Goal: Feedback & Contribution: Contribute content

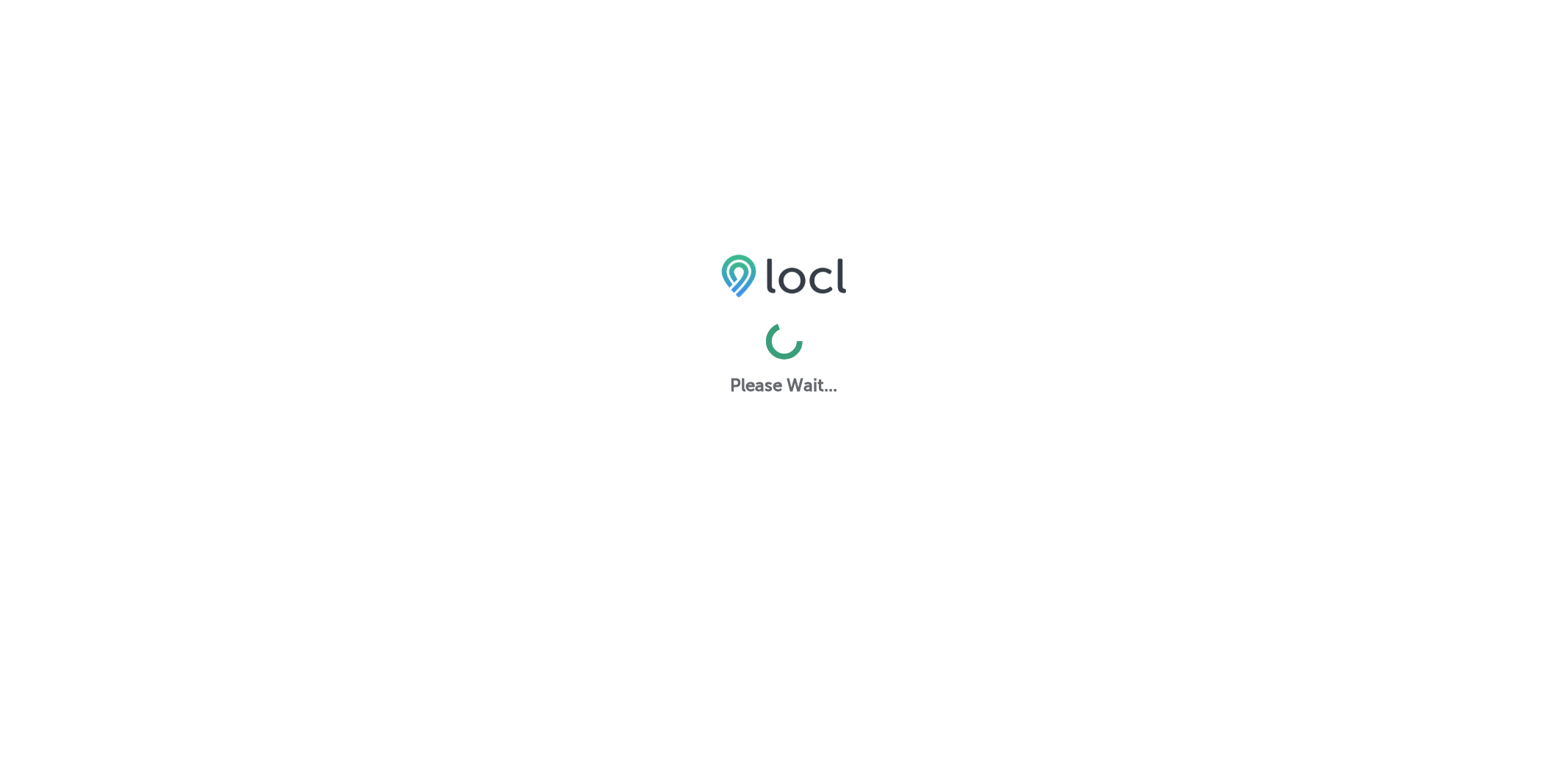
click at [41, 393] on div "Please Wait..." at bounding box center [784, 314] width 1568 height 164
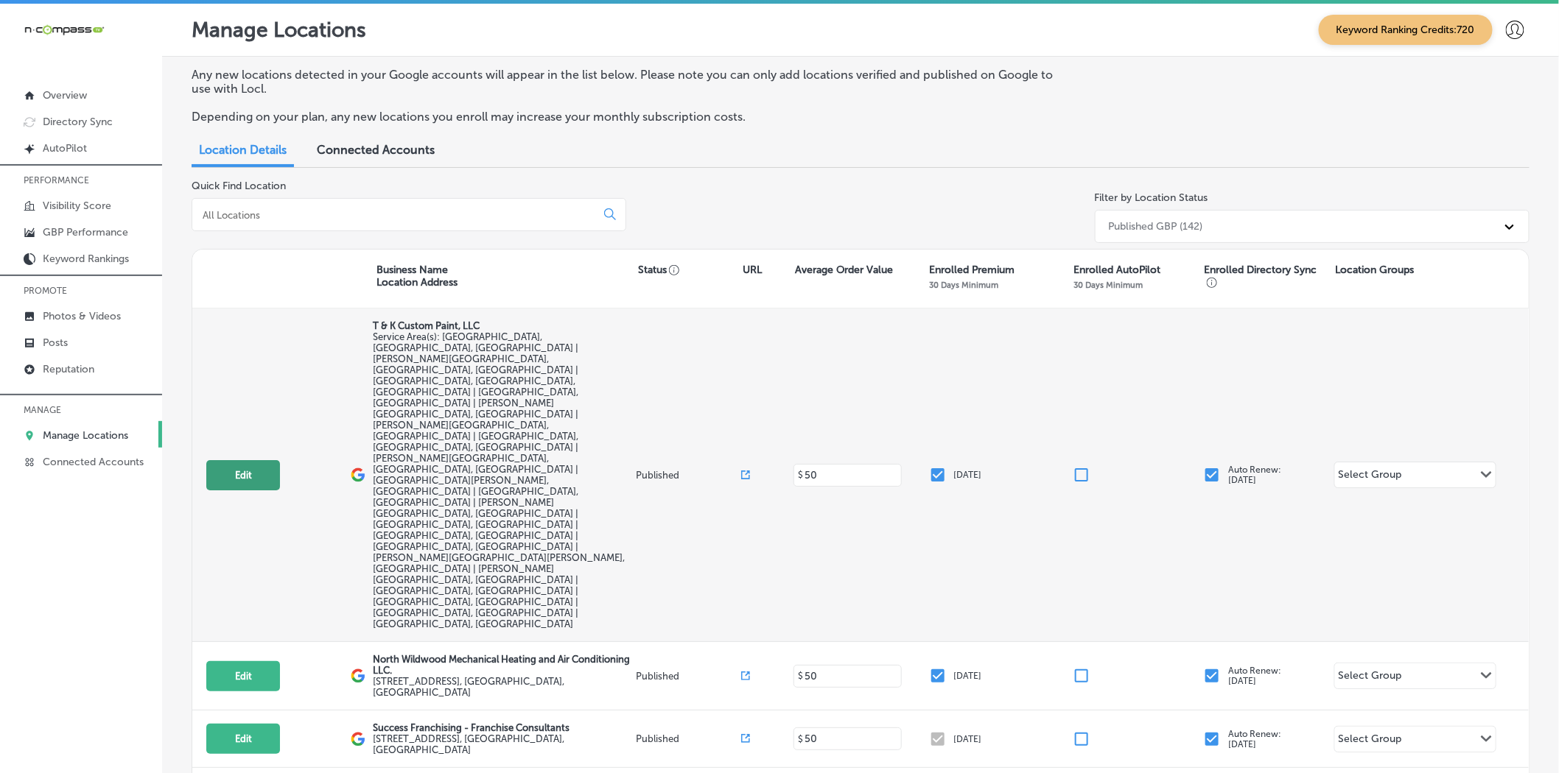
click at [260, 460] on button "Edit" at bounding box center [243, 475] width 74 height 30
select select "US"
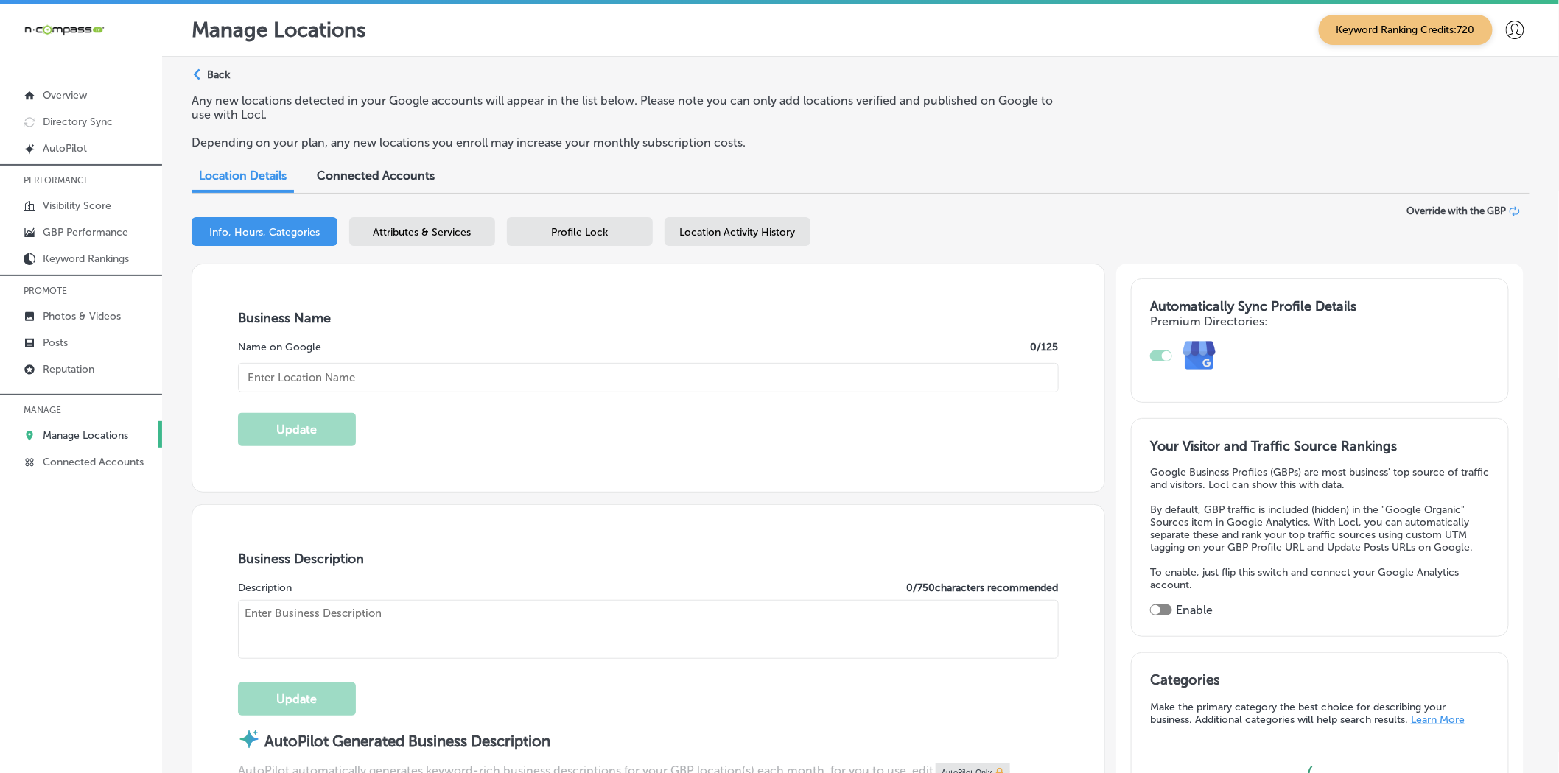
click at [707, 229] on span "Location Activity History" at bounding box center [738, 232] width 116 height 13
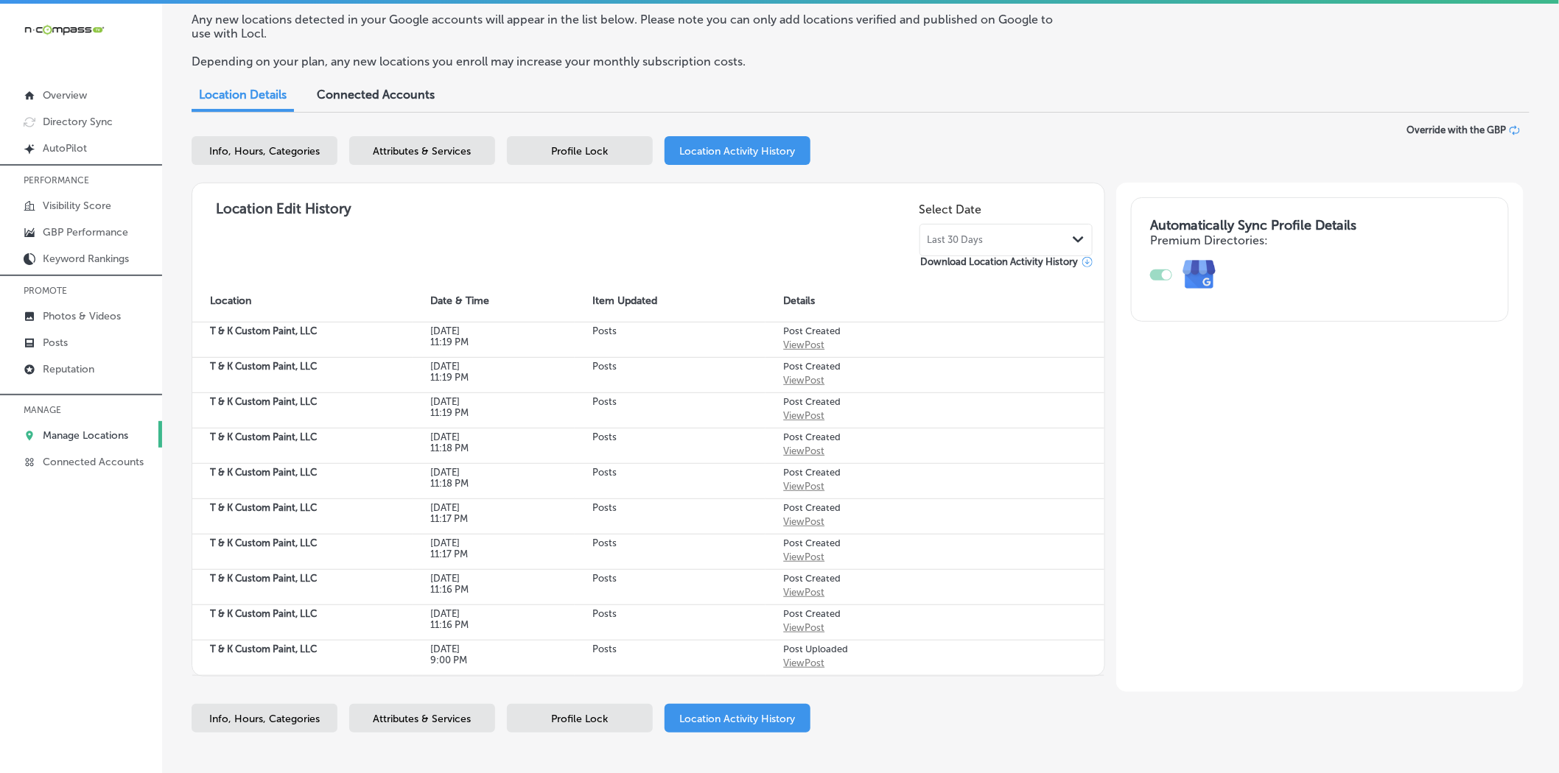
scroll to position [82, 0]
click at [577, 164] on div "Profile Lock" at bounding box center [580, 150] width 146 height 29
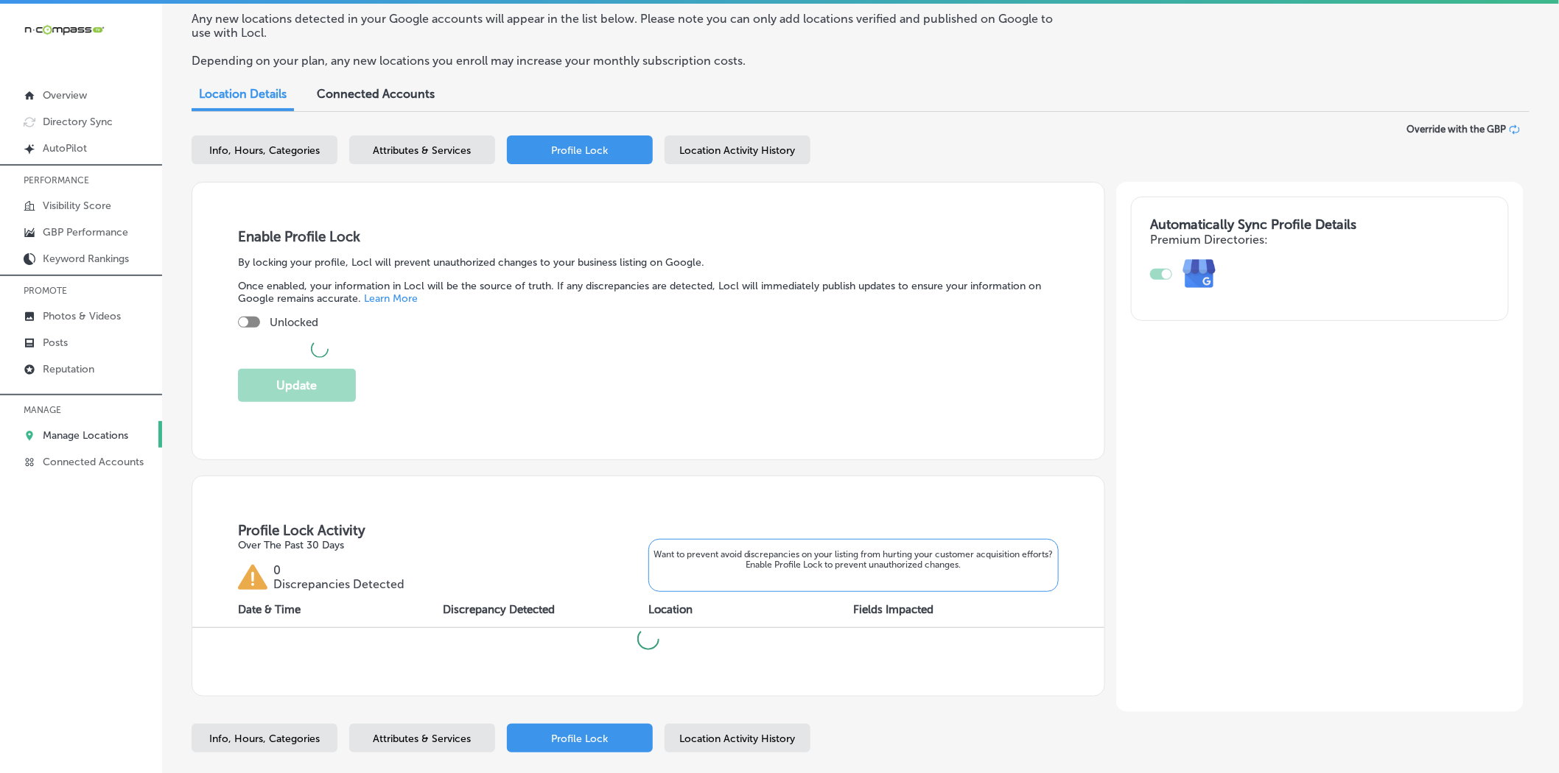
checkbox input "true"
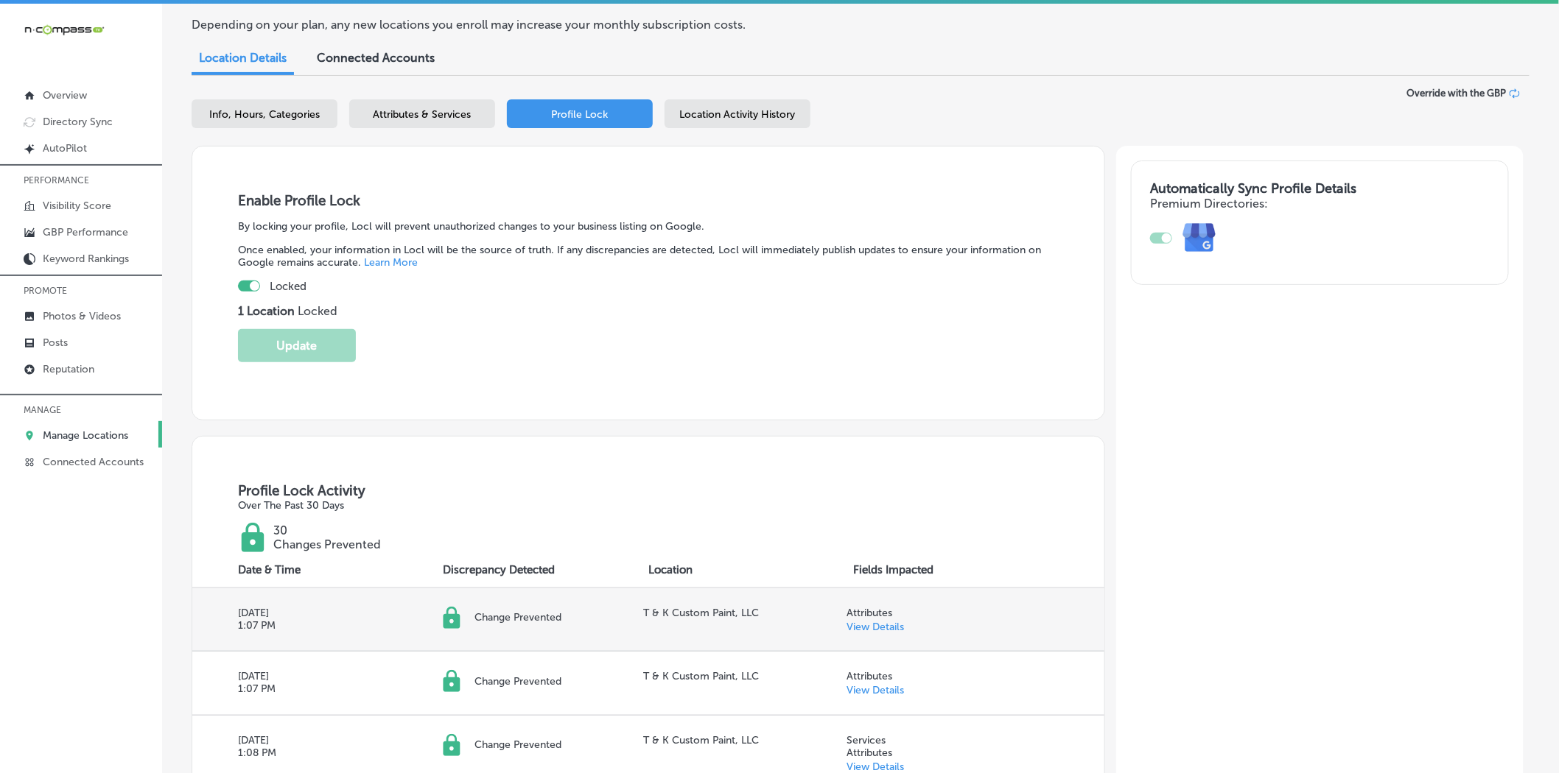
scroll to position [82, 0]
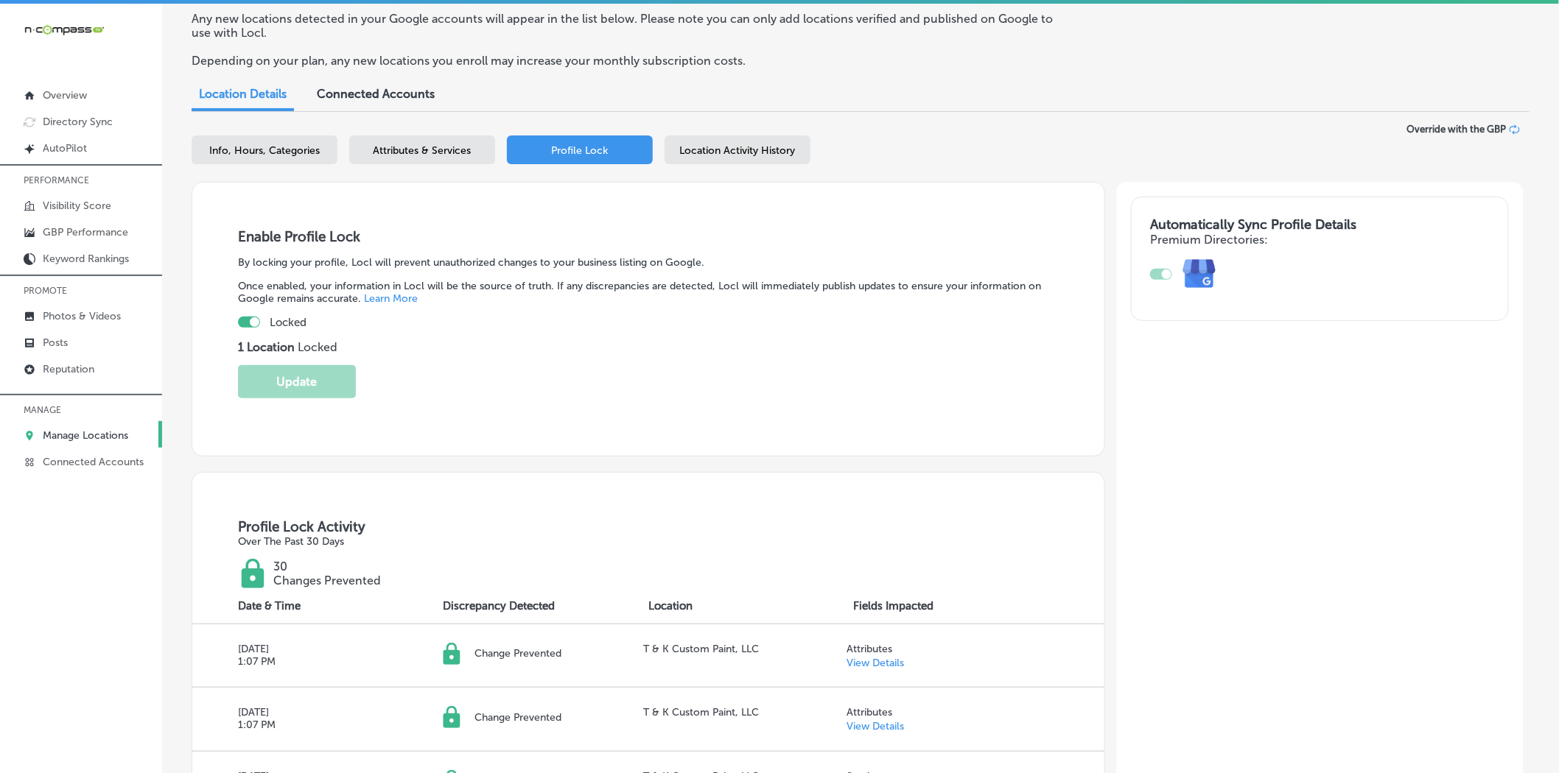
click at [712, 163] on div "Location Activity History" at bounding box center [737, 150] width 146 height 29
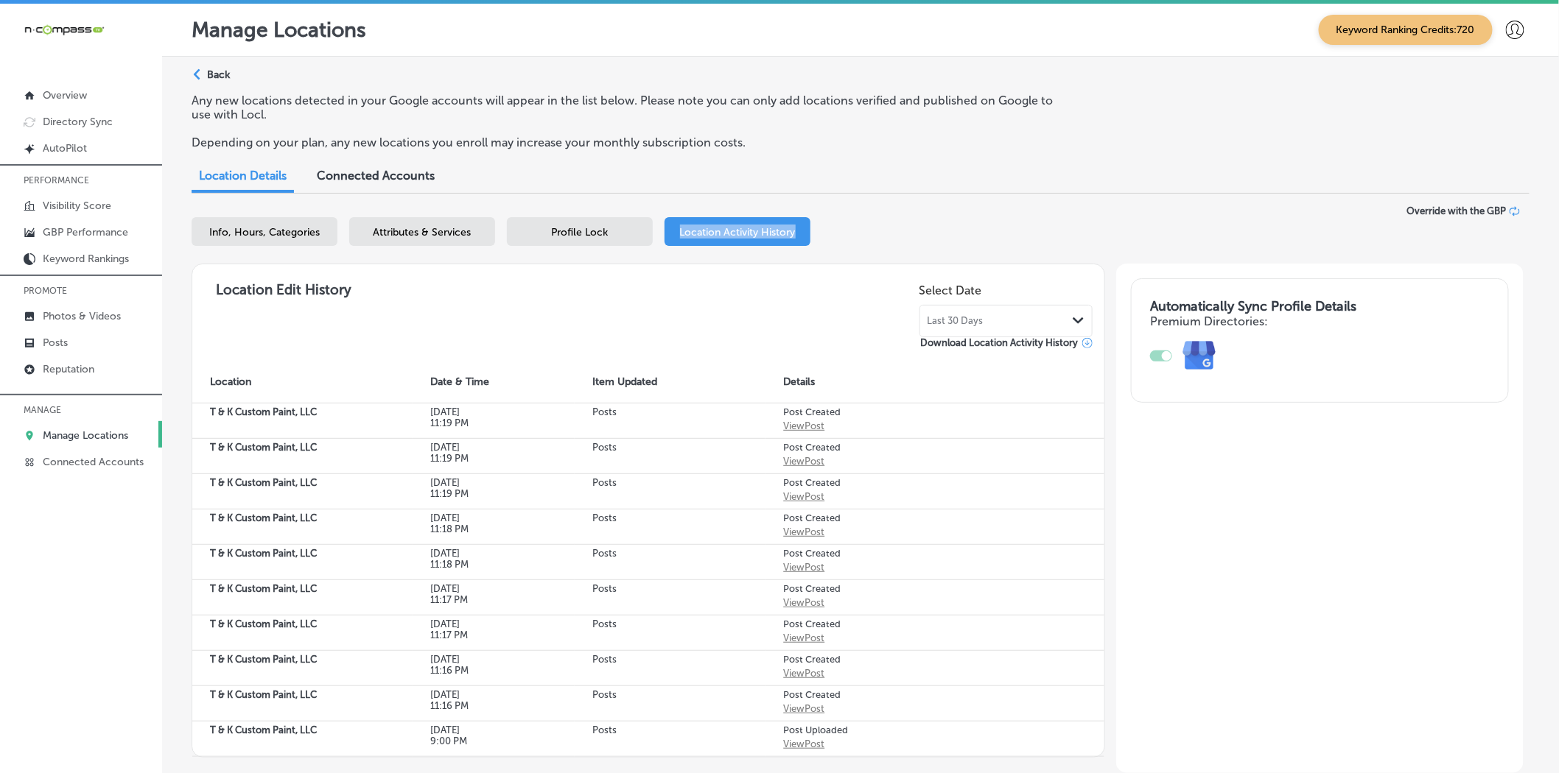
drag, startPoint x: 797, startPoint y: 234, endPoint x: 678, endPoint y: 238, distance: 118.6
click at [678, 238] on div "Location Activity History" at bounding box center [737, 231] width 146 height 29
click at [1020, 327] on div "Last 30 Days Path Created with Sketch." at bounding box center [1005, 321] width 157 height 12
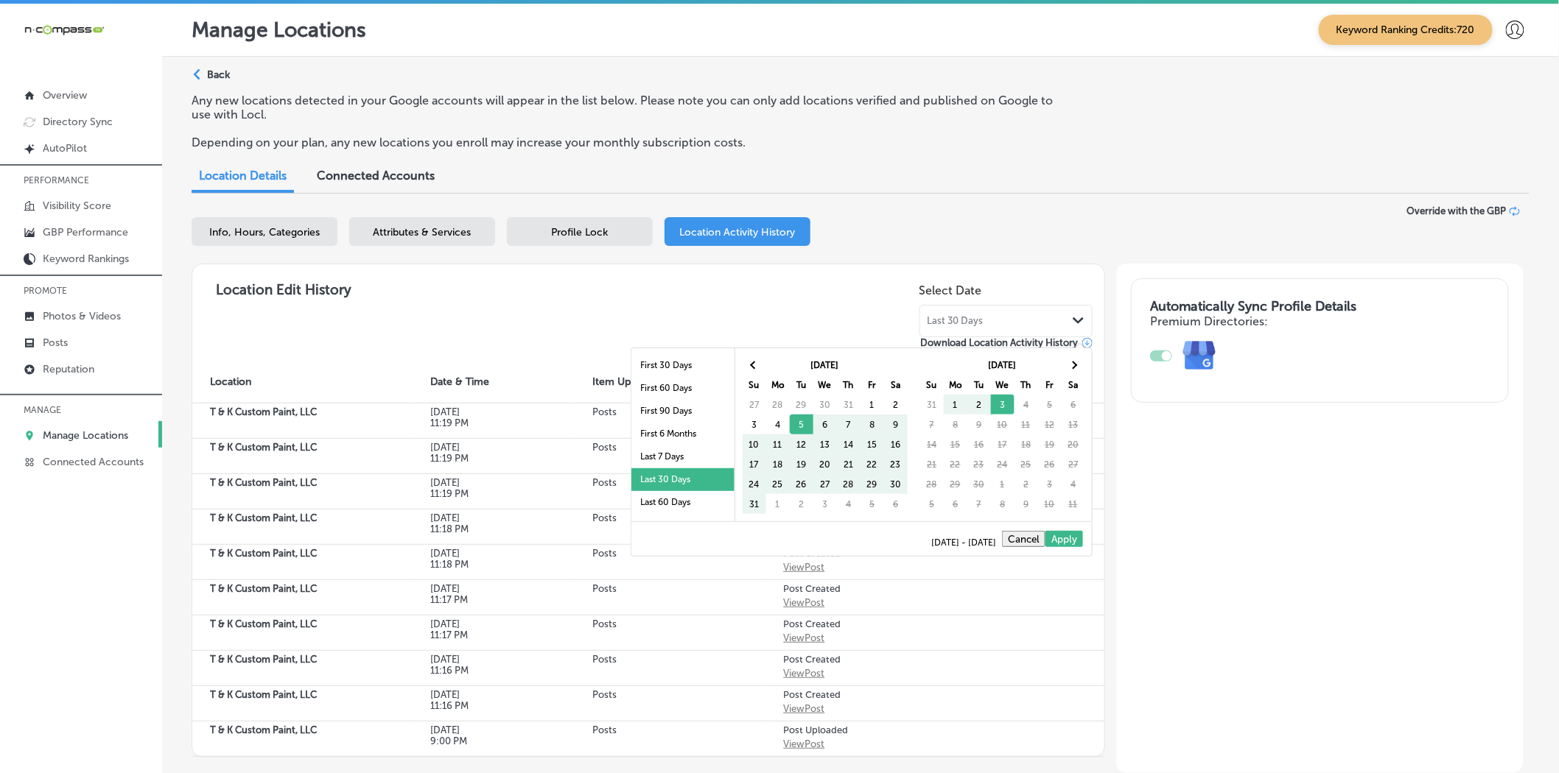
click at [520, 317] on div "Location Edit History Select Date Last 30 Days Path Created with Sketch. Downlo…" at bounding box center [648, 313] width 888 height 74
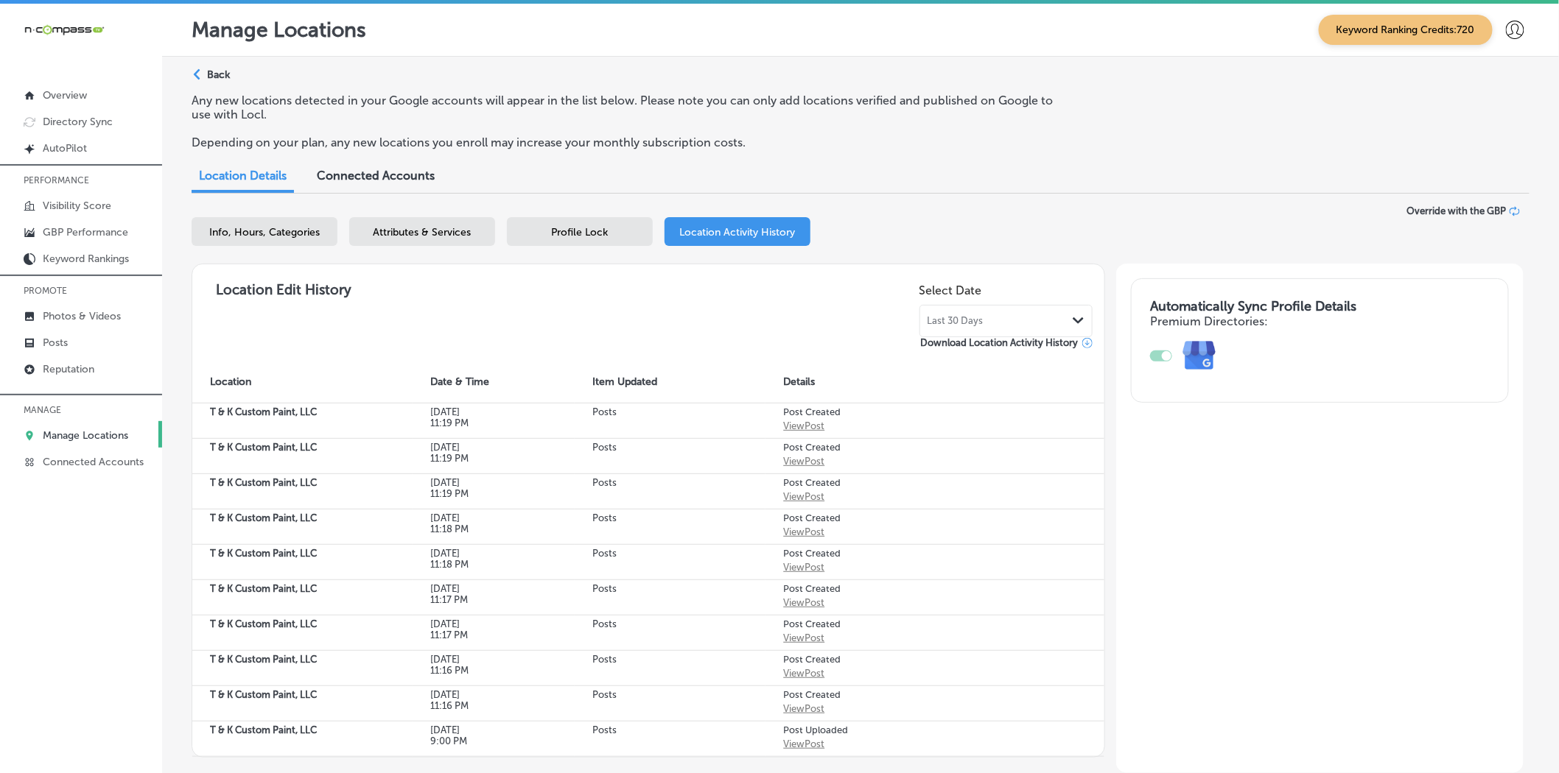
click at [544, 239] on div "Profile Lock" at bounding box center [580, 231] width 146 height 29
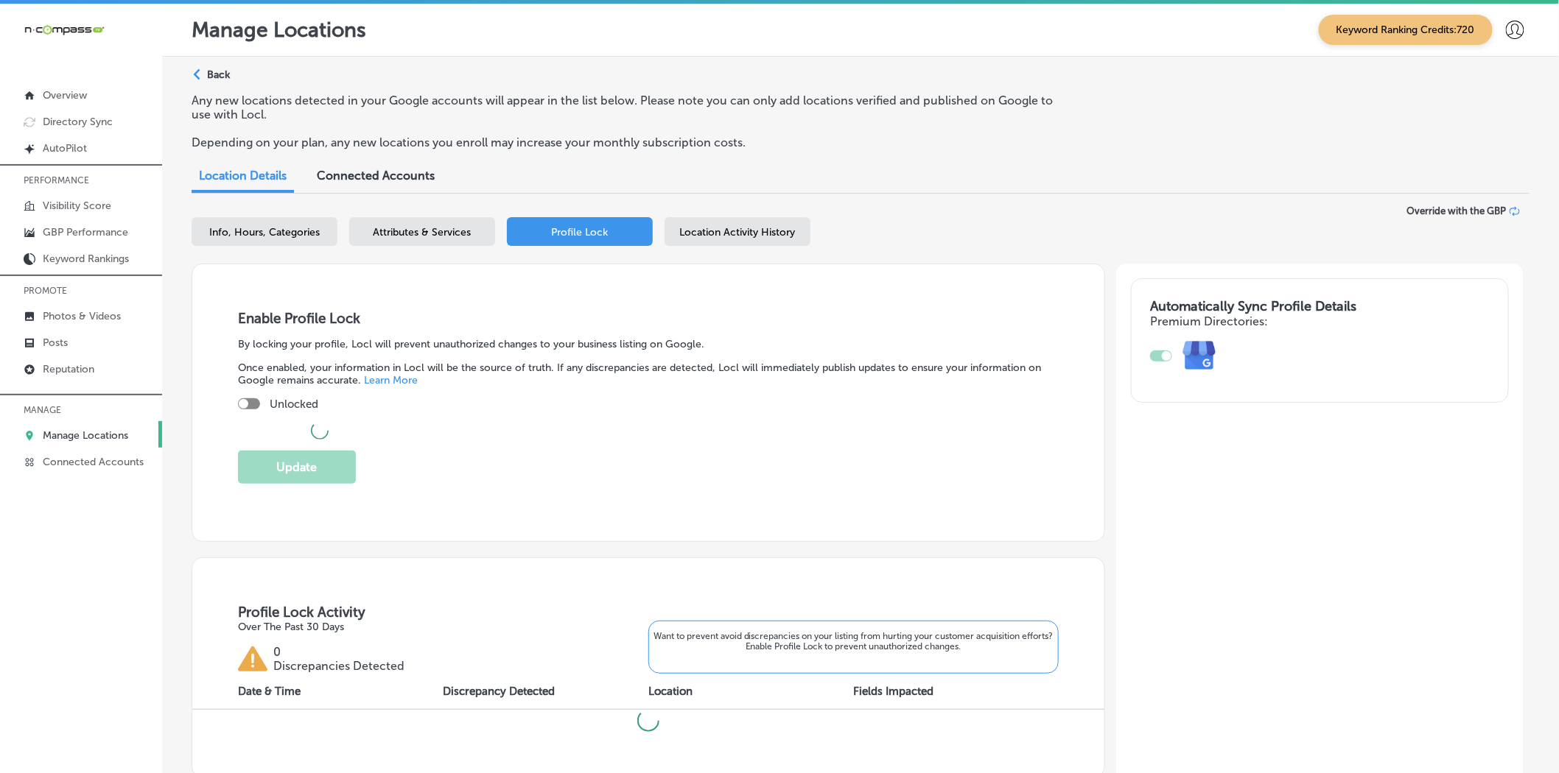
checkbox input "true"
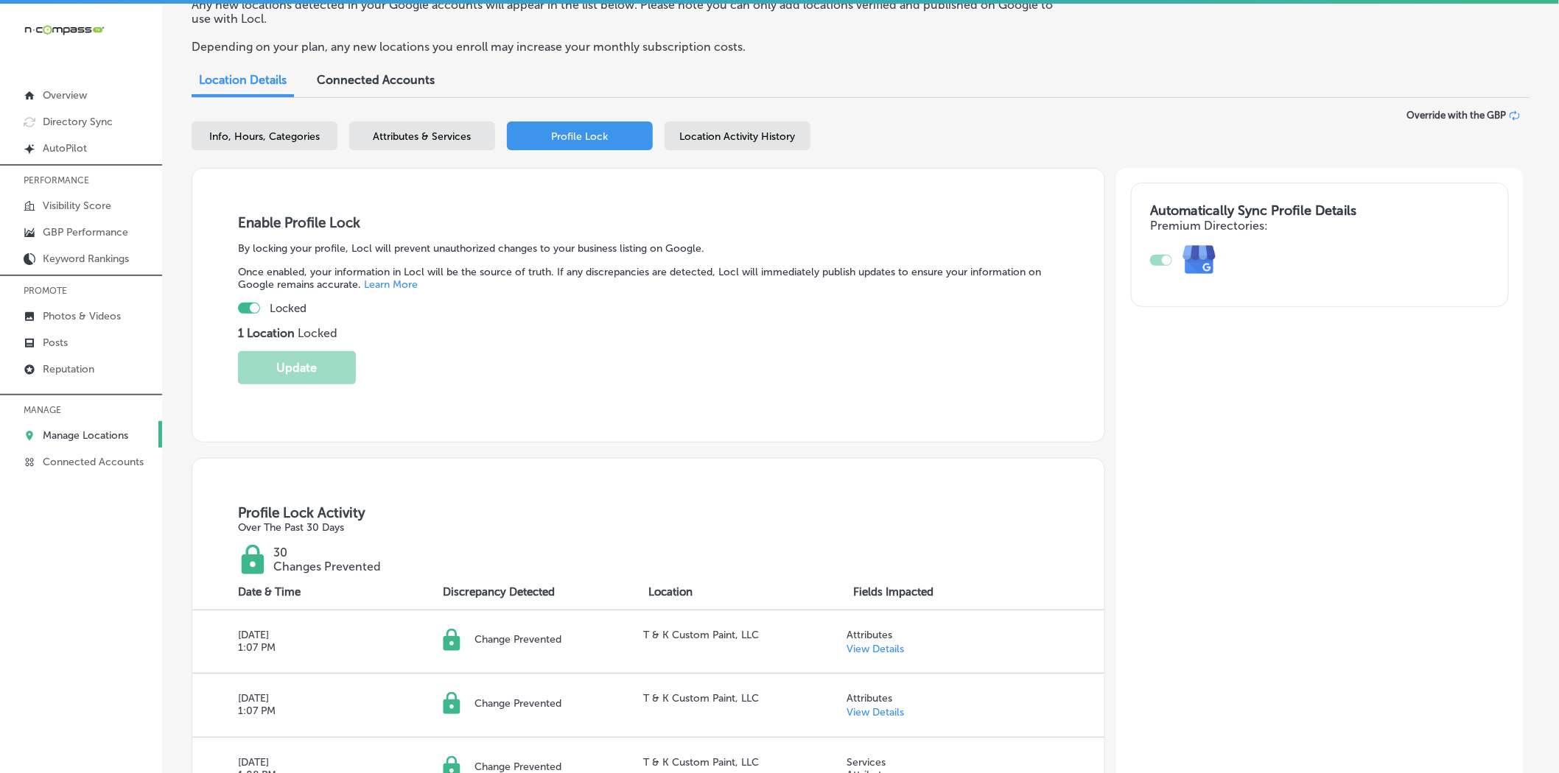
scroll to position [164, 0]
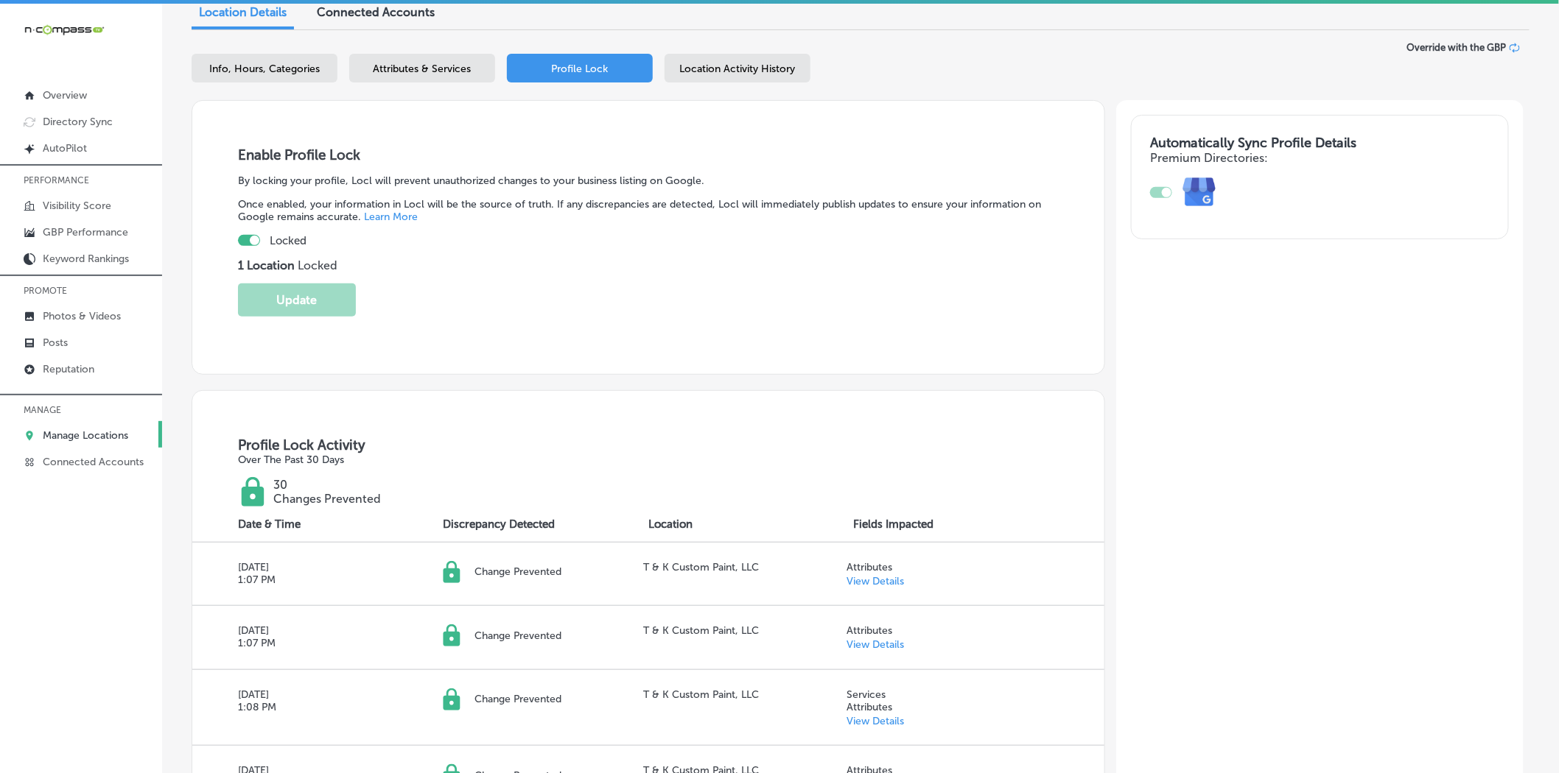
click at [715, 69] on span "Location Activity History" at bounding box center [738, 69] width 116 height 13
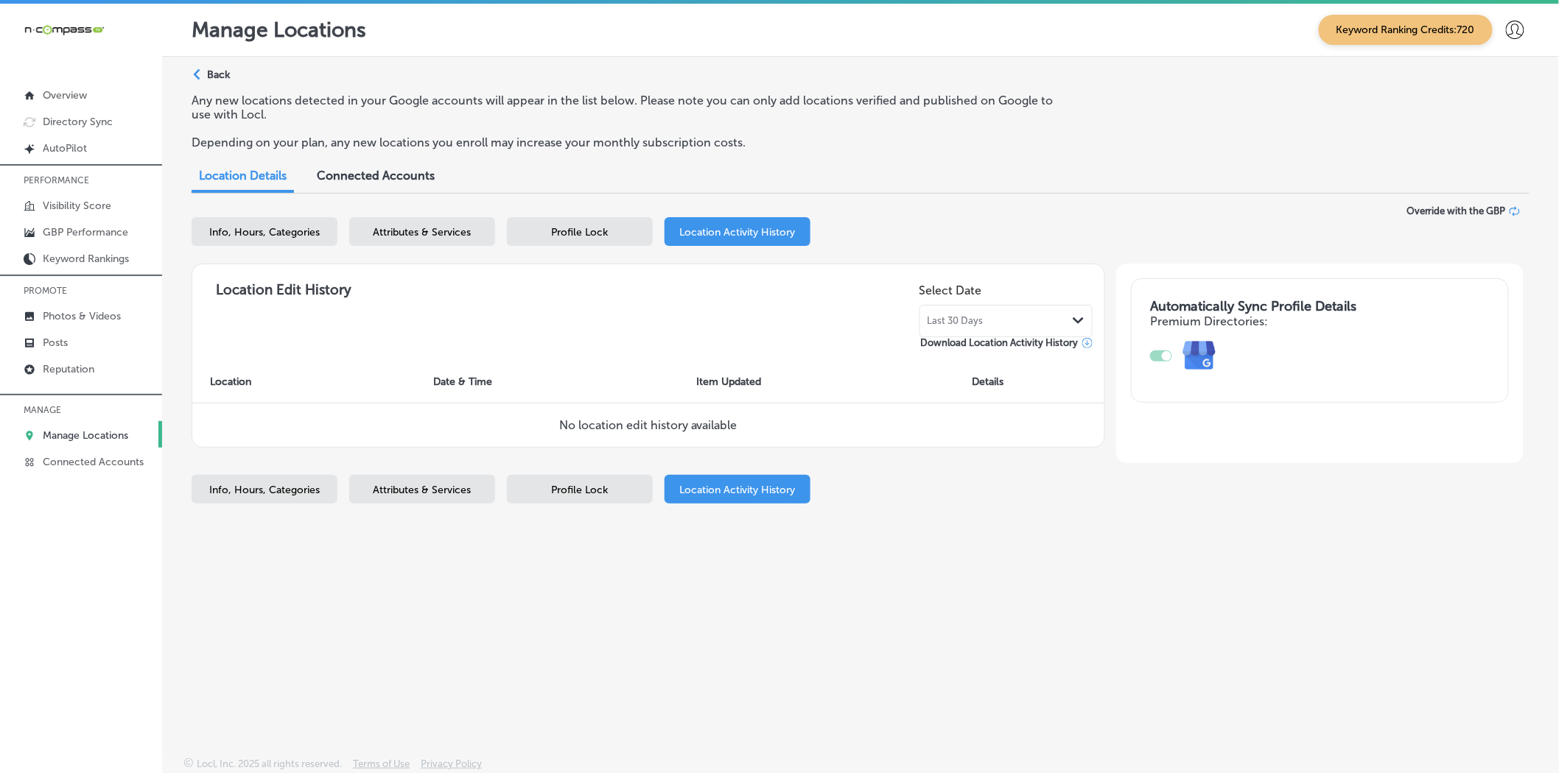
click at [552, 229] on span "Profile Lock" at bounding box center [580, 232] width 57 height 13
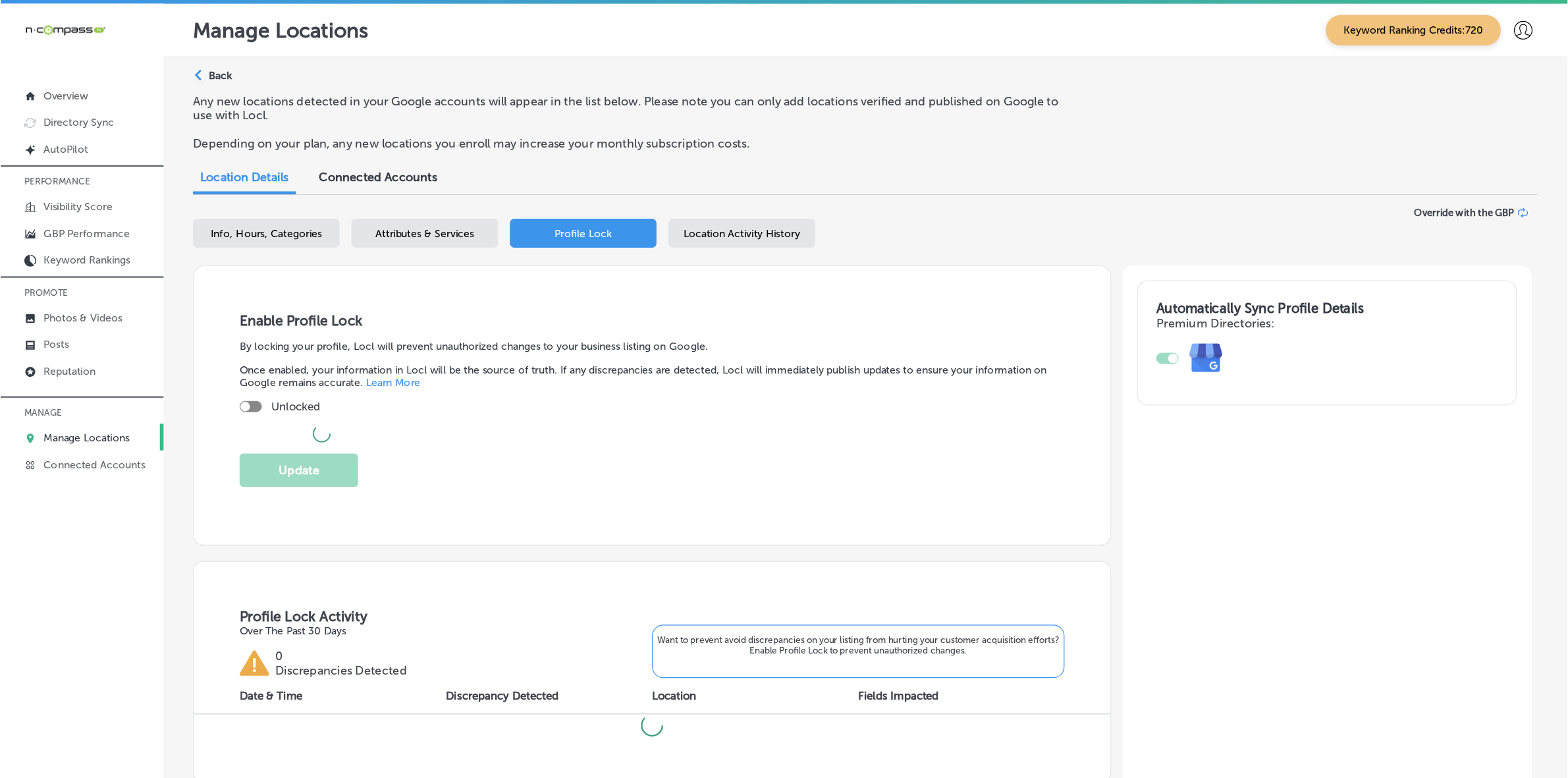
scroll to position [73, 0]
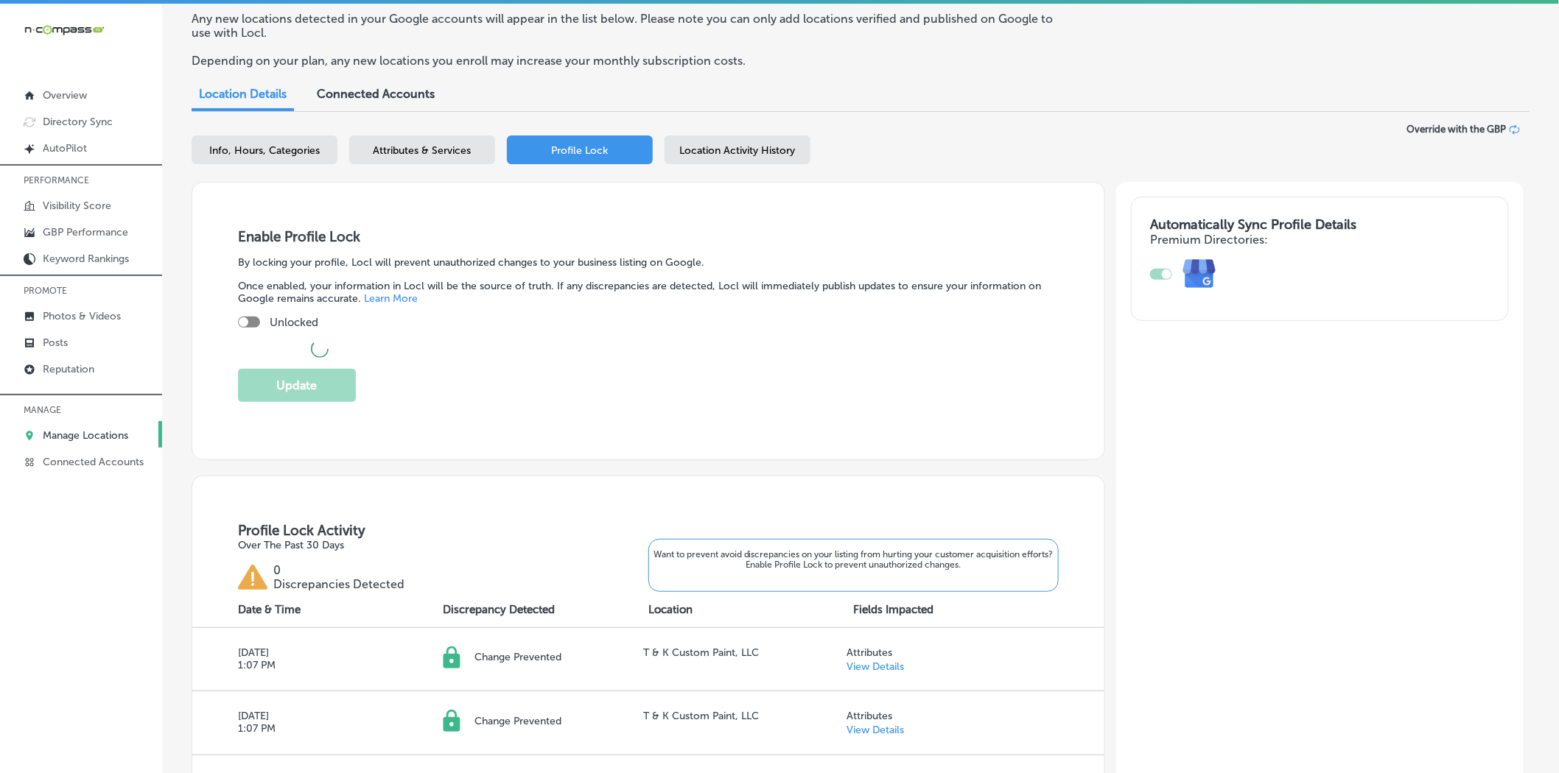
checkbox input "true"
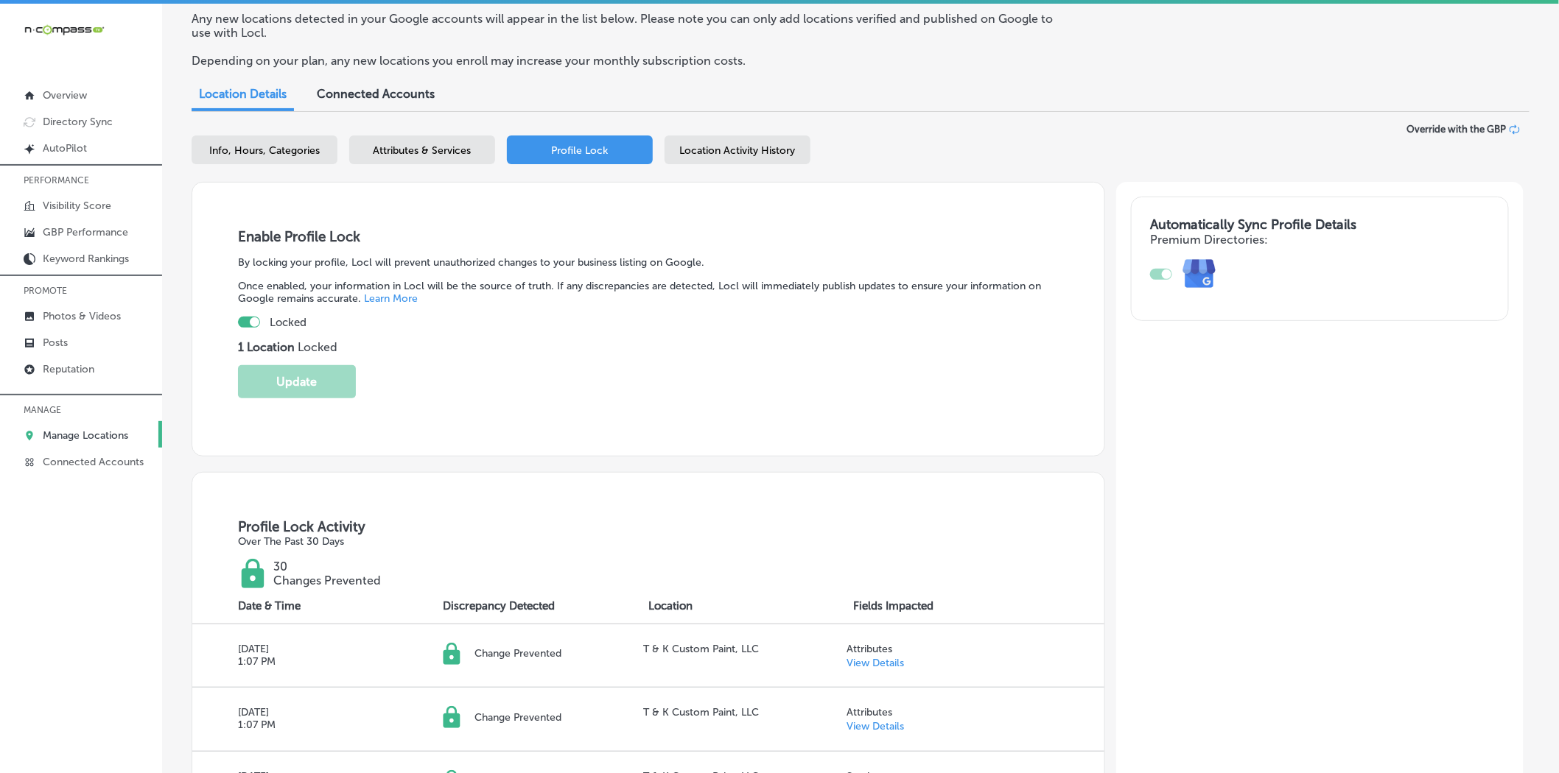
click at [872, 170] on div "Info, Hours, Categories Attributes & Services Profile Lock Location Activity Hi…" at bounding box center [861, 153] width 1338 height 35
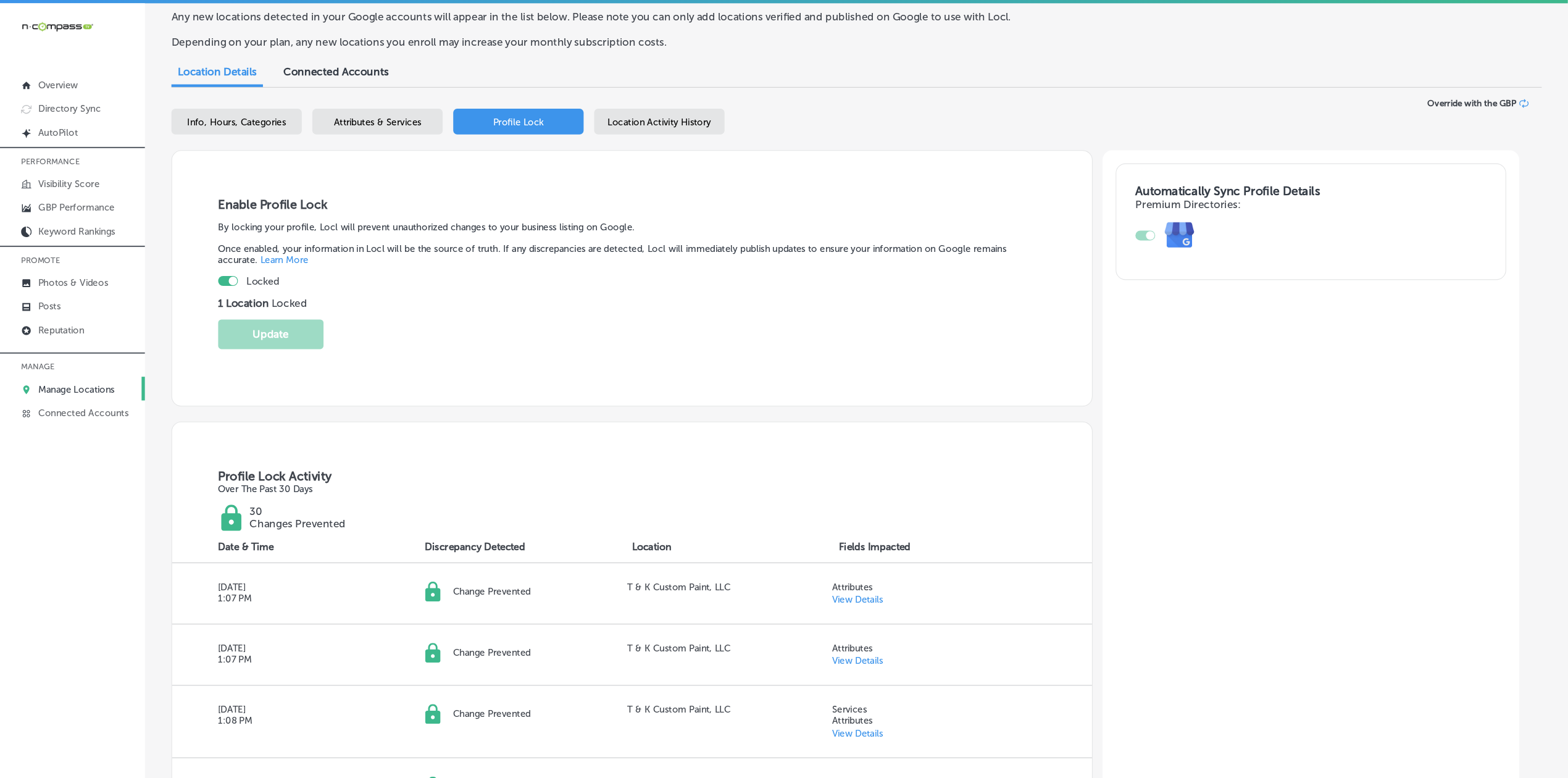
scroll to position [68, 0]
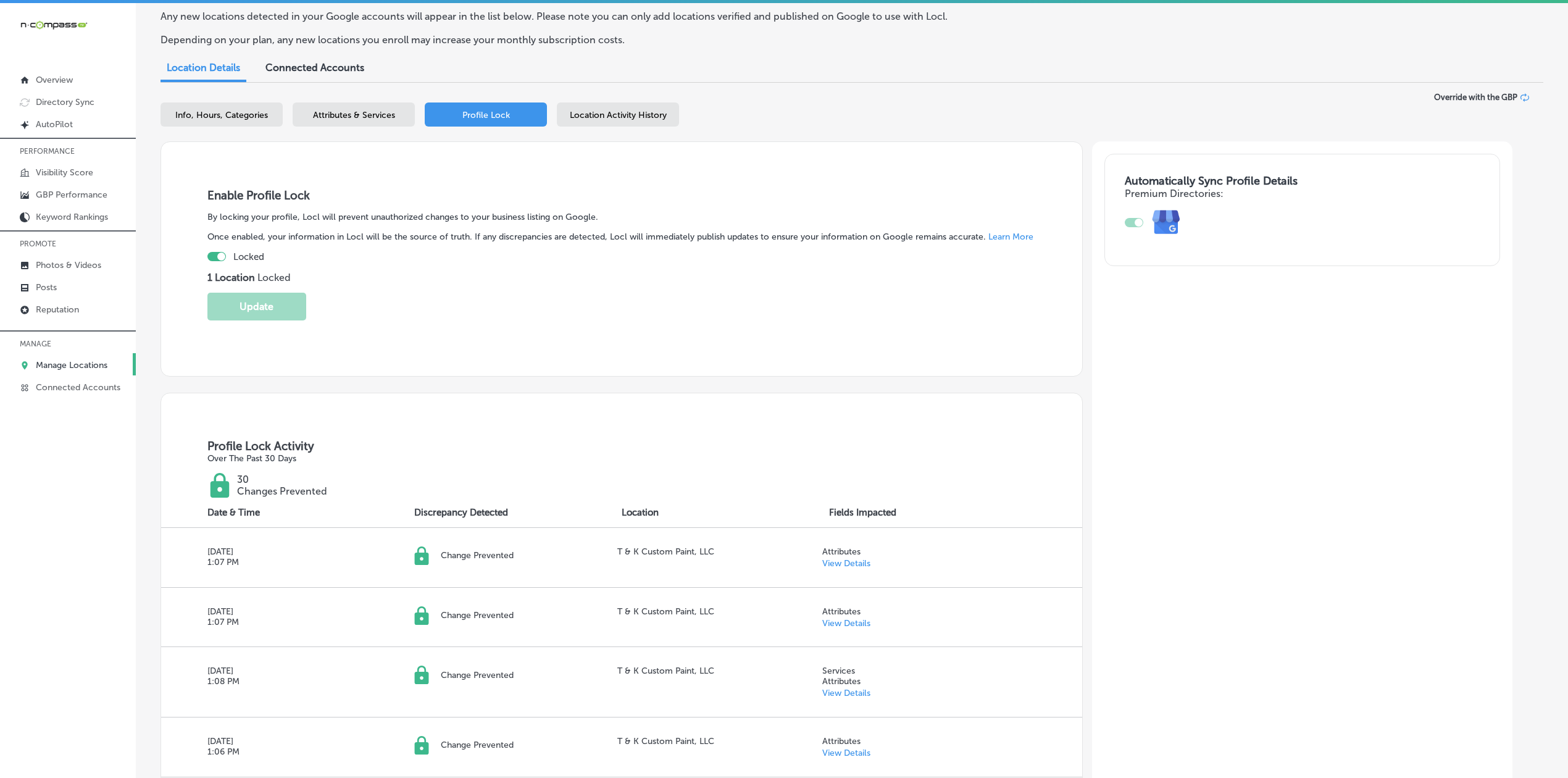
click at [600, 112] on span "Location Activity History" at bounding box center [618, 115] width 97 height 11
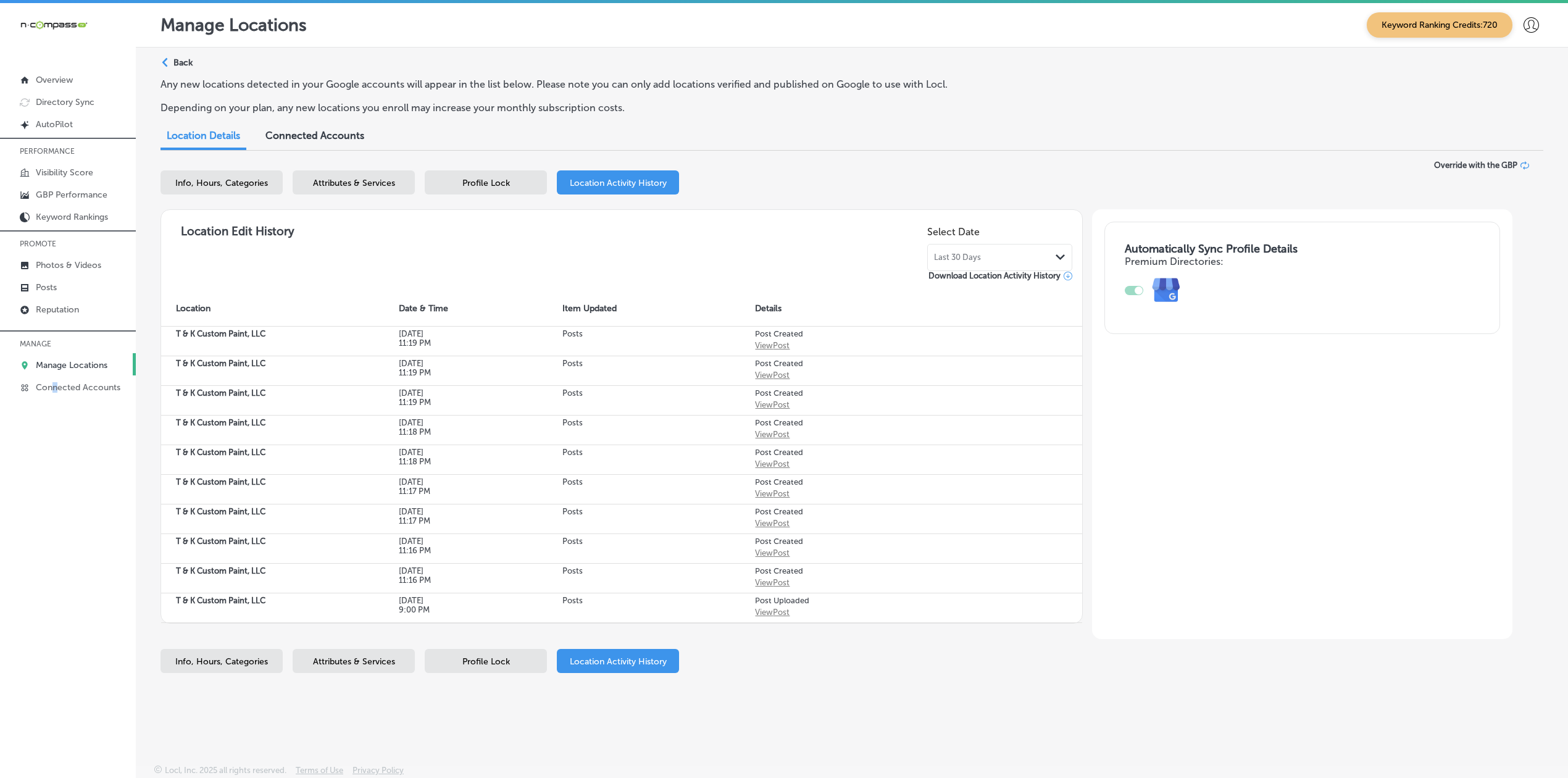
click at [55, 545] on div "iconmonstr-menu-thin copy Created with Sketch. Overview Directory Sync Created …" at bounding box center [68, 392] width 136 height 778
click at [450, 190] on div "Profile Lock" at bounding box center [486, 182] width 122 height 24
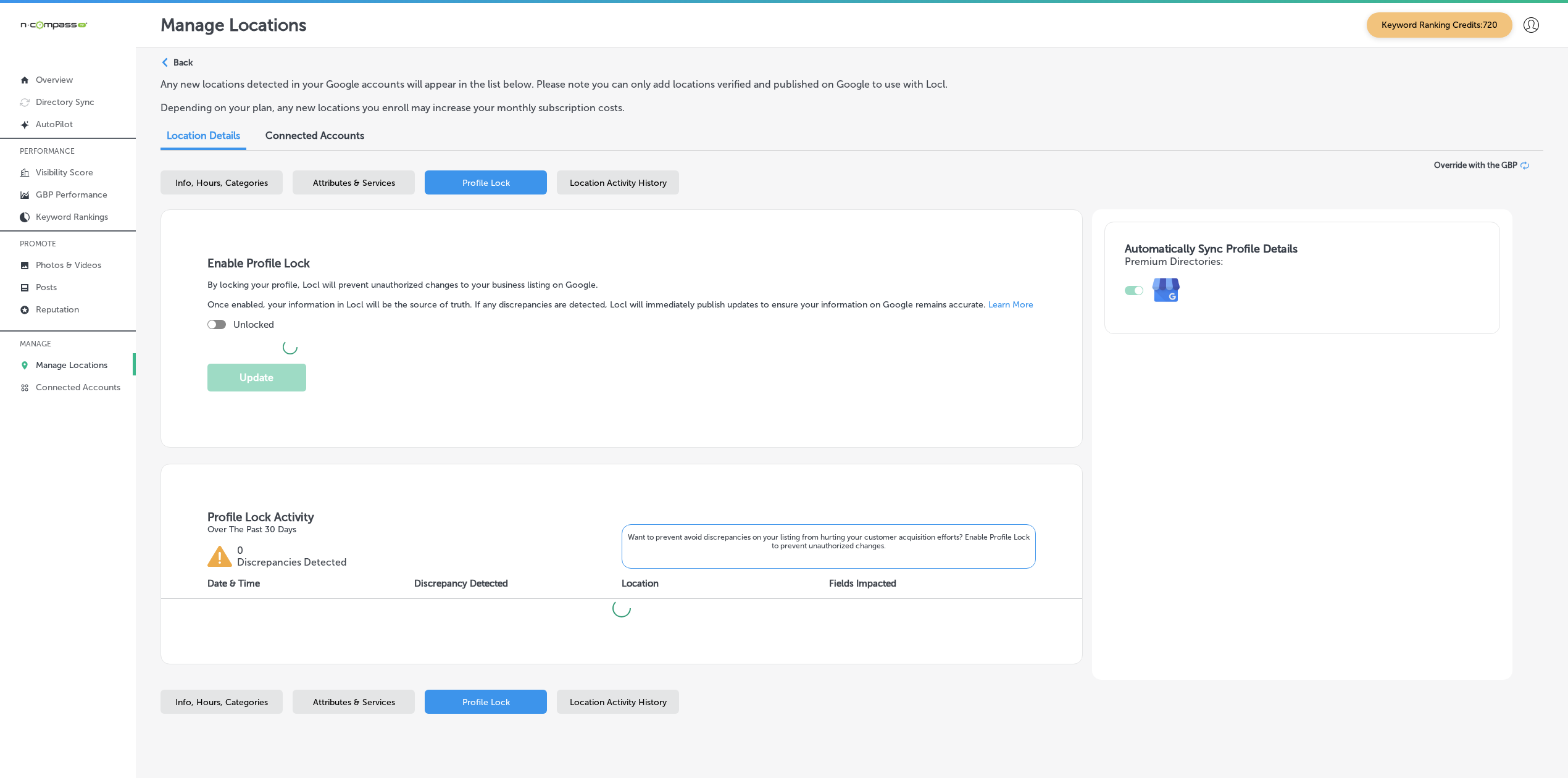
checkbox input "true"
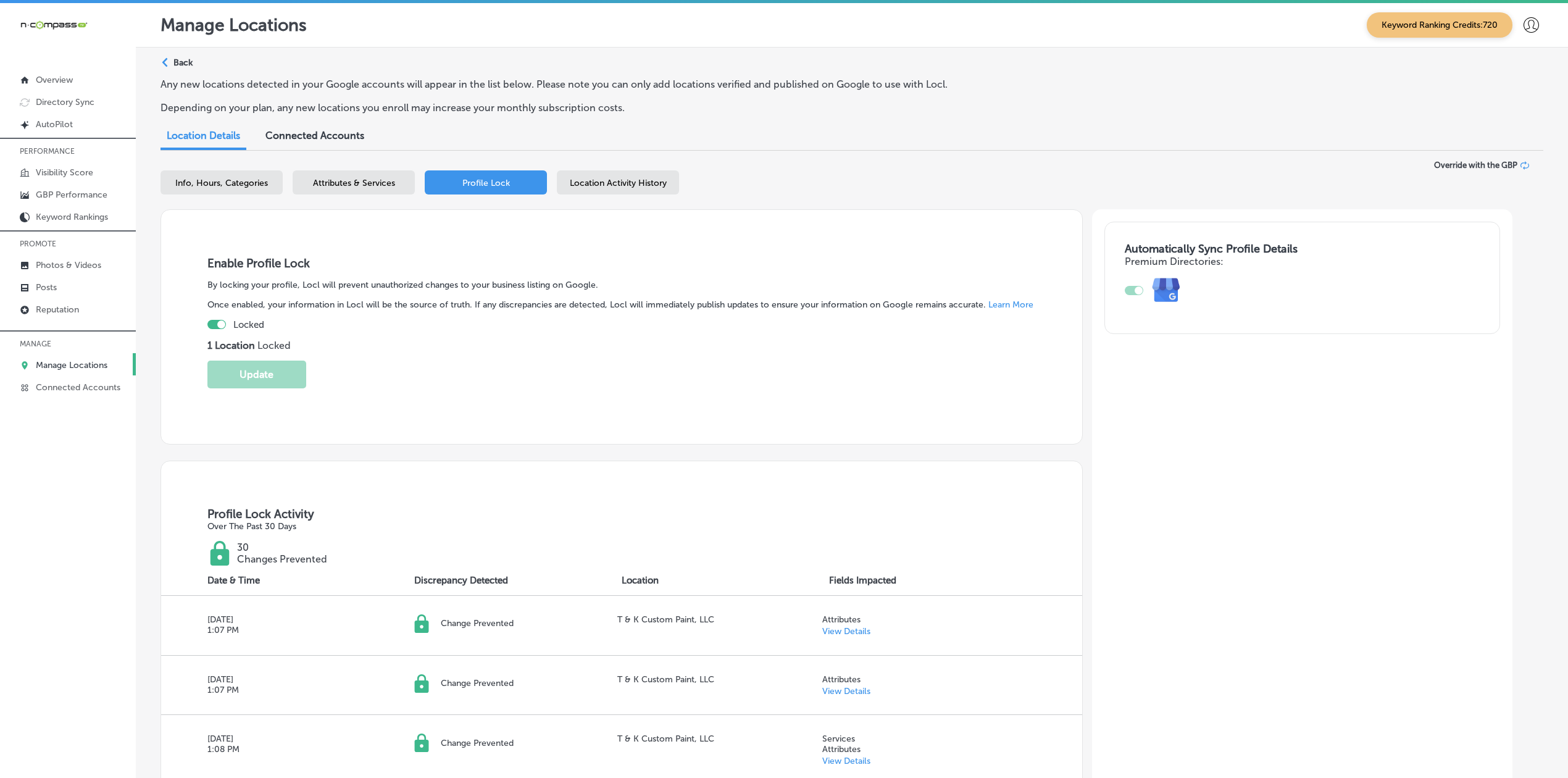
scroll to position [82, 0]
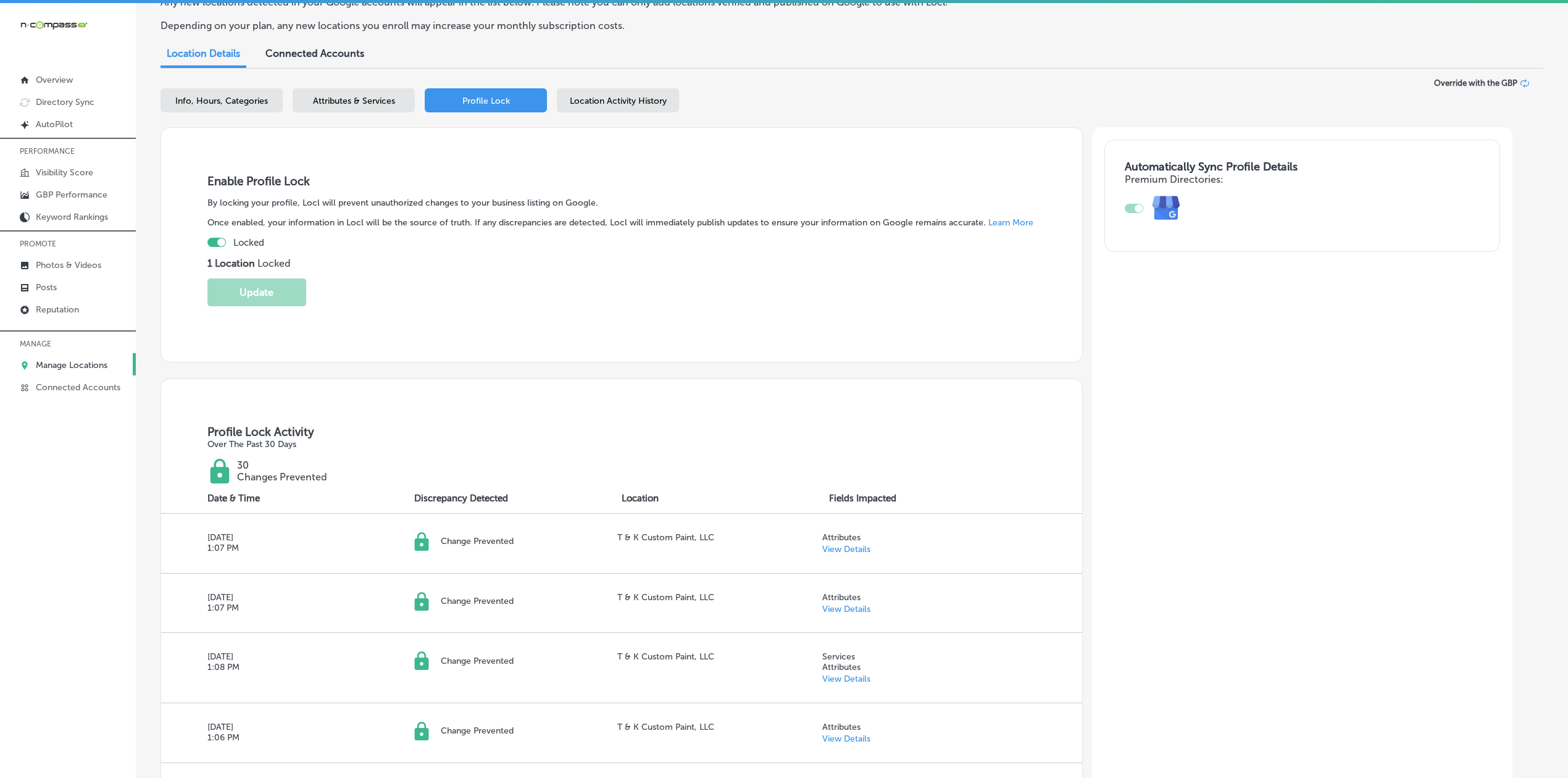
click at [76, 469] on div "iconmonstr-menu-thin copy Created with Sketch. Overview Directory Sync Created …" at bounding box center [68, 392] width 136 height 778
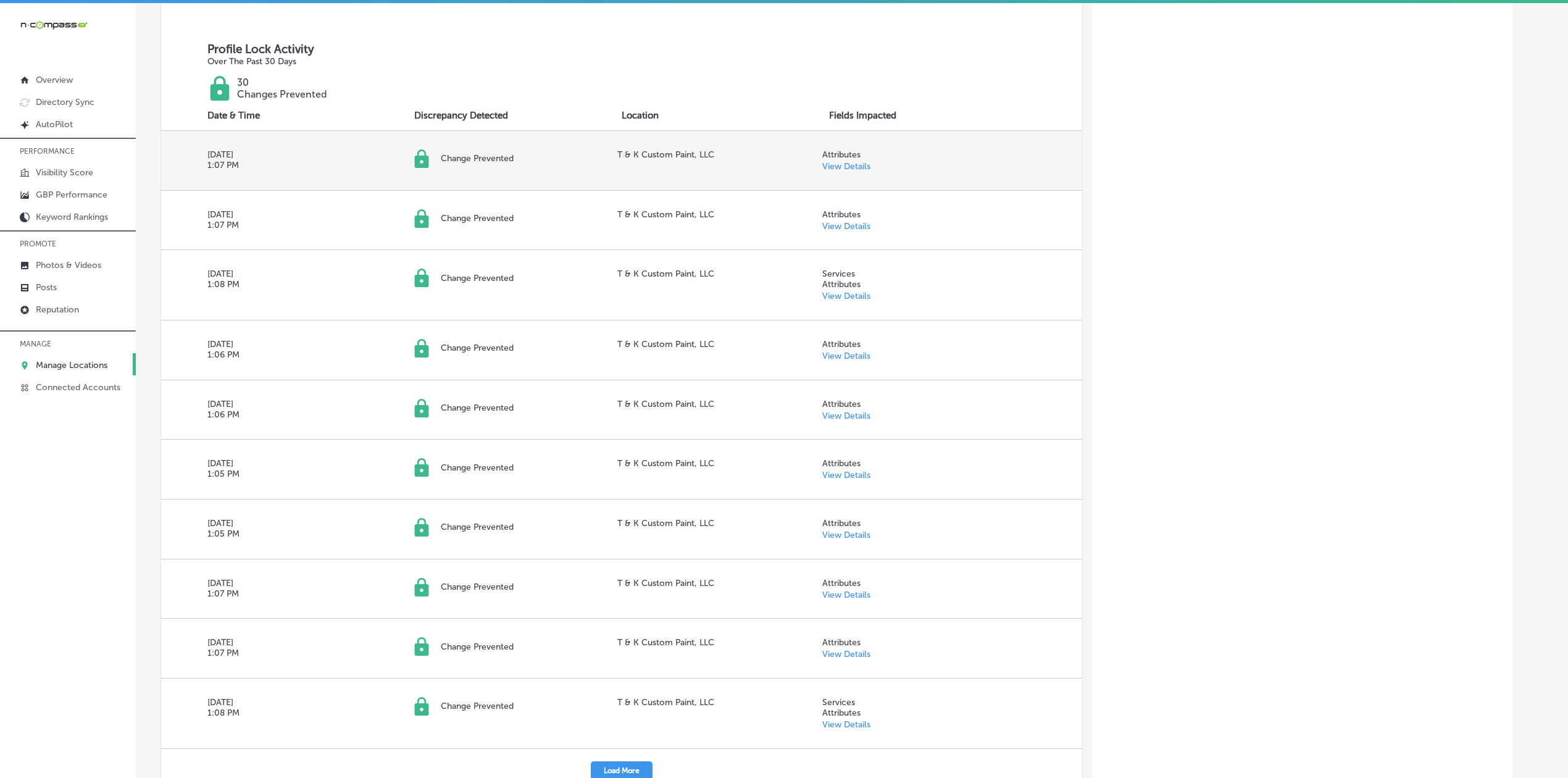
scroll to position [494, 0]
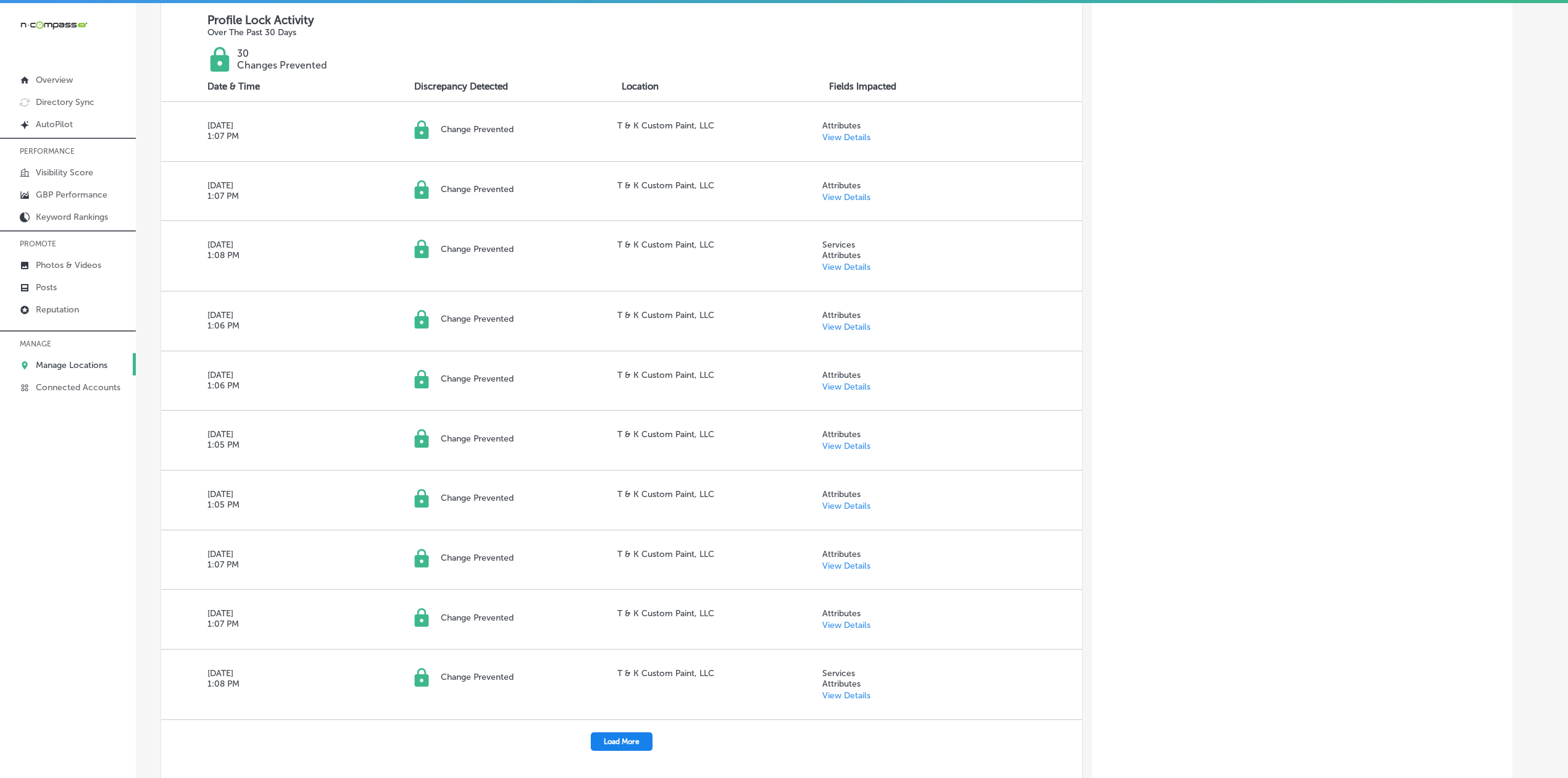
click at [618, 648] on button "Load More" at bounding box center [622, 742] width 62 height 18
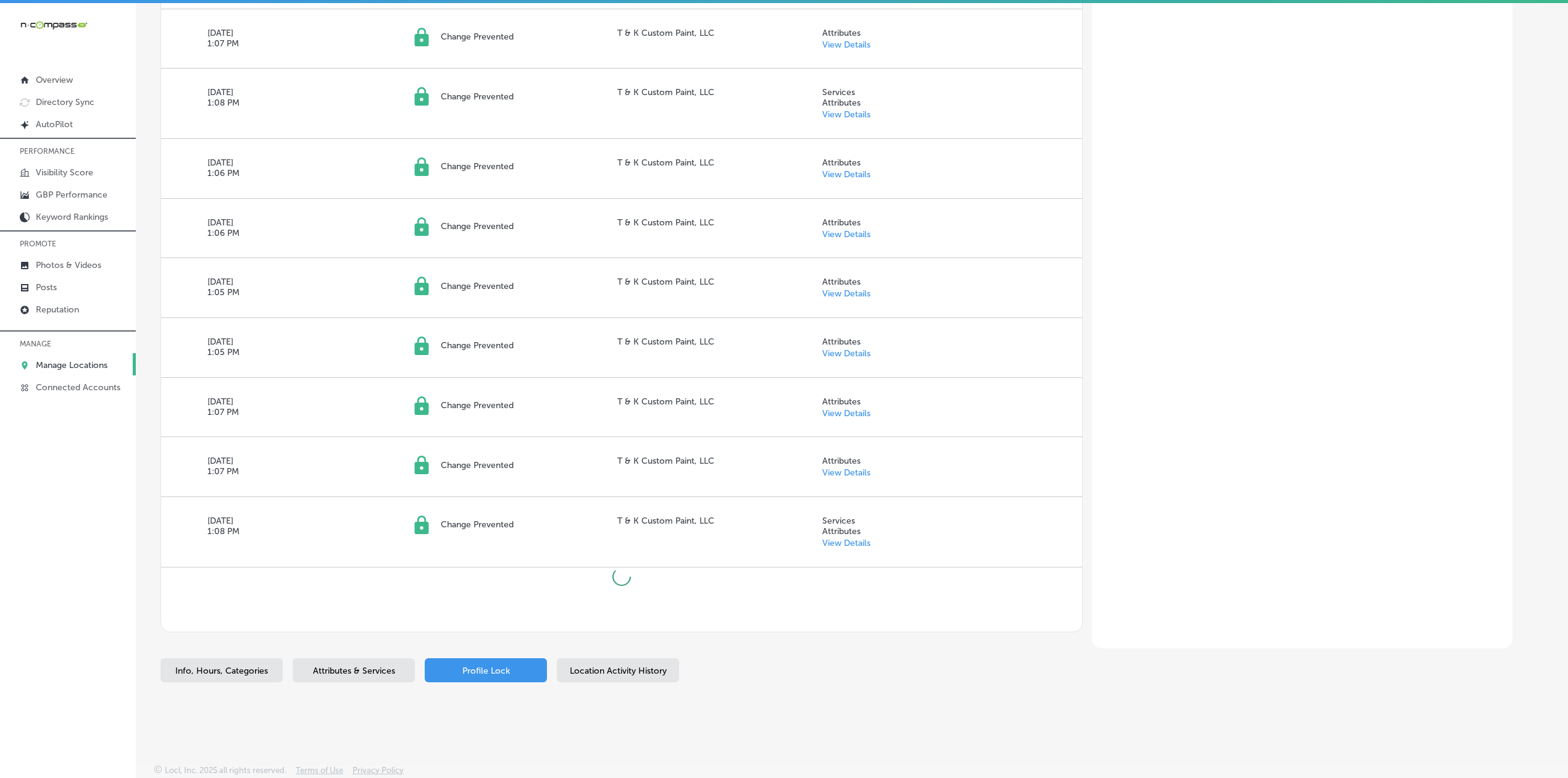
scroll to position [655, 0]
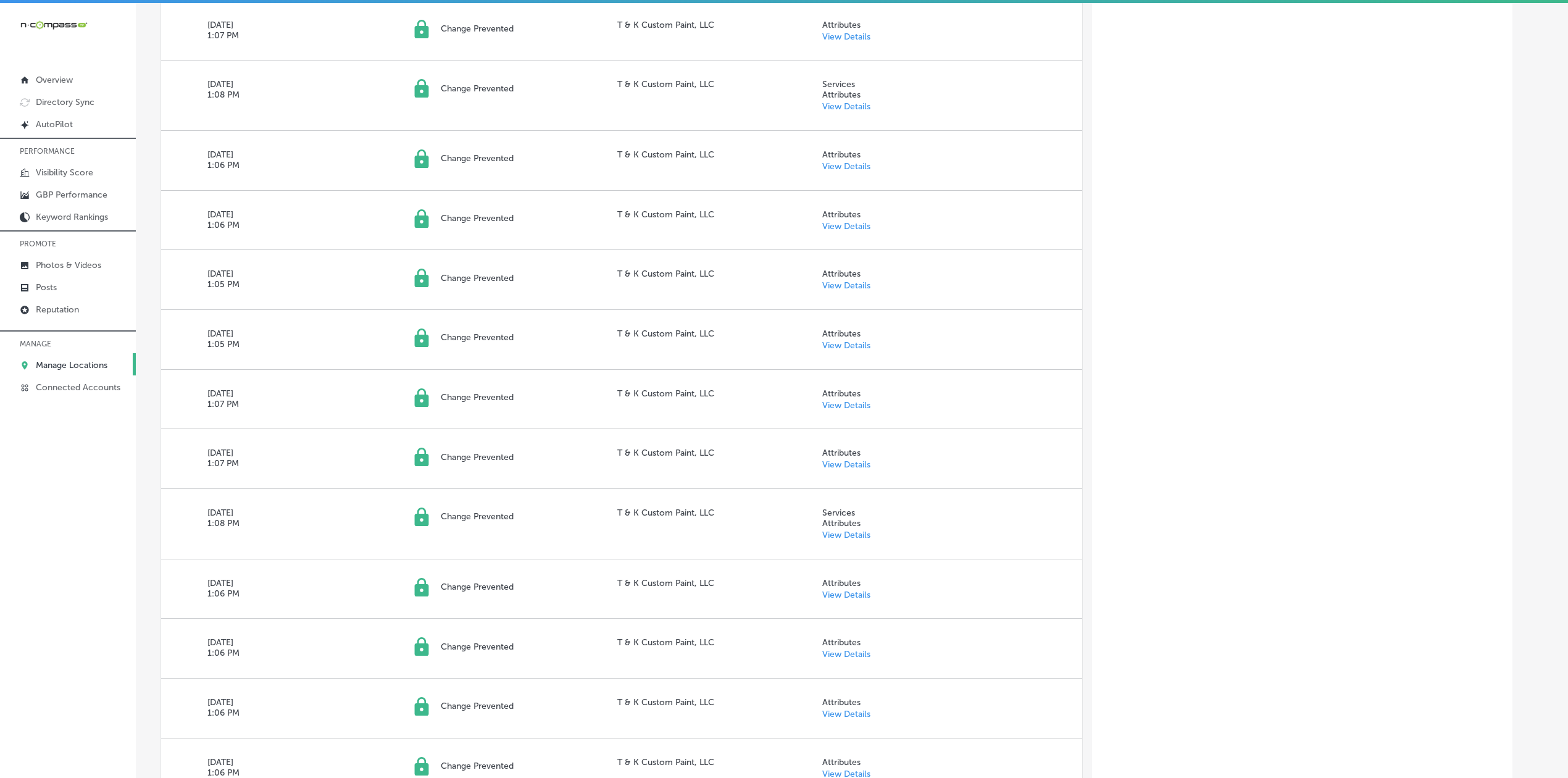
click at [1094, 618] on div "Enable Profile Lock By locking your profile, Locl will prevent unauthorized cha…" at bounding box center [842, 402] width 1401 height 1694
click at [132, 509] on div "iconmonstr-menu-thin copy Created with Sketch. Overview Directory Sync Created …" at bounding box center [68, 392] width 136 height 778
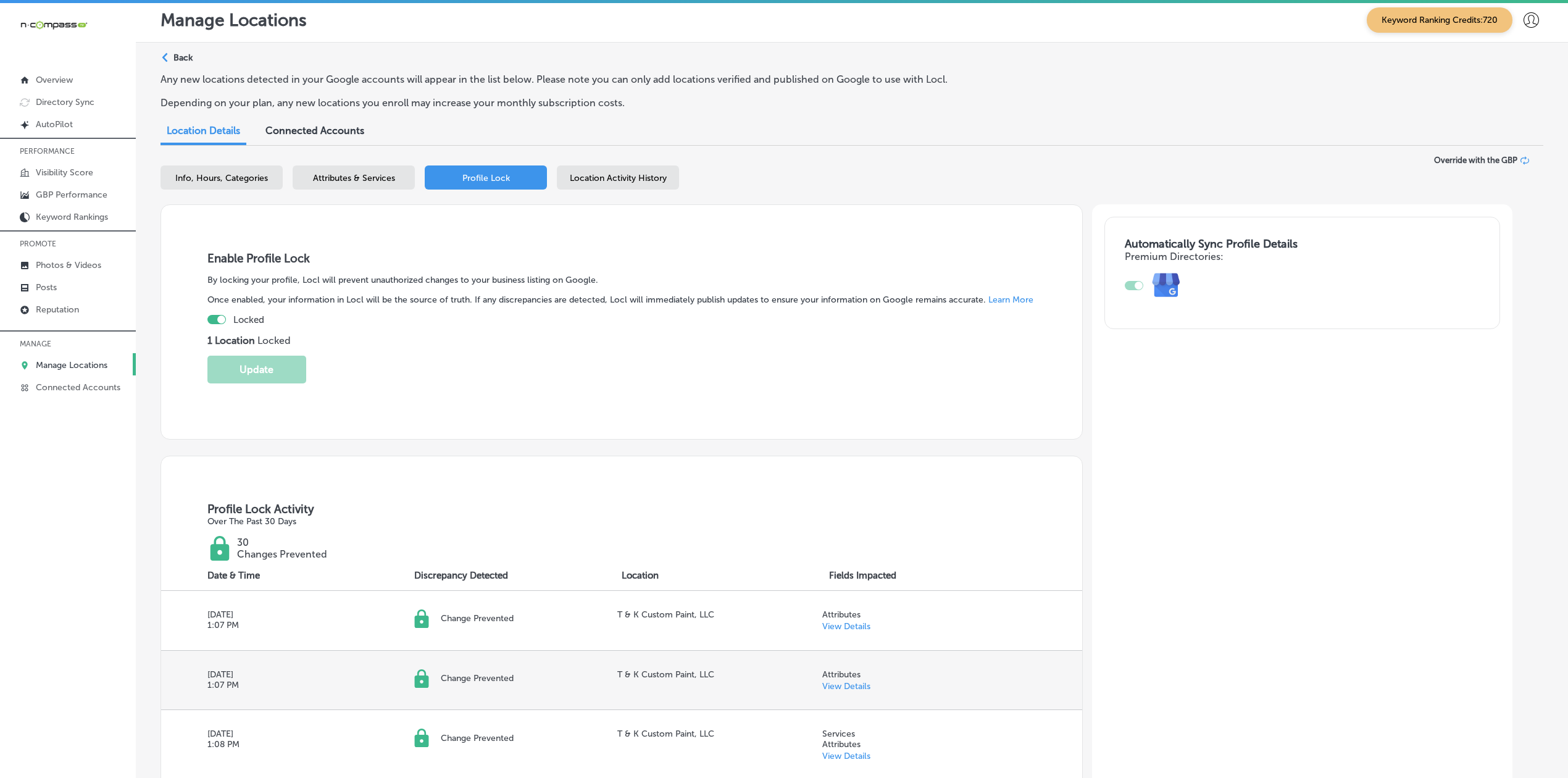
scroll to position [0, 0]
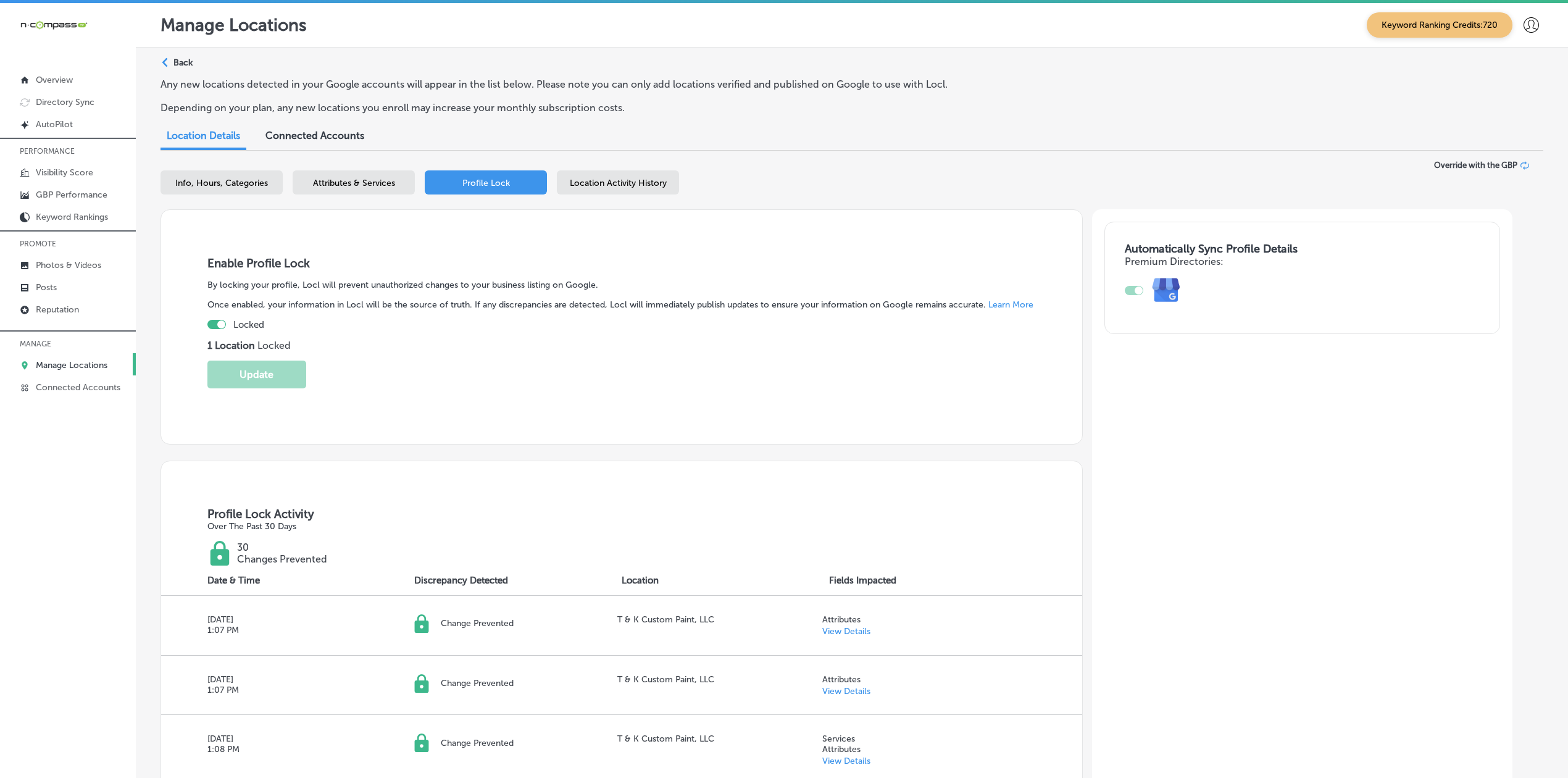
click at [615, 199] on div "Business + Location T & K Custom Paint, LLC Path Created with Sketch. Selected …" at bounding box center [852, 185] width 1383 height 49
click at [615, 184] on span "Location Activity History" at bounding box center [618, 183] width 97 height 11
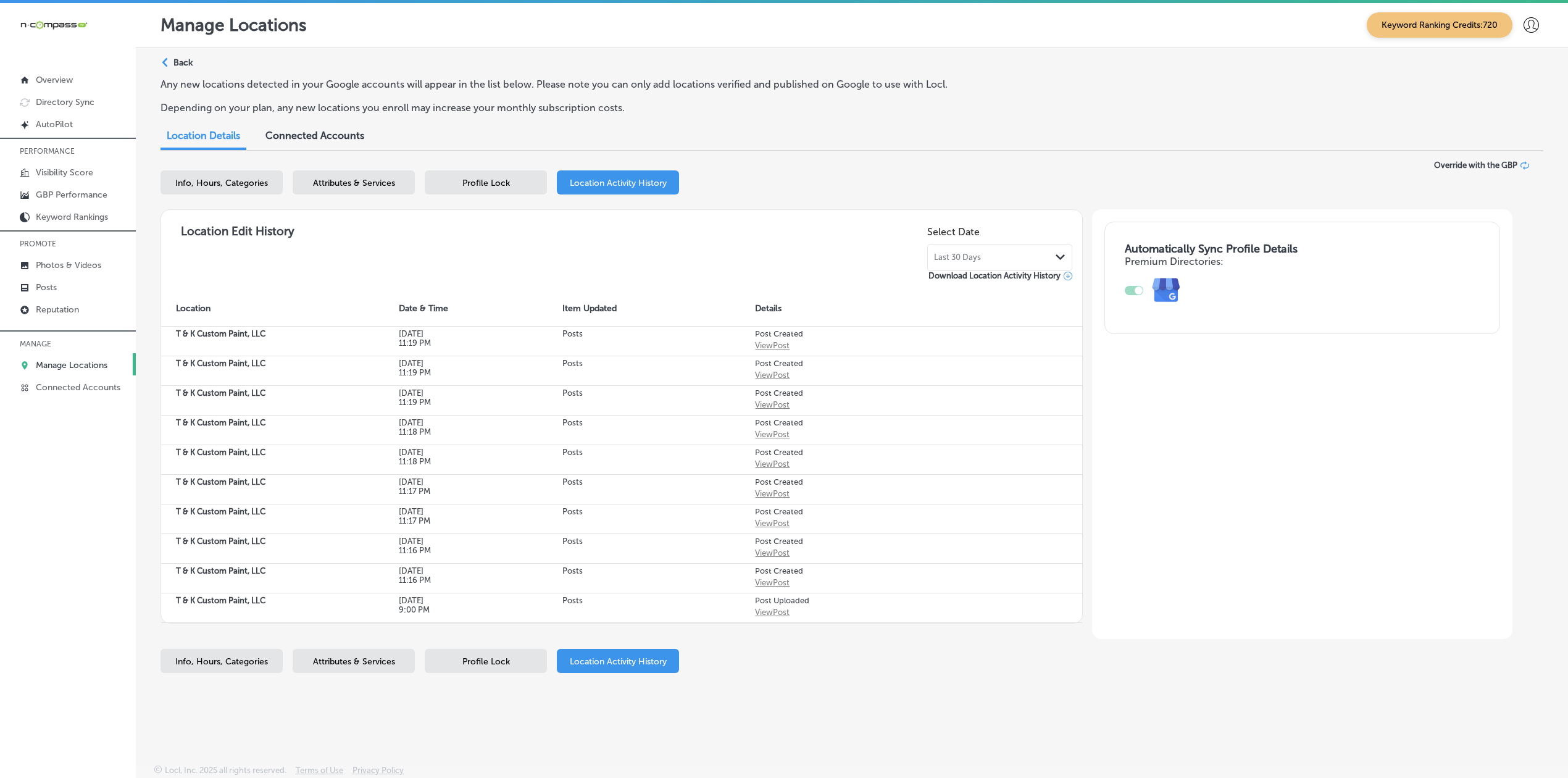
click at [478, 182] on span "Profile Lock" at bounding box center [486, 183] width 48 height 11
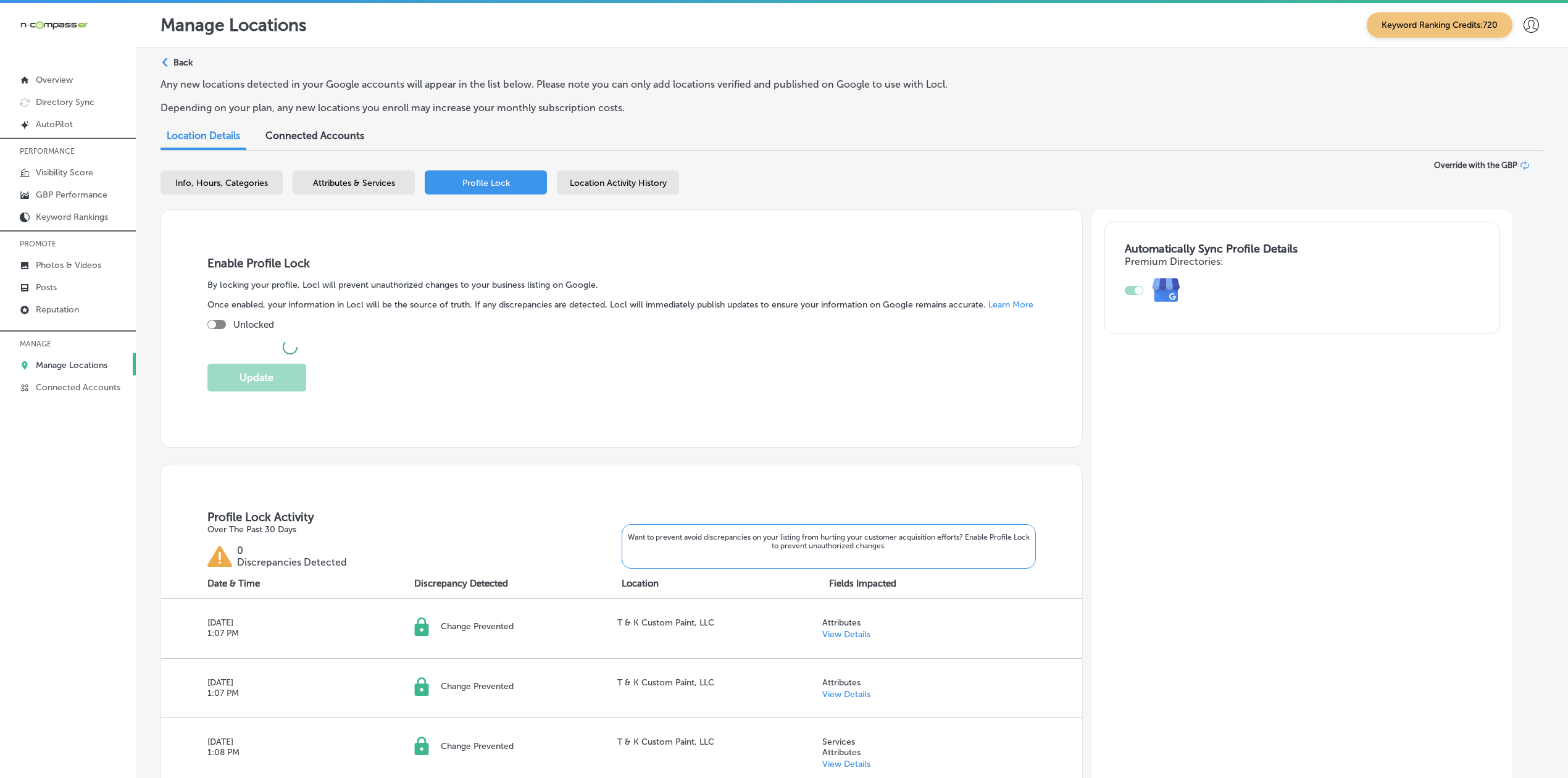
checkbox input "true"
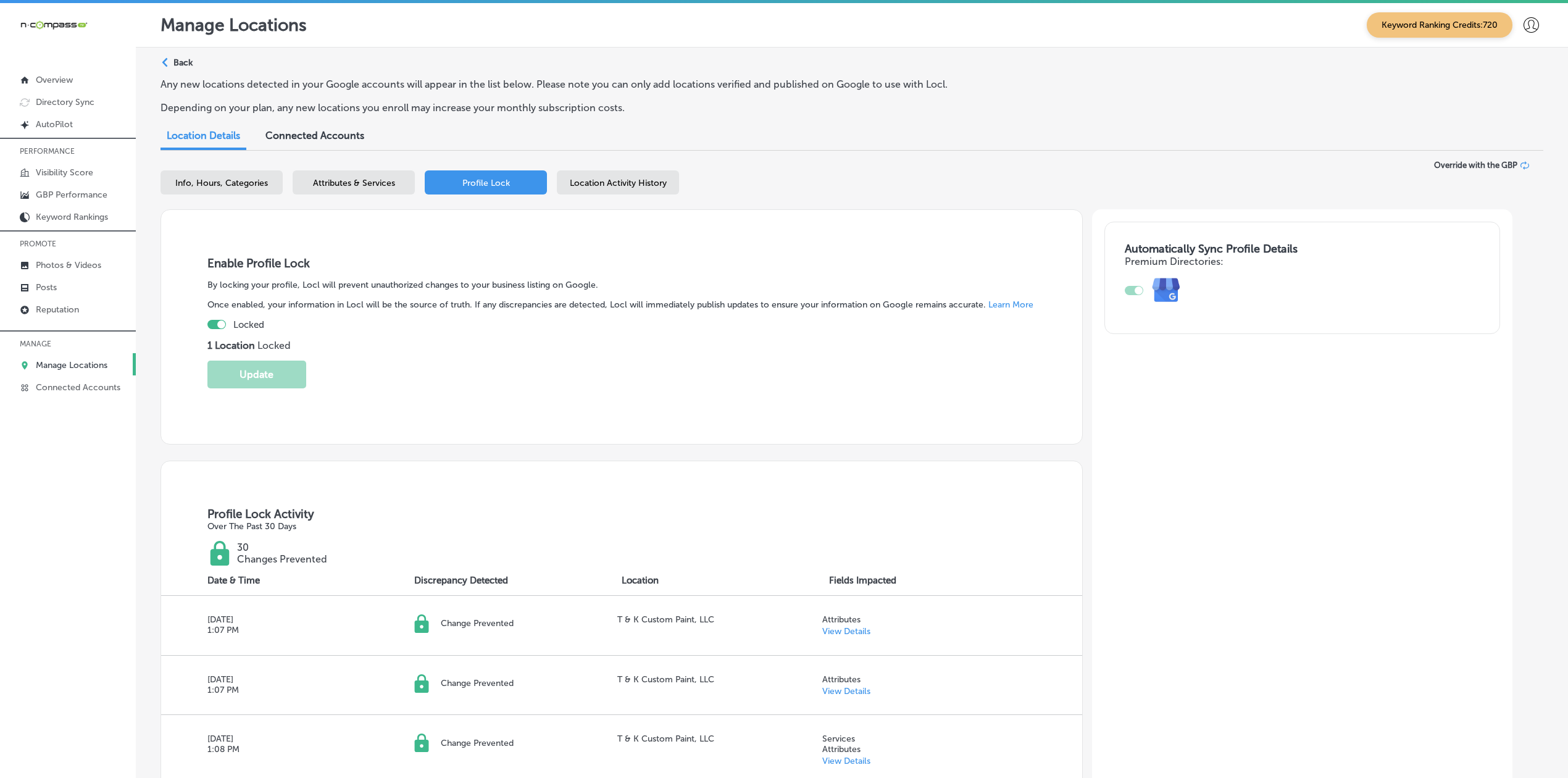
drag, startPoint x: 168, startPoint y: 561, endPoint x: 168, endPoint y: 554, distance: 7.0
click at [168, 561] on div "Profile Lock Activity Over The Past 30 Days 30 Changes Prevented" at bounding box center [621, 513] width 921 height 105
click at [627, 186] on span "Location Activity History" at bounding box center [618, 183] width 97 height 11
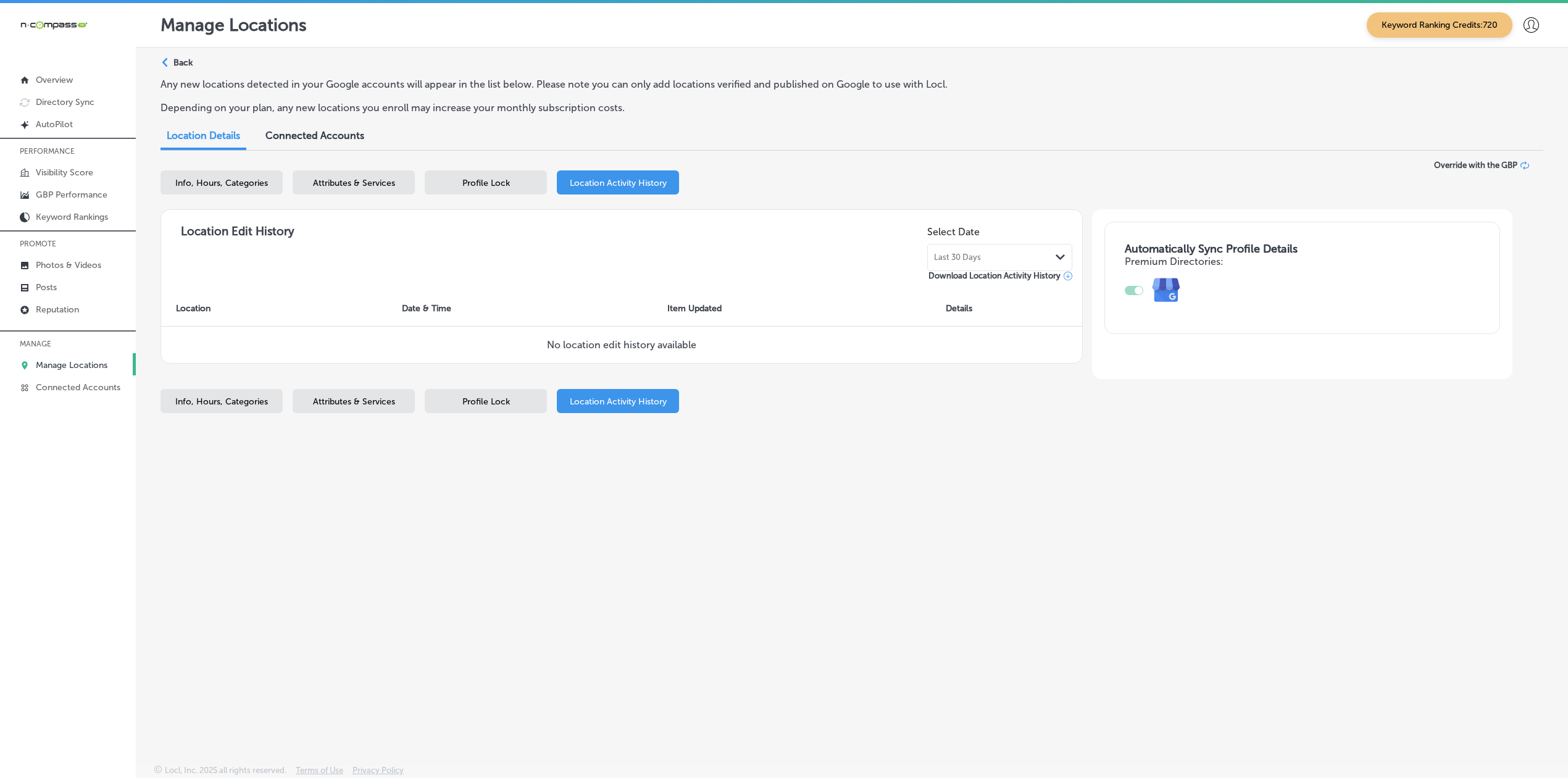
click at [524, 407] on div "Profile Lock" at bounding box center [486, 401] width 122 height 24
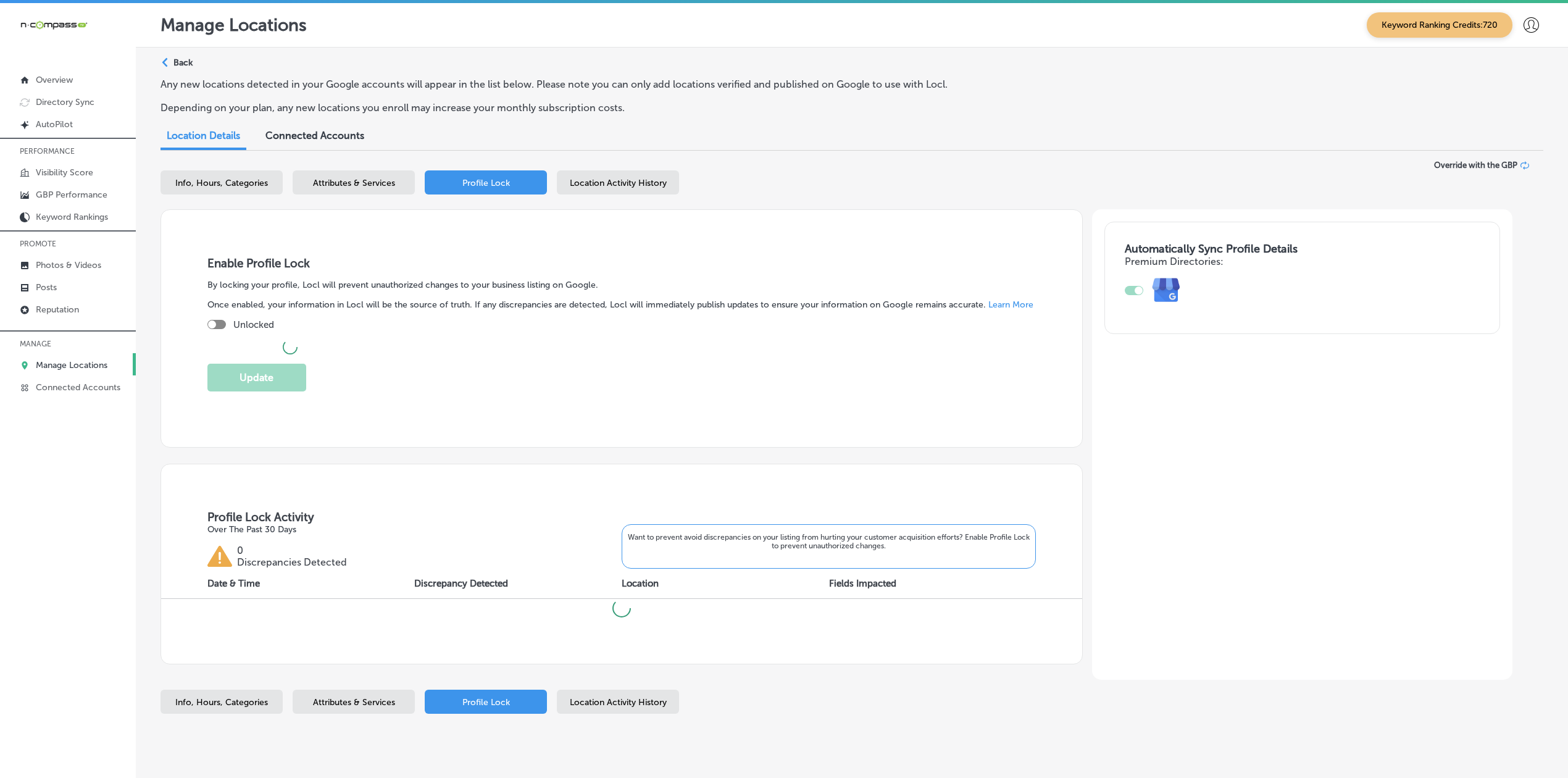
checkbox input "true"
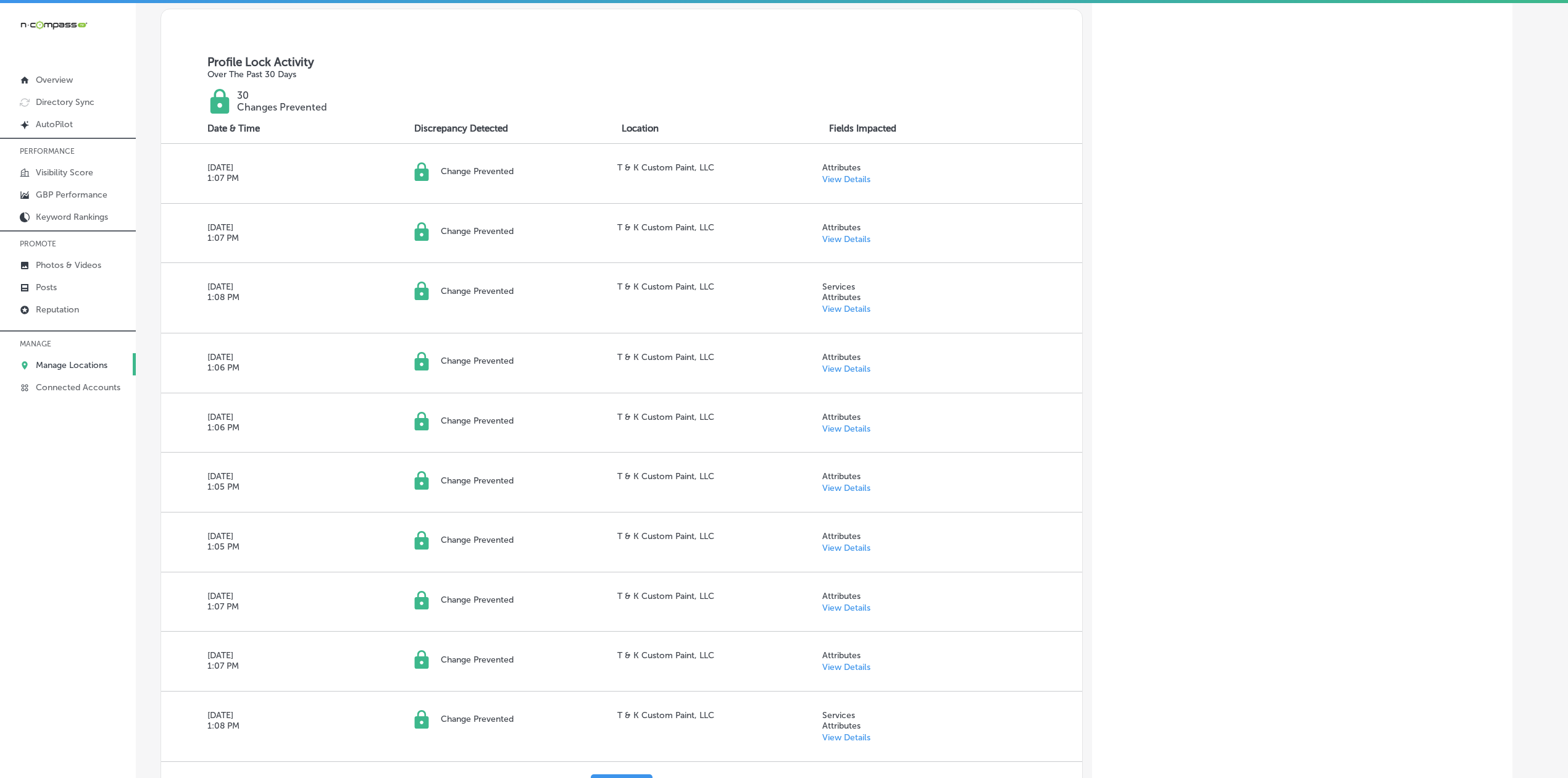
scroll to position [528, 0]
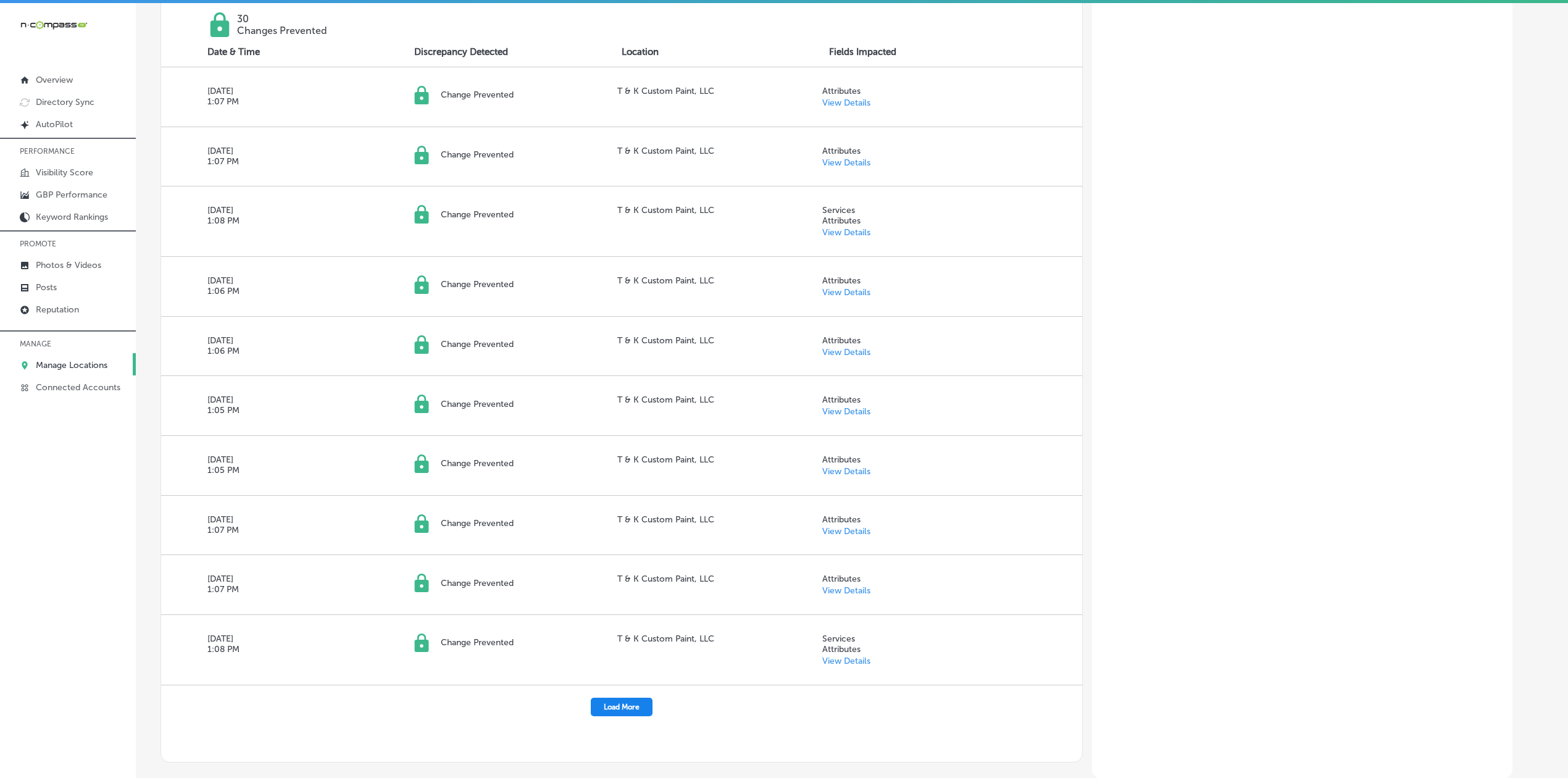
click at [623, 648] on button "Load More" at bounding box center [622, 707] width 62 height 18
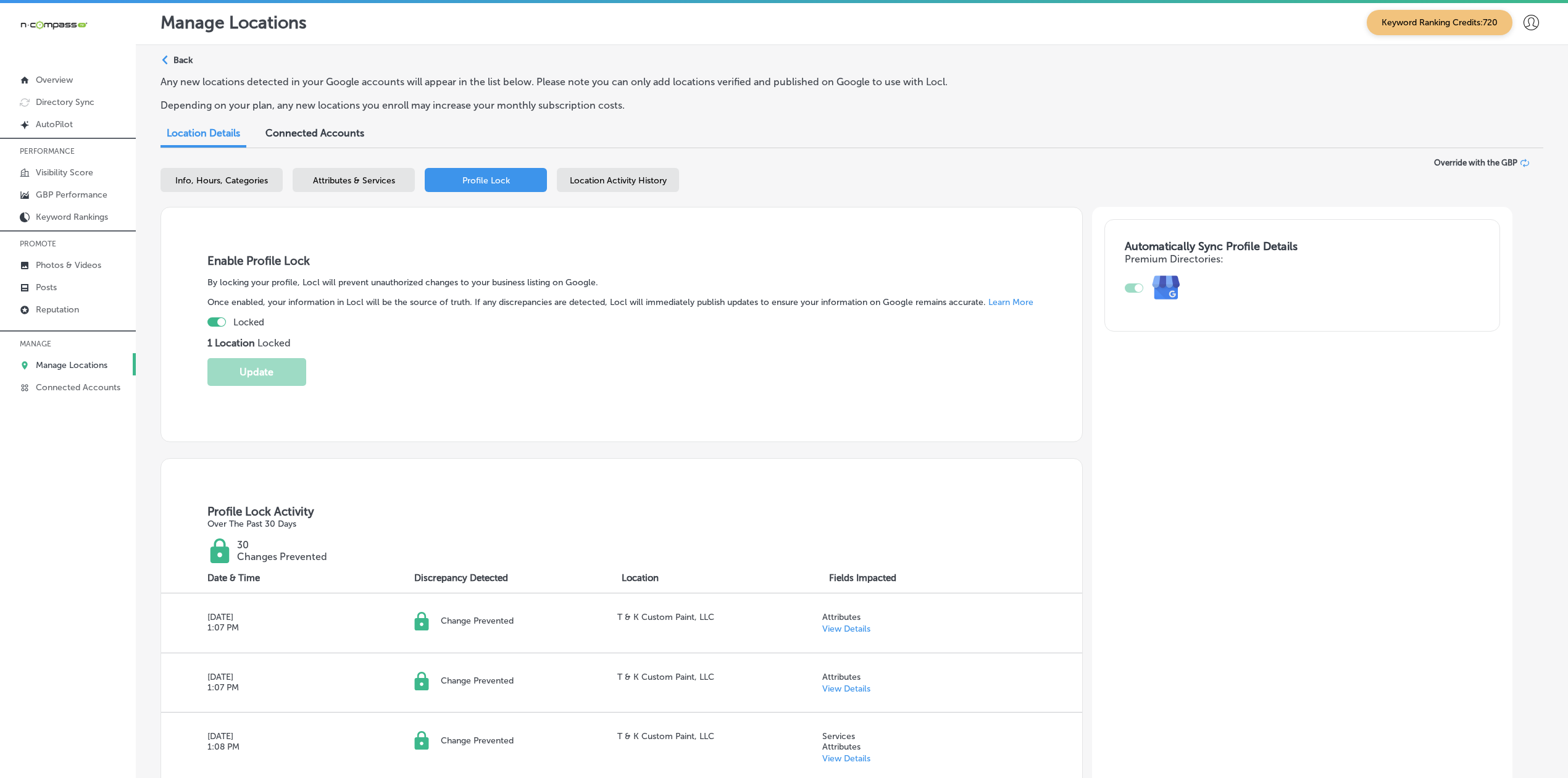
scroll to position [0, 0]
click at [606, 174] on div "Location Activity History" at bounding box center [618, 182] width 122 height 24
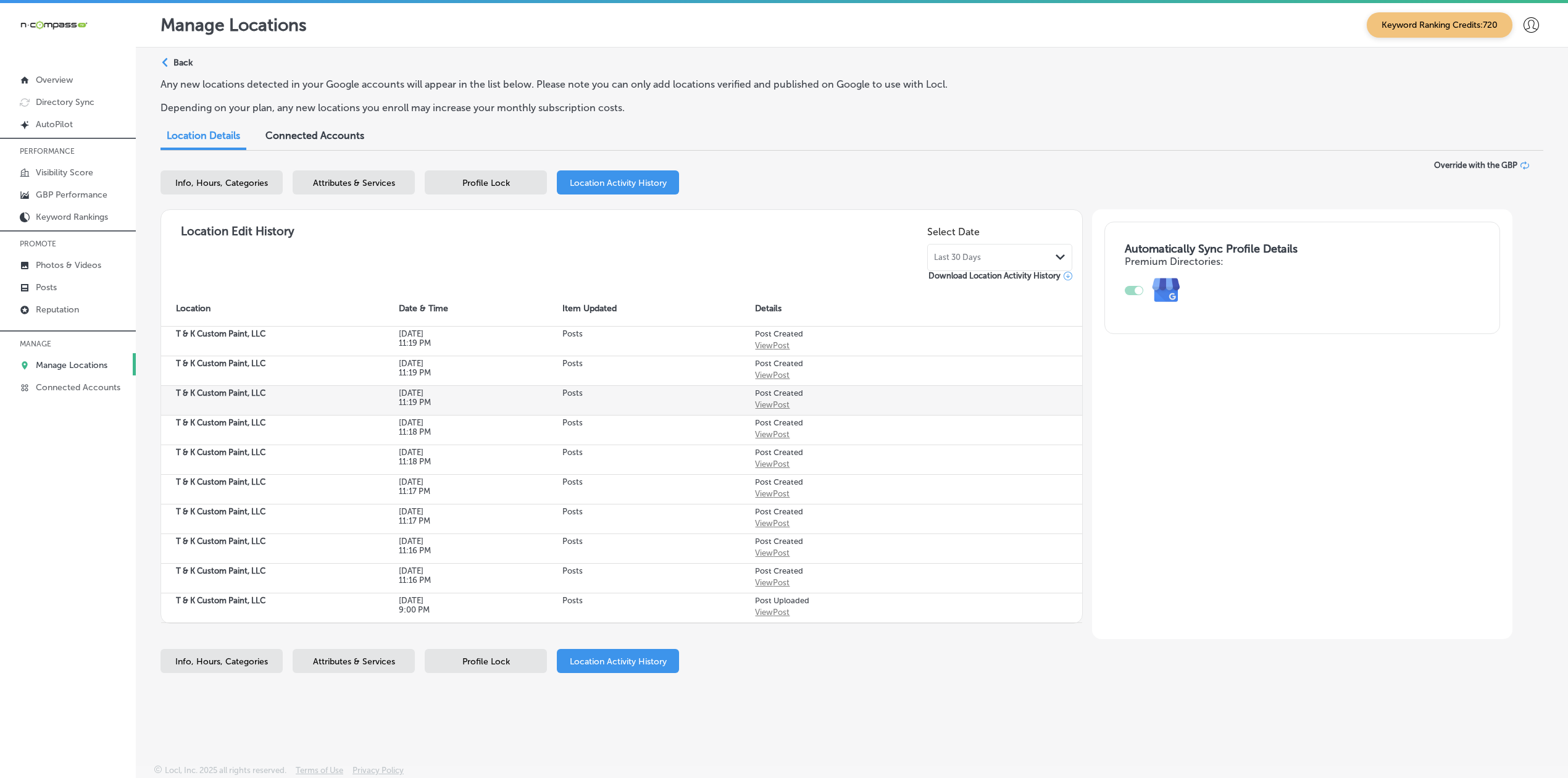
click at [789, 404] on div "View Post" at bounding box center [772, 404] width 34 height 9
click at [786, 406] on div "View Post" at bounding box center [772, 404] width 34 height 9
click at [785, 407] on div "View Post" at bounding box center [772, 404] width 34 height 9
click at [577, 584] on td "Posts" at bounding box center [644, 578] width 194 height 29
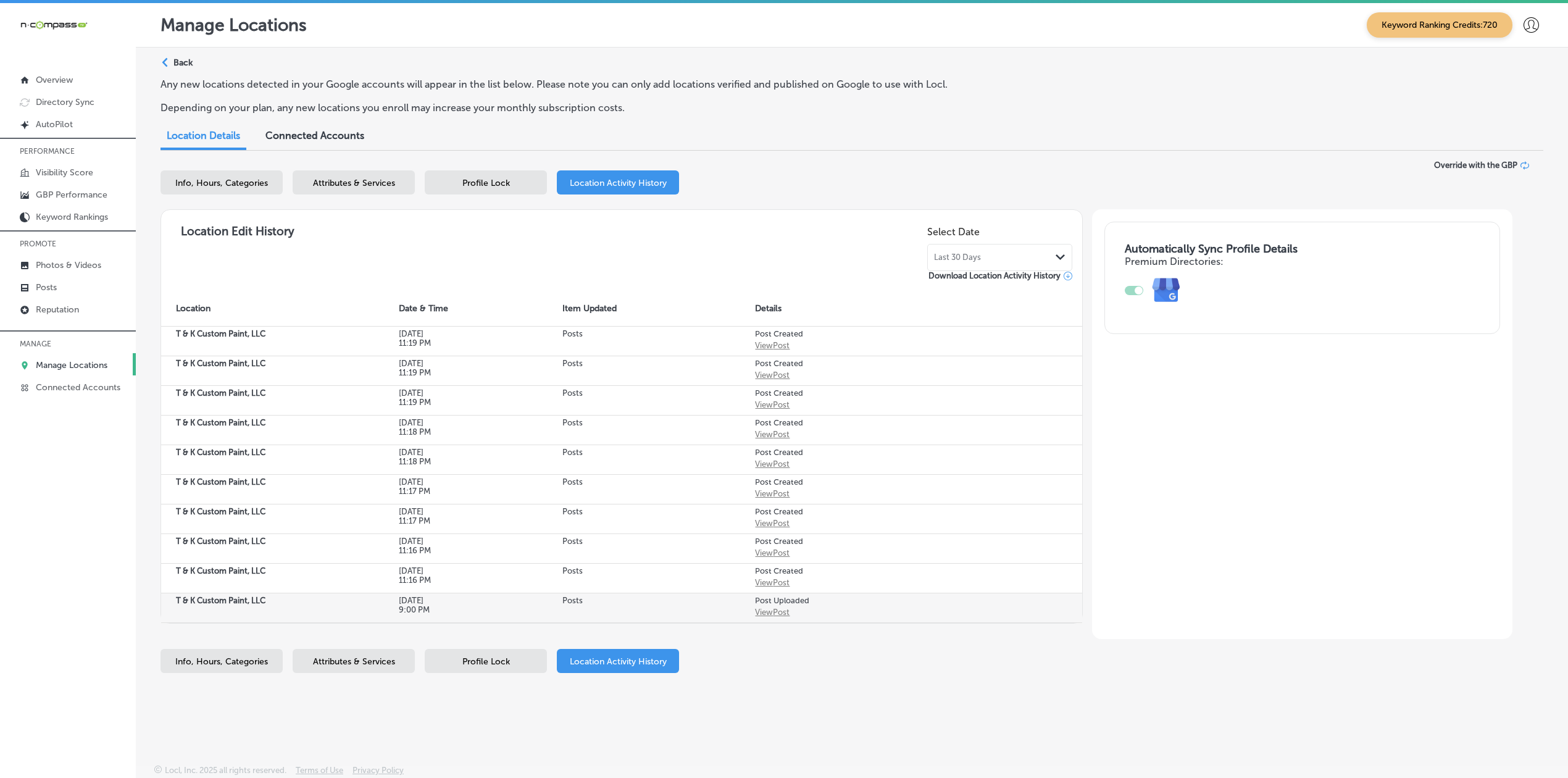
click at [786, 597] on h5 "Post Uploaded" at bounding box center [854, 600] width 198 height 9
click at [762, 613] on div "View Post" at bounding box center [772, 612] width 34 height 9
click at [771, 614] on div "View Post" at bounding box center [772, 612] width 34 height 9
click at [780, 350] on td "Post Created View Post" at bounding box center [911, 340] width 342 height 29
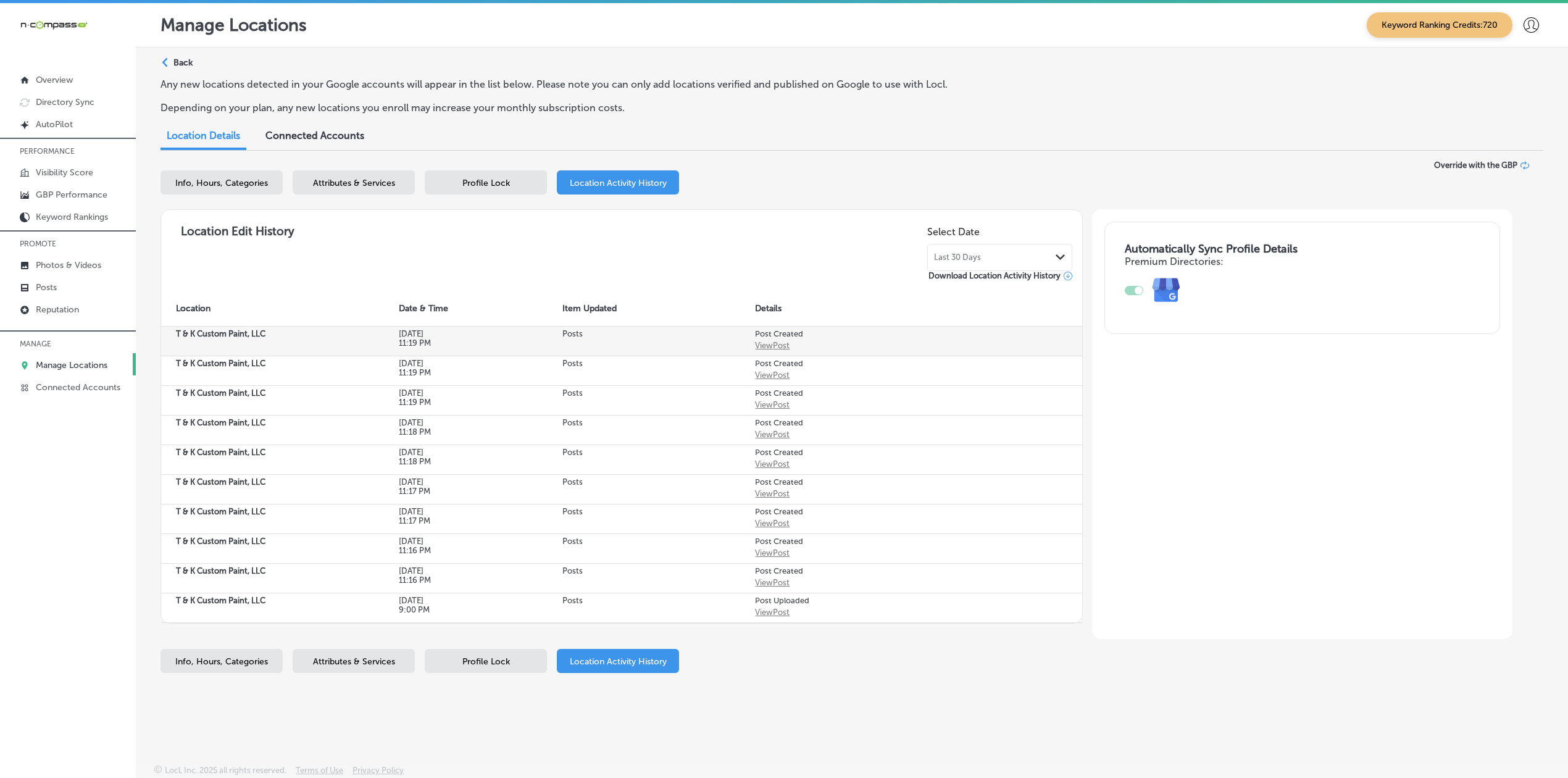
click at [780, 346] on div "View Post" at bounding box center [772, 345] width 34 height 9
click at [41, 616] on div "iconmonstr-menu-thin copy Created with Sketch. Overview Directory Sync Created …" at bounding box center [68, 392] width 136 height 778
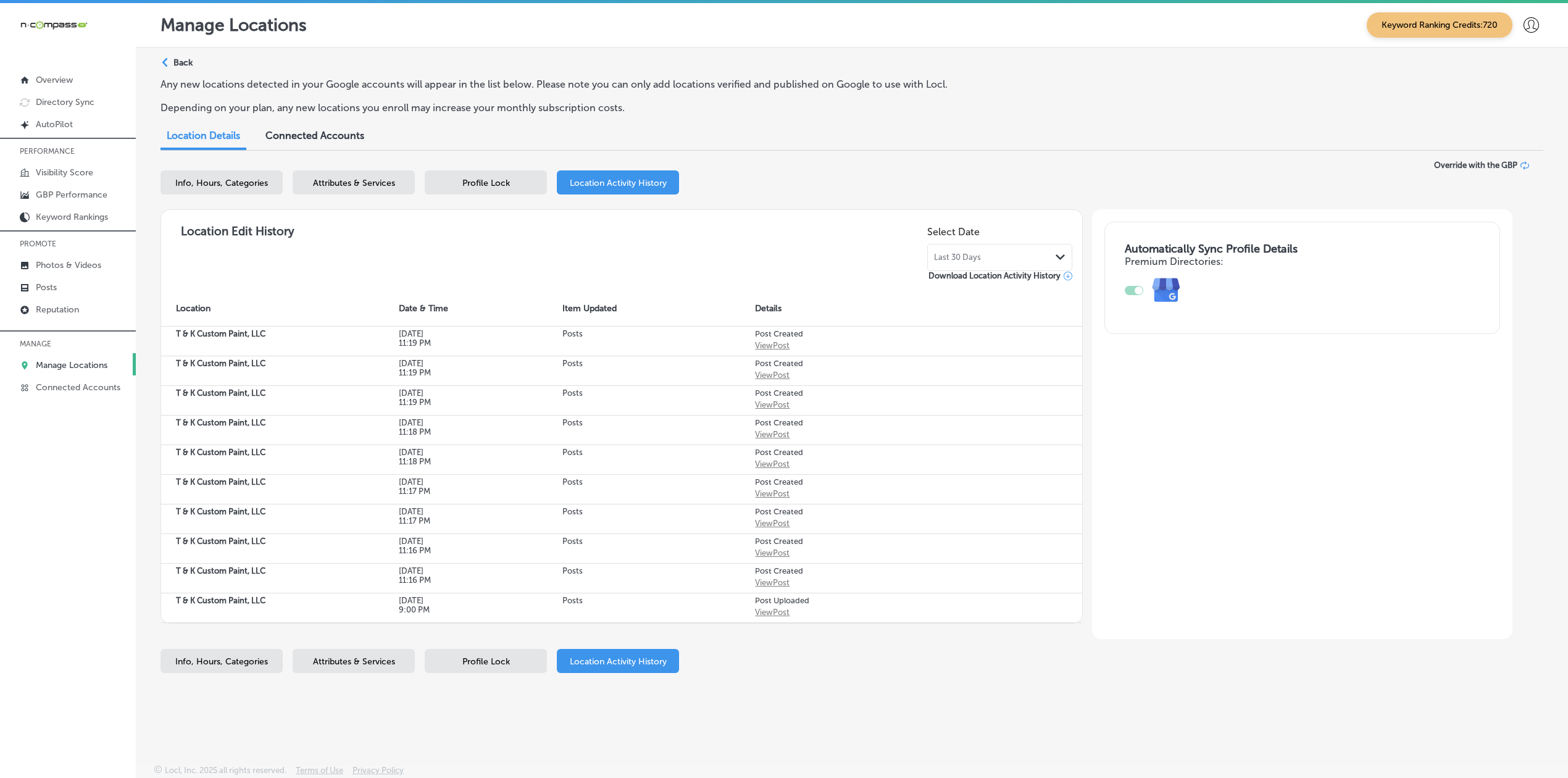
click at [468, 648] on div "Profile Lock" at bounding box center [486, 661] width 122 height 24
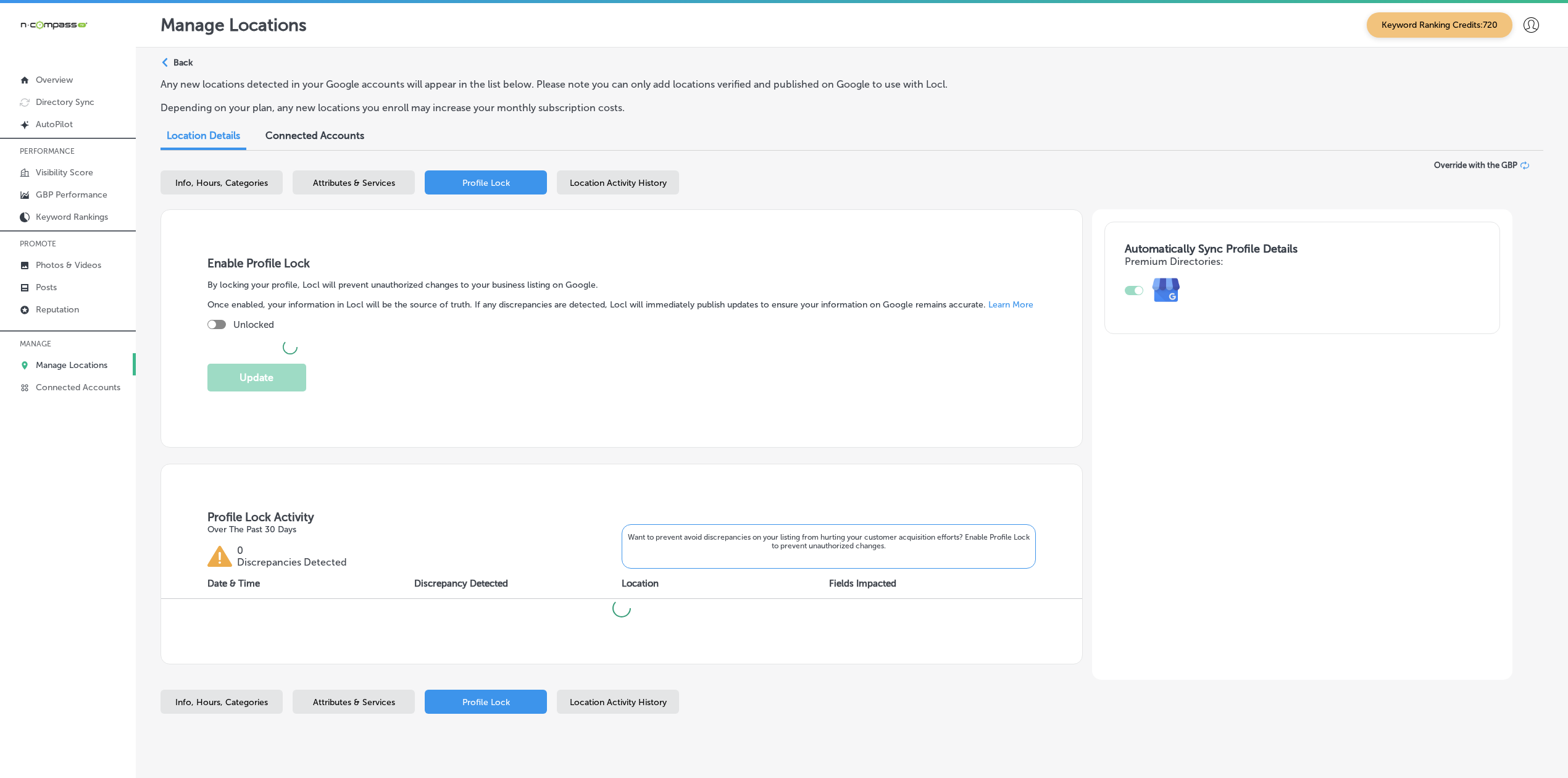
checkbox input "true"
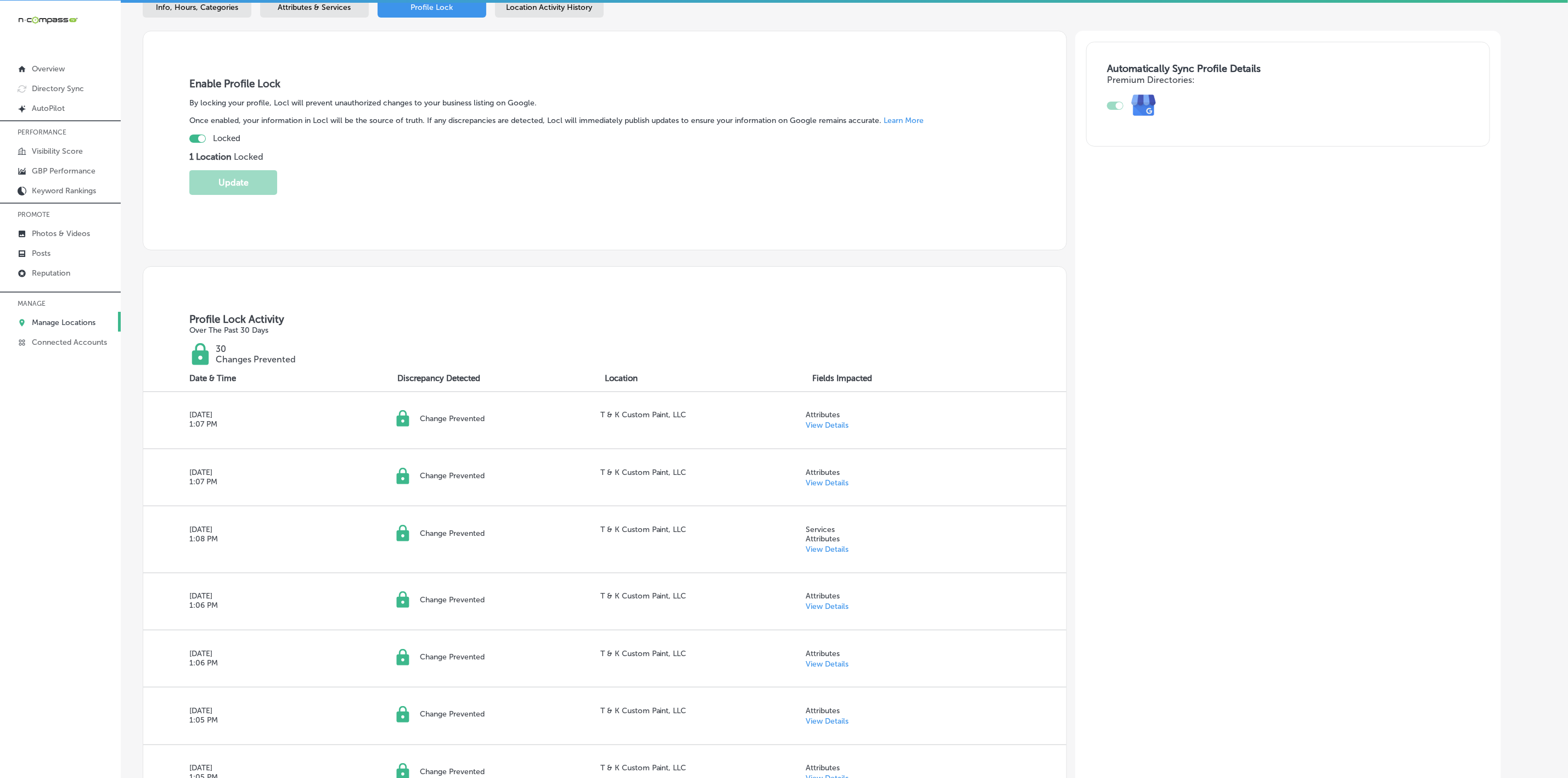
scroll to position [155, 0]
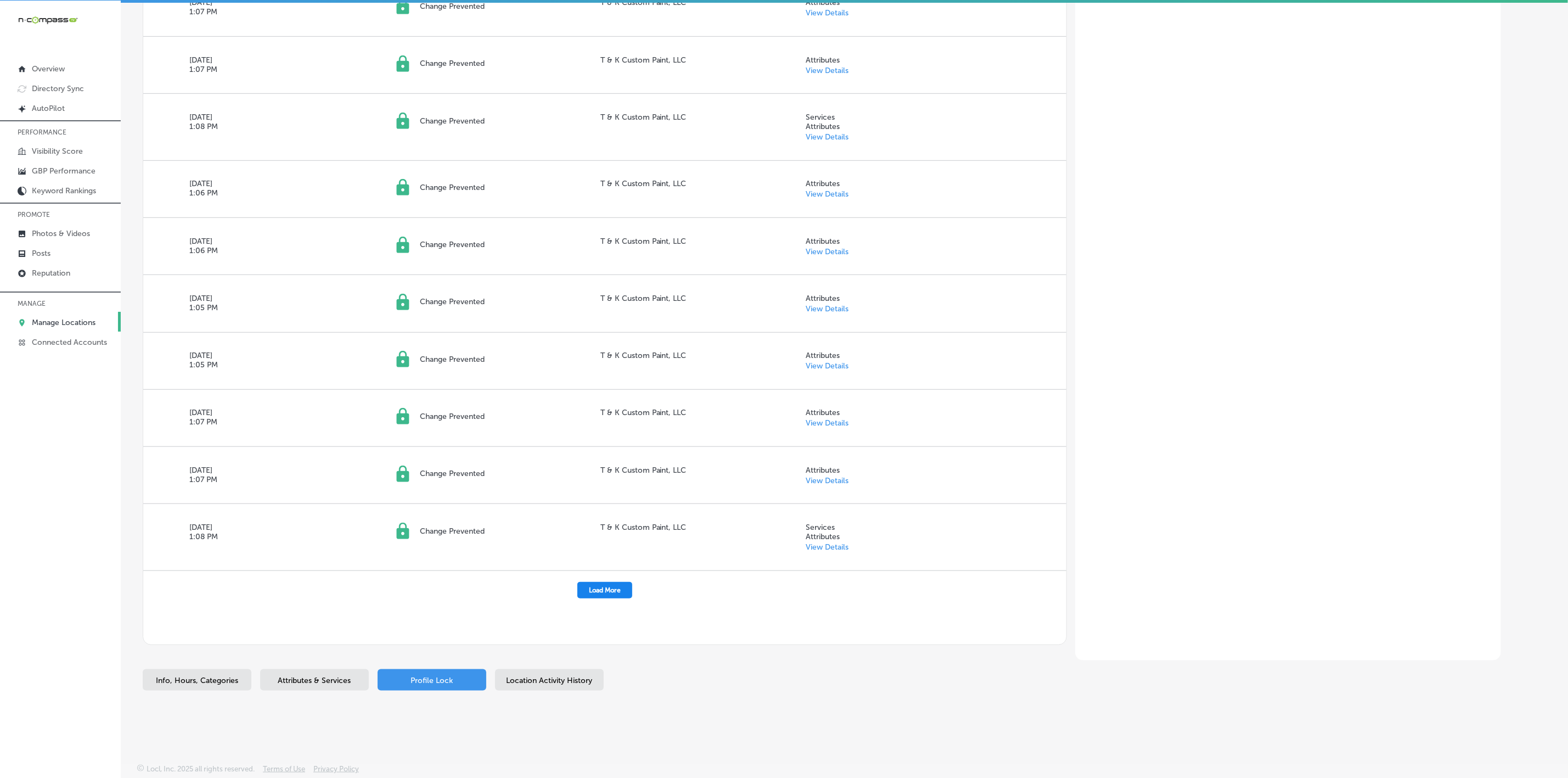
click at [607, 576] on button "Load More" at bounding box center [605, 590] width 55 height 16
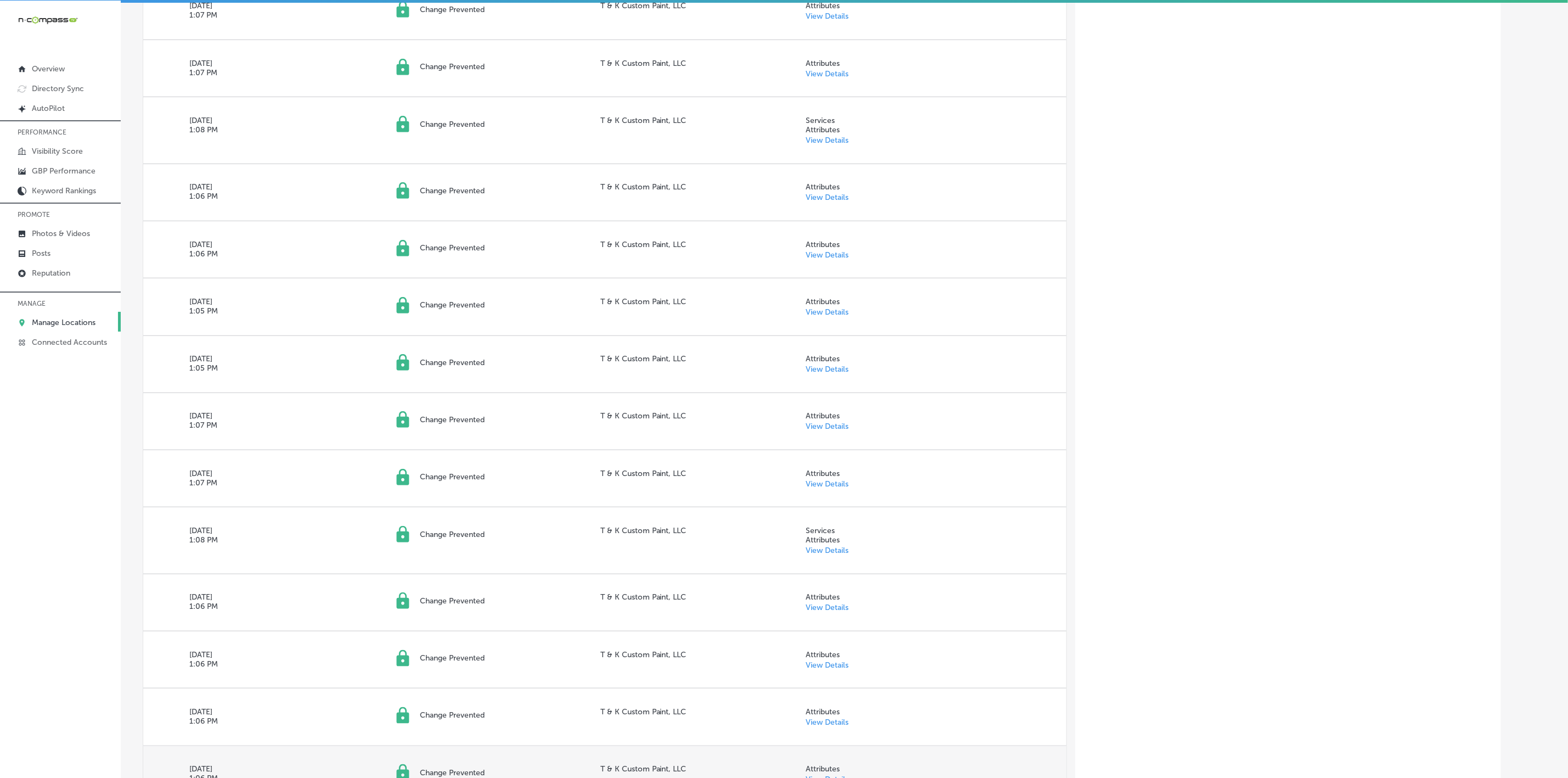
scroll to position [574, 0]
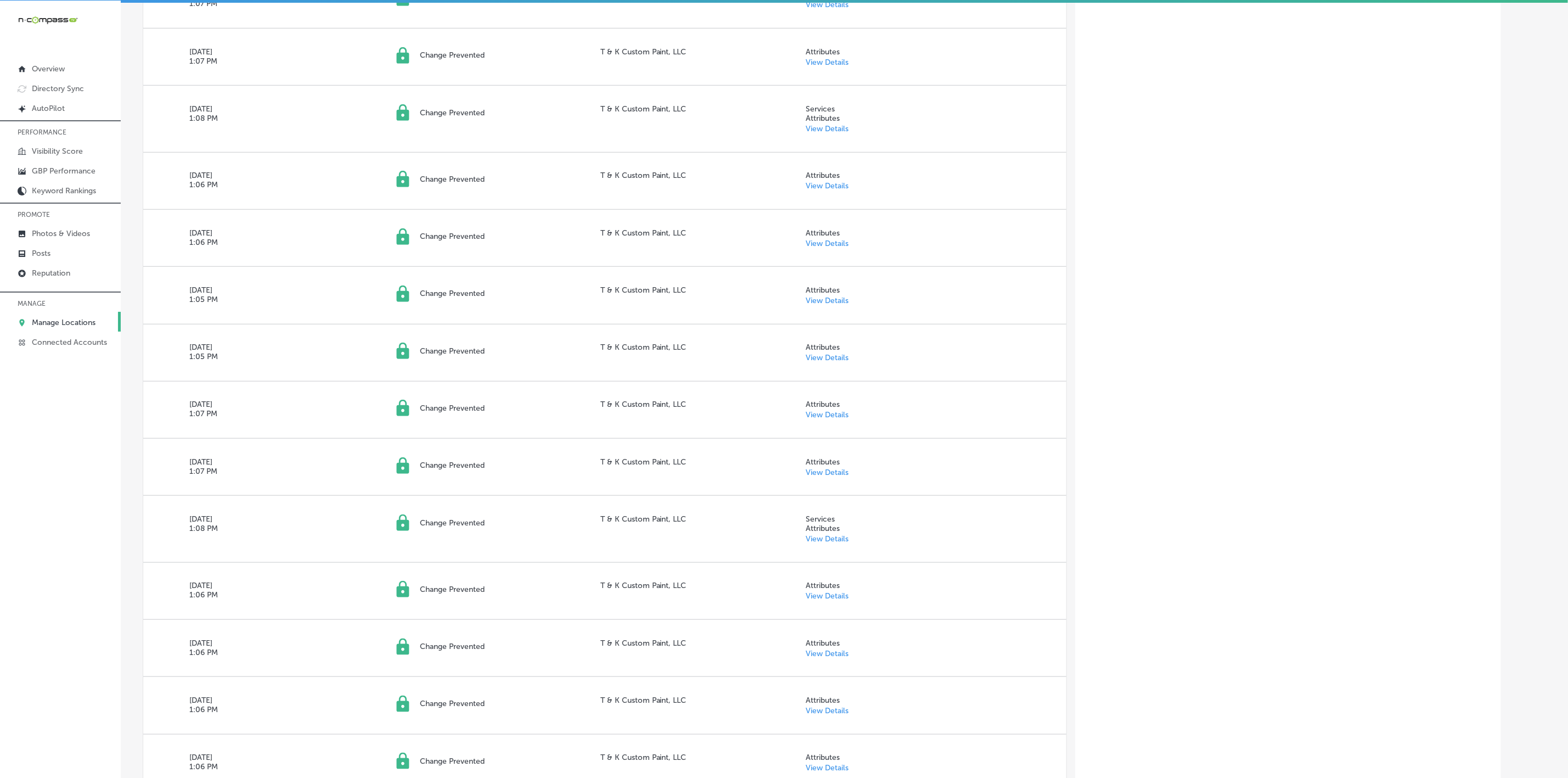
click at [22, 505] on div "iconmonstr-menu-thin copy Created with Sketch. Overview Directory Sync Created …" at bounding box center [60, 390] width 121 height 778
click at [63, 321] on p "Manage Locations" at bounding box center [63, 322] width 63 height 10
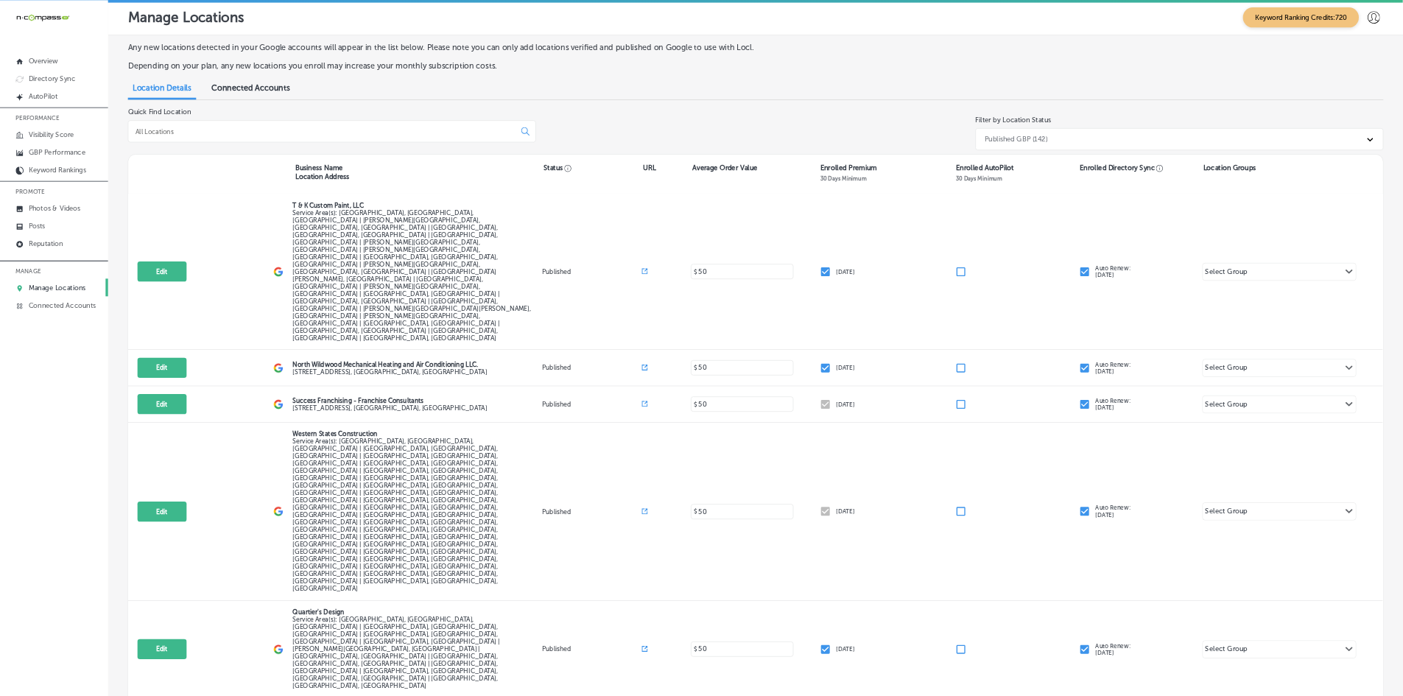
scroll to position [4, 0]
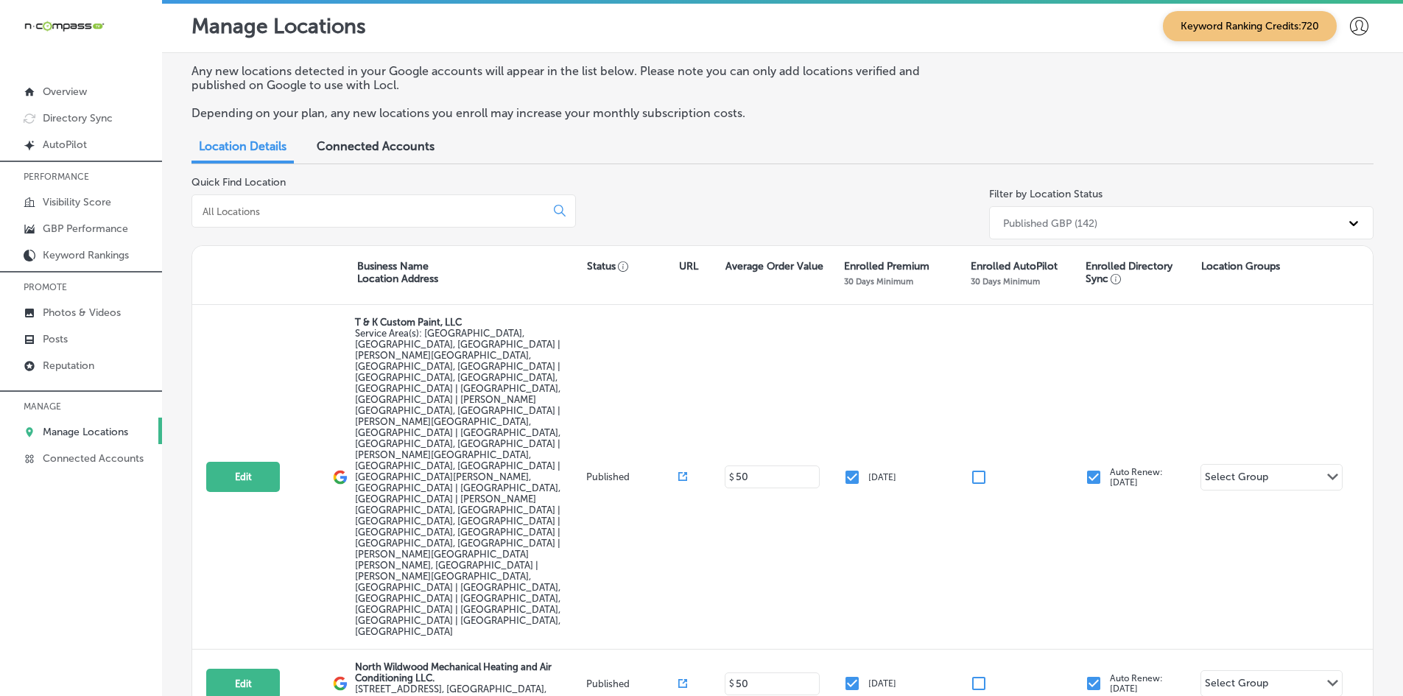
click at [133, 424] on link "Manage Locations" at bounding box center [81, 431] width 162 height 27
click at [298, 219] on div at bounding box center [384, 210] width 384 height 33
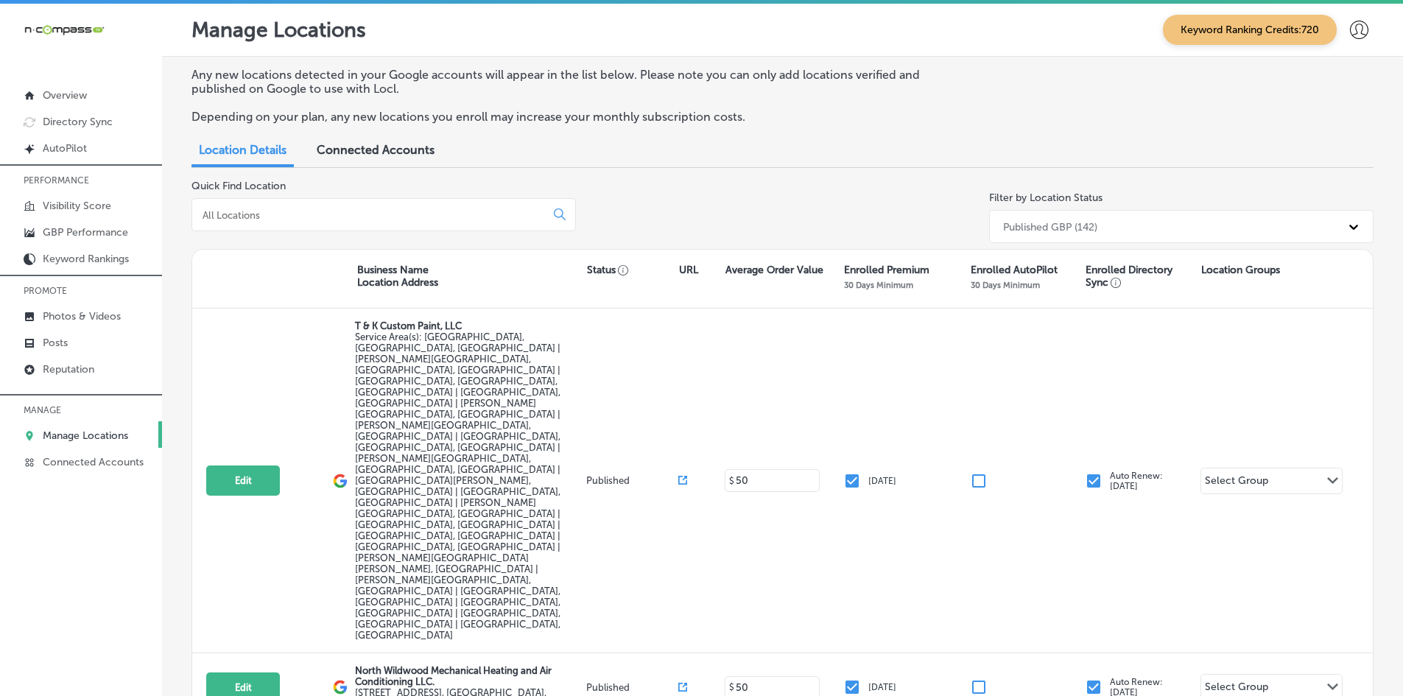
click at [305, 217] on input at bounding box center [371, 214] width 341 height 13
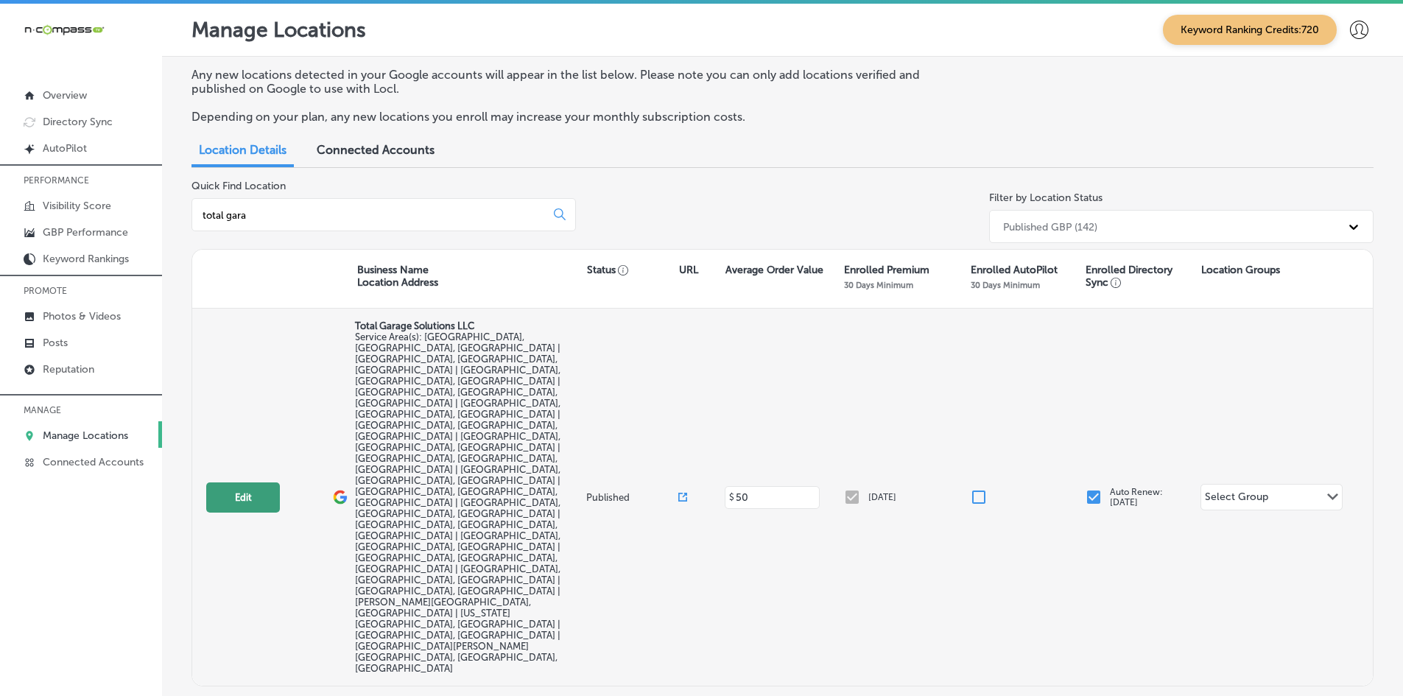
type input "total gara"
click at [262, 482] on button "Edit" at bounding box center [243, 497] width 74 height 30
select select "US"
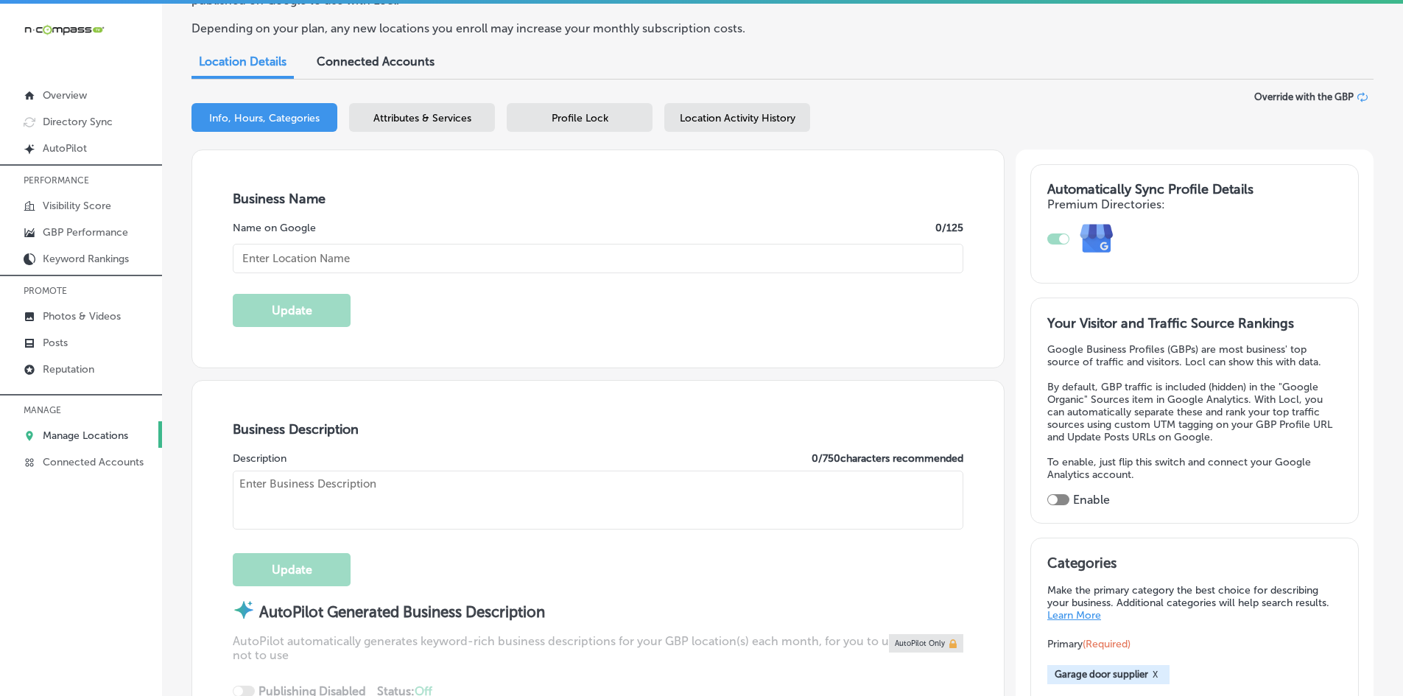
scroll to position [147, 0]
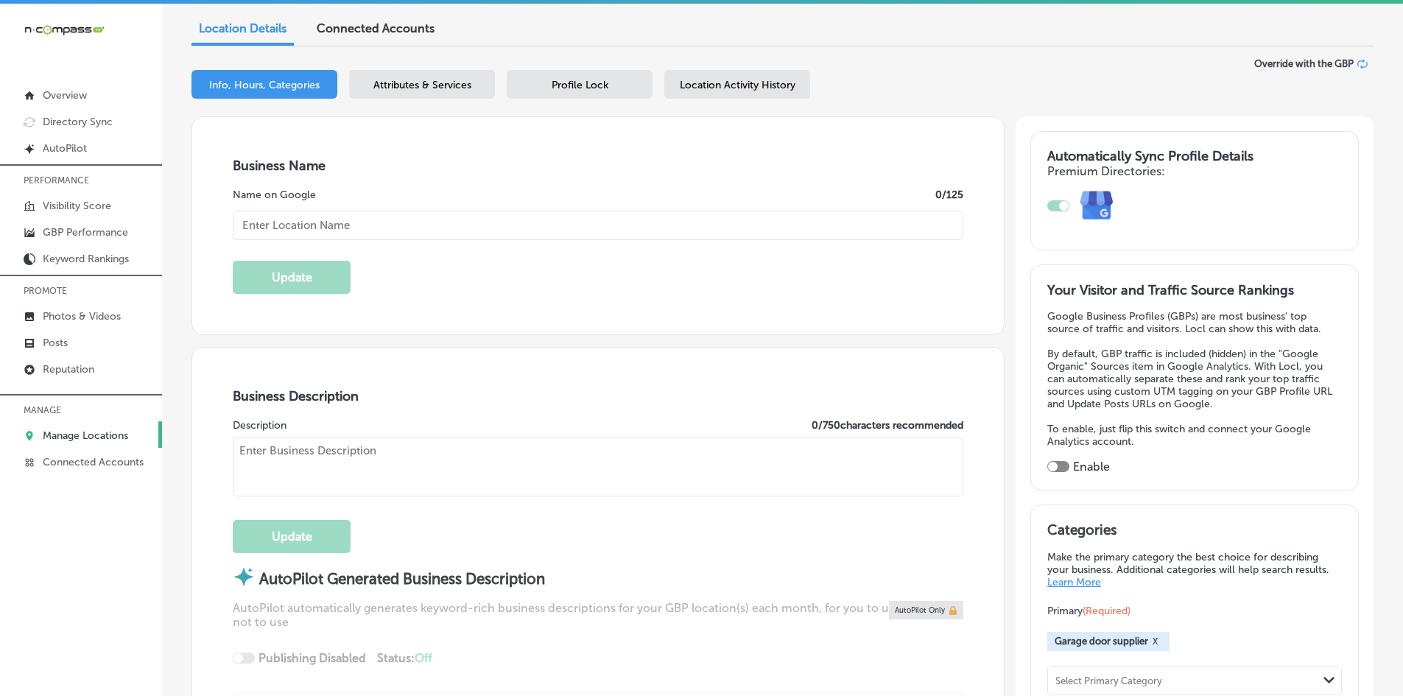
checkbox input "true"
type input "Total Garage Solutions LLC"
type input "http://totalgaragesolutions.com/"
checkbox input "false"
type input "2366 Ambassador Ct"
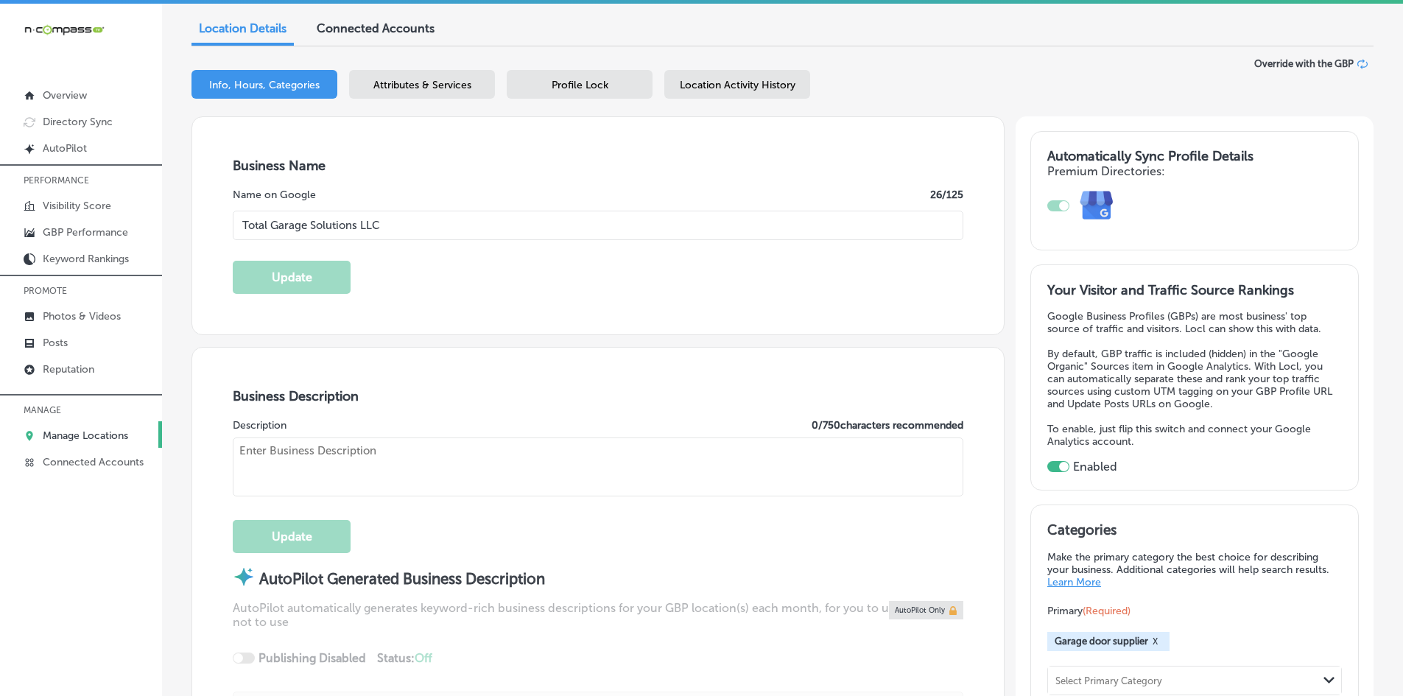
type input "Heath"
type input "75126"
type input "US"
type textarea "We are a local, family owned business who strives to offer each of our customer…"
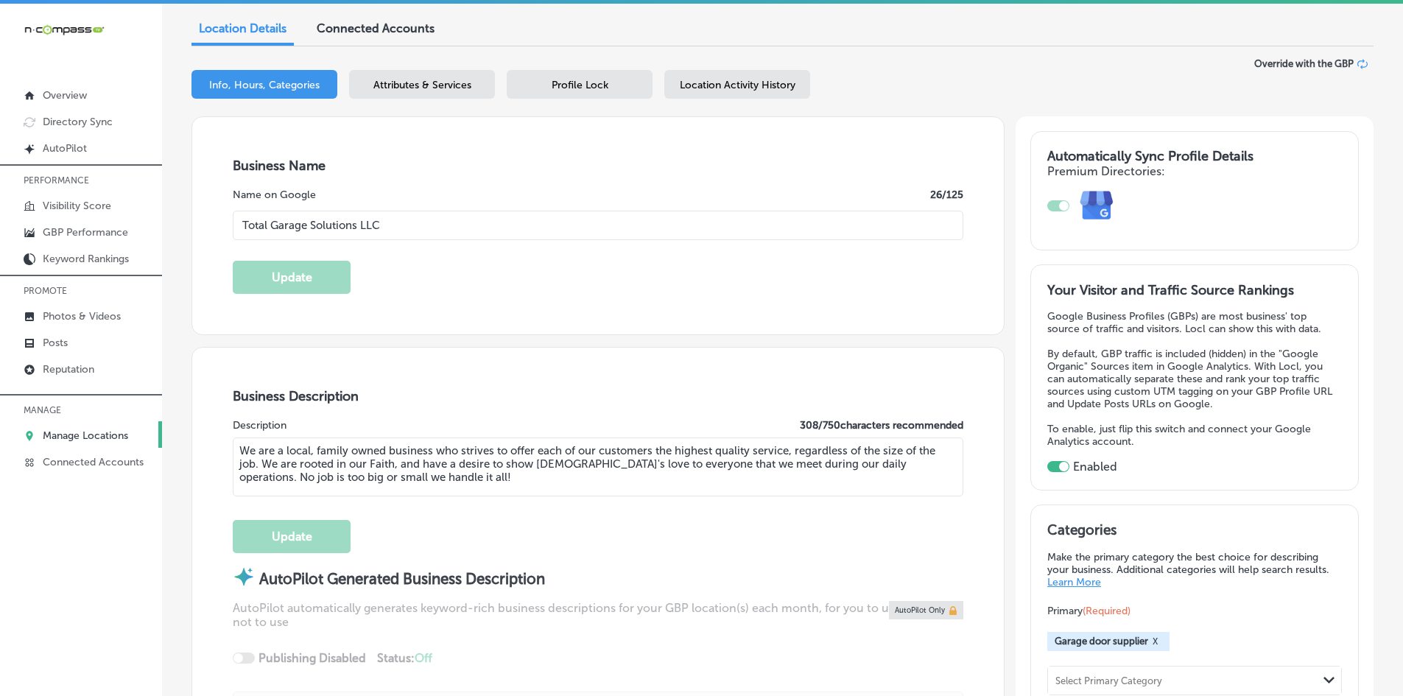
type input "+1 469 975 1679"
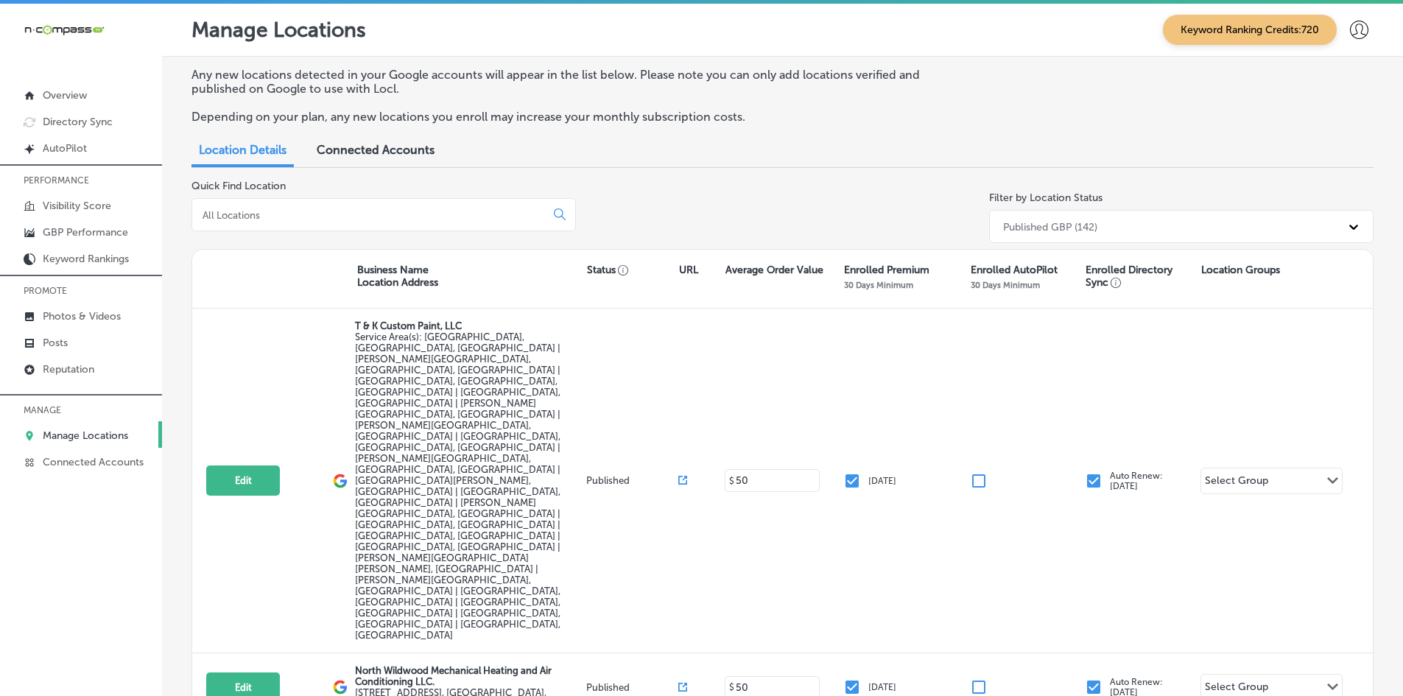
click at [941, 138] on div "Location Details Connected Accounts" at bounding box center [783, 152] width 1182 height 32
click at [96, 375] on link "Reputation" at bounding box center [81, 368] width 162 height 27
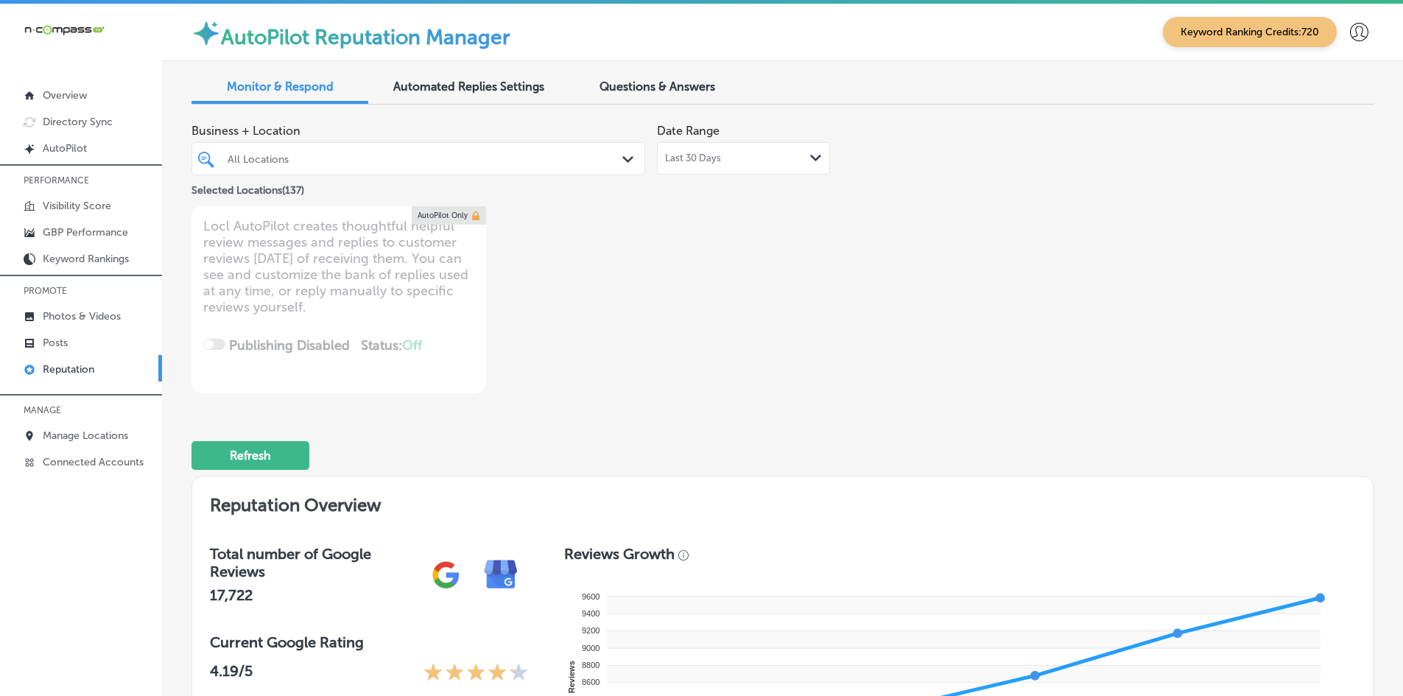
click at [628, 157] on polygon at bounding box center [627, 159] width 11 height 7
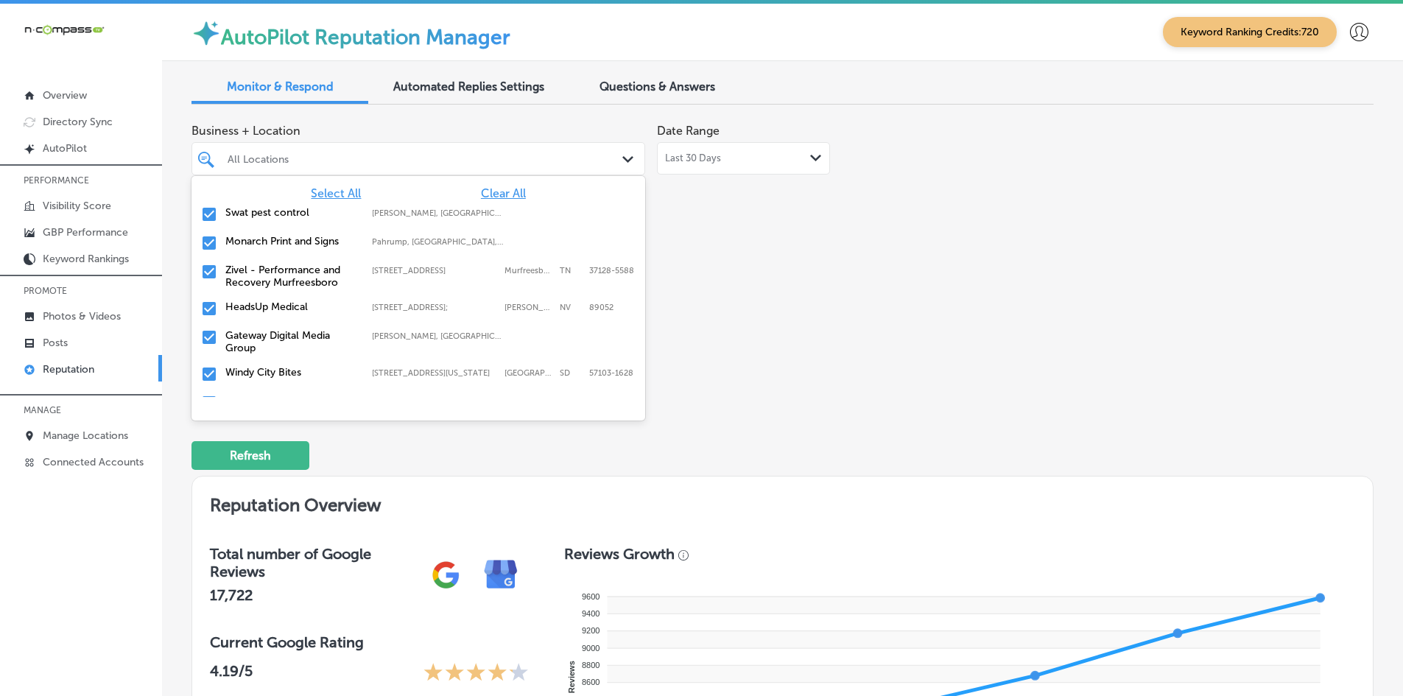
click at [501, 195] on span "Clear All" at bounding box center [503, 193] width 45 height 14
type textarea "x"
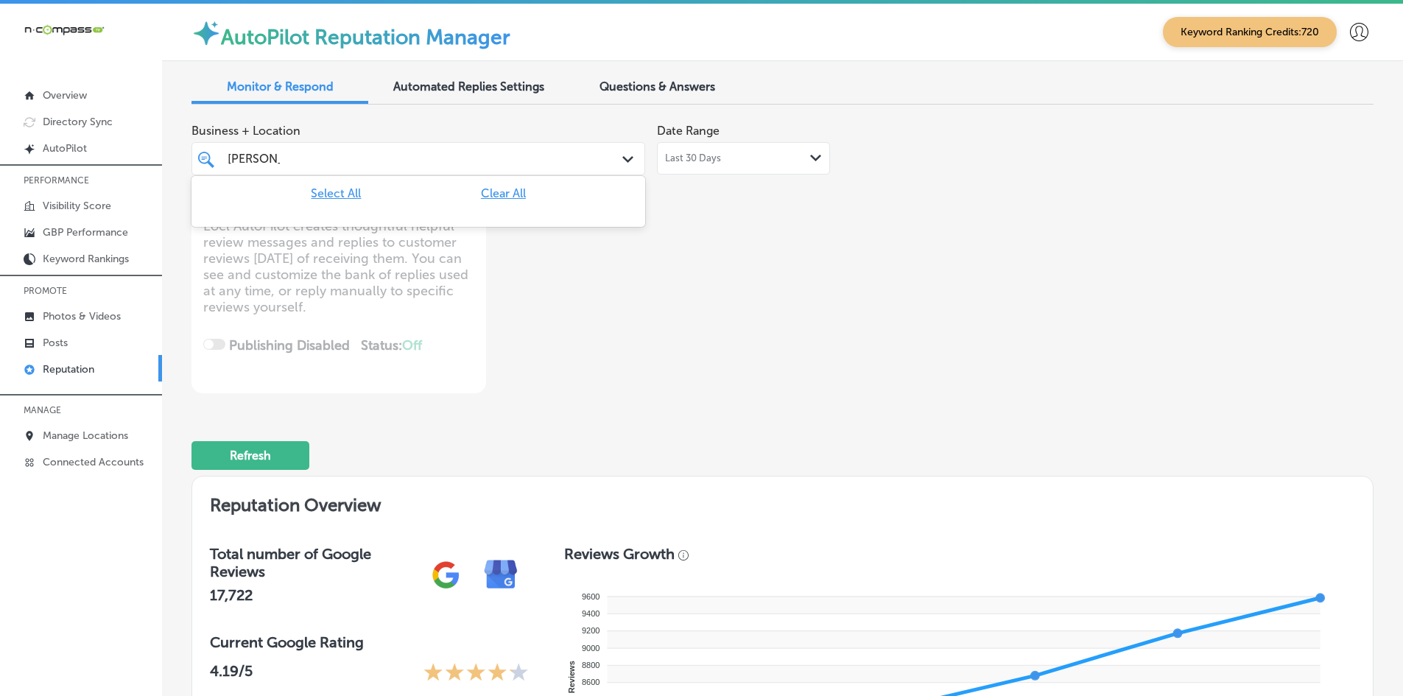
type input "[PERSON_NAME]"
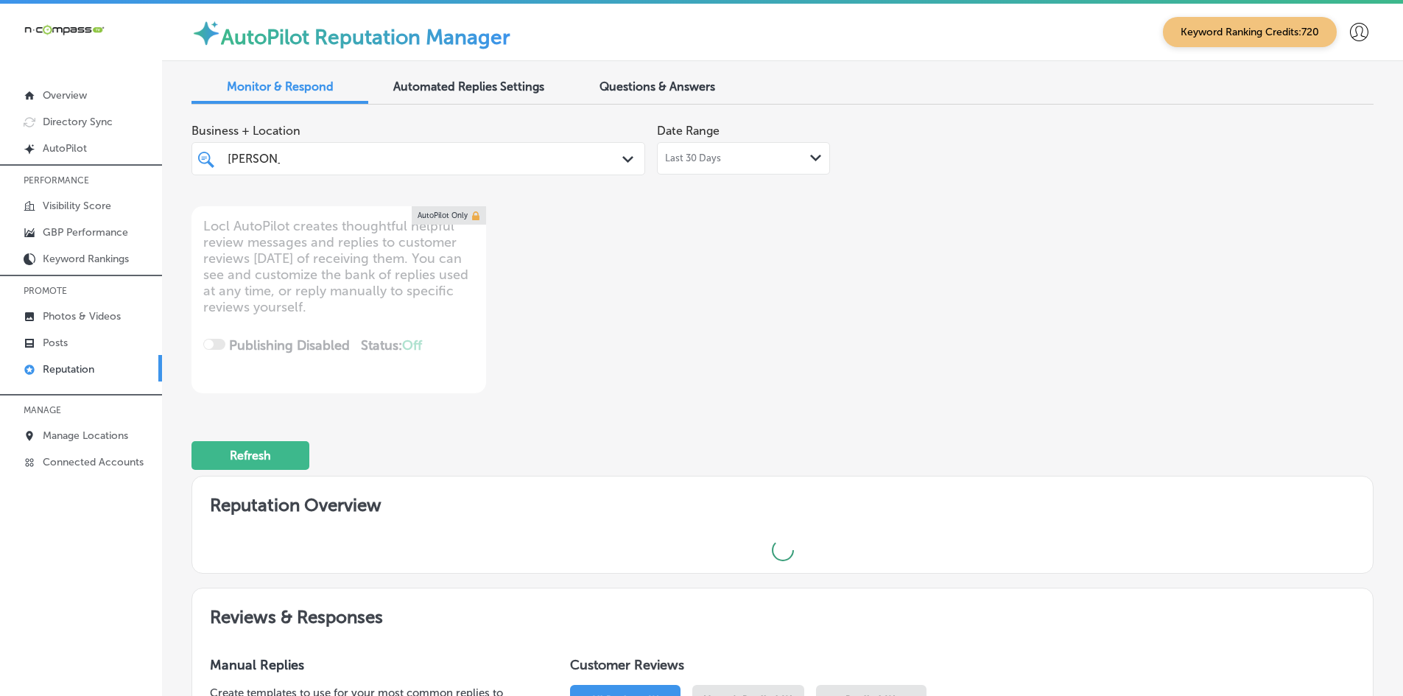
type textarea "x"
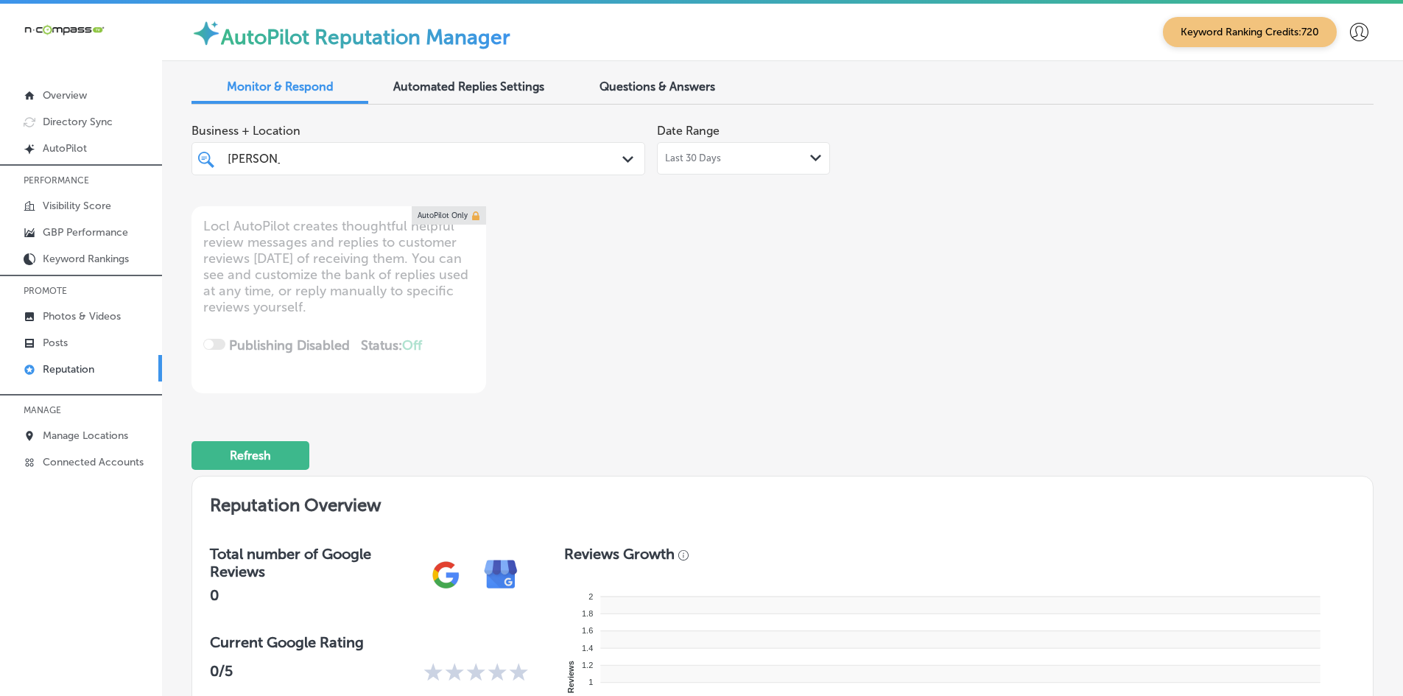
click at [334, 160] on div "[PERSON_NAME]" at bounding box center [399, 159] width 346 height 20
type input "[PERSON_NAME]"
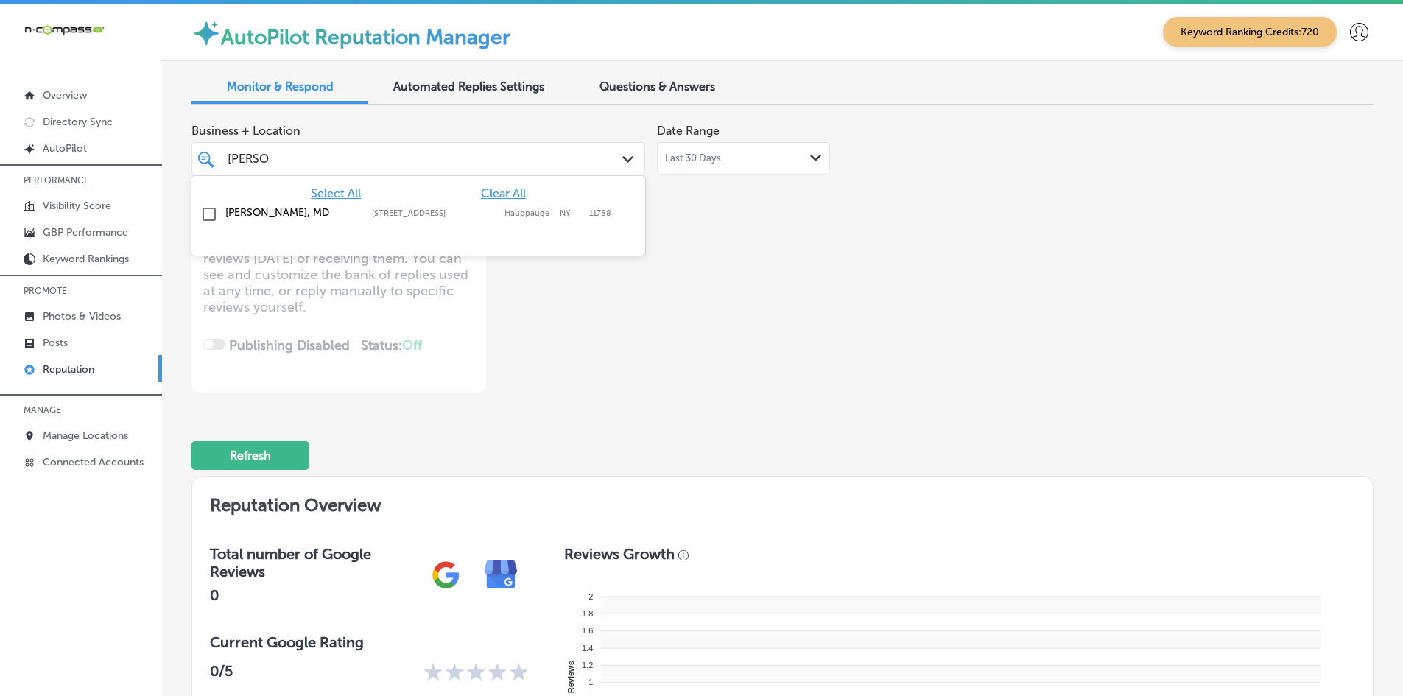
click at [244, 219] on div "[PERSON_NAME], MD 517 NY-[STREET_ADDRESS][GEOGRAPHIC_DATA][STREET_ADDRESS]" at bounding box center [418, 214] width 442 height 23
type textarea "x"
type input "esme"
click at [244, 219] on div "[PERSON_NAME] RDHAP [STREET_ADDRESS][GEOGRAPHIC_DATA][PERSON_NAME][PERSON_NAME]…" at bounding box center [418, 216] width 442 height 27
type textarea "x"
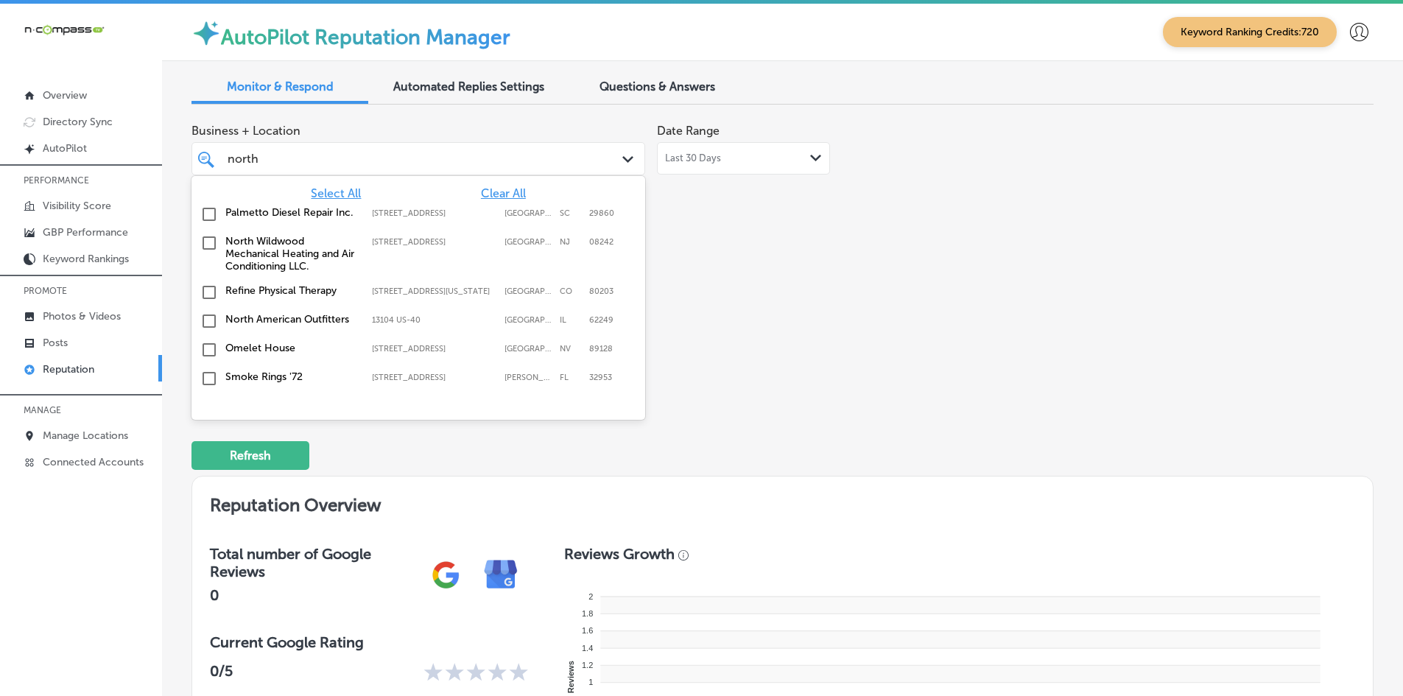
type input "north a"
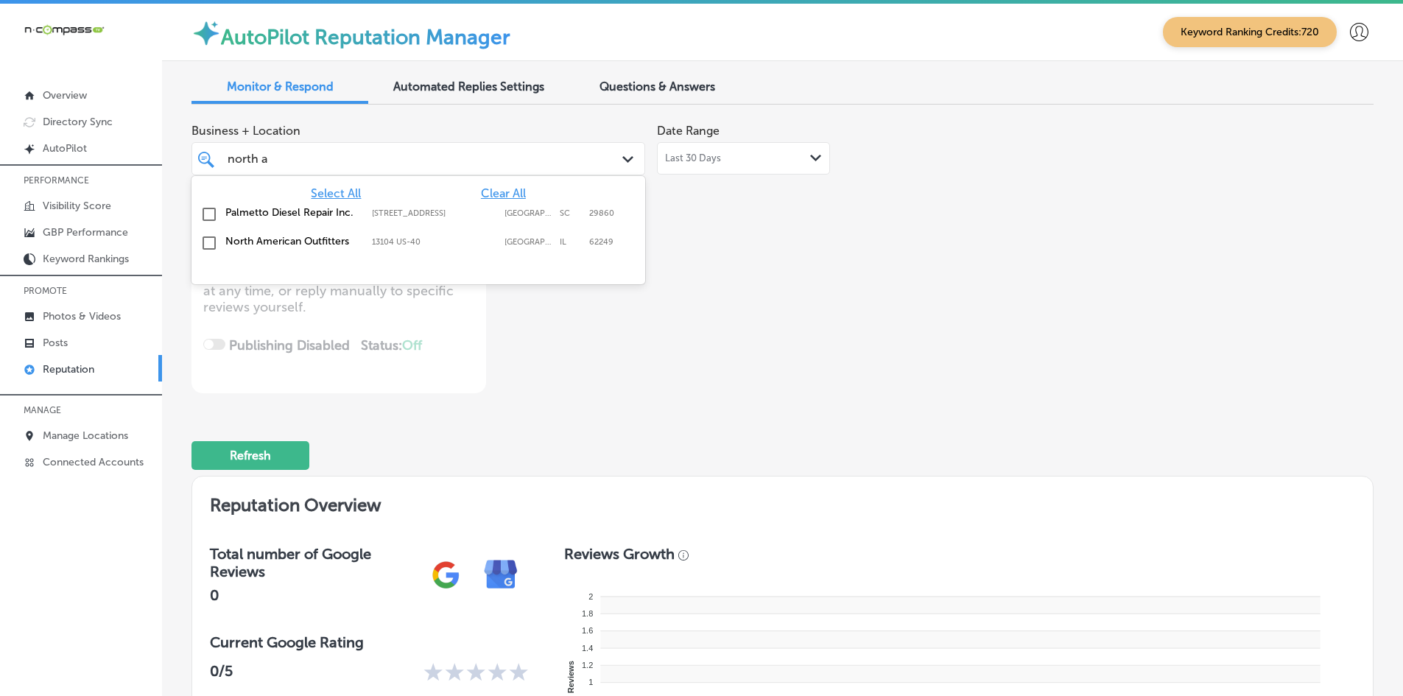
click at [332, 247] on div "North American Outfitters 13104 US-[GEOGRAPHIC_DATA] 13104 US-[GEOGRAPHIC_DATA]" at bounding box center [418, 243] width 442 height 23
type textarea "x"
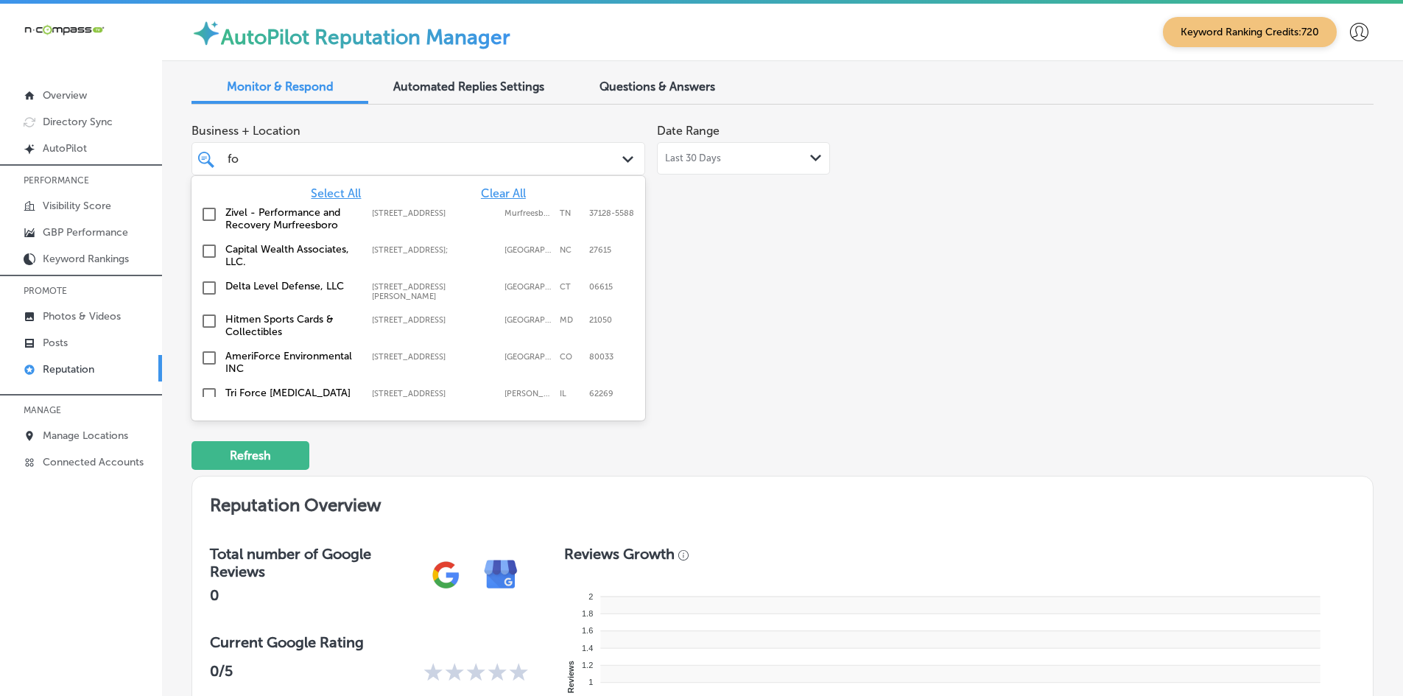
type input "fox"
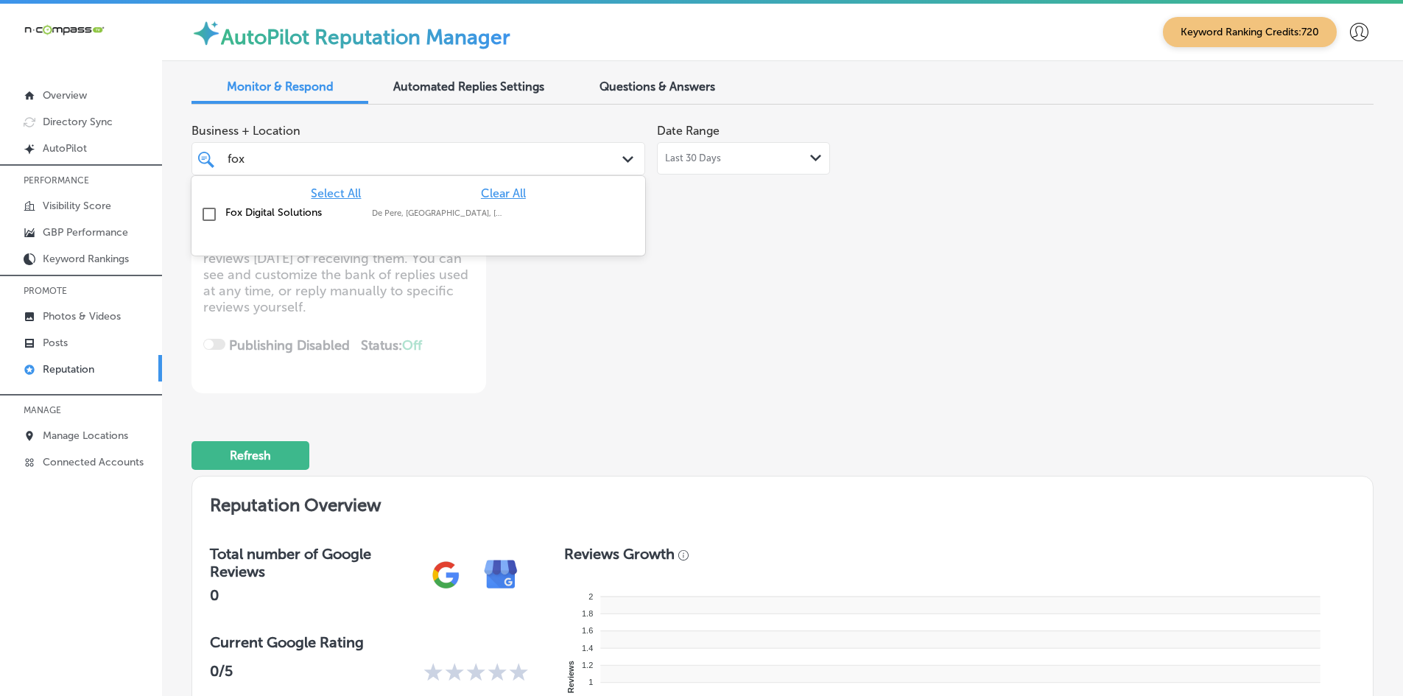
click at [321, 222] on div "Fox Digital Solutions De Pere, [GEOGRAPHIC_DATA], [GEOGRAPHIC_DATA] | Menasha, …" at bounding box center [418, 214] width 442 height 23
type textarea "x"
type input "gatewa"
click at [321, 221] on label "Gateway Digital Media Group" at bounding box center [291, 218] width 132 height 25
type textarea "x"
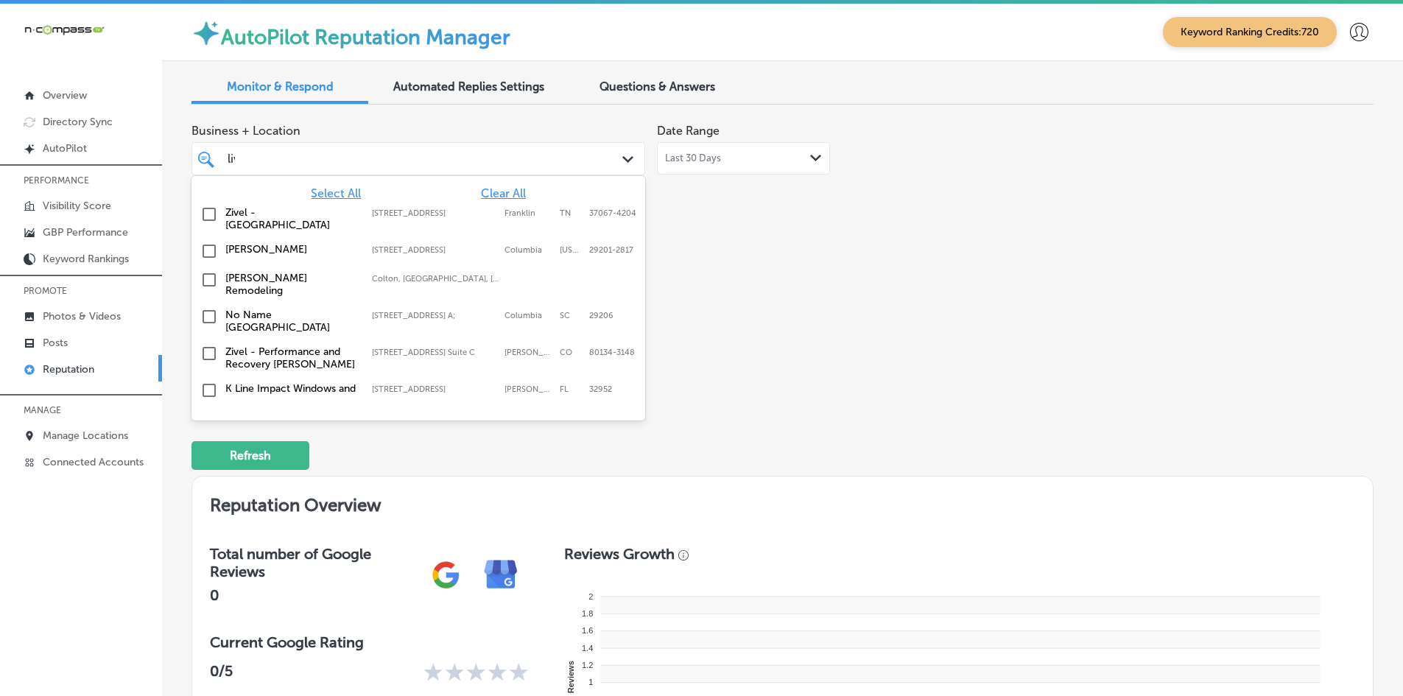
type input "live"
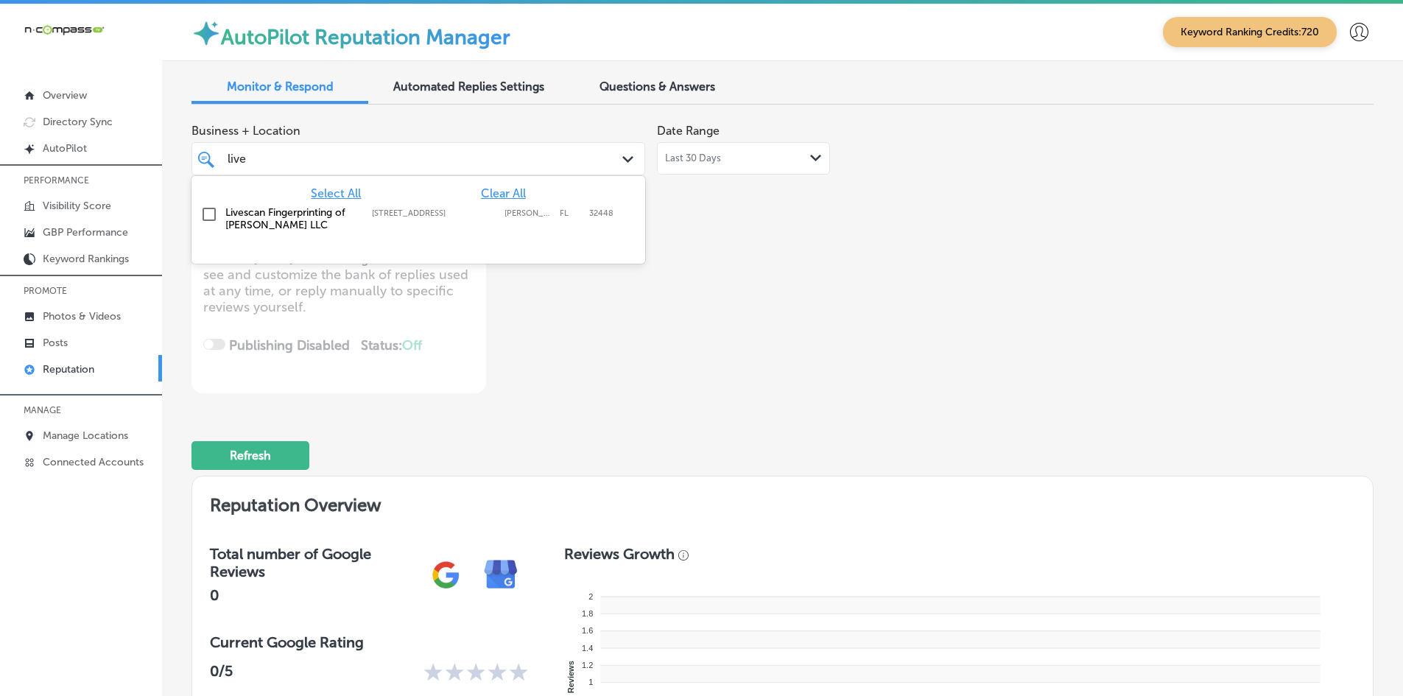
click at [312, 221] on label "Livescan Fingerprinting of [PERSON_NAME] LLC" at bounding box center [291, 218] width 132 height 25
click at [312, 222] on label "Livescan Fingerprinting of [PERSON_NAME] LLC" at bounding box center [291, 218] width 132 height 25
type textarea "x"
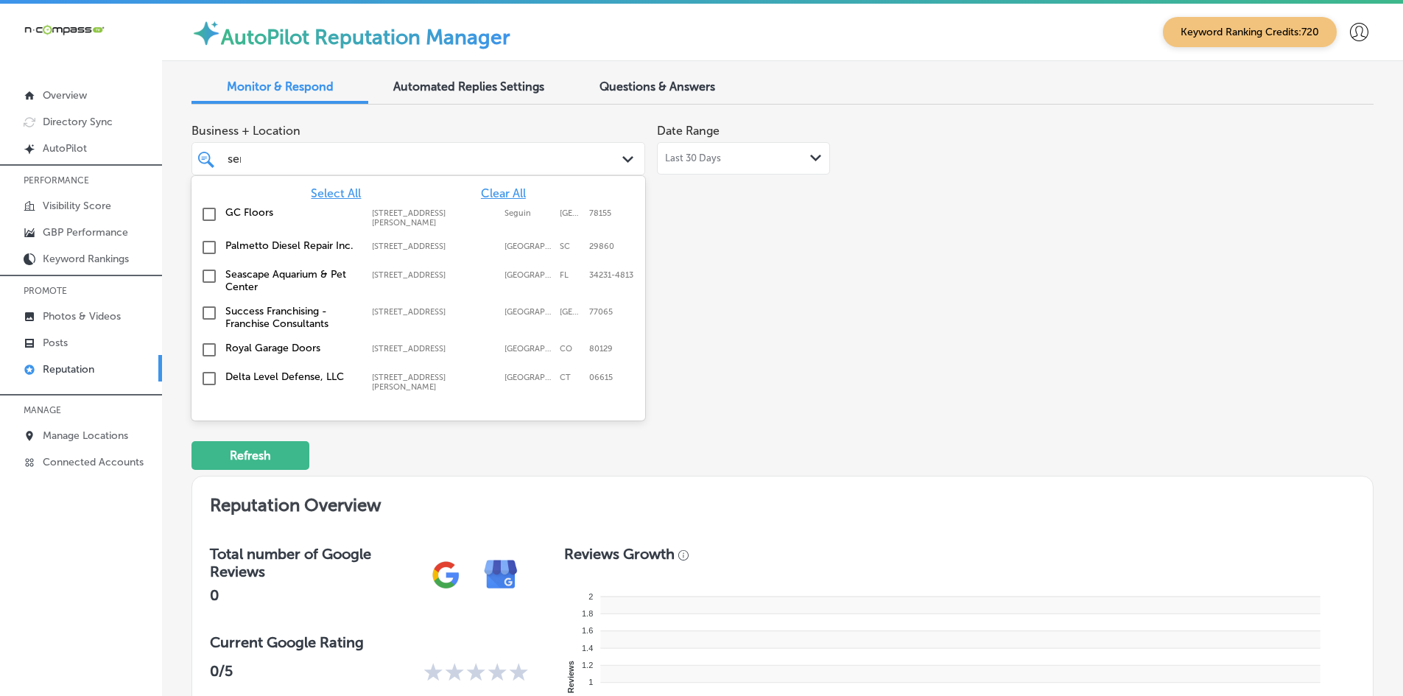
type input "sera"
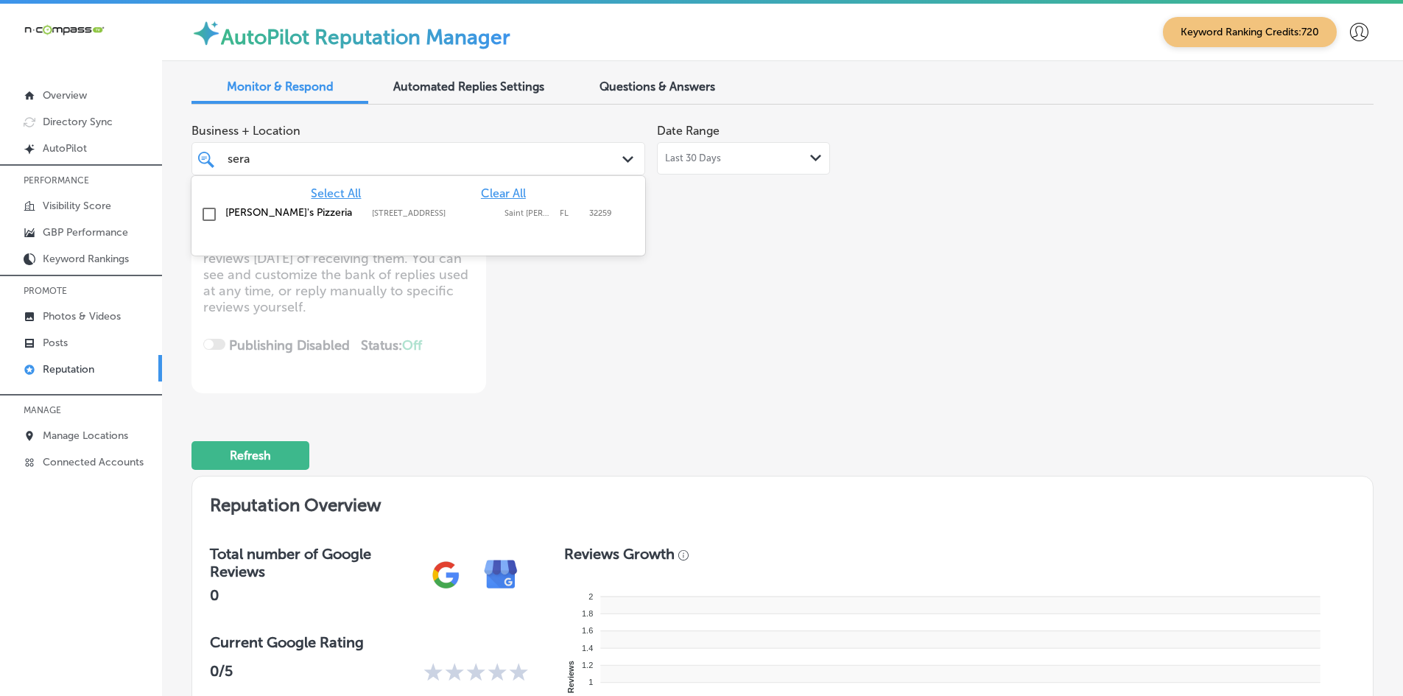
click at [315, 222] on div "[PERSON_NAME]'s Pizzeria [STREET_ADDRESS][PERSON_NAME] [STREET_ADDRESS][PERSON_…" at bounding box center [418, 214] width 442 height 23
type textarea "x"
type input "sera"
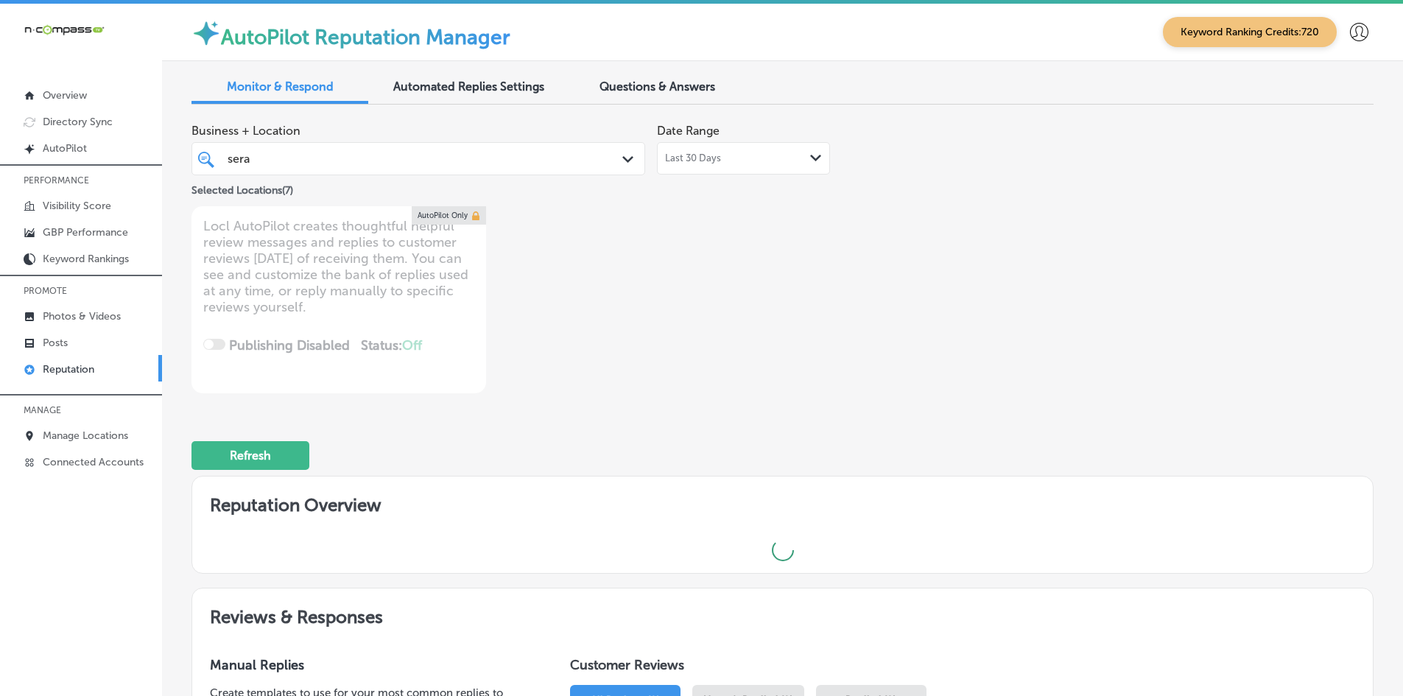
click at [708, 378] on div "Business + Location sera sera Path Created with Sketch. Selected Locations ( 7 …" at bounding box center [546, 254] width 709 height 277
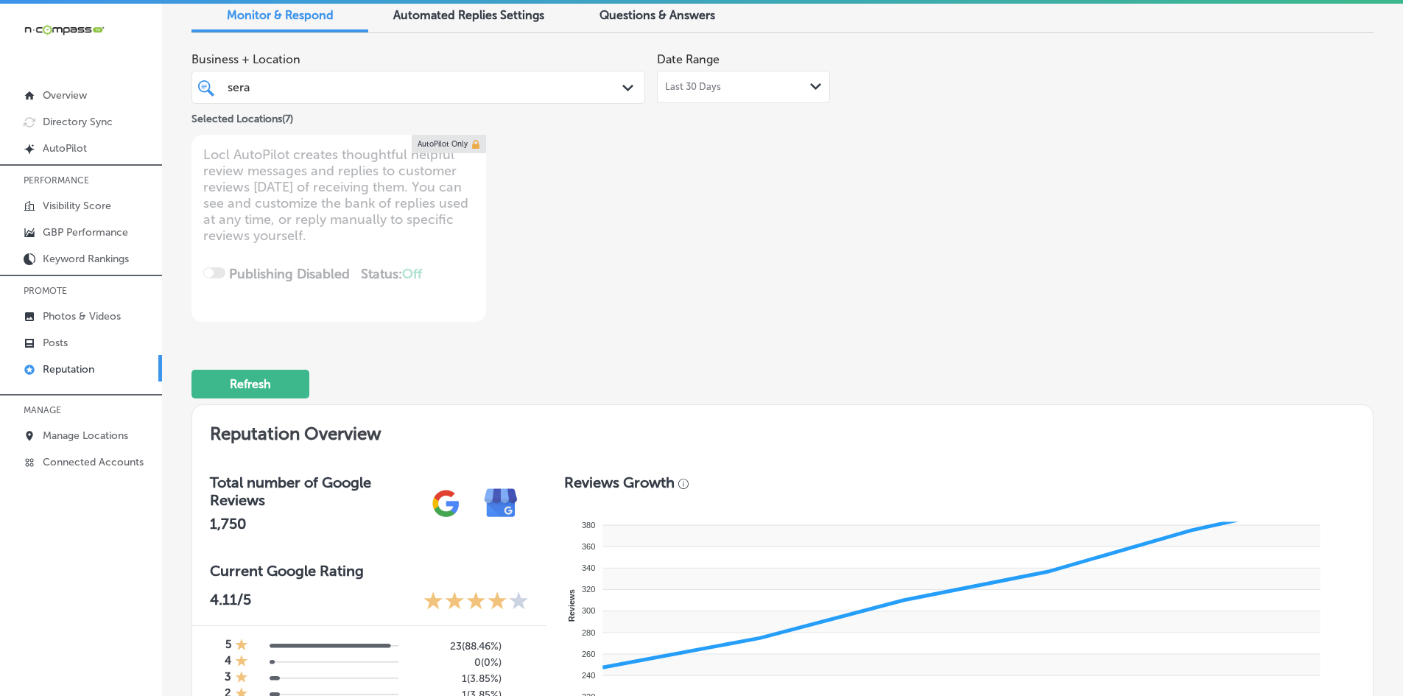
scroll to position [442, 0]
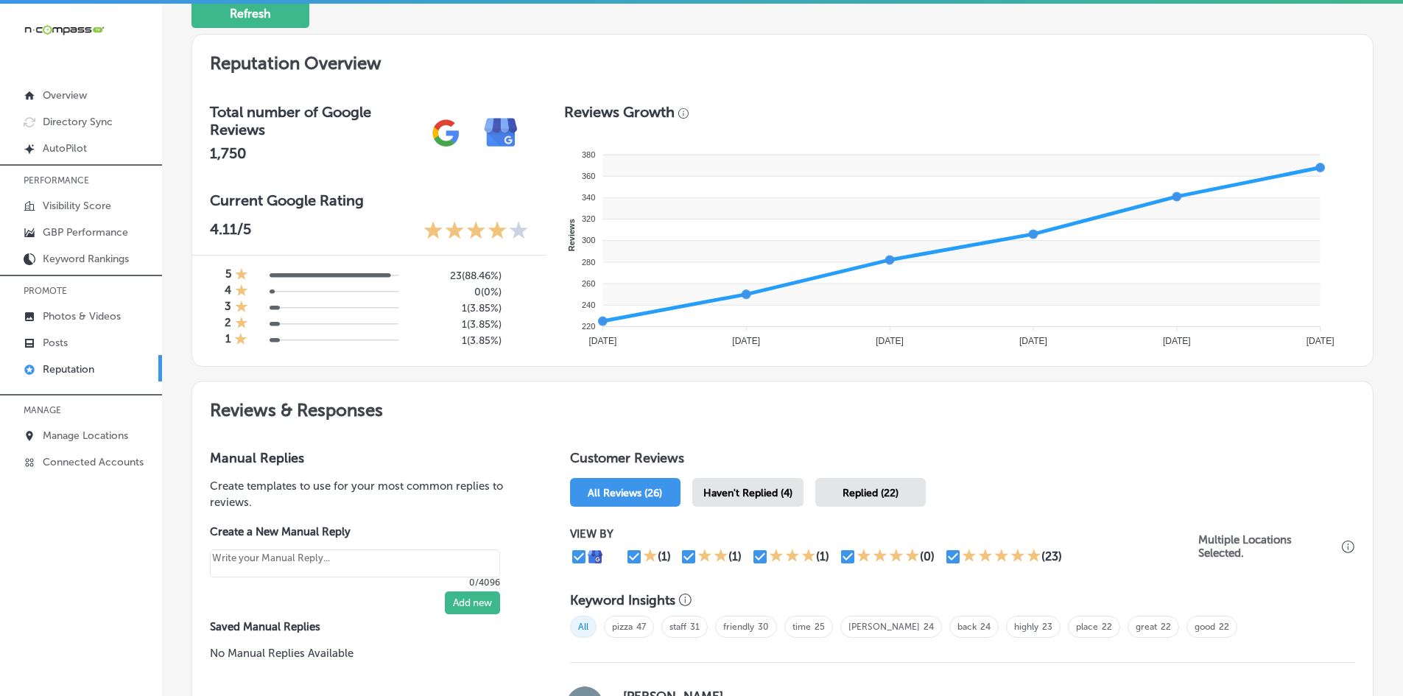
click at [757, 495] on span "Haven't Replied (4)" at bounding box center [747, 493] width 89 height 13
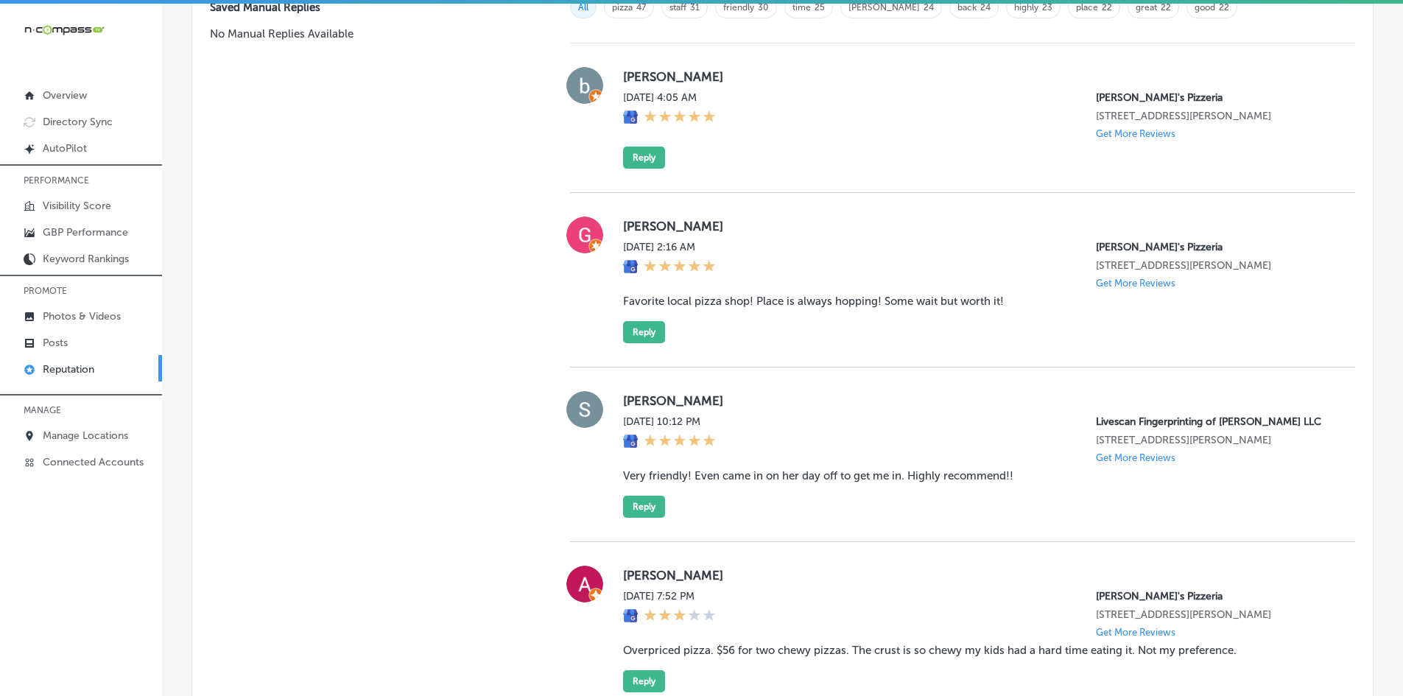
scroll to position [1173, 0]
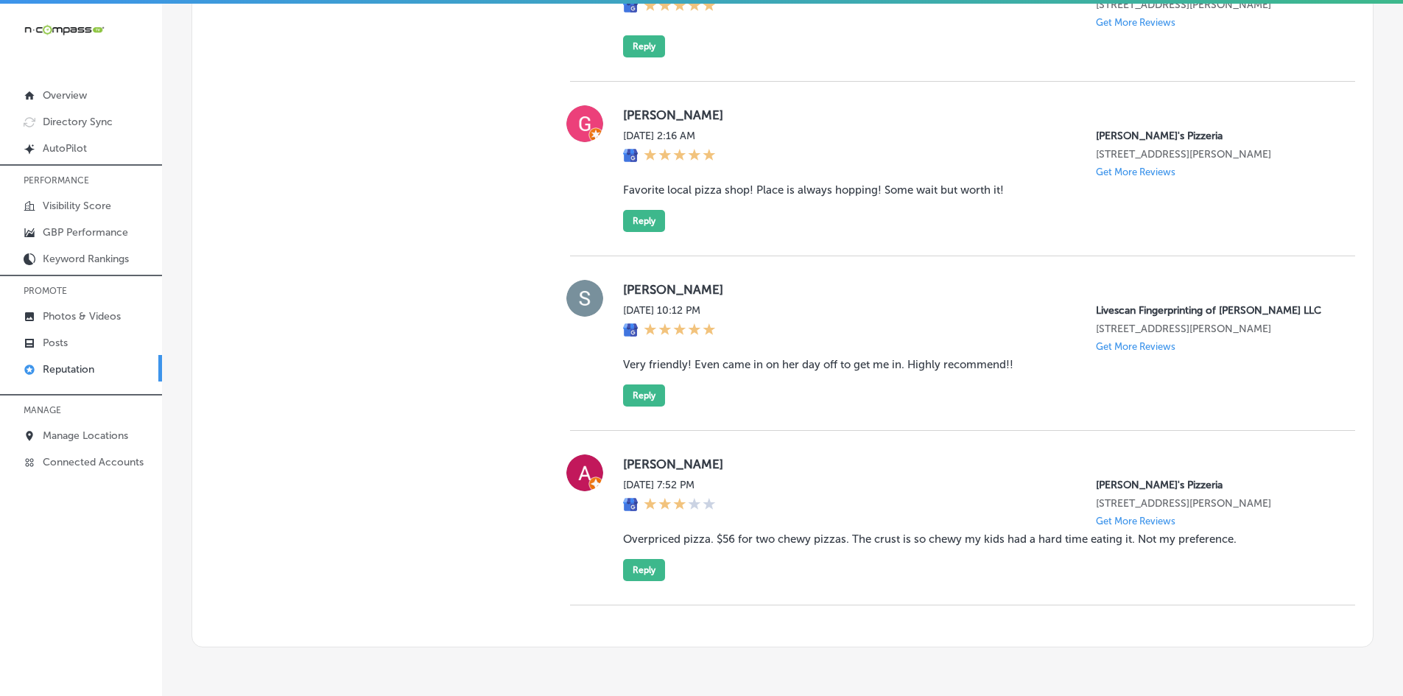
click at [540, 368] on div "Manual Replies Create templates to use for your most common replies to reviews.…" at bounding box center [782, 174] width 1181 height 945
drag, startPoint x: 619, startPoint y: 367, endPoint x: 735, endPoint y: 379, distance: 116.3
click at [735, 379] on div "[PERSON_NAME][DATE] 10:12 PM Livescan Fingerprinting of [PERSON_NAME] LLC [STRE…" at bounding box center [977, 343] width 709 height 127
click at [482, 429] on div "Manual Replies Create templates to use for your most common replies to reviews.…" at bounding box center [366, 174] width 348 height 945
drag, startPoint x: 617, startPoint y: 370, endPoint x: 1030, endPoint y: 392, distance: 413.1
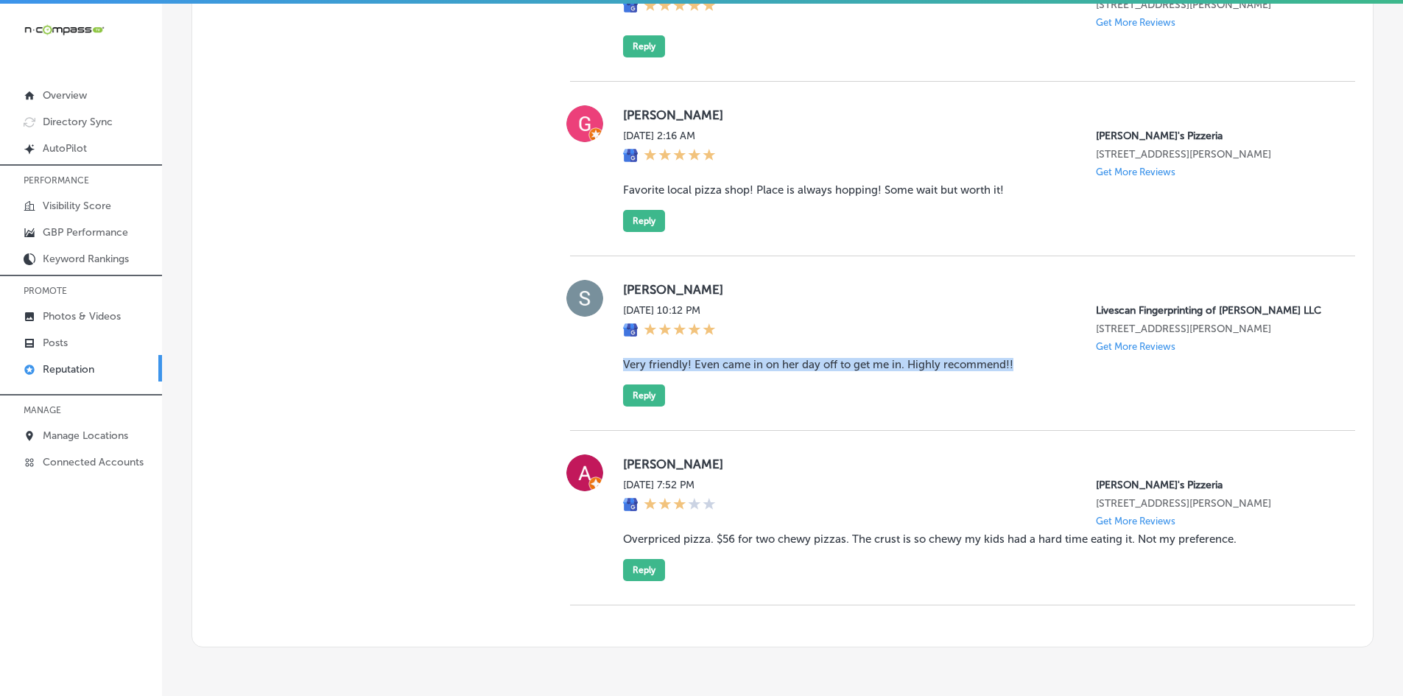
click at [1030, 392] on div "[PERSON_NAME][DATE] 10:12 PM Livescan Fingerprinting of [PERSON_NAME] LLC [STRE…" at bounding box center [962, 343] width 785 height 127
click at [373, 496] on div "Manual Replies Create templates to use for your most common replies to reviews.…" at bounding box center [366, 174] width 348 height 945
click at [418, 452] on div "Manual Replies Create templates to use for your most common replies to reviews.…" at bounding box center [366, 174] width 348 height 945
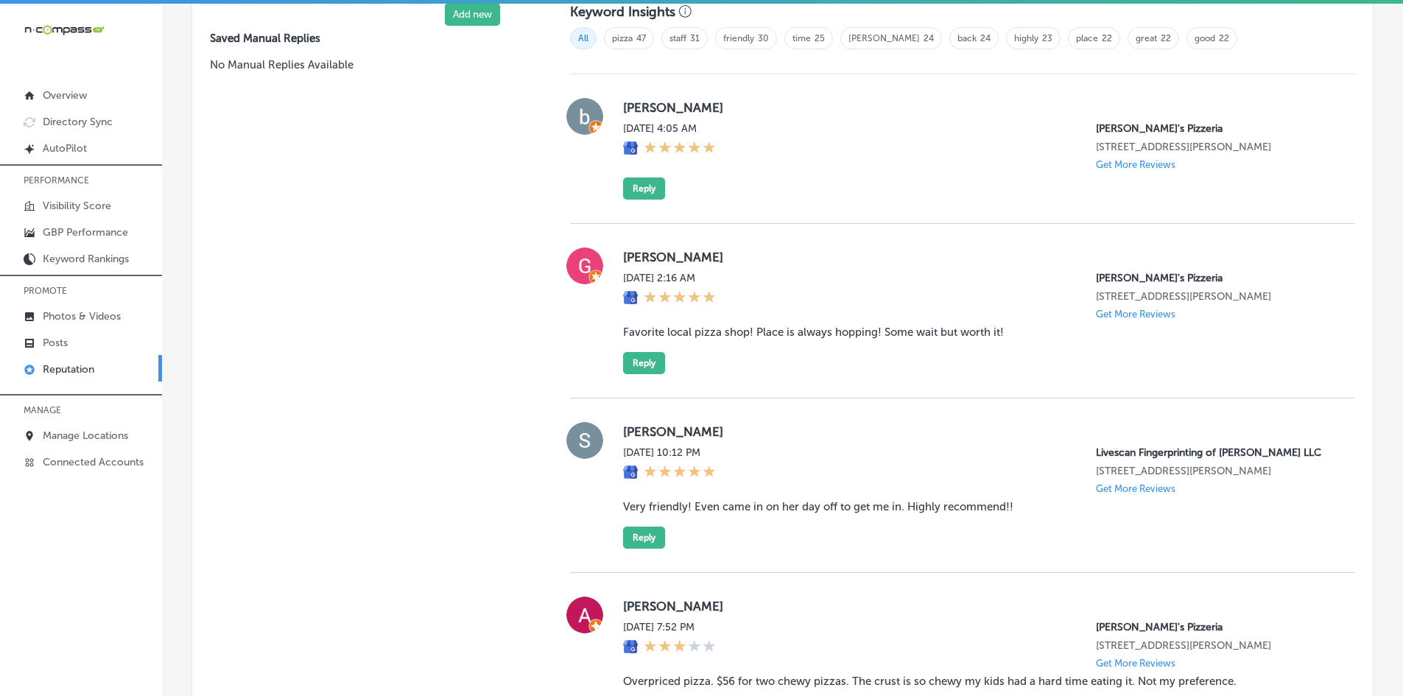
scroll to position [1025, 0]
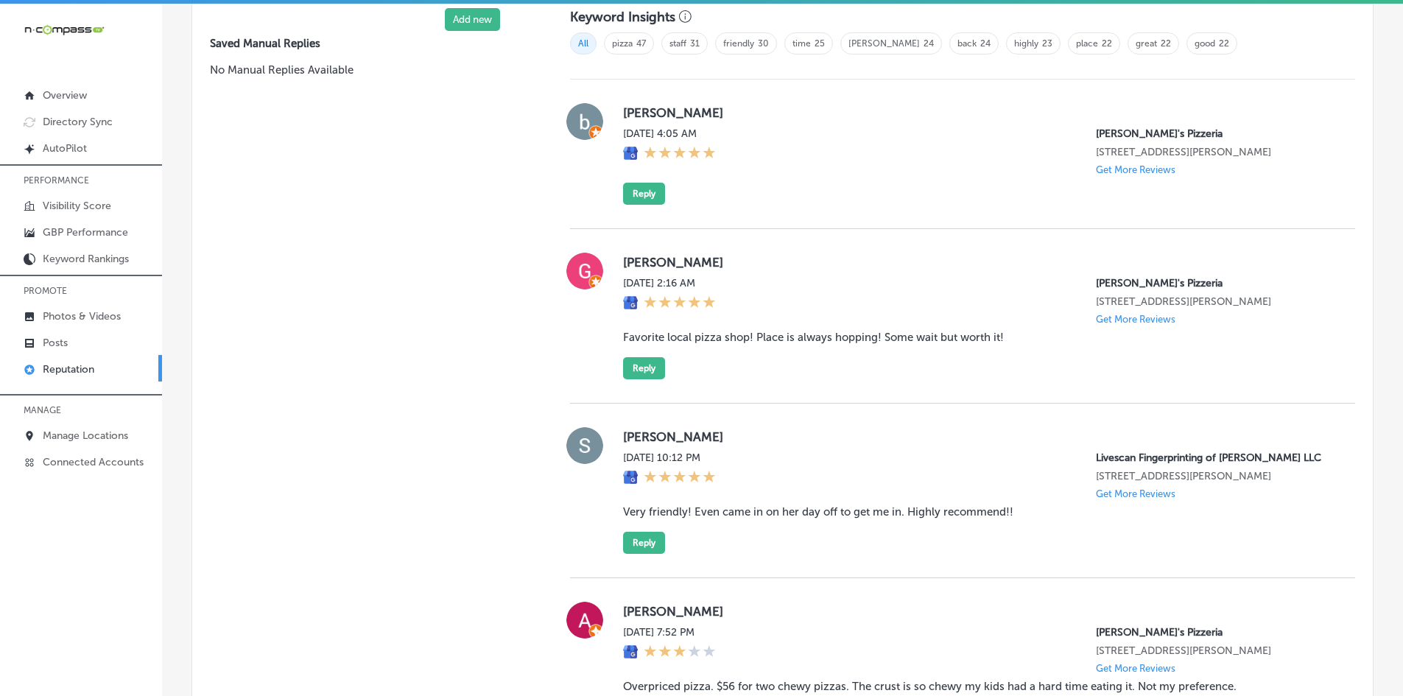
click at [271, 352] on div "Manual Replies Create templates to use for your most common replies to reviews.…" at bounding box center [366, 321] width 348 height 945
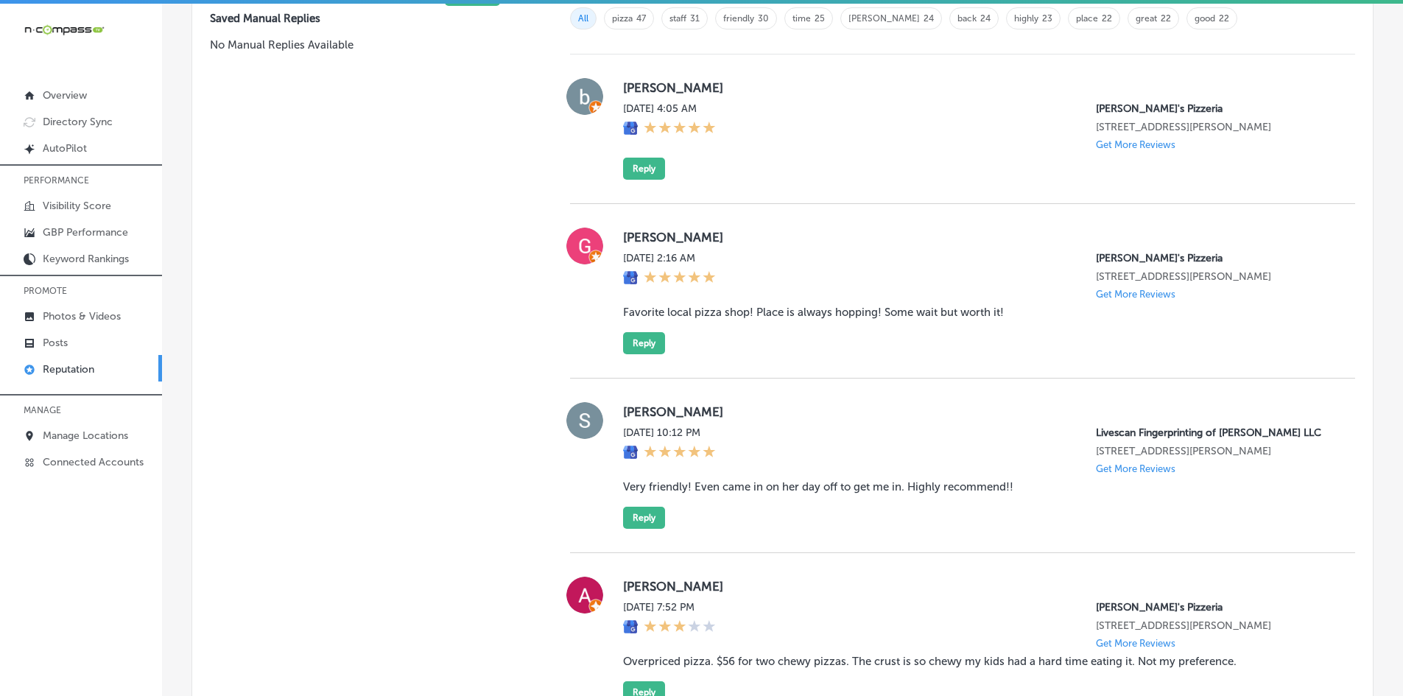
scroll to position [1014, 0]
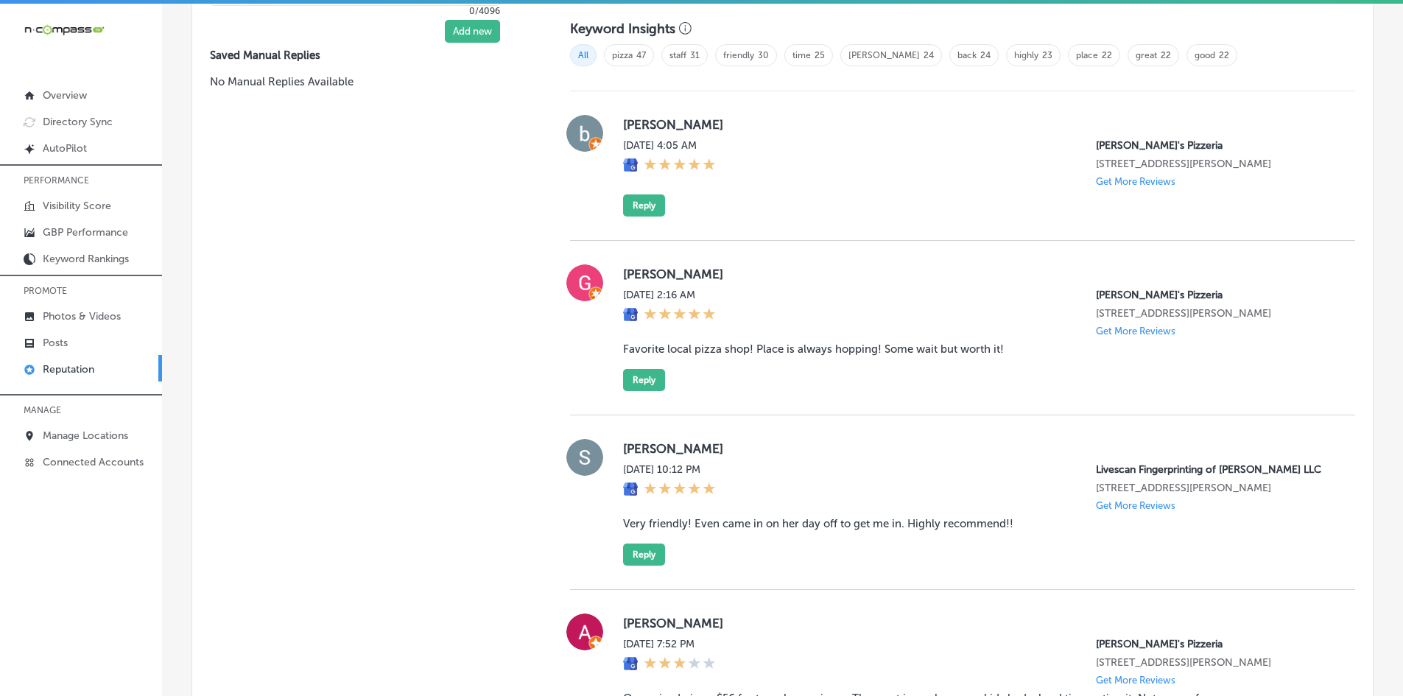
click at [525, 541] on div "Manual Replies Create templates to use for your most common replies to reviews.…" at bounding box center [366, 333] width 348 height 945
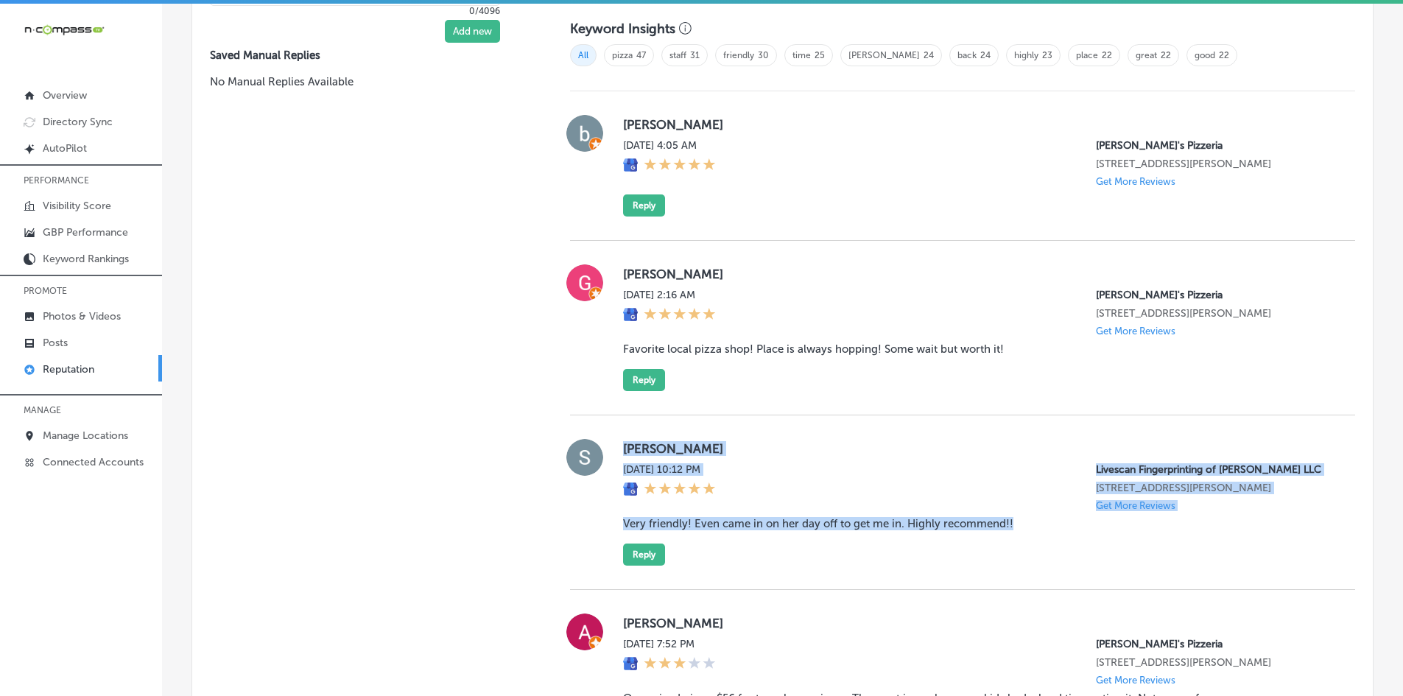
drag, startPoint x: 628, startPoint y: 453, endPoint x: 1042, endPoint y: 519, distance: 419.1
click at [1042, 519] on div "[PERSON_NAME][DATE] 10:12 PM Livescan Fingerprinting of [PERSON_NAME] LLC [STRE…" at bounding box center [962, 502] width 785 height 127
copy div "[PERSON_NAME][DATE] 10:12 PM Livescan Fingerprinting of [PERSON_NAME] LLC [STRE…"
click at [647, 547] on button "Reply" at bounding box center [644, 555] width 42 height 22
type textarea "x"
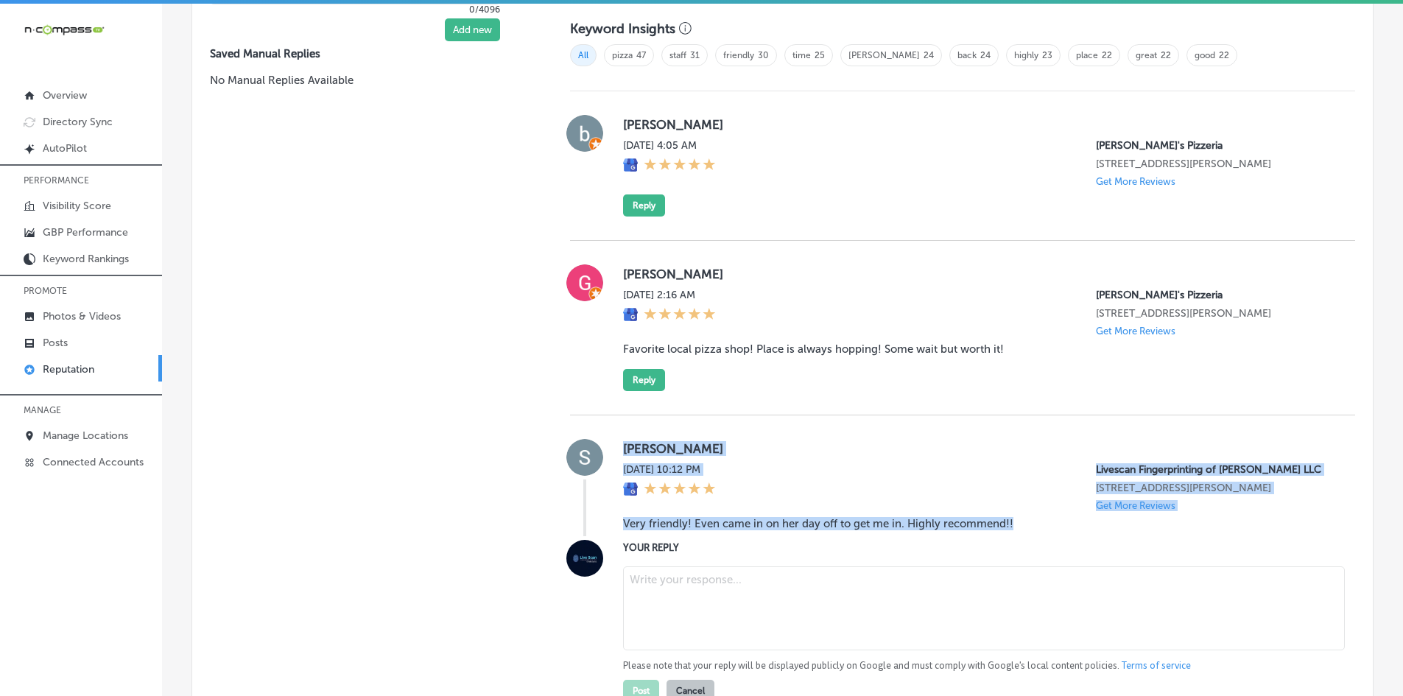
click at [762, 601] on textarea at bounding box center [984, 608] width 722 height 84
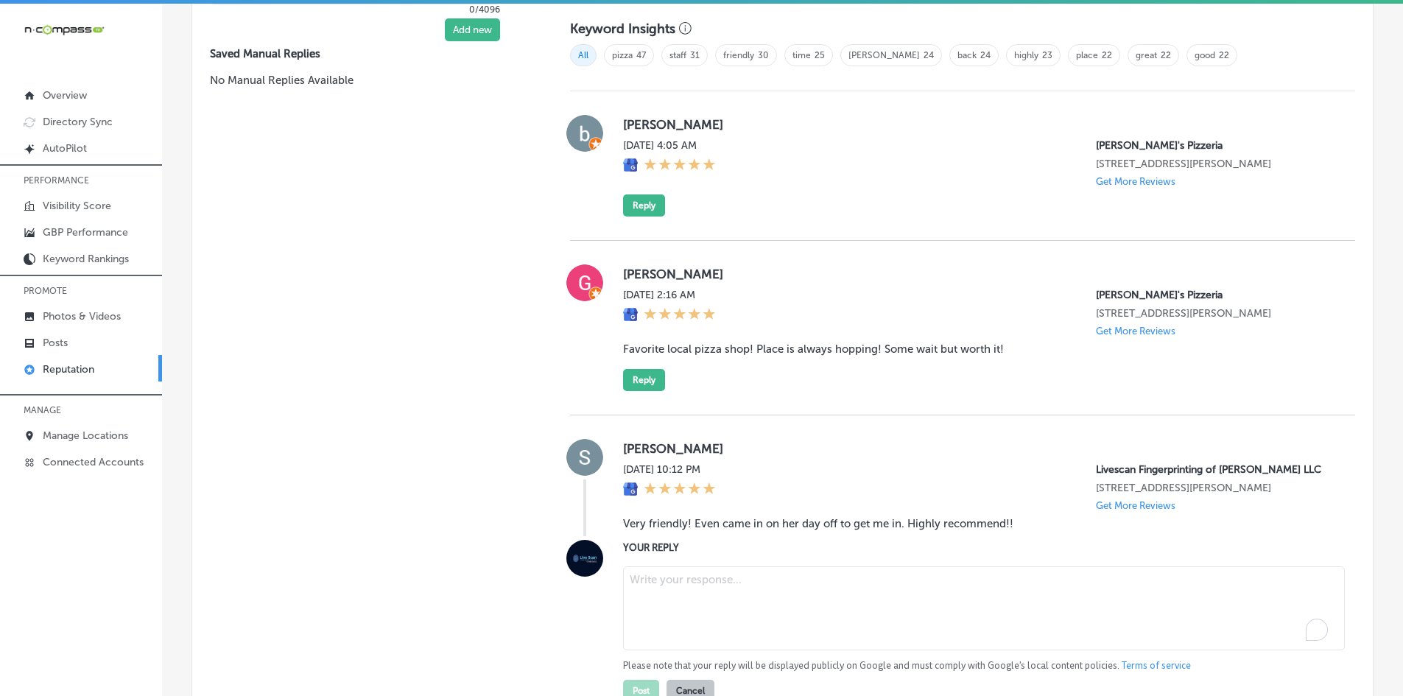
paste textarea "Thank you for the 5-star review, [PERSON_NAME]! We’re so glad to hear that you …"
type textarea "Thank you for the 5-star review, [PERSON_NAME]! We’re so glad to hear that you …"
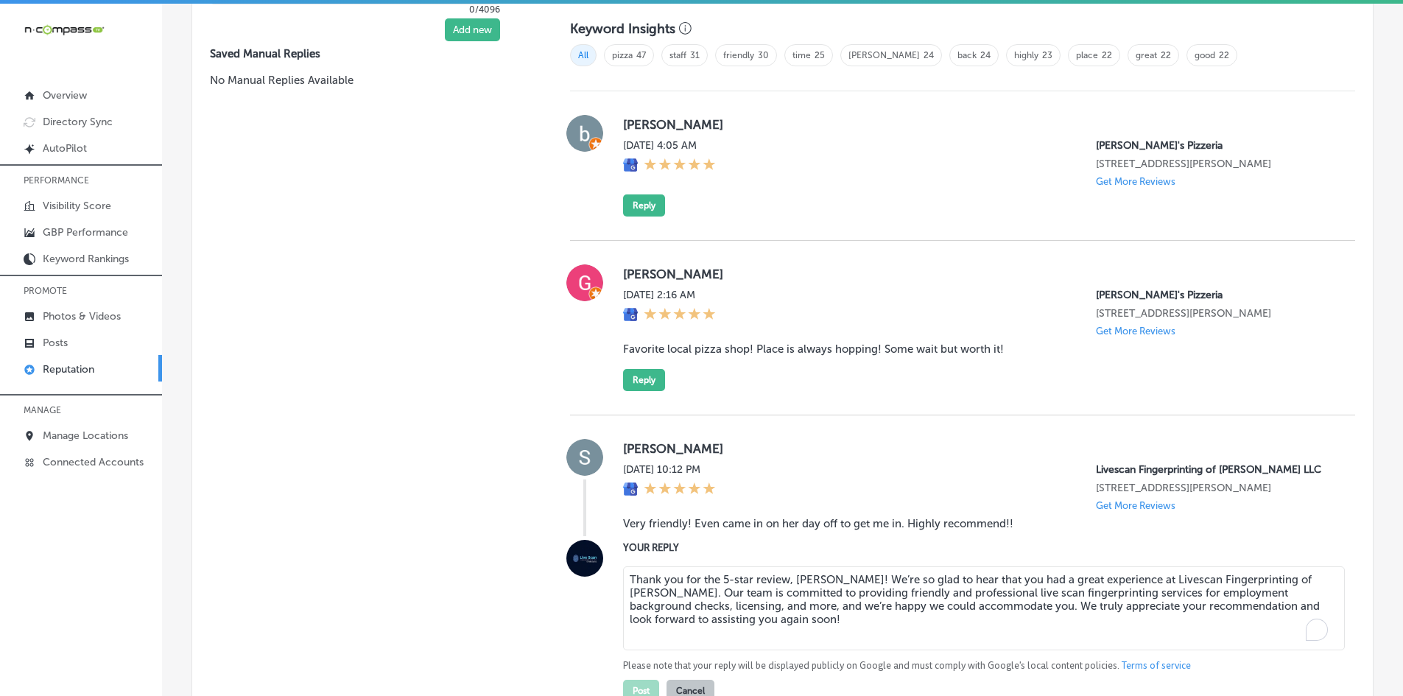
type textarea "x"
click at [681, 579] on textarea "Thank you for the 5-star review, [PERSON_NAME]! We’re so glad to hear that you …" at bounding box center [984, 608] width 722 height 84
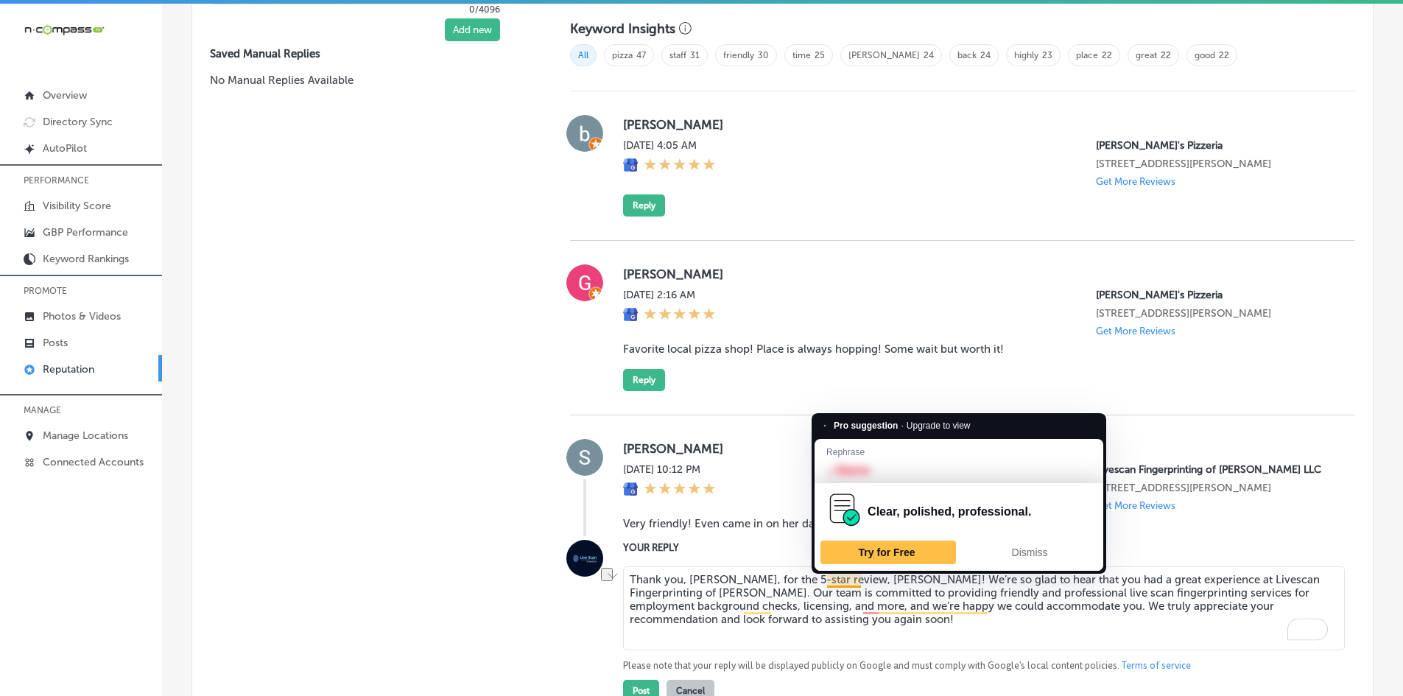
drag, startPoint x: 821, startPoint y: 580, endPoint x: 857, endPoint y: 577, distance: 36.2
click at [857, 577] on textarea "Thank you, [PERSON_NAME], for the 5-star review, [PERSON_NAME]! We’re so glad t…" at bounding box center [984, 608] width 722 height 84
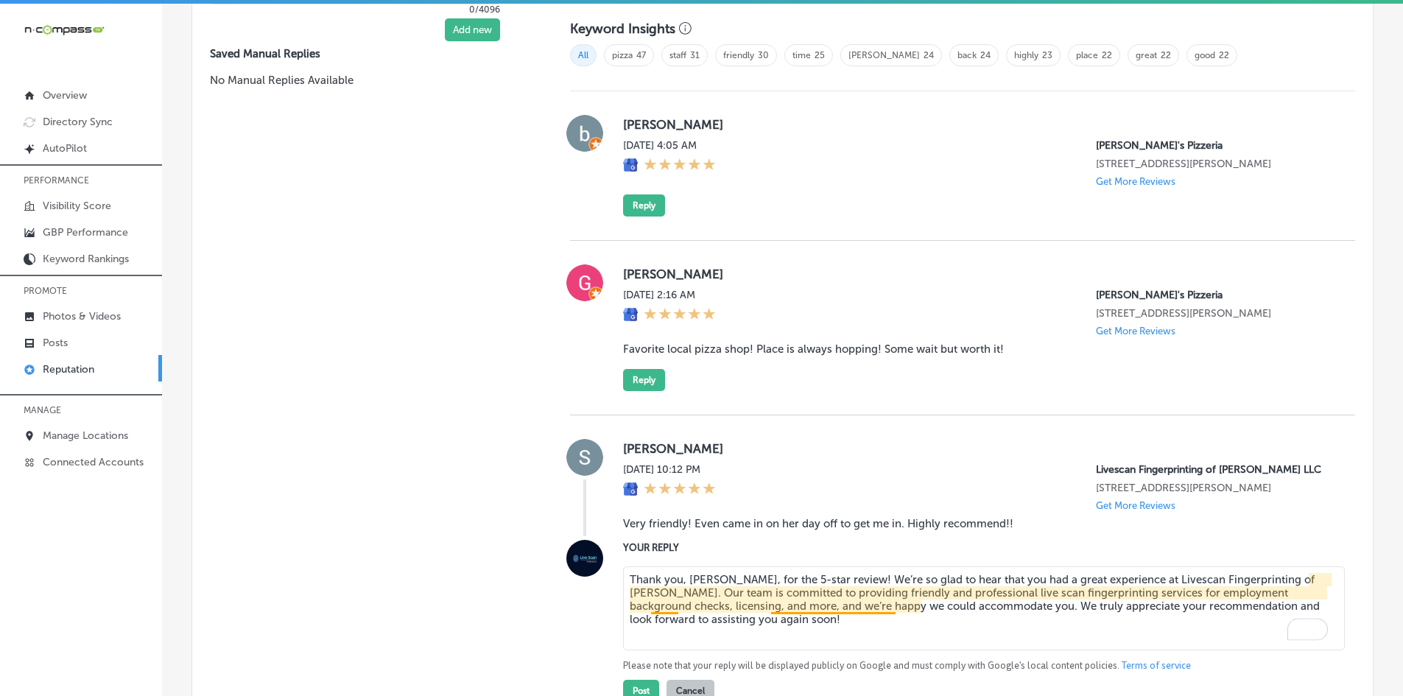
click at [876, 603] on textarea "Thank you, [PERSON_NAME], for the 5-star review! We’re so glad to hear that you…" at bounding box center [984, 608] width 722 height 84
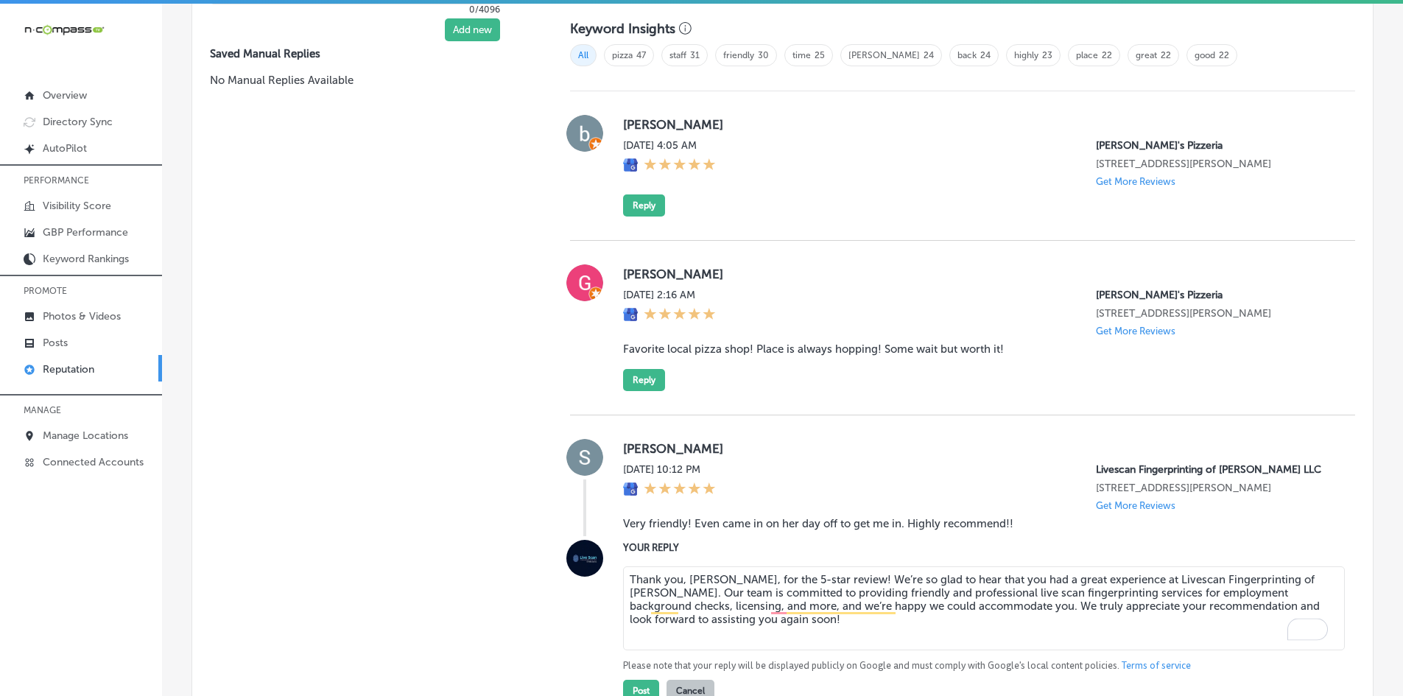
click at [743, 634] on textarea "Thank you, [PERSON_NAME], for the 5-star review! We’re so glad to hear that you…" at bounding box center [984, 608] width 722 height 84
drag, startPoint x: 722, startPoint y: 619, endPoint x: 585, endPoint y: 560, distance: 149.1
click at [585, 560] on div "YOUR REPLY Thank you, [PERSON_NAME], for the 5-star review! We’re so glad to he…" at bounding box center [962, 621] width 785 height 162
click at [776, 611] on textarea "Thank you, [PERSON_NAME], for the 5-star review! We’re so glad to hear that you…" at bounding box center [984, 608] width 722 height 84
click at [772, 632] on textarea "Thank you, [PERSON_NAME], for the 5-star review! We’re so glad to hear that you…" at bounding box center [984, 608] width 722 height 84
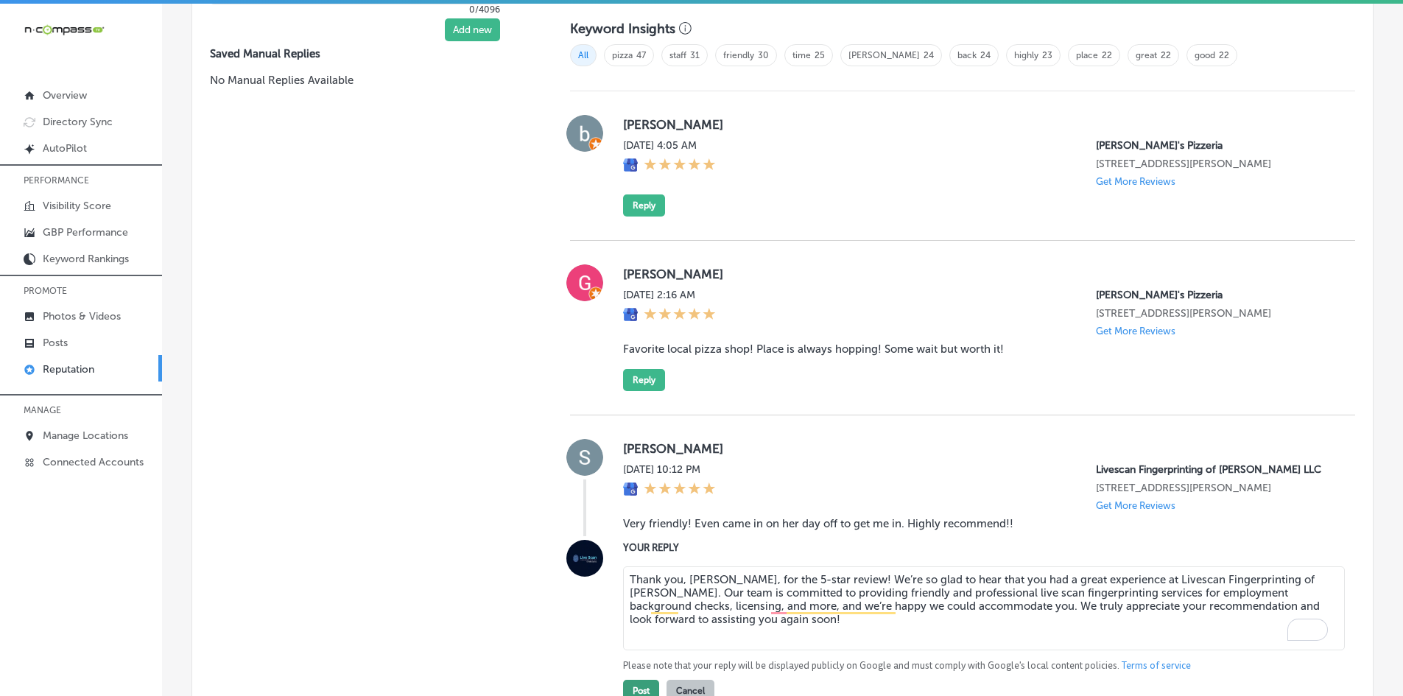
type textarea "Thank you, [PERSON_NAME], for the 5-star review! We’re so glad to hear that you…"
click at [639, 684] on button "Post" at bounding box center [641, 691] width 36 height 22
type textarea "x"
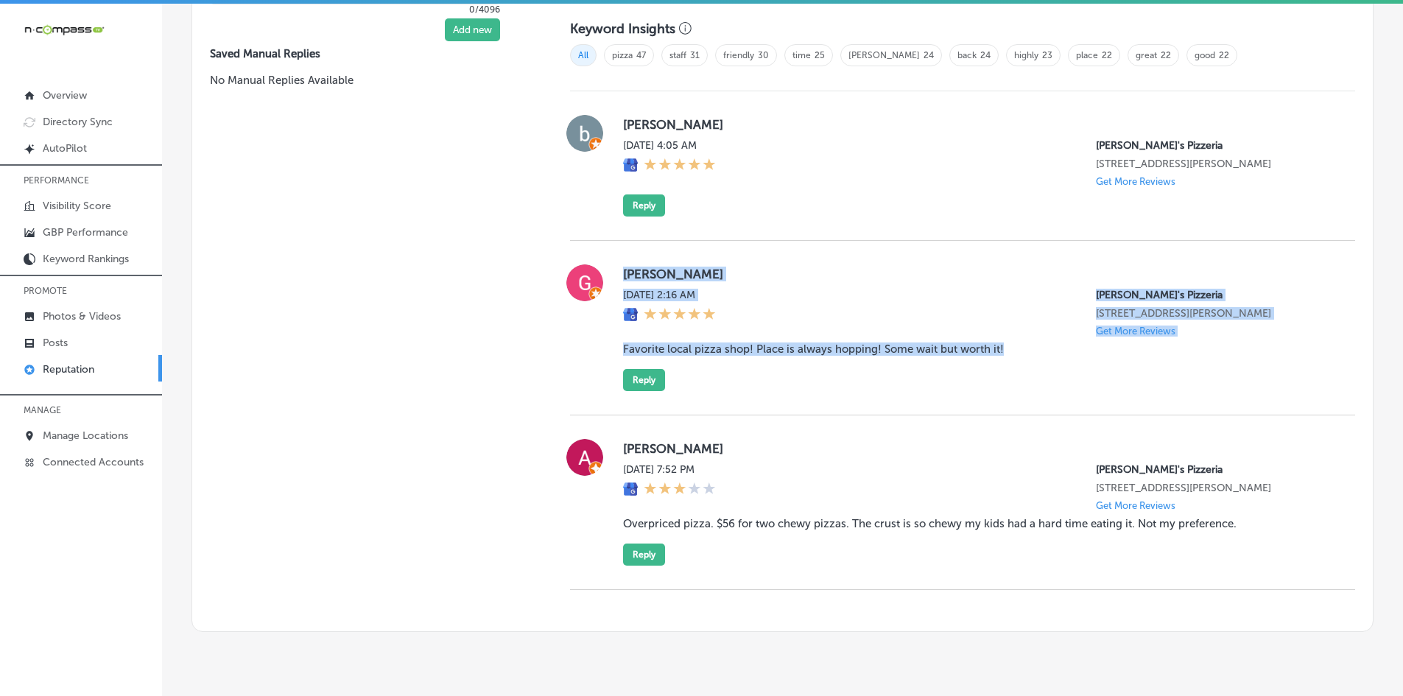
drag, startPoint x: 621, startPoint y: 274, endPoint x: 1012, endPoint y: 348, distance: 398.1
click at [1012, 348] on div "[PERSON_NAME] [DATE] 2:16 AM [PERSON_NAME]'s Pizzeria [STREET_ADDRESS][PERSON_N…" at bounding box center [977, 327] width 709 height 127
copy div "[PERSON_NAME] [DATE] 2:16 AM [PERSON_NAME]'s Pizzeria [STREET_ADDRESS][PERSON_N…"
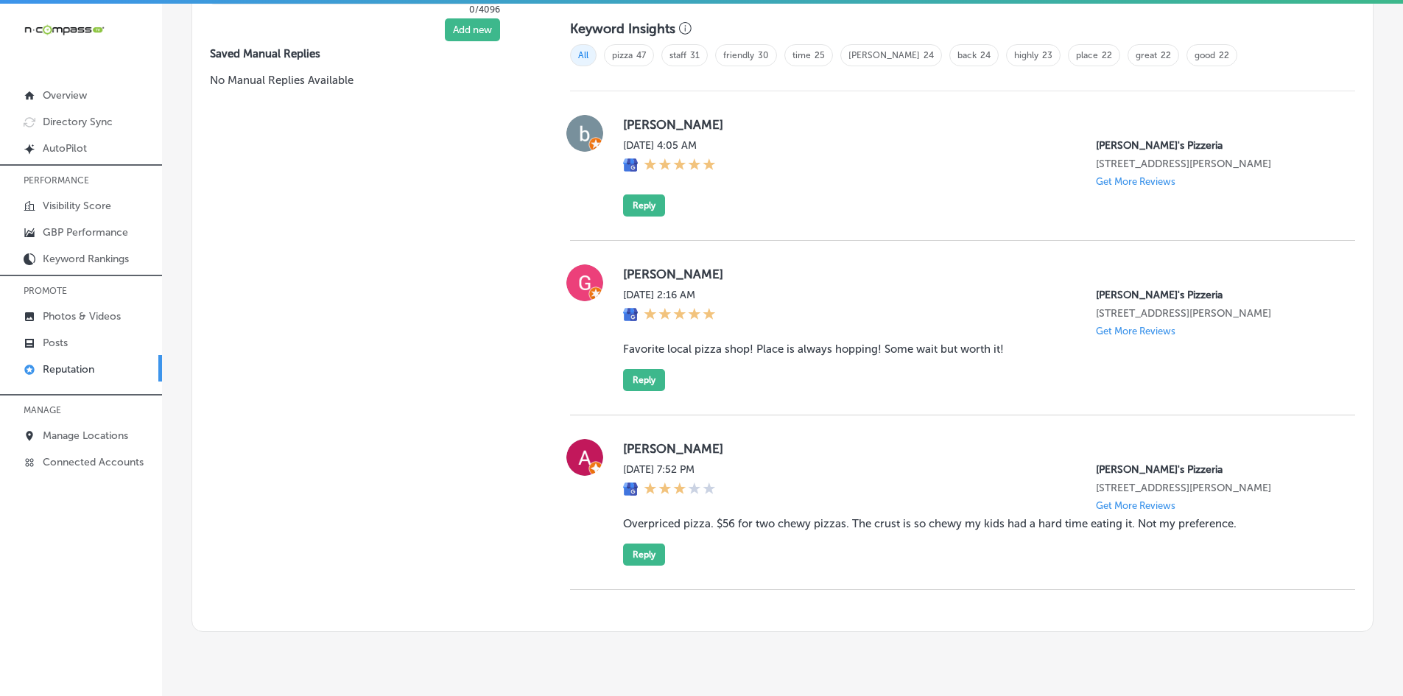
click at [89, 541] on div "iconmonstr-menu-thin copy Created with Sketch. Overview Directory Sync Created …" at bounding box center [81, 352] width 162 height 696
click at [630, 374] on button "Reply" at bounding box center [644, 380] width 42 height 22
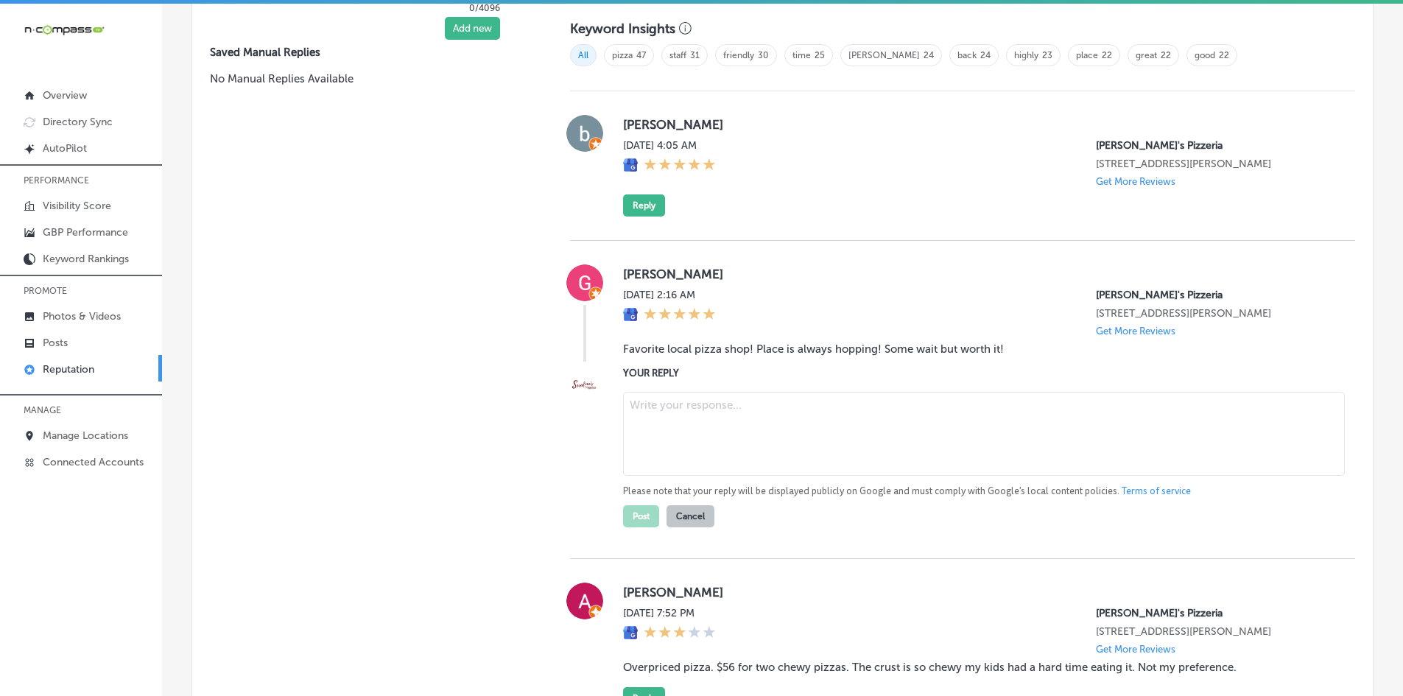
click at [709, 461] on textarea at bounding box center [984, 434] width 722 height 84
paste textarea "ChatGPT said: Thank you for the kind words, [PERSON_NAME]! We’re so glad to be …"
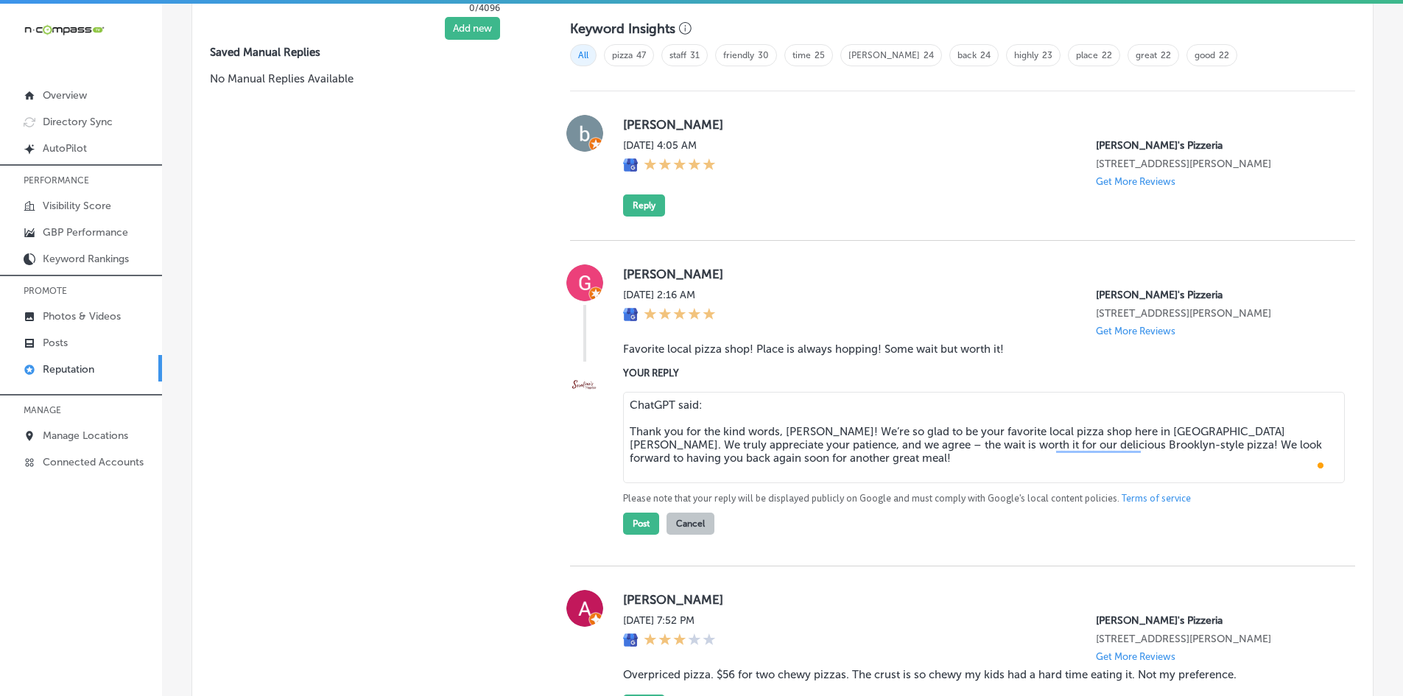
drag, startPoint x: 717, startPoint y: 418, endPoint x: 588, endPoint y: 403, distance: 129.8
click at [588, 403] on div "YOUR REPLY ChatGPT said: Thank you for the kind words, [PERSON_NAME]! We’re so …" at bounding box center [962, 449] width 785 height 169
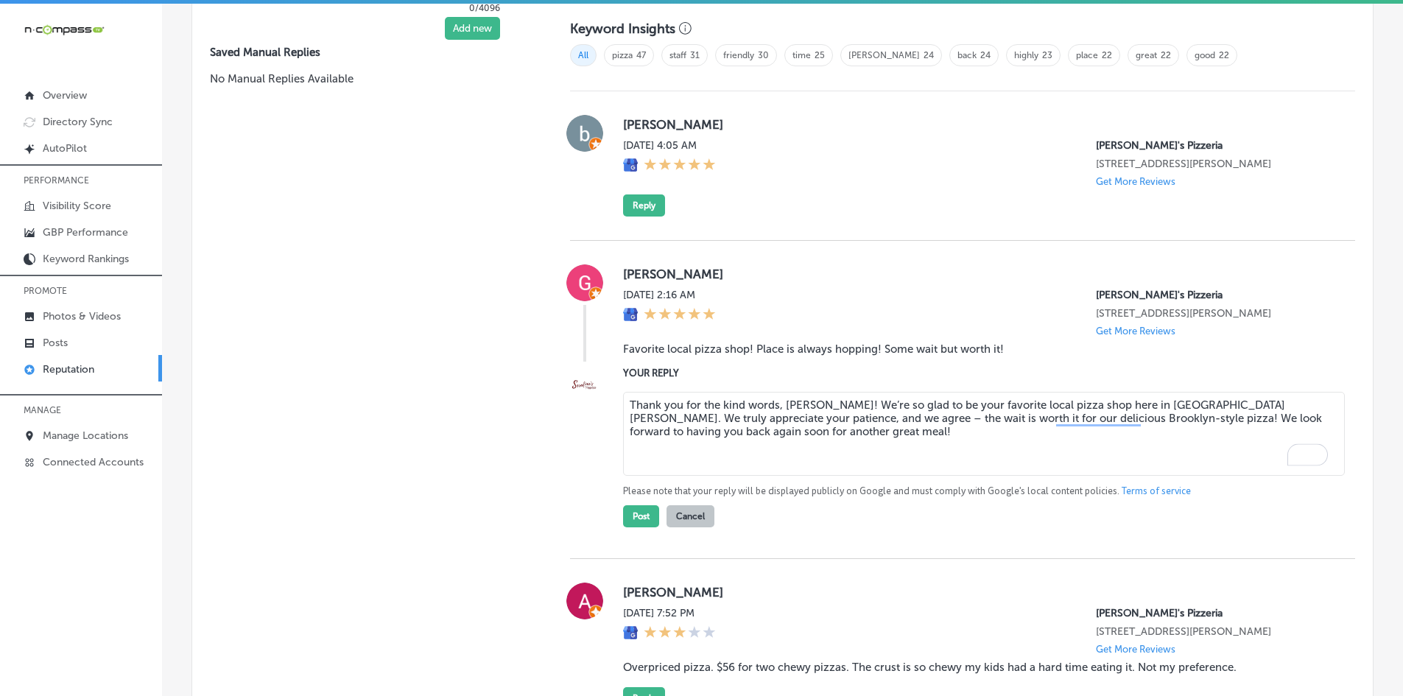
click at [698, 445] on textarea "Thank you for the kind words, [PERSON_NAME]! We’re so glad to be your favorite …" at bounding box center [984, 434] width 722 height 84
click at [697, 462] on textarea "Thank you for the kind words, [PERSON_NAME]! We’re so glad to be your favorite …" at bounding box center [984, 434] width 722 height 84
click at [796, 446] on textarea "Thank you for the kind words, [PERSON_NAME]! We’re so glad to be your favorite …" at bounding box center [984, 434] width 722 height 84
drag, startPoint x: 777, startPoint y: 432, endPoint x: 619, endPoint y: 404, distance: 160.8
click at [619, 404] on div "Reviews & Responses Manual Replies Create templates to use for your most common…" at bounding box center [783, 292] width 1182 height 966
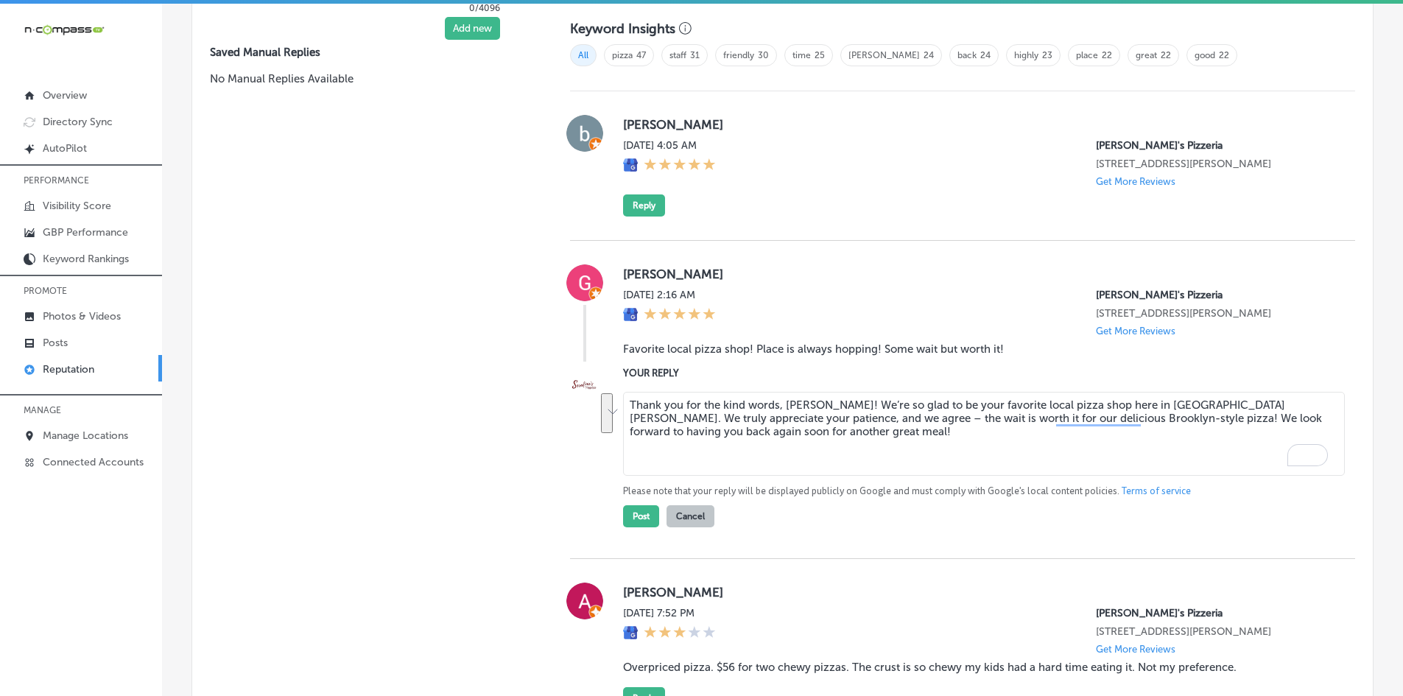
click at [924, 453] on textarea "Thank you for the kind words, [PERSON_NAME]! We’re so glad to be your favorite …" at bounding box center [984, 434] width 722 height 84
click at [807, 449] on textarea "Thank you for the kind words, [PERSON_NAME]! We’re so glad to be your favorite …" at bounding box center [984, 434] width 722 height 84
type textarea "Thank you for the kind words, [PERSON_NAME]! We’re so glad to be your favorite …"
click at [638, 514] on button "Post" at bounding box center [641, 516] width 36 height 22
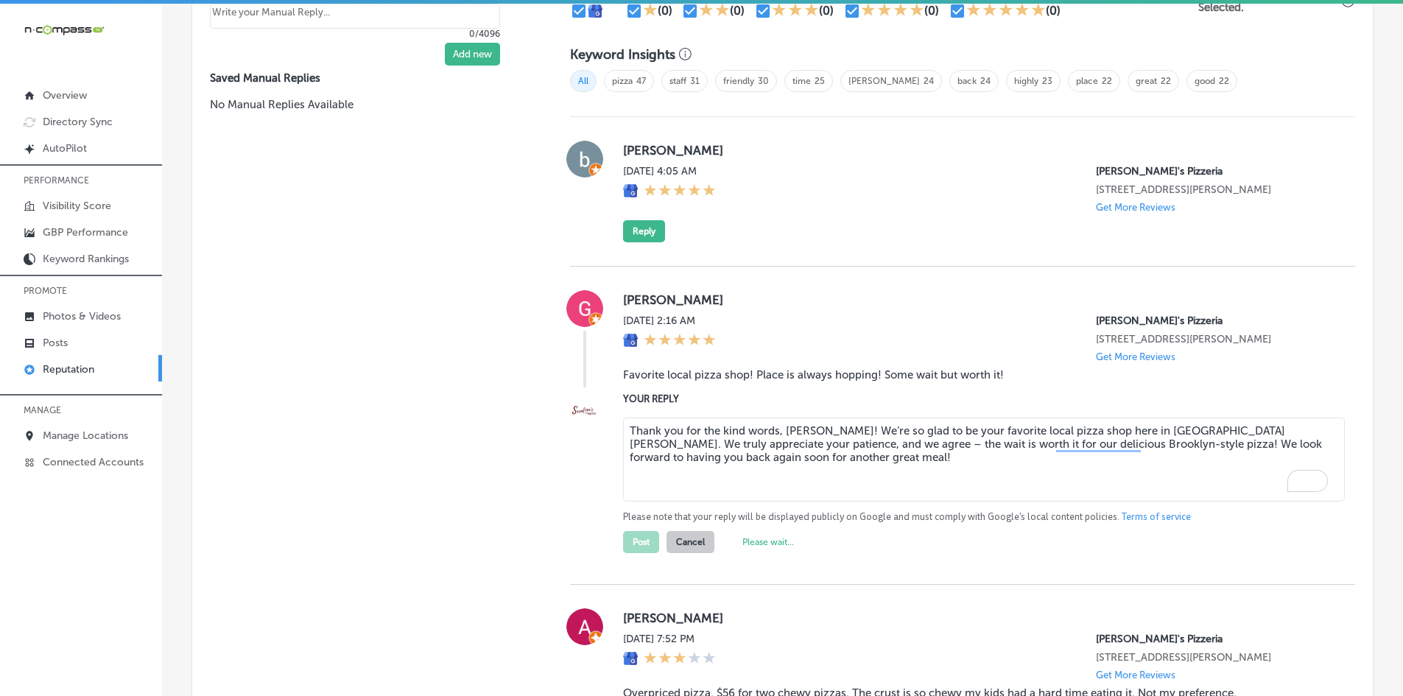
scroll to position [866, 0]
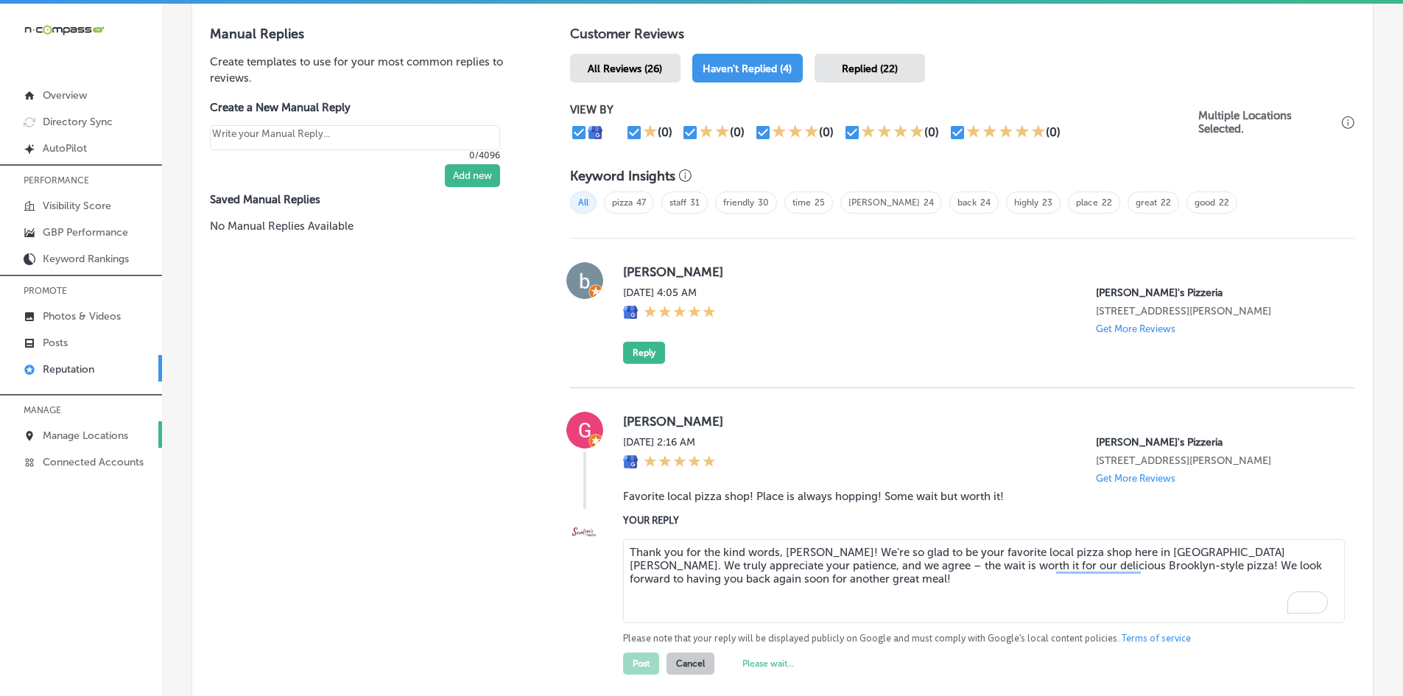
type textarea "x"
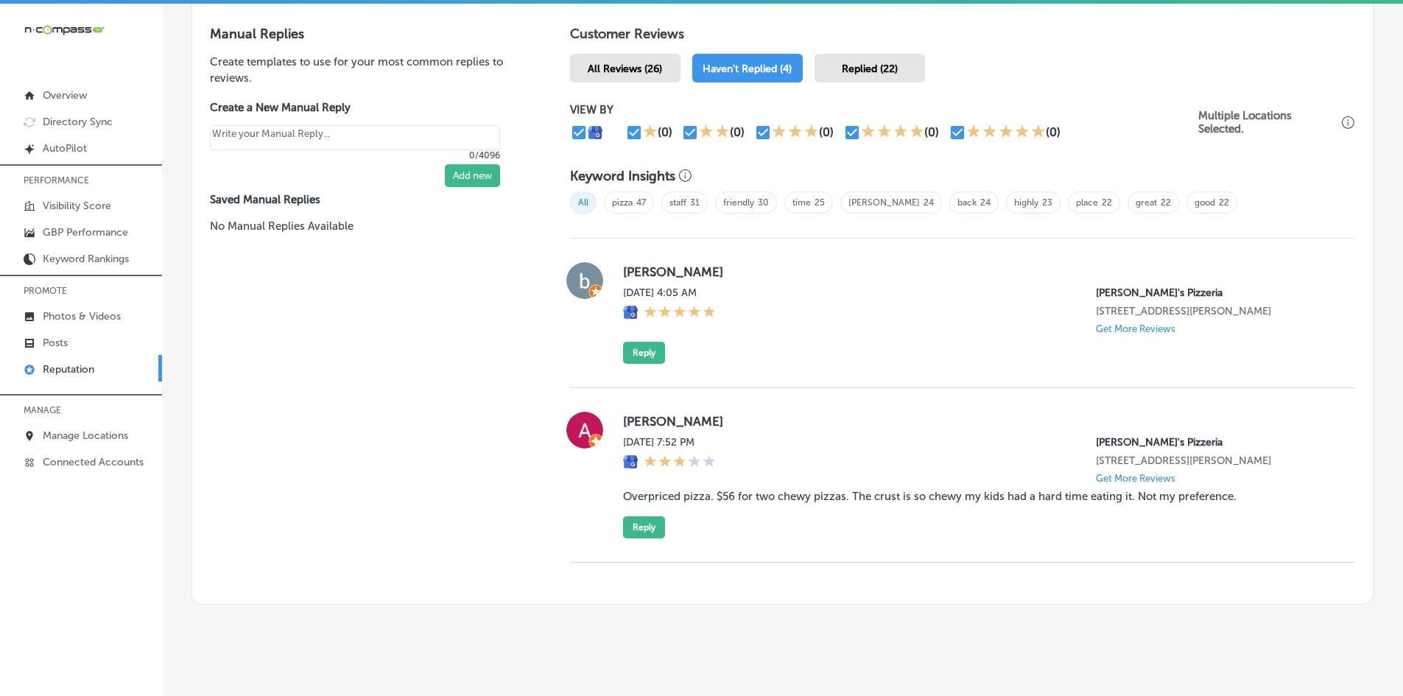
click at [629, 354] on button "Reply" at bounding box center [644, 353] width 42 height 22
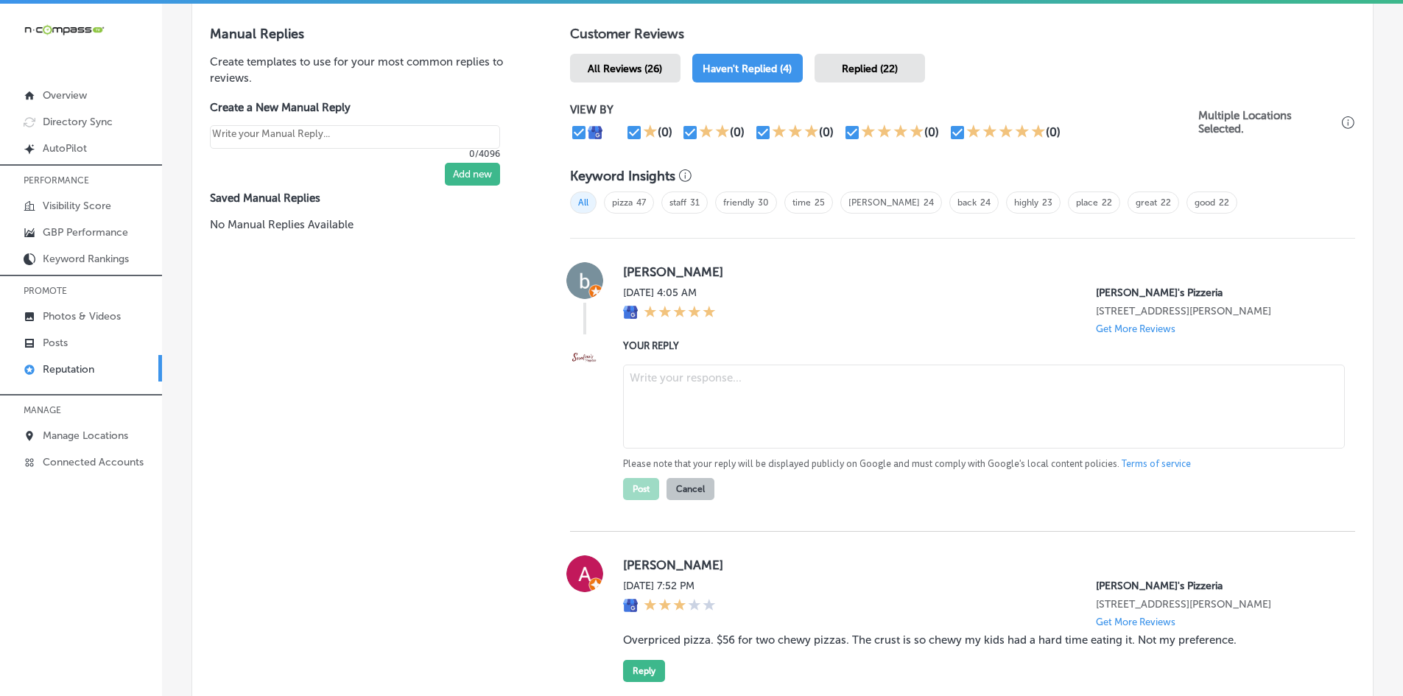
click at [720, 432] on textarea at bounding box center [984, 407] width 722 height 84
paste textarea "Thank you for the 5-star review, [PERSON_NAME]! We’re so glad you had a great e…"
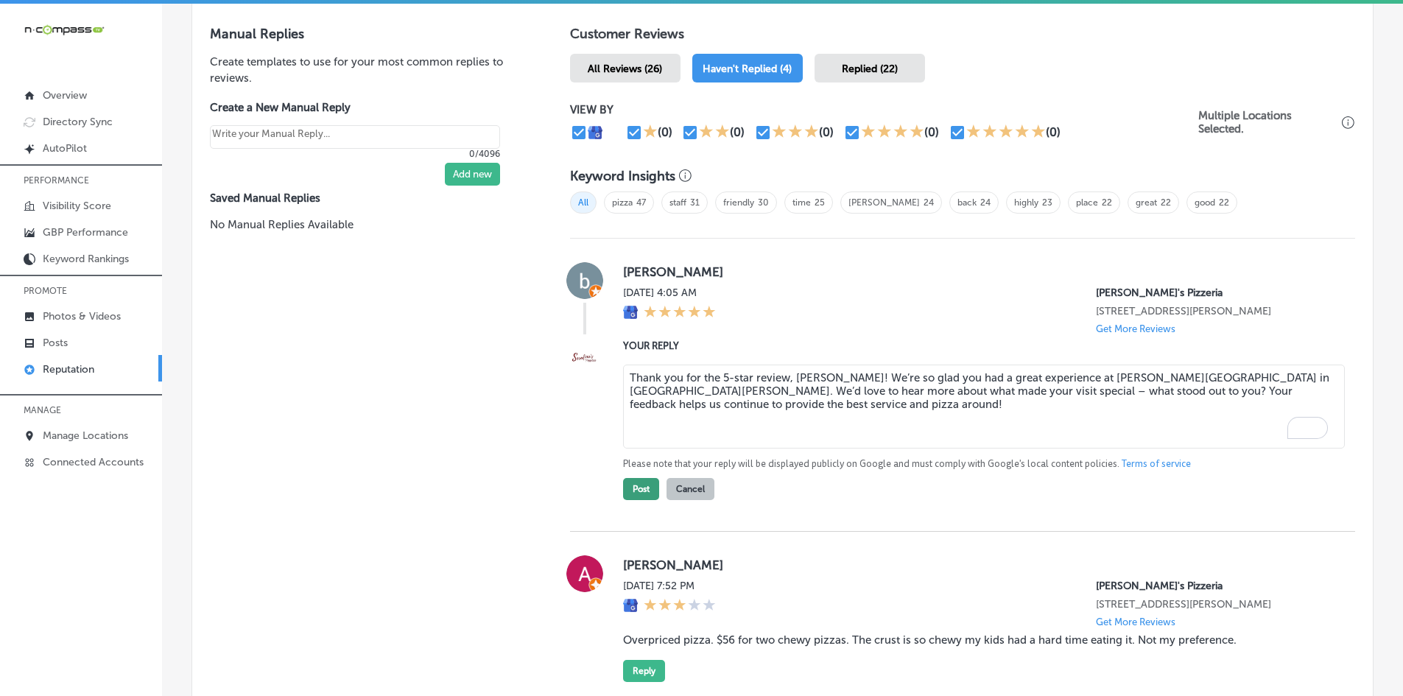
type textarea "Thank you for the 5-star review, [PERSON_NAME]! We’re so glad you had a great e…"
click at [638, 482] on button "Post" at bounding box center [641, 489] width 36 height 22
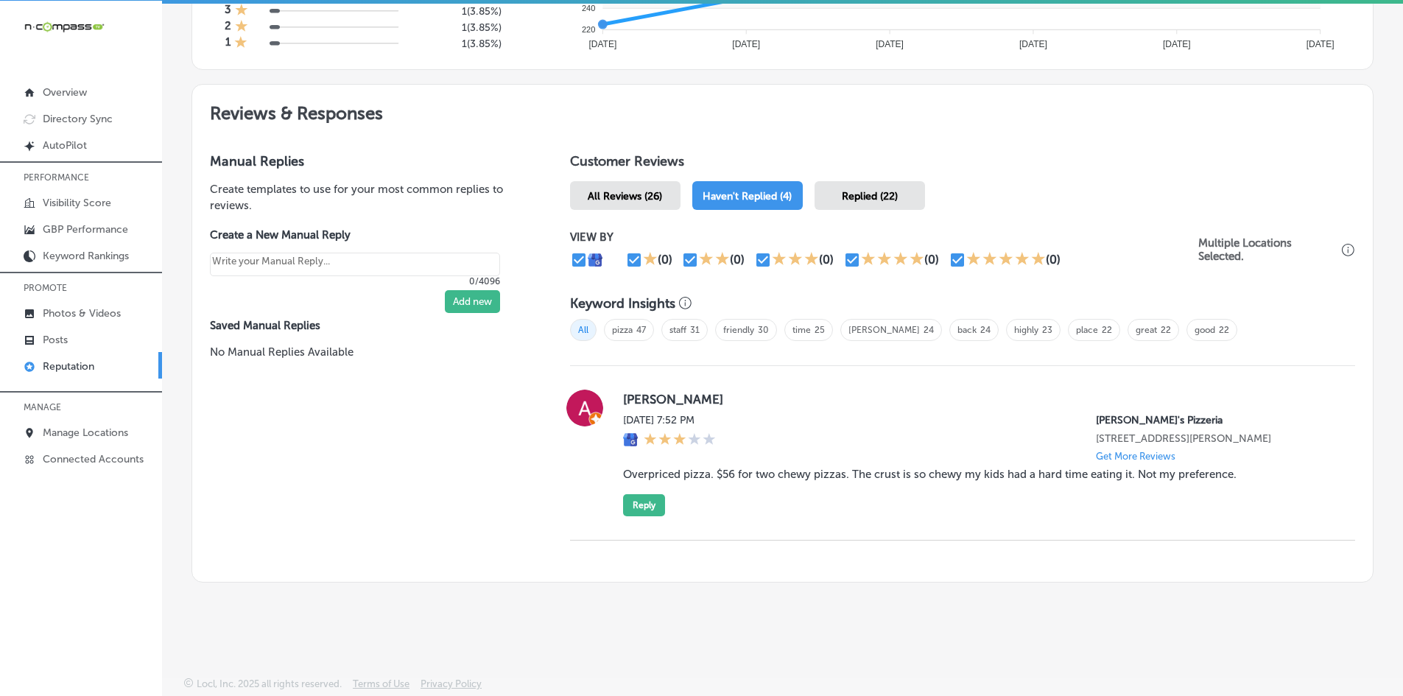
scroll to position [4, 0]
click at [360, 432] on div "Manual Replies Create templates to use for your most common replies to reviews.…" at bounding box center [366, 358] width 348 height 446
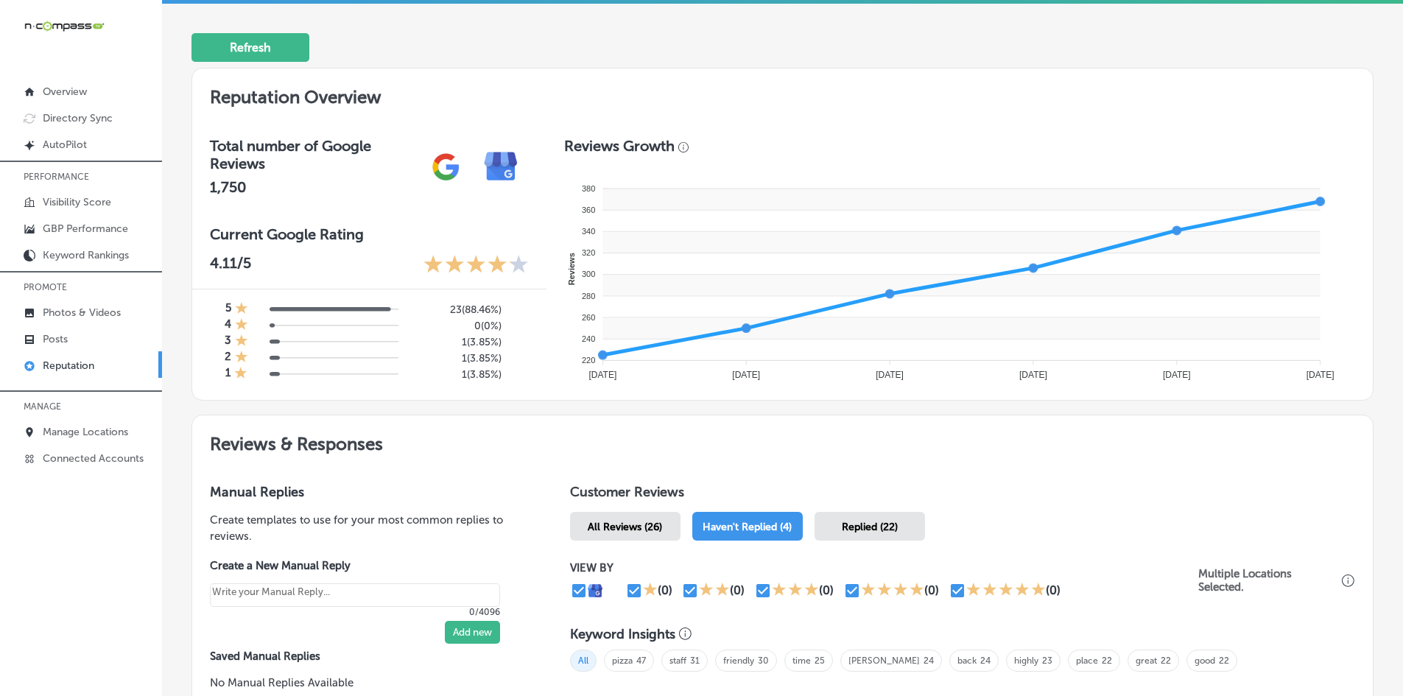
scroll to position [368, 0]
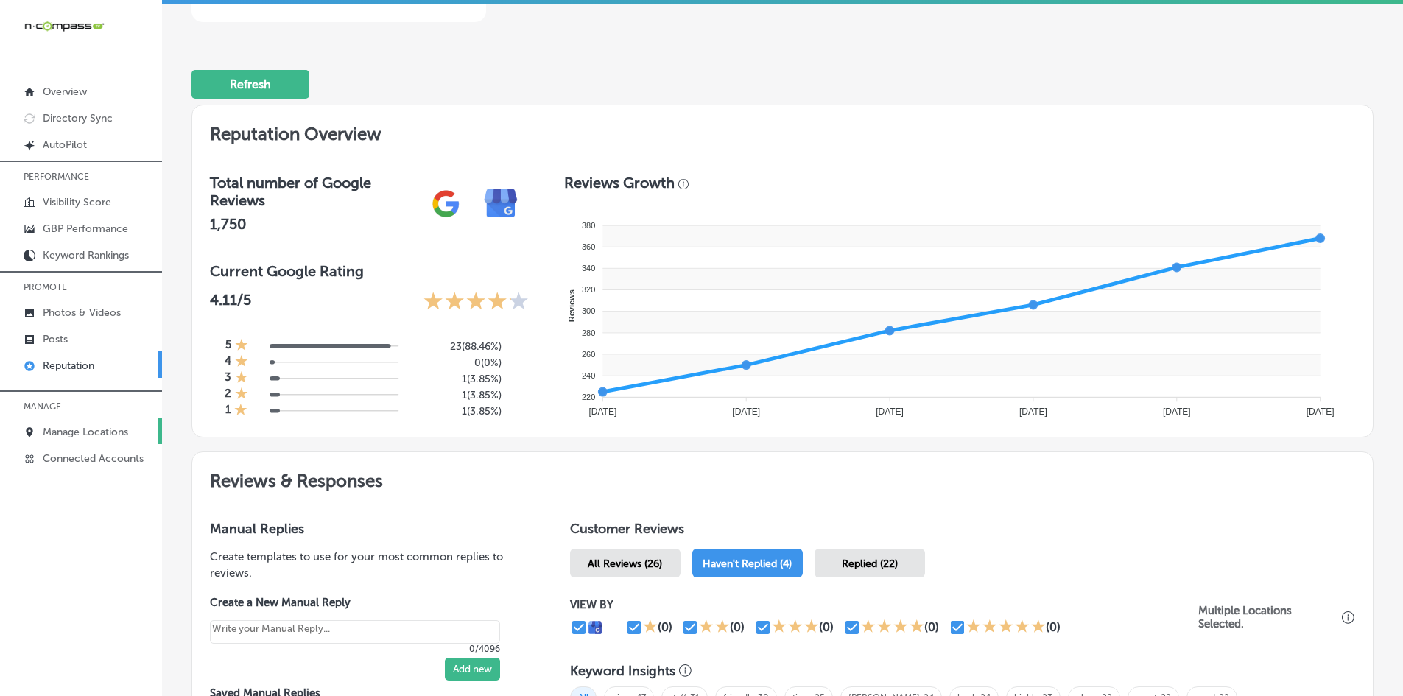
click at [105, 429] on p "Manage Locations" at bounding box center [85, 432] width 85 height 13
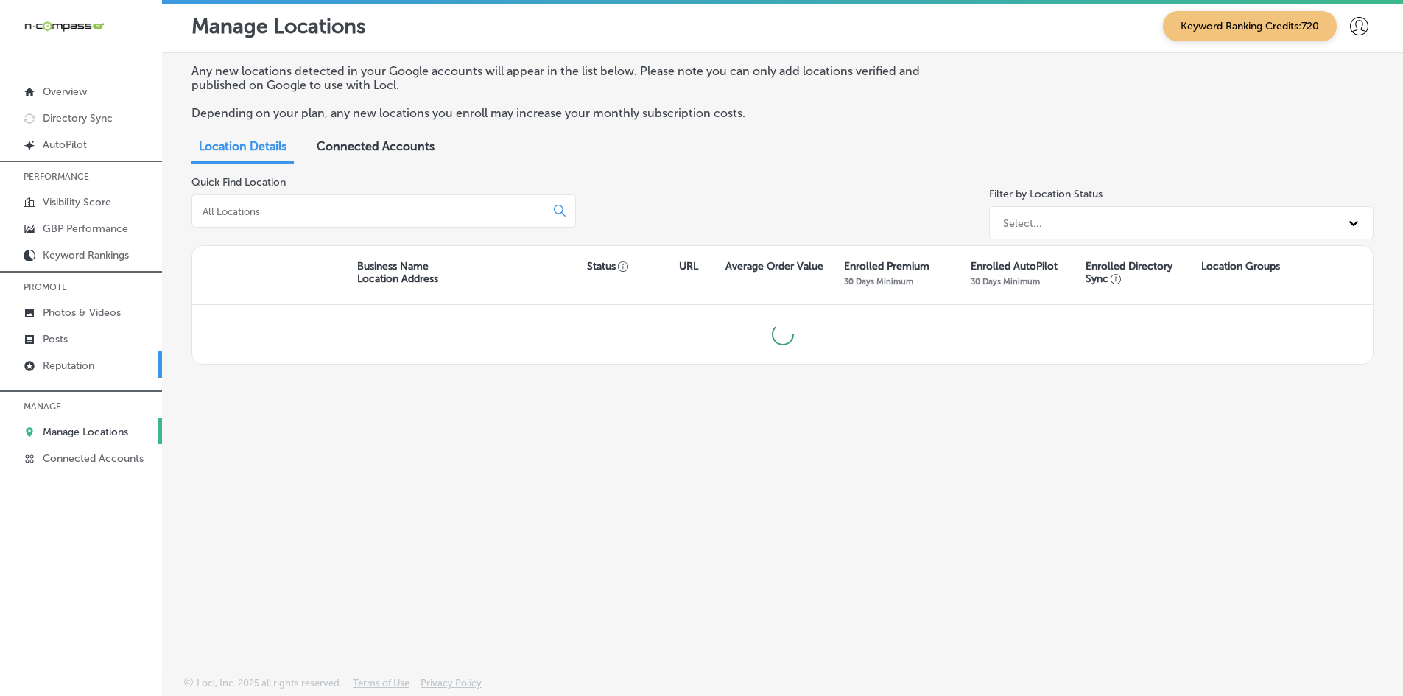
click at [90, 368] on p "Reputation" at bounding box center [69, 365] width 52 height 13
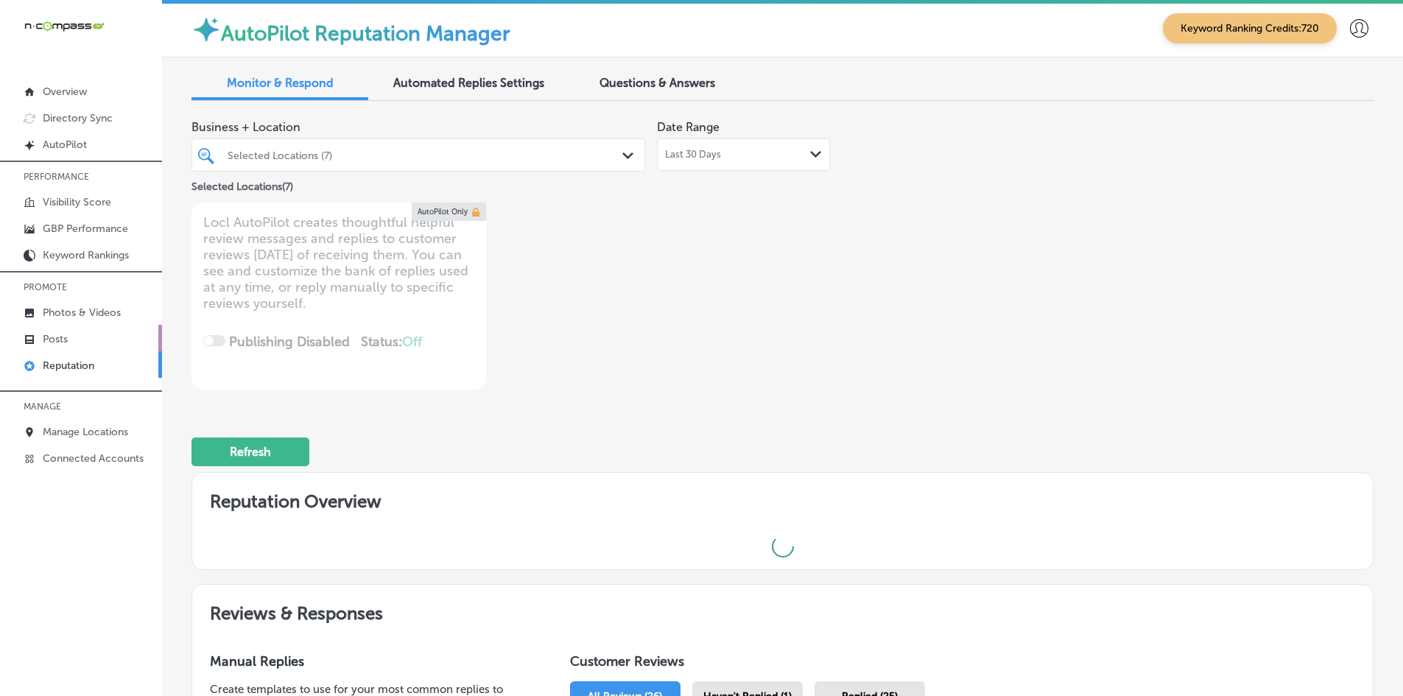
type textarea "x"
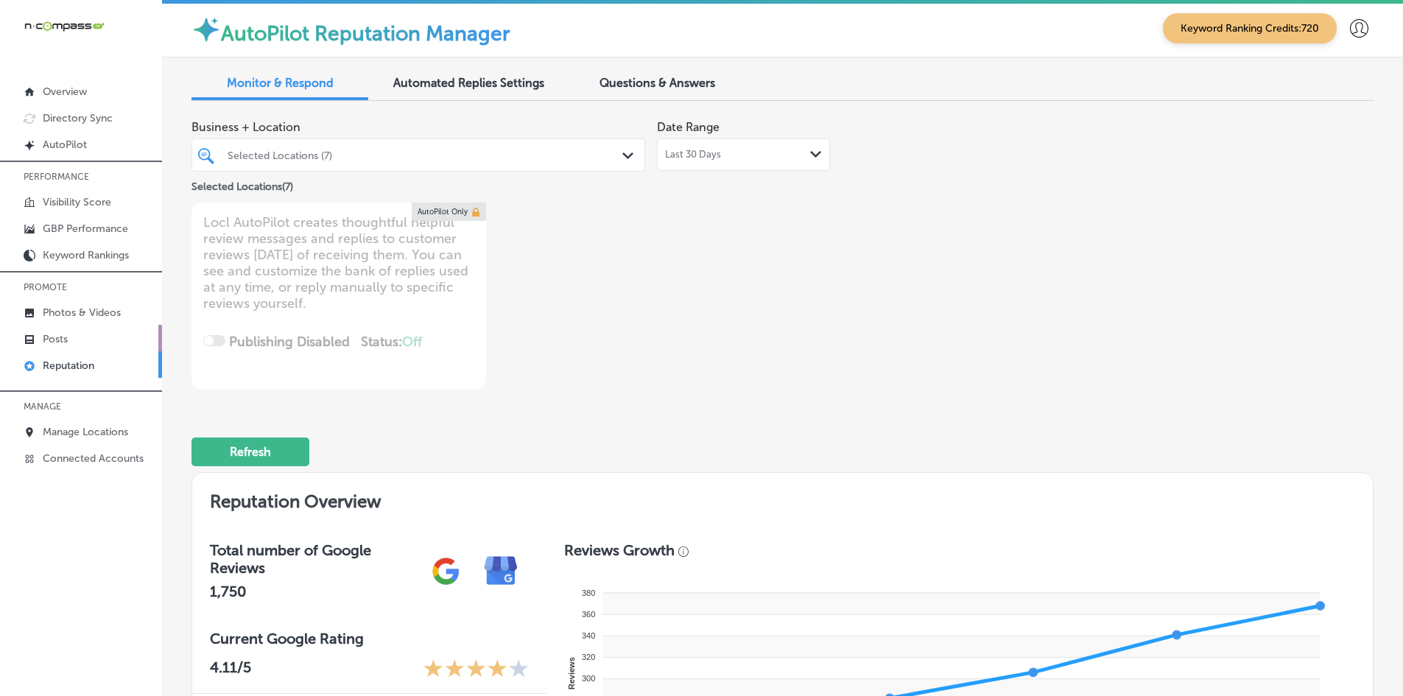
click at [90, 340] on link "Posts" at bounding box center [81, 338] width 162 height 27
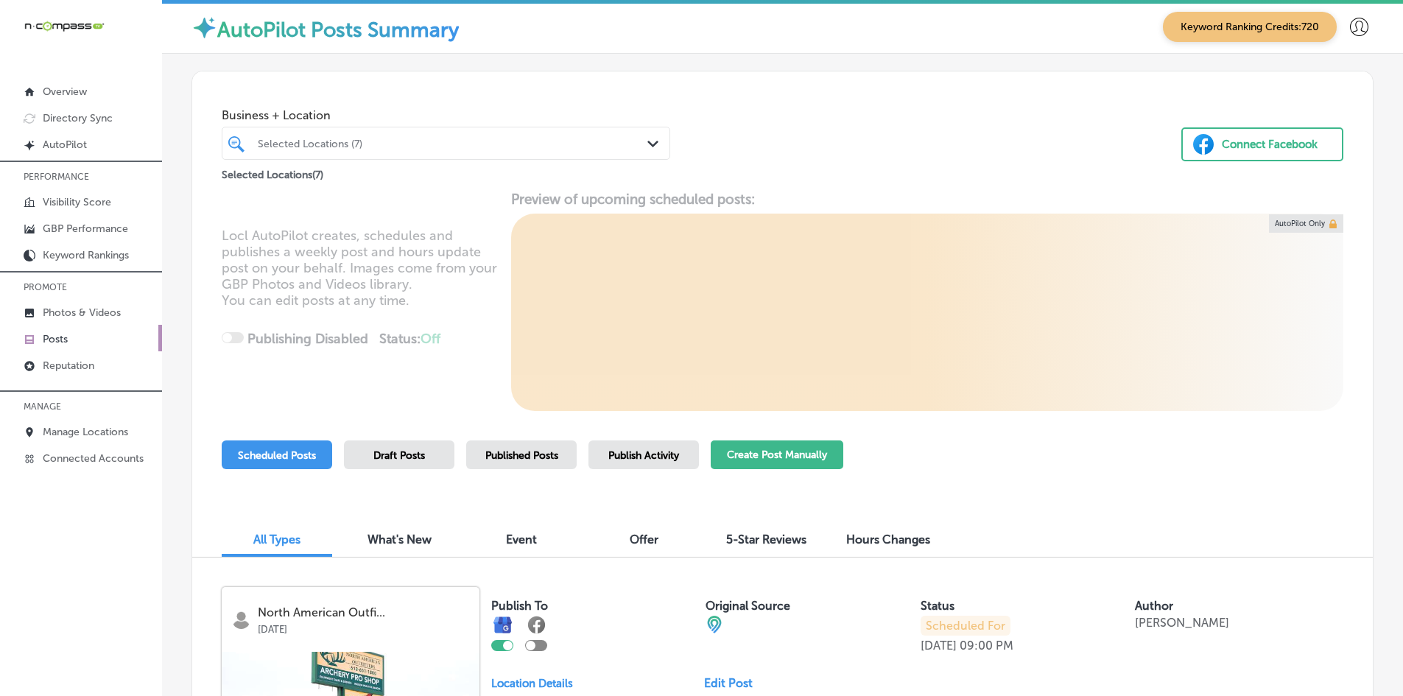
click at [737, 458] on button "Create Post Manually" at bounding box center [777, 454] width 133 height 29
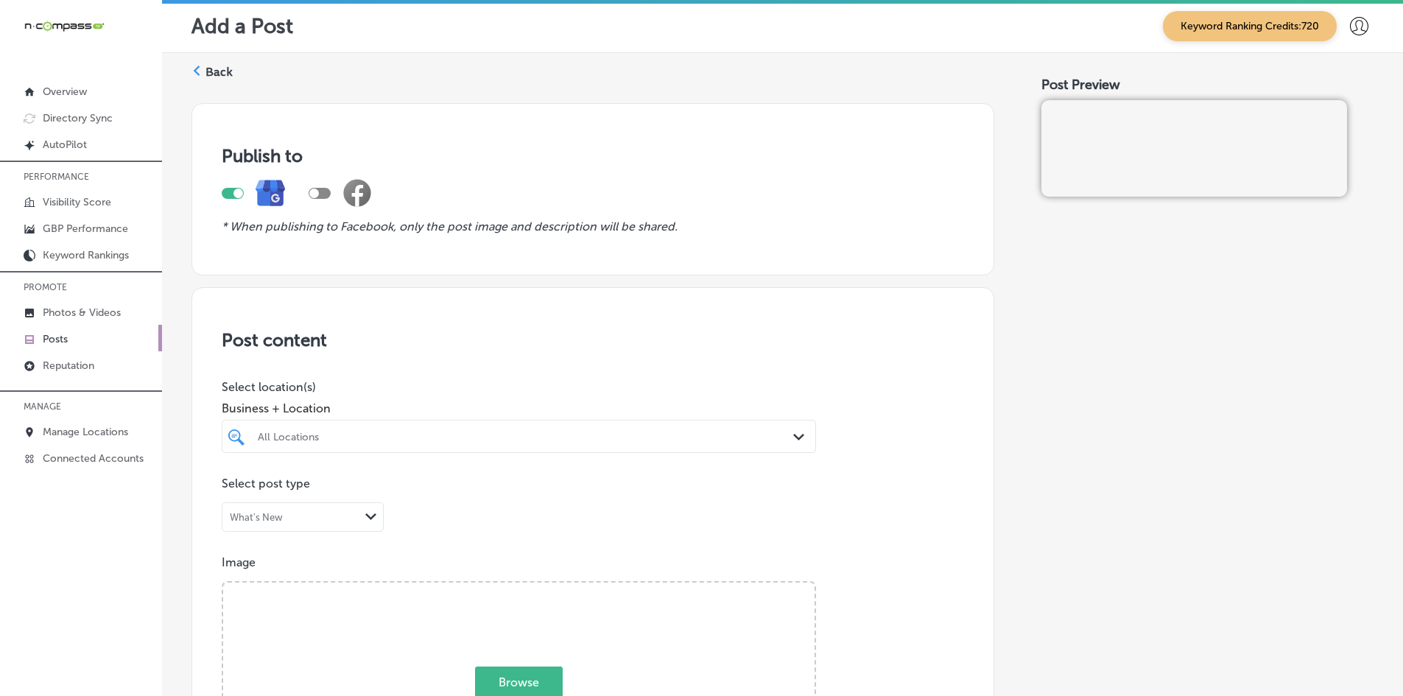
click at [199, 70] on icon at bounding box center [197, 71] width 10 height 10
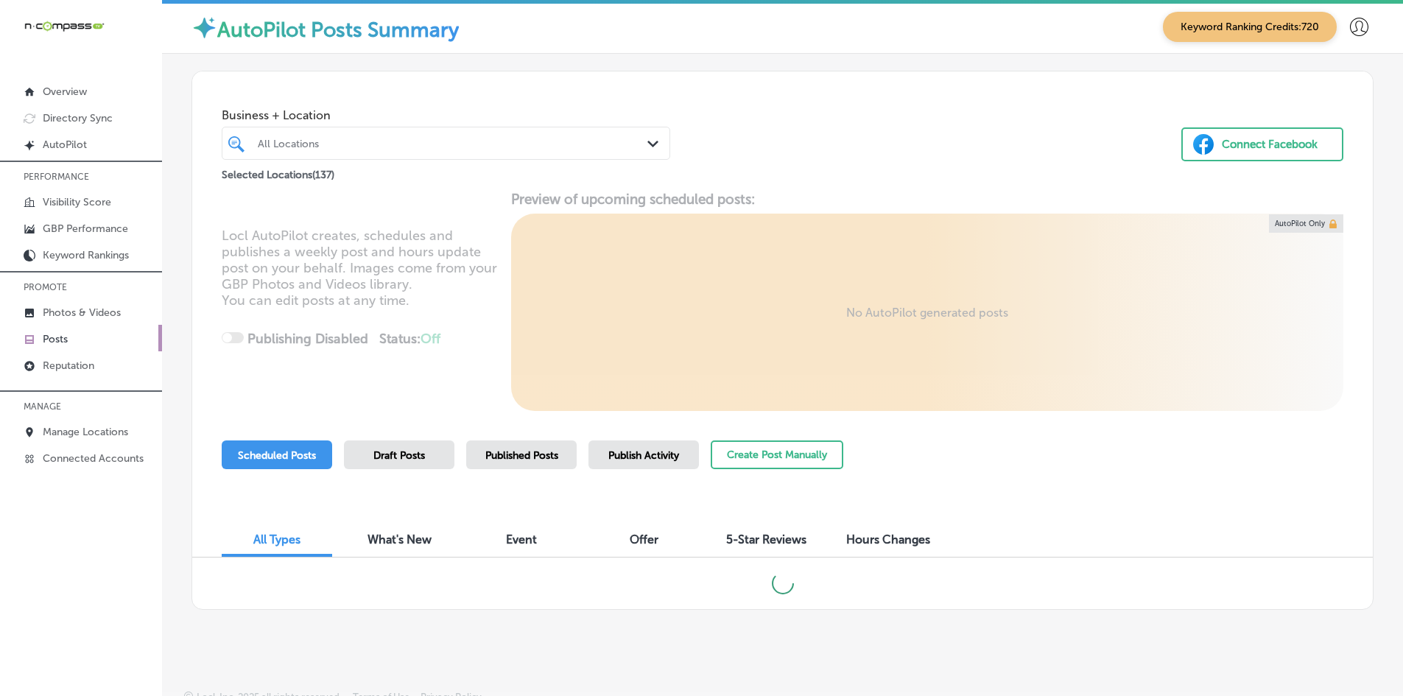
click at [312, 136] on div at bounding box center [427, 143] width 342 height 20
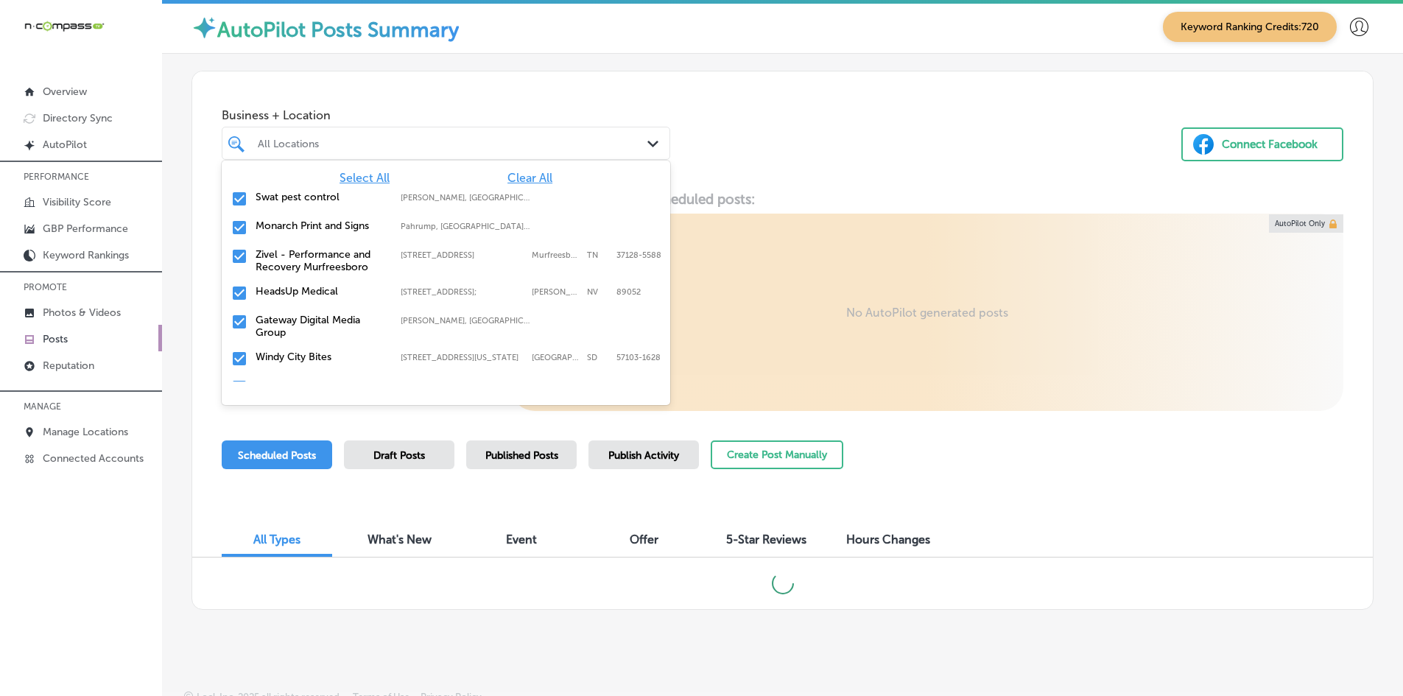
click at [533, 173] on span "Clear All" at bounding box center [529, 178] width 45 height 14
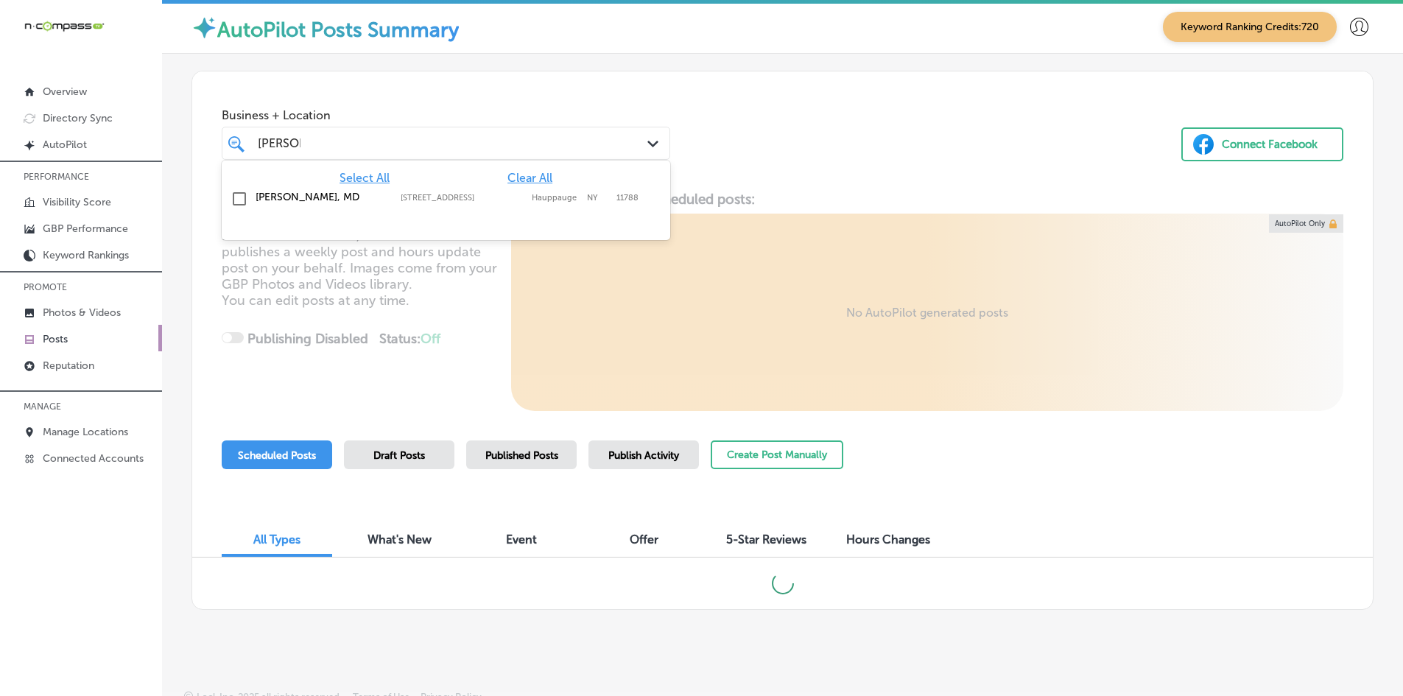
click at [535, 194] on label "Hauppauge" at bounding box center [556, 198] width 48 height 10
type input "[PERSON_NAME]"
click at [756, 178] on div "Business + Location [STREET_ADDRESS]. [STREET_ADDRESS]. 2 results available for…" at bounding box center [782, 127] width 1181 height 112
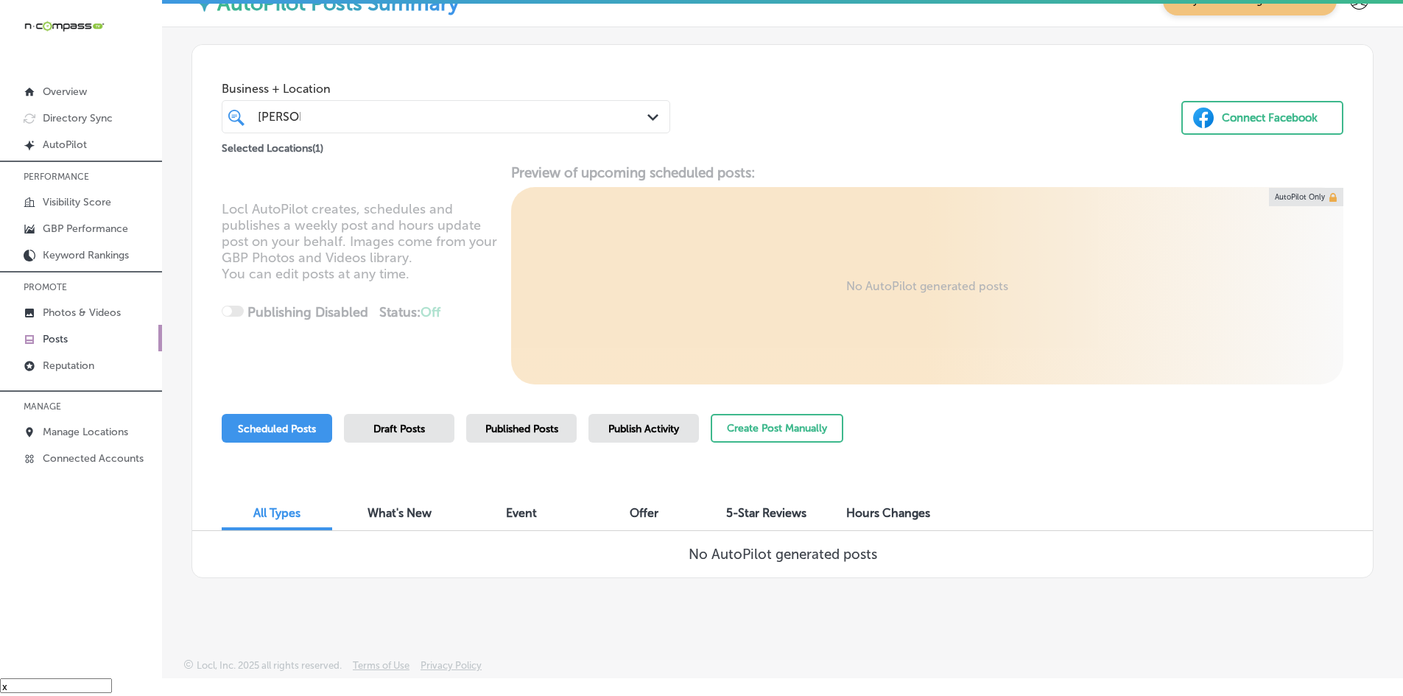
scroll to position [9, 0]
click at [563, 435] on div "Published Posts" at bounding box center [521, 428] width 110 height 29
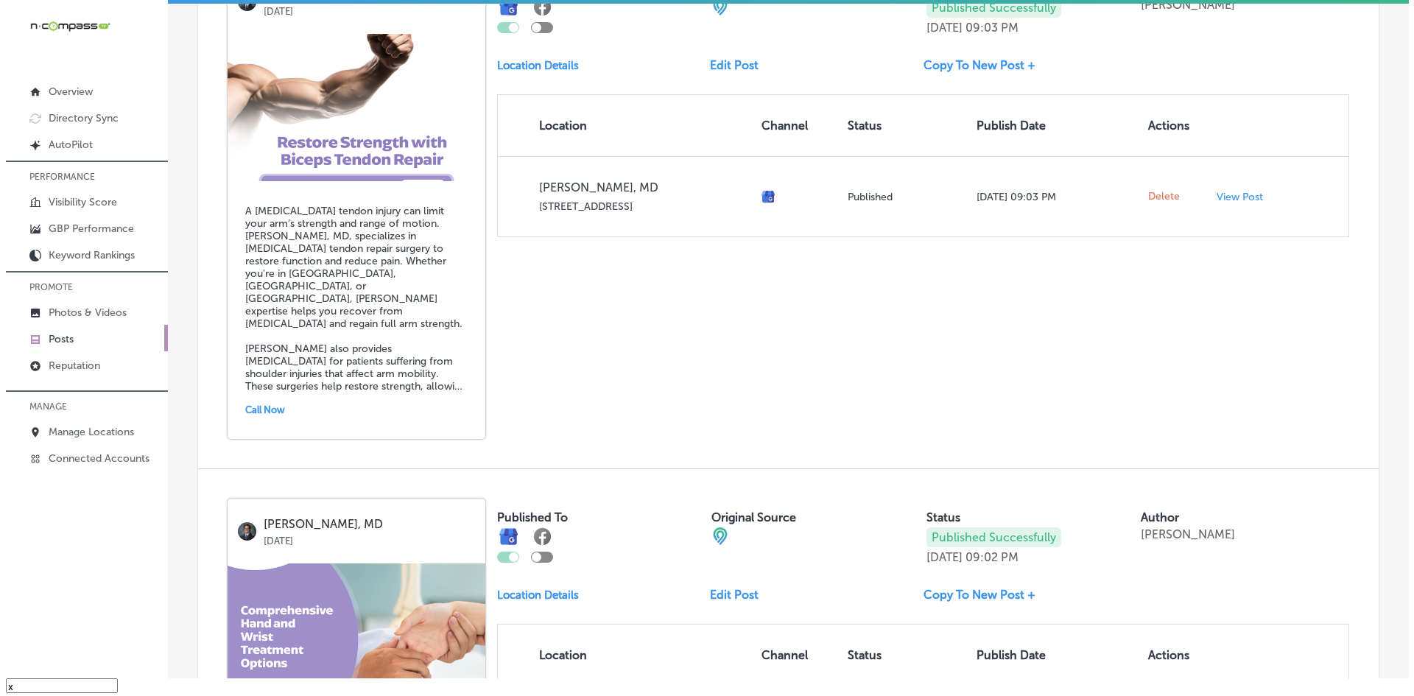
scroll to position [603, 0]
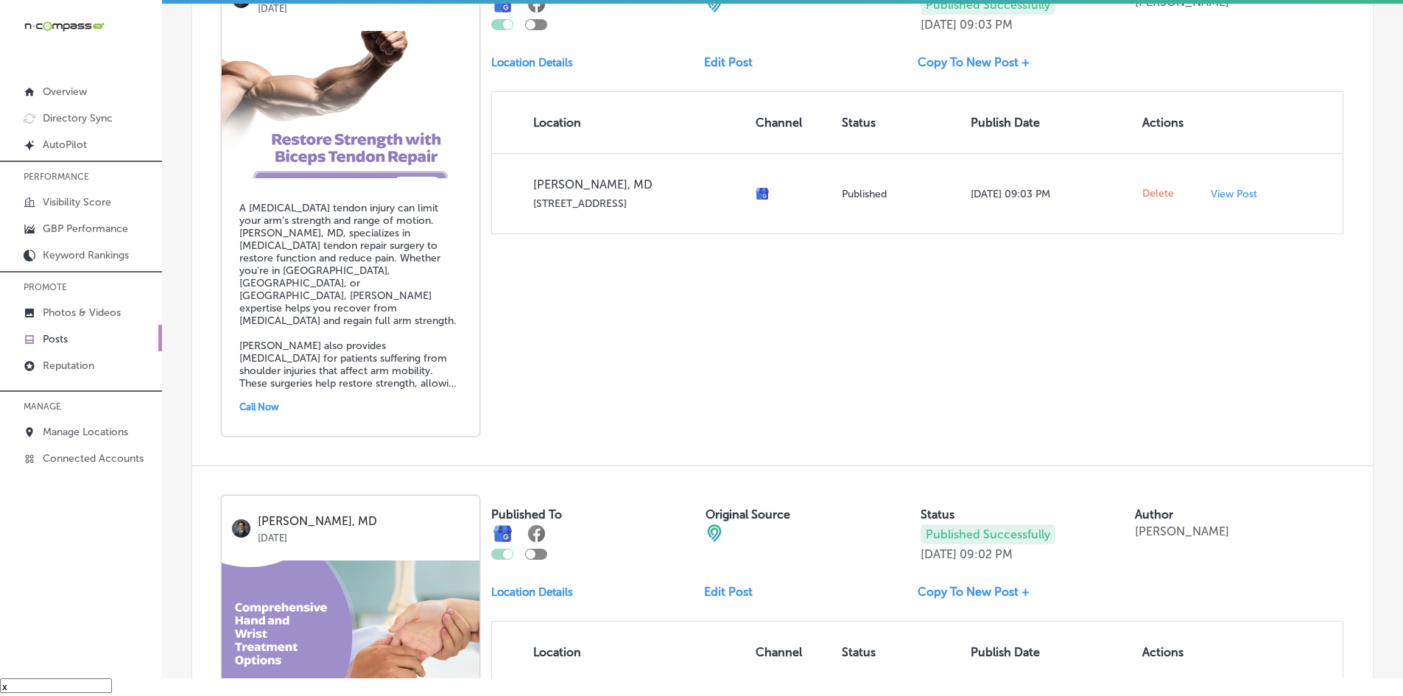
click at [411, 287] on h5 "A [MEDICAL_DATA] tendon injury can limit your arm’s strength and range of motio…" at bounding box center [350, 296] width 222 height 188
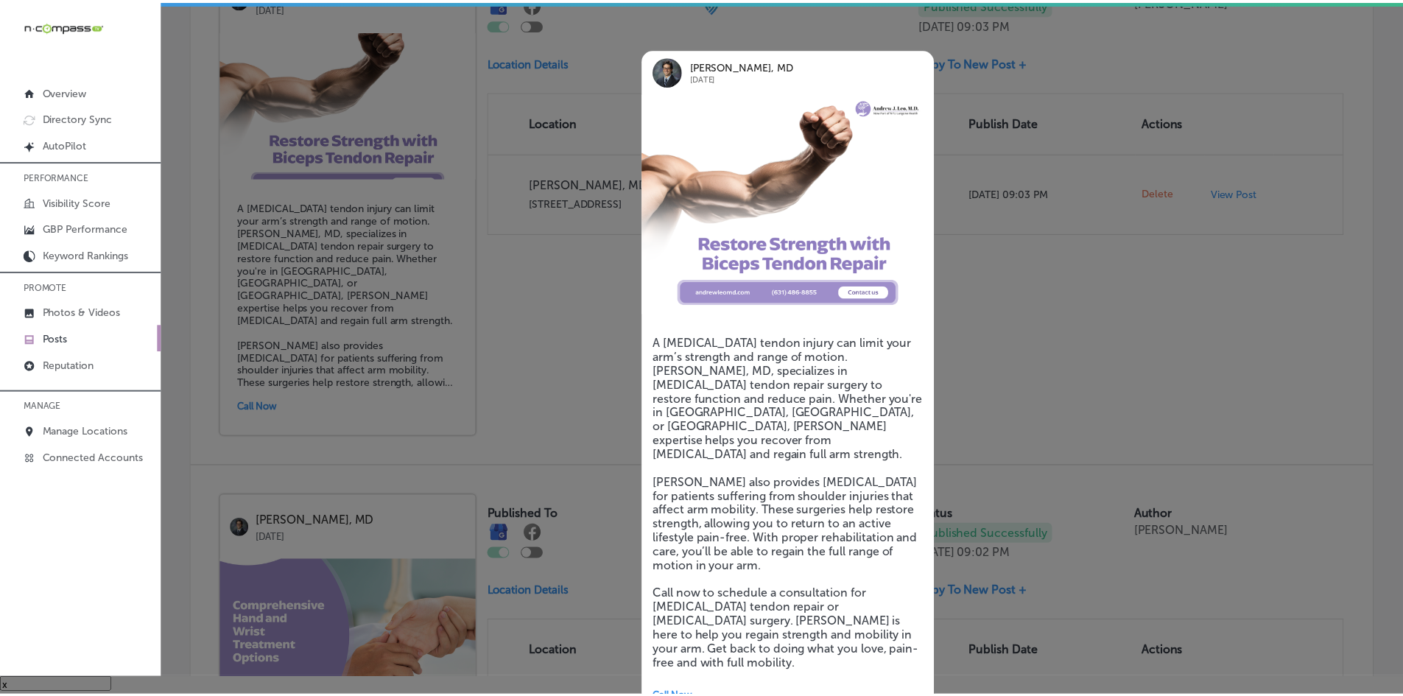
scroll to position [31, 0]
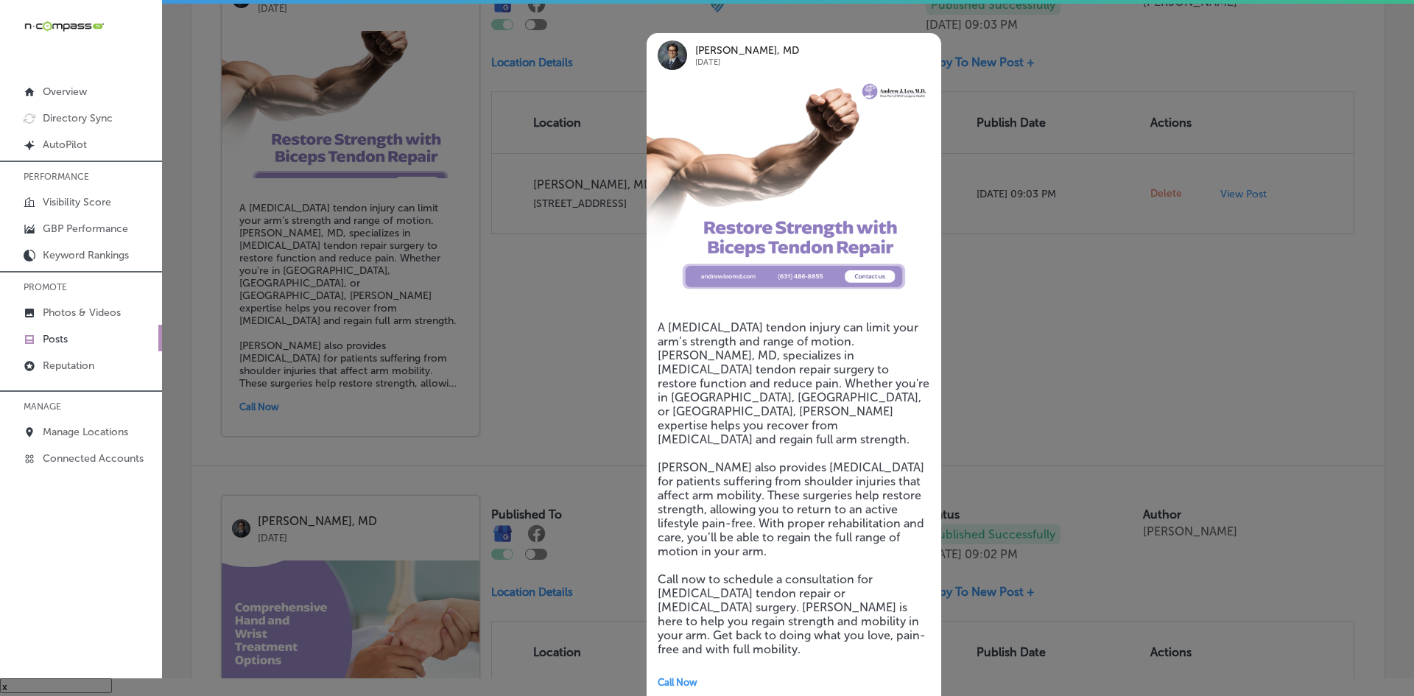
click at [537, 460] on div at bounding box center [707, 348] width 1414 height 696
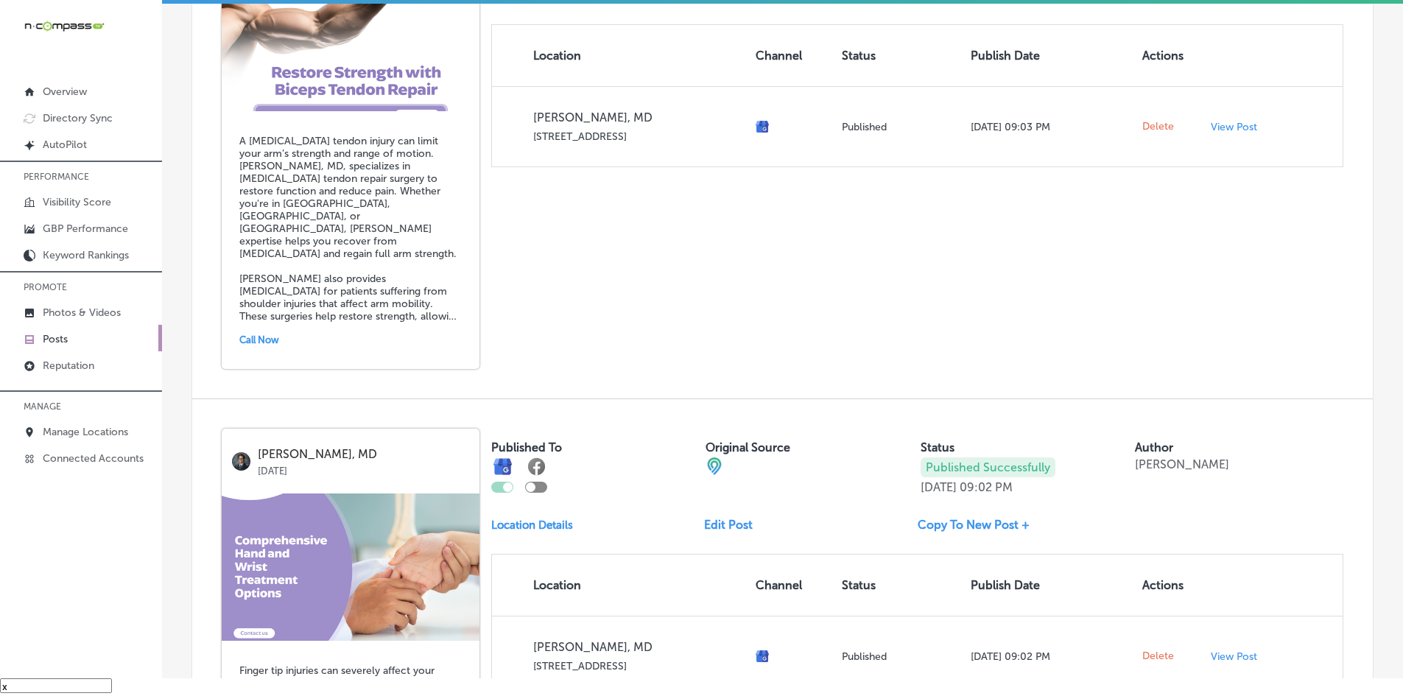
scroll to position [824, 0]
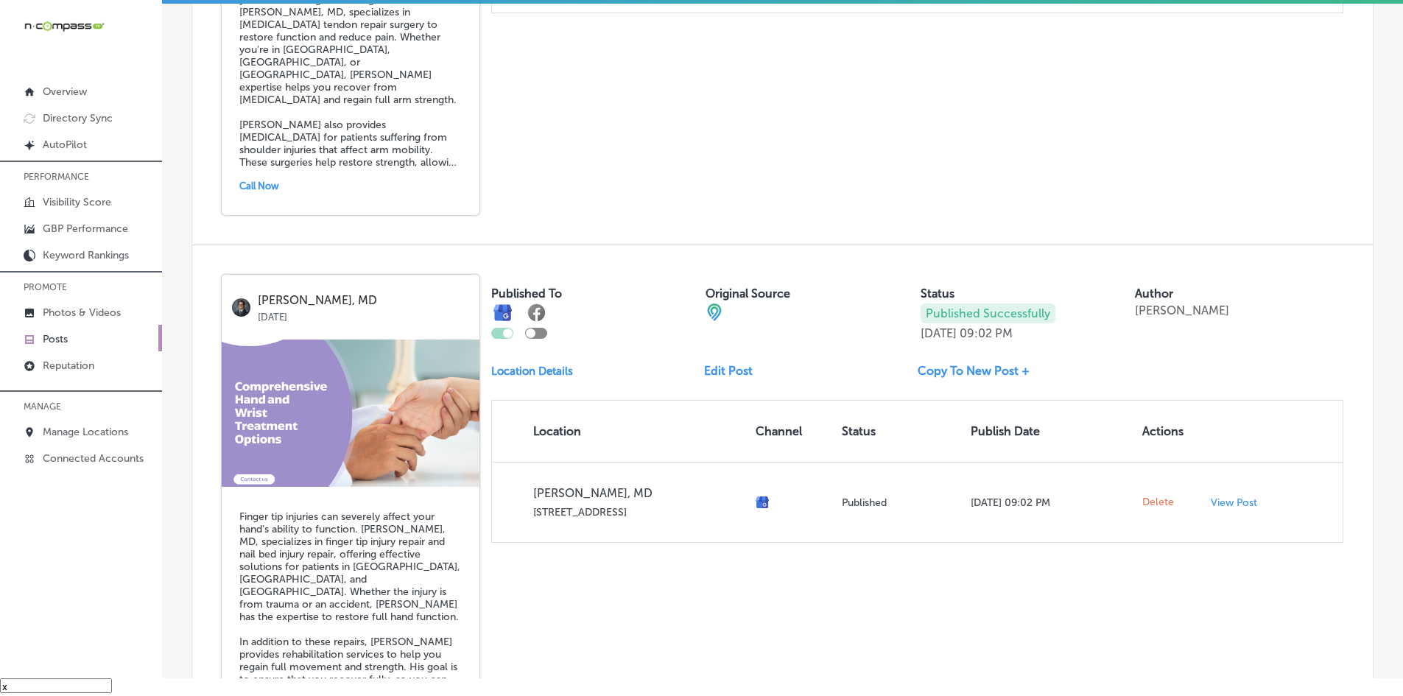
click at [802, 554] on div "[PERSON_NAME], MD [DATE] Finger tip injuries can severely affect your hand’s ab…" at bounding box center [782, 509] width 1181 height 529
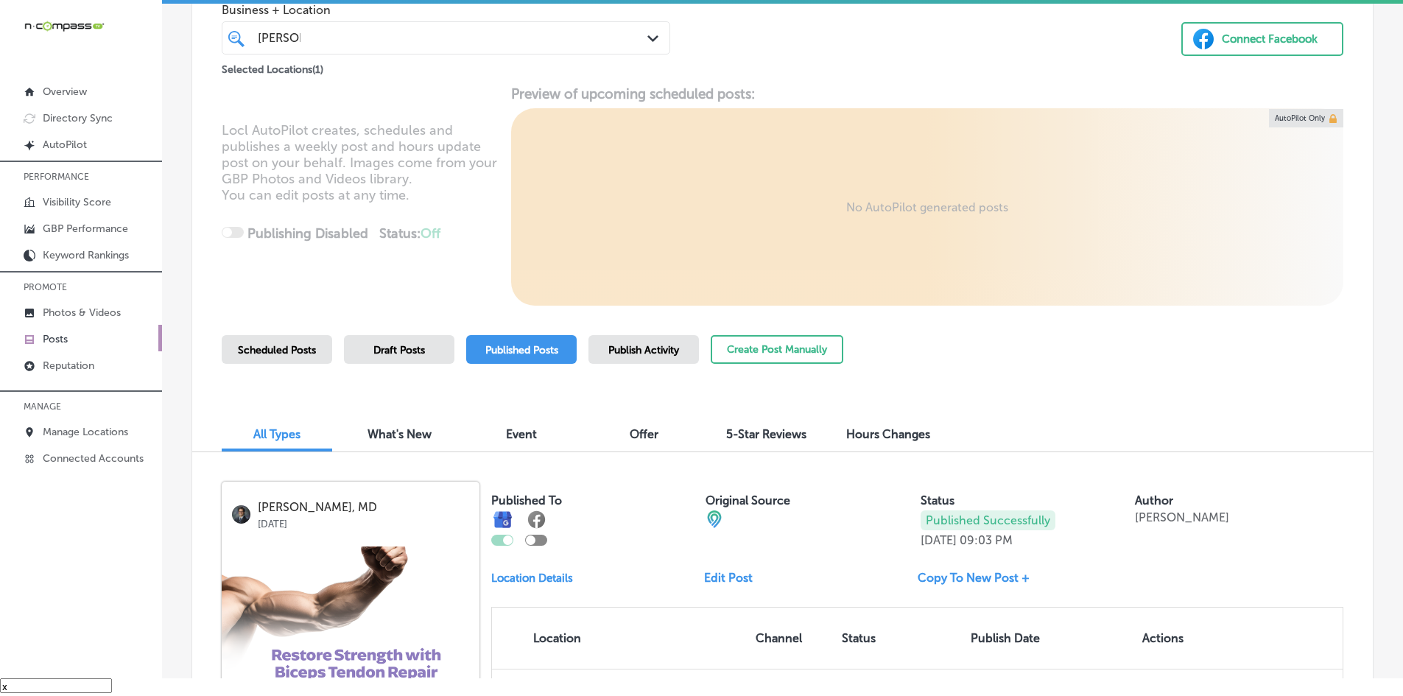
scroll to position [14, 0]
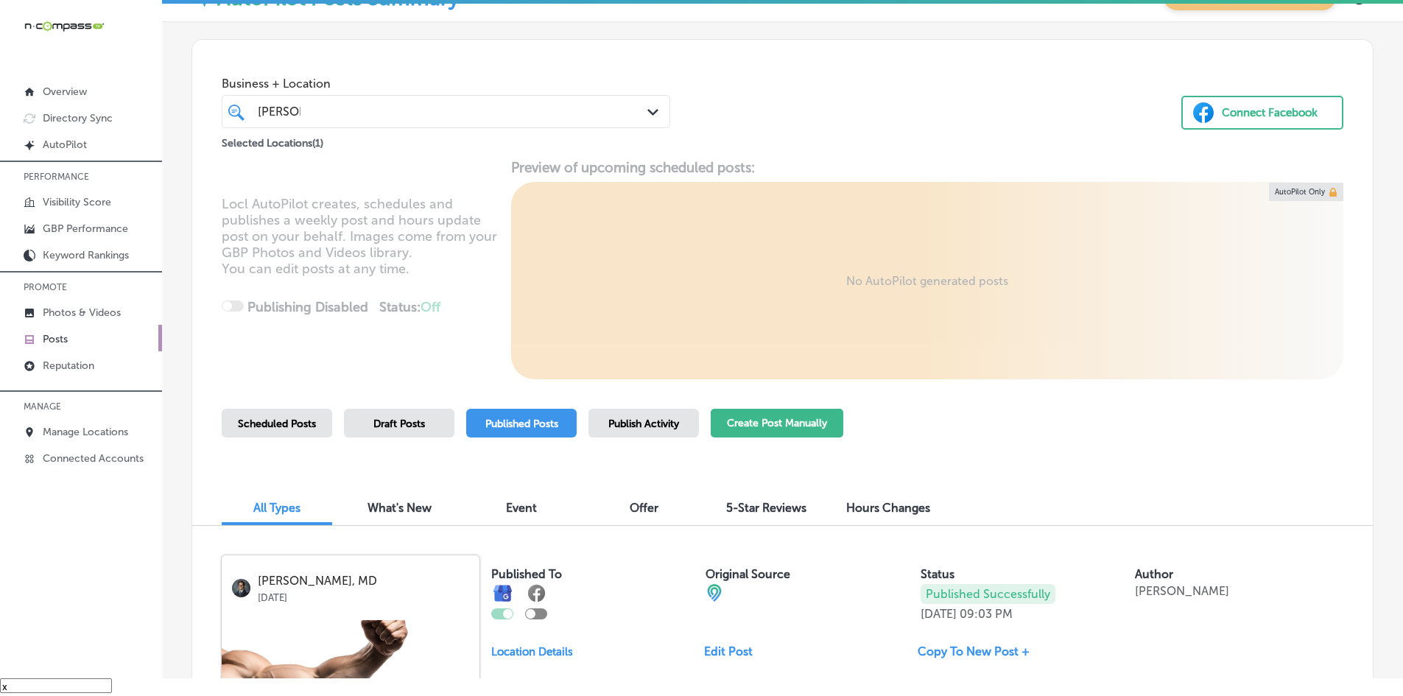
click at [755, 419] on button "Create Post Manually" at bounding box center [777, 423] width 133 height 29
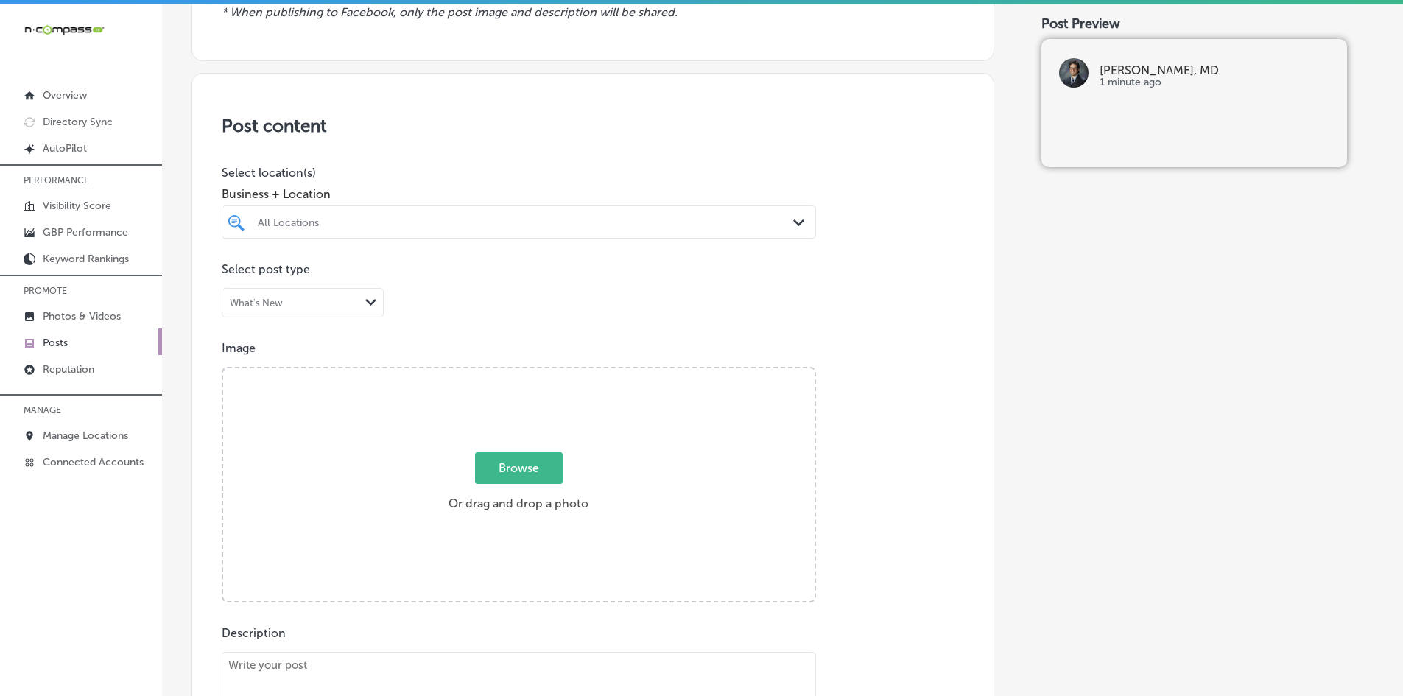
scroll to position [221, 0]
click at [390, 211] on div at bounding box center [492, 219] width 472 height 20
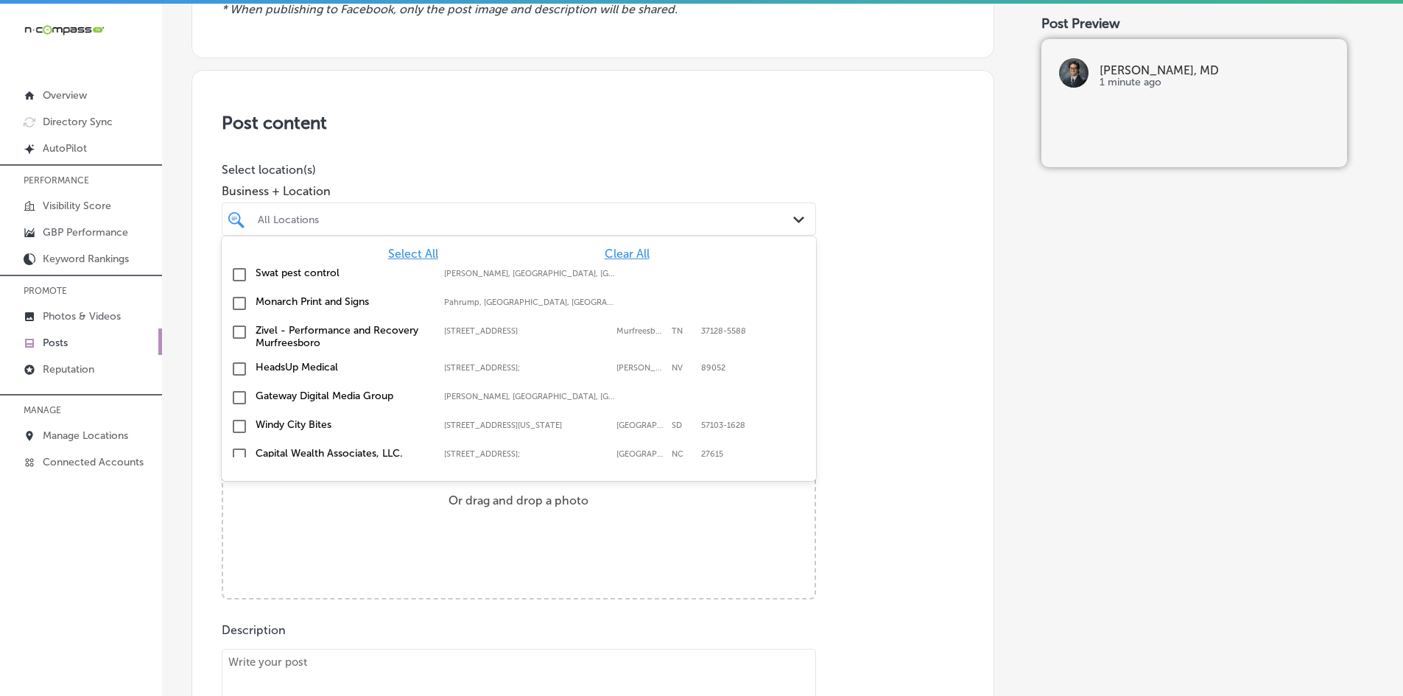
click at [606, 256] on span "Clear All" at bounding box center [627, 254] width 45 height 14
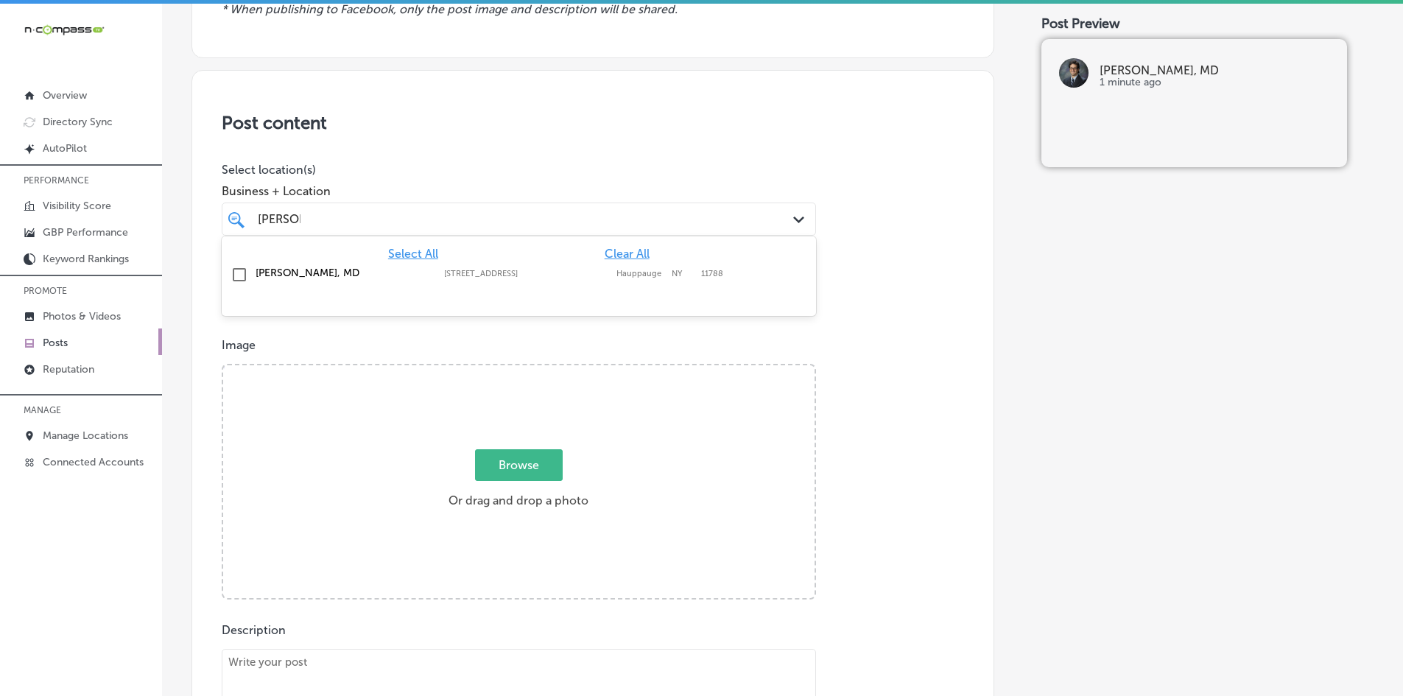
click at [291, 267] on div "[PERSON_NAME], MD 517 NY-[STREET_ADDRESS][GEOGRAPHIC_DATA][STREET_ADDRESS]" at bounding box center [519, 275] width 583 height 23
type input "[PERSON_NAME]"
click at [902, 399] on div "Image Powered by PQINA Browse Or drag and drop a photo" at bounding box center [593, 468] width 742 height 261
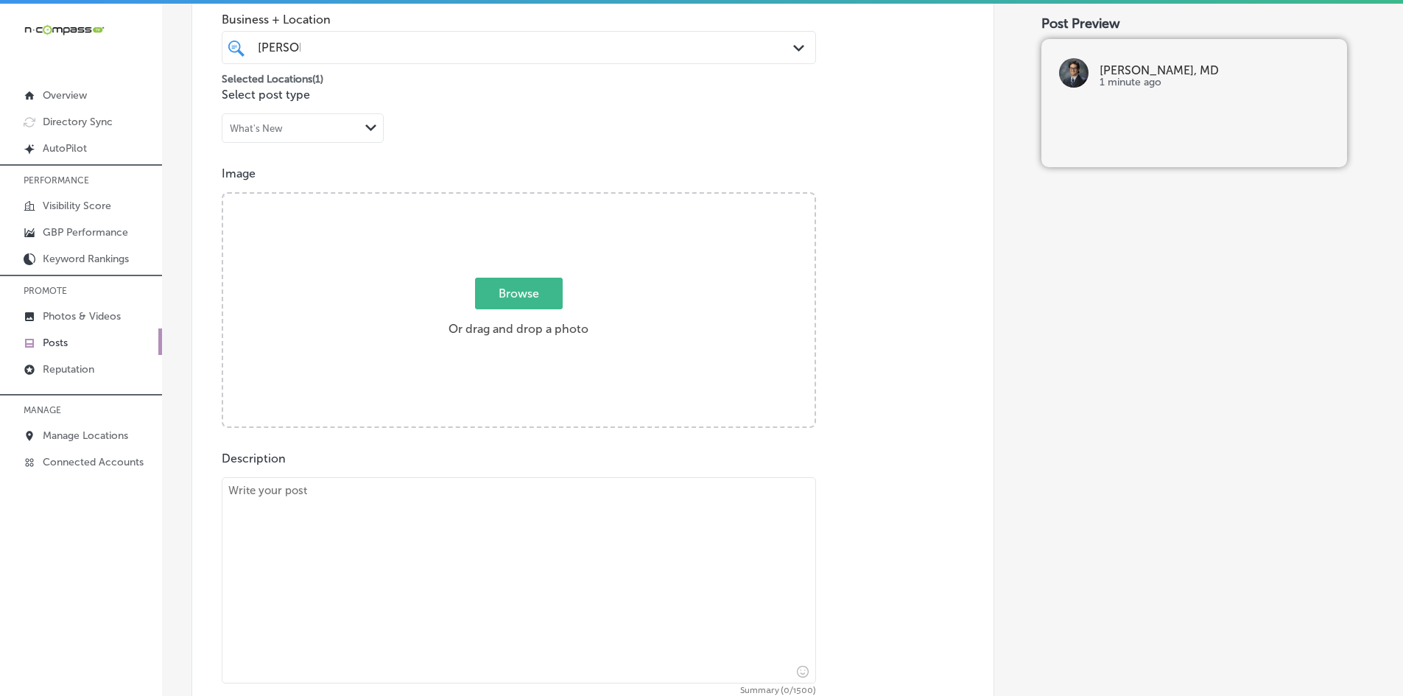
scroll to position [516, 0]
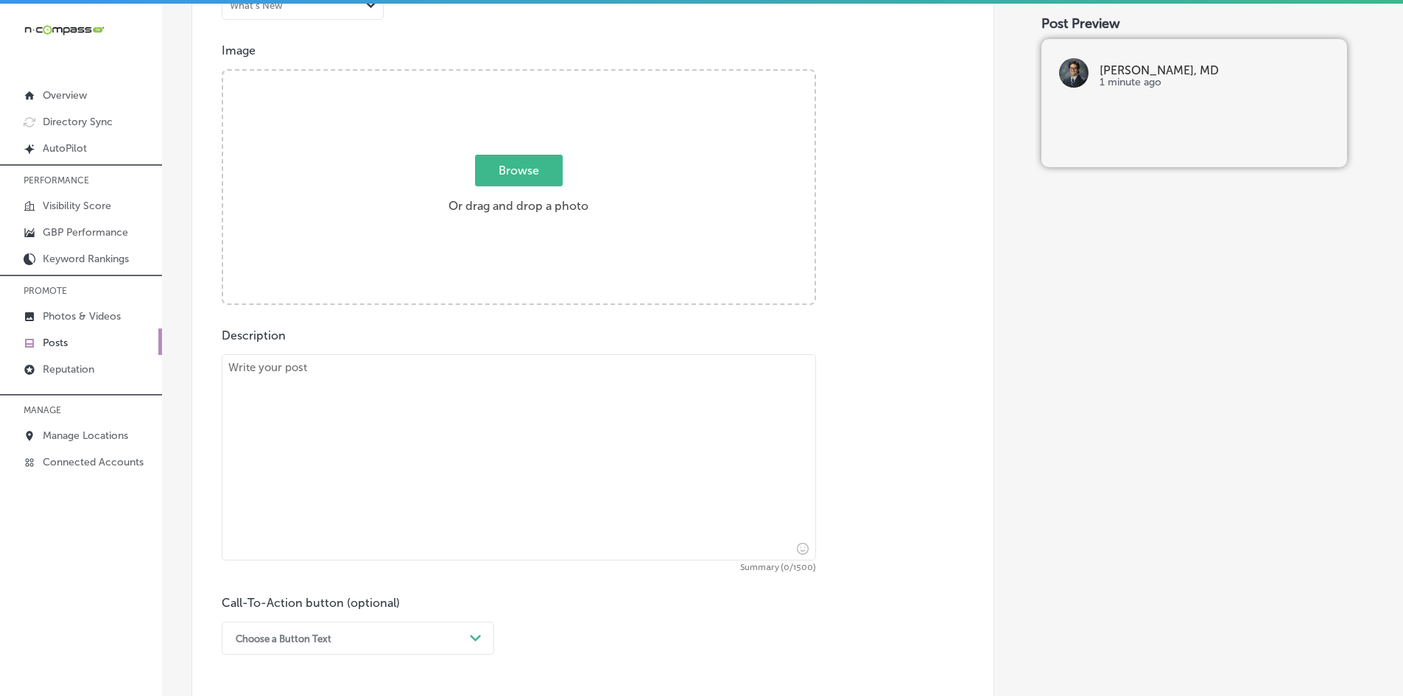
click at [389, 516] on textarea at bounding box center [519, 457] width 594 height 206
paste textarea "Lo ips'do sitametc a elit seddoeiu, Te. Incidi U. Lab, ET, dolore magnaa enim a…"
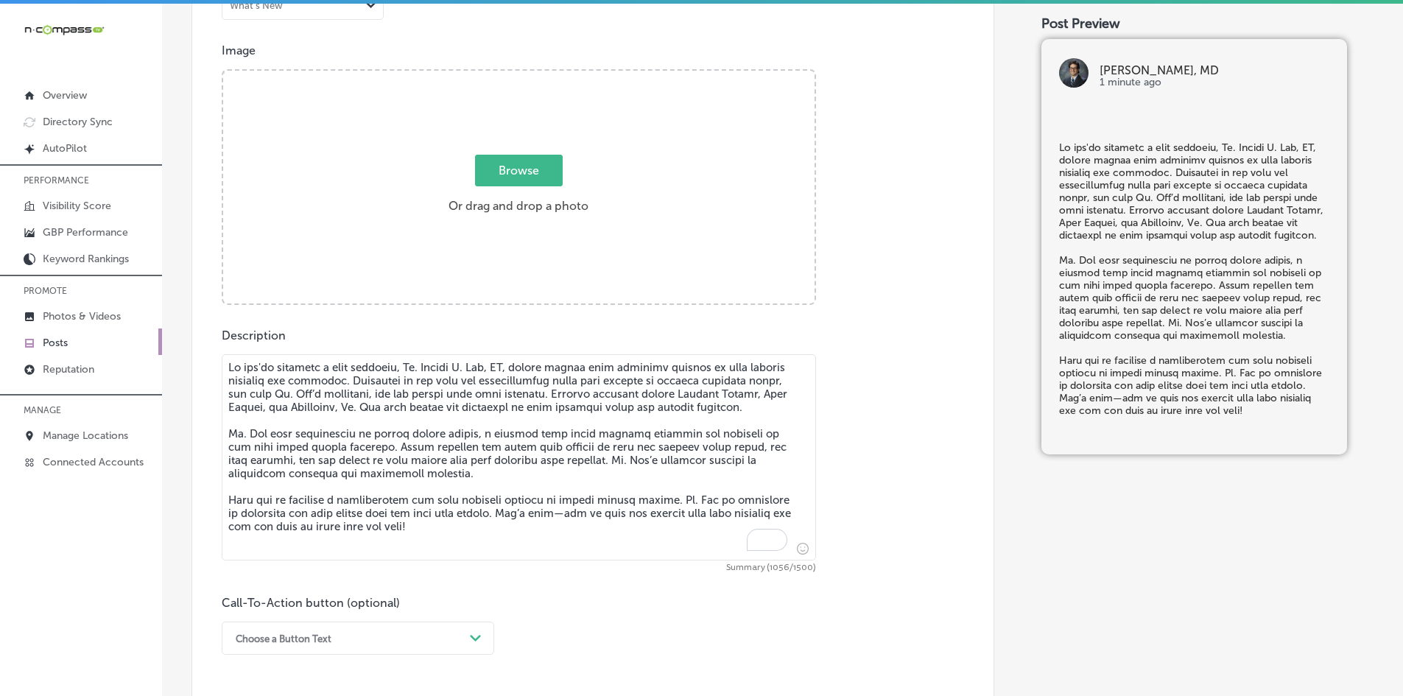
type textarea "Lo ips'do sitametc a elit seddoeiu, Te. Incidi U. Lab, ET, dolore magnaa enim a…"
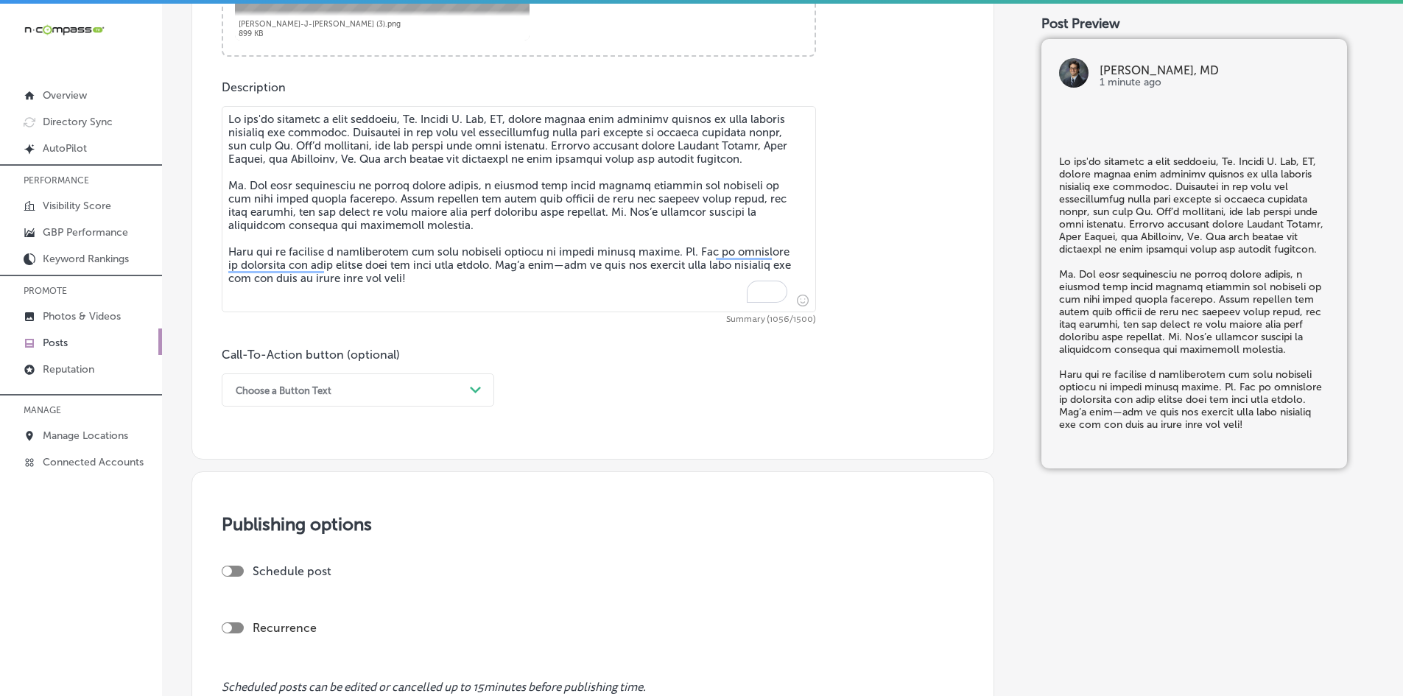
scroll to position [810, 0]
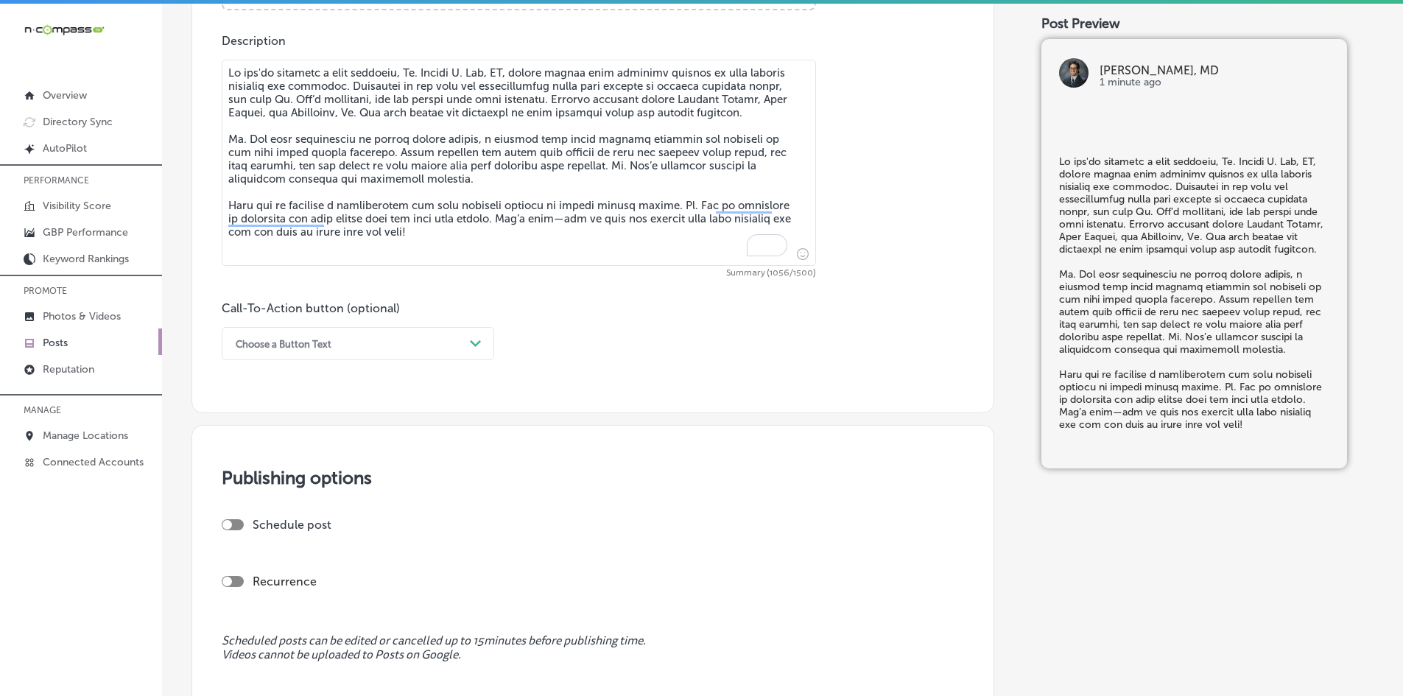
click at [326, 340] on div "Choose a Button Text" at bounding box center [284, 343] width 96 height 11
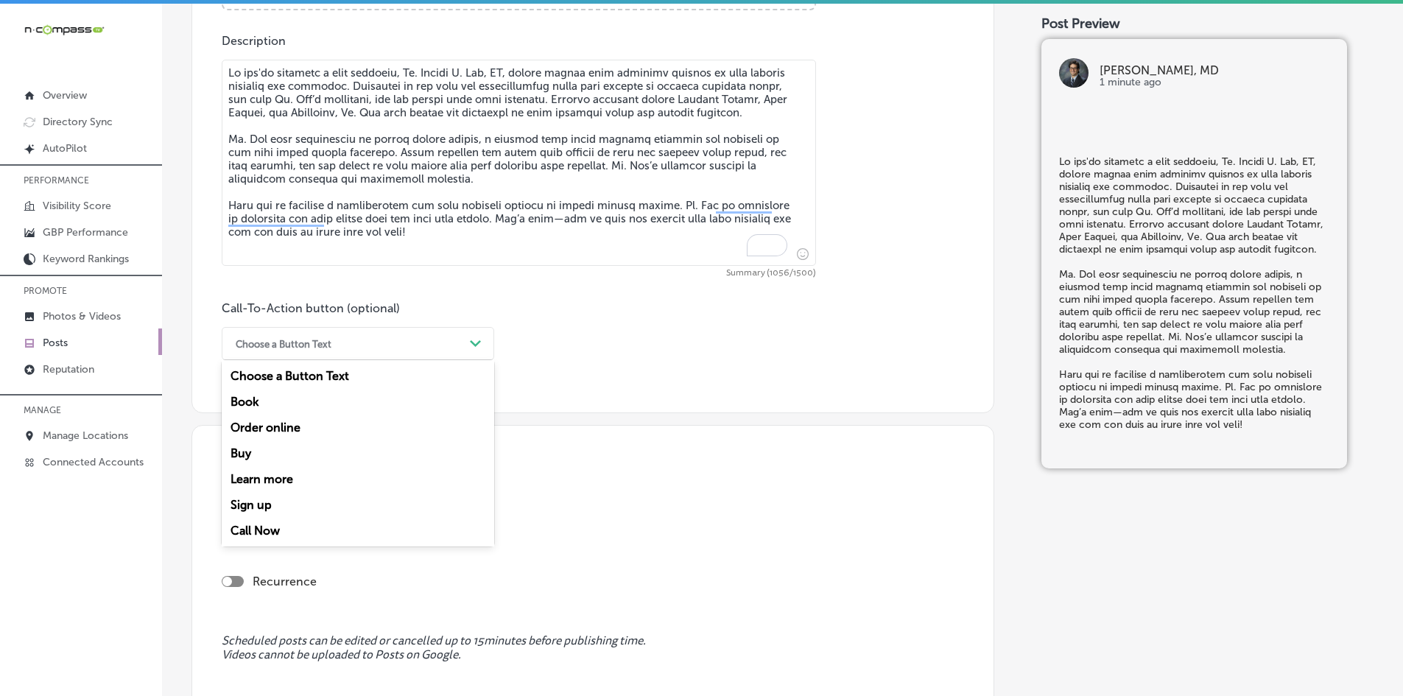
click at [245, 530] on div "Call Now" at bounding box center [358, 531] width 273 height 26
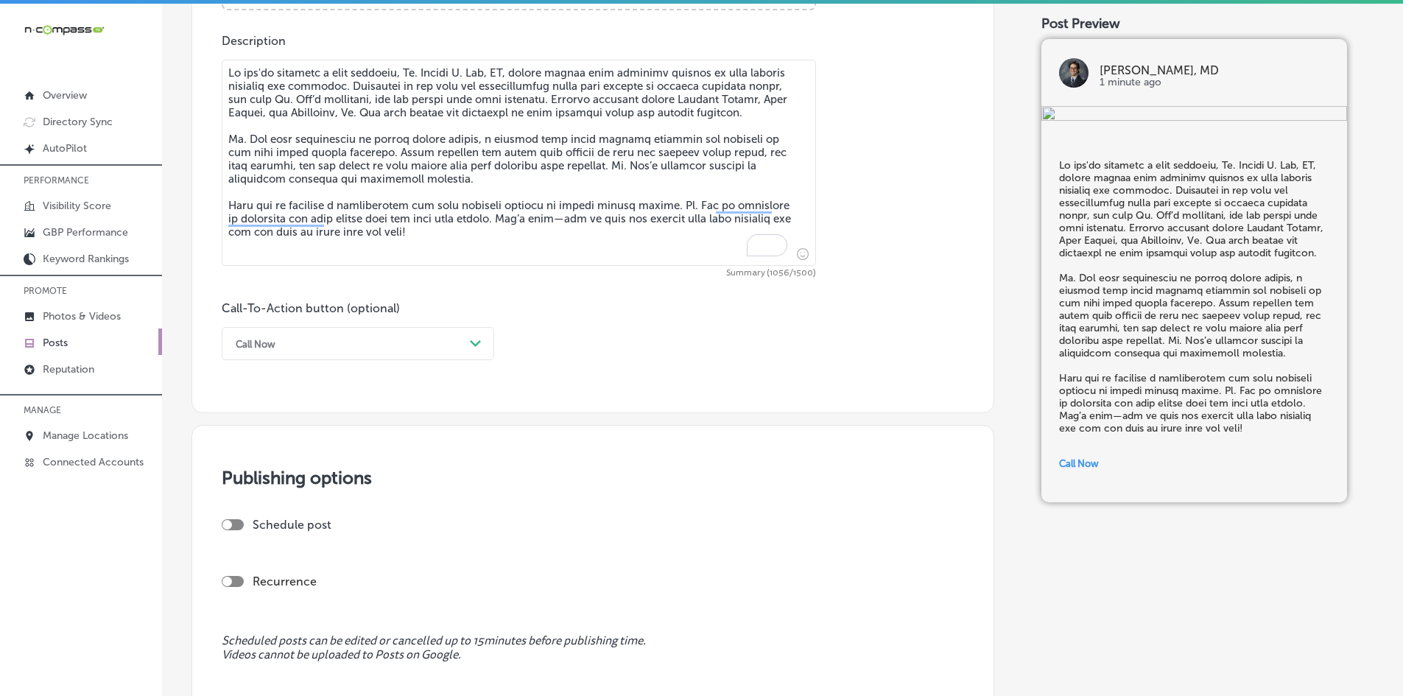
click at [234, 527] on div at bounding box center [233, 524] width 22 height 11
checkbox input "true"
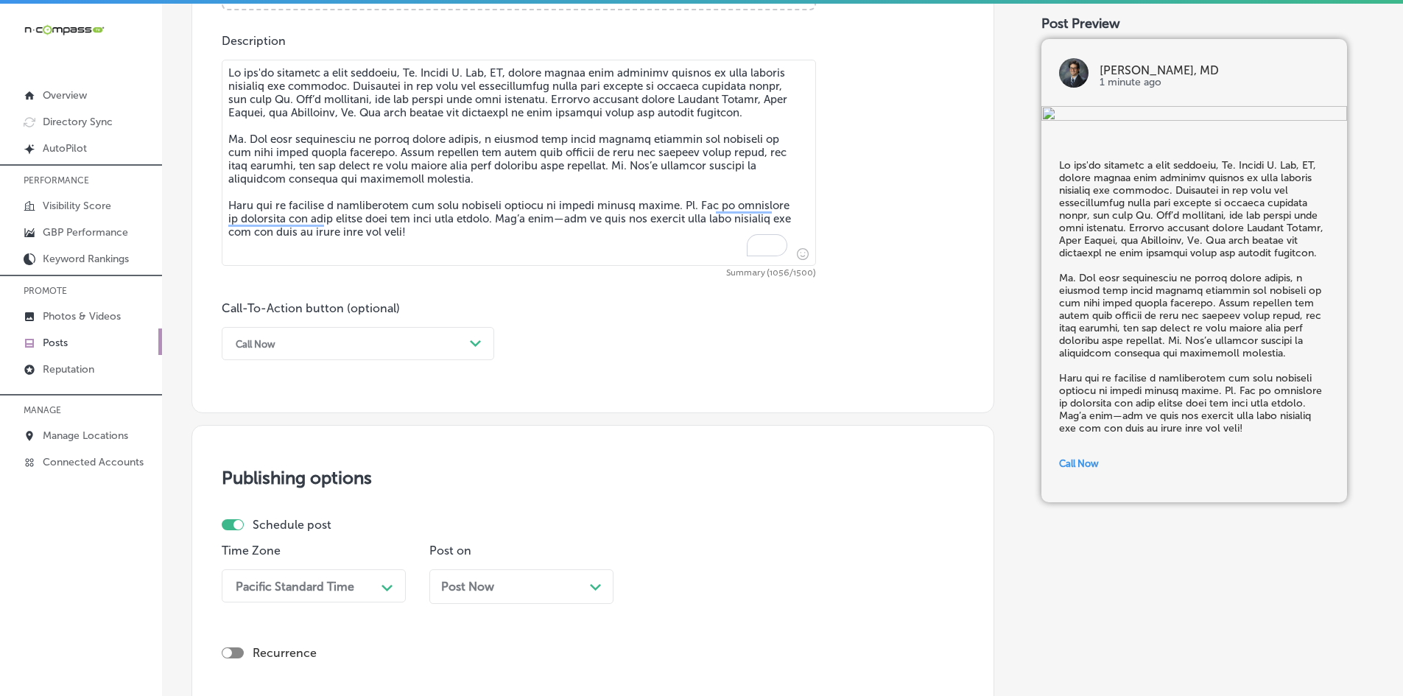
click at [273, 589] on div "Pacific Standard Time Path Created with Sketch." at bounding box center [314, 585] width 184 height 33
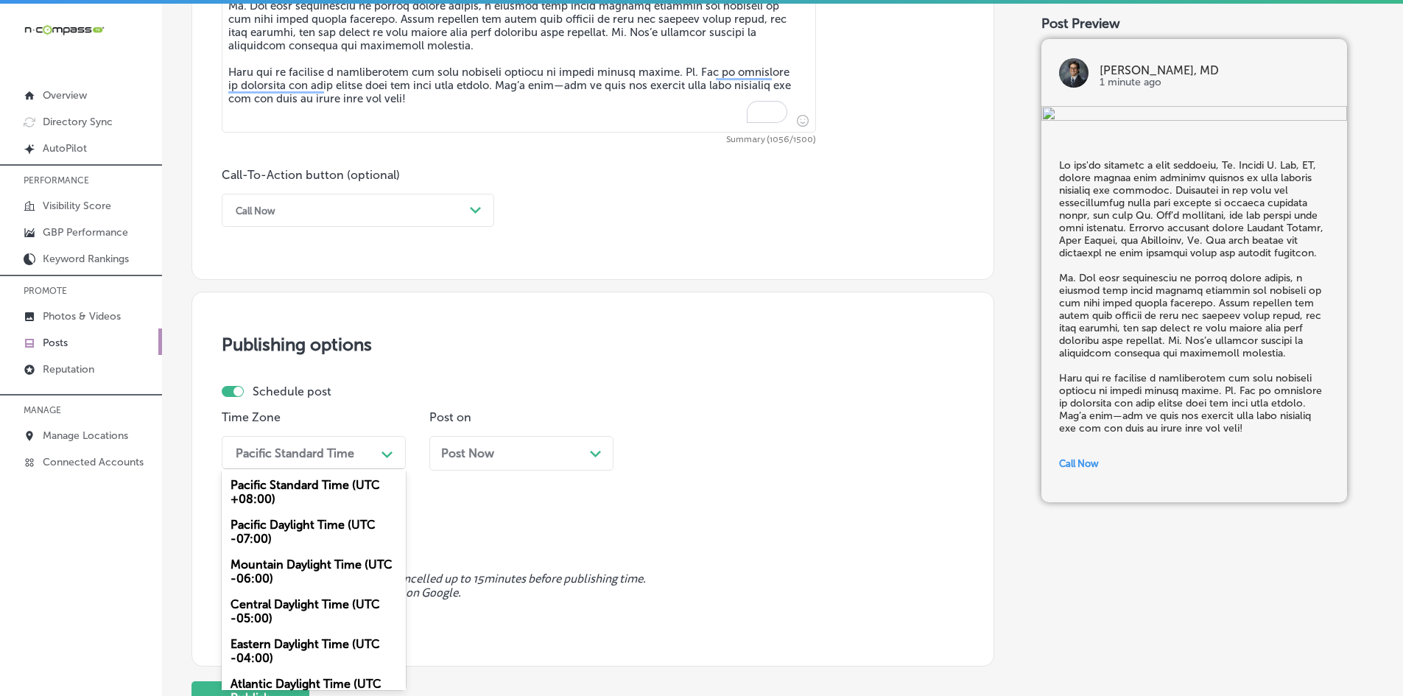
click at [284, 576] on div "Mountain Daylight Time (UTC -06:00)" at bounding box center [314, 572] width 184 height 40
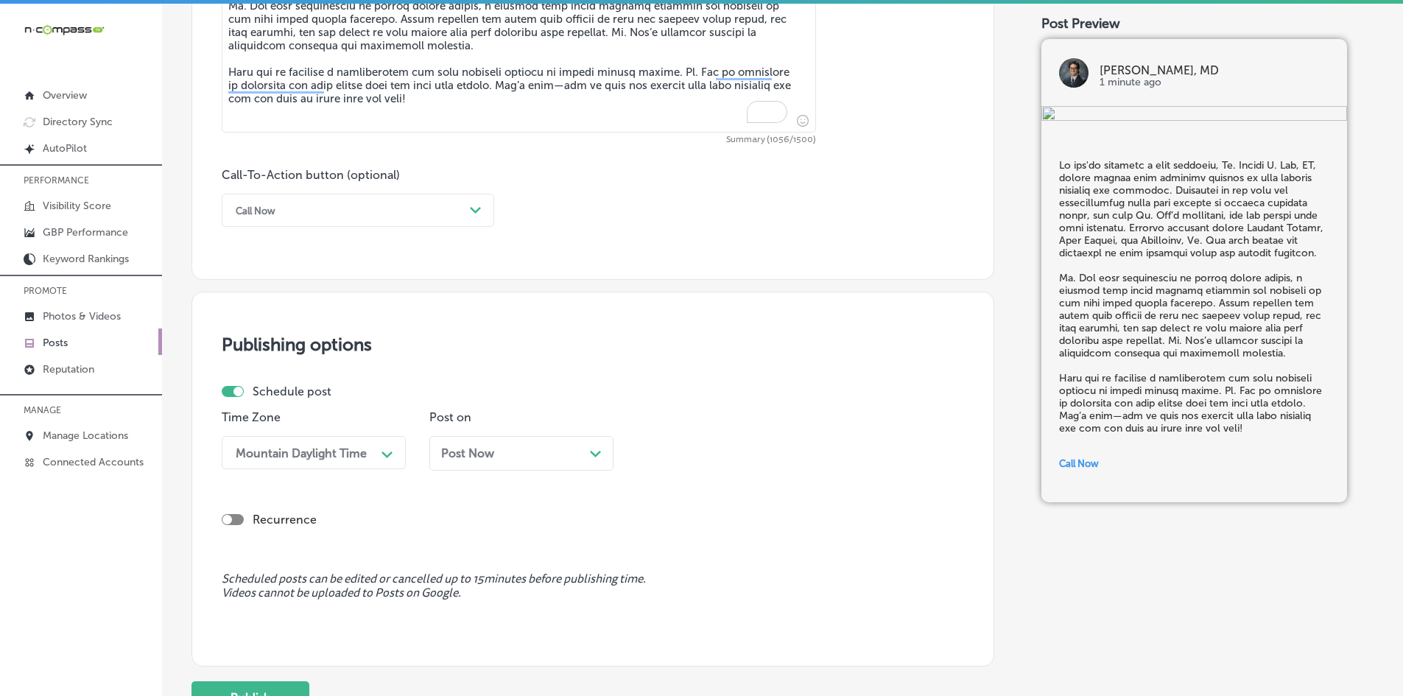
click at [470, 455] on span "Post Now" at bounding box center [467, 453] width 53 height 14
click at [693, 451] on div "12:45 PM" at bounding box center [676, 453] width 51 height 14
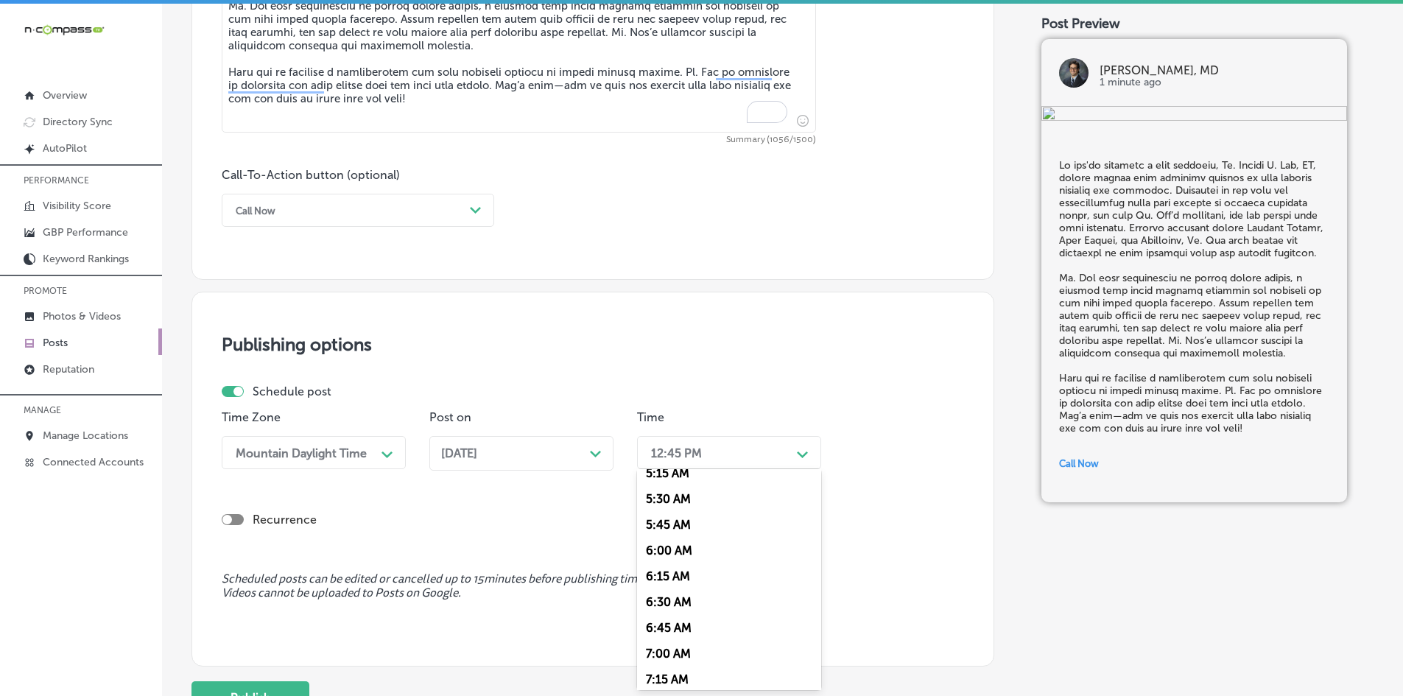
scroll to position [589, 0]
click at [674, 623] on div "7:00 AM" at bounding box center [729, 618] width 184 height 26
click at [605, 545] on div "Schedule post Time Zone Mountain Daylight Time Path Created with Sketch. Post o…" at bounding box center [593, 470] width 742 height 173
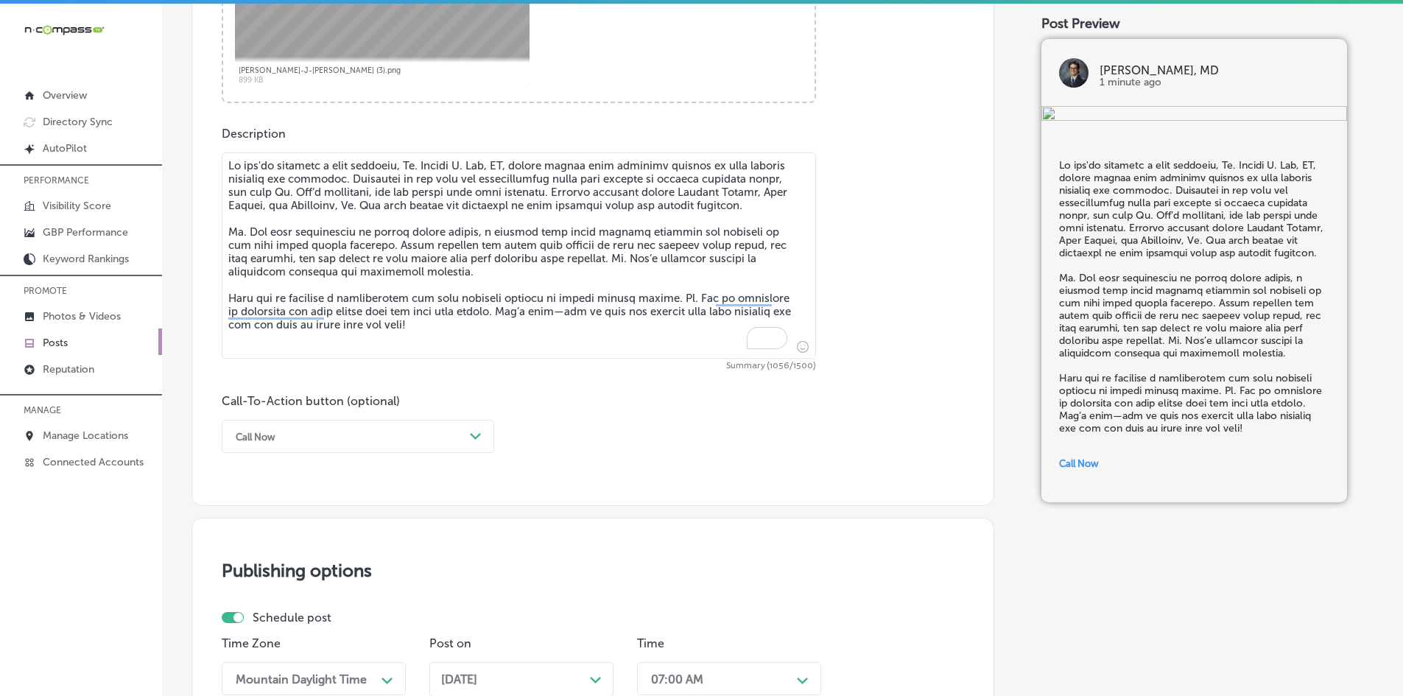
scroll to position [1031, 0]
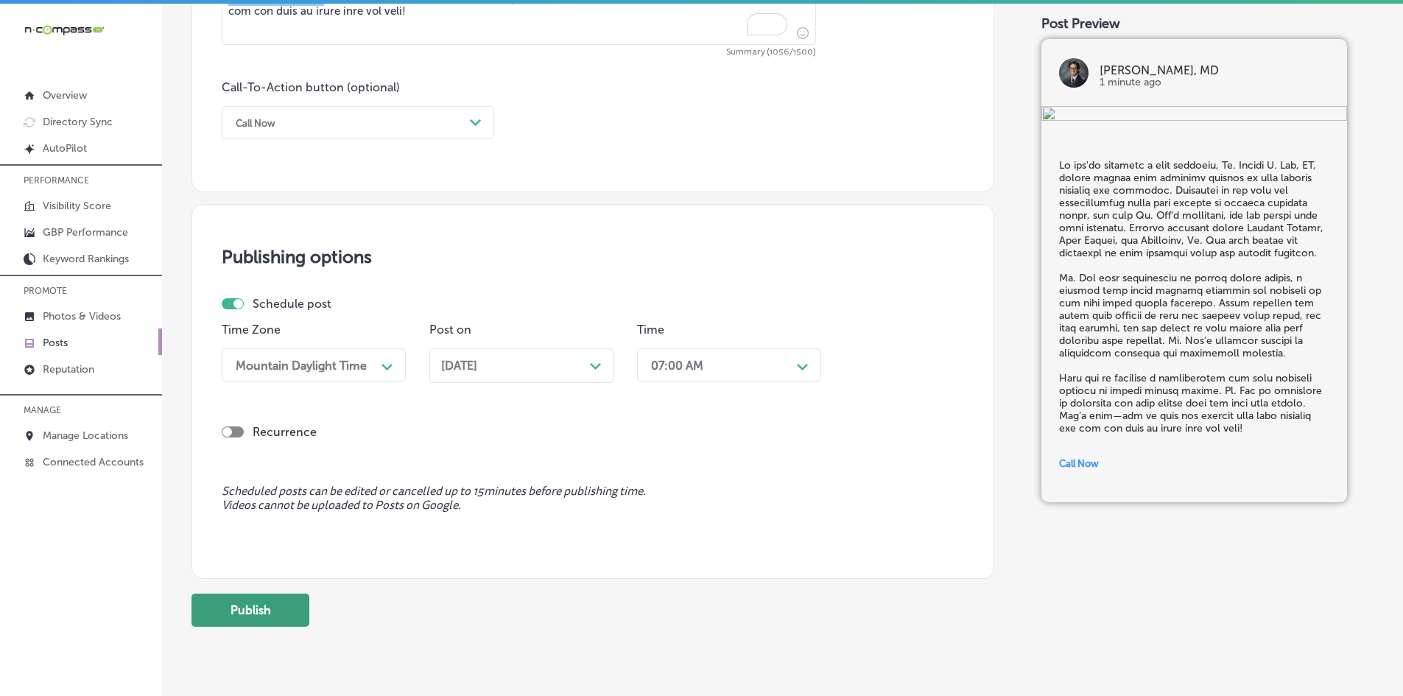
click at [247, 602] on button "Publish" at bounding box center [251, 610] width 118 height 33
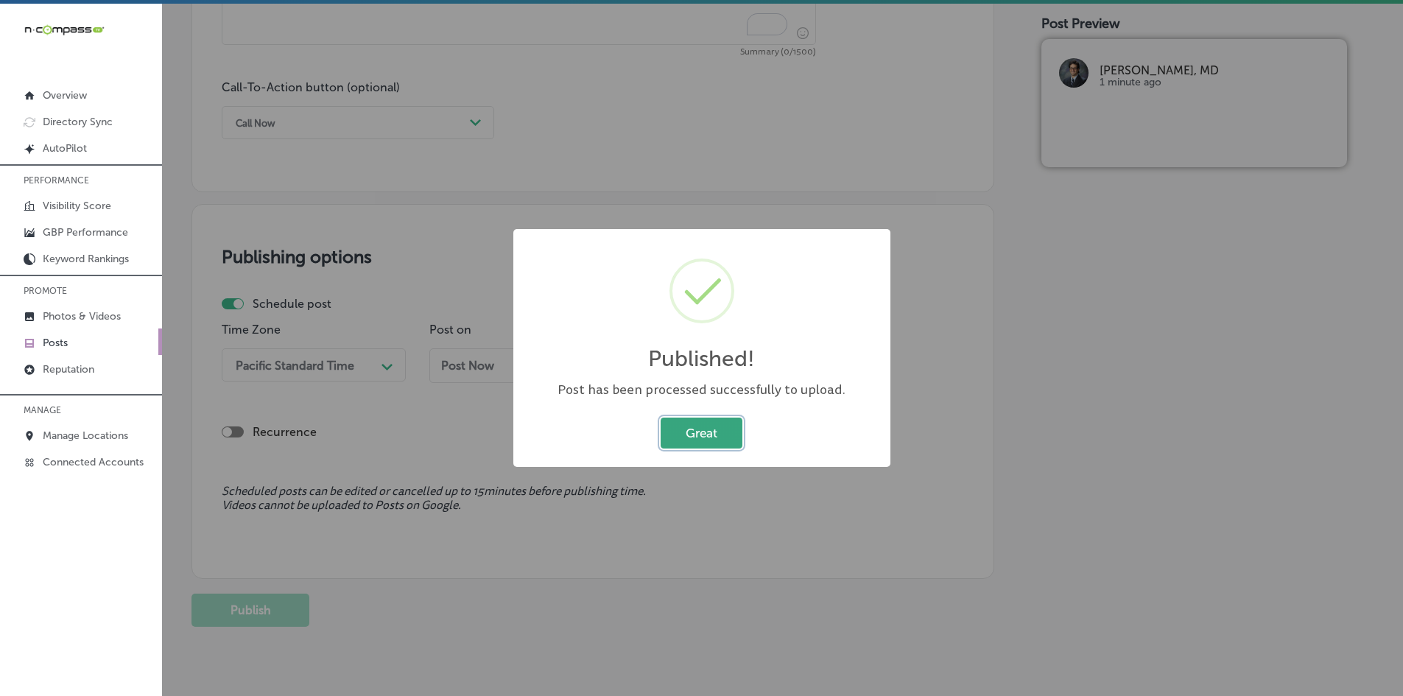
click at [681, 426] on button "Great" at bounding box center [702, 433] width 82 height 30
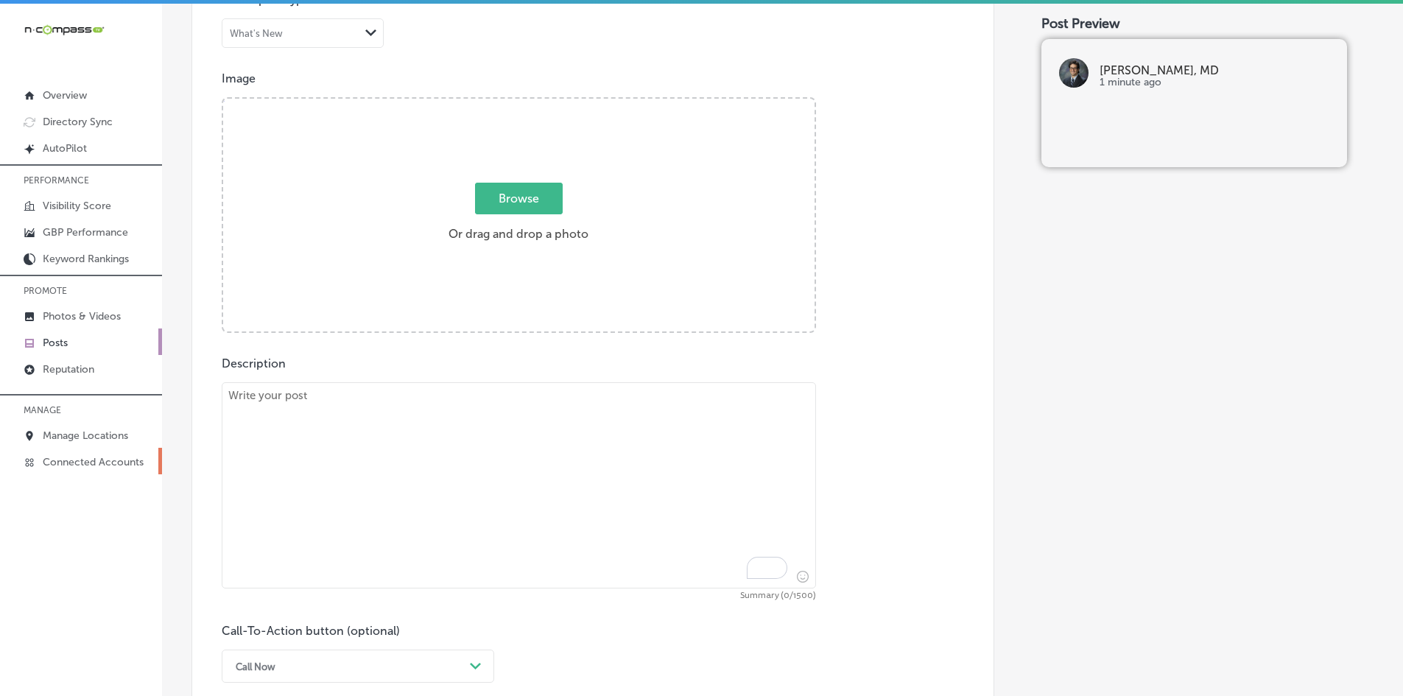
scroll to position [516, 0]
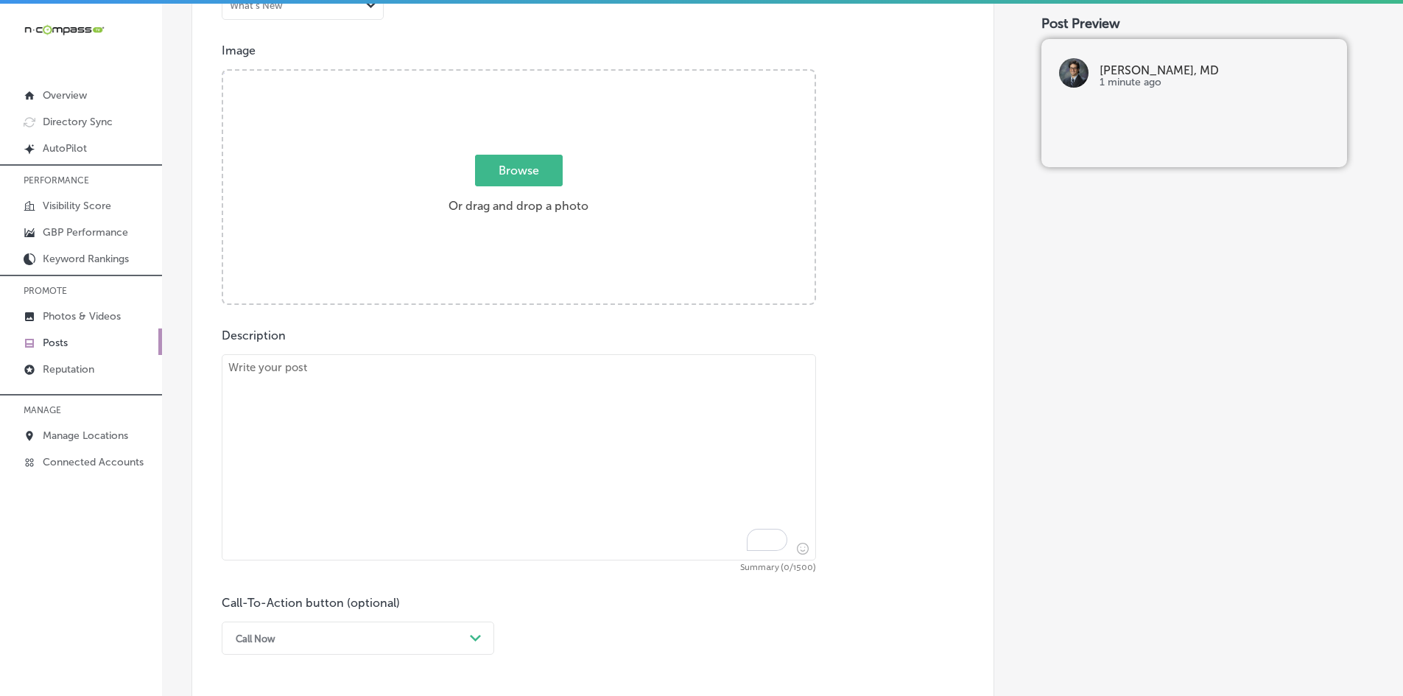
click at [457, 423] on textarea "To enrich screen reader interactions, please activate Accessibility in Grammarl…" at bounding box center [519, 457] width 594 height 206
type textarea "v"
paste textarea "Loremi Dolors Ametcons adi elit seddoe tempo incidid utl etdoloremag, ali En. A…"
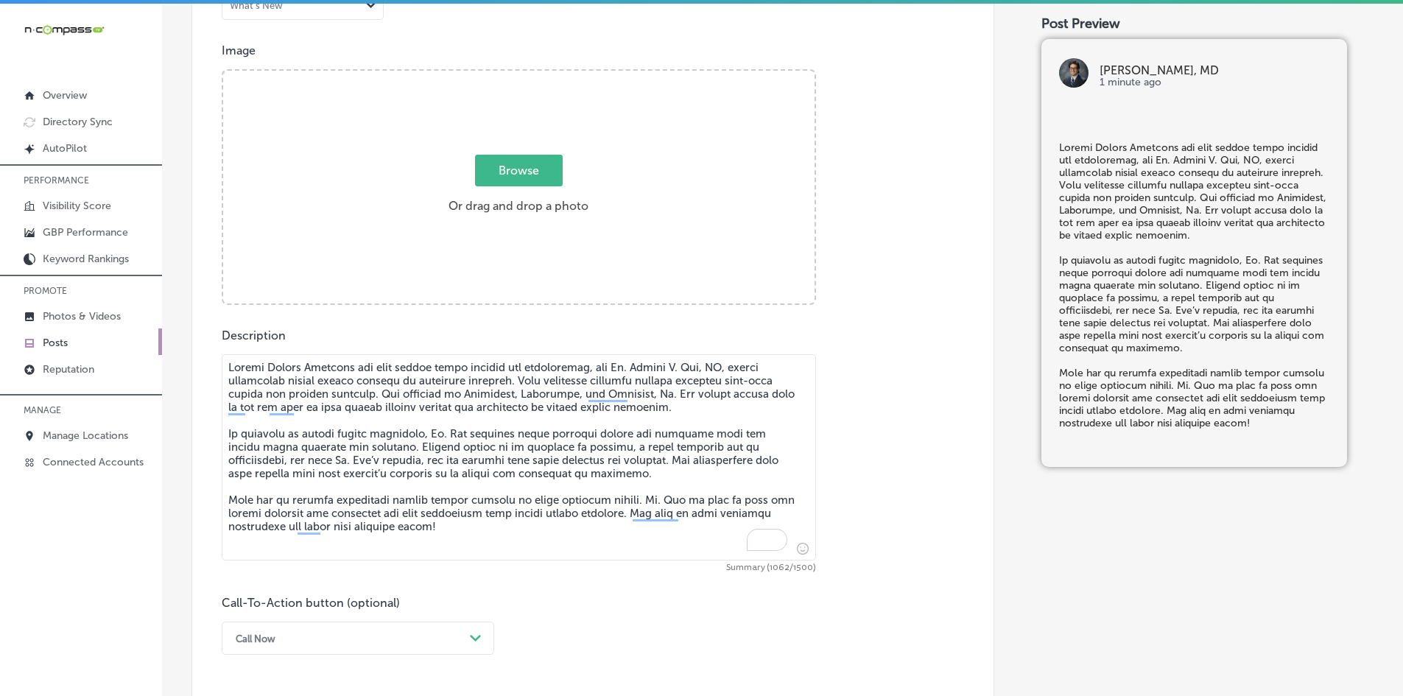
type textarea "Loremi Dolors Ametcons adi elit seddoe tempo incidid utl etdoloremag, ali En. A…"
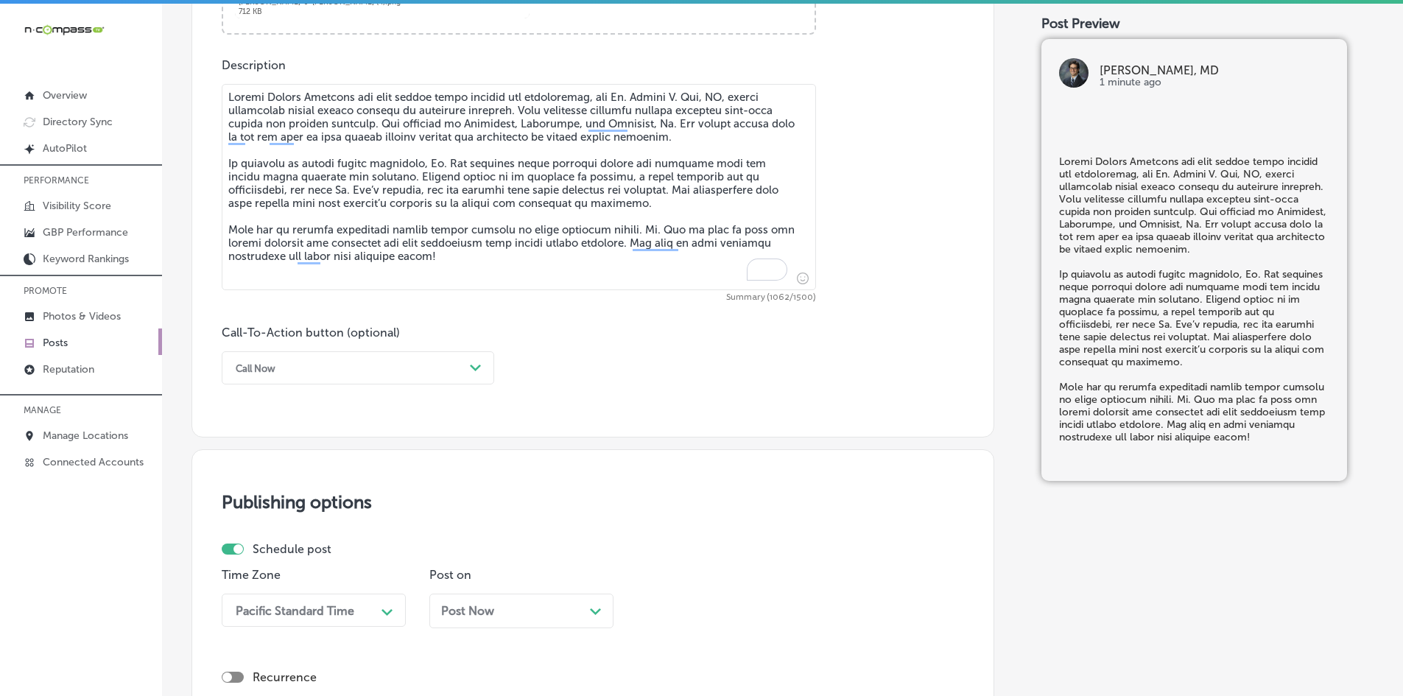
scroll to position [810, 0]
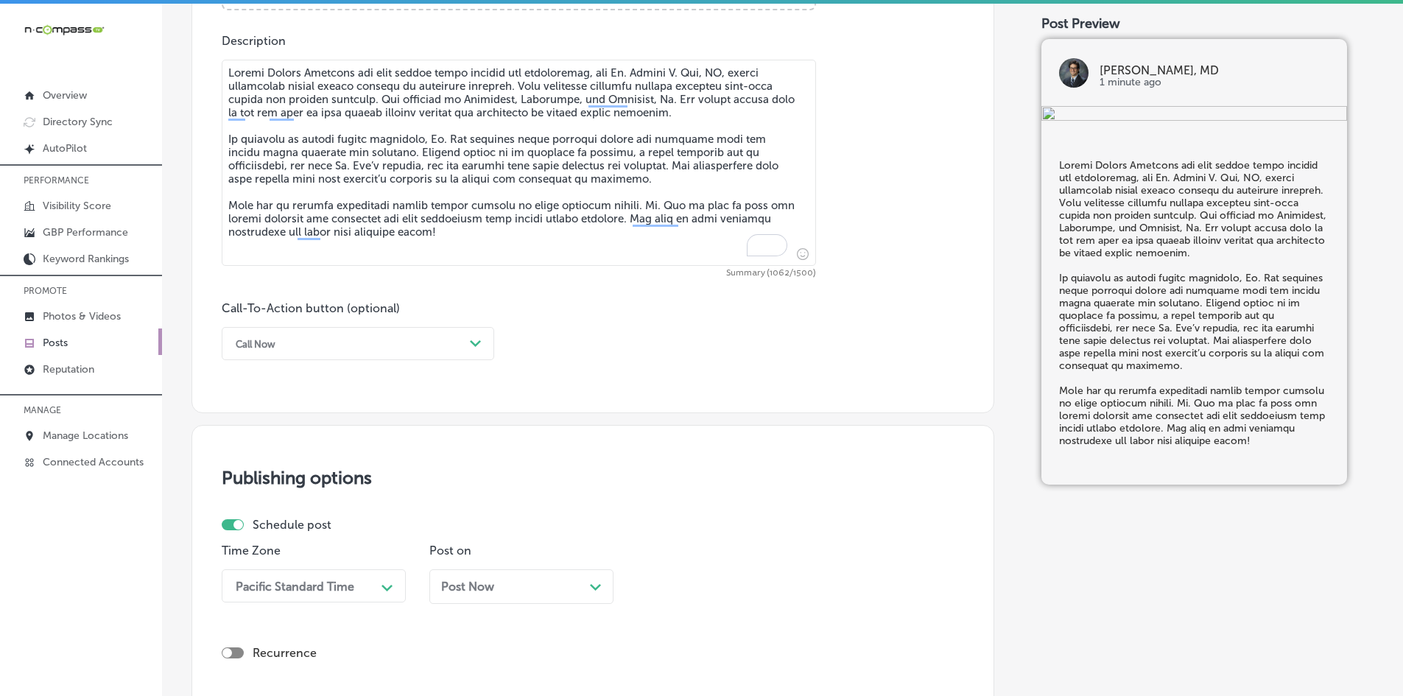
click at [272, 342] on div "Call Now" at bounding box center [256, 343] width 40 height 11
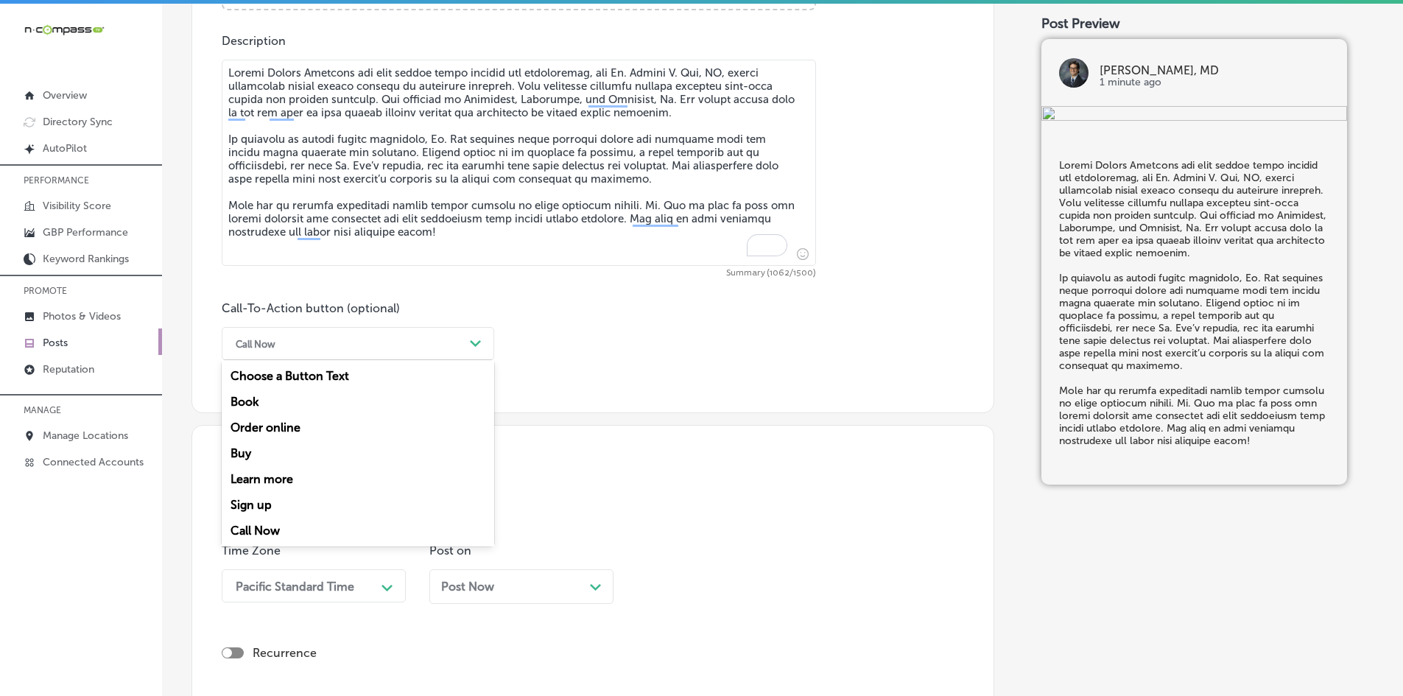
click at [242, 410] on div "Book" at bounding box center [358, 402] width 273 height 26
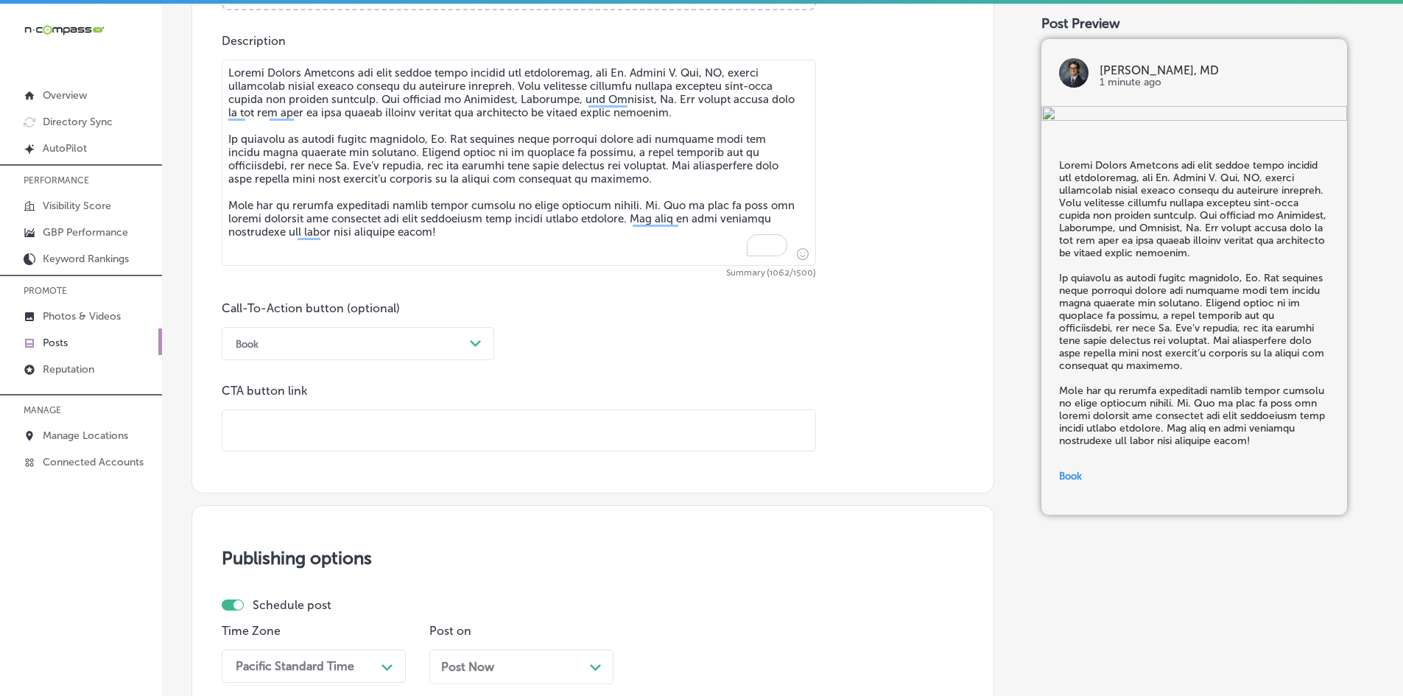
click at [256, 429] on input "text" at bounding box center [518, 430] width 593 height 41
paste input "[URL][DOMAIN_NAME]"
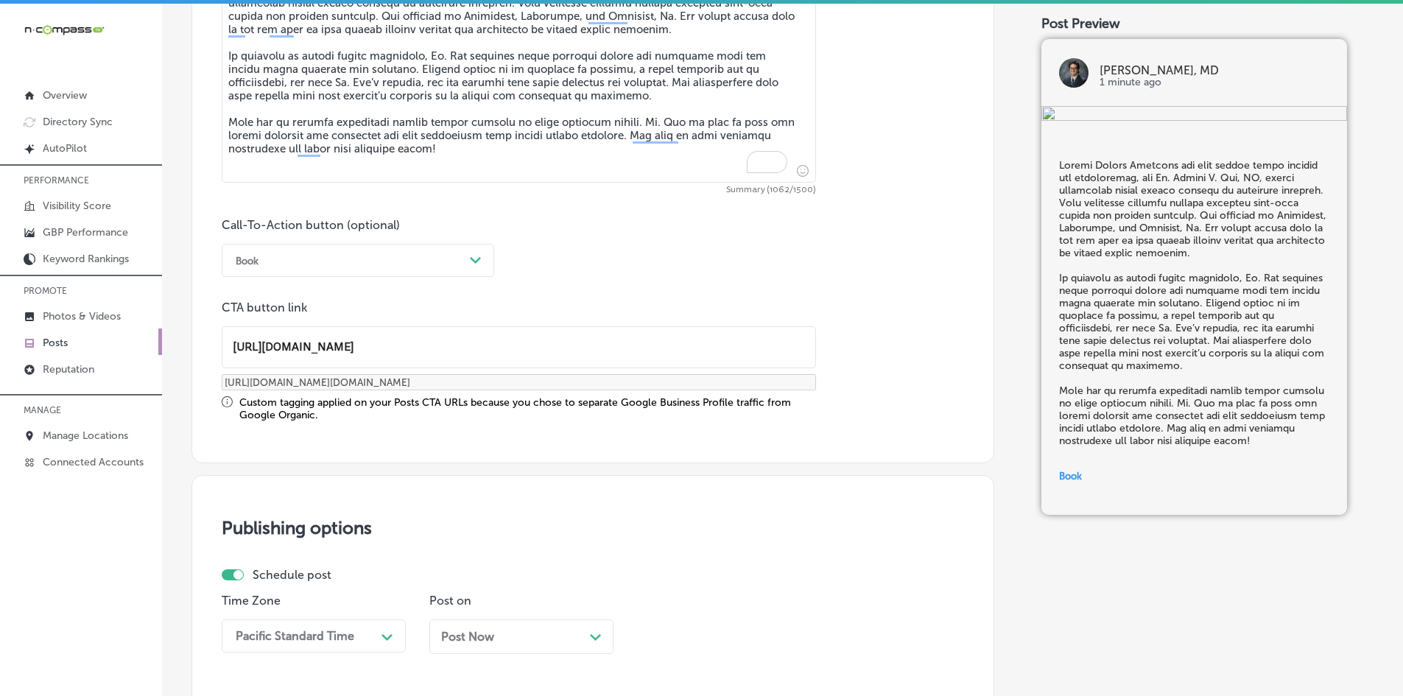
scroll to position [1105, 0]
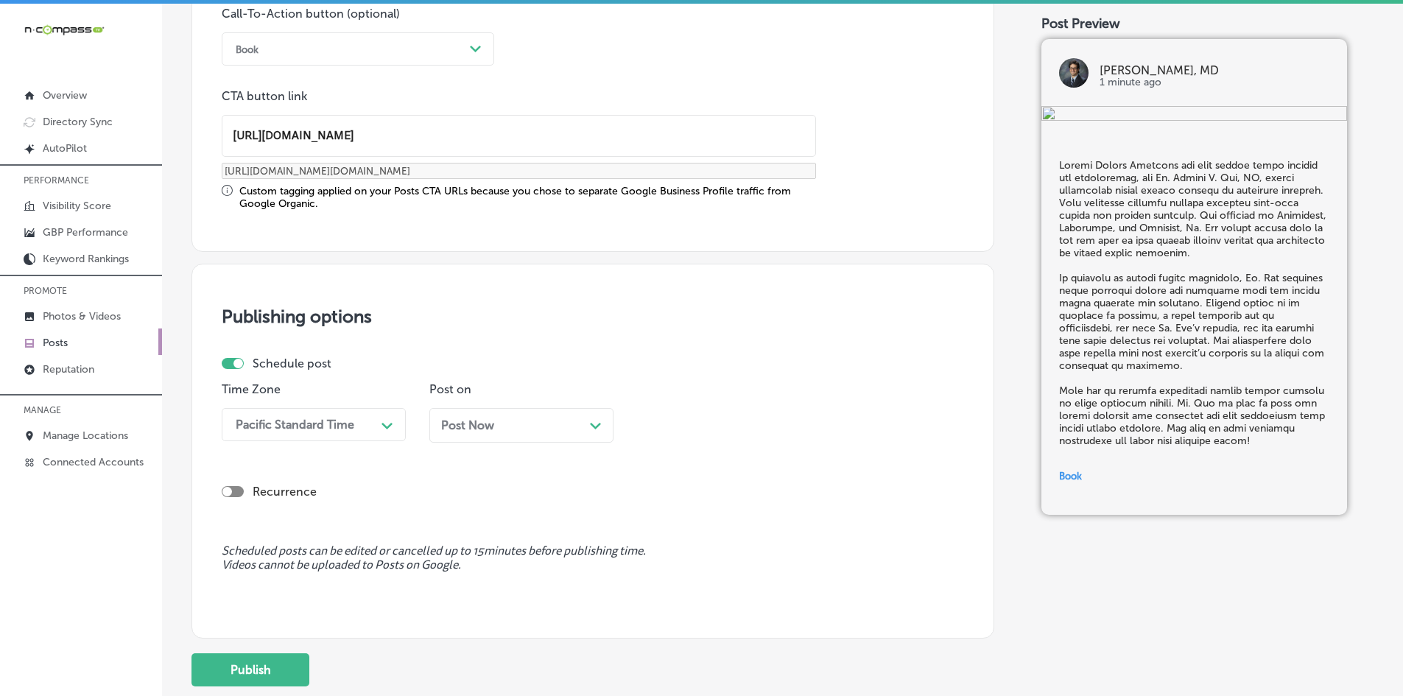
type input "[URL][DOMAIN_NAME]"
click at [262, 435] on div "Pacific Standard Time" at bounding box center [301, 425] width 147 height 26
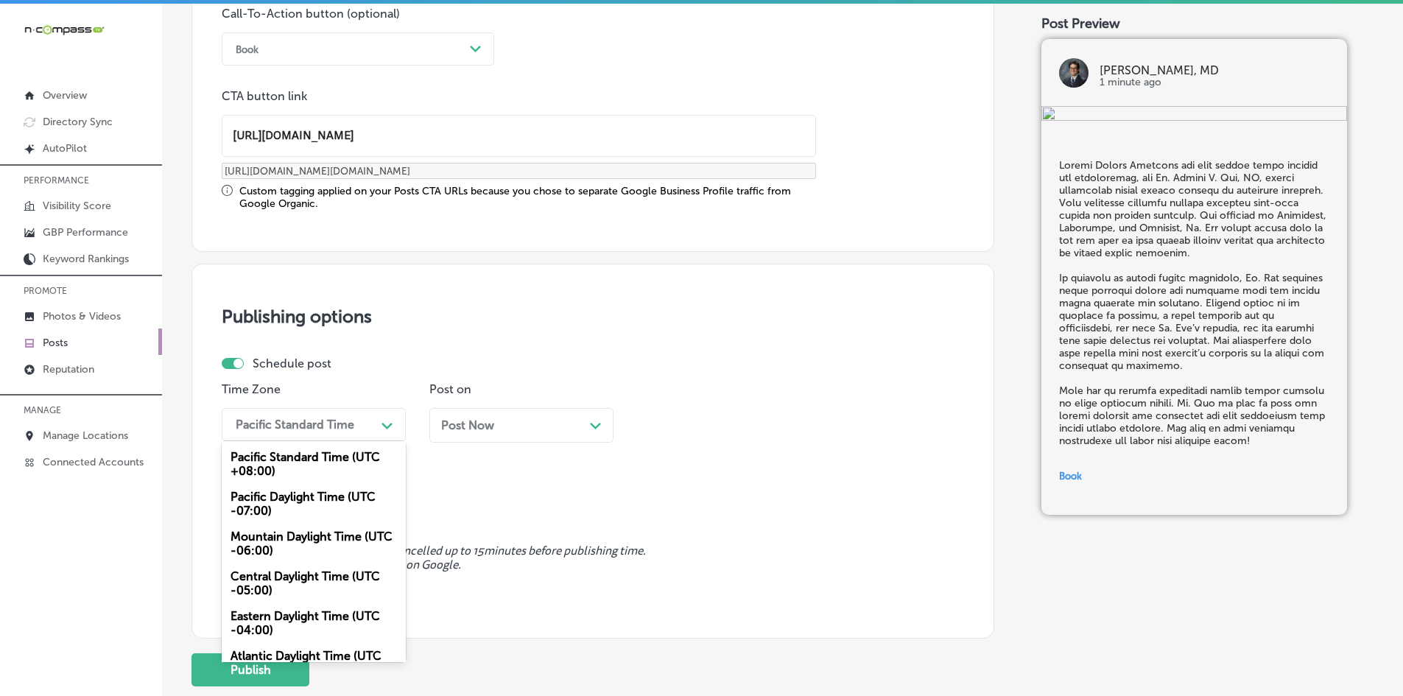
click at [245, 538] on div "Mountain Daylight Time (UTC -06:00)" at bounding box center [314, 544] width 184 height 40
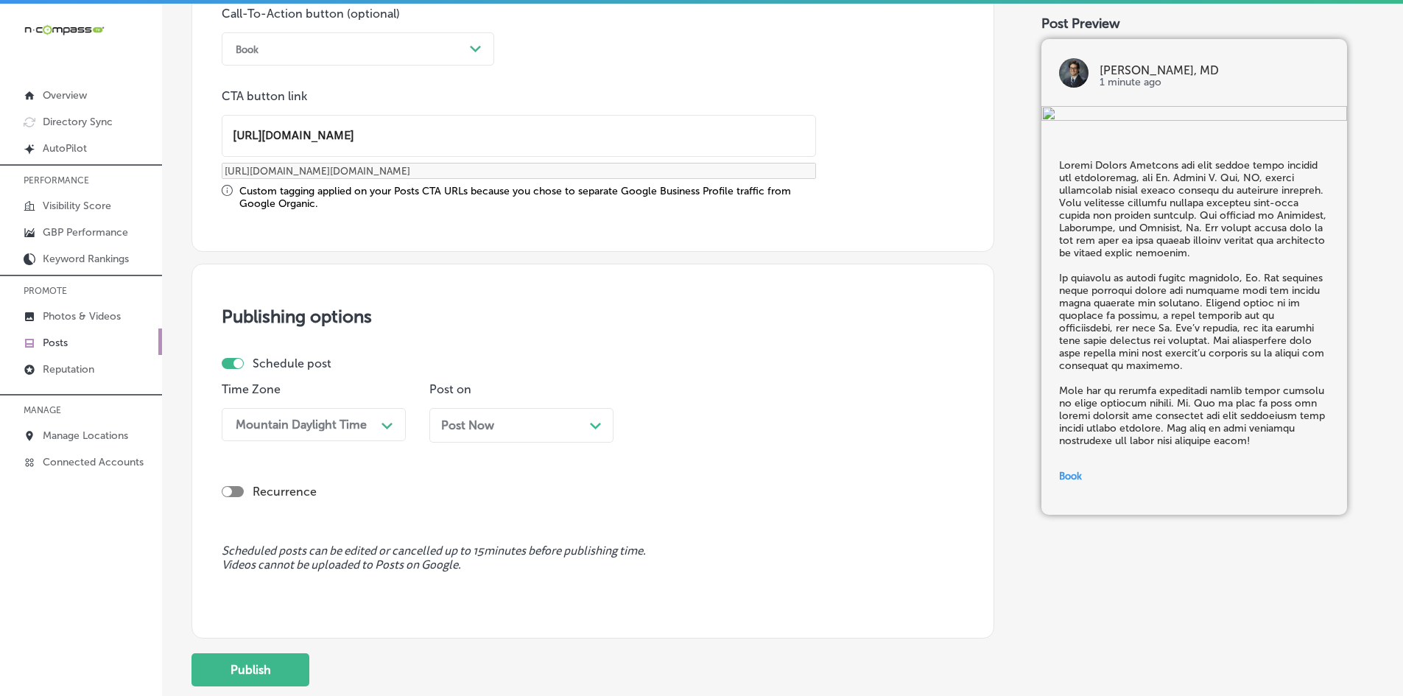
click at [462, 430] on span "Post Now" at bounding box center [467, 425] width 53 height 14
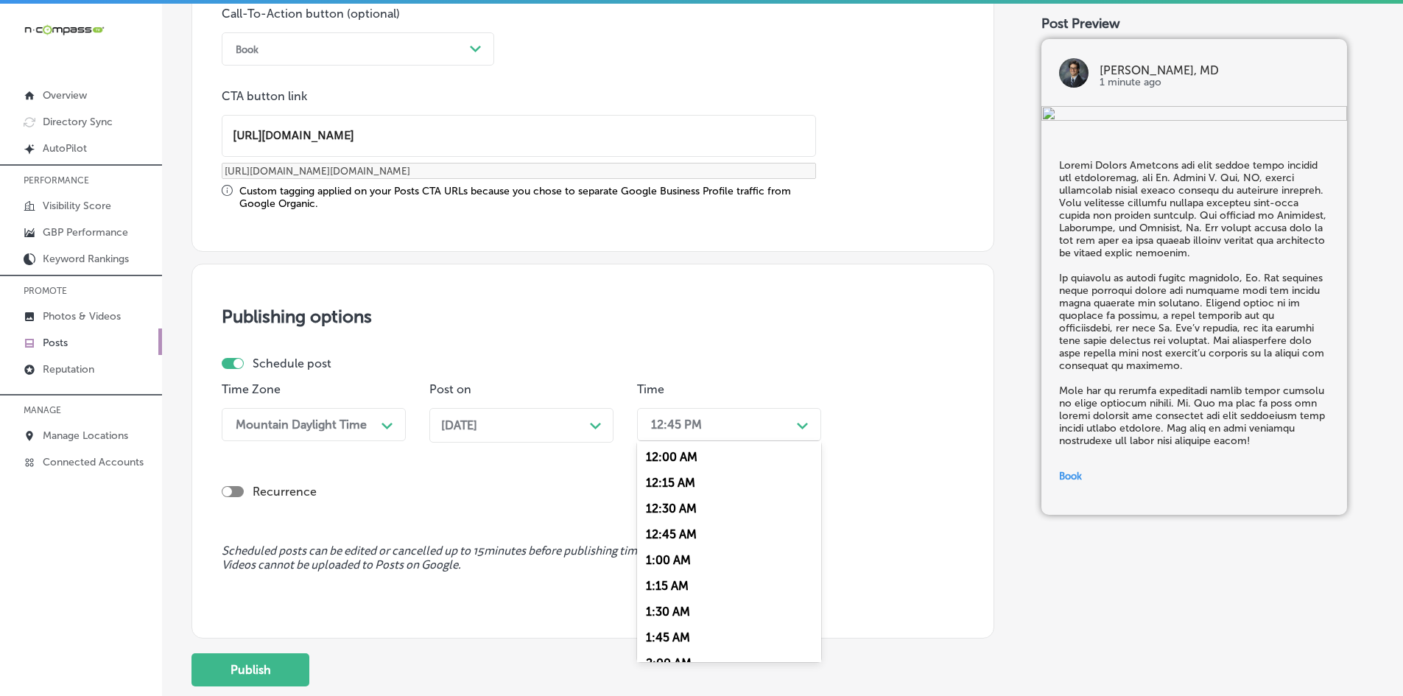
click at [657, 424] on div "12:45 PM" at bounding box center [676, 425] width 51 height 14
click at [669, 516] on div "7:00 AM" at bounding box center [729, 516] width 184 height 26
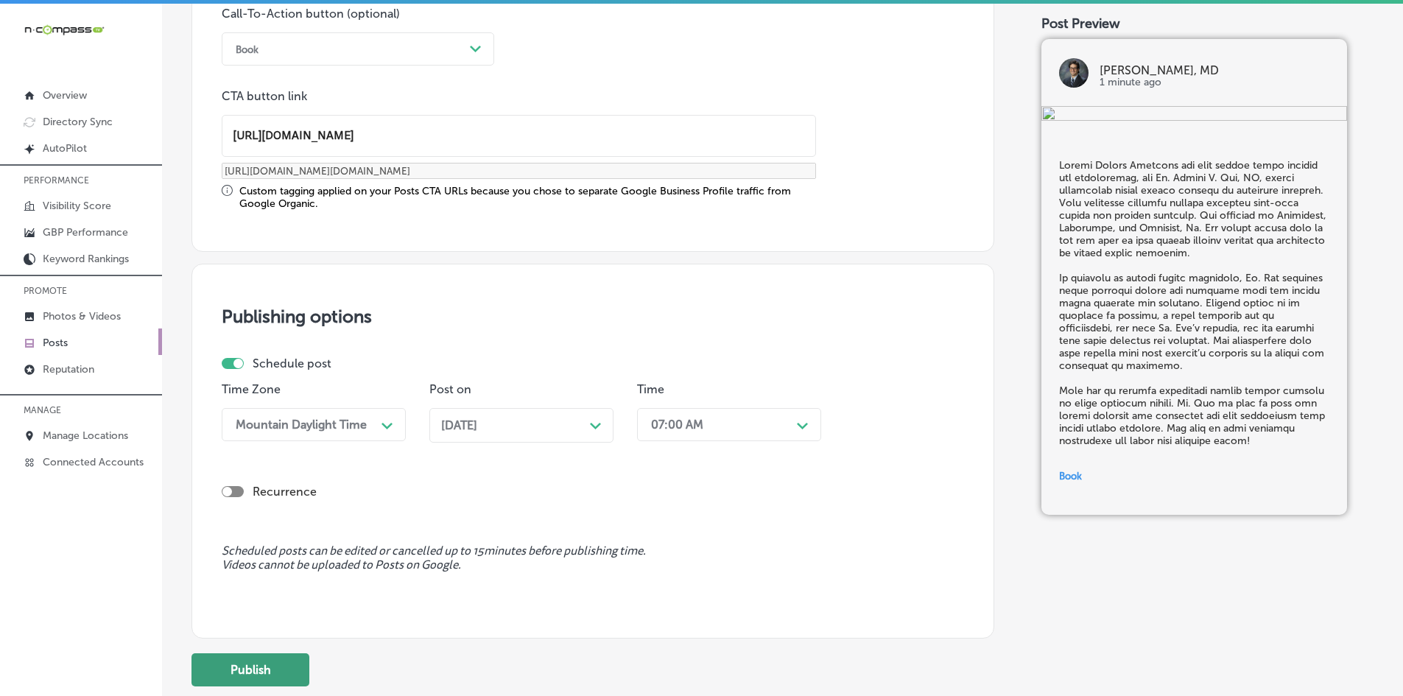
click at [273, 674] on button "Publish" at bounding box center [251, 669] width 118 height 33
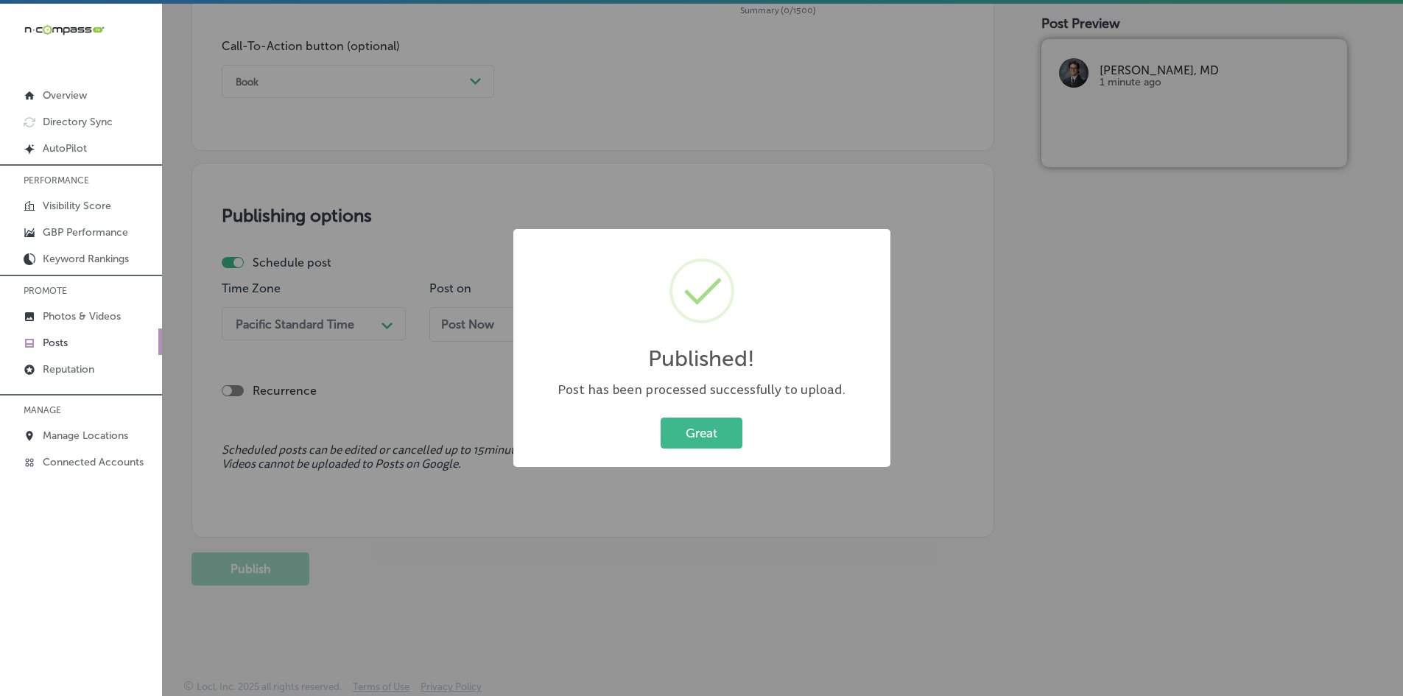
scroll to position [1072, 0]
click at [671, 424] on button "Great" at bounding box center [702, 433] width 82 height 30
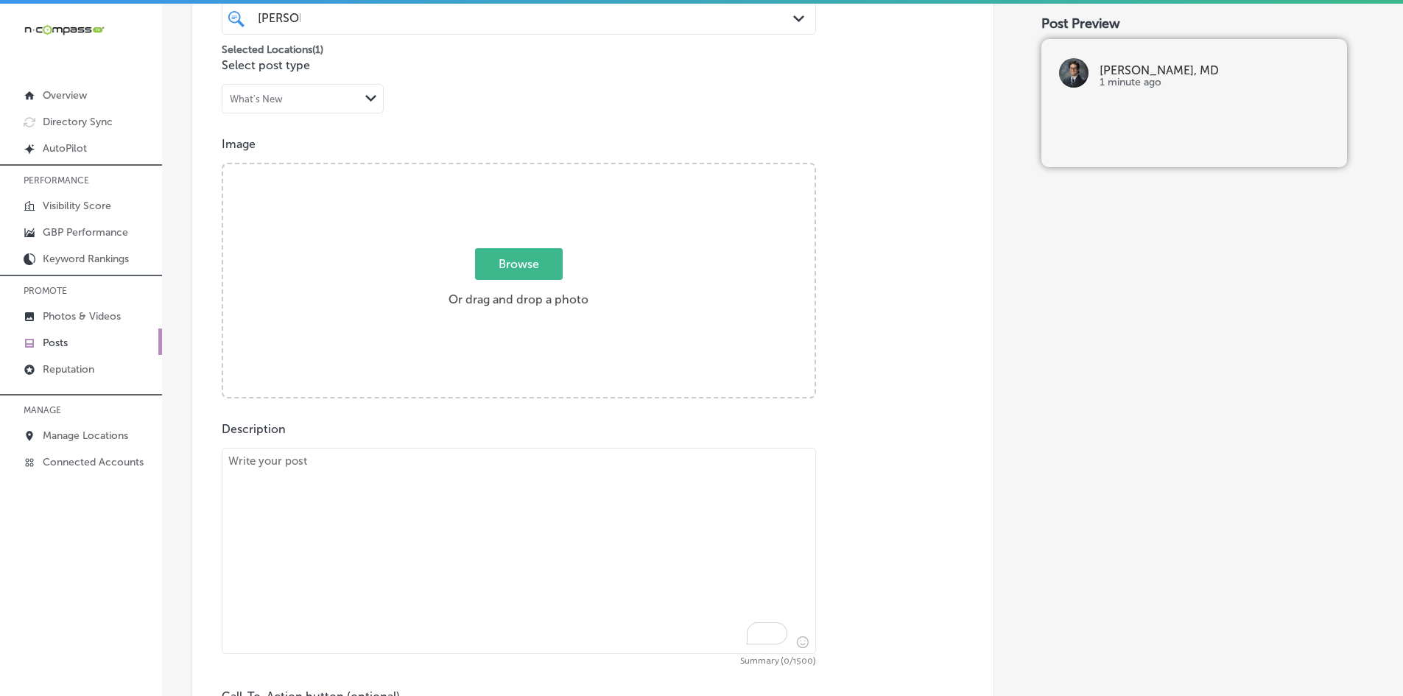
scroll to position [410, 0]
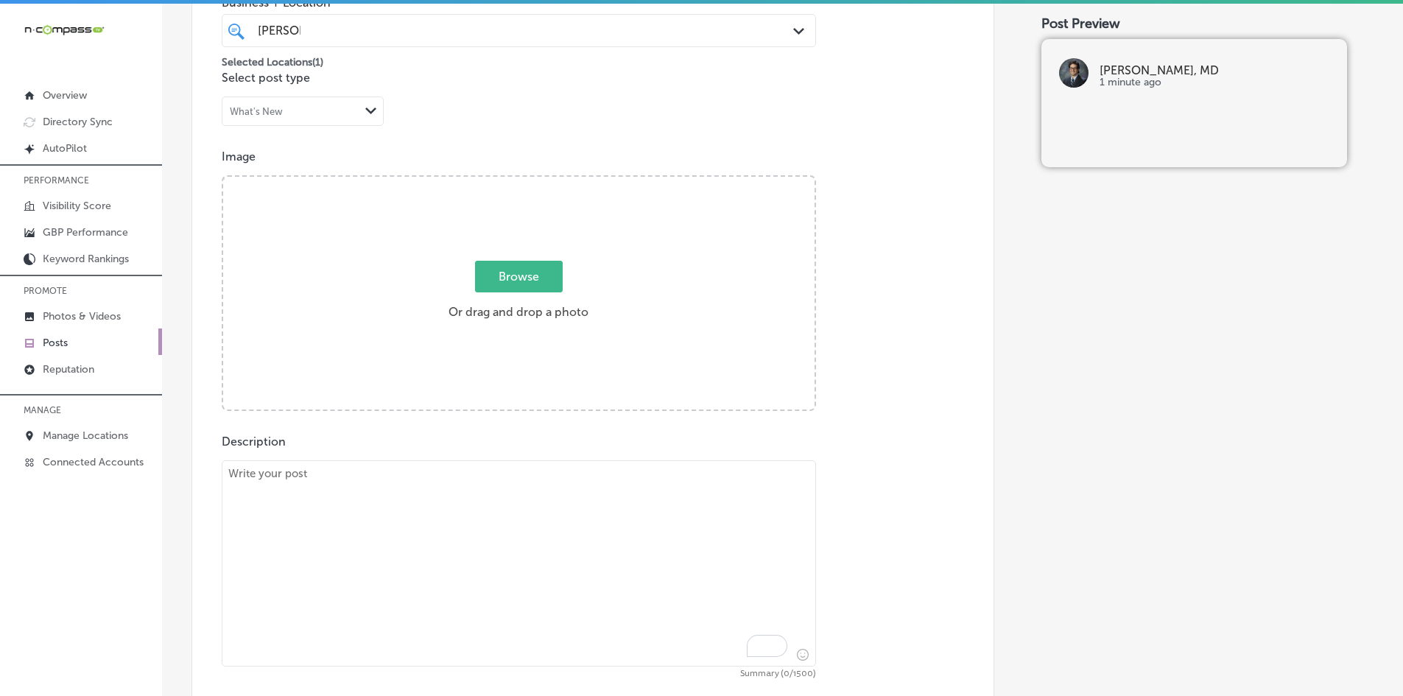
click at [284, 521] on textarea "To enrich screen reader interactions, please activate Accessibility in Grammarl…" at bounding box center [519, 563] width 594 height 206
paste textarea "Lo ips'do sitamet cons adipi elitseddo ei tempo incididu, Ut. Labore E. Dol, MA…"
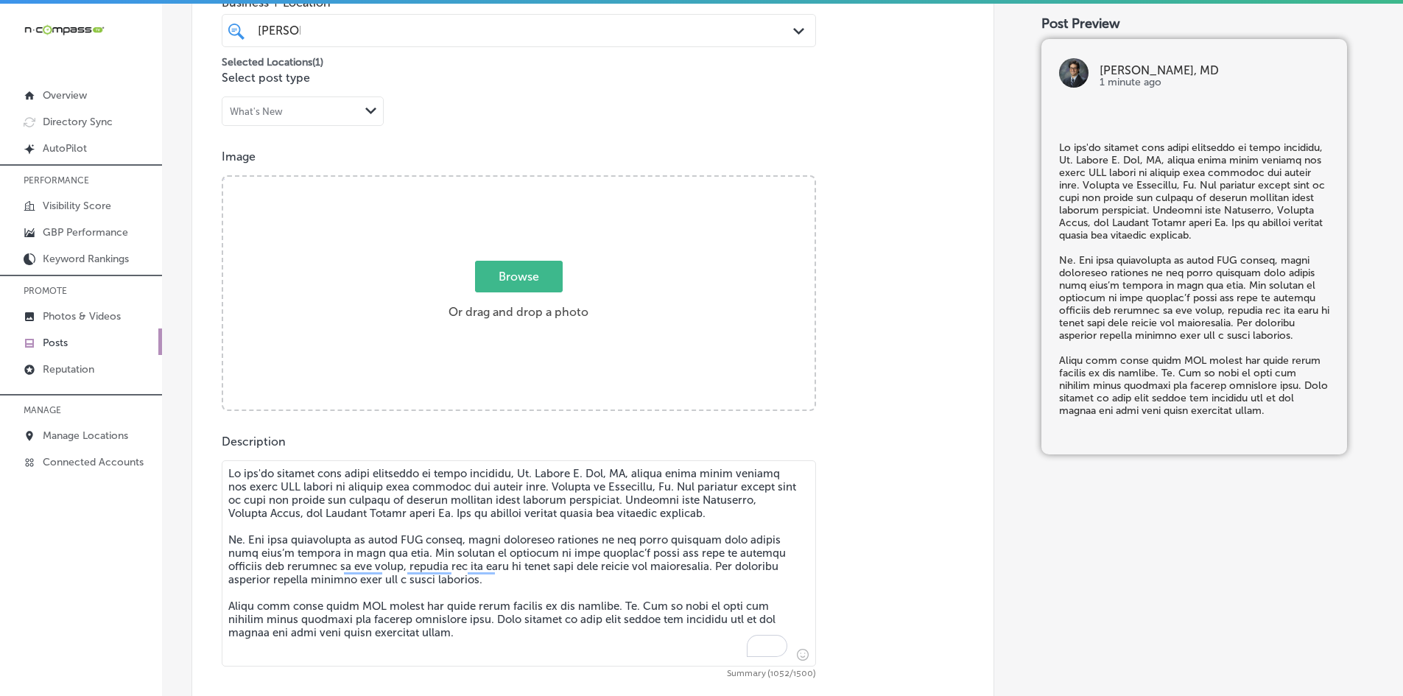
type textarea "Lo ips'do sitamet cons adipi elitseddo ei tempo incididu, Ut. Labore E. Dol, MA…"
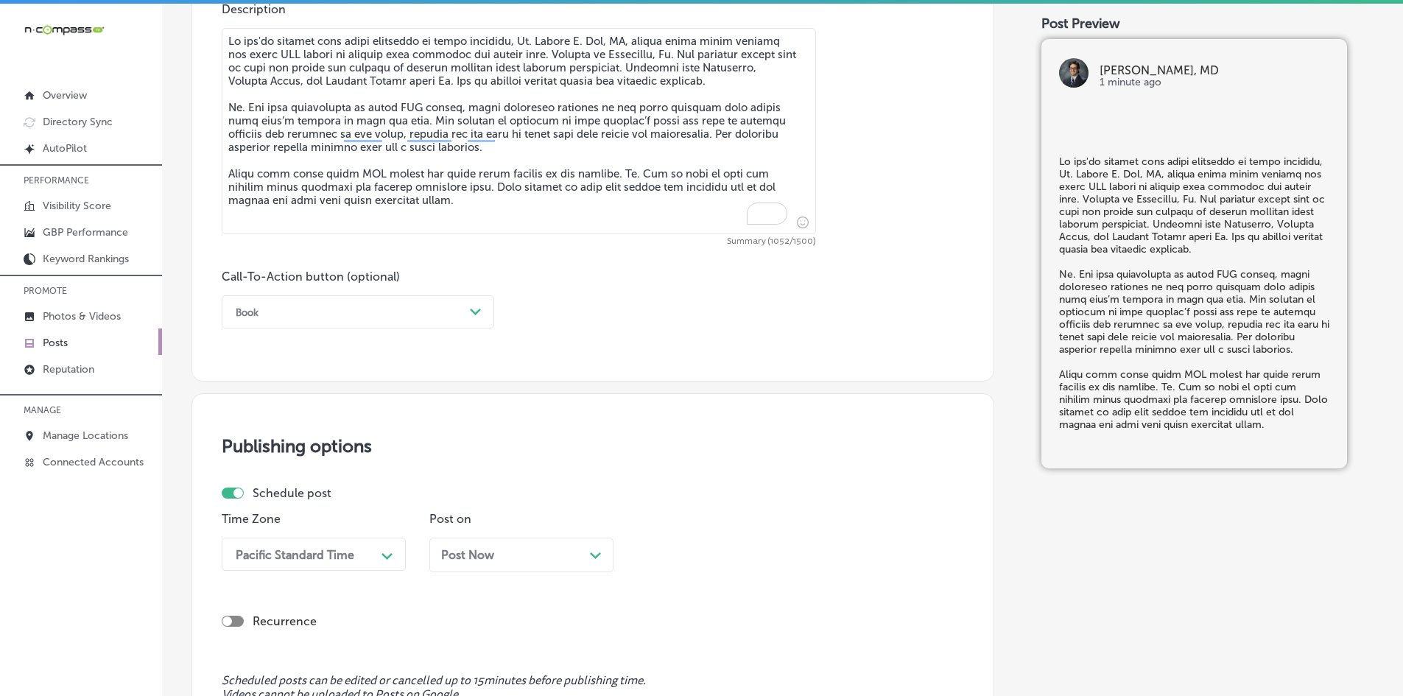
scroll to position [851, 0]
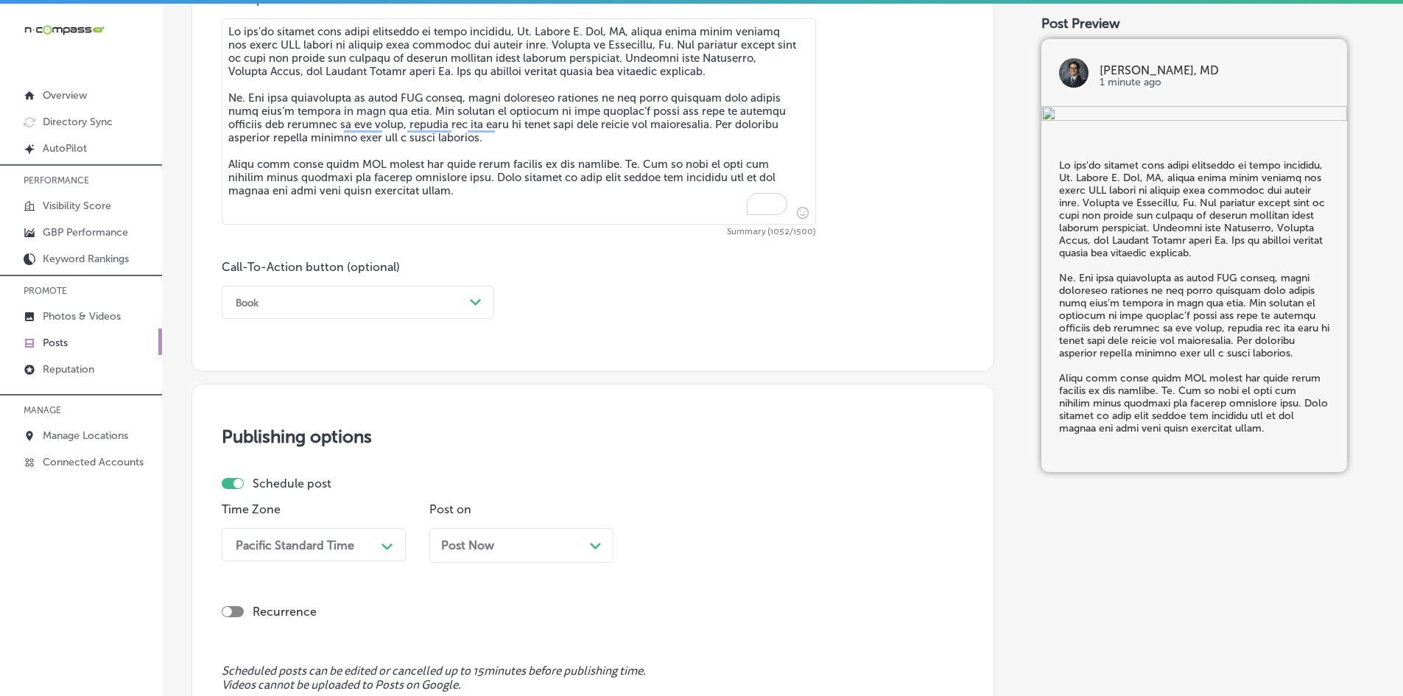
click at [406, 308] on div "Book" at bounding box center [346, 302] width 236 height 23
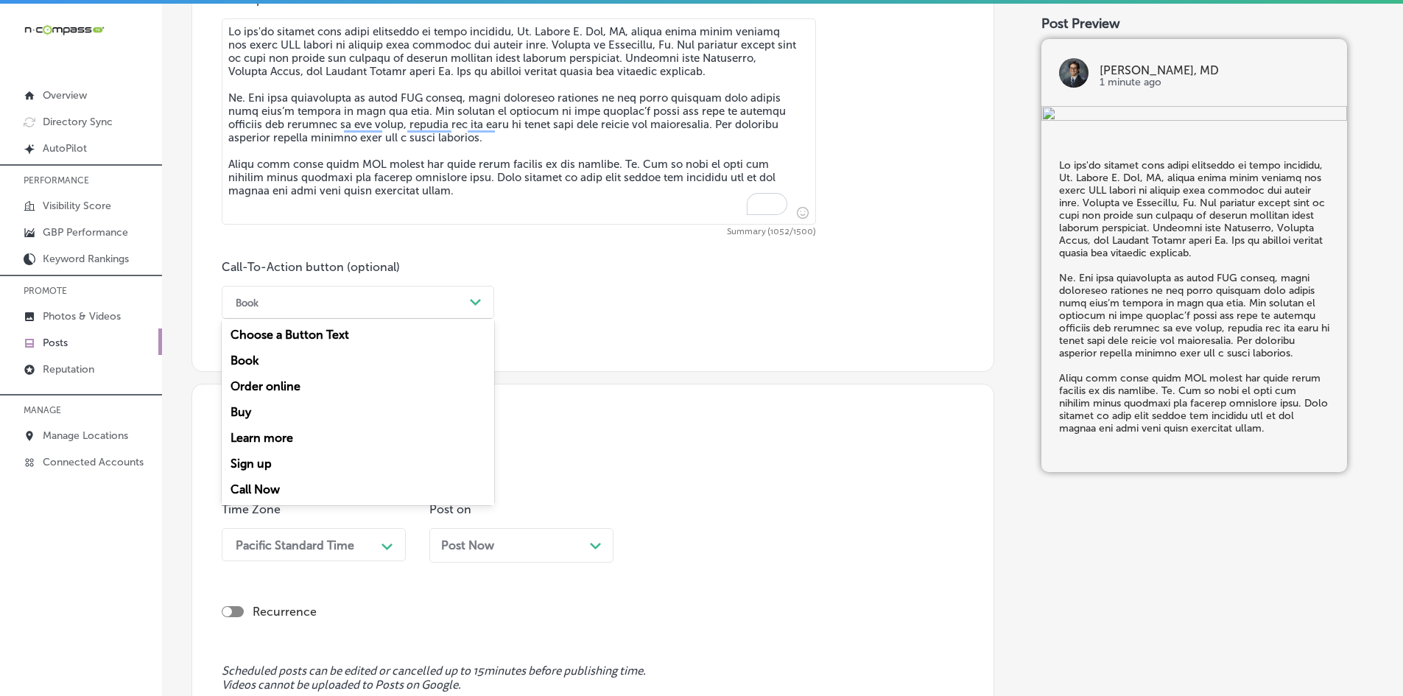
click at [298, 443] on div "Learn more" at bounding box center [358, 438] width 273 height 26
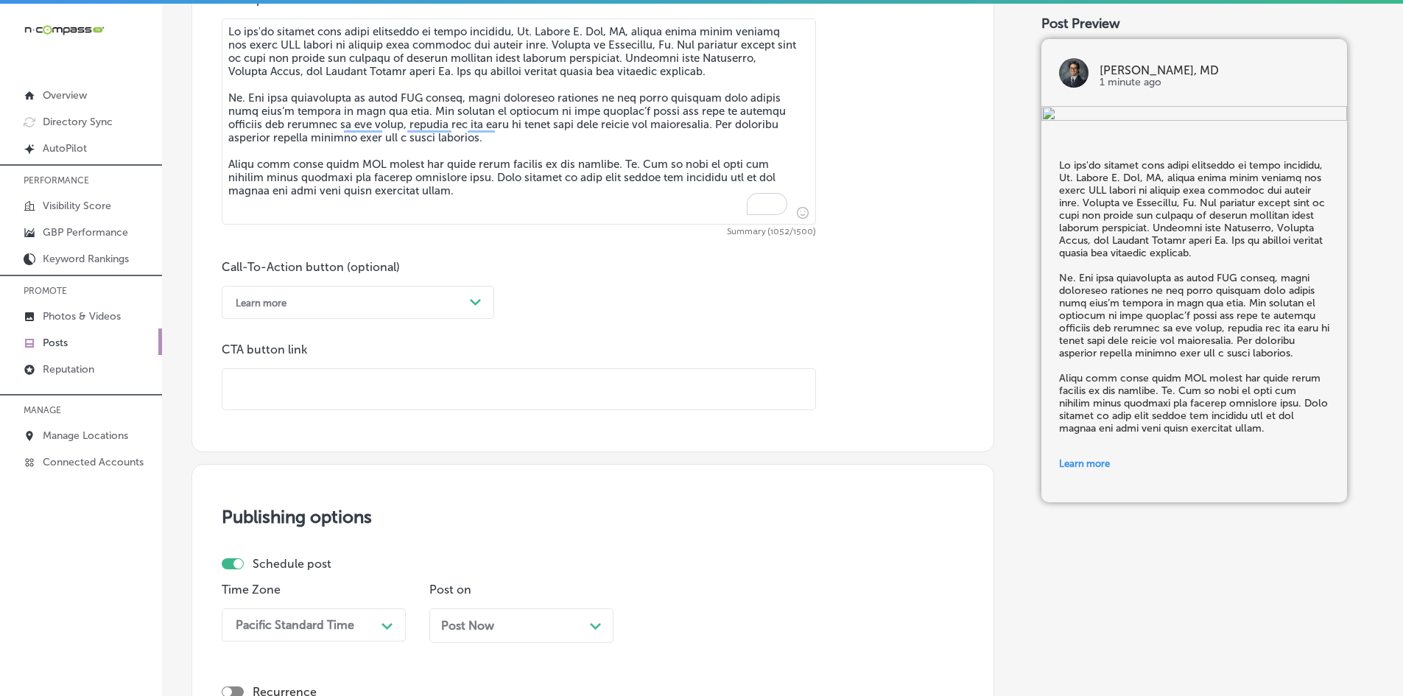
click at [289, 390] on input "text" at bounding box center [518, 389] width 593 height 41
paste input "[URL][DOMAIN_NAME]"
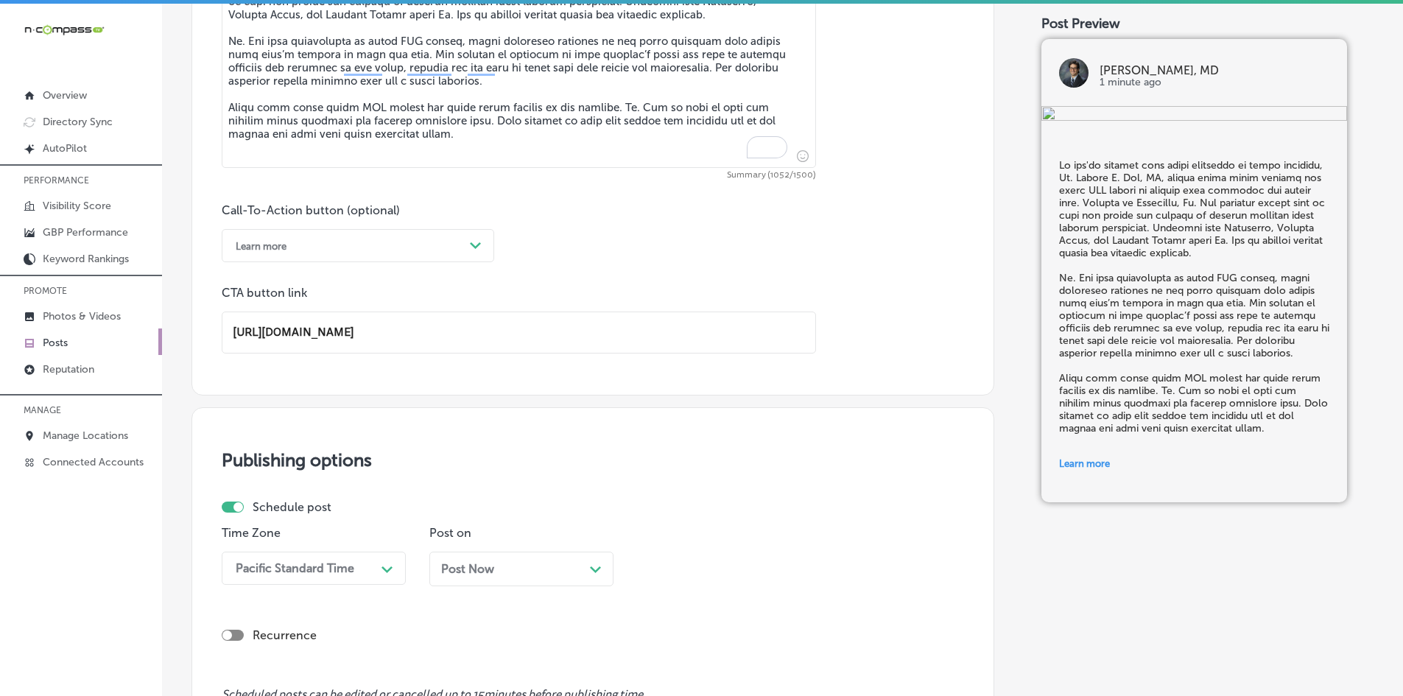
scroll to position [1146, 0]
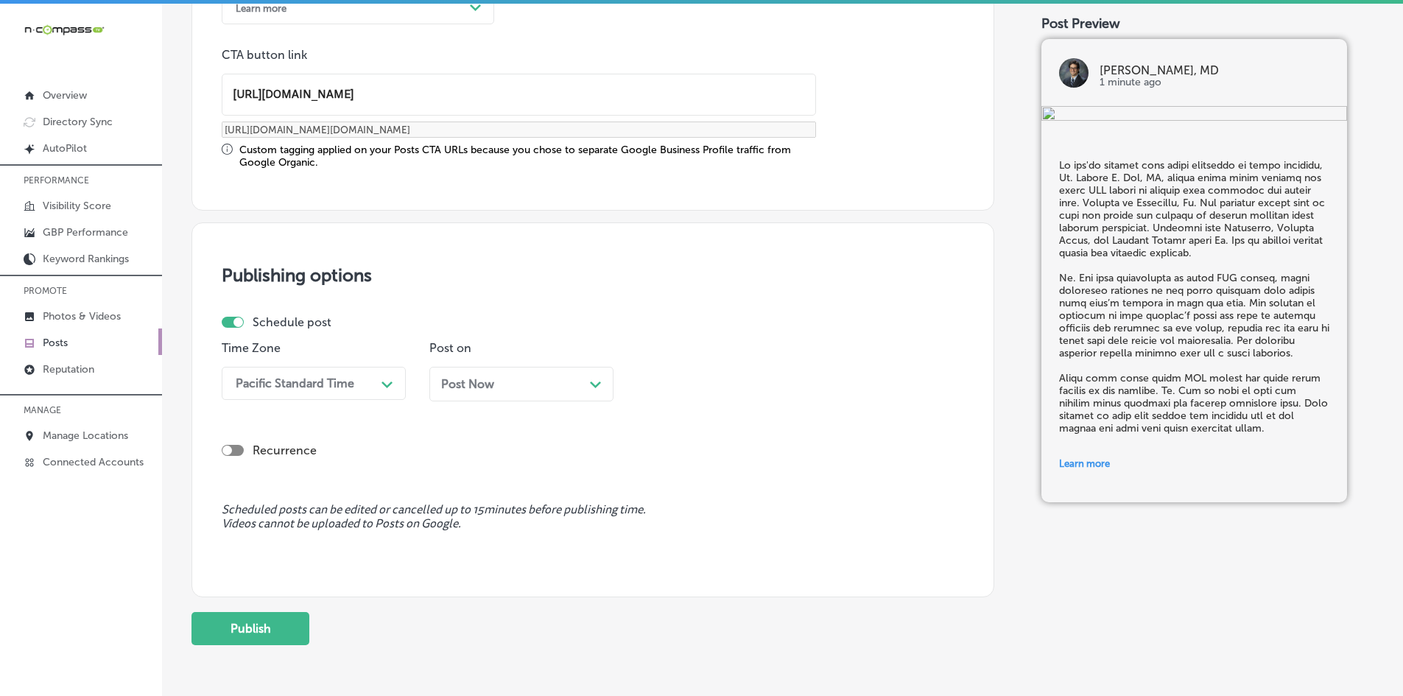
type input "[URL][DOMAIN_NAME]"
click at [278, 370] on div "Pacific Standard Time" at bounding box center [301, 383] width 147 height 26
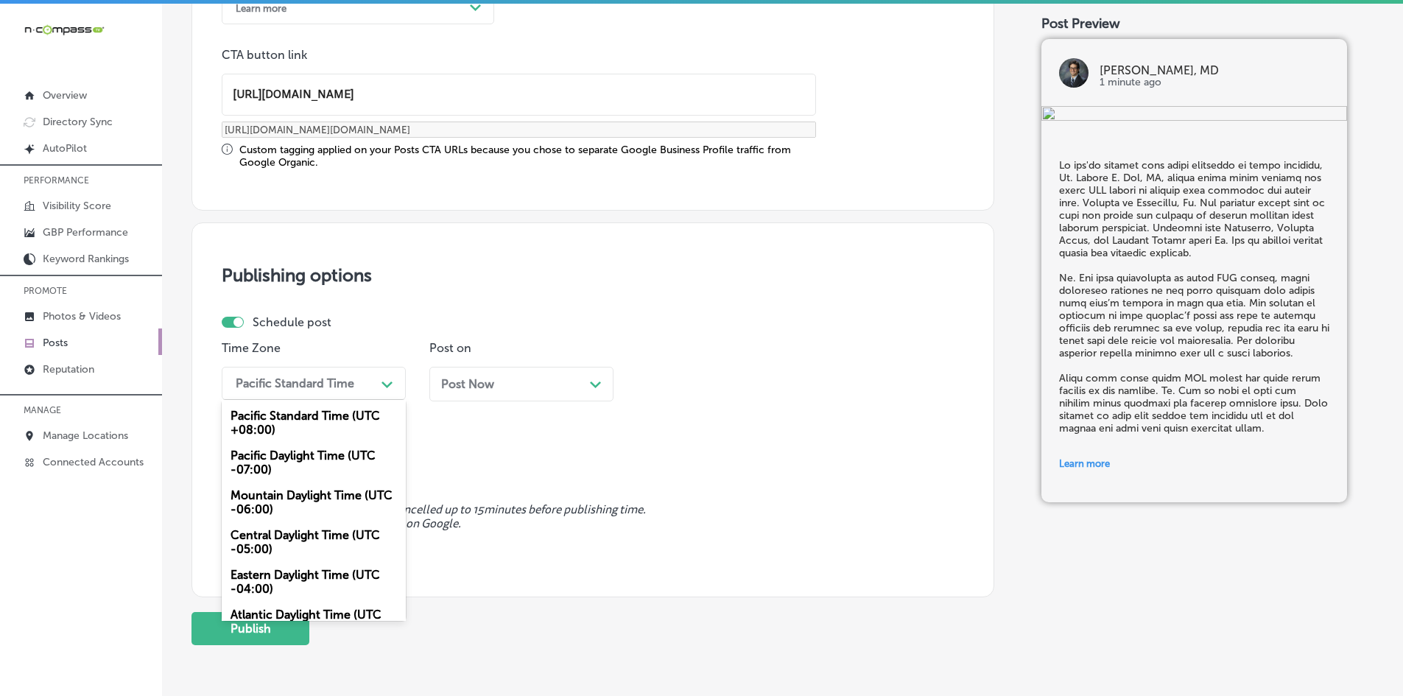
click at [270, 496] on div "Mountain Daylight Time (UTC -06:00)" at bounding box center [314, 502] width 184 height 40
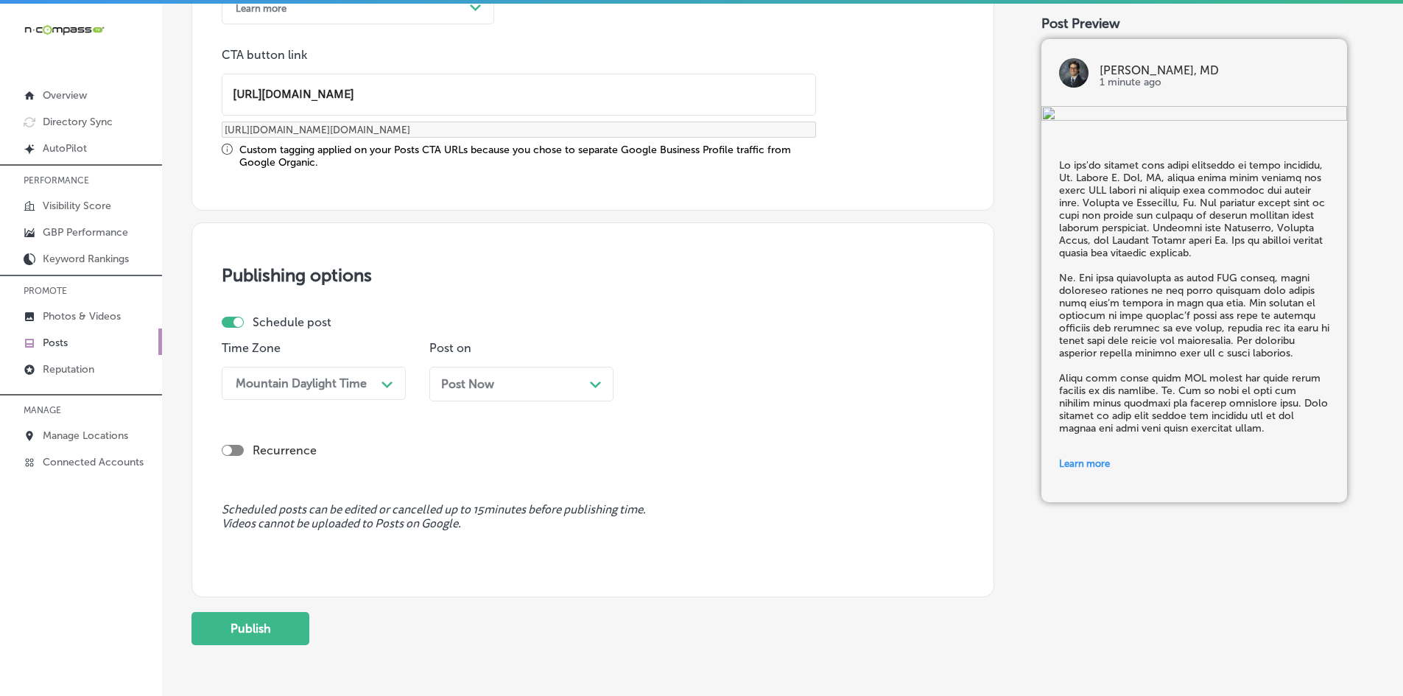
click at [485, 387] on span "Post Now" at bounding box center [467, 384] width 53 height 14
click at [661, 391] on div "12:45 PM" at bounding box center [717, 383] width 147 height 26
click at [666, 547] on div "7:00 AM" at bounding box center [729, 548] width 184 height 26
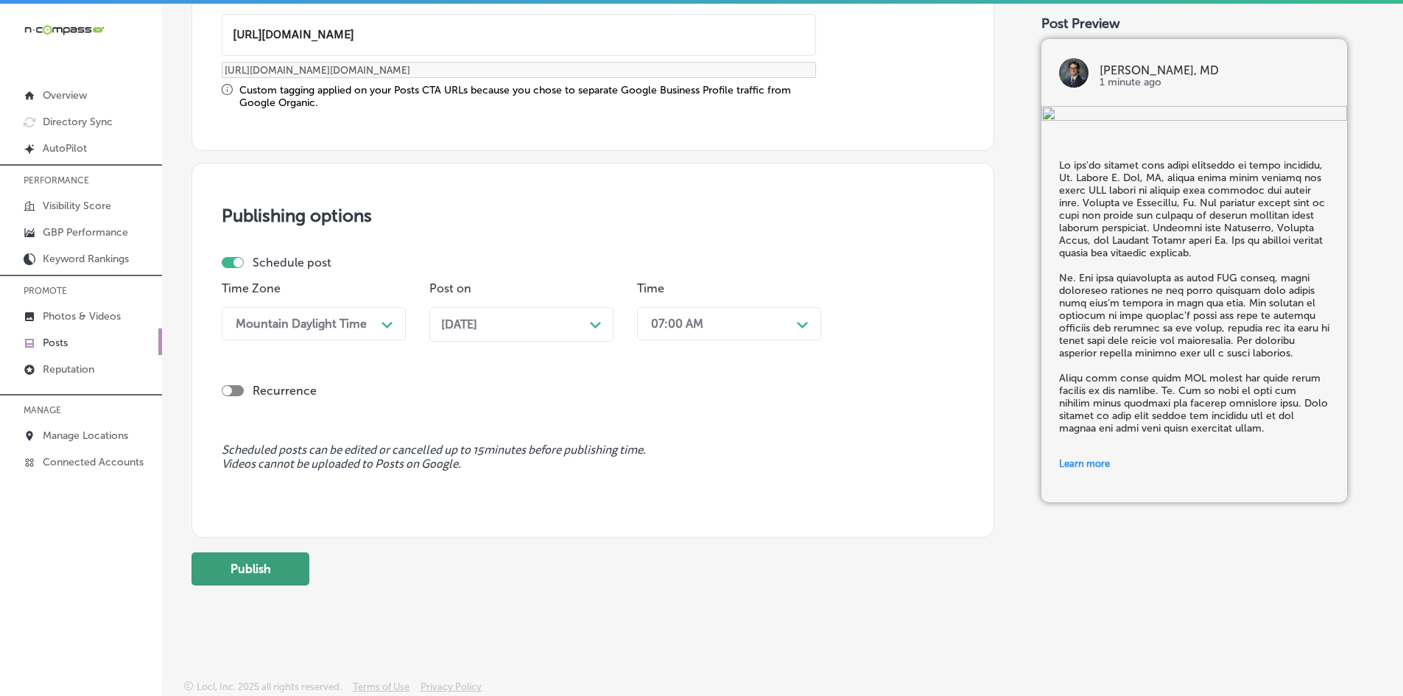
click at [256, 575] on button "Publish" at bounding box center [251, 568] width 118 height 33
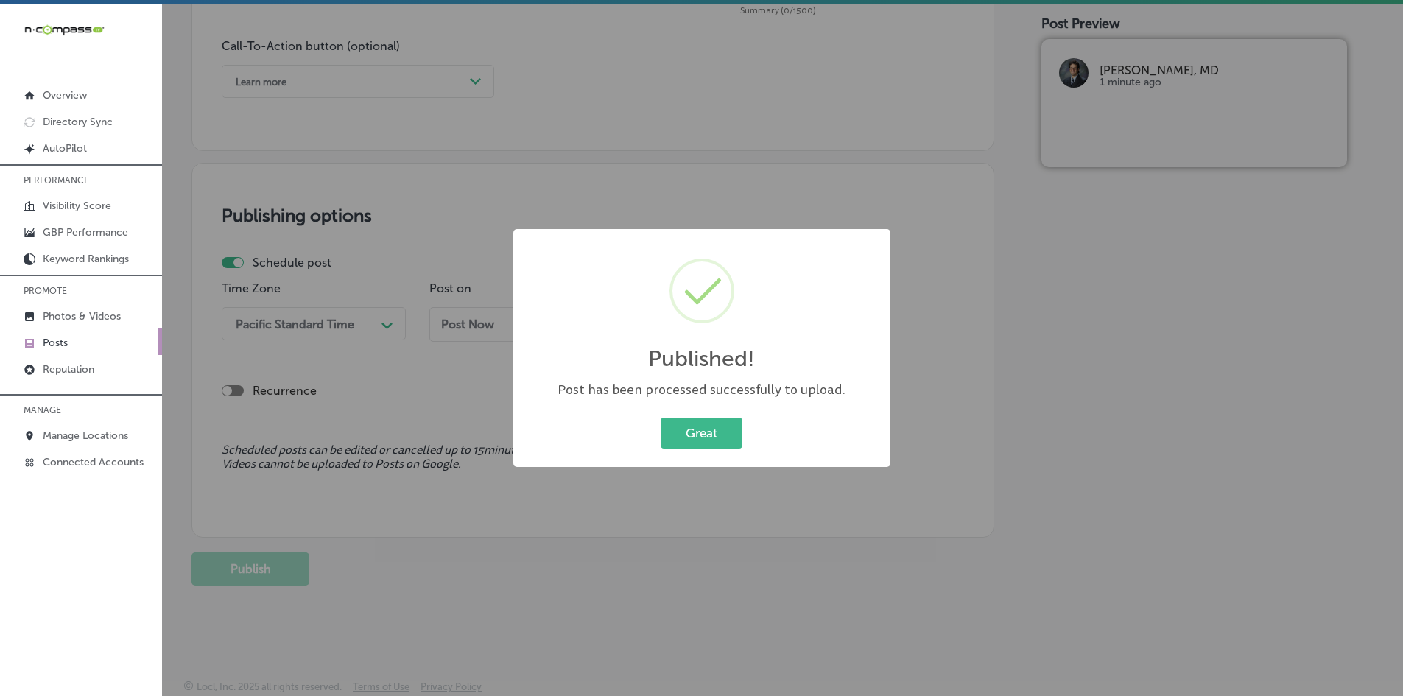
scroll to position [1072, 0]
click at [707, 426] on button "Great" at bounding box center [702, 433] width 82 height 30
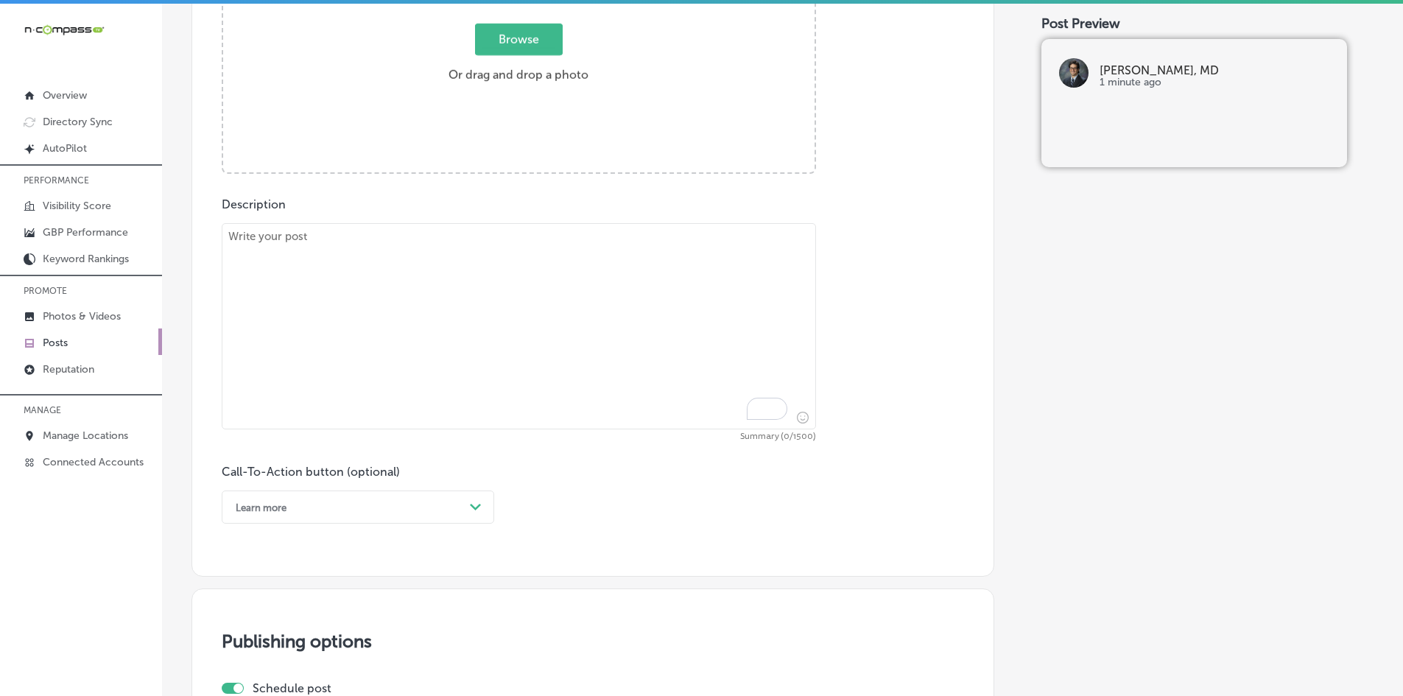
scroll to position [630, 0]
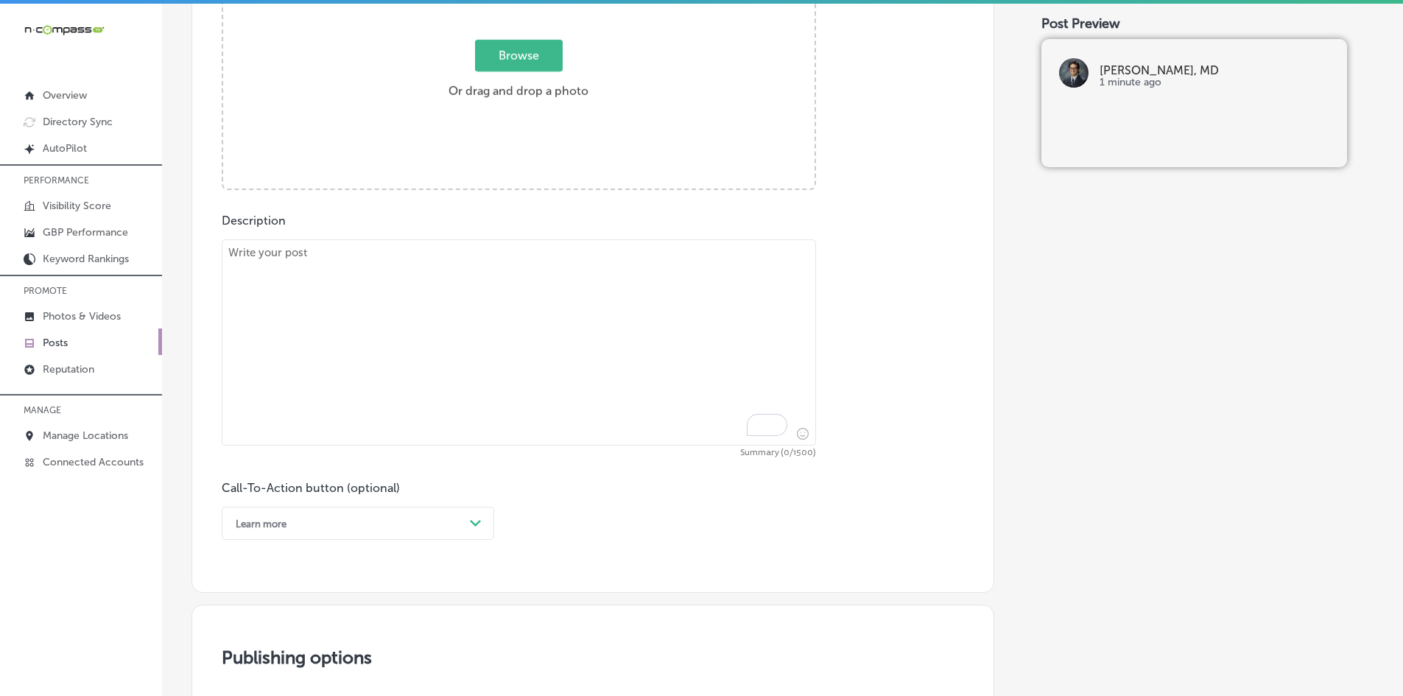
click at [362, 356] on textarea "To enrich screen reader interactions, please activate Accessibility in Grammarl…" at bounding box center [519, 342] width 594 height 206
paste textarea "If you're experiencing pain and [MEDICAL_DATA] in your wrist, [MEDICAL_DATA] ma…"
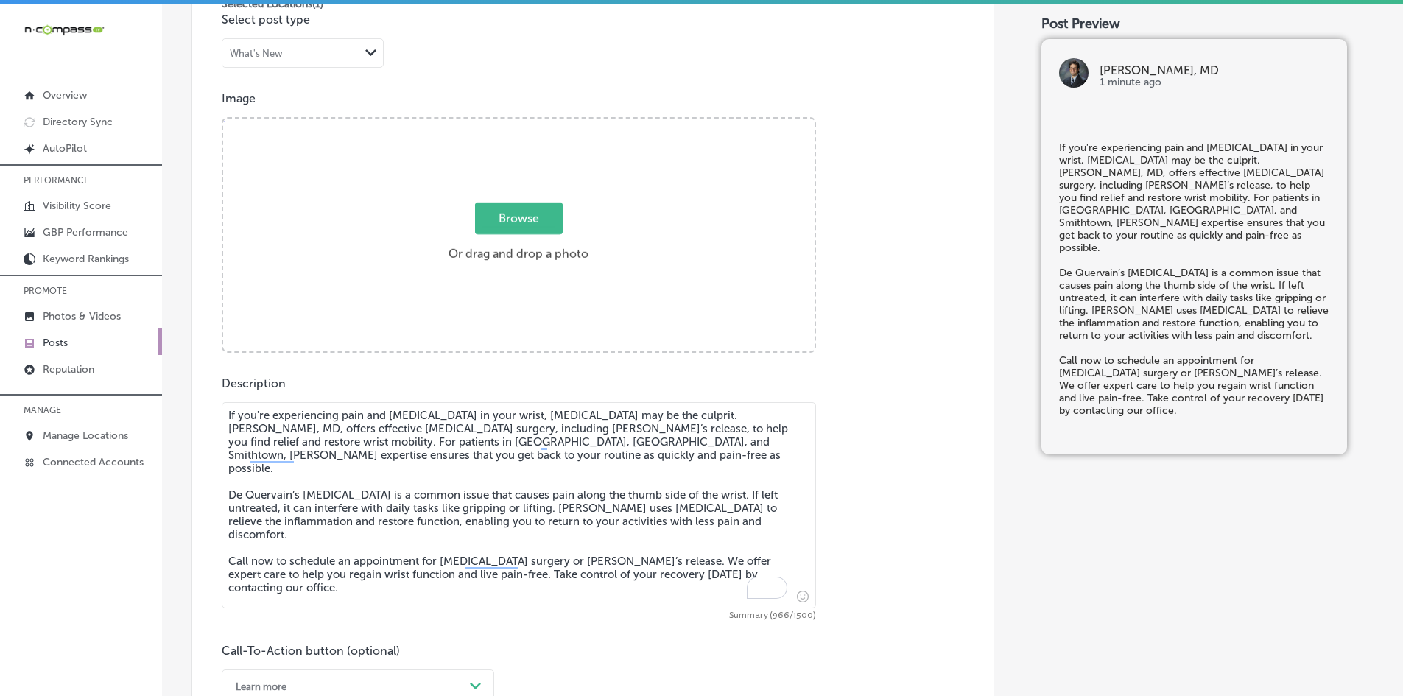
scroll to position [410, 0]
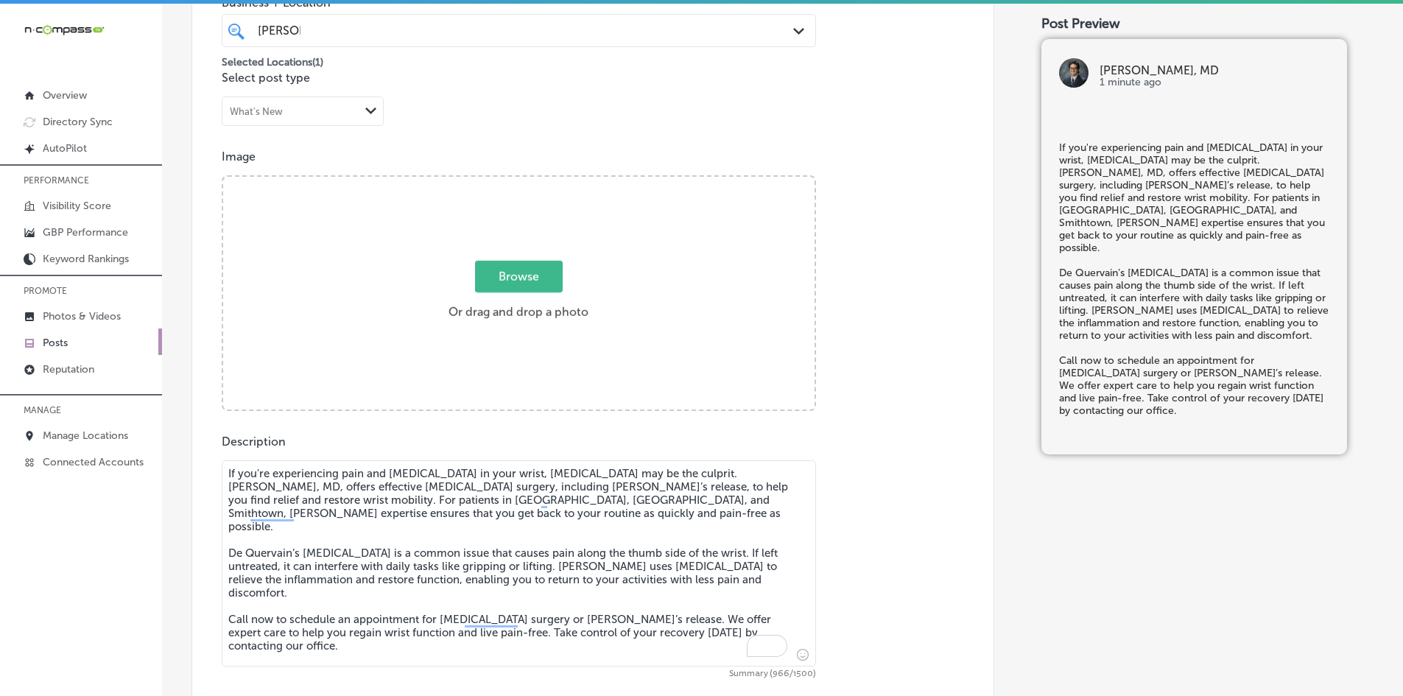
type textarea "If you're experiencing pain and [MEDICAL_DATA] in your wrist, [MEDICAL_DATA] ma…"
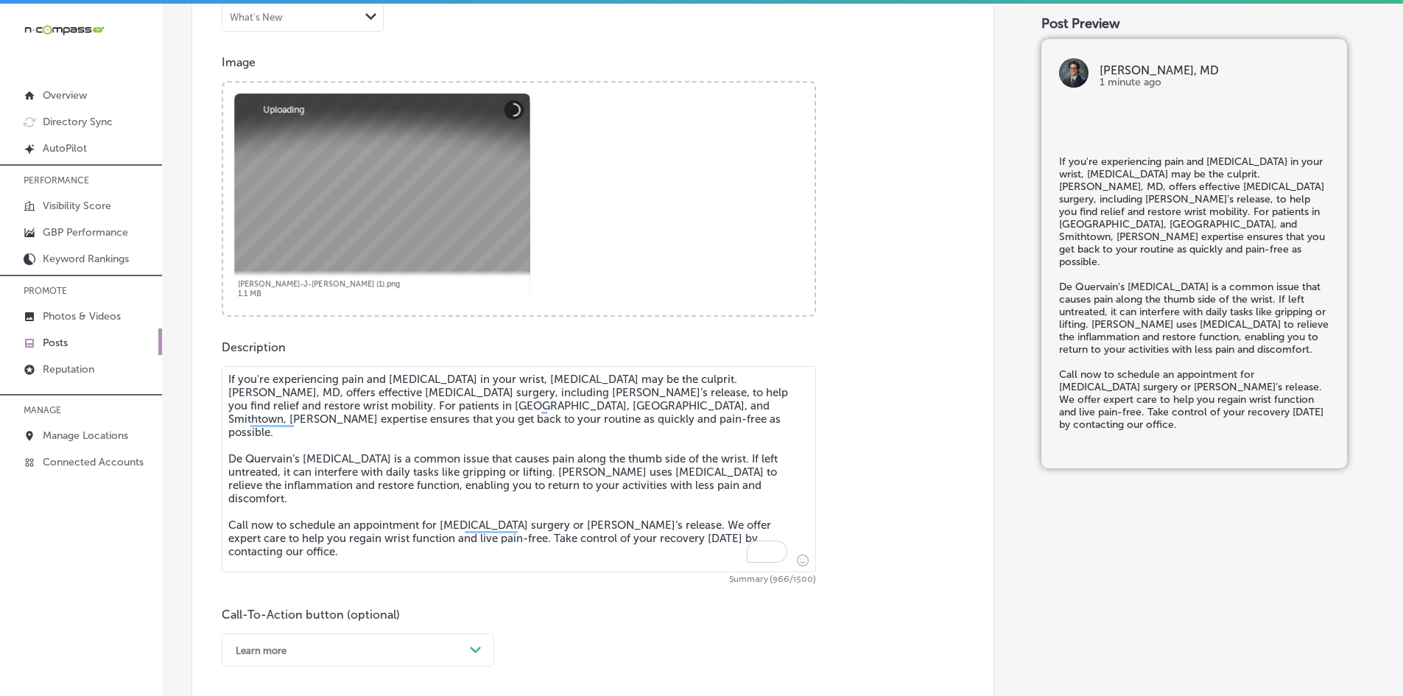
scroll to position [778, 0]
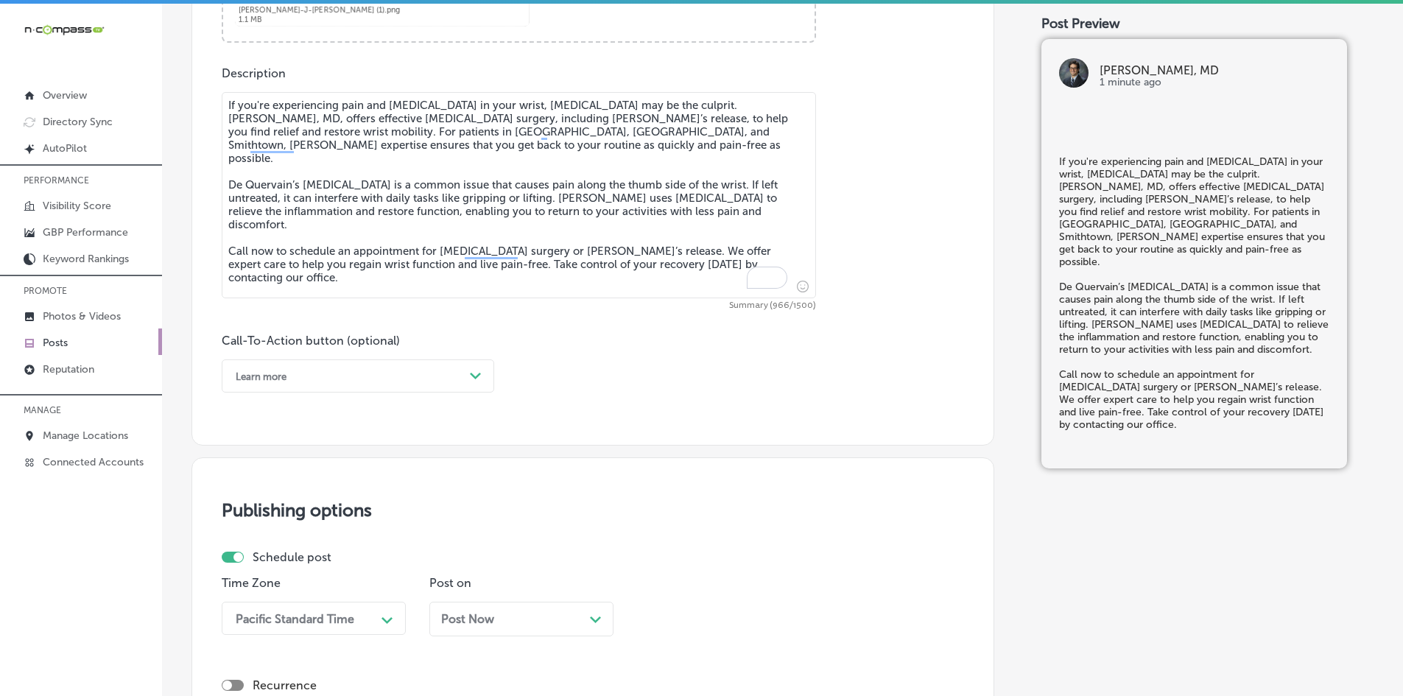
click at [315, 385] on div "Learn more" at bounding box center [346, 376] width 236 height 23
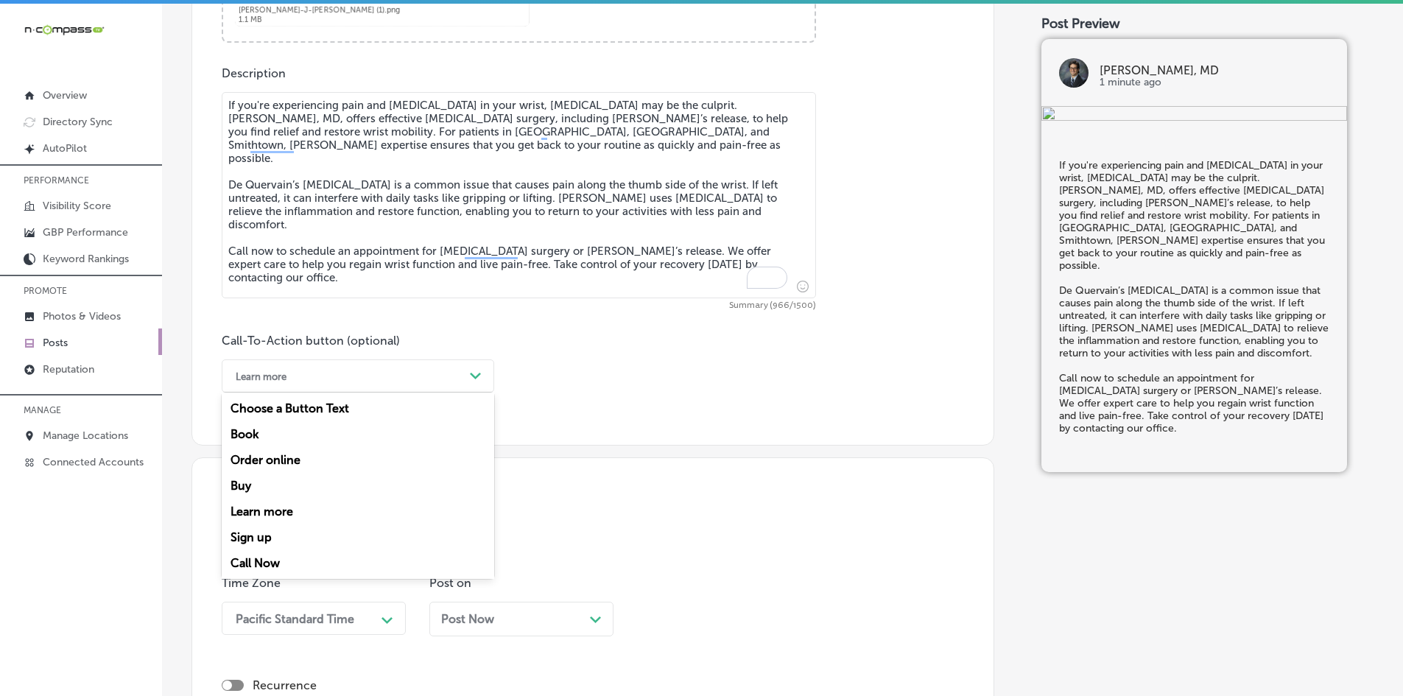
click at [268, 560] on div "Call Now" at bounding box center [358, 563] width 273 height 26
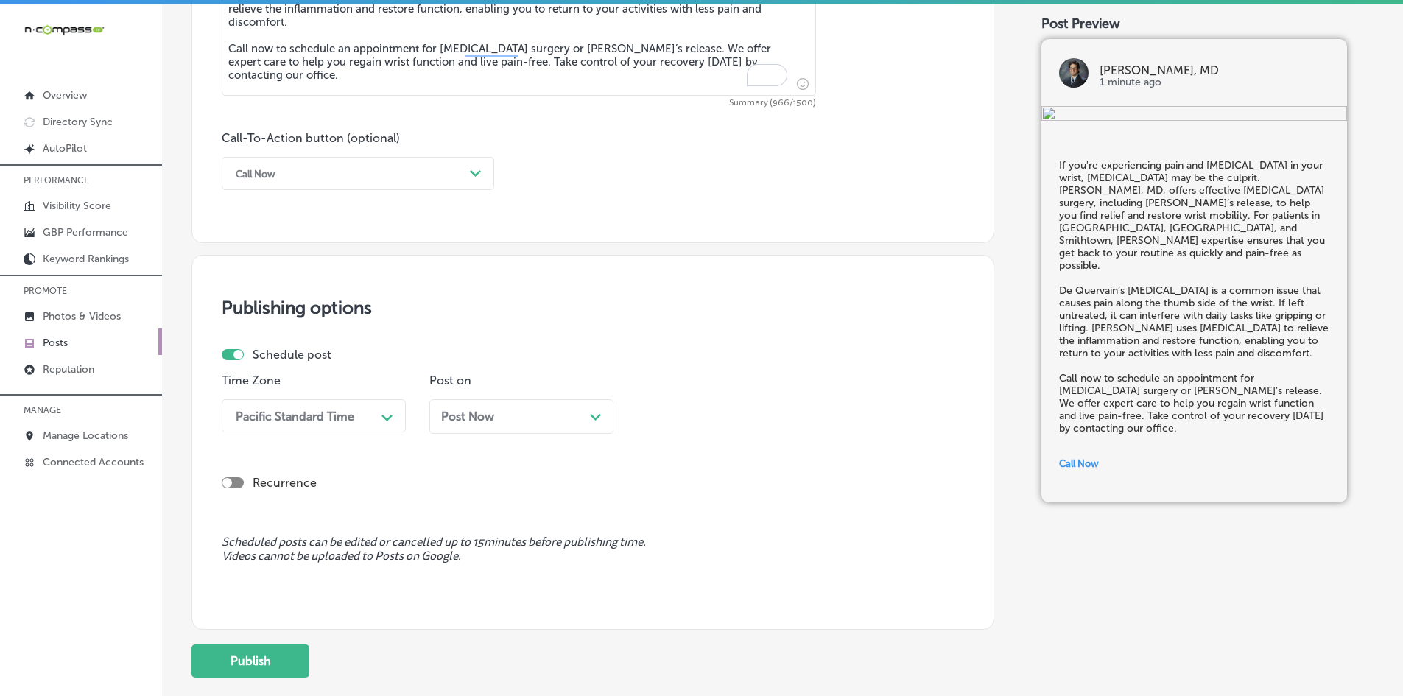
scroll to position [999, 0]
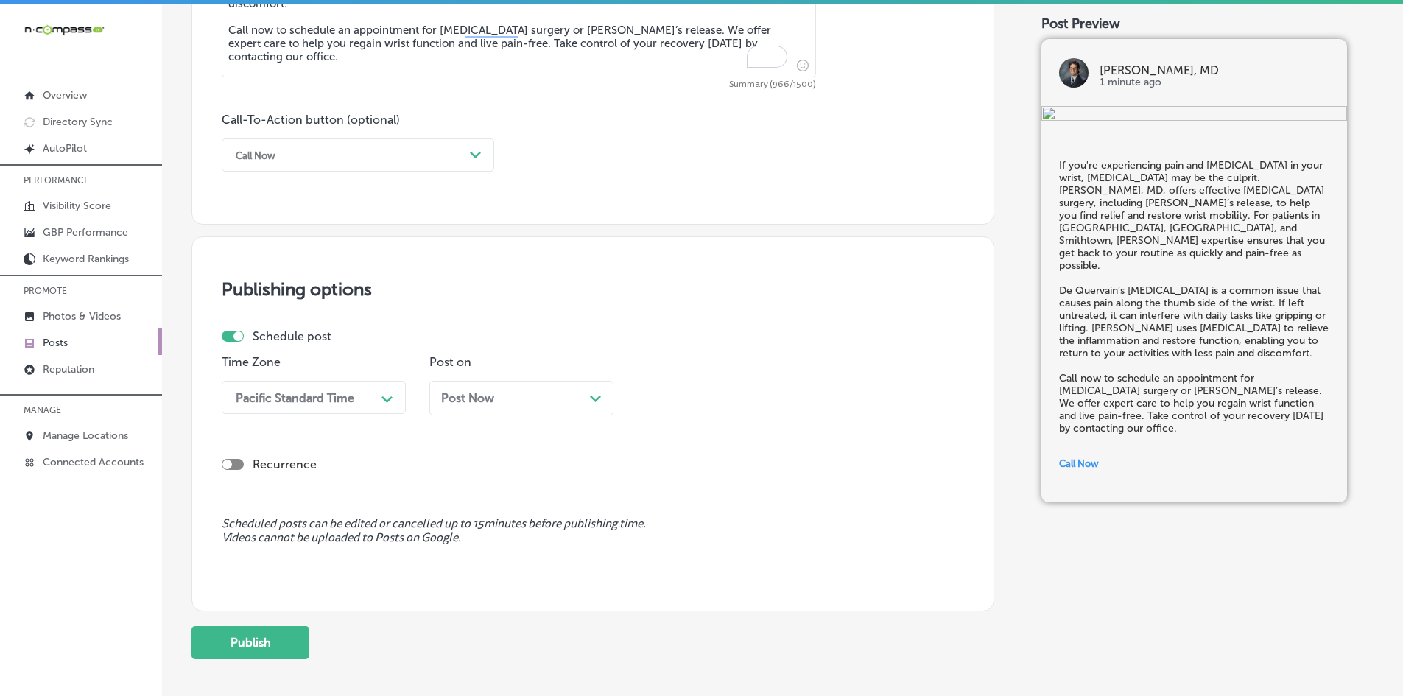
click at [284, 406] on div "Pacific Standard Time" at bounding box center [301, 397] width 147 height 26
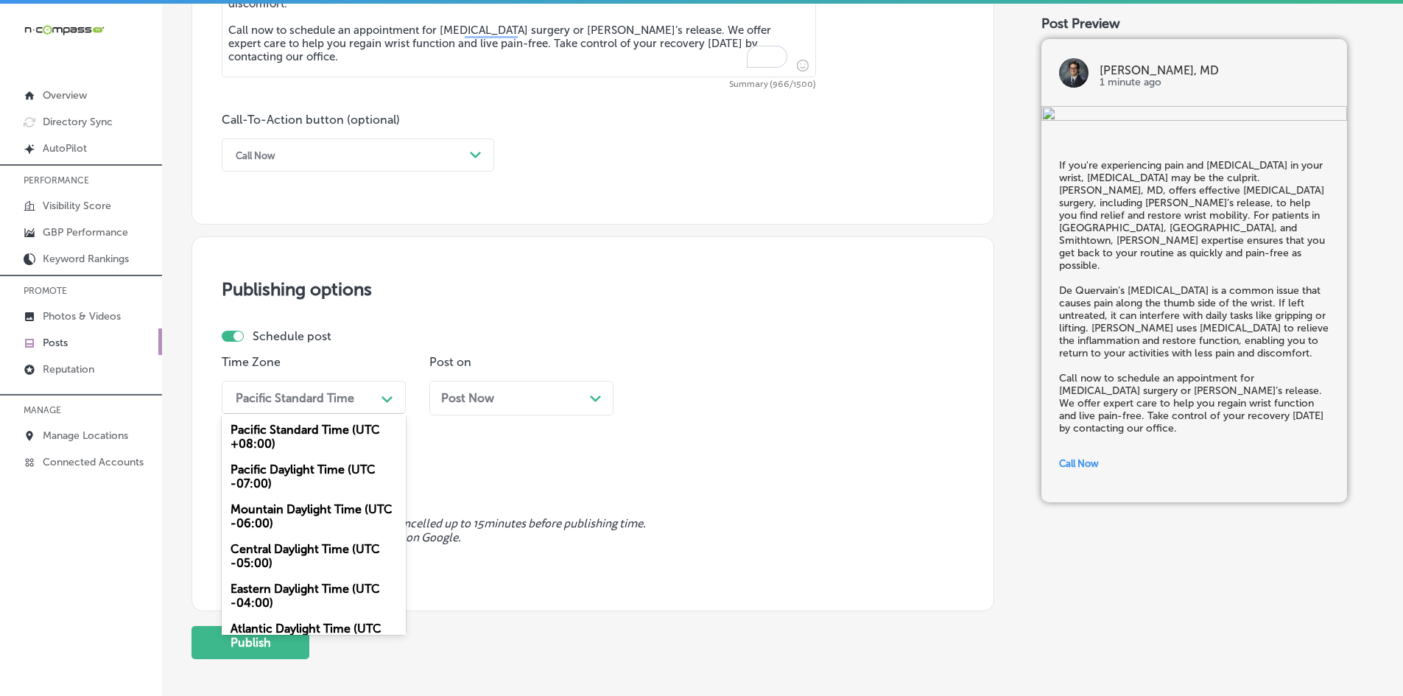
click at [264, 516] on div "Mountain Daylight Time (UTC -06:00)" at bounding box center [314, 516] width 184 height 40
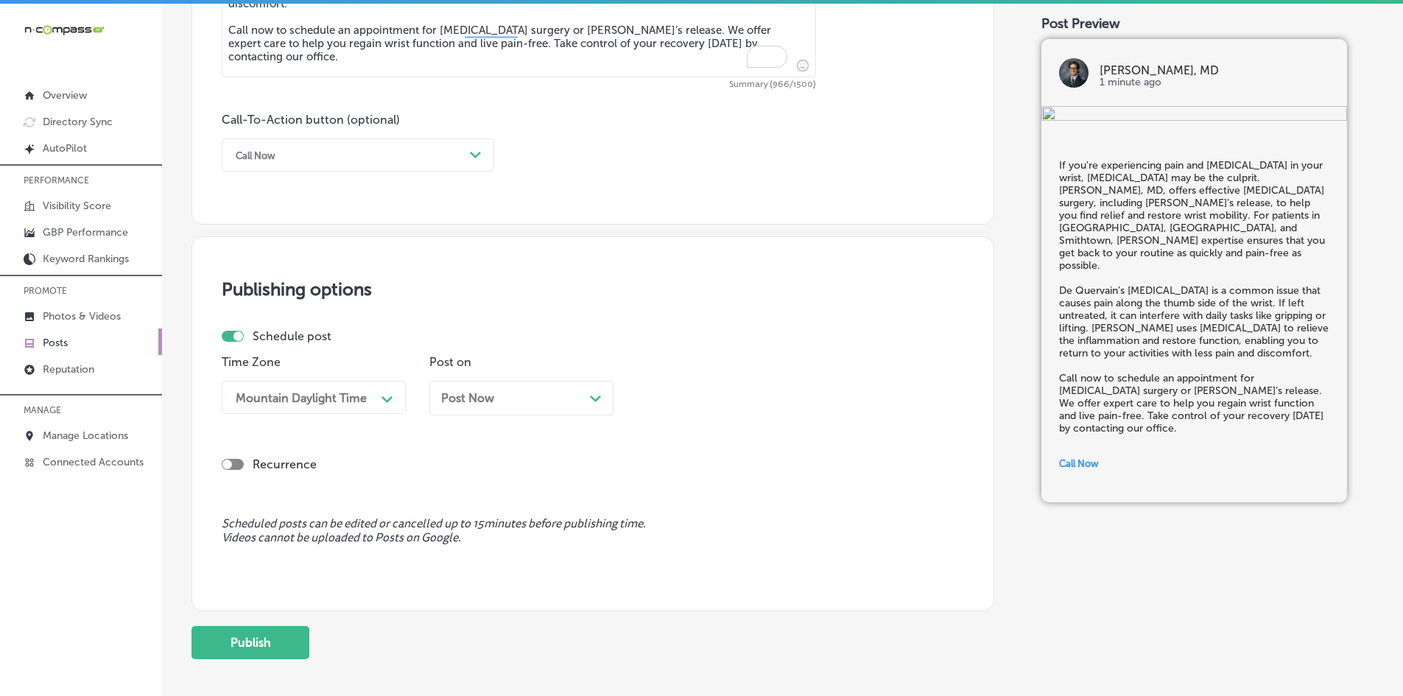
click at [468, 398] on span "Post Now" at bounding box center [467, 398] width 53 height 14
click at [723, 397] on div "12:45 PM" at bounding box center [717, 397] width 147 height 26
click at [661, 568] on div "7:00 AM" at bounding box center [729, 562] width 184 height 26
click at [297, 641] on button "Publish" at bounding box center [251, 642] width 118 height 33
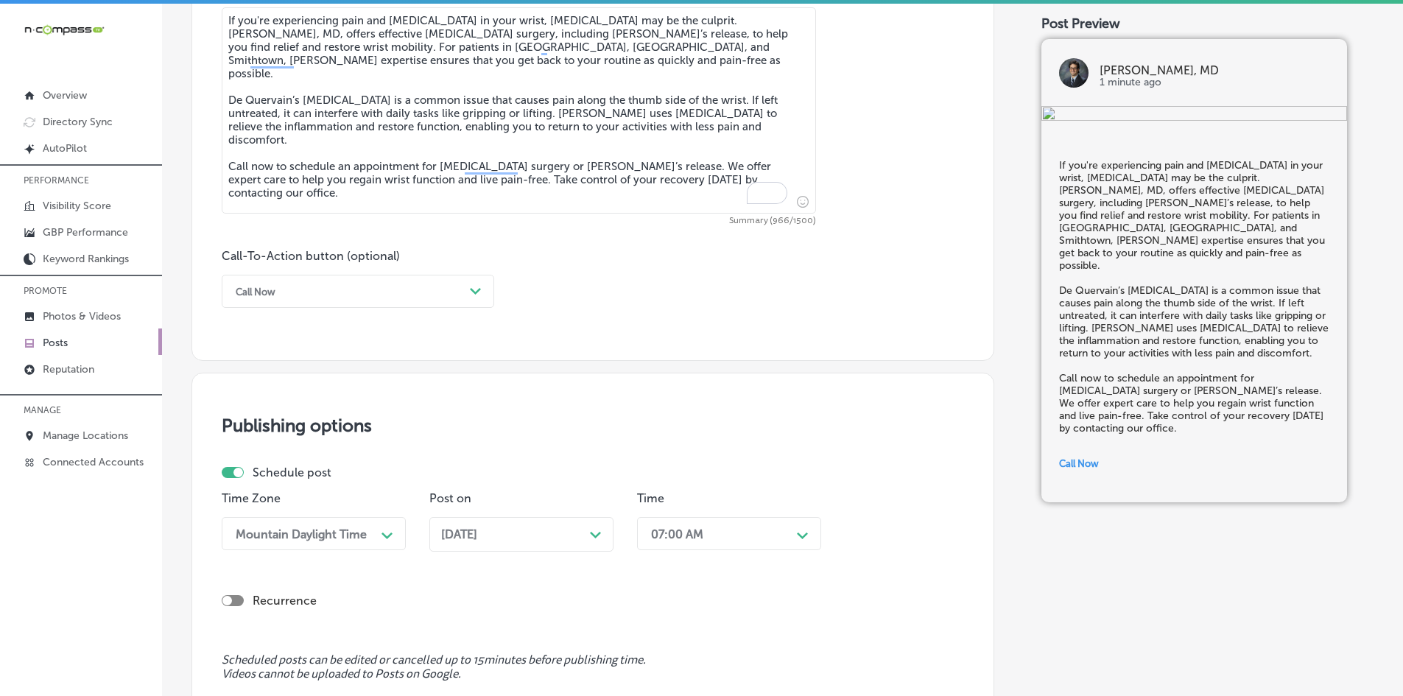
scroll to position [851, 0]
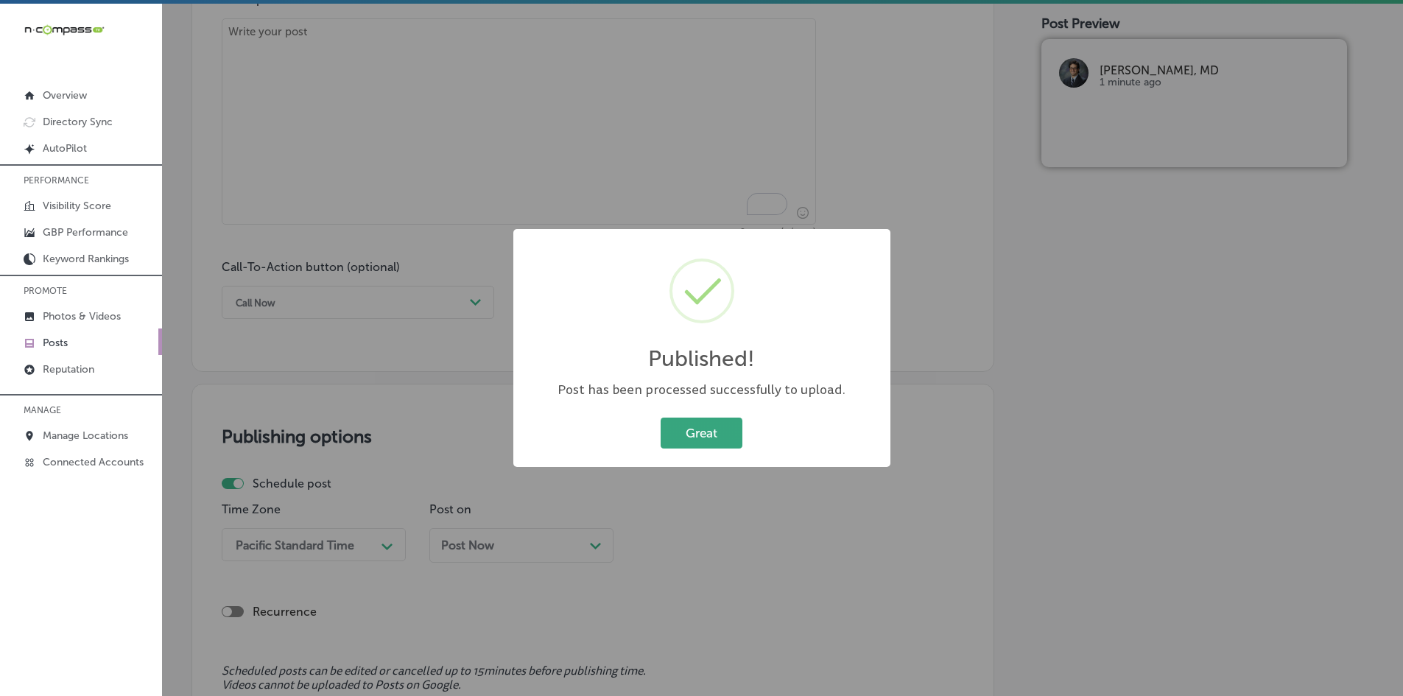
click at [695, 435] on button "Great" at bounding box center [702, 433] width 82 height 30
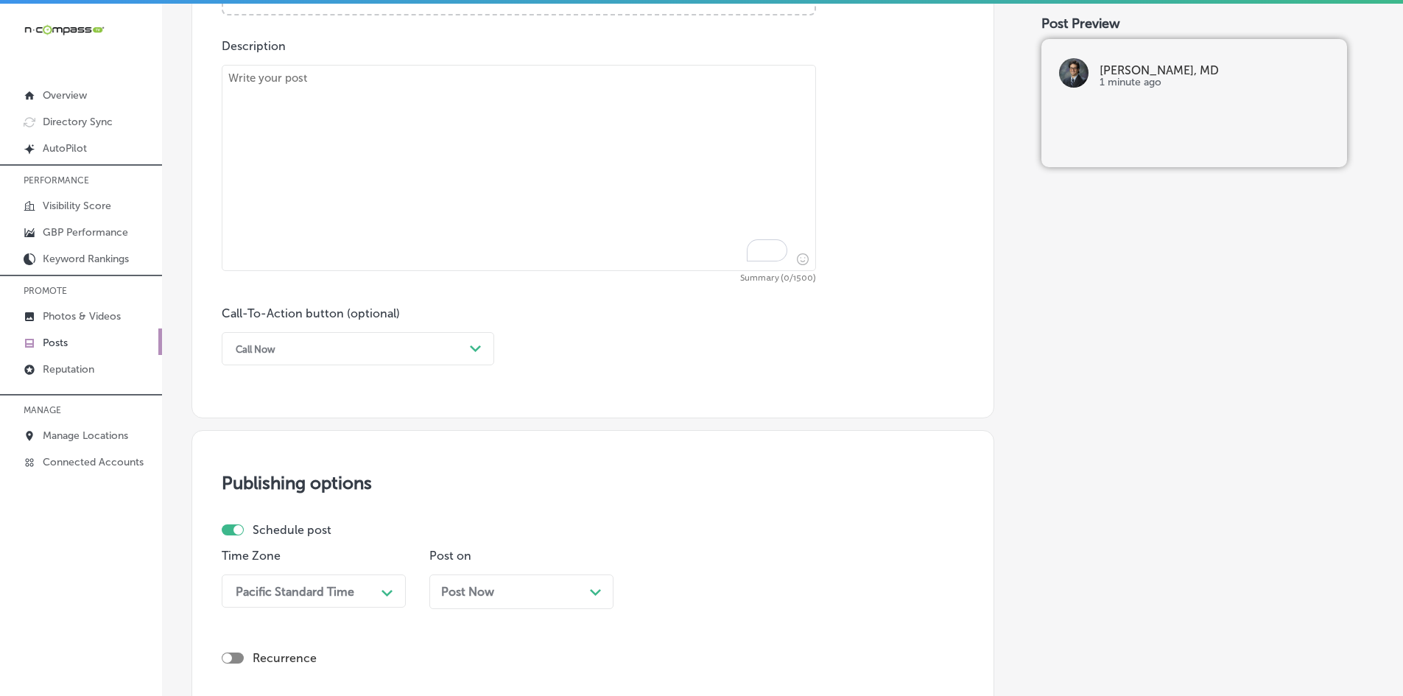
scroll to position [557, 0]
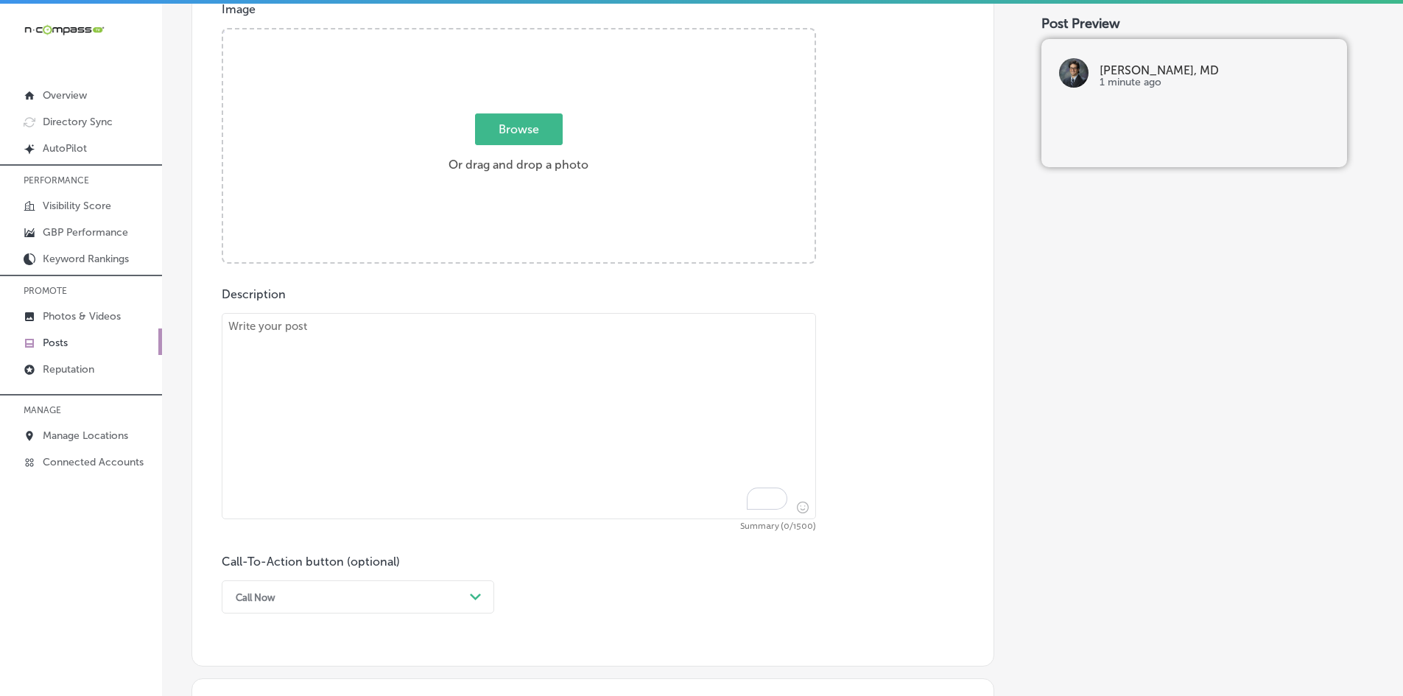
click at [380, 379] on textarea "To enrich screen reader interactions, please activate Accessibility in Grammarl…" at bounding box center [519, 416] width 594 height 206
paste textarea "[PERSON_NAME], MD, specializes in treating hand [MEDICAL_DATA] and removing [ME…"
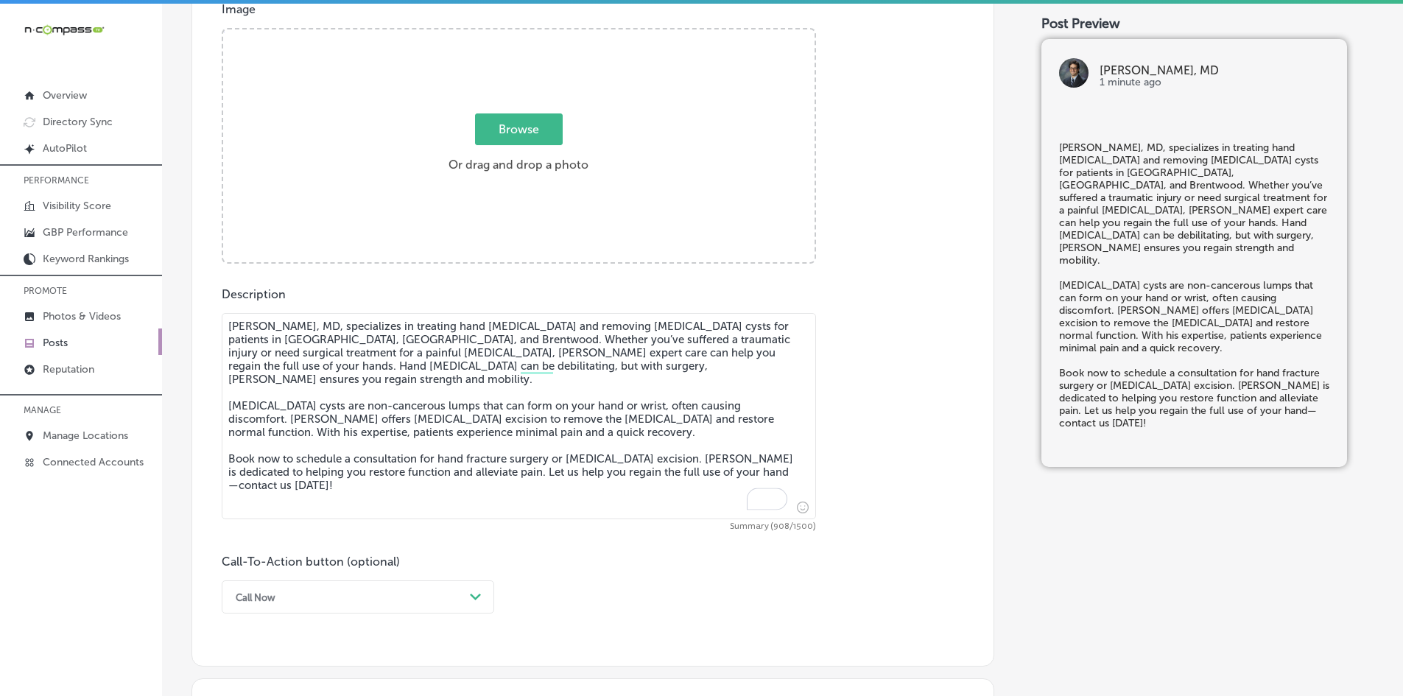
type textarea "[PERSON_NAME], MD, specializes in treating hand [MEDICAL_DATA] and removing [ME…"
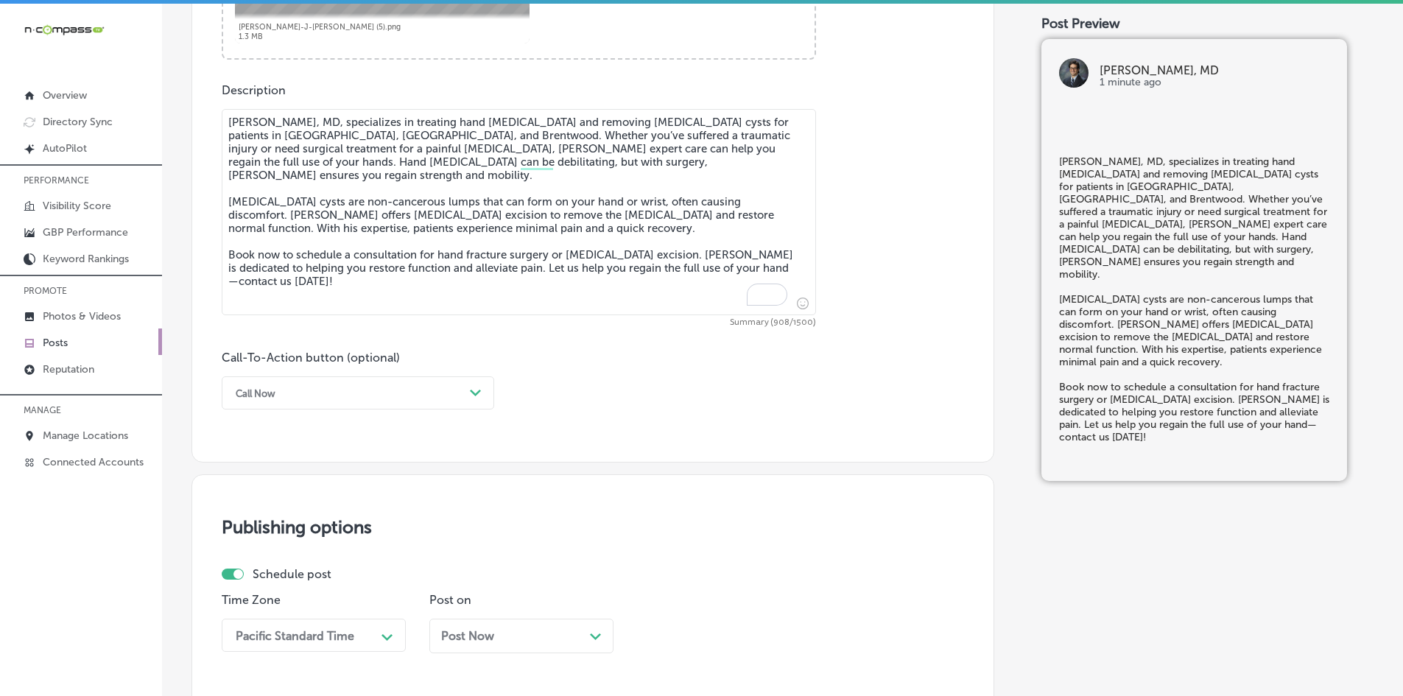
scroll to position [778, 0]
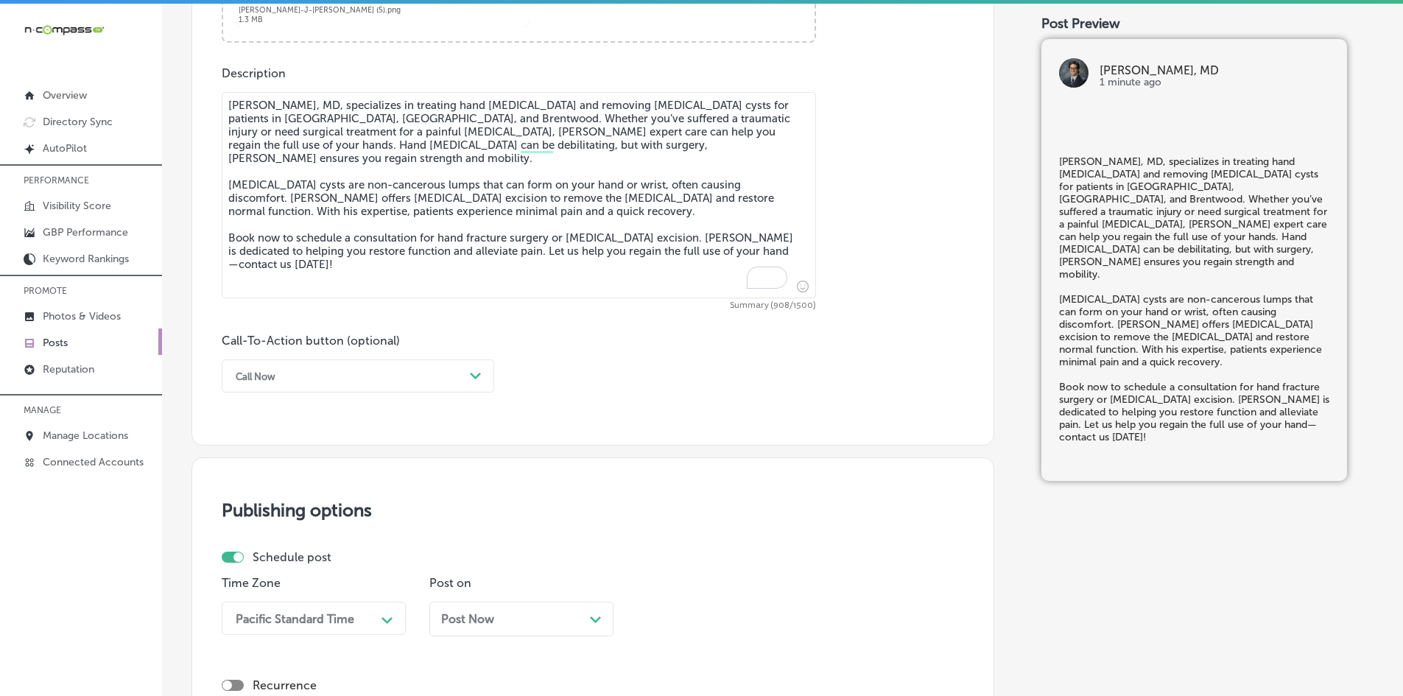
click at [293, 375] on div "Call Now" at bounding box center [346, 376] width 236 height 23
click at [338, 382] on div "Call Now" at bounding box center [346, 376] width 236 height 23
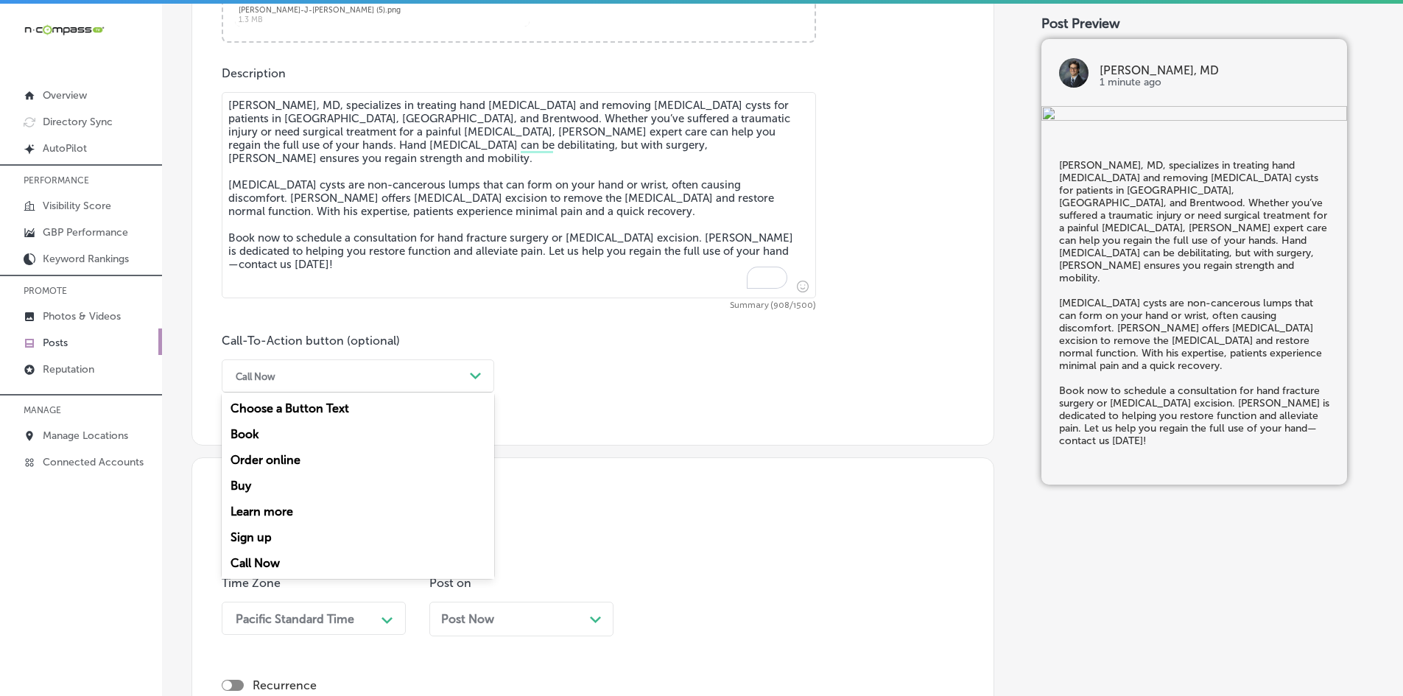
click at [254, 440] on div "Book" at bounding box center [358, 434] width 273 height 26
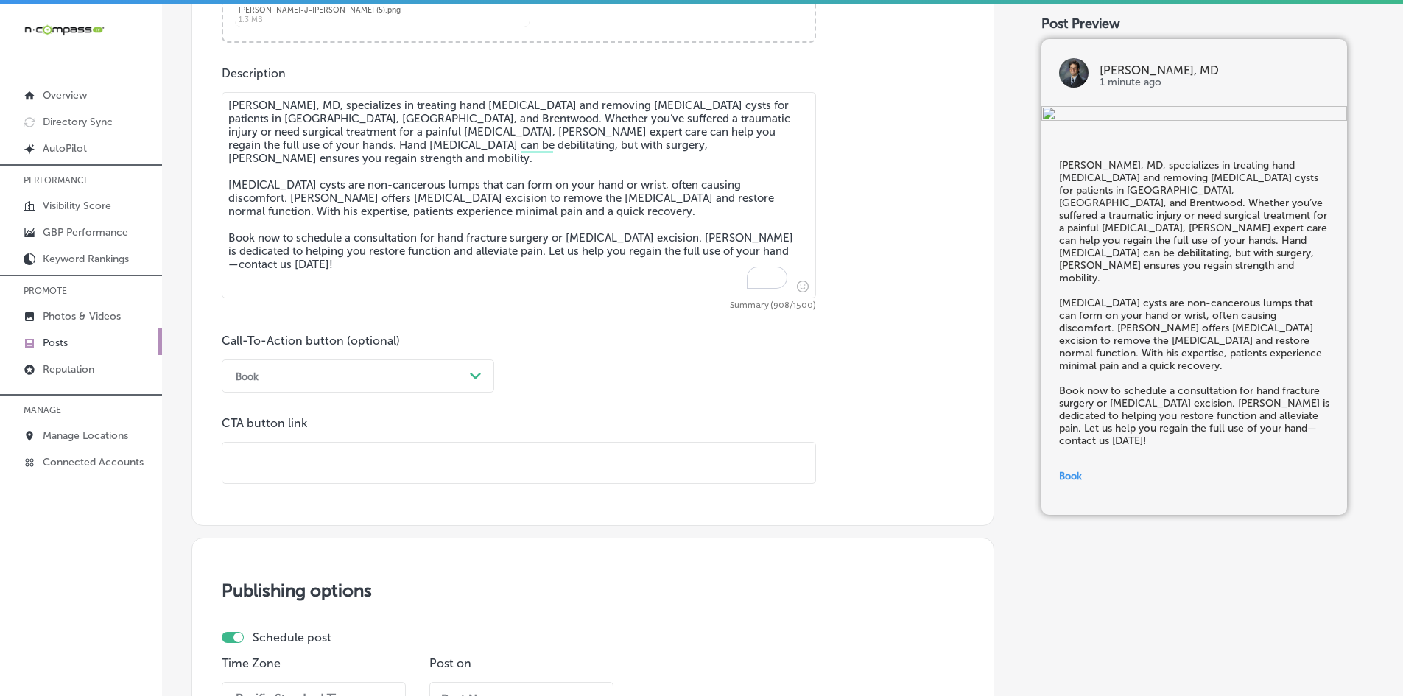
click at [271, 435] on div "CTA button link" at bounding box center [519, 450] width 594 height 68
click at [260, 462] on input "text" at bounding box center [518, 463] width 593 height 41
type input "\"
paste input "[URL][DOMAIN_NAME]"
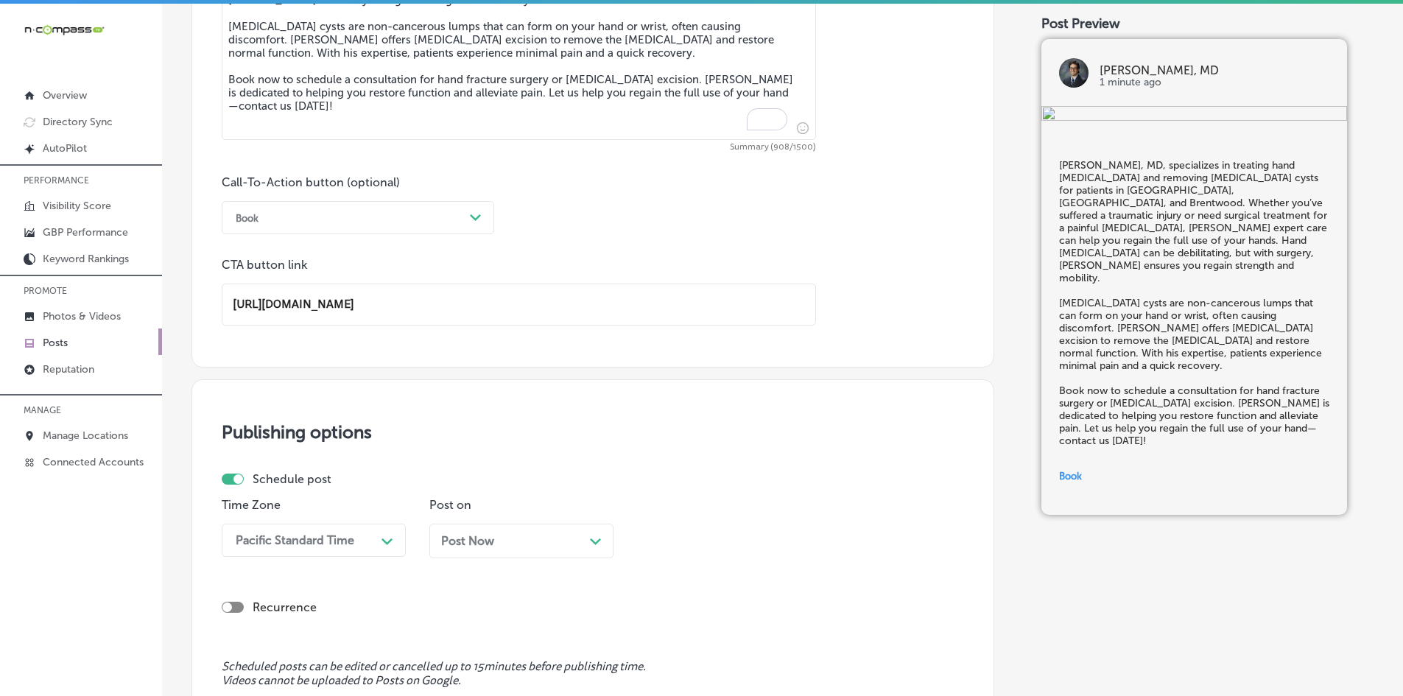
scroll to position [1153, 0]
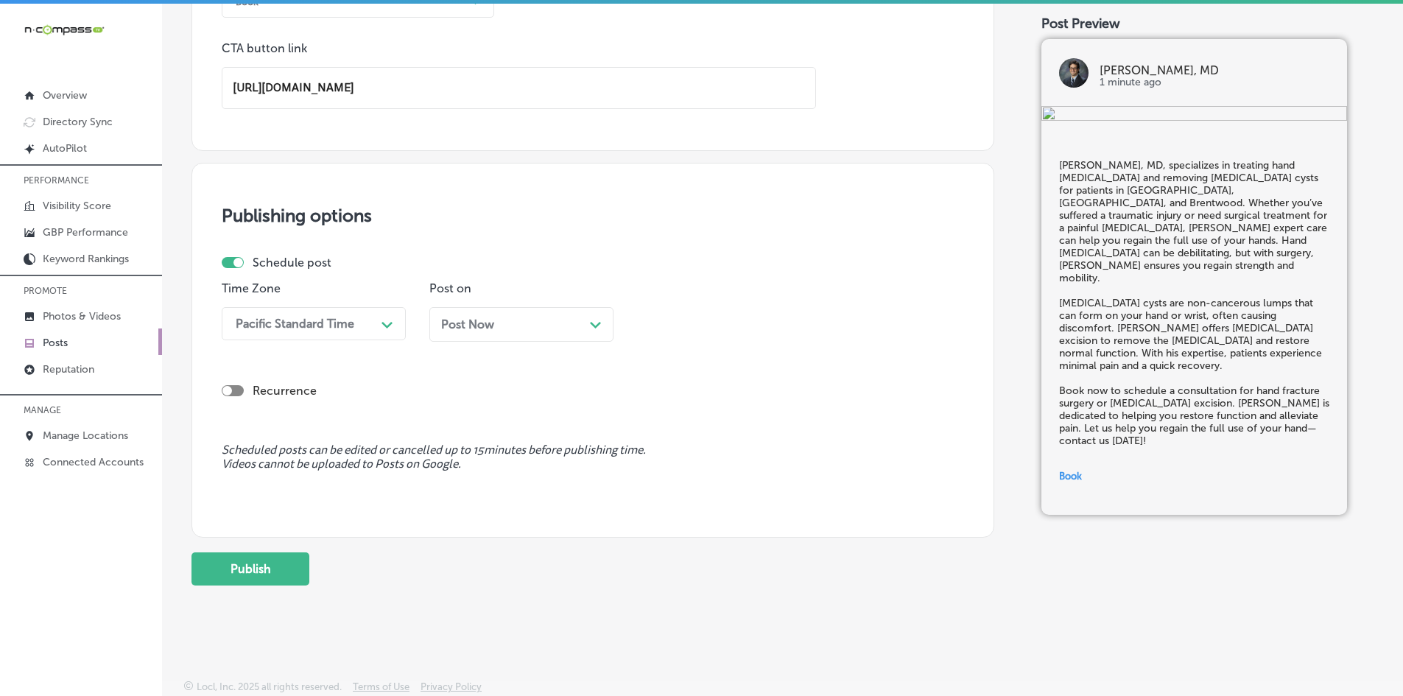
type input "[URL][DOMAIN_NAME]"
click at [306, 329] on div "Pacific Standard Time" at bounding box center [295, 324] width 119 height 14
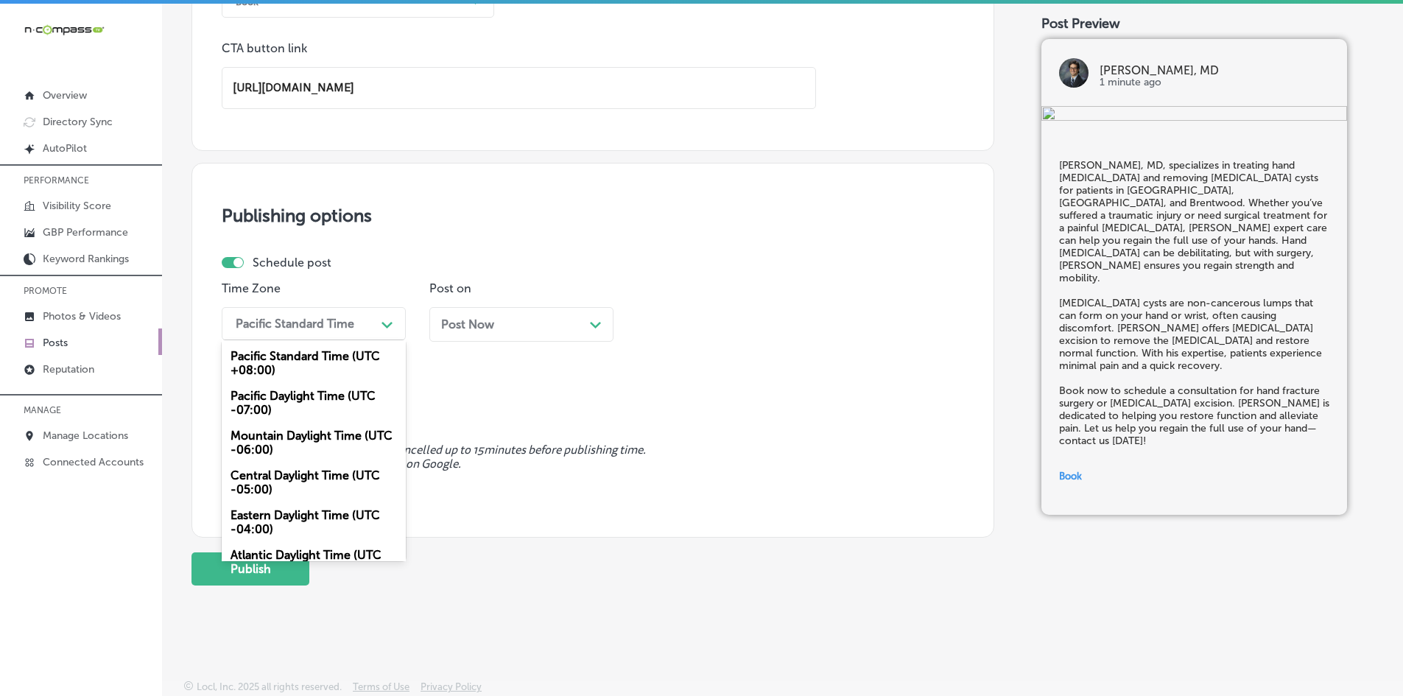
click at [330, 444] on div "Mountain Daylight Time (UTC -06:00)" at bounding box center [314, 443] width 184 height 40
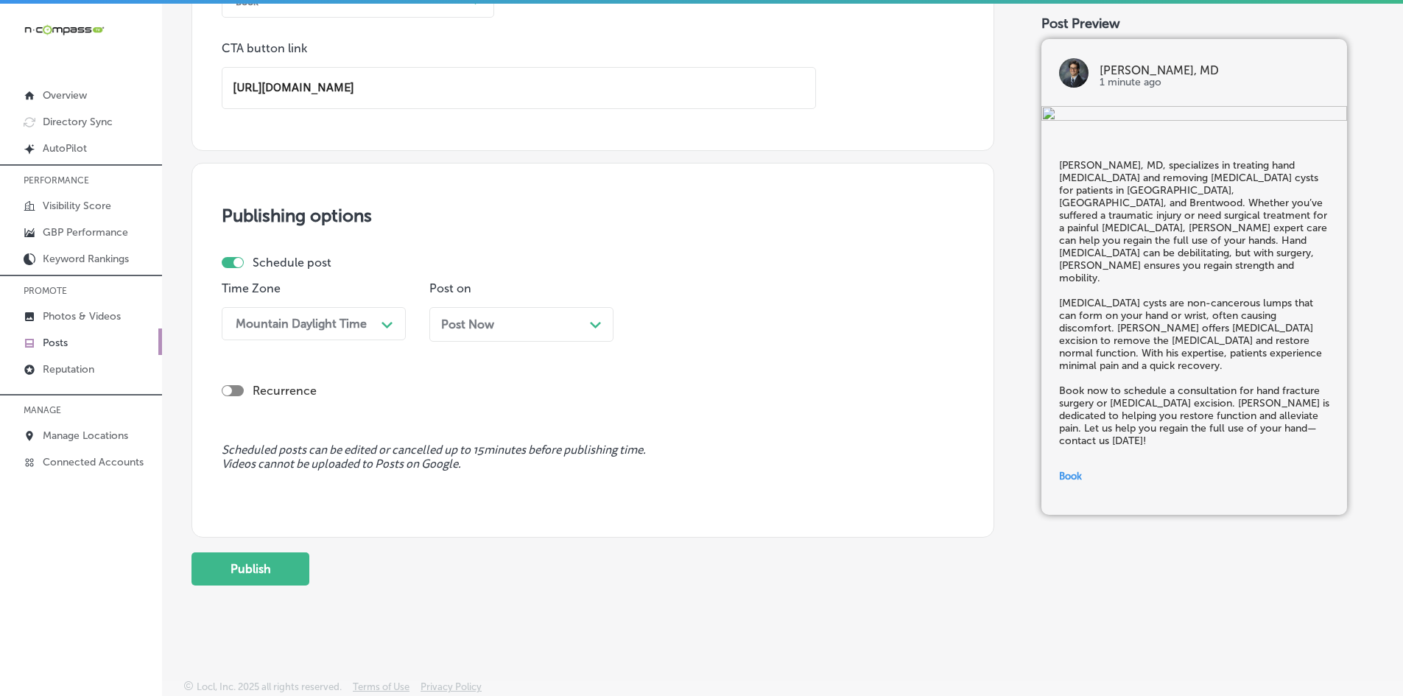
click at [489, 313] on div "Post Now Path Created with Sketch." at bounding box center [521, 324] width 184 height 35
click at [728, 340] on div "Time 12:45 PM Path Created with Sketch." at bounding box center [729, 316] width 184 height 71
click at [724, 331] on div "12:45 PM" at bounding box center [717, 324] width 147 height 26
click at [668, 490] on div "7:00 AM" at bounding box center [729, 489] width 184 height 26
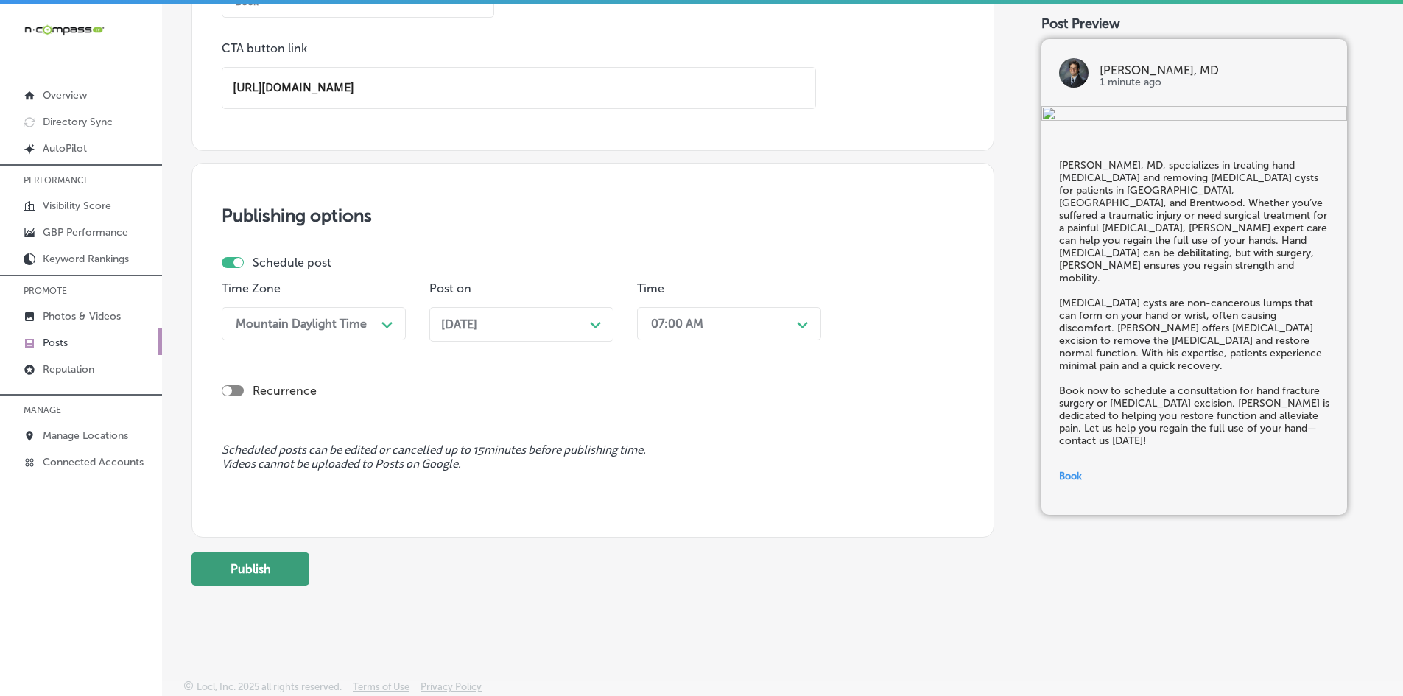
click at [274, 571] on button "Publish" at bounding box center [251, 568] width 118 height 33
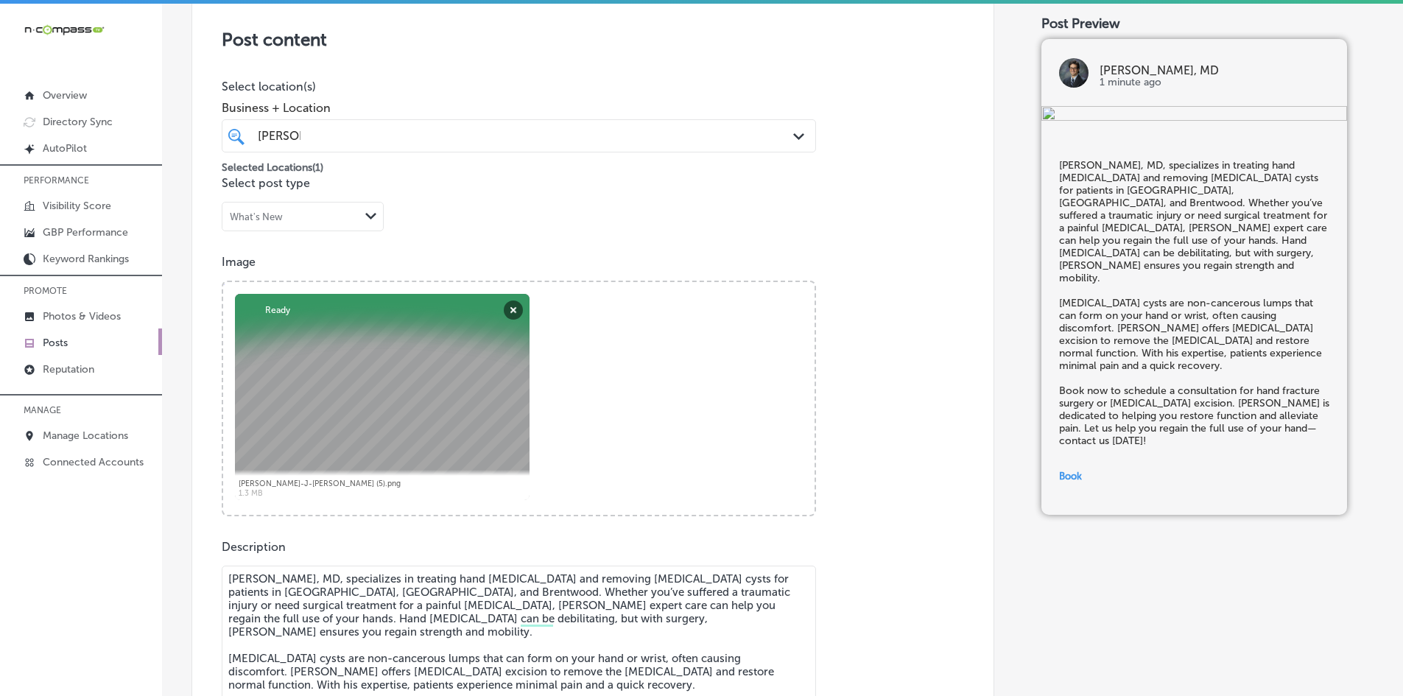
scroll to position [195, 0]
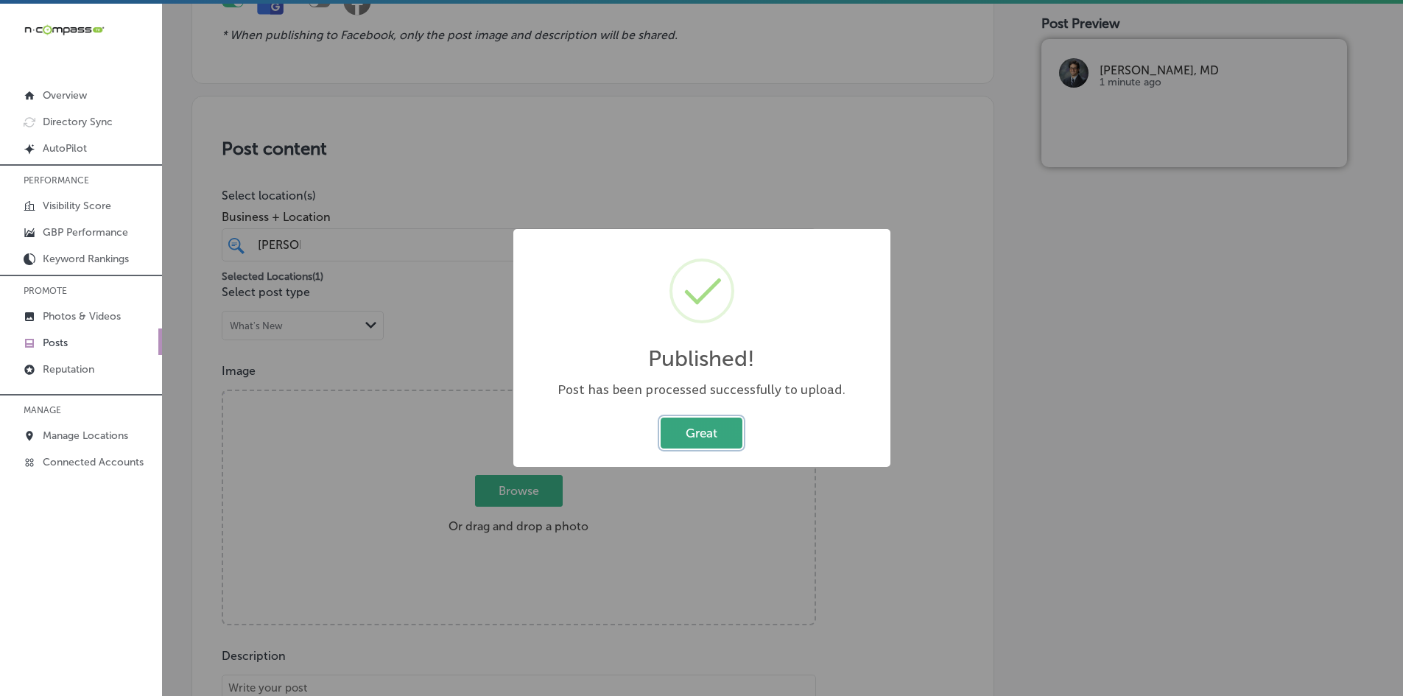
click at [699, 420] on button "Great" at bounding box center [702, 433] width 82 height 30
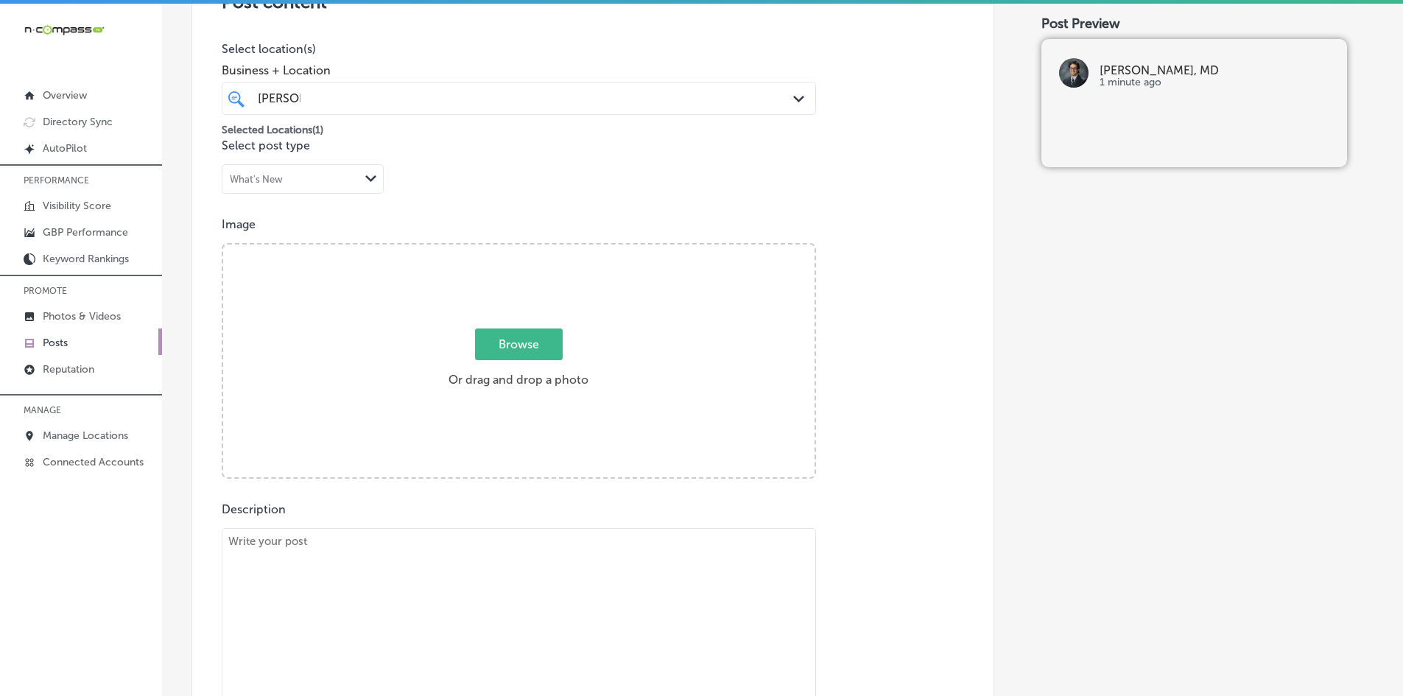
scroll to position [343, 0]
click at [110, 345] on link "Posts" at bounding box center [81, 342] width 162 height 27
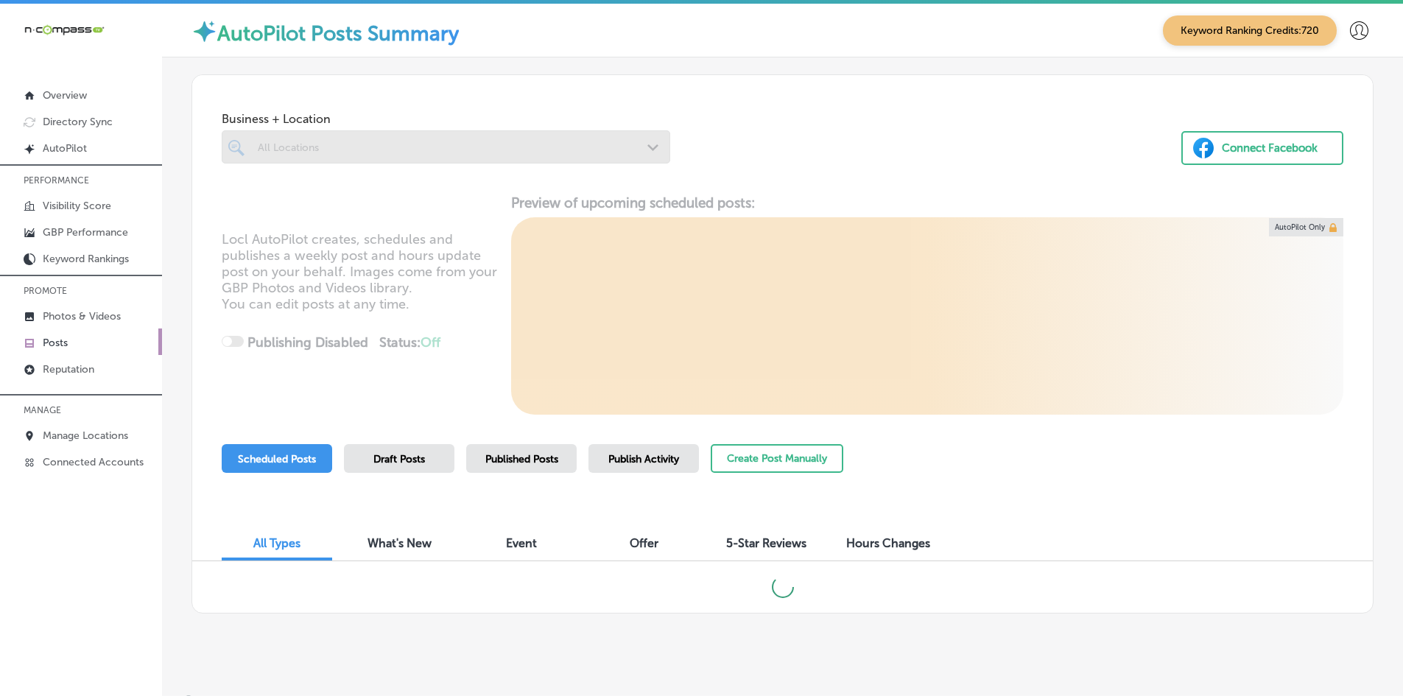
click at [454, 147] on div at bounding box center [446, 146] width 449 height 33
click at [452, 155] on div at bounding box center [427, 147] width 342 height 20
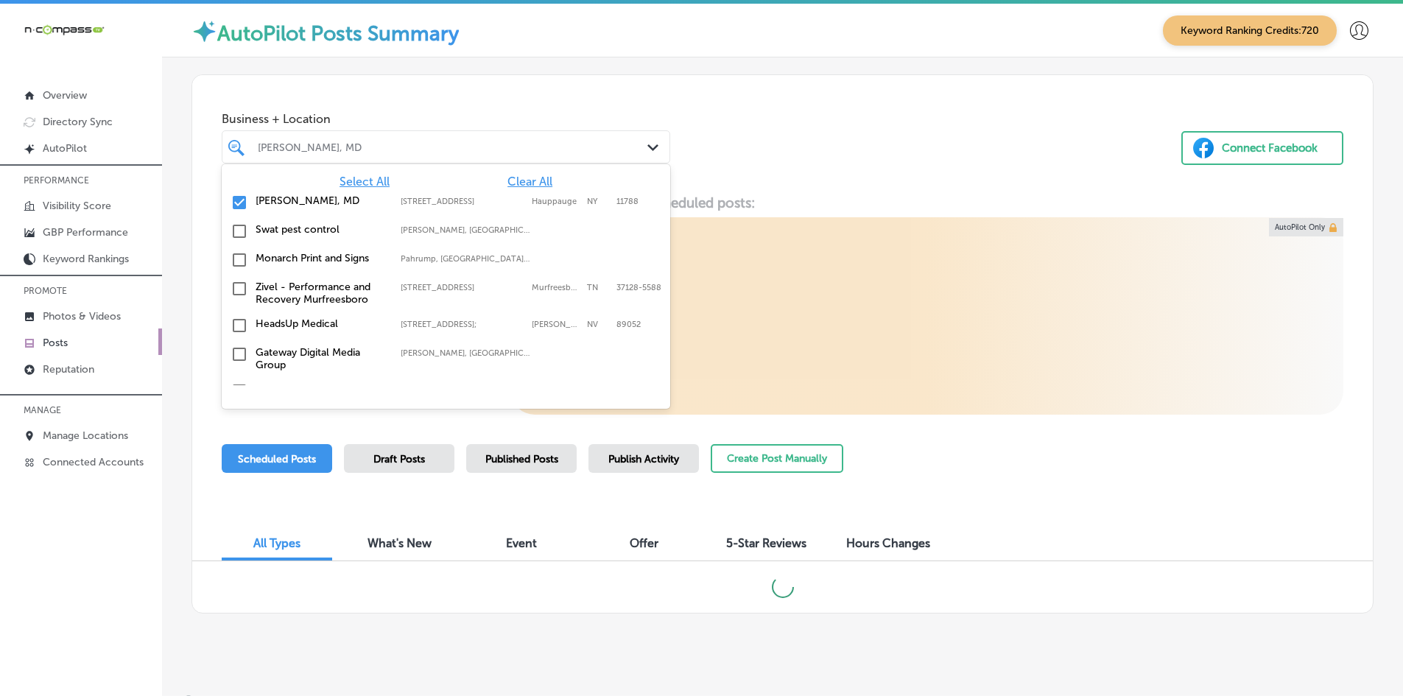
click at [511, 178] on span "Clear All" at bounding box center [529, 182] width 45 height 14
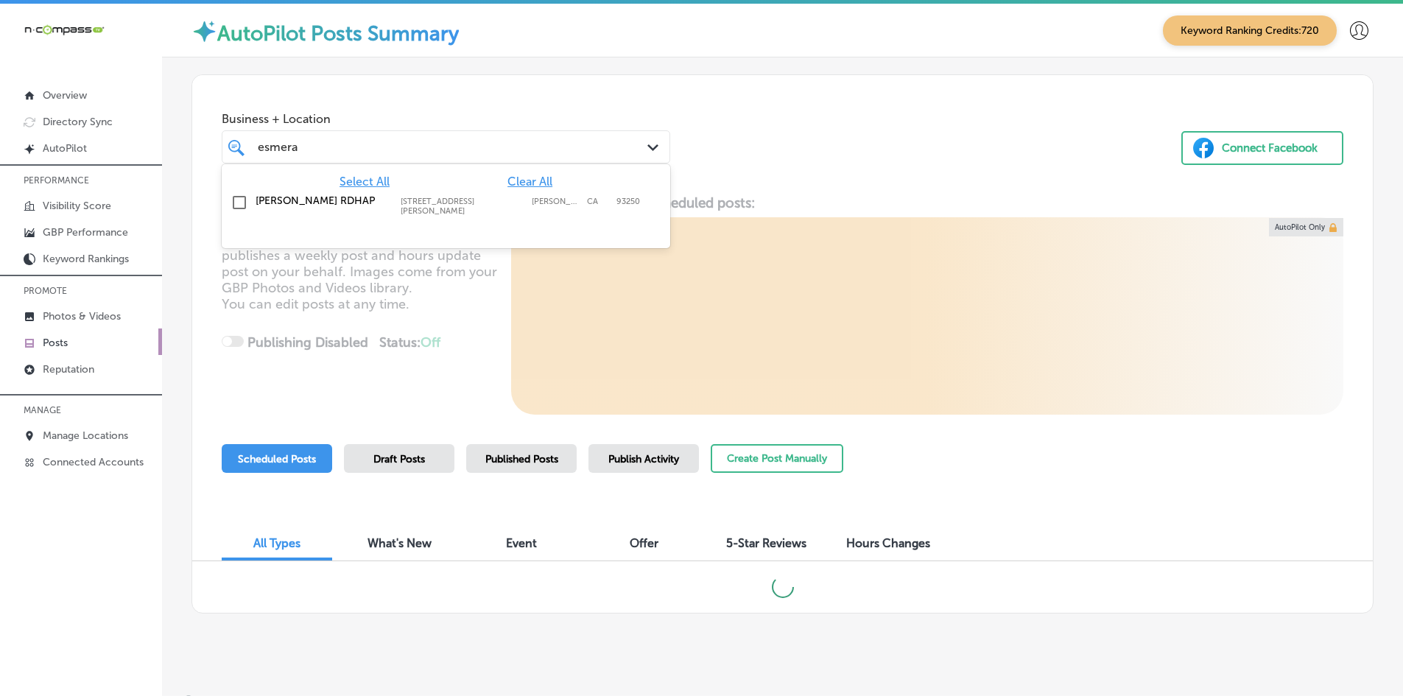
click at [471, 200] on label "[STREET_ADDRESS][PERSON_NAME]" at bounding box center [463, 206] width 124 height 19
type input "esmera"
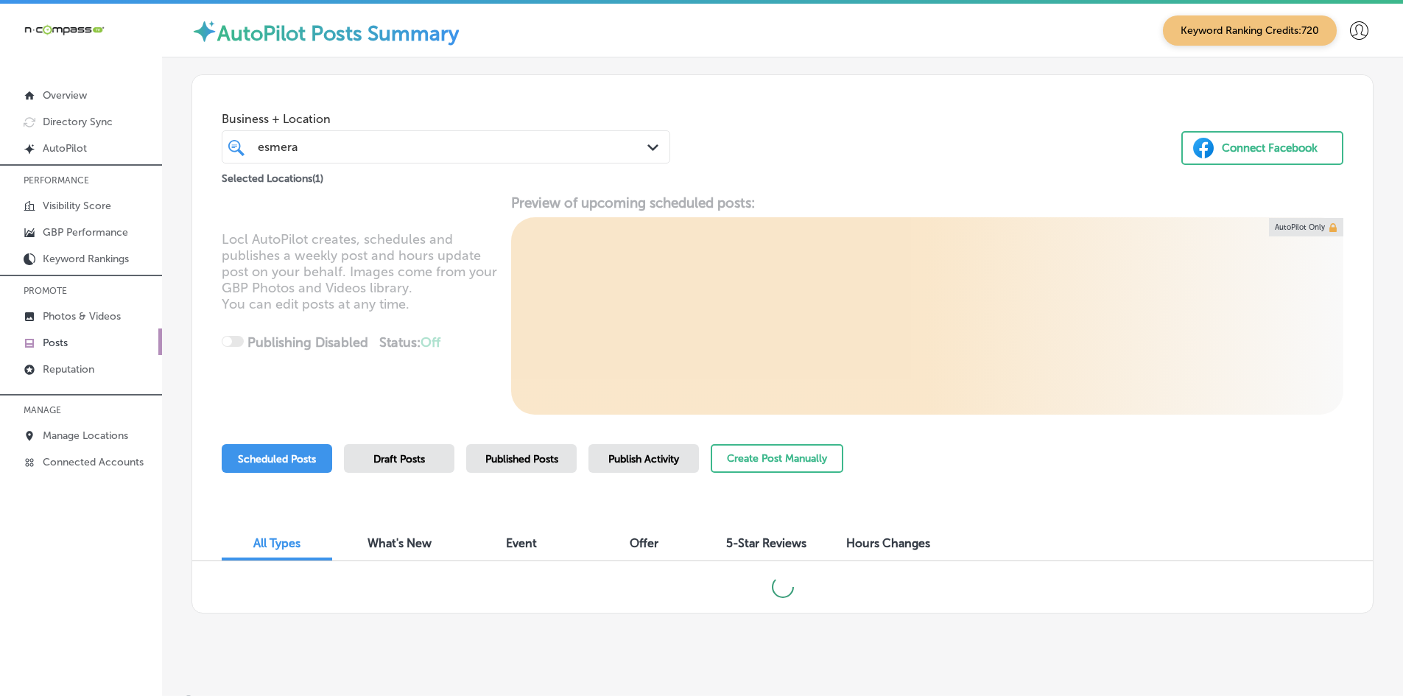
click at [745, 154] on div "Business + Location esmera esmera Path Created with Sketch. Selected Locations …" at bounding box center [782, 131] width 1181 height 112
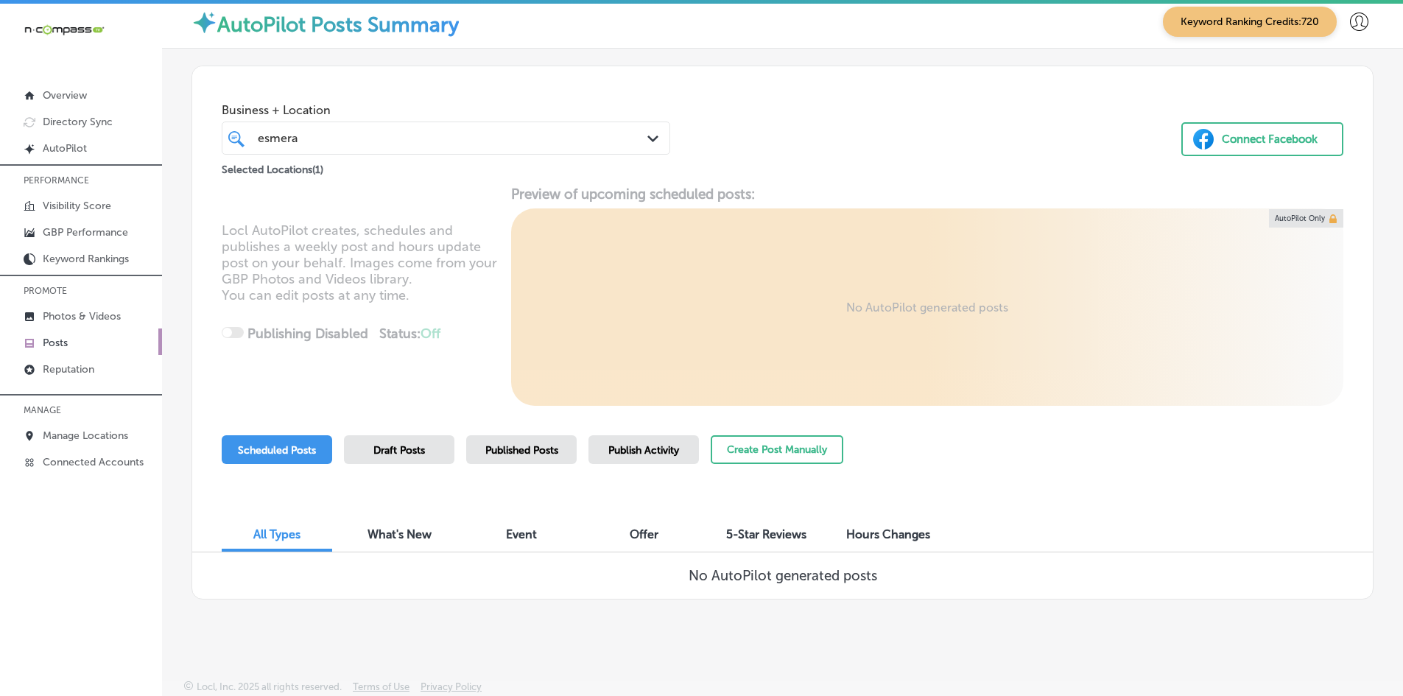
scroll to position [9, 0]
click at [550, 460] on div "Published Posts" at bounding box center [521, 449] width 110 height 29
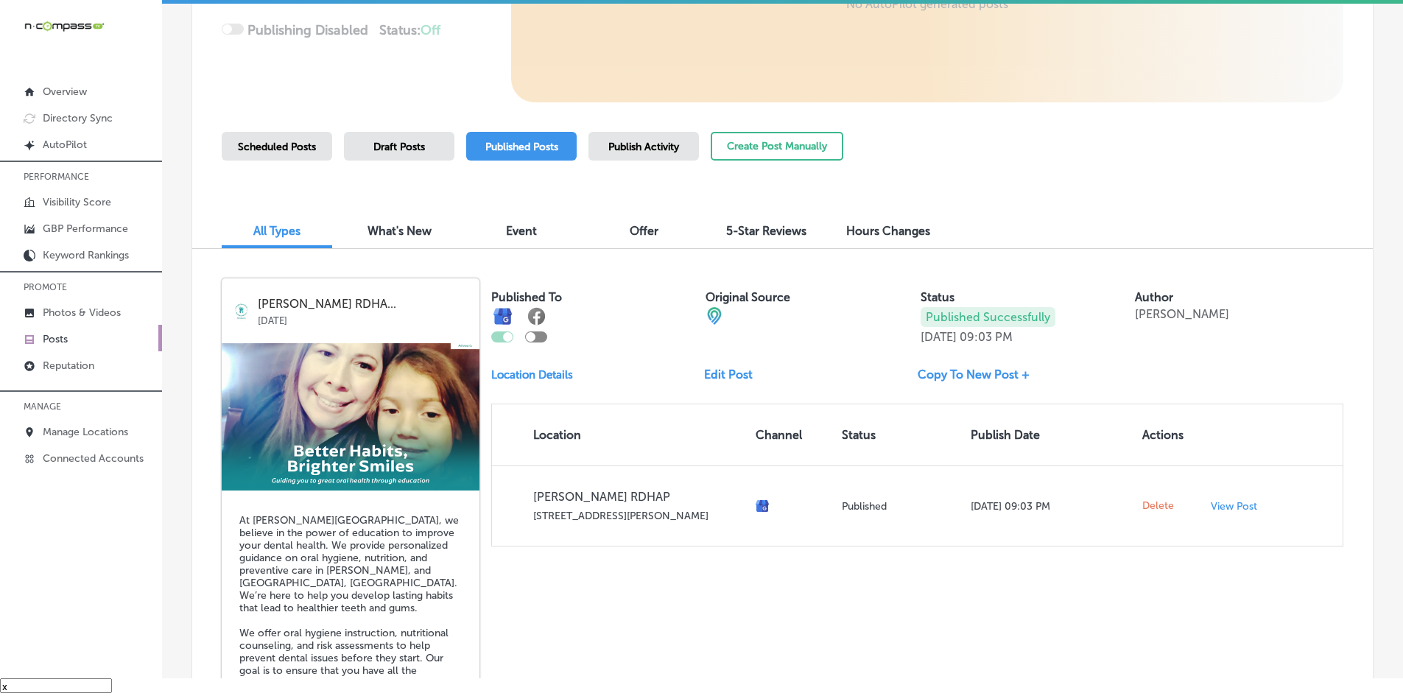
scroll to position [382, 0]
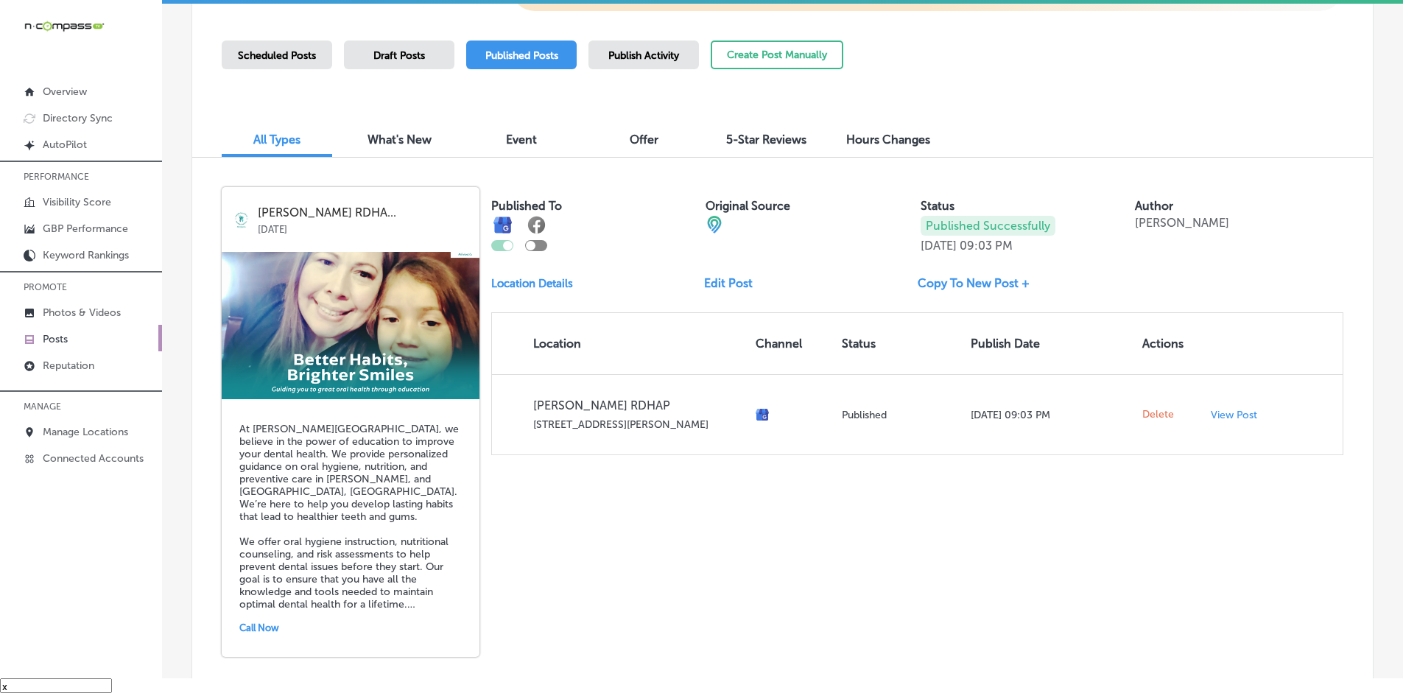
click at [277, 49] on span "Scheduled Posts" at bounding box center [277, 55] width 78 height 13
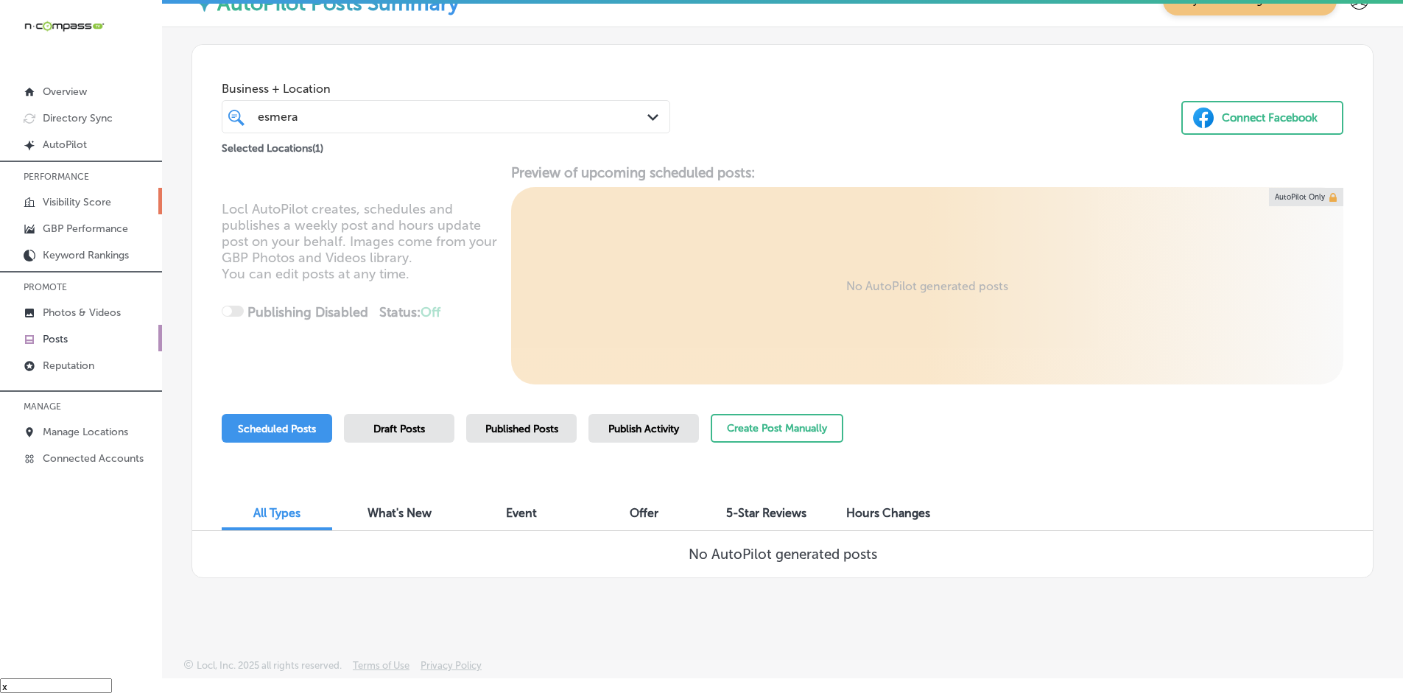
scroll to position [9, 0]
click at [792, 432] on button "Create Post Manually" at bounding box center [777, 428] width 133 height 29
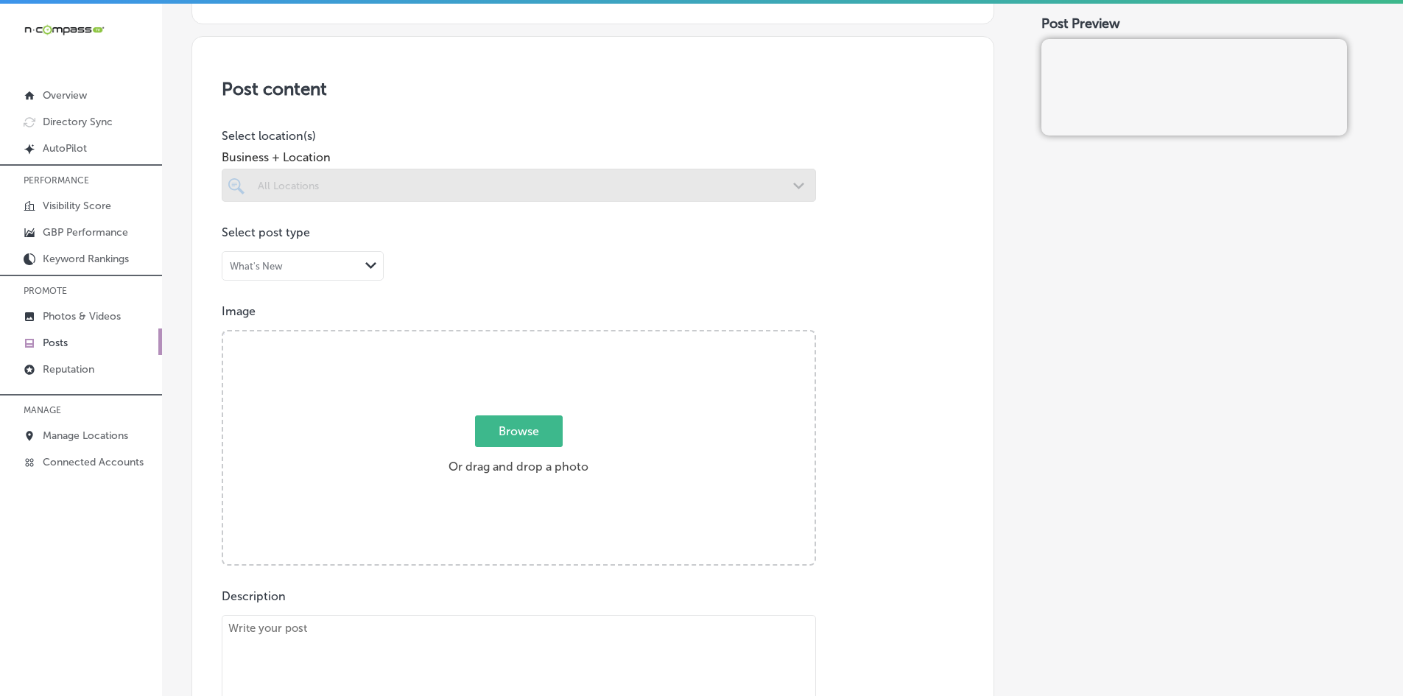
scroll to position [295, 0]
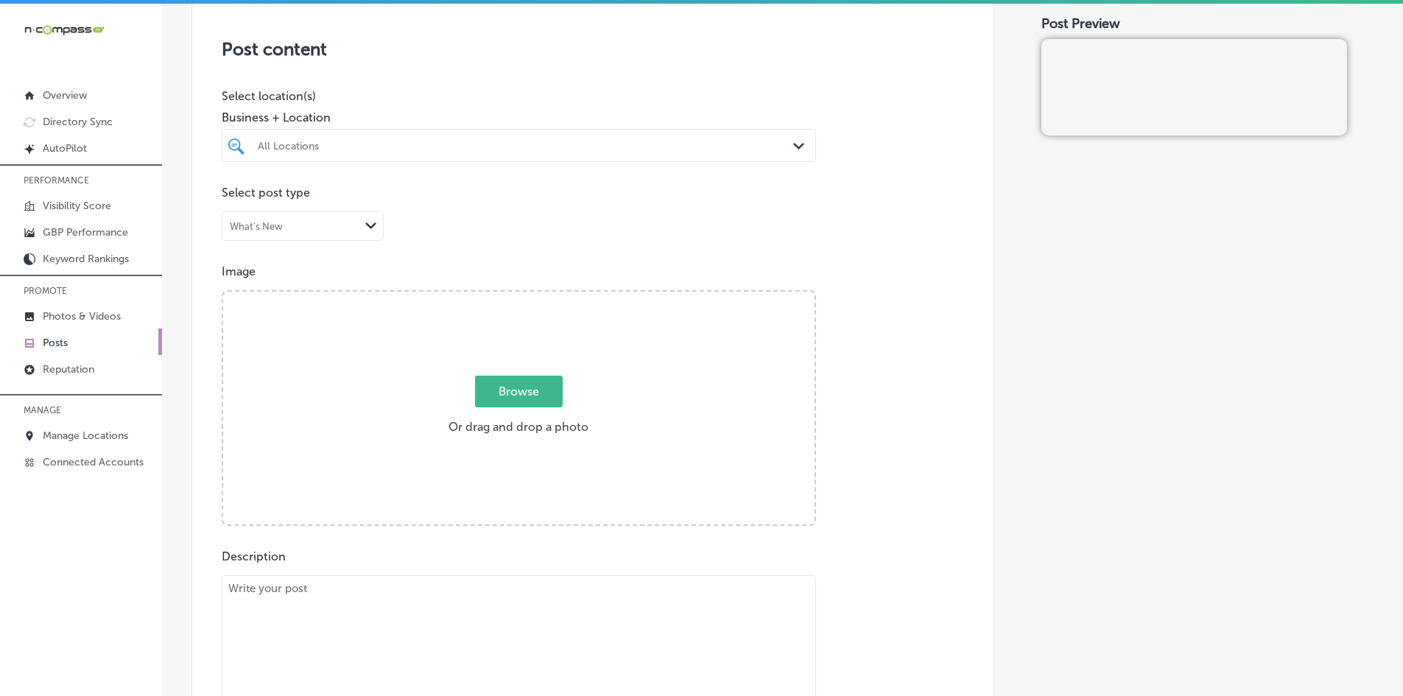
click at [354, 153] on div at bounding box center [492, 146] width 472 height 20
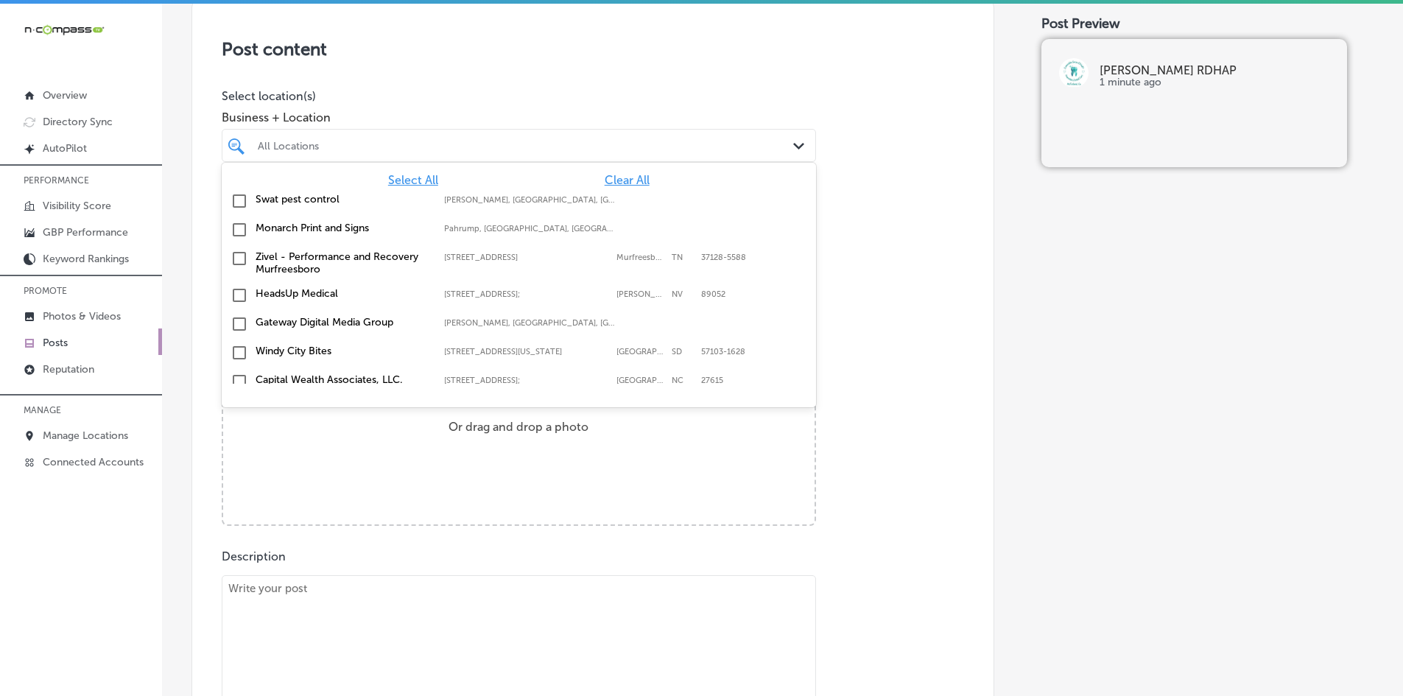
click at [605, 178] on span "Clear All" at bounding box center [627, 180] width 45 height 14
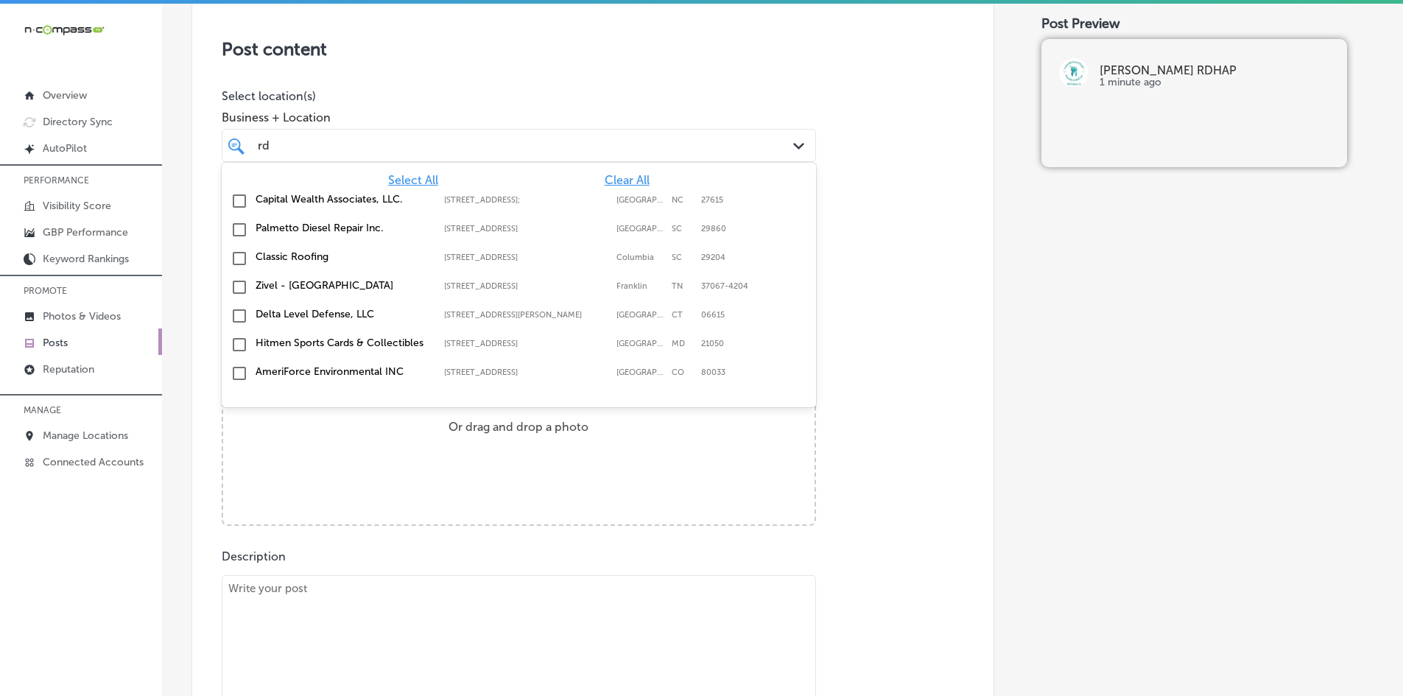
type input "r"
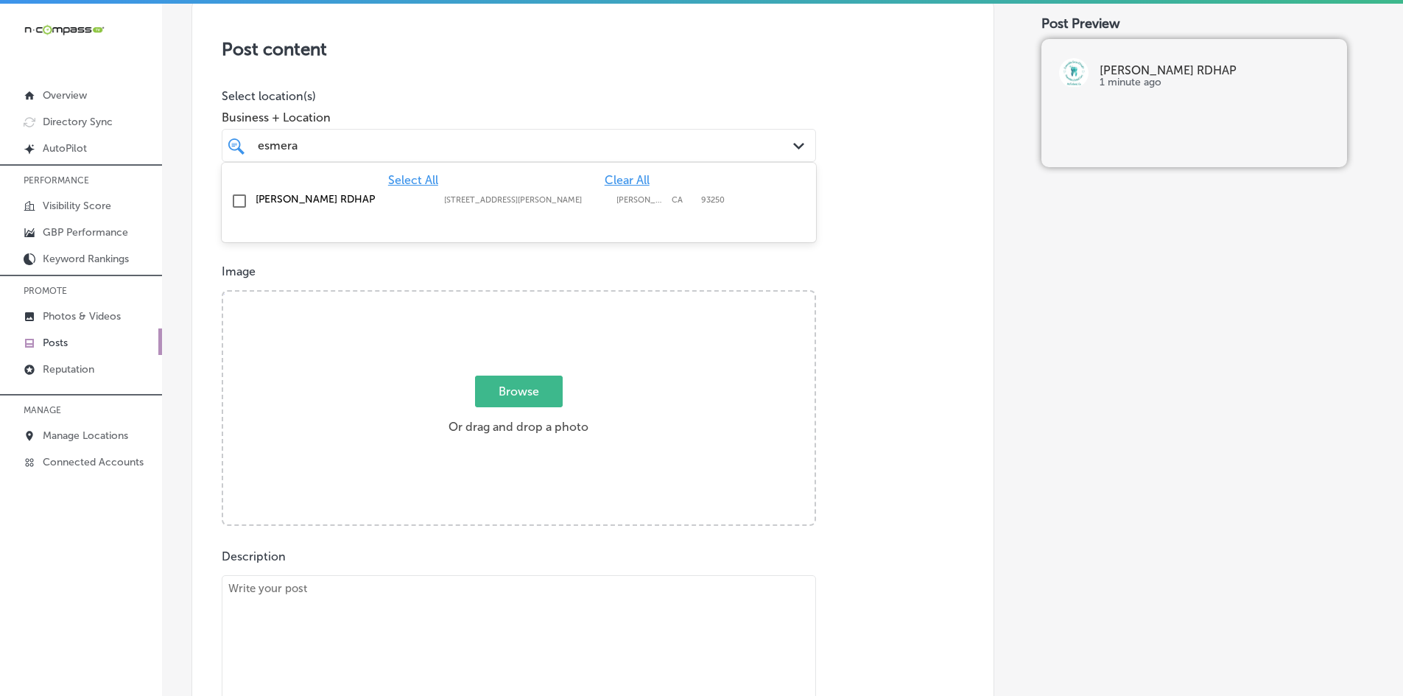
click at [421, 205] on label "[PERSON_NAME] RDHAP" at bounding box center [343, 199] width 174 height 13
type input "esmera"
click at [556, 110] on span "Business + Location" at bounding box center [519, 117] width 594 height 14
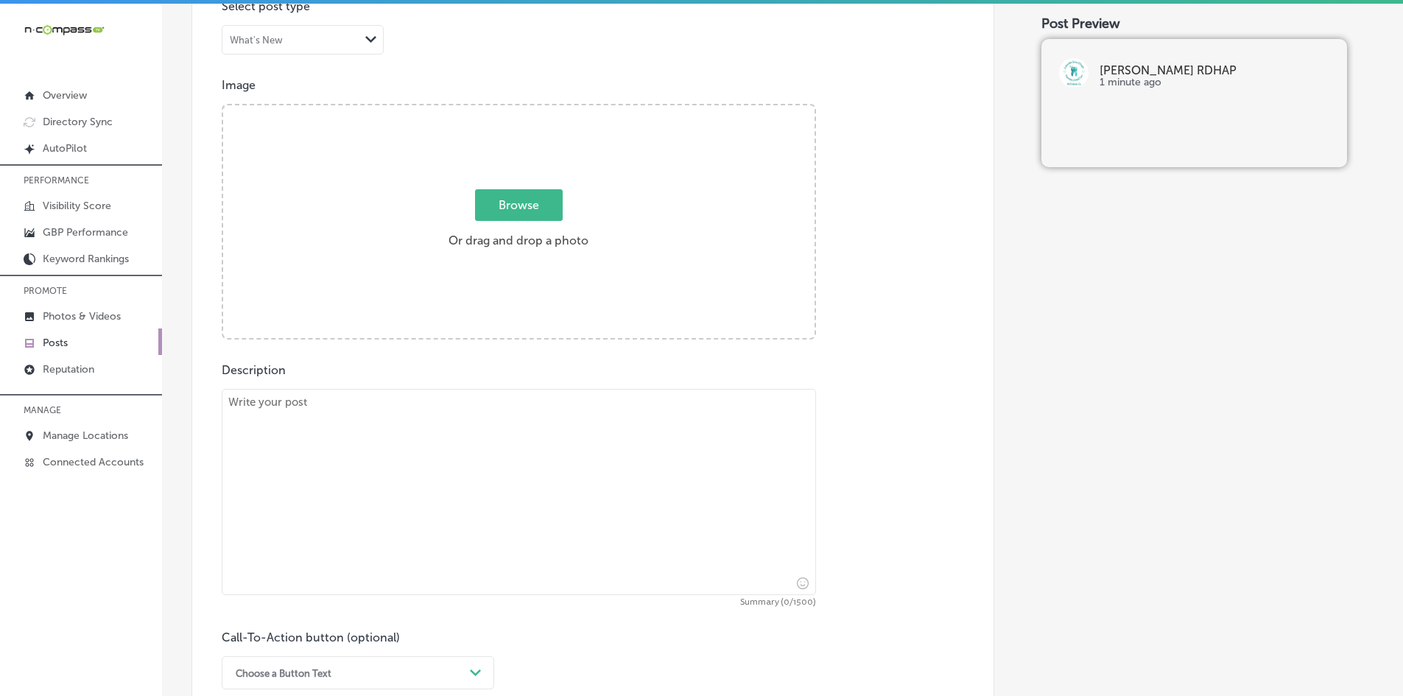
scroll to position [589, 0]
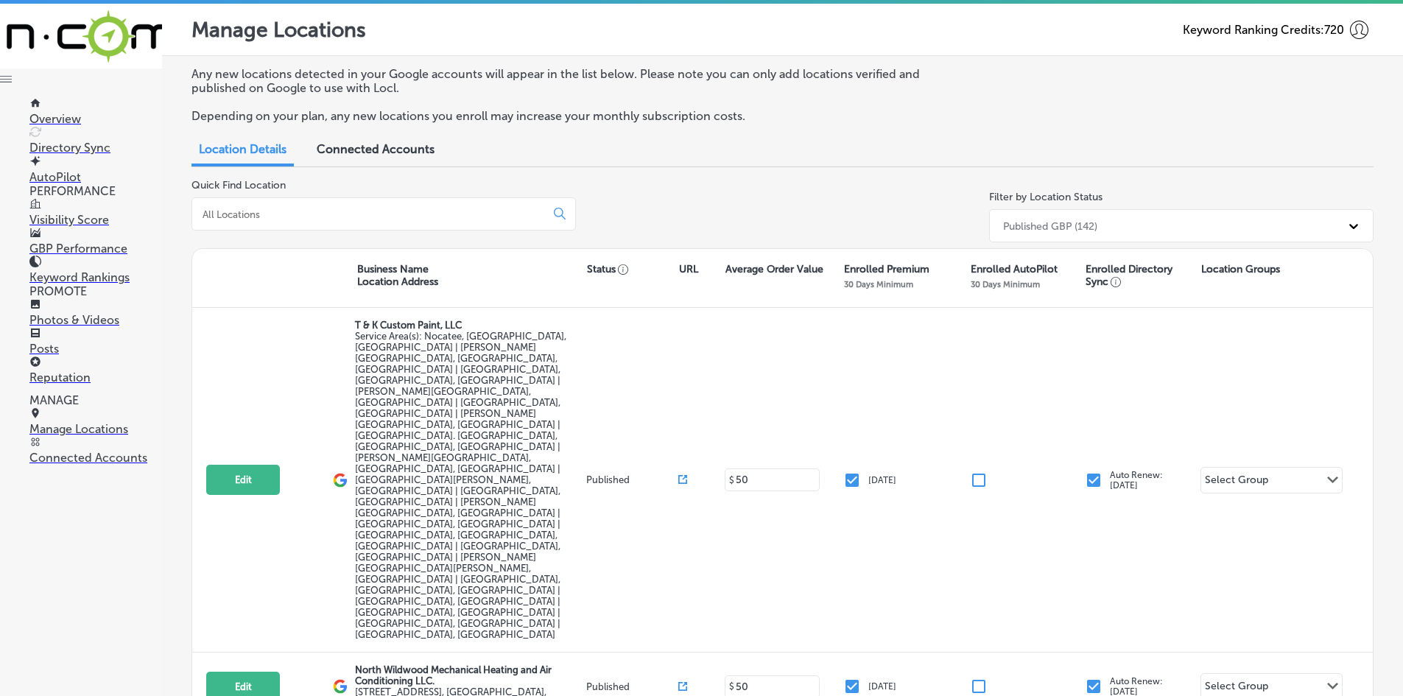
click at [155, 545] on div "iconmonstr-menu-thin copy Created with Sketch. Overview Directory Sync Created …" at bounding box center [81, 352] width 162 height 696
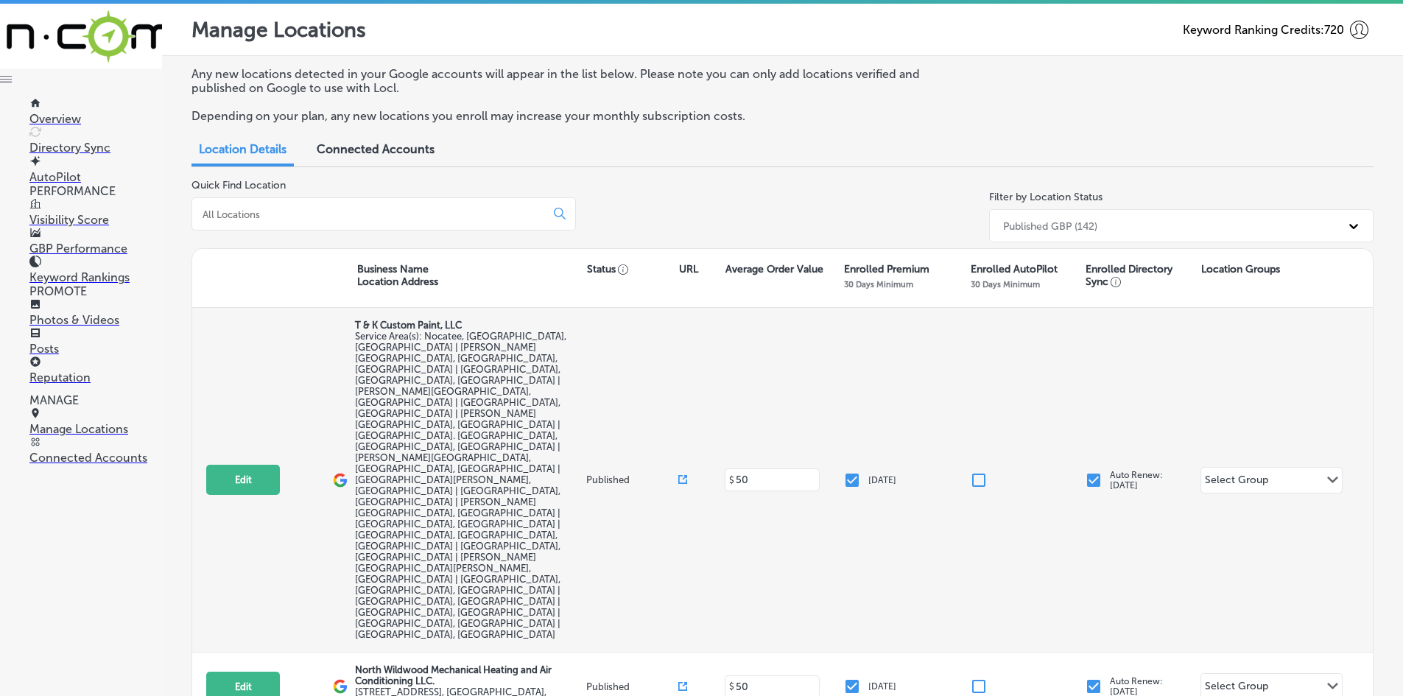
click at [264, 380] on div "Edit This location is not published yet. T & K Custom Paint, LLC Service Area(s…" at bounding box center [782, 480] width 1181 height 345
click at [260, 465] on button "Edit" at bounding box center [243, 480] width 74 height 30
select select "US"
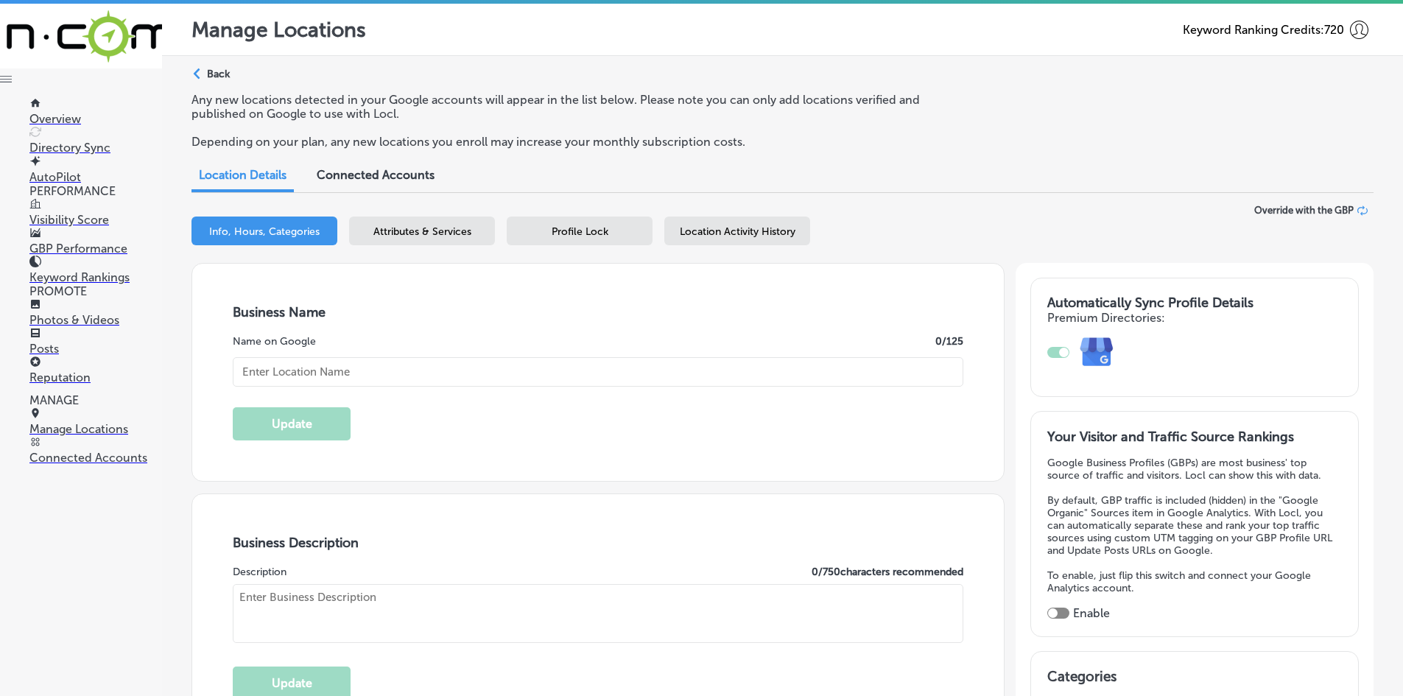
click at [716, 233] on span "Location Activity History" at bounding box center [738, 231] width 116 height 13
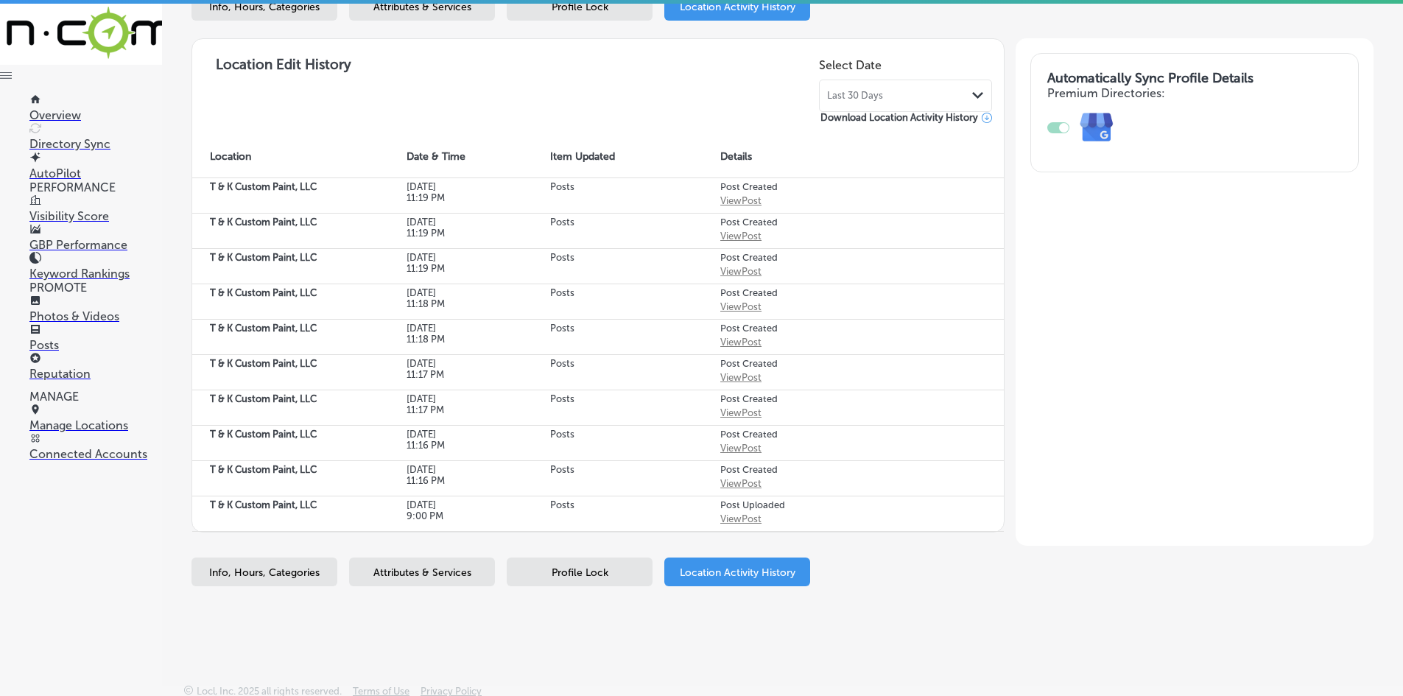
scroll to position [147, 0]
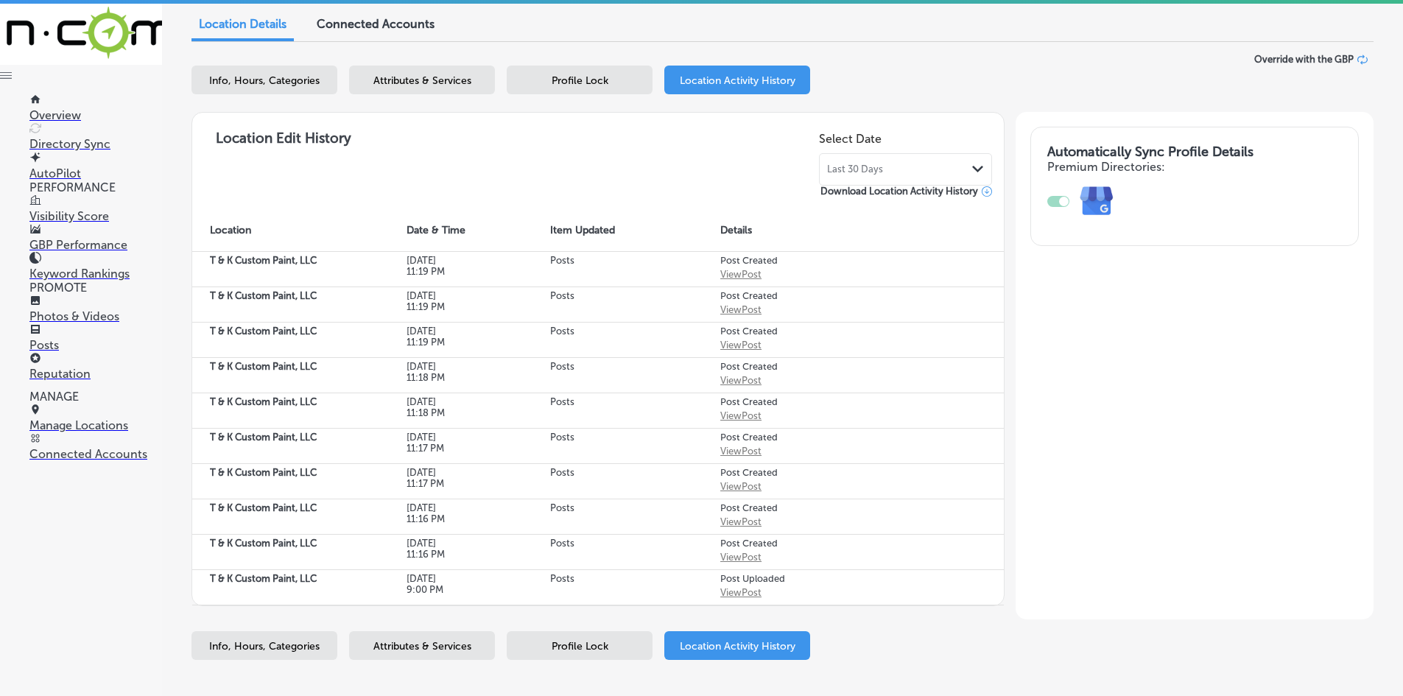
click at [142, 615] on div "iconmonstr-menu-thin copy Created with Sketch. Overview Directory Sync Created …" at bounding box center [81, 348] width 162 height 696
click at [582, 82] on span "Profile Lock" at bounding box center [580, 80] width 57 height 13
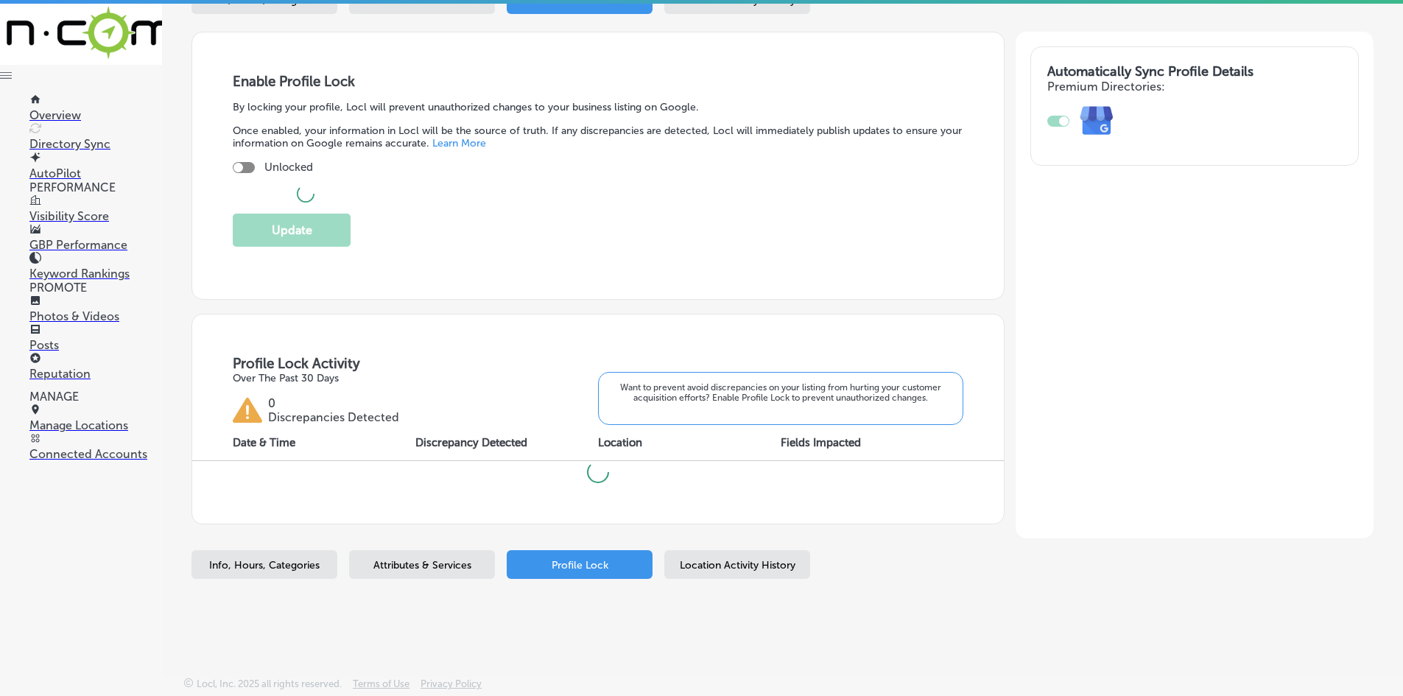
checkbox input "true"
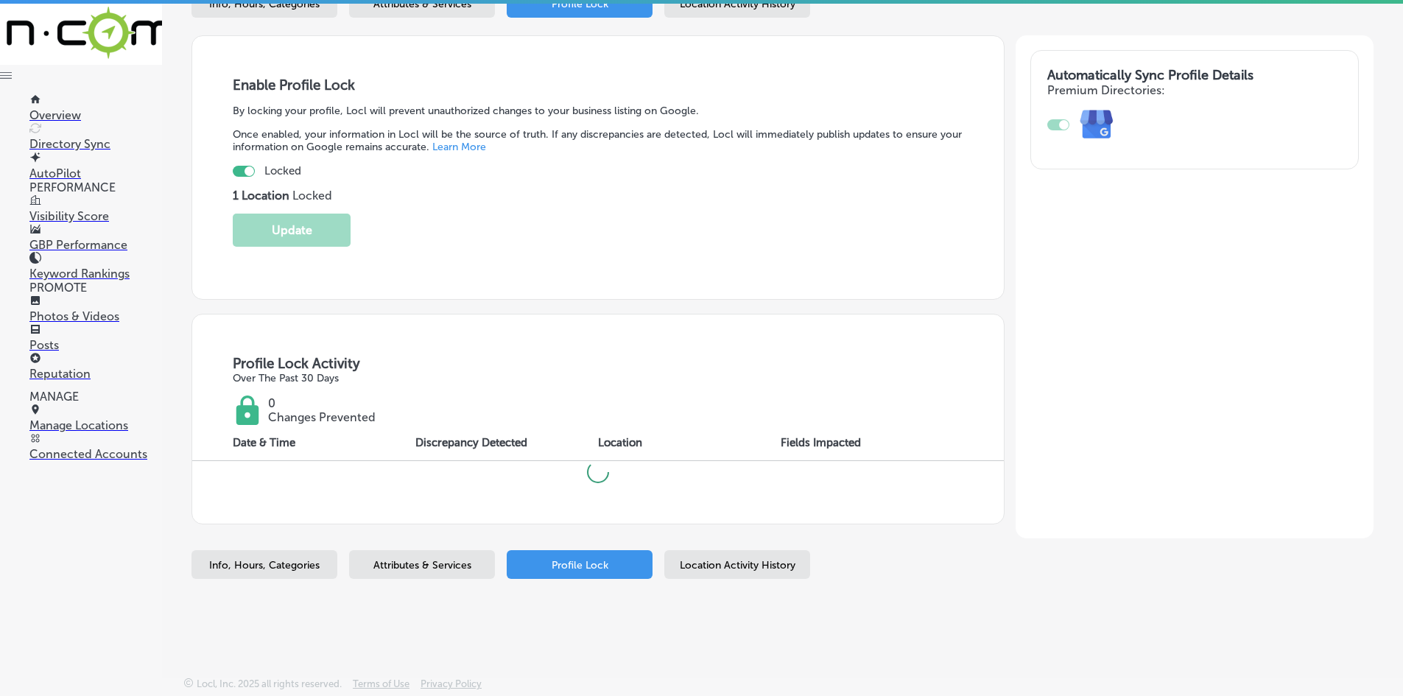
scroll to position [228, 0]
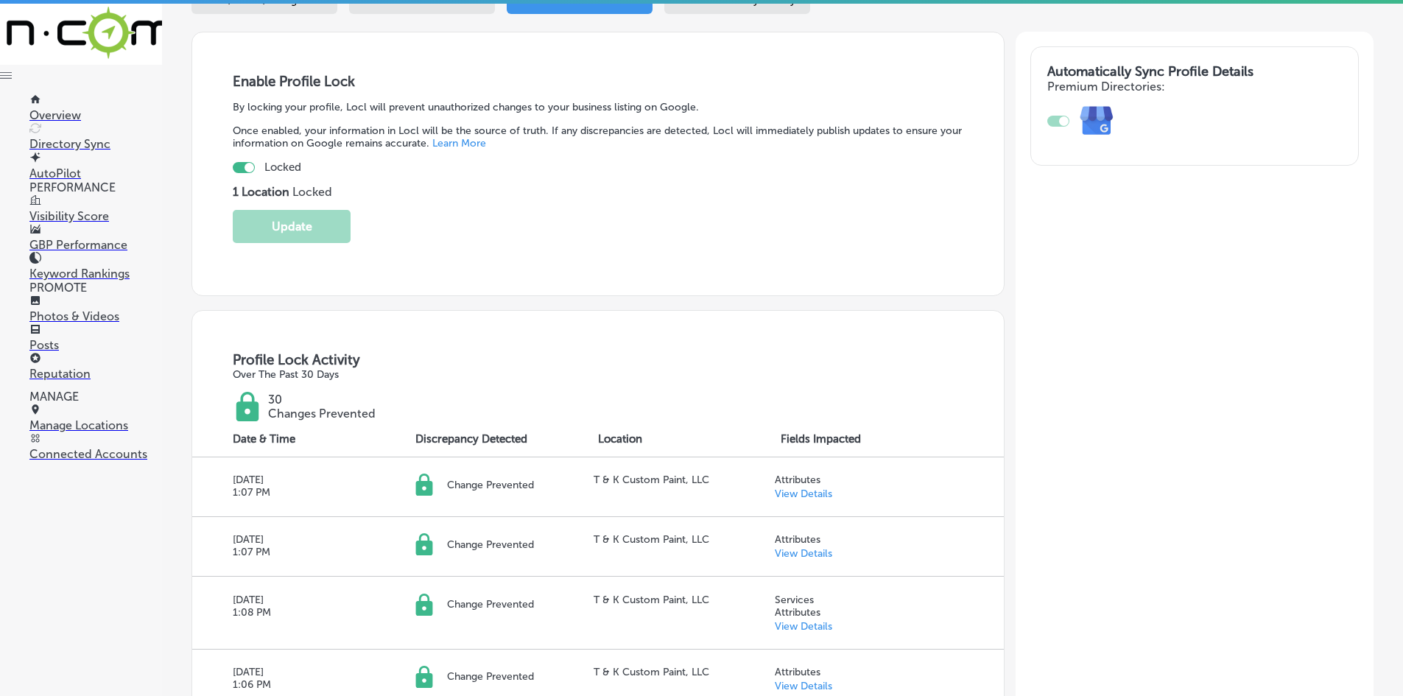
click at [8, 508] on div "iconmonstr-menu-thin copy Created with Sketch. Overview Directory Sync Created …" at bounding box center [81, 348] width 162 height 696
click at [102, 430] on p "Manage Locations" at bounding box center [95, 425] width 133 height 14
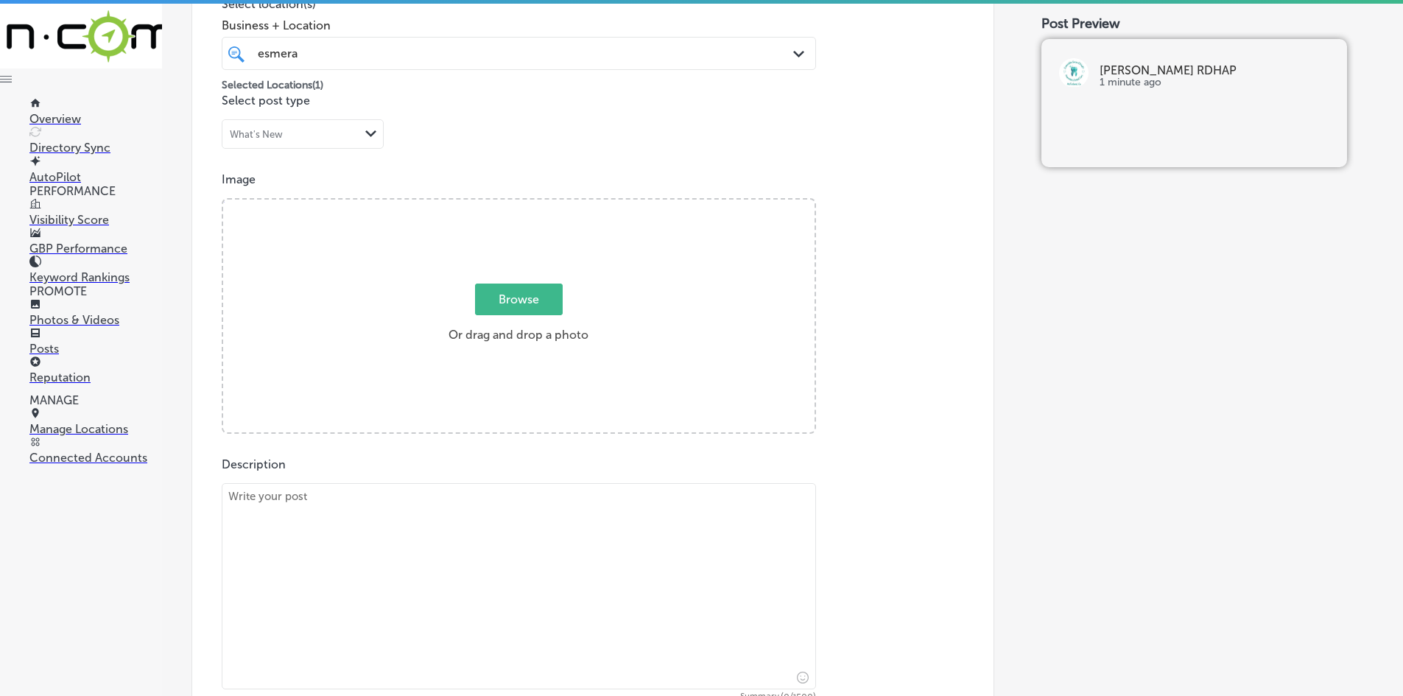
scroll to position [368, 0]
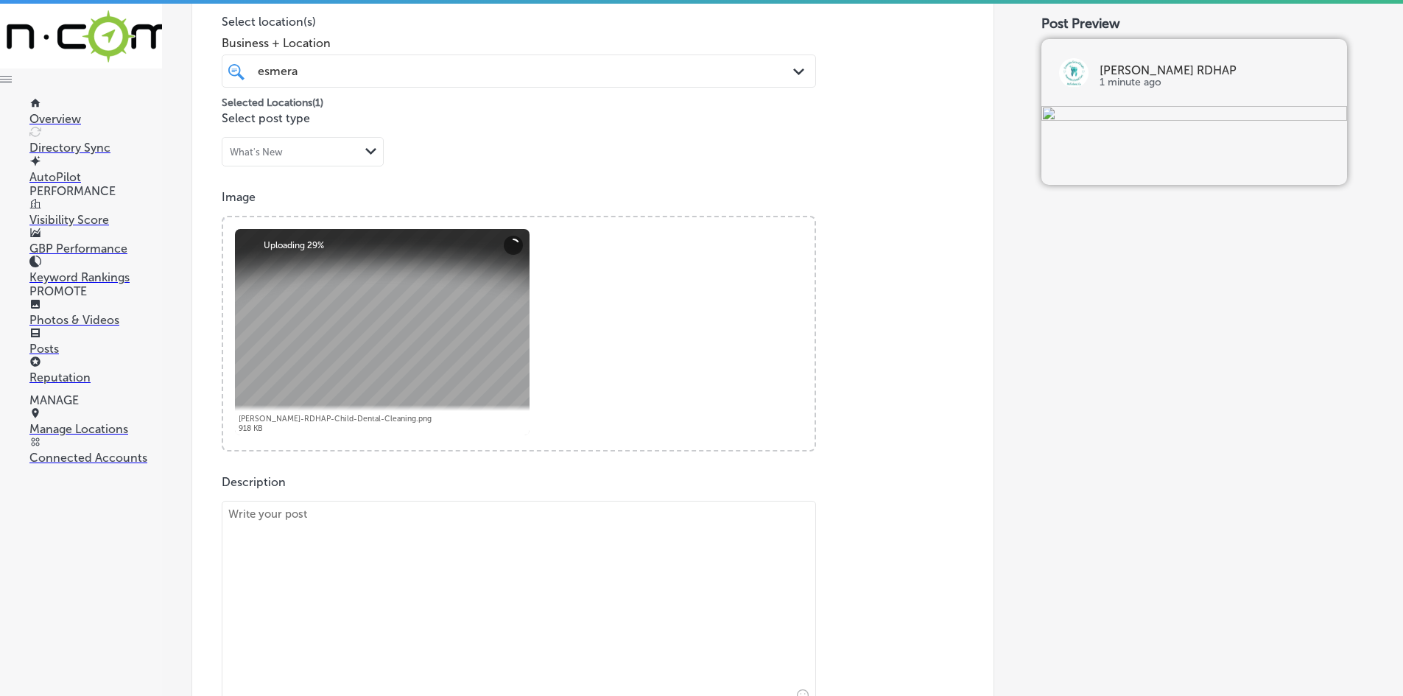
click at [269, 600] on textarea at bounding box center [519, 604] width 594 height 206
paste textarea "As the school year begins, it’s the perfect time to make sure your child’s teet…"
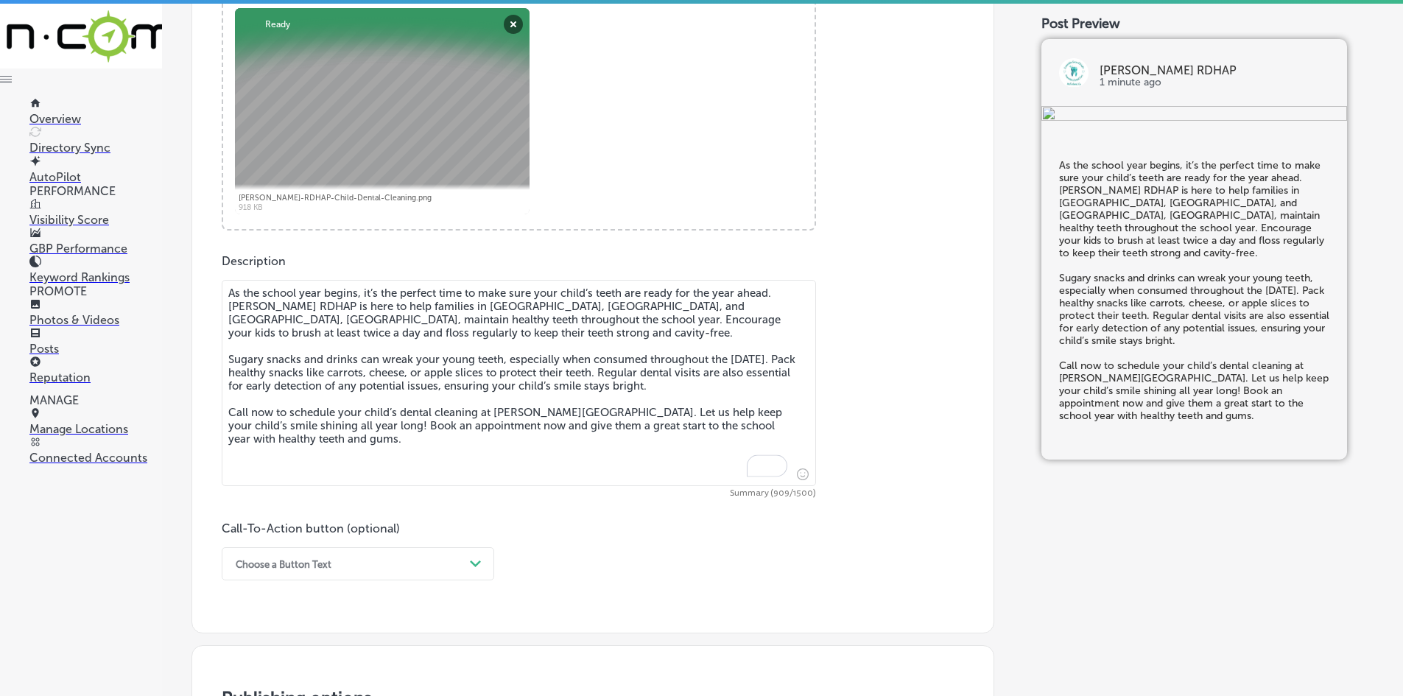
type textarea "As the school year begins, it’s the perfect time to make sure your child’s teet…"
click at [265, 578] on div "Choose a Button Text Path Created with Sketch." at bounding box center [358, 563] width 273 height 33
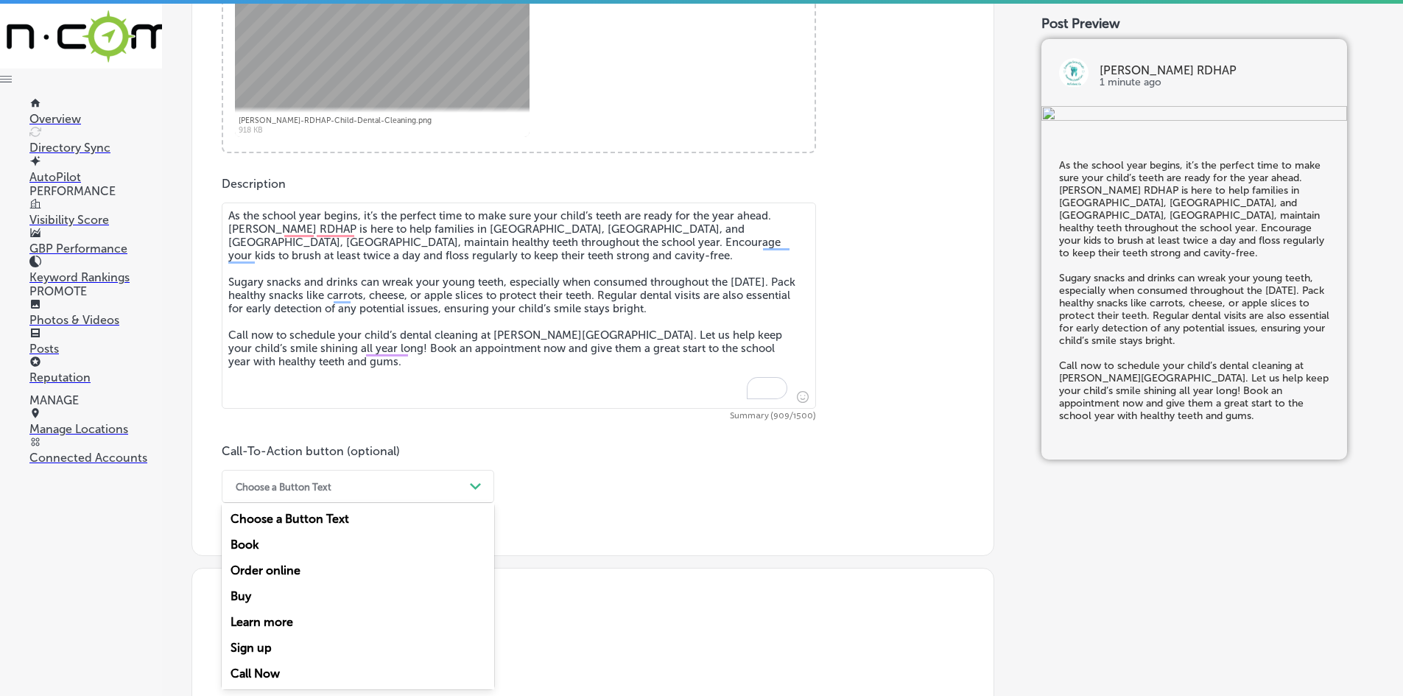
click at [253, 670] on div "Call Now" at bounding box center [358, 674] width 273 height 26
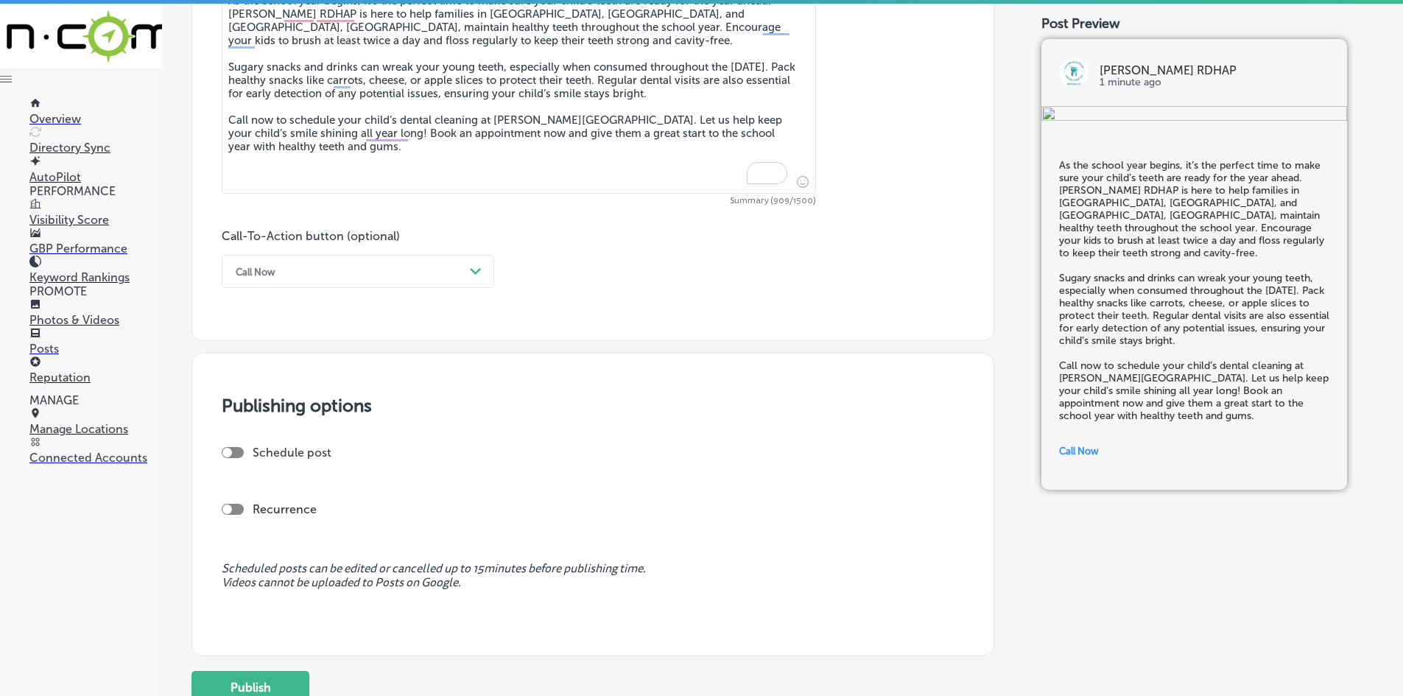
scroll to position [888, 0]
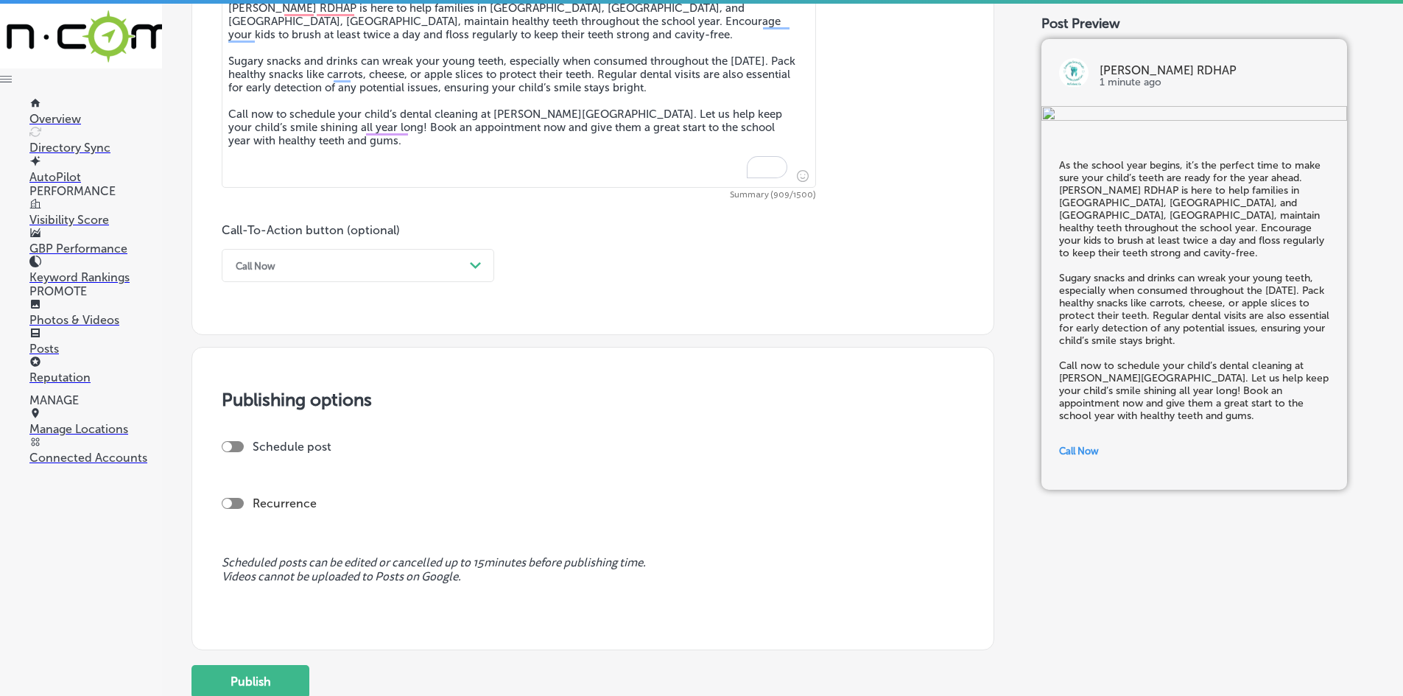
click at [235, 443] on div at bounding box center [233, 446] width 22 height 11
checkbox input "true"
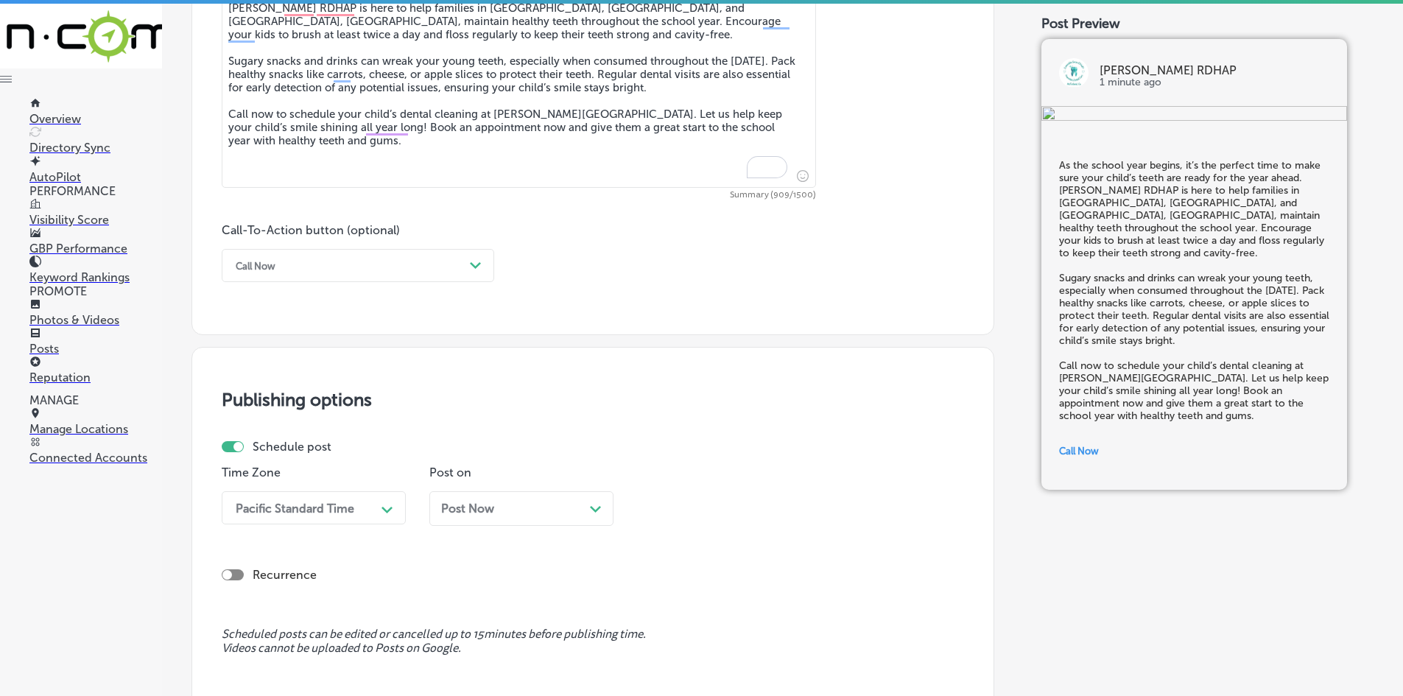
click at [289, 518] on div "Pacific Standard Time Path Created with Sketch." at bounding box center [314, 507] width 184 height 33
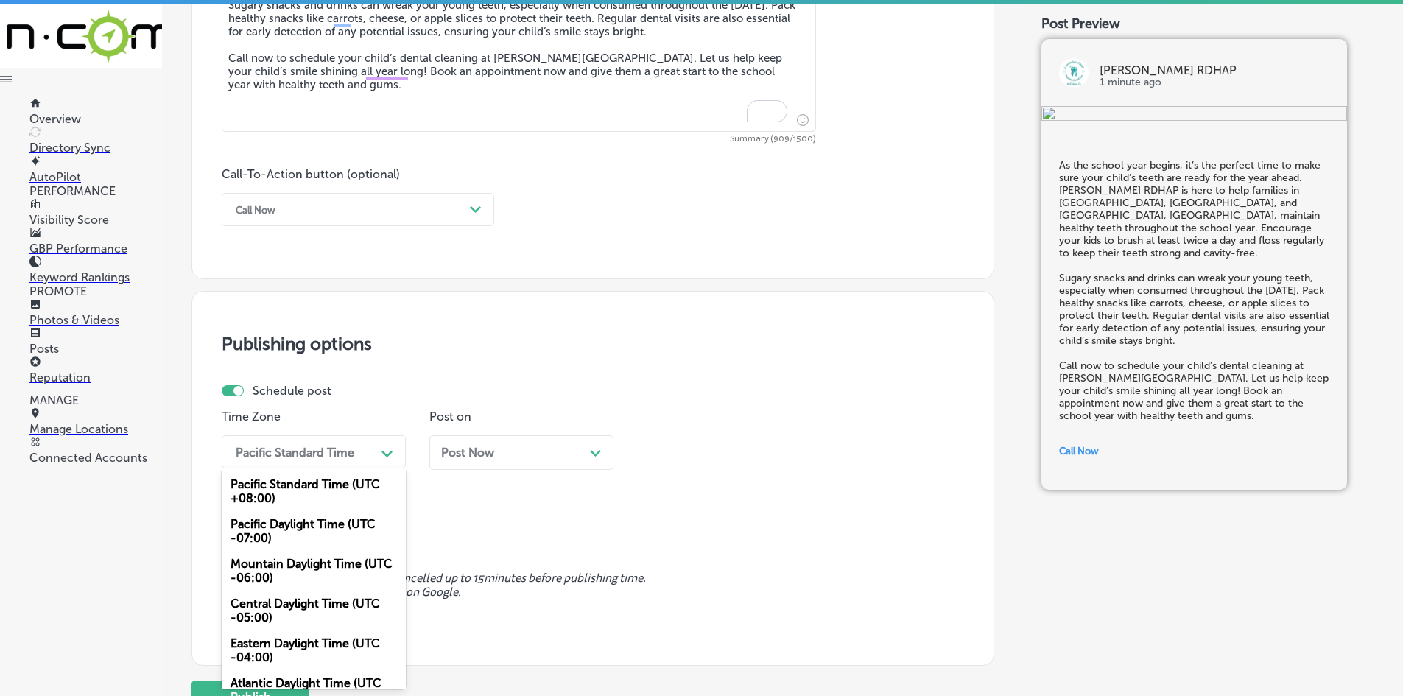
click at [269, 569] on div "Mountain Daylight Time (UTC -06:00)" at bounding box center [314, 571] width 184 height 40
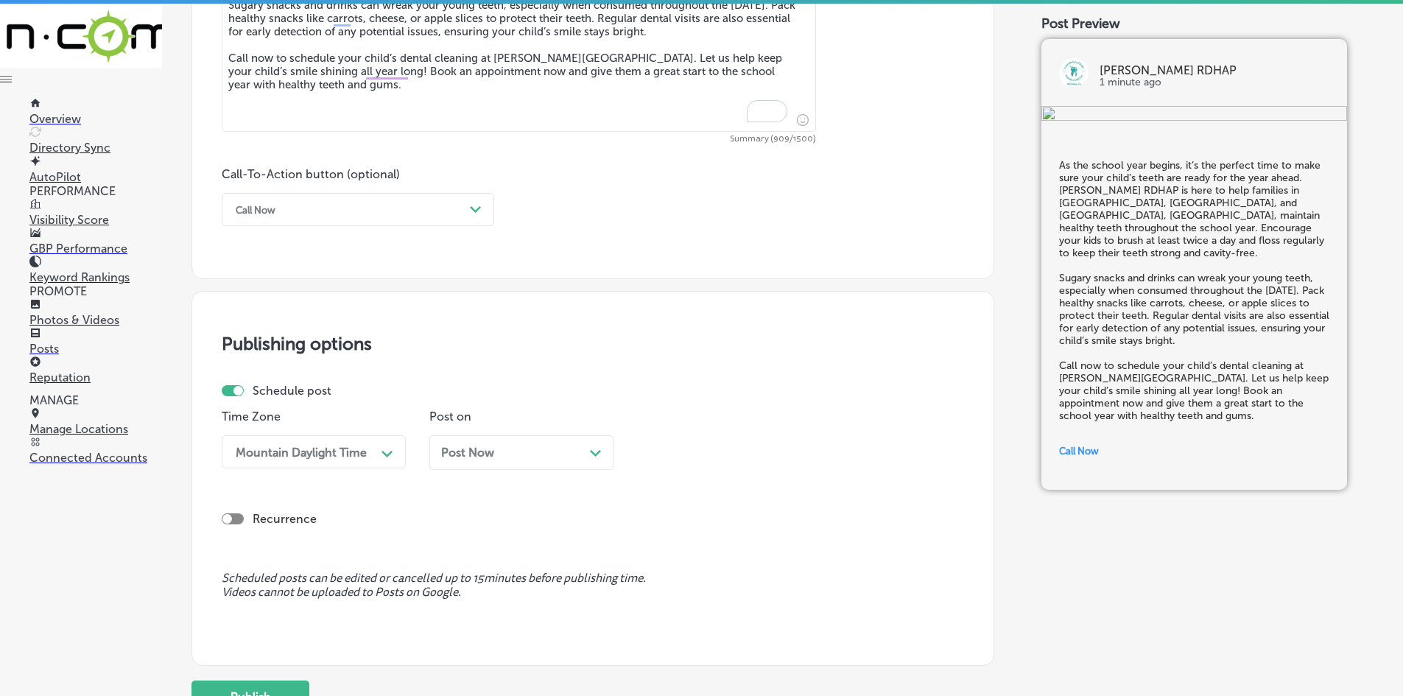
click at [480, 465] on div "Post Now Path Created with Sketch." at bounding box center [521, 452] width 184 height 35
click at [681, 435] on div "Time 01:00 PM Path Created with Sketch." at bounding box center [729, 445] width 184 height 71
click at [682, 440] on div "01:00 PM" at bounding box center [717, 452] width 147 height 26
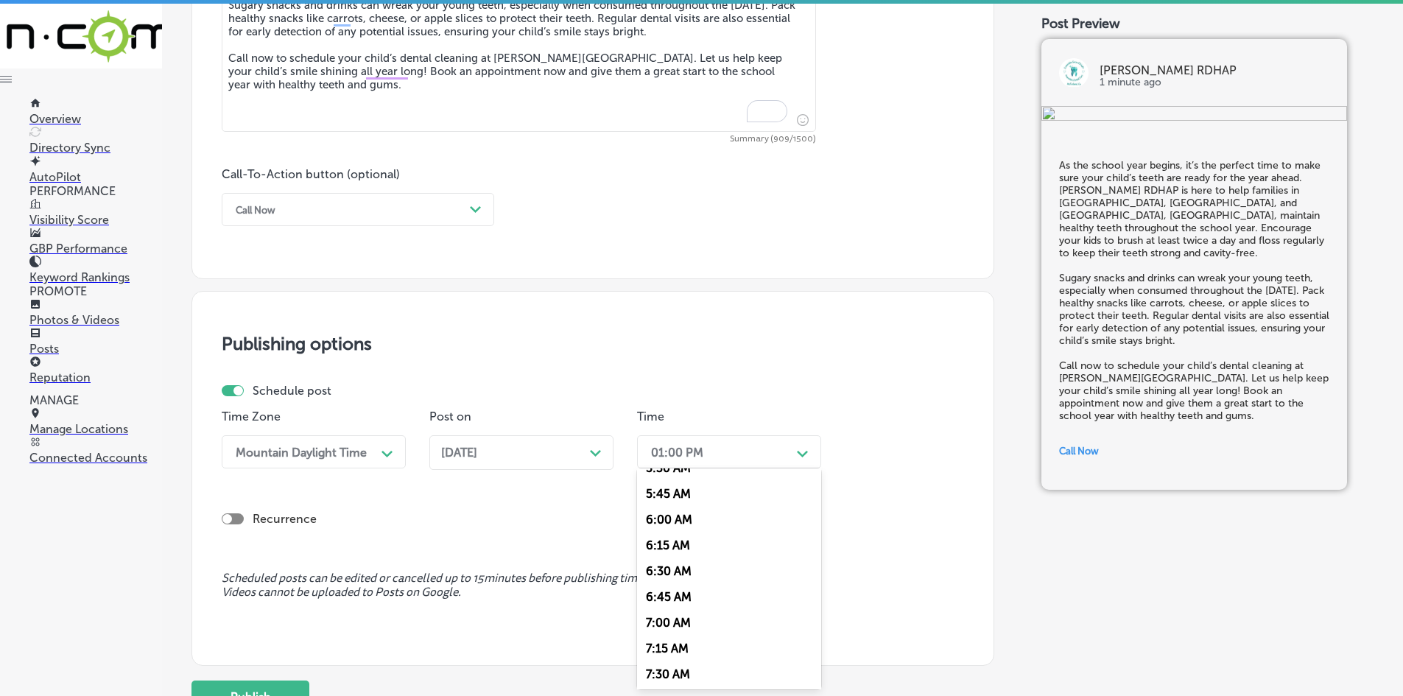
scroll to position [589, 0]
click at [674, 616] on div "7:00 AM" at bounding box center [729, 617] width 184 height 26
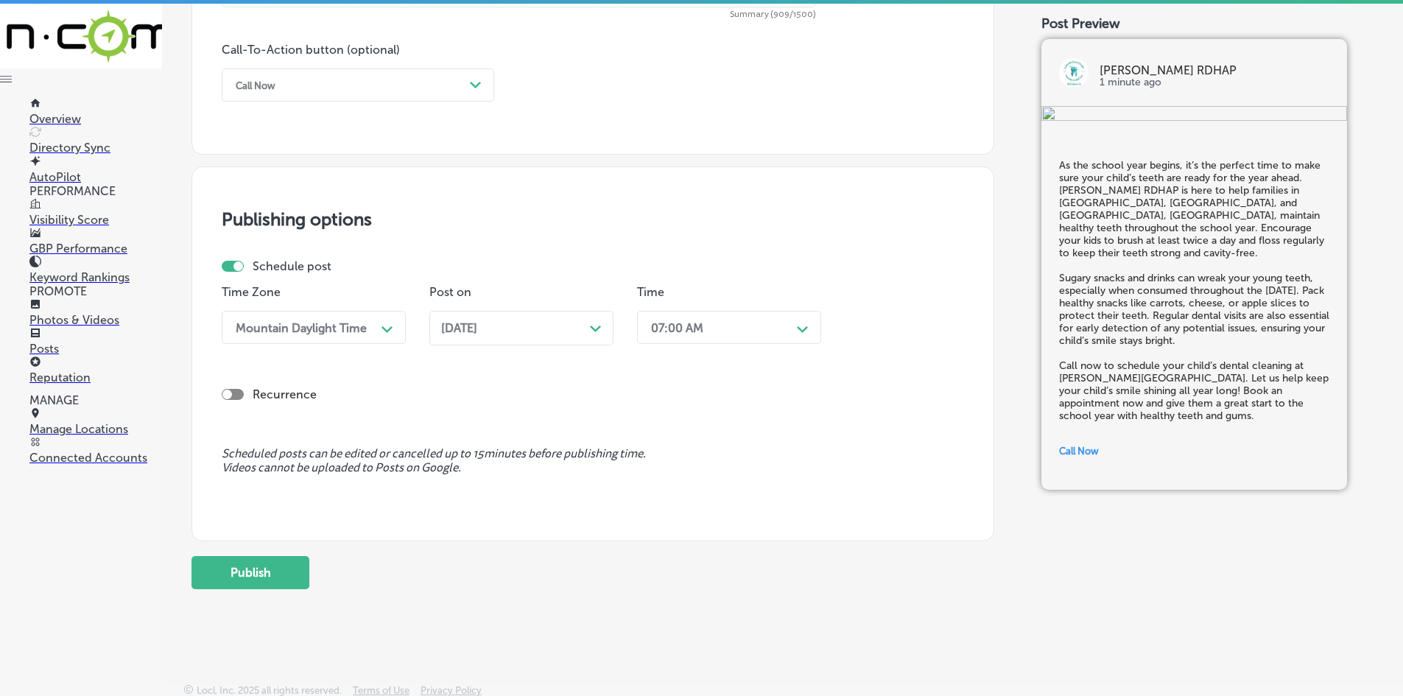
scroll to position [1072, 0]
click at [256, 567] on button "Publish" at bounding box center [251, 568] width 118 height 33
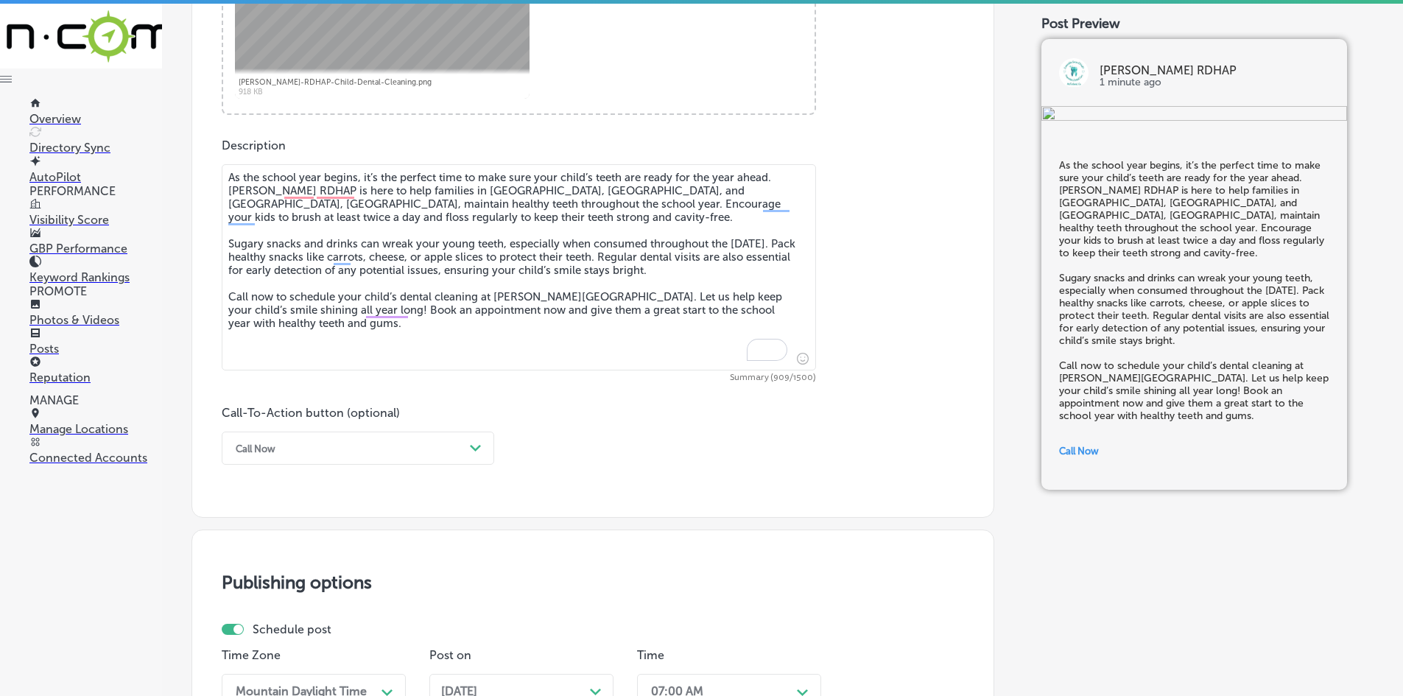
scroll to position [704, 0]
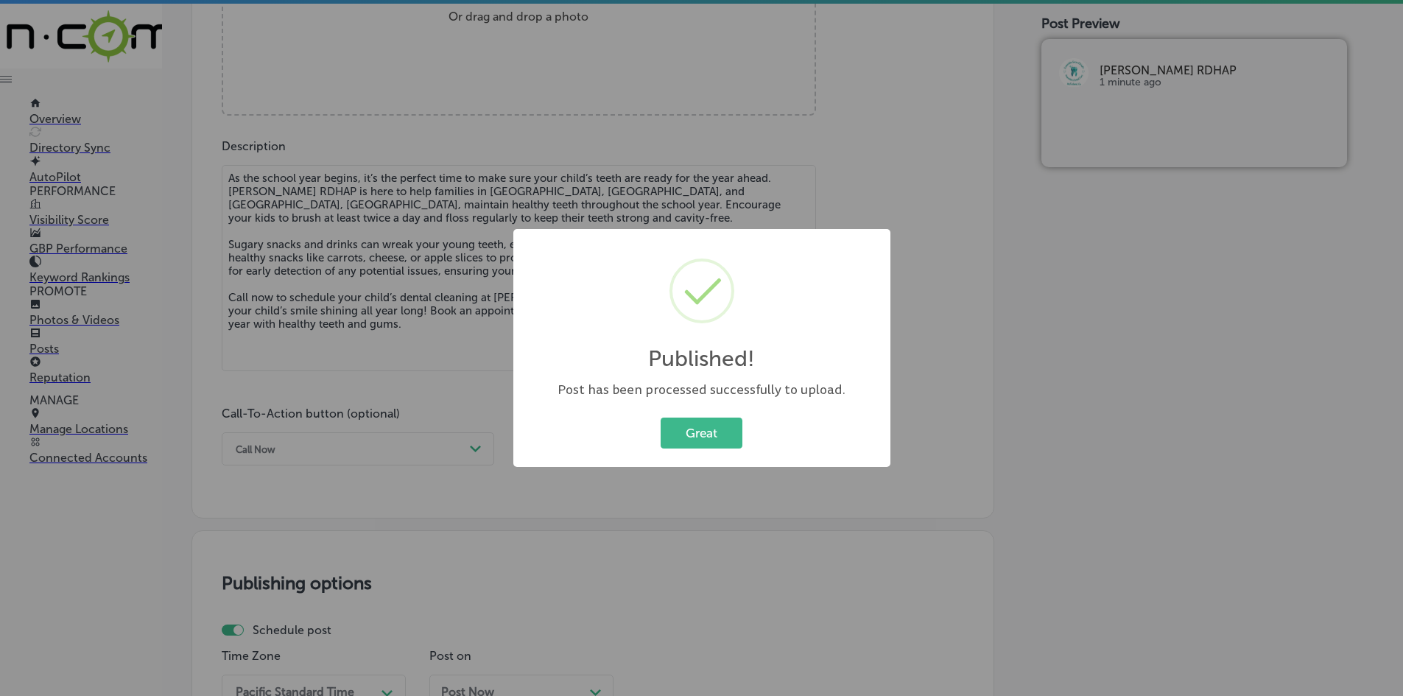
click at [665, 423] on button "Great" at bounding box center [702, 433] width 82 height 30
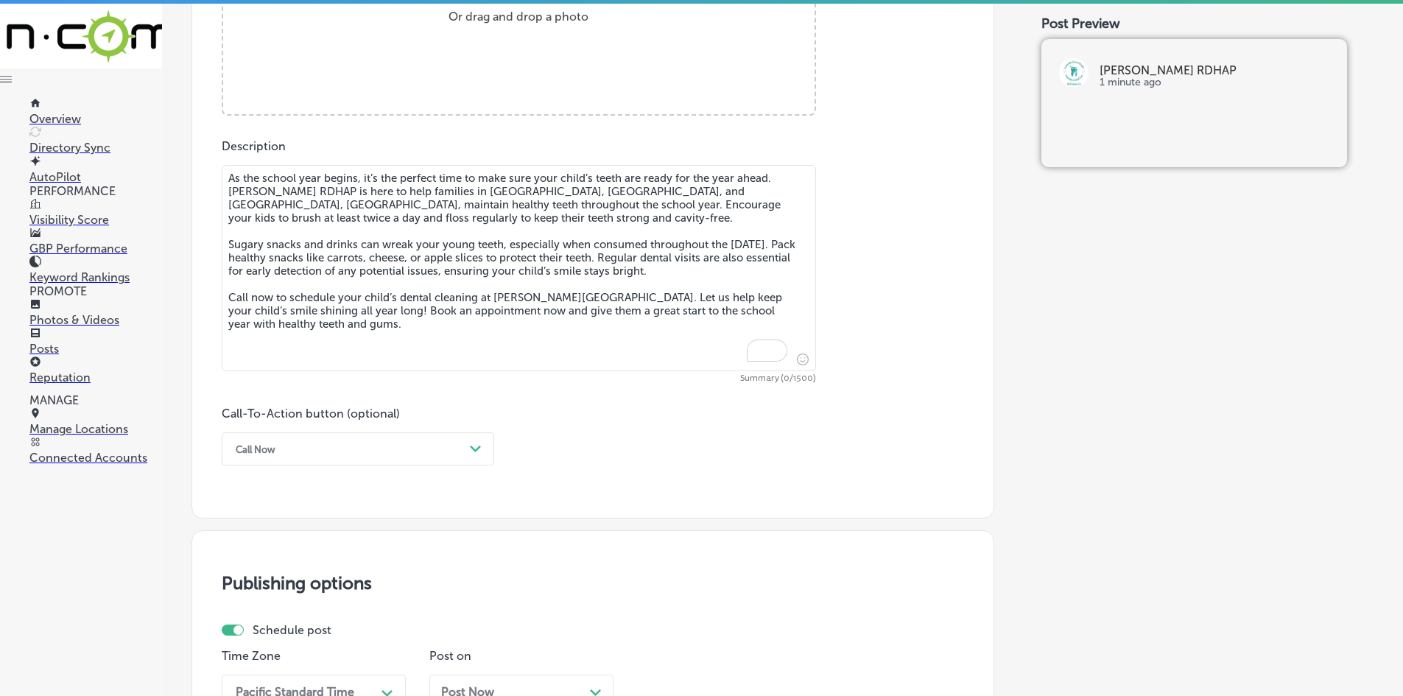
click at [423, 287] on textarea "As the school year begins, it’s the perfect time to make sure your child’s teet…" at bounding box center [519, 268] width 594 height 206
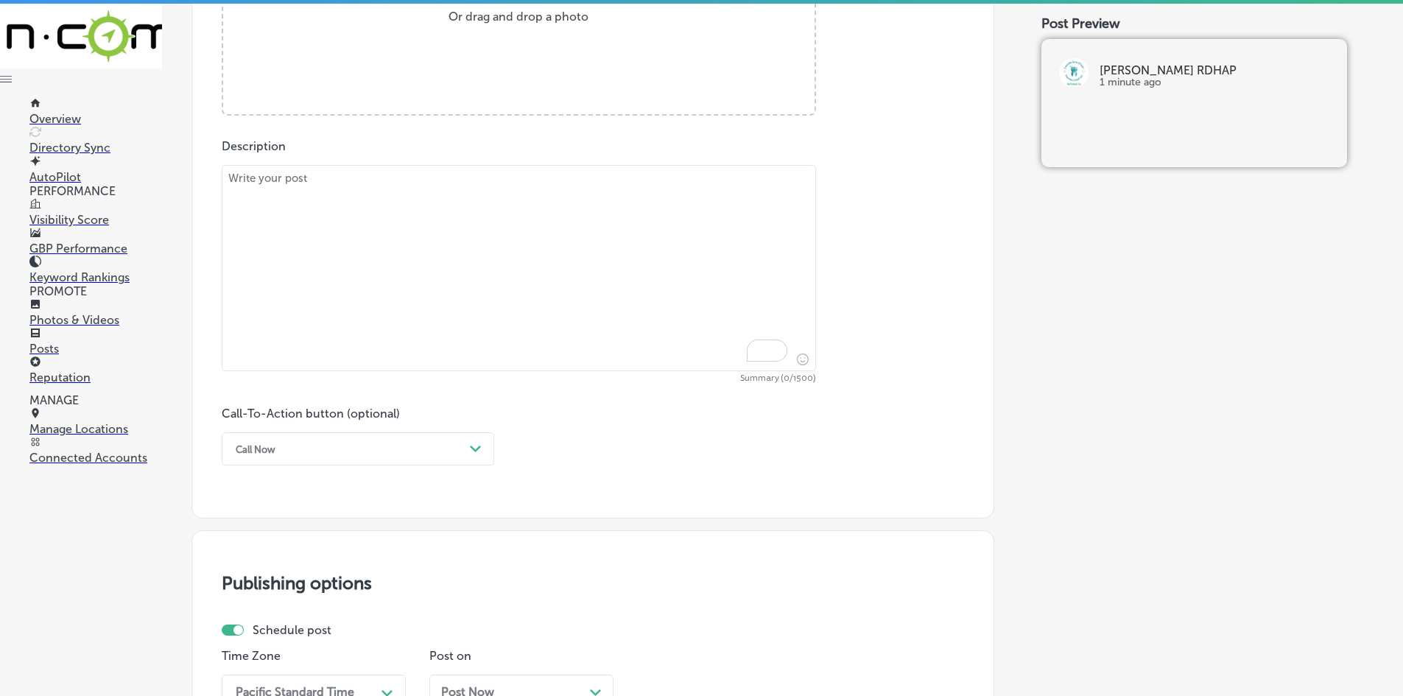
paste textarea "September is National Gum Care Month, and Esmeralda Garza RDHAP wants to remind…"
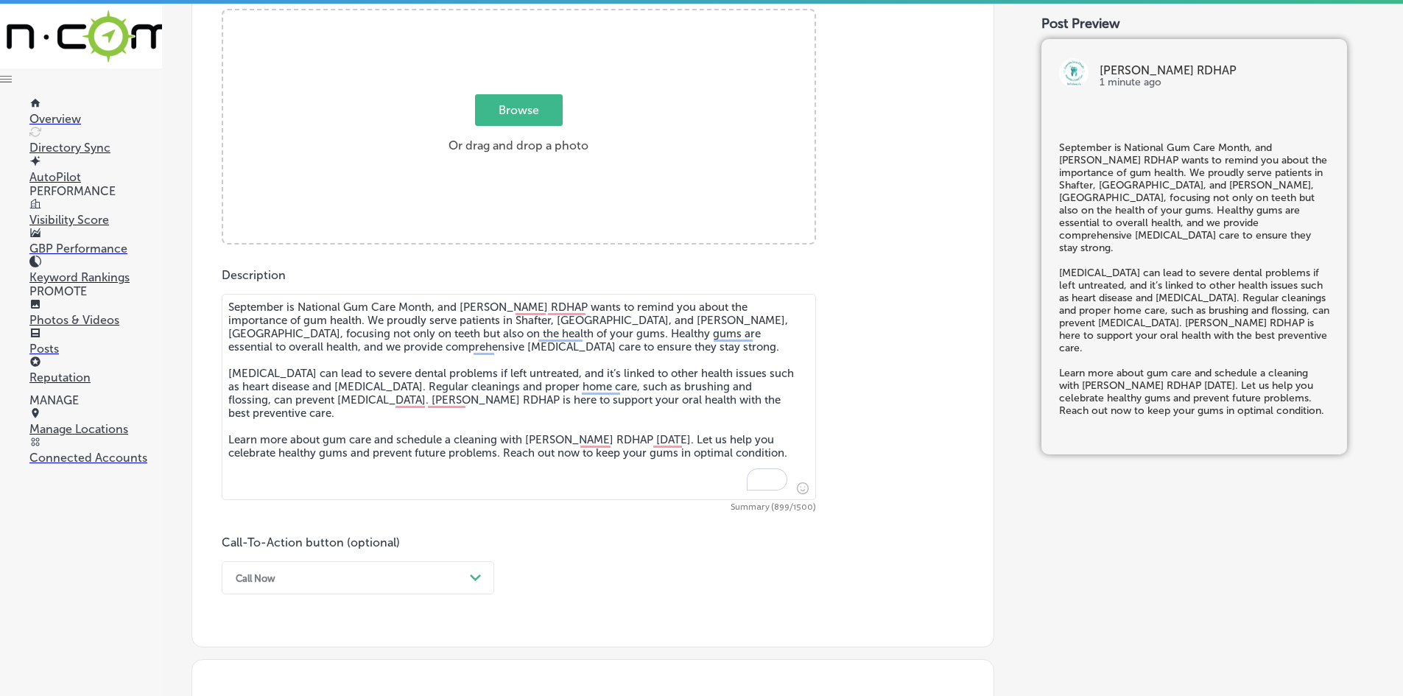
scroll to position [483, 0]
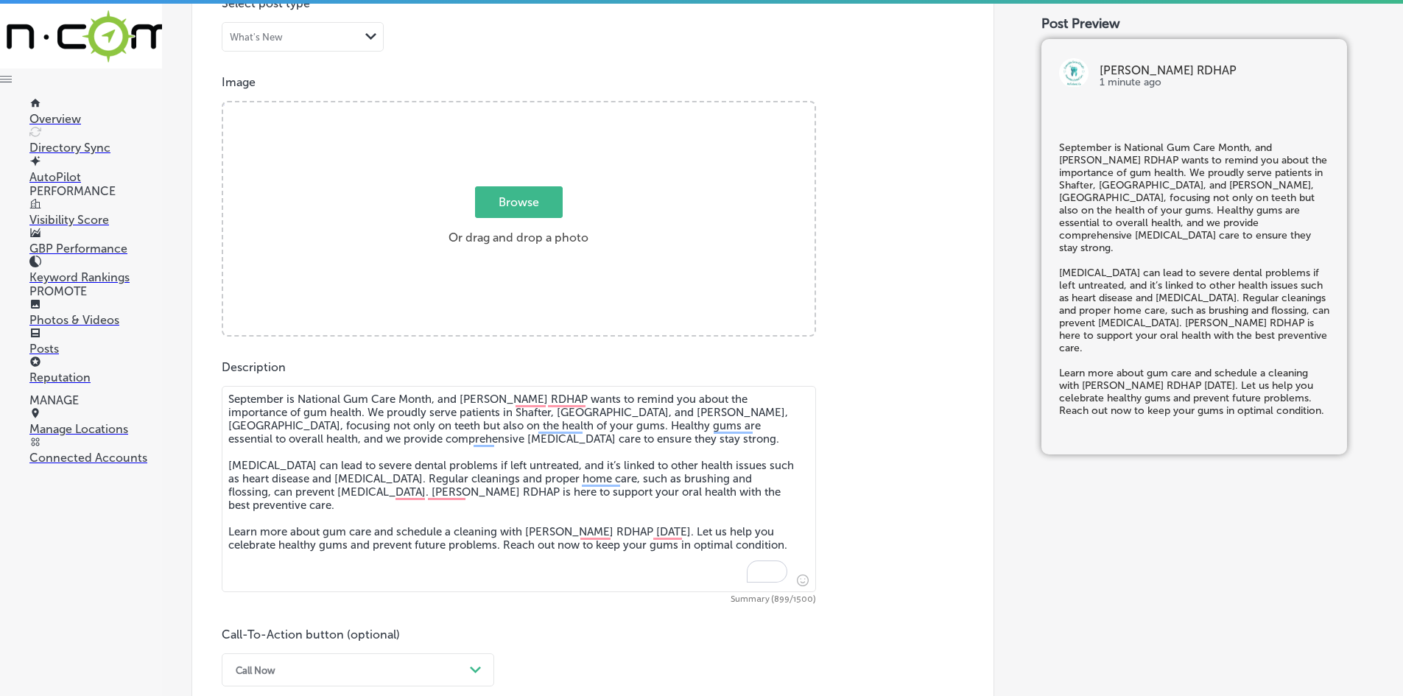
type textarea "September is National Gum Care Month, and Esmeralda Garza RDHAP wants to remind…"
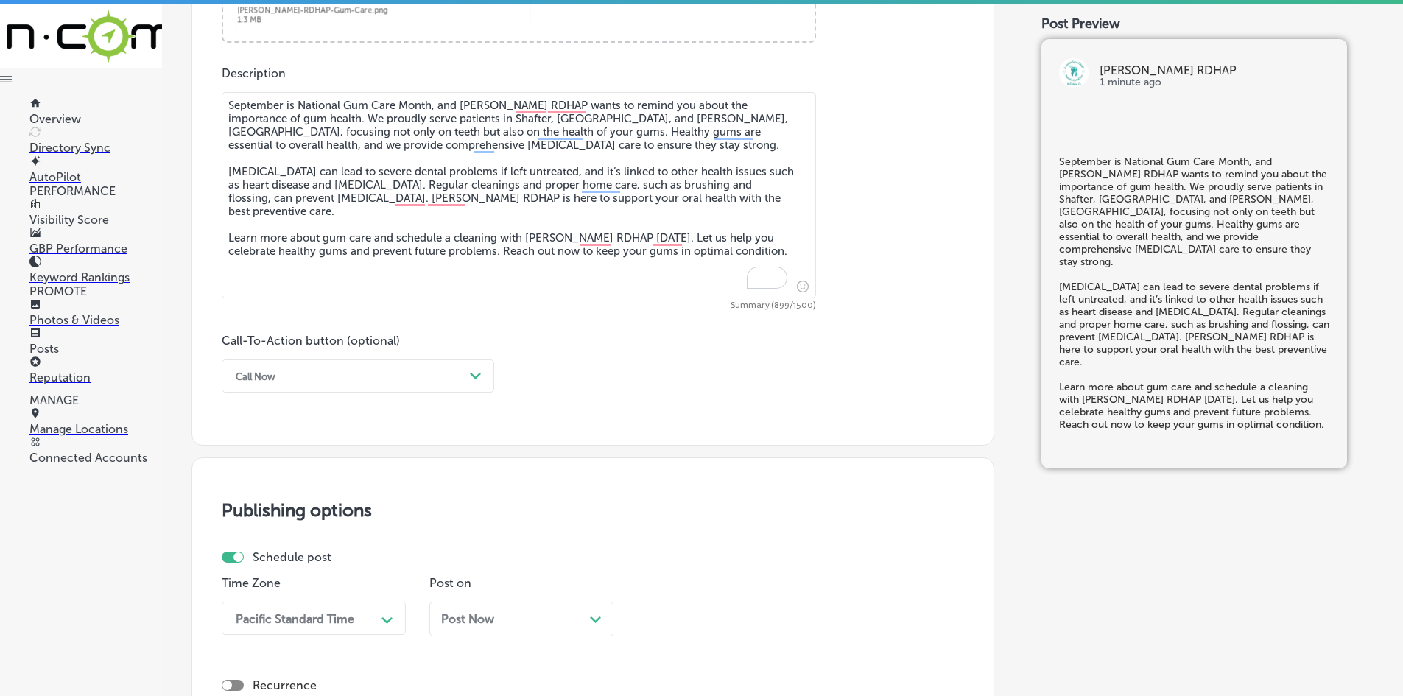
scroll to position [778, 0]
click at [279, 373] on div "Call Now" at bounding box center [346, 375] width 236 height 23
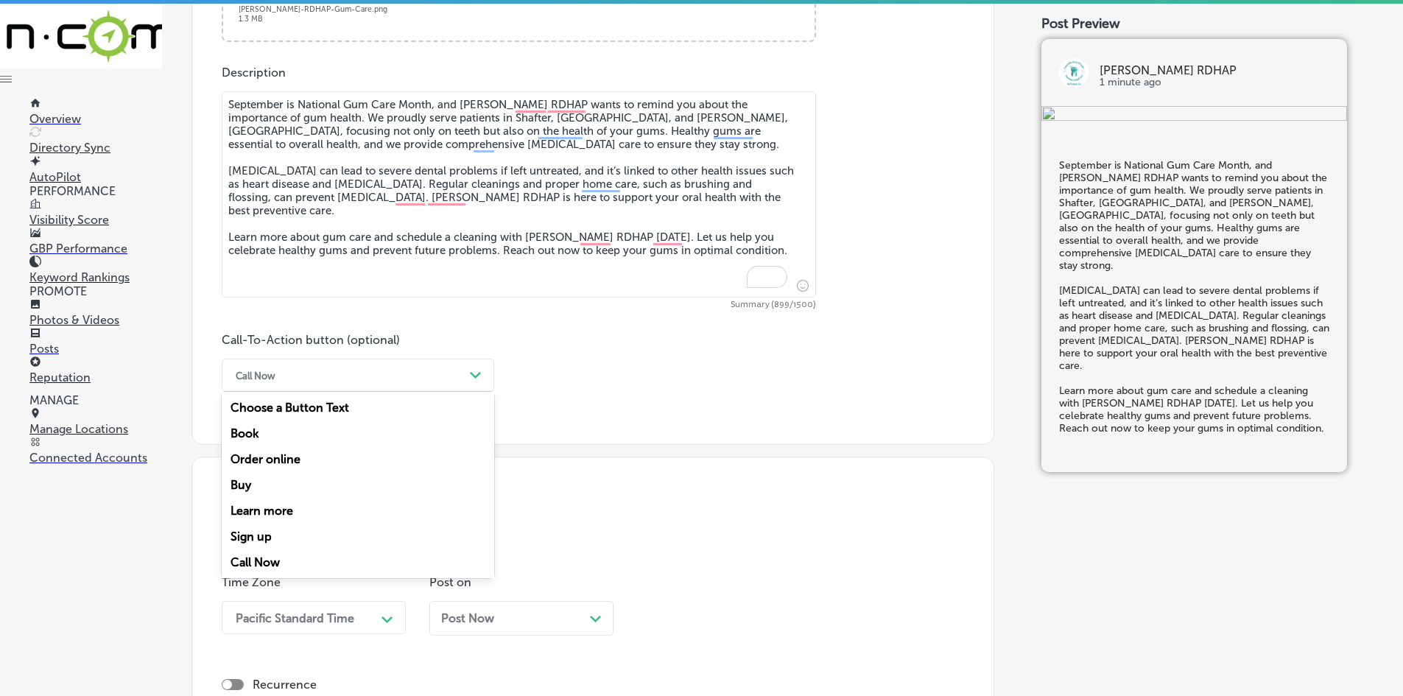
click at [283, 503] on div "Learn more" at bounding box center [358, 511] width 273 height 26
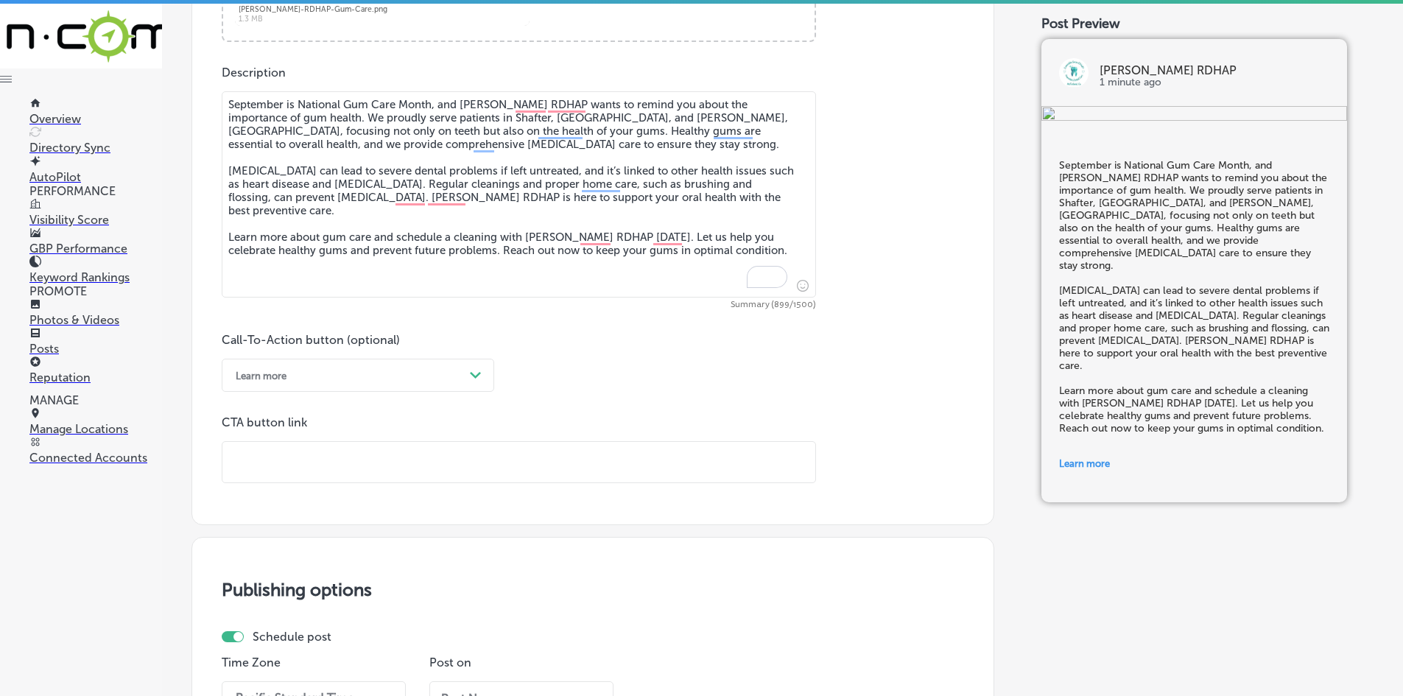
click at [309, 432] on div "CTA button link" at bounding box center [519, 449] width 594 height 68
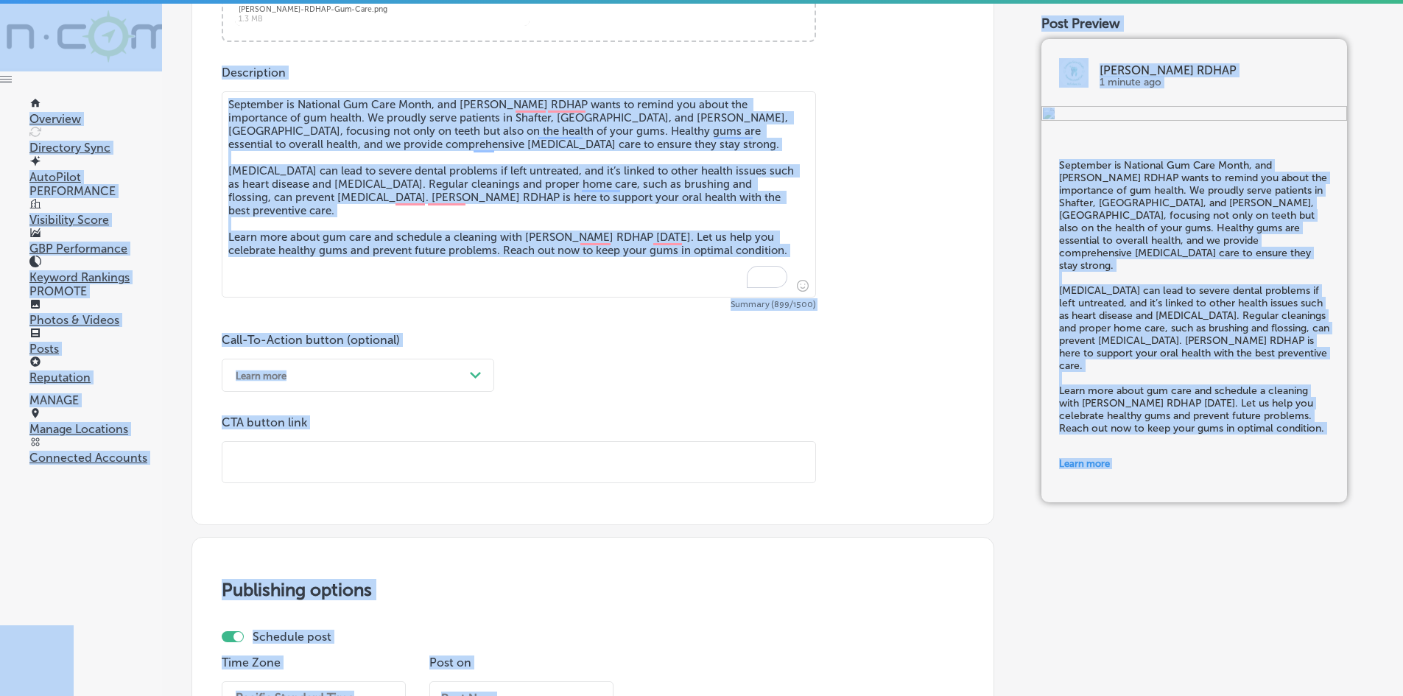
click at [284, 471] on input "text" at bounding box center [518, 462] width 593 height 41
click at [378, 426] on p "CTA button link" at bounding box center [519, 422] width 594 height 14
click at [379, 424] on p "CTA button link" at bounding box center [519, 422] width 594 height 14
click at [254, 441] on div "CTA button link" at bounding box center [519, 449] width 594 height 68
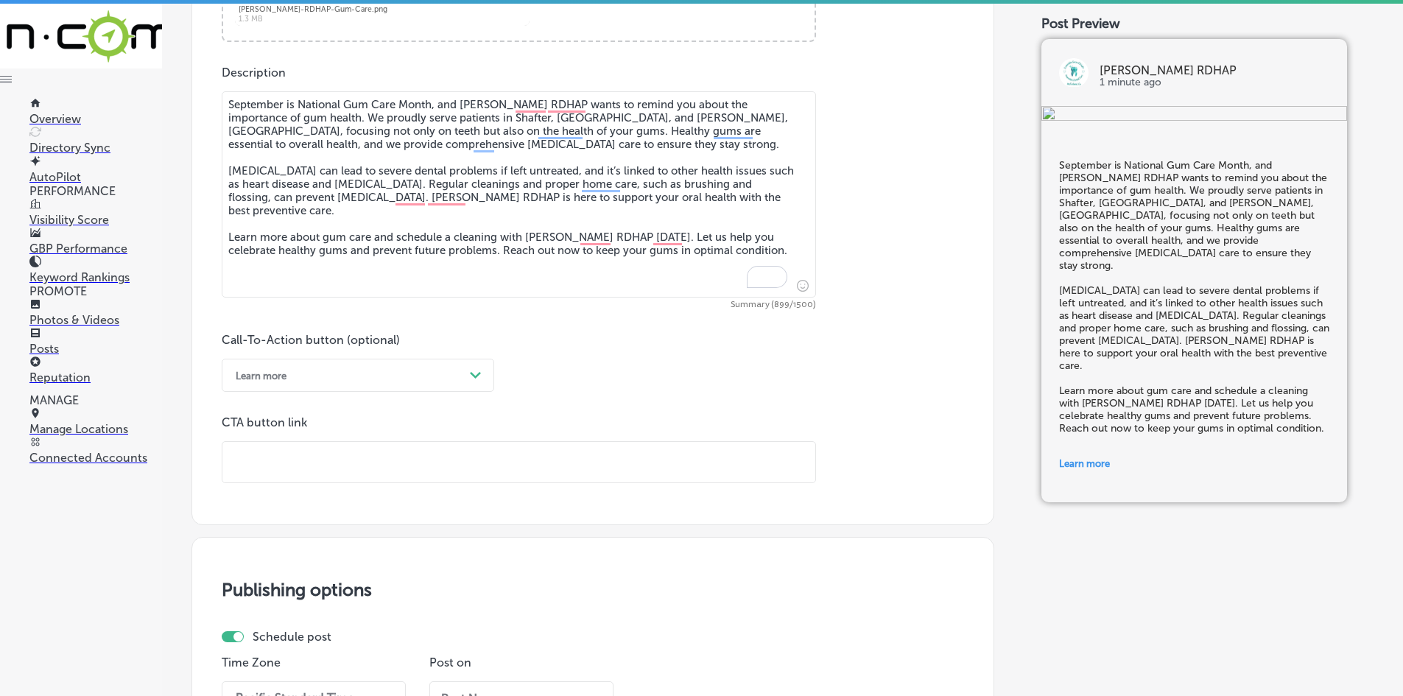
click at [218, 431] on div "Post content Select location(s) Business + Location esmera esmera Path Created …" at bounding box center [593, 18] width 803 height 1013
click at [247, 462] on input "text" at bounding box center [518, 462] width 593 height 41
paste input "http://esmeraldagarzardhap.com/"
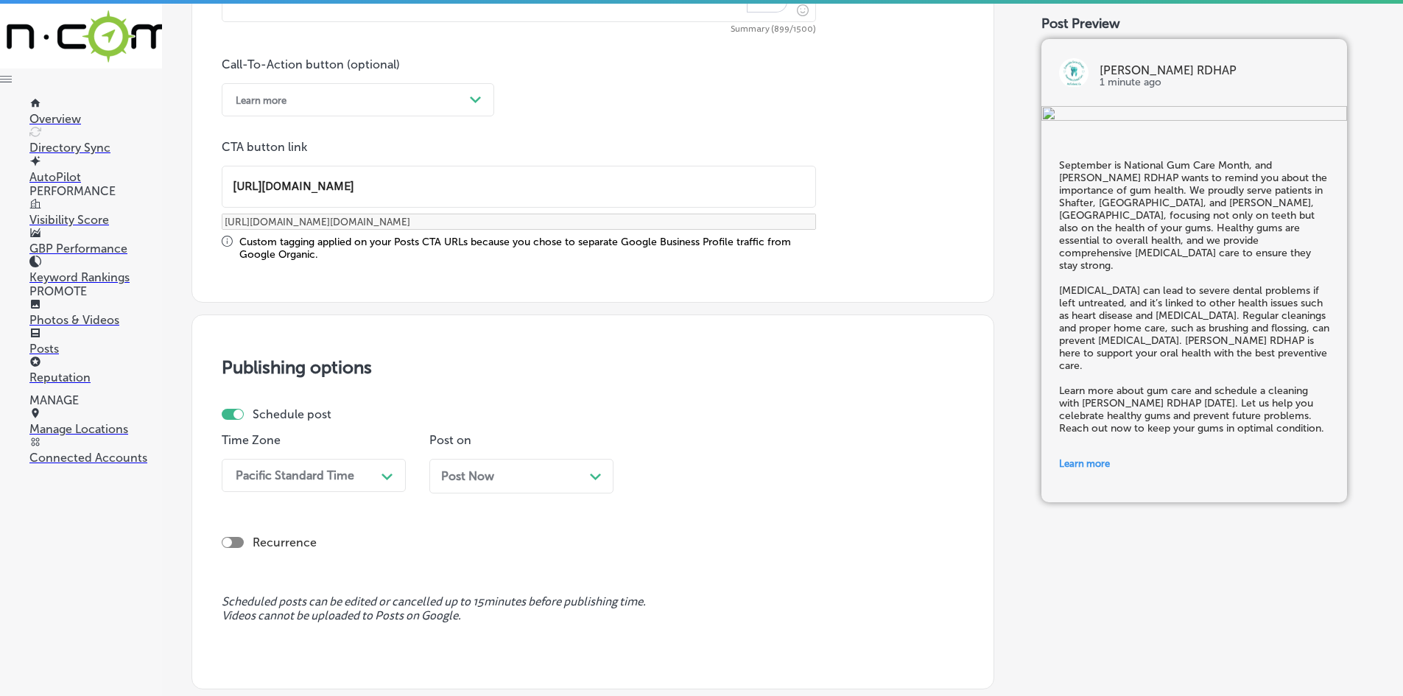
scroll to position [1072, 0]
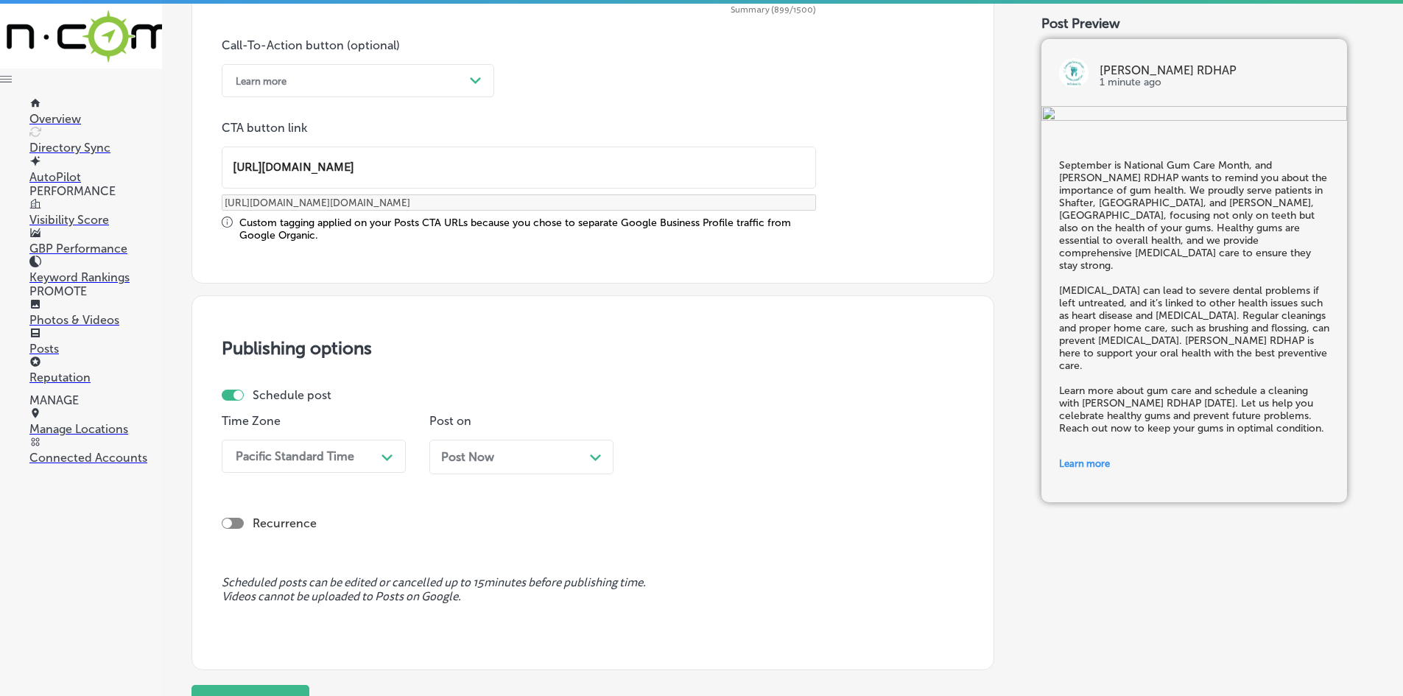
type input "http://esmeraldagarzardhap.com/"
click at [268, 463] on div "Pacific Standard Time" at bounding box center [295, 456] width 119 height 14
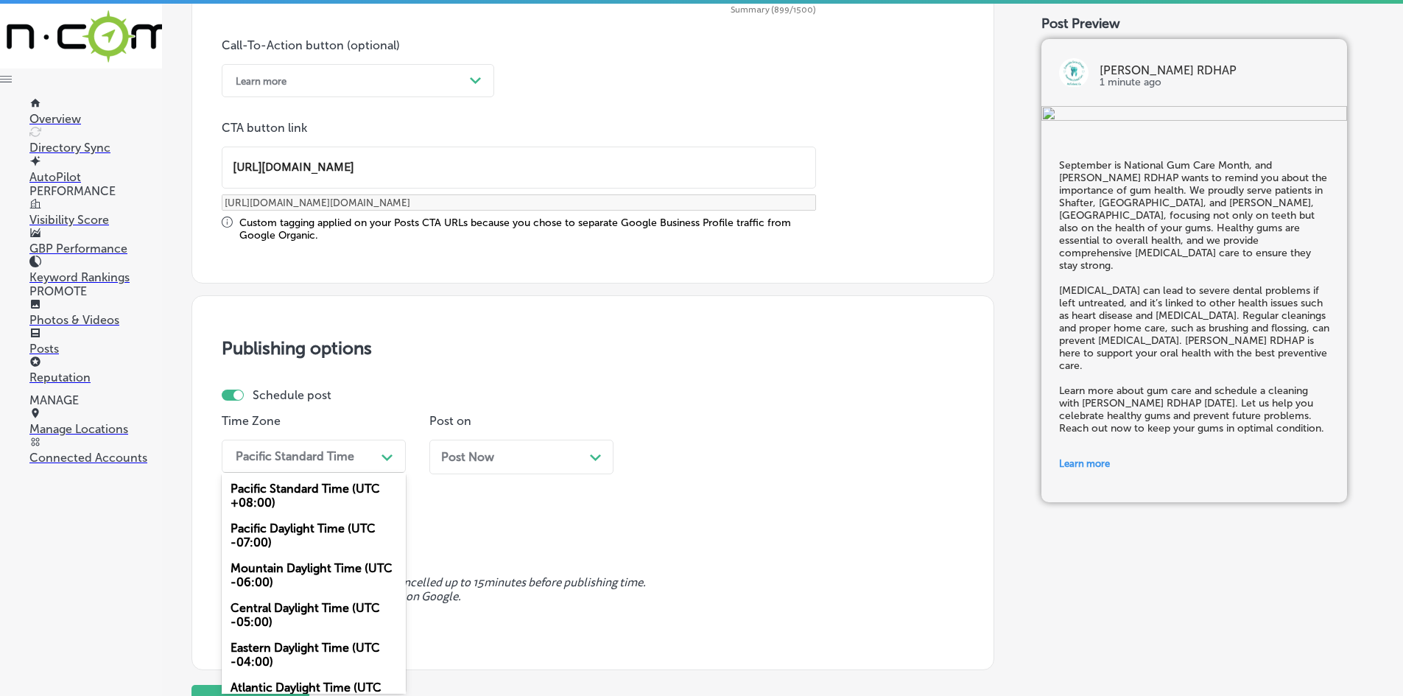
click at [286, 572] on div "Mountain Daylight Time (UTC -06:00)" at bounding box center [314, 575] width 184 height 40
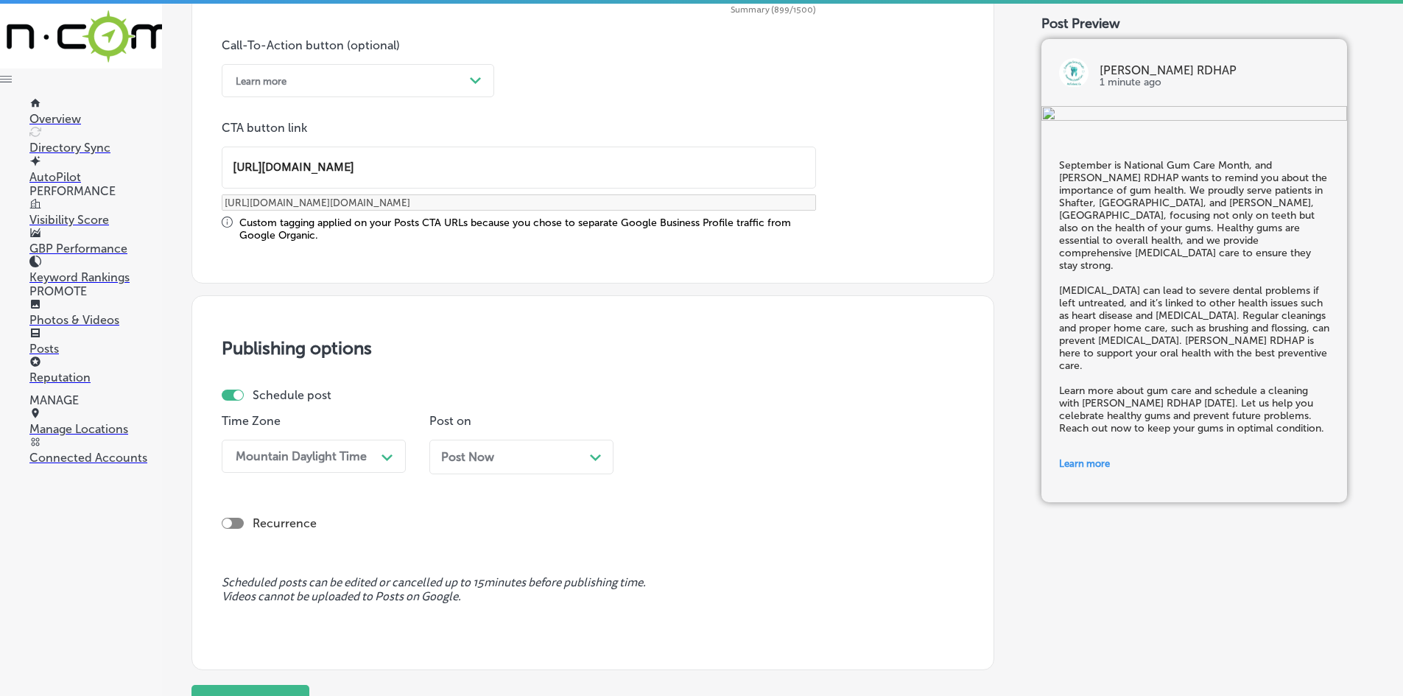
click at [488, 459] on span "Post Now" at bounding box center [467, 457] width 53 height 14
click at [718, 463] on div "01:00 PM" at bounding box center [717, 456] width 147 height 26
click at [667, 625] on div "7:00 AM" at bounding box center [729, 621] width 184 height 26
click at [460, 513] on div "Recurrence" at bounding box center [593, 523] width 742 height 29
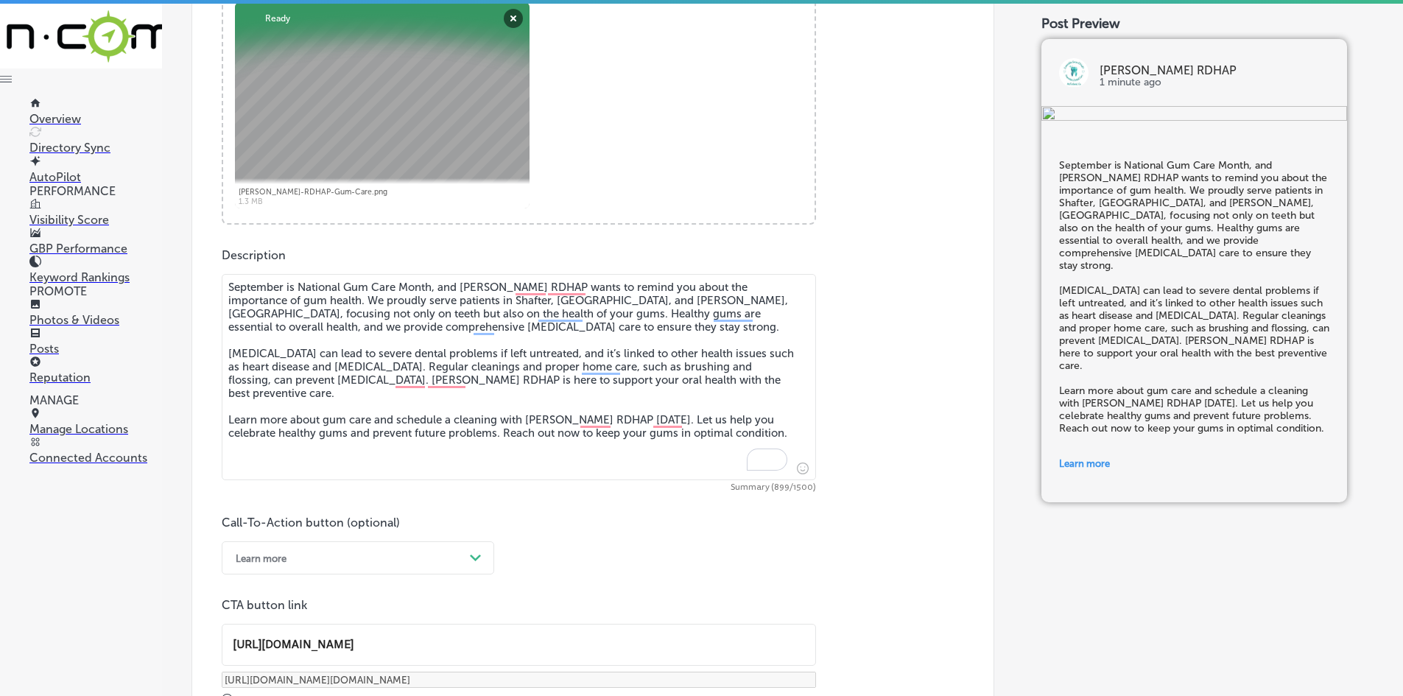
scroll to position [543, 0]
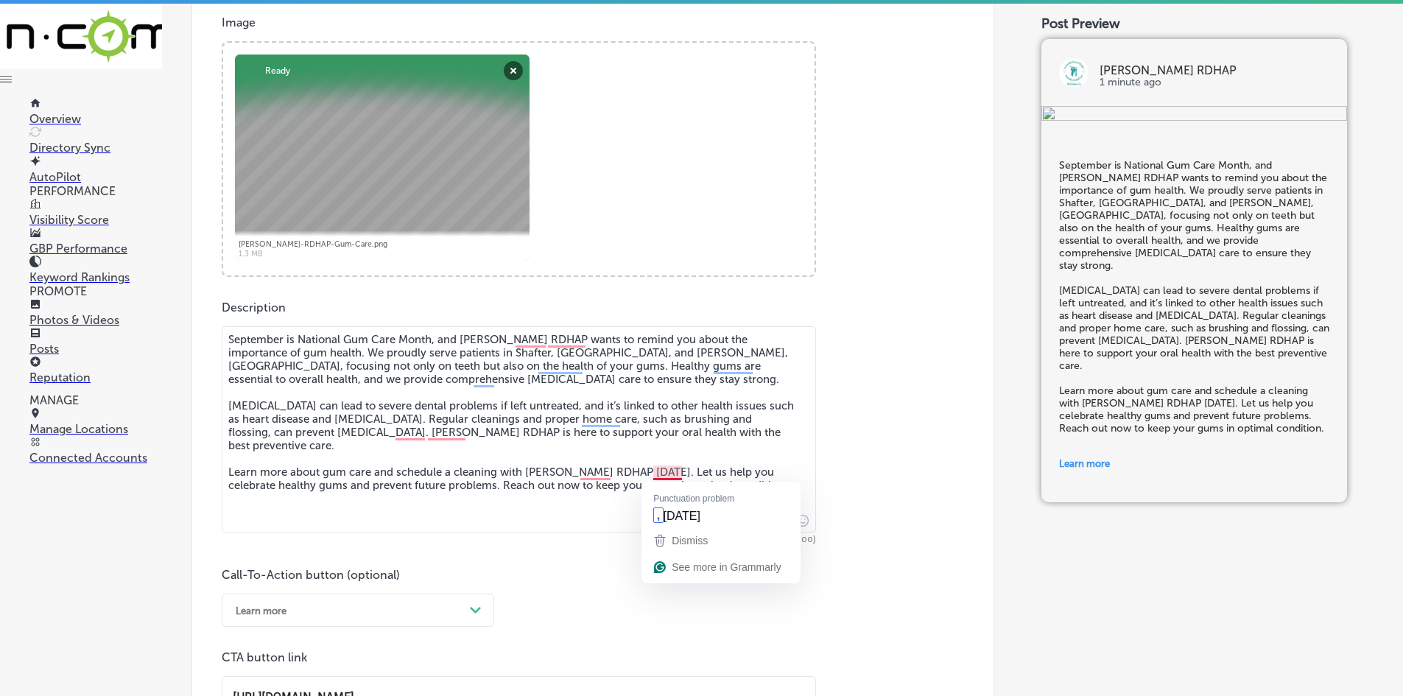
click at [661, 477] on textarea "September is National Gum Care Month, and Esmeralda Garza RDHAP wants to remind…" at bounding box center [519, 429] width 594 height 206
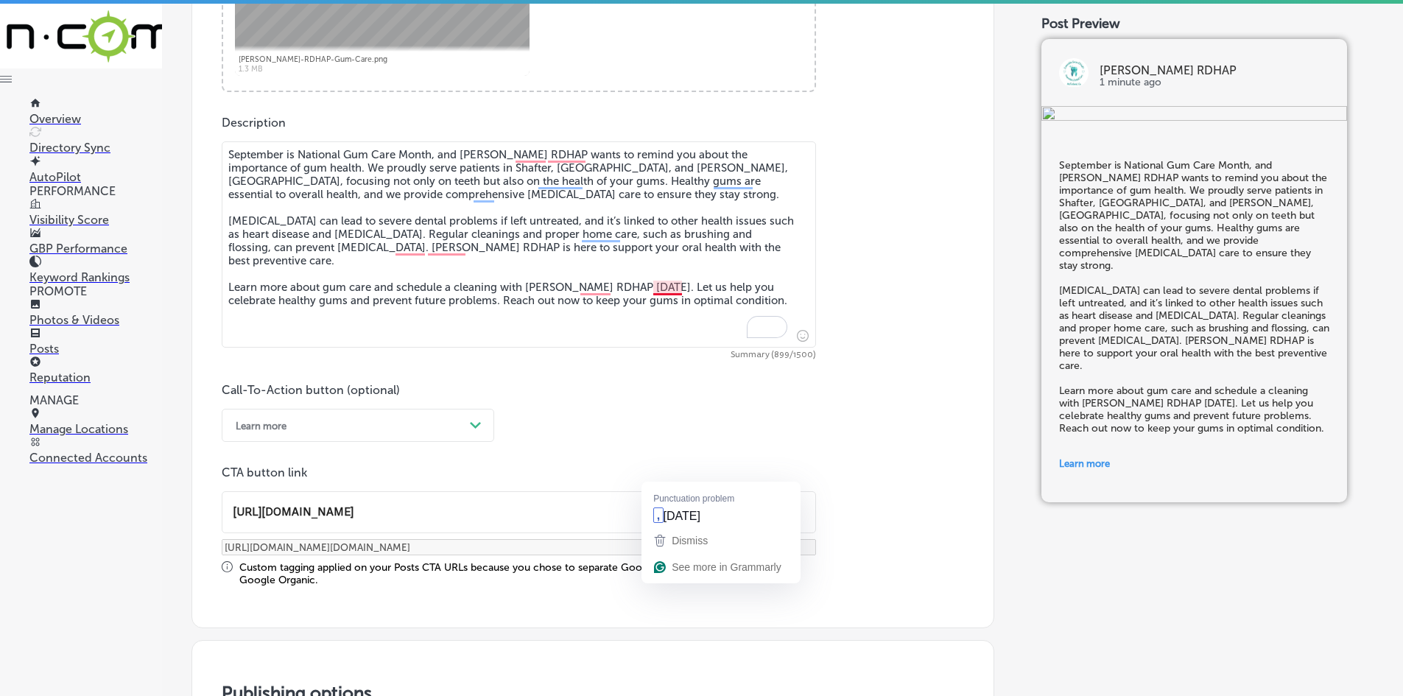
scroll to position [837, 0]
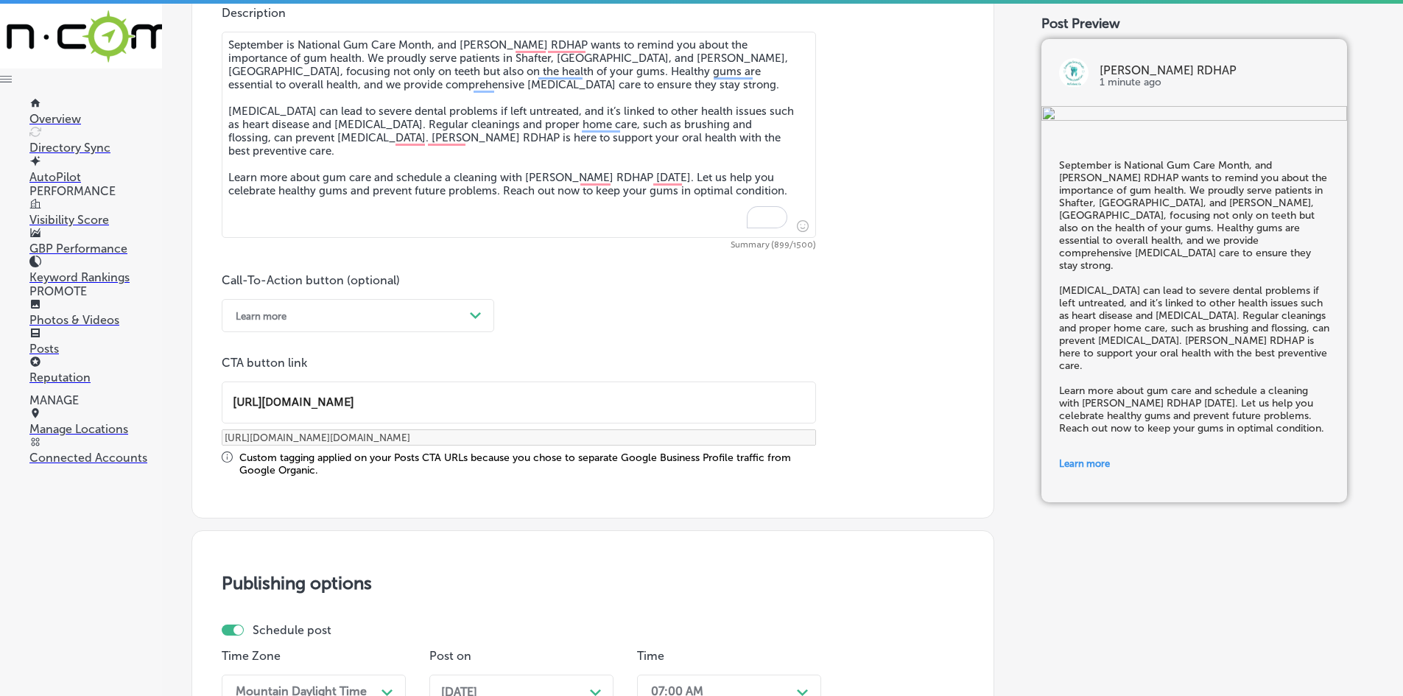
click at [574, 372] on div "CTA button link http://esmeraldagarzardhap.com/ http://esmeraldagarzardhap.com/…" at bounding box center [519, 416] width 594 height 121
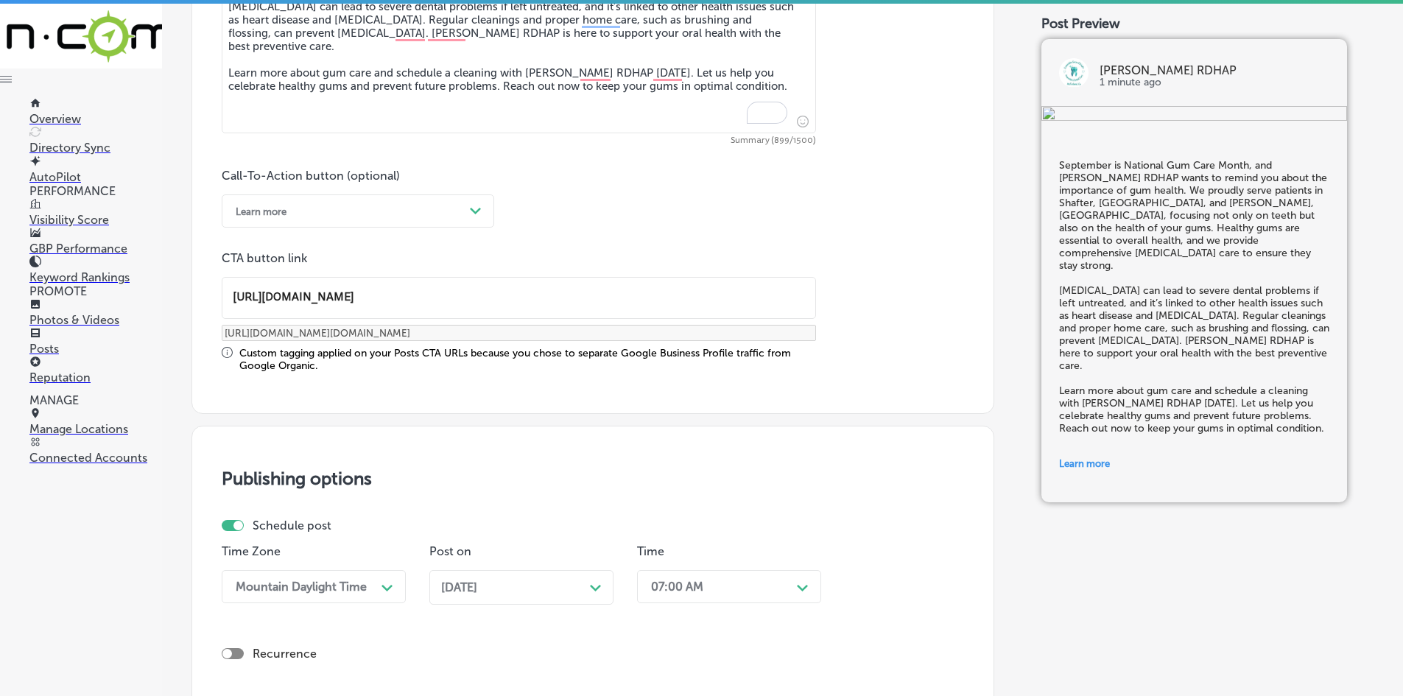
scroll to position [1132, 0]
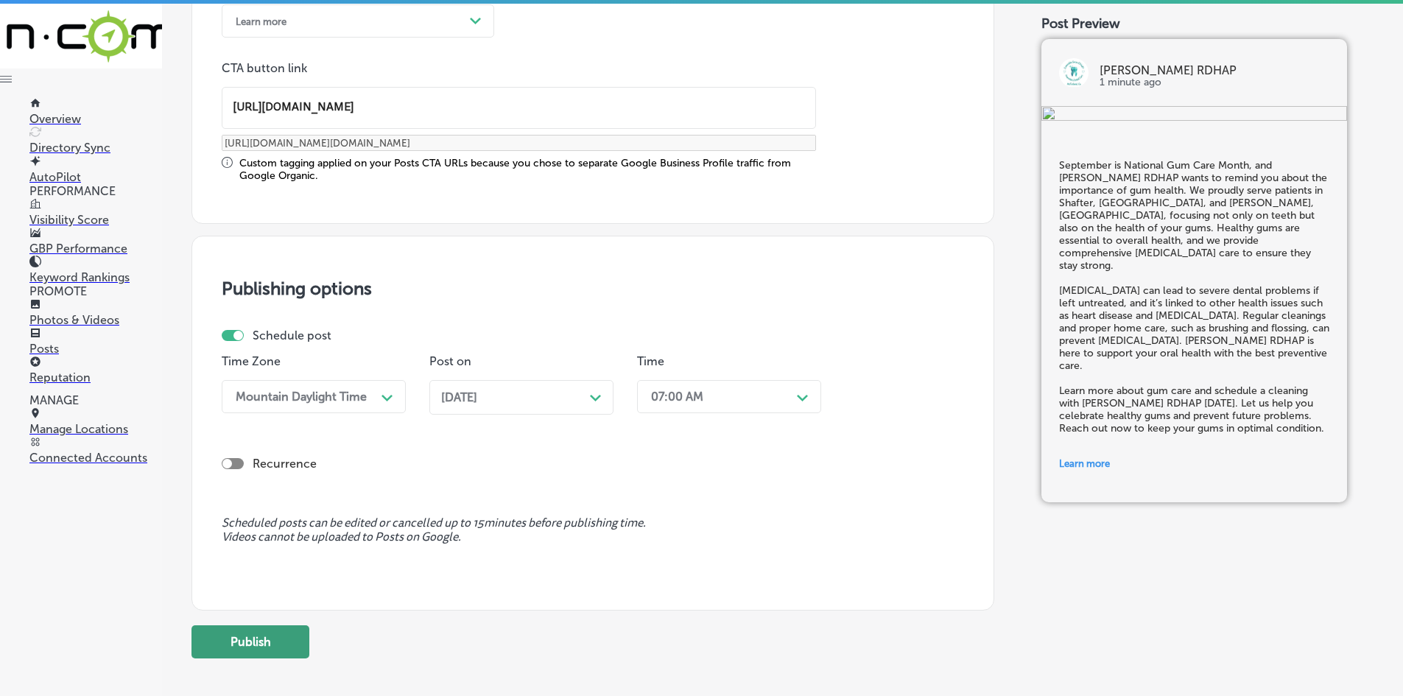
click at [287, 627] on button "Publish" at bounding box center [251, 641] width 118 height 33
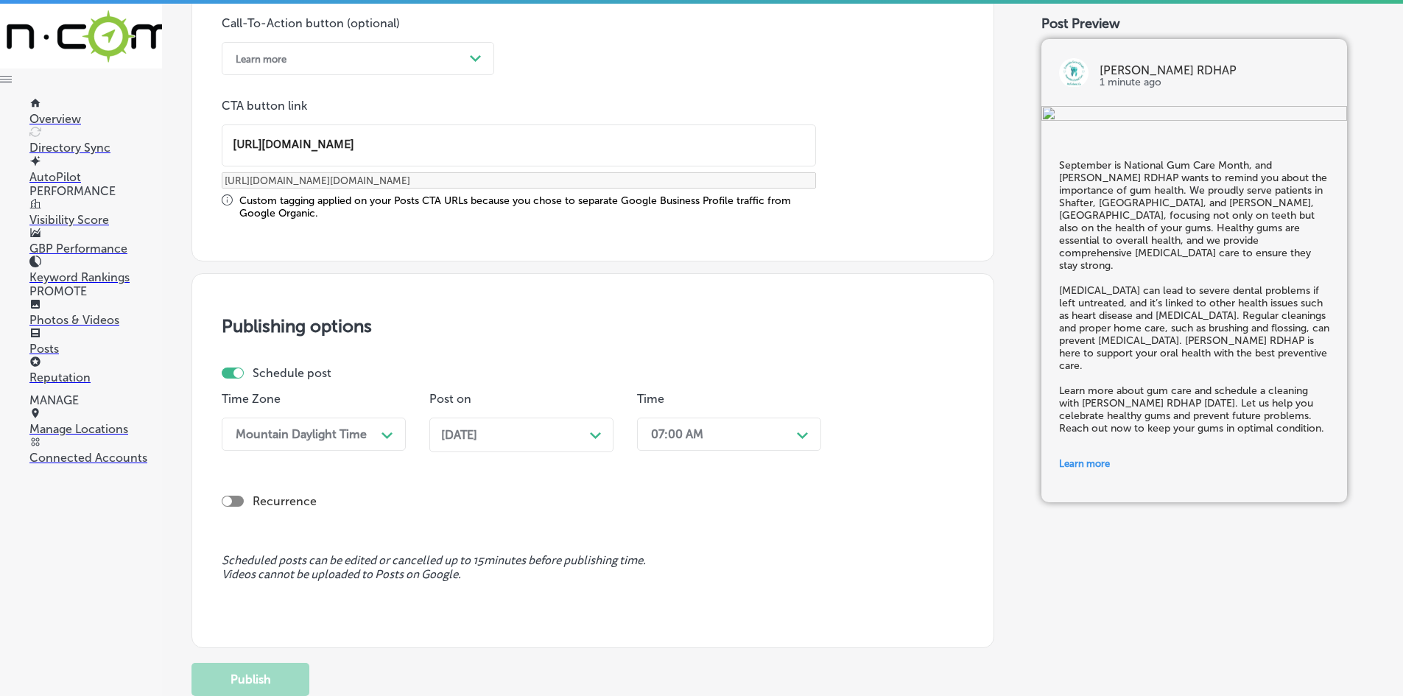
scroll to position [1058, 0]
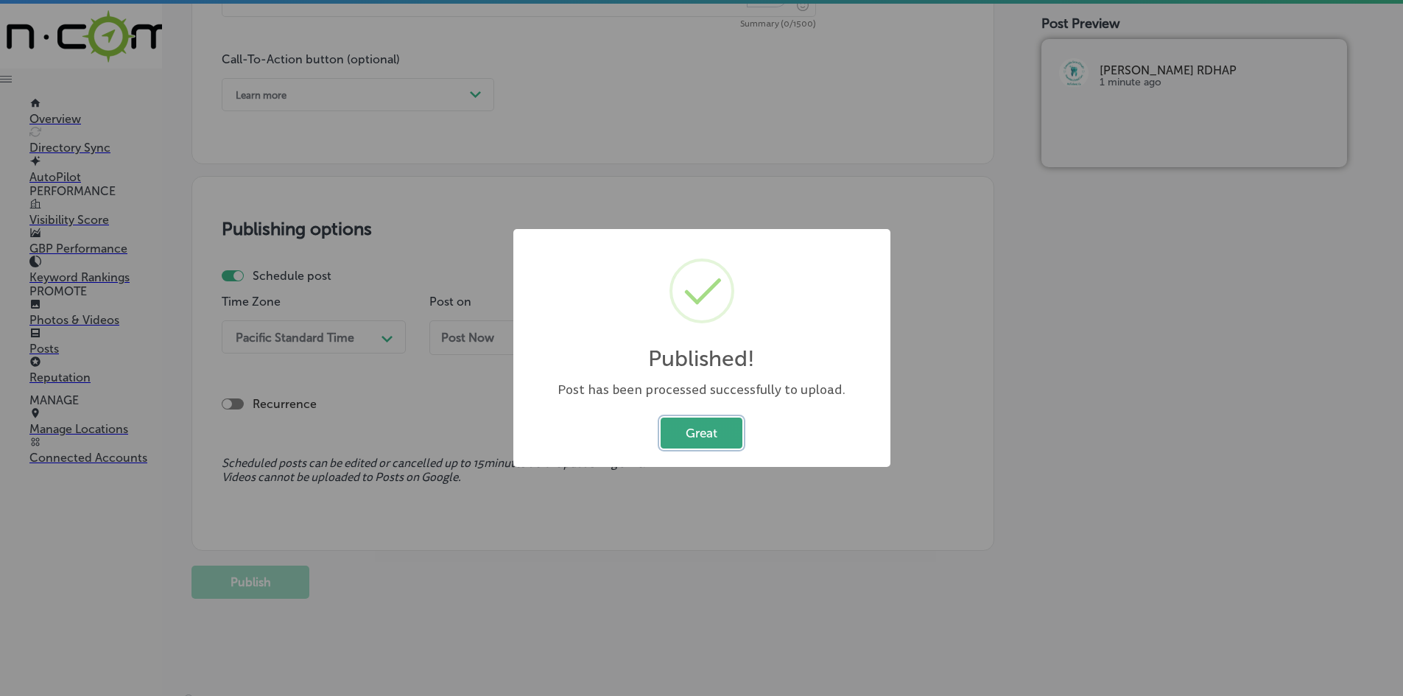
click at [735, 418] on button "Great" at bounding box center [702, 433] width 82 height 30
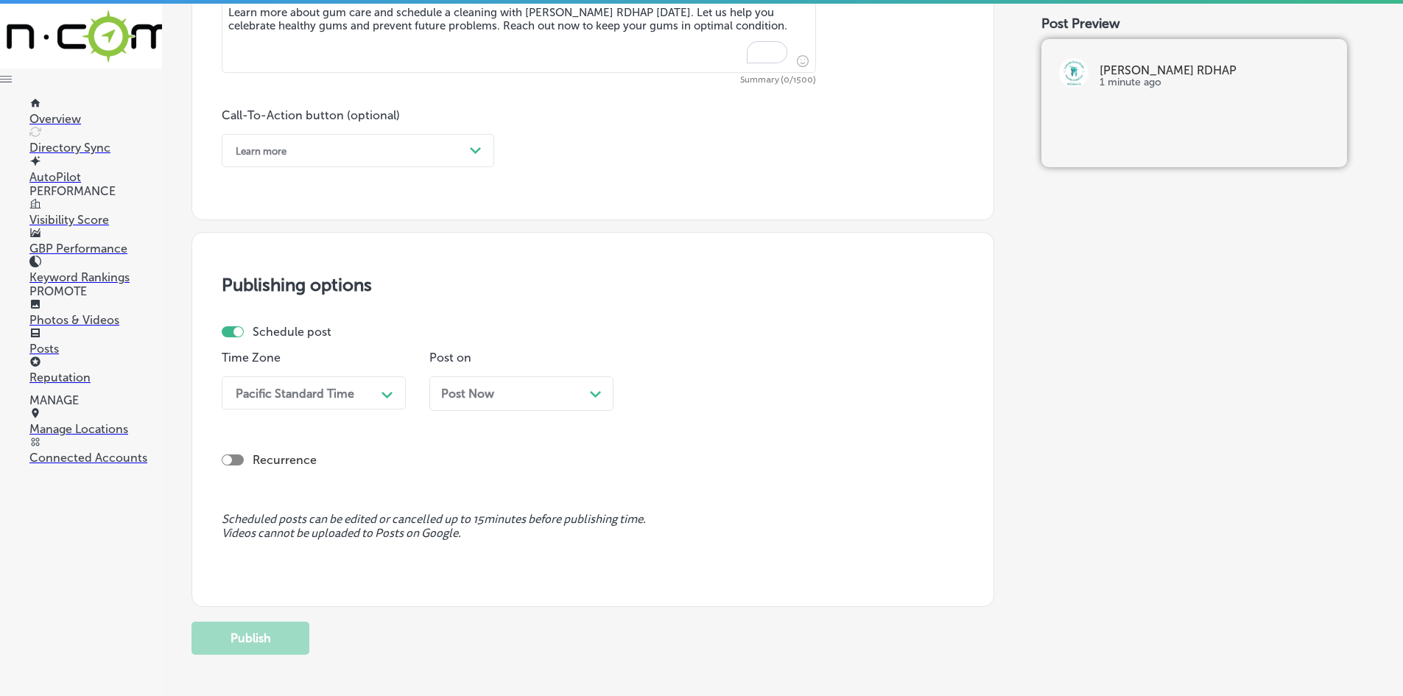
scroll to position [617, 0]
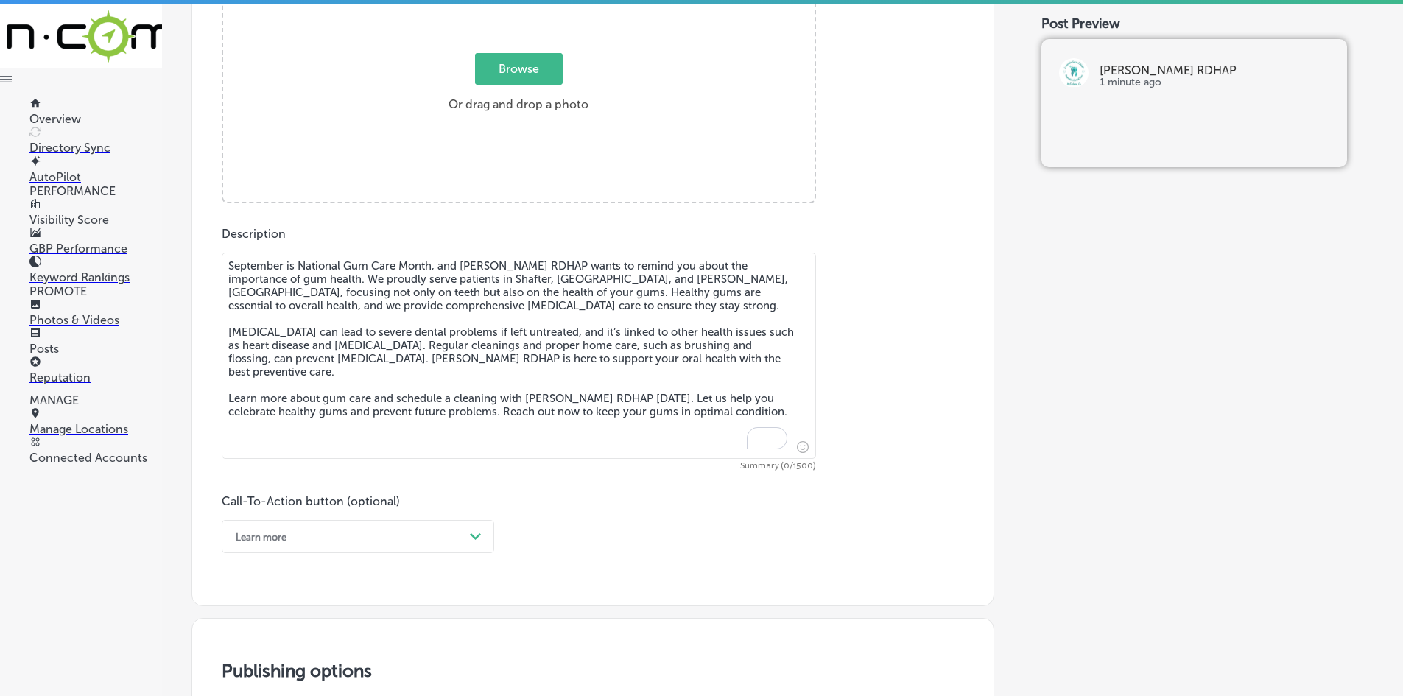
click at [494, 282] on textarea "September is National Gum Care Month, and Esmeralda Garza RDHAP wants to remind…" at bounding box center [519, 356] width 594 height 206
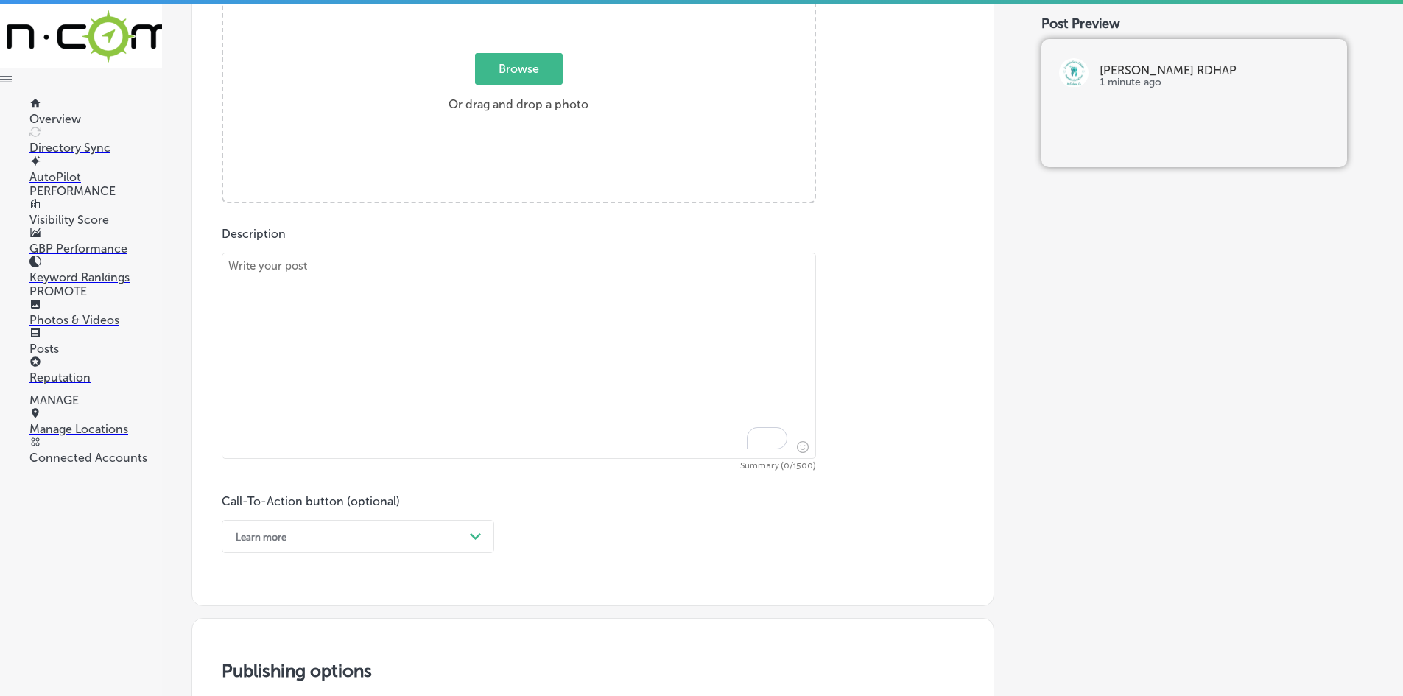
paste textarea "It’s back-to-school season, and now is the perfect time to book your child’s de…"
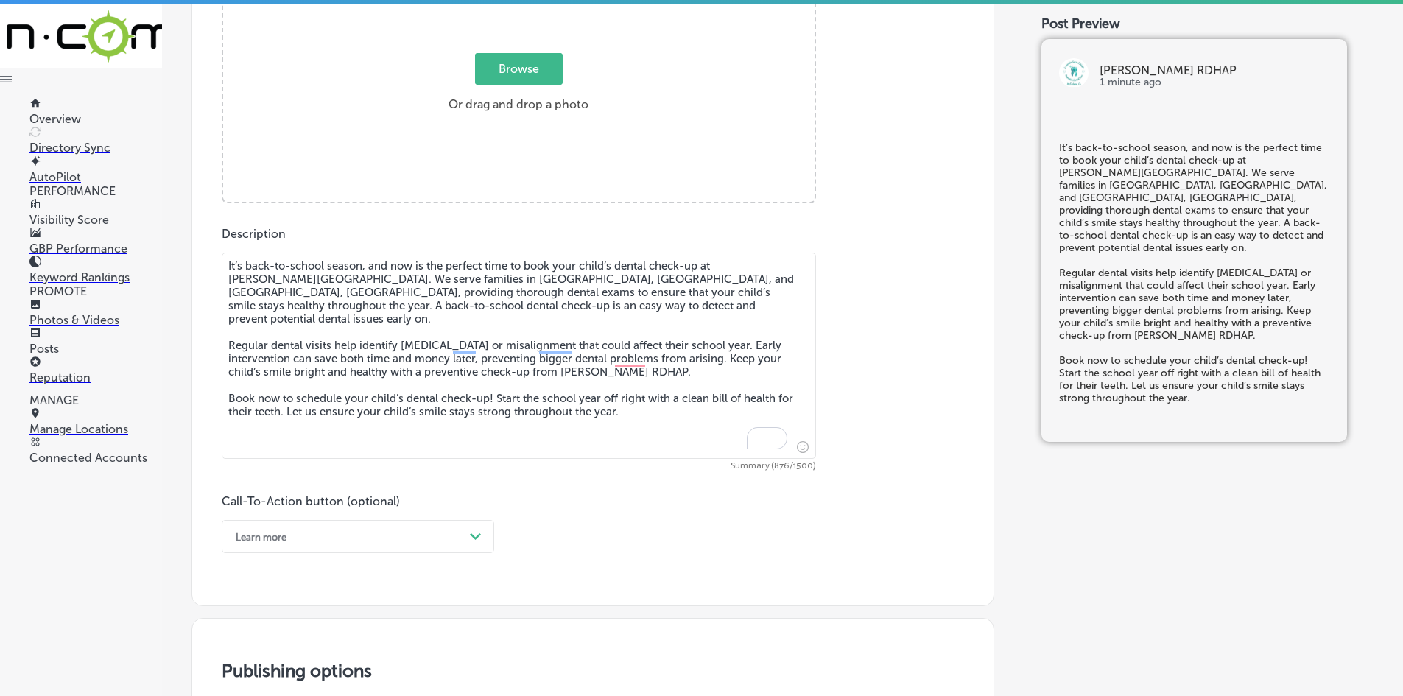
type textarea "It’s back-to-school season, and now is the perfect time to book your child’s de…"
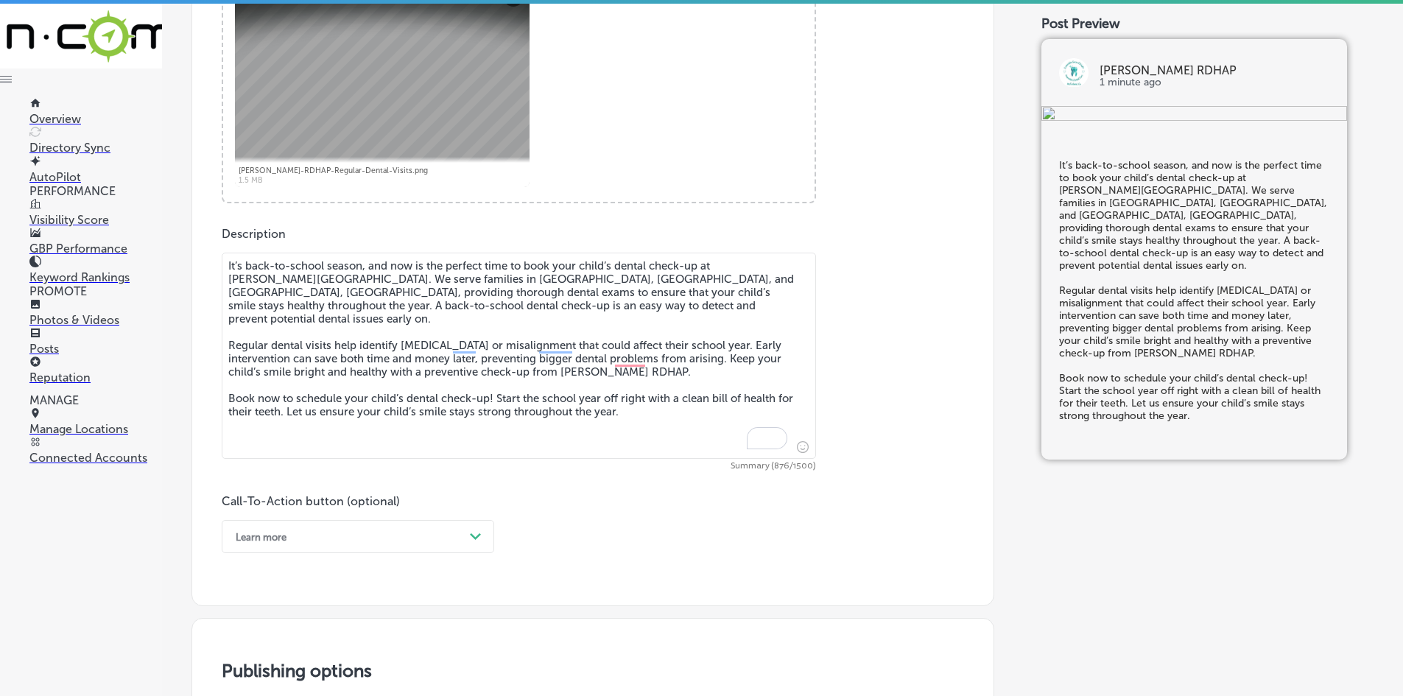
click at [260, 538] on div "Learn more Path Created with Sketch." at bounding box center [358, 536] width 273 height 33
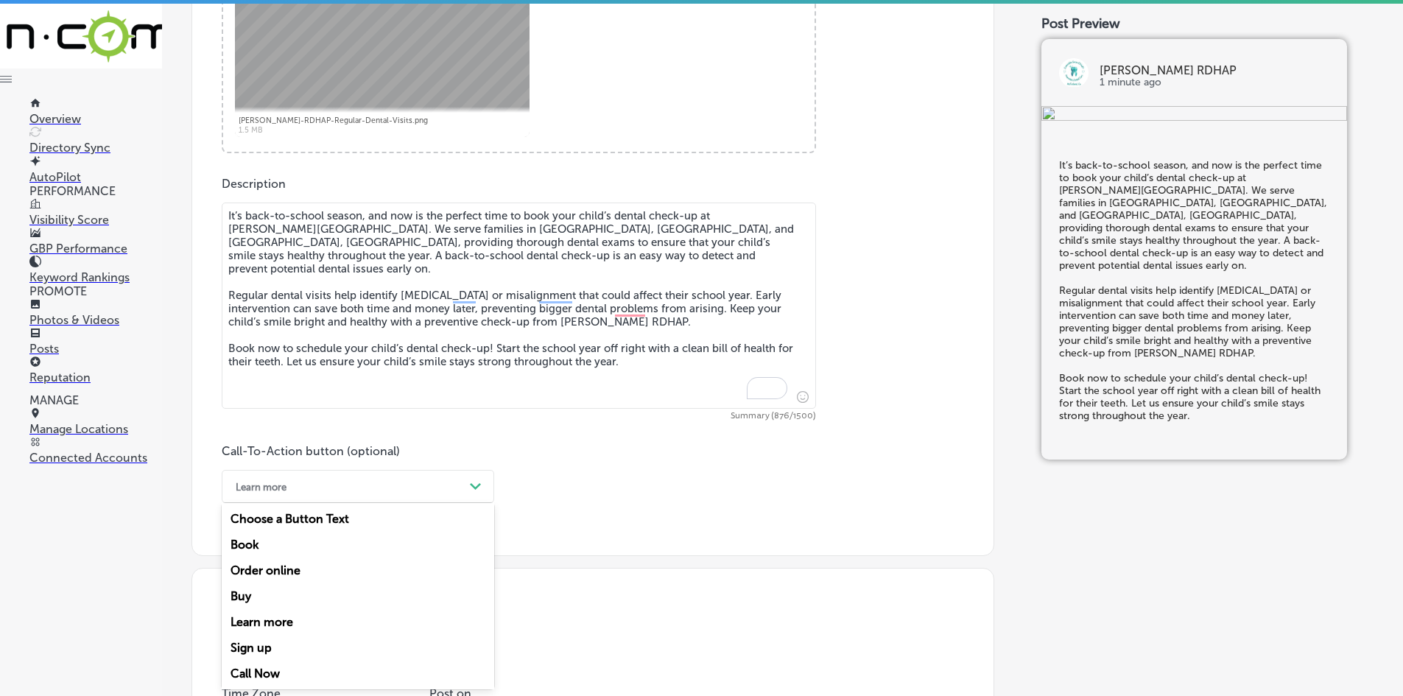
click at [256, 554] on div "Book" at bounding box center [358, 545] width 273 height 26
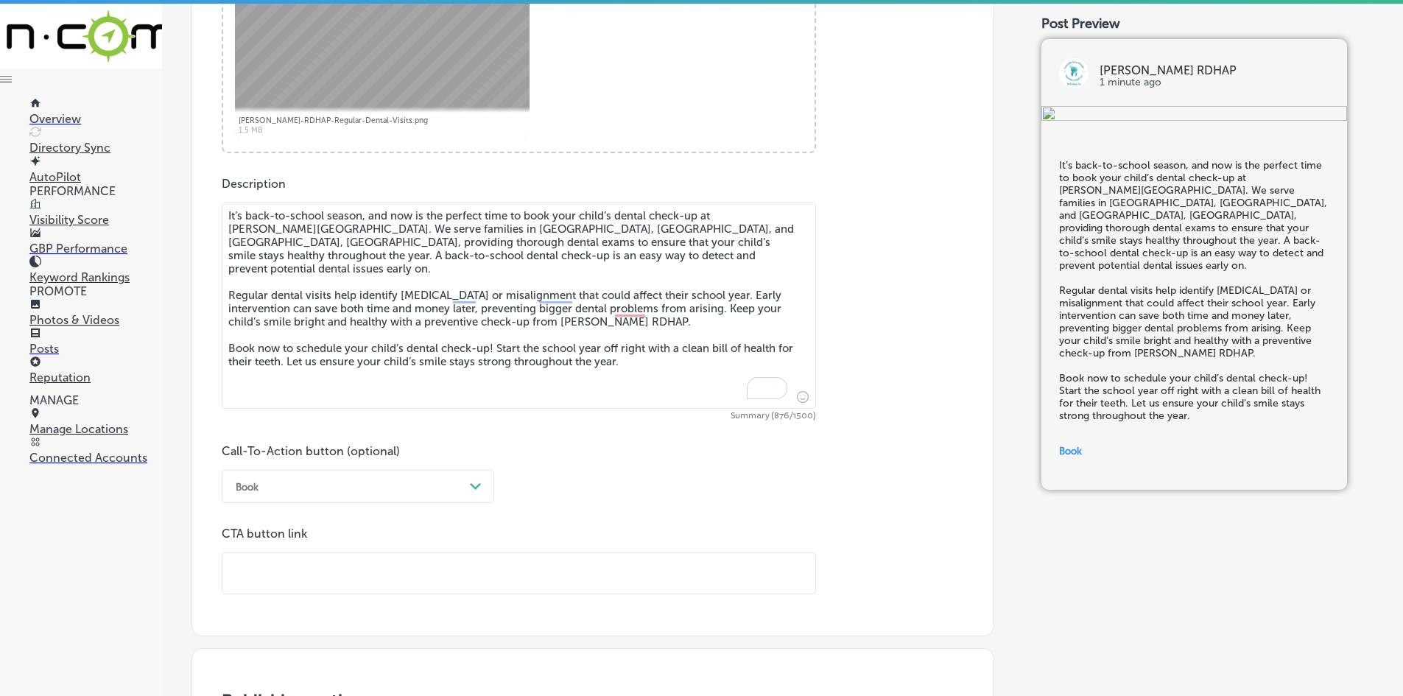
click at [277, 558] on input "text" at bounding box center [518, 573] width 593 height 41
paste input "https://esmeraldagarzardhap.com/contact-us"
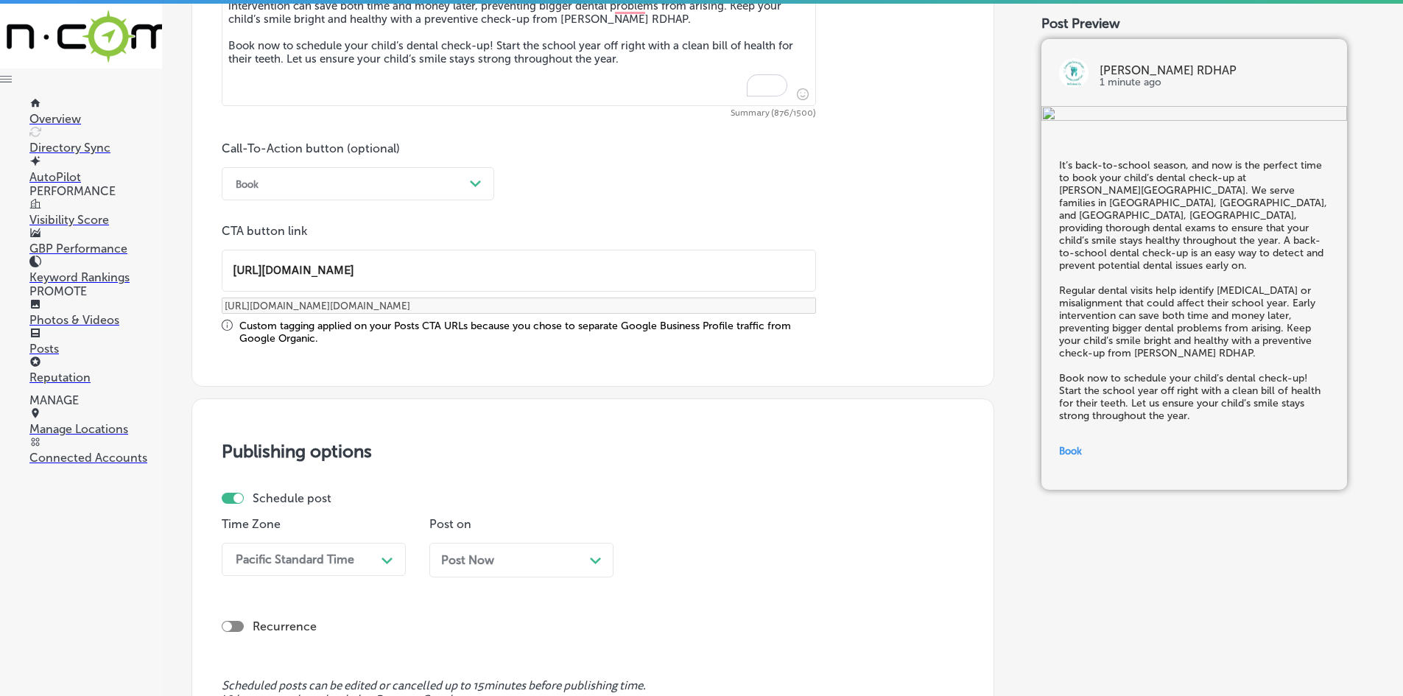
scroll to position [1109, 0]
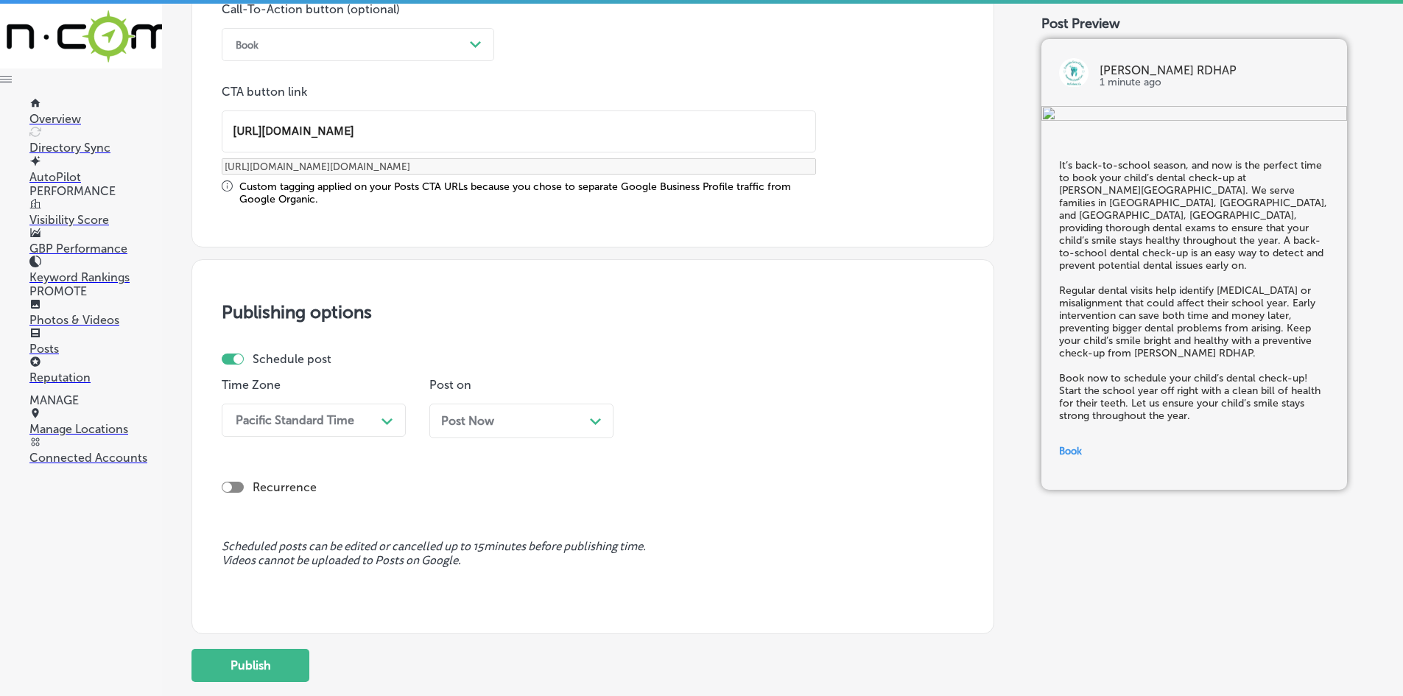
type input "https://esmeraldagarzardhap.com/contact-us"
click at [303, 416] on div "Pacific Standard Time" at bounding box center [295, 420] width 119 height 14
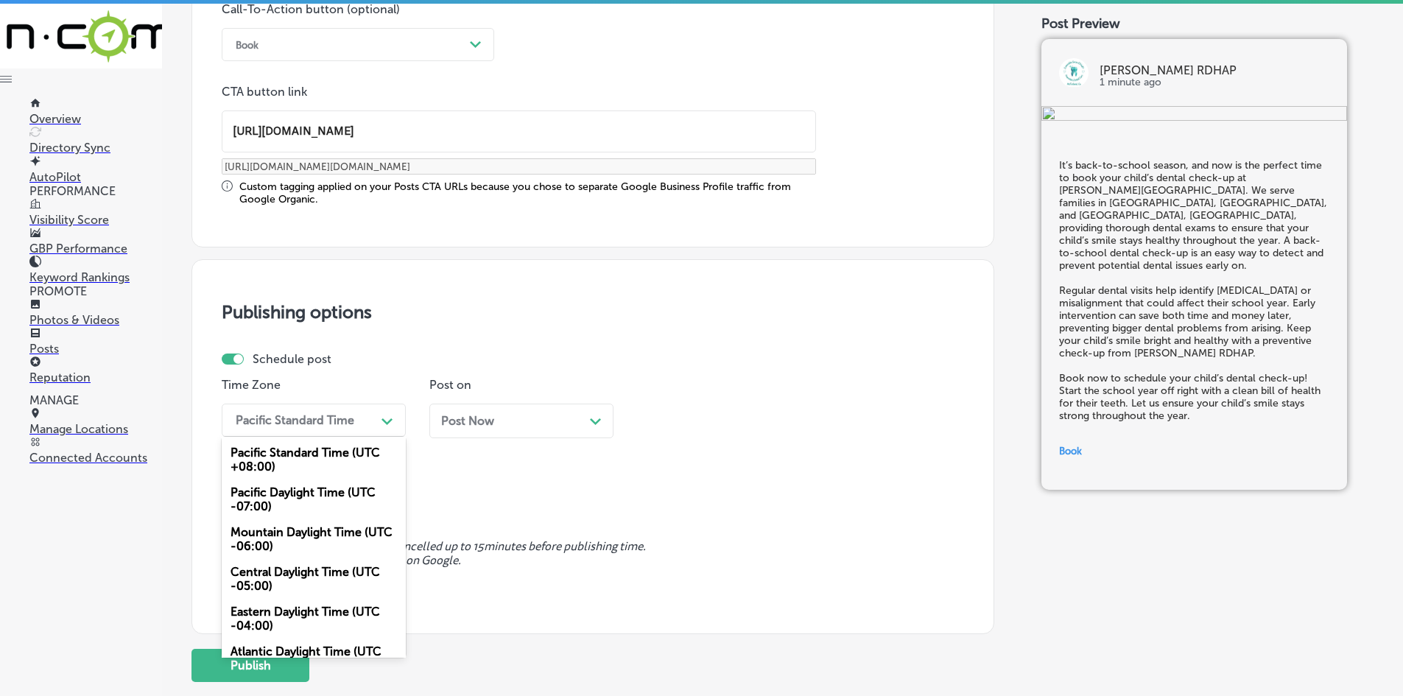
click at [289, 539] on div "Mountain Daylight Time (UTC -06:00)" at bounding box center [314, 539] width 184 height 40
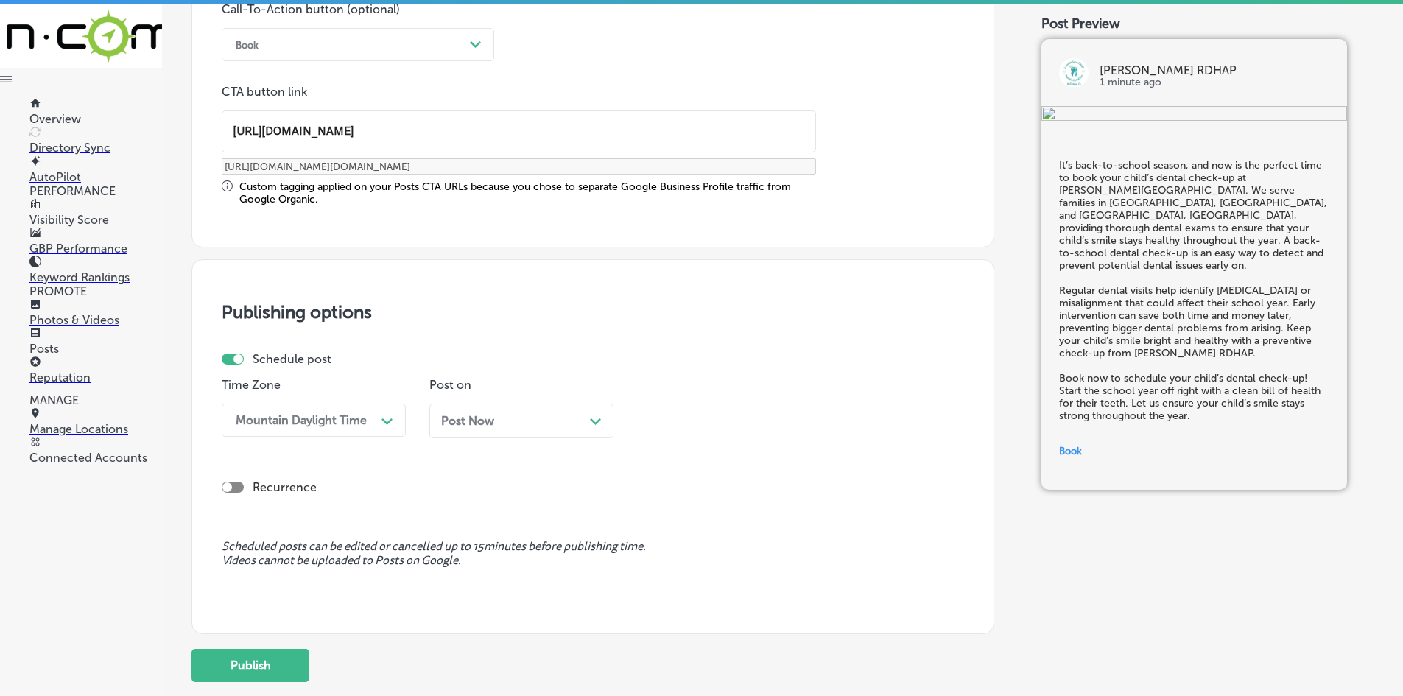
click at [499, 407] on div "Post Now Path Created with Sketch." at bounding box center [521, 421] width 184 height 35
click at [684, 423] on div "01:00 PM" at bounding box center [677, 420] width 52 height 14
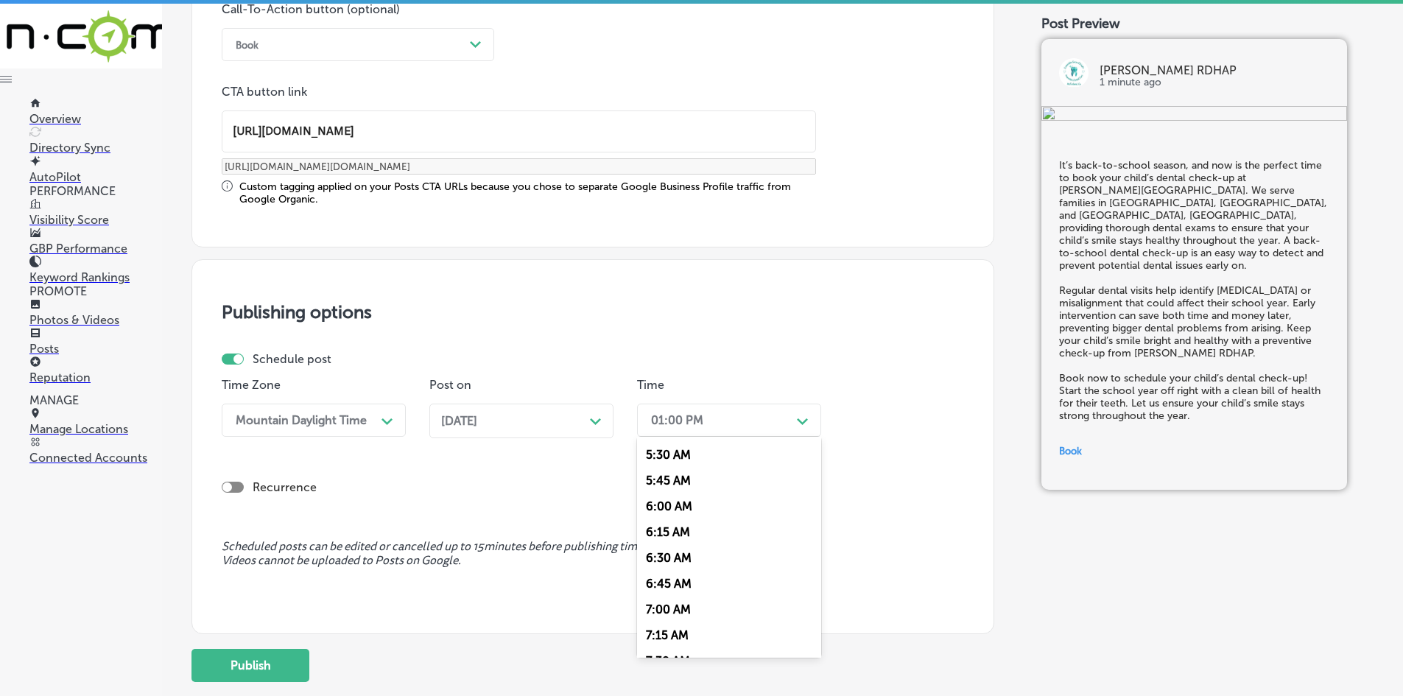
scroll to position [589, 0]
click at [677, 590] on div "7:00 AM" at bounding box center [729, 585] width 184 height 26
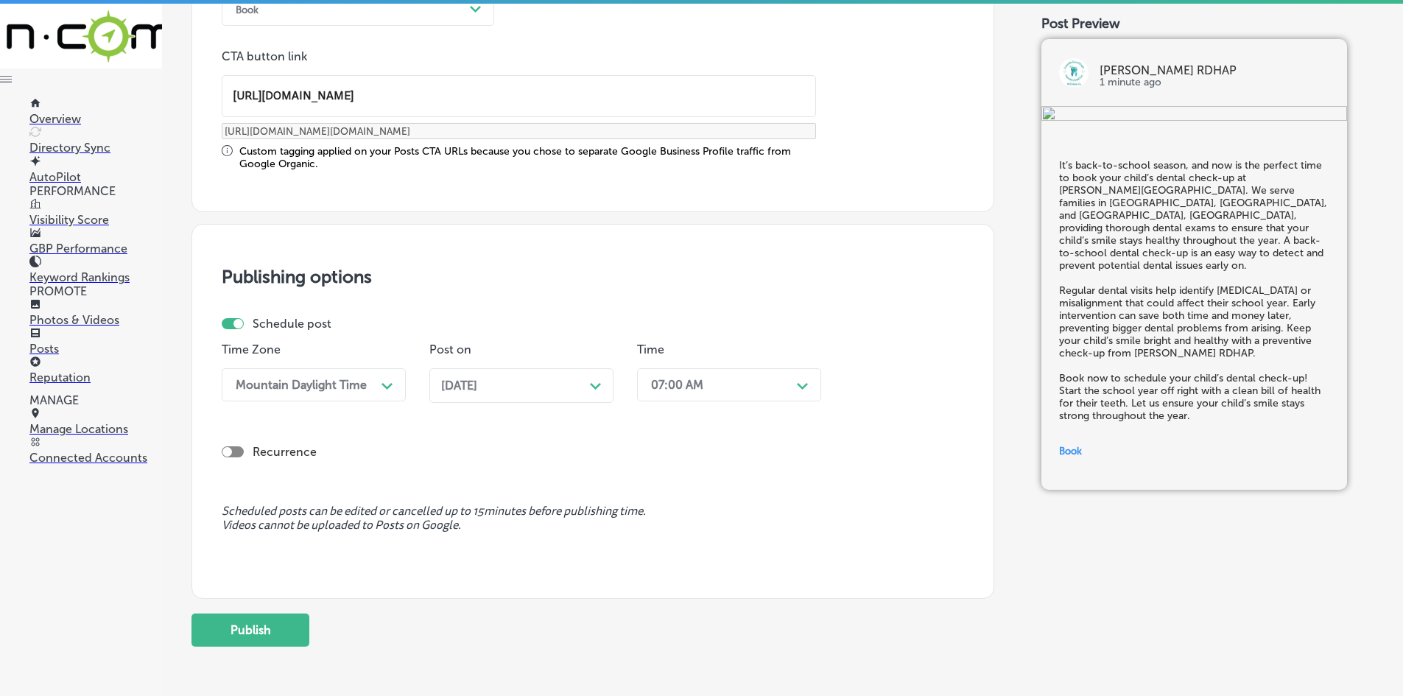
scroll to position [1206, 0]
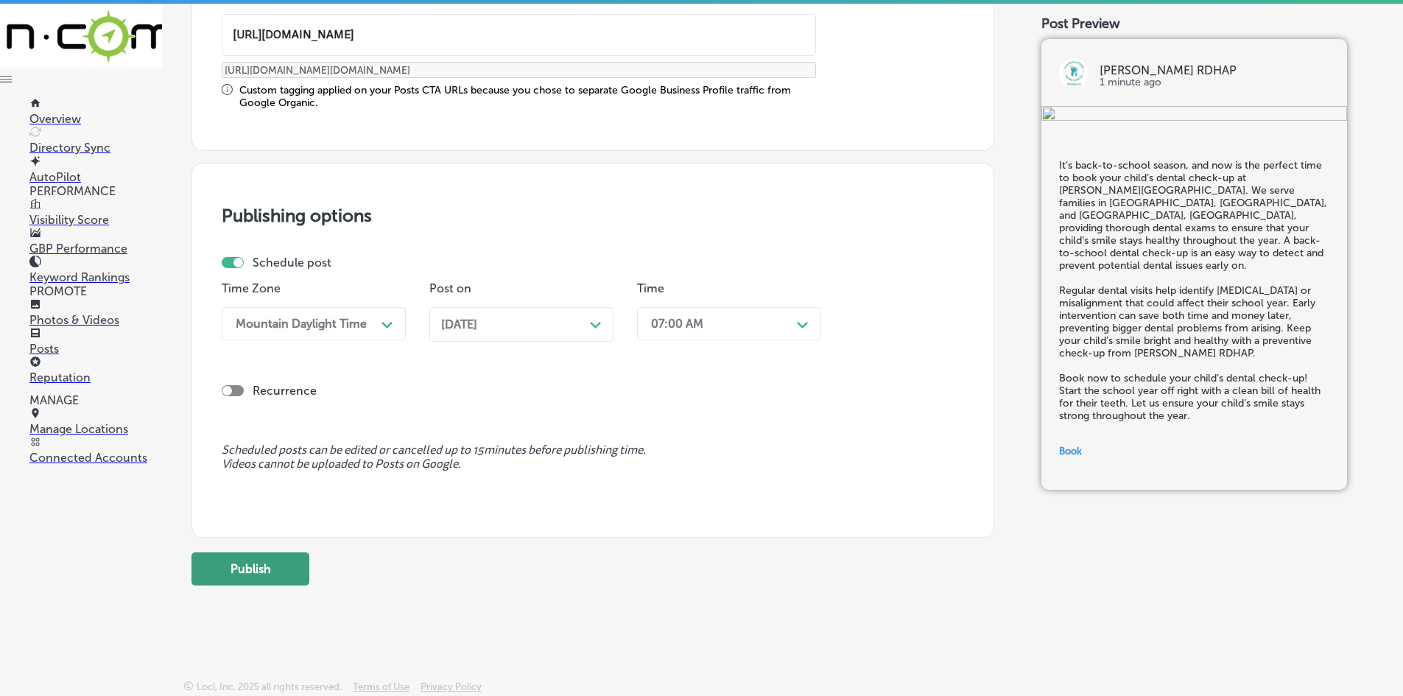
click at [293, 569] on button "Publish" at bounding box center [251, 568] width 118 height 33
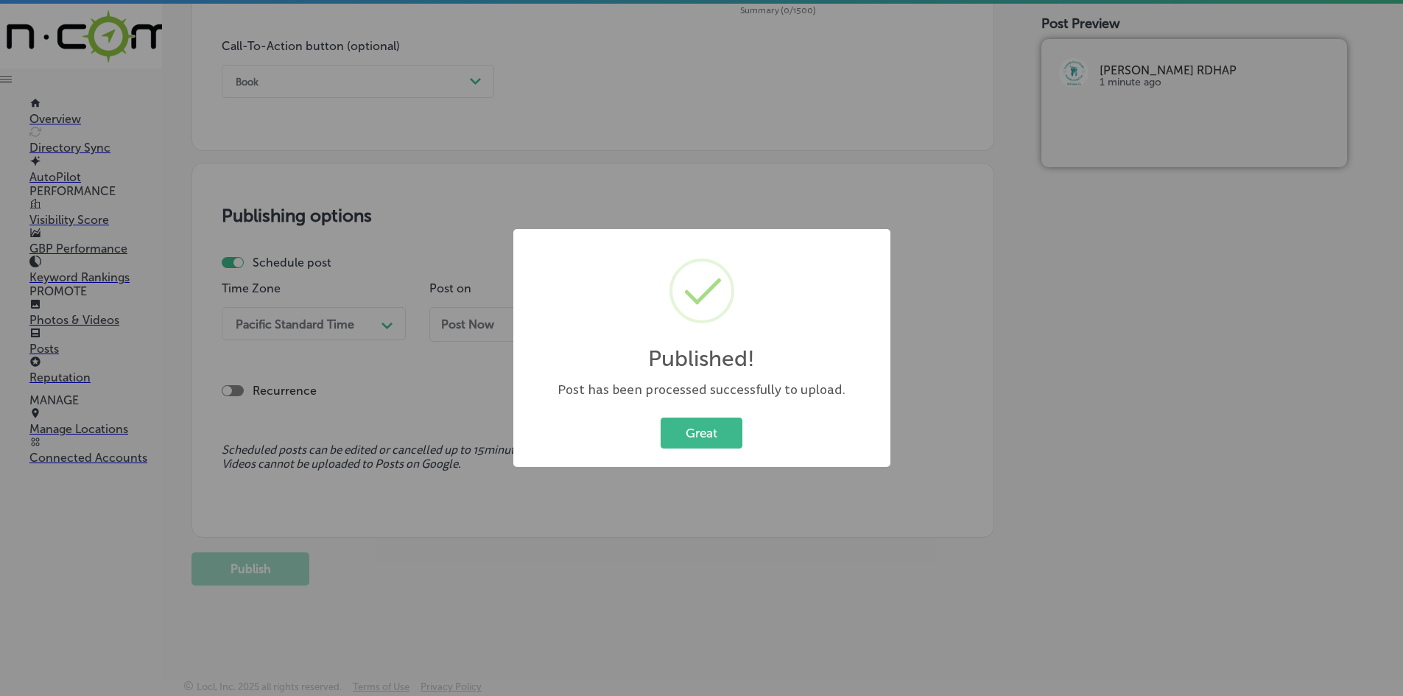
scroll to position [1072, 0]
click at [704, 443] on button "Great" at bounding box center [702, 433] width 82 height 30
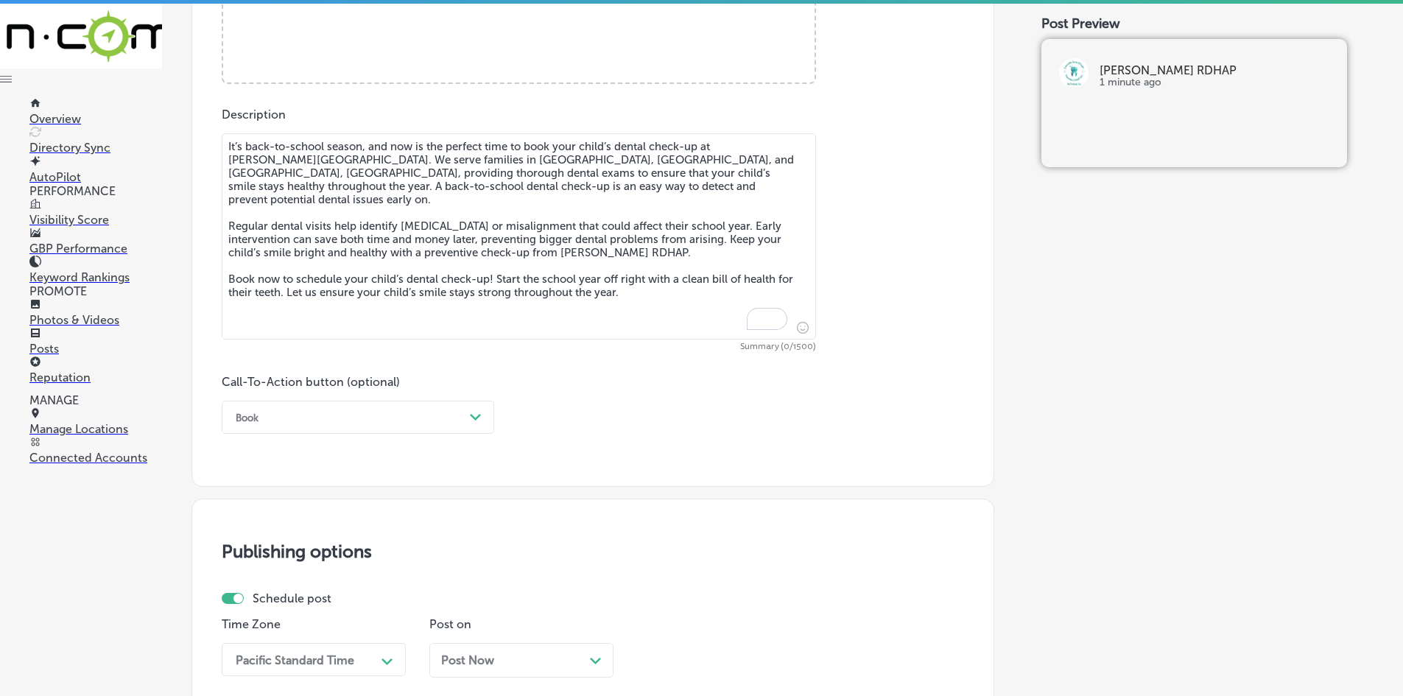
scroll to position [704, 0]
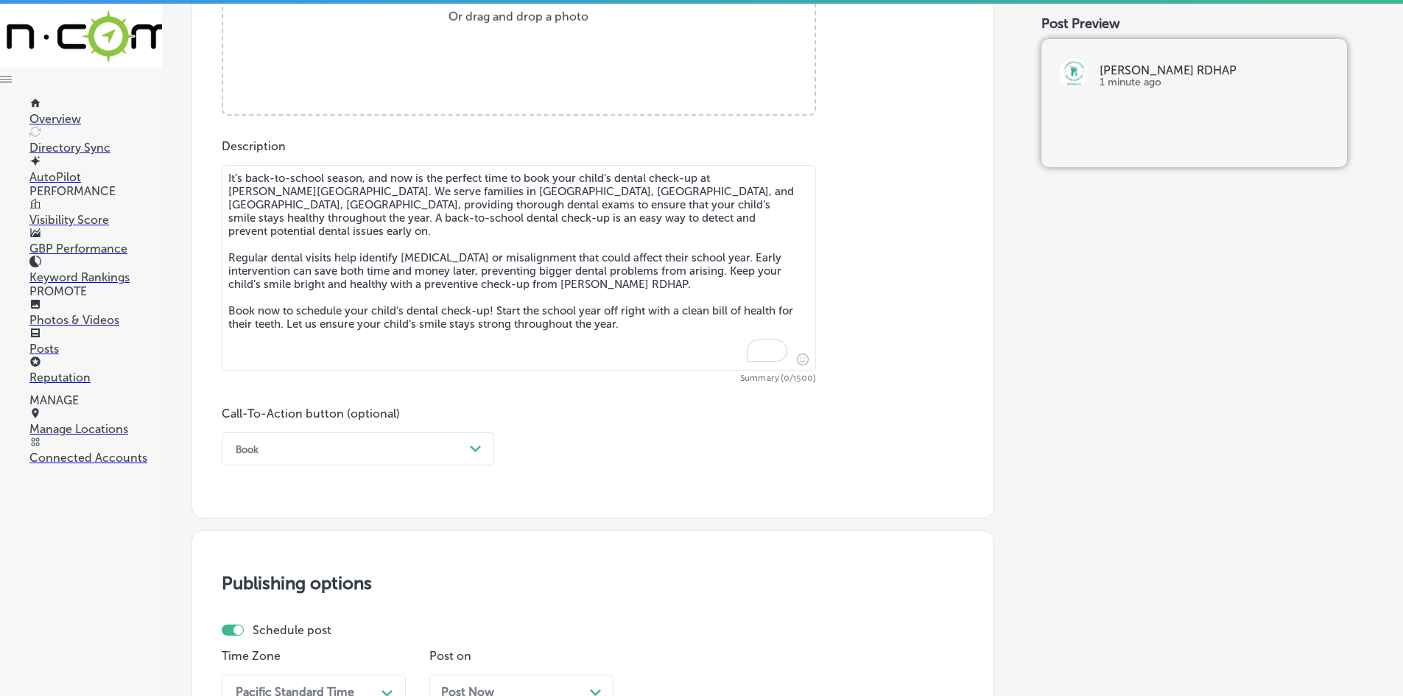
click at [365, 328] on textarea "It’s back-to-school season, and now is the perfect time to book your child’s de…" at bounding box center [519, 268] width 594 height 206
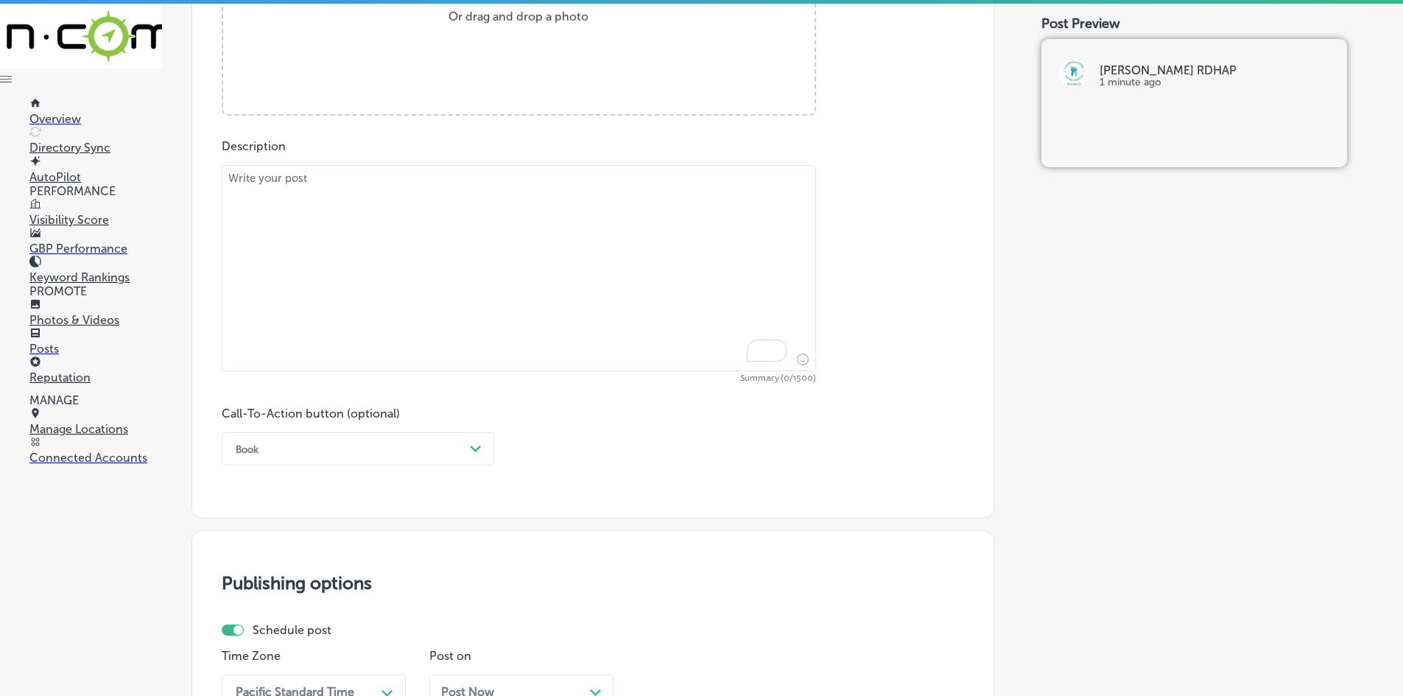
paste textarea "Esmeralda Garza RDHAP offers convenient mobile dental services to families in F…"
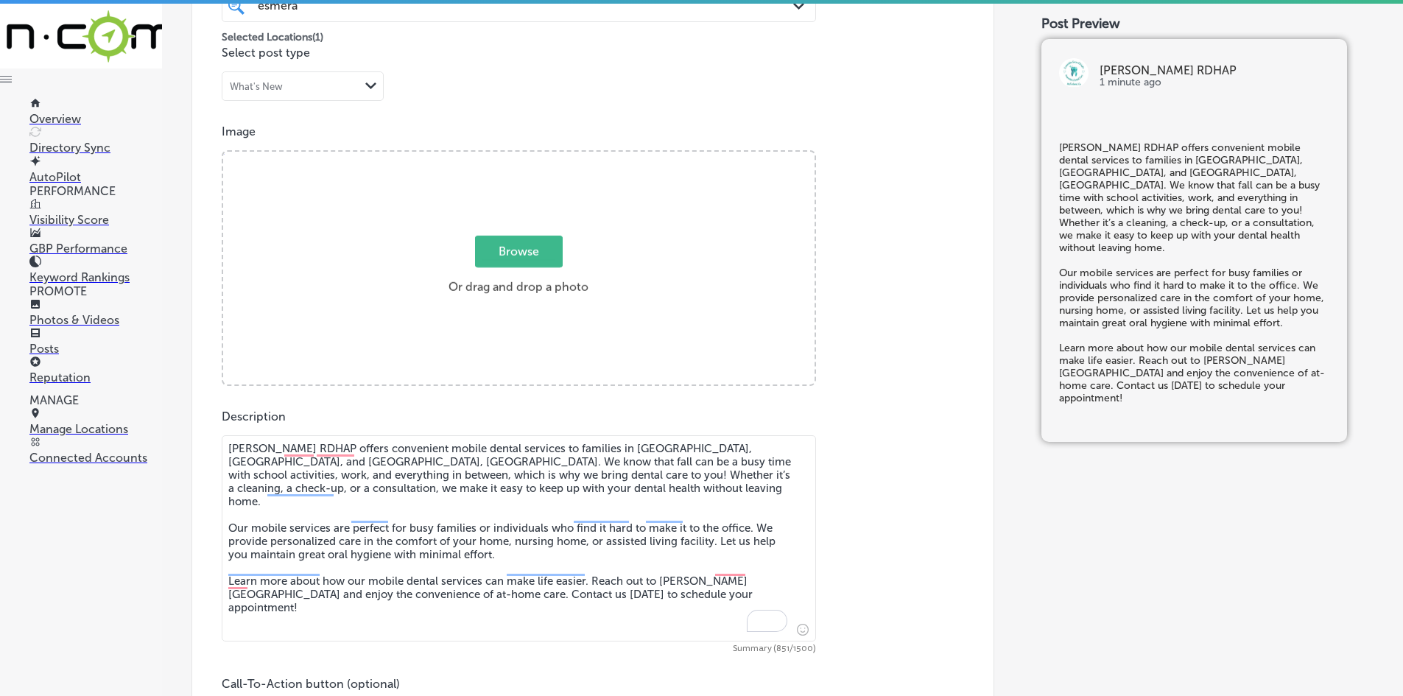
scroll to position [410, 0]
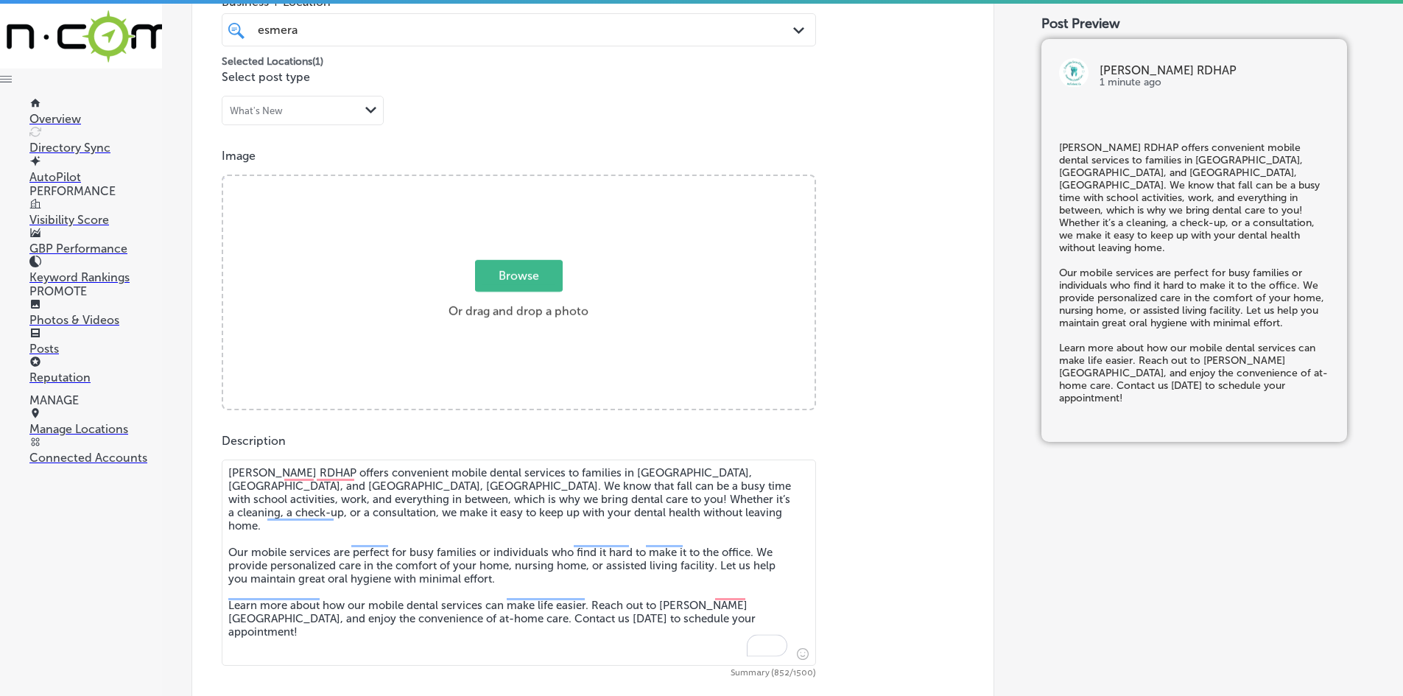
type textarea "Esmeralda Garza RDHAP offers convenient mobile dental services to families in F…"
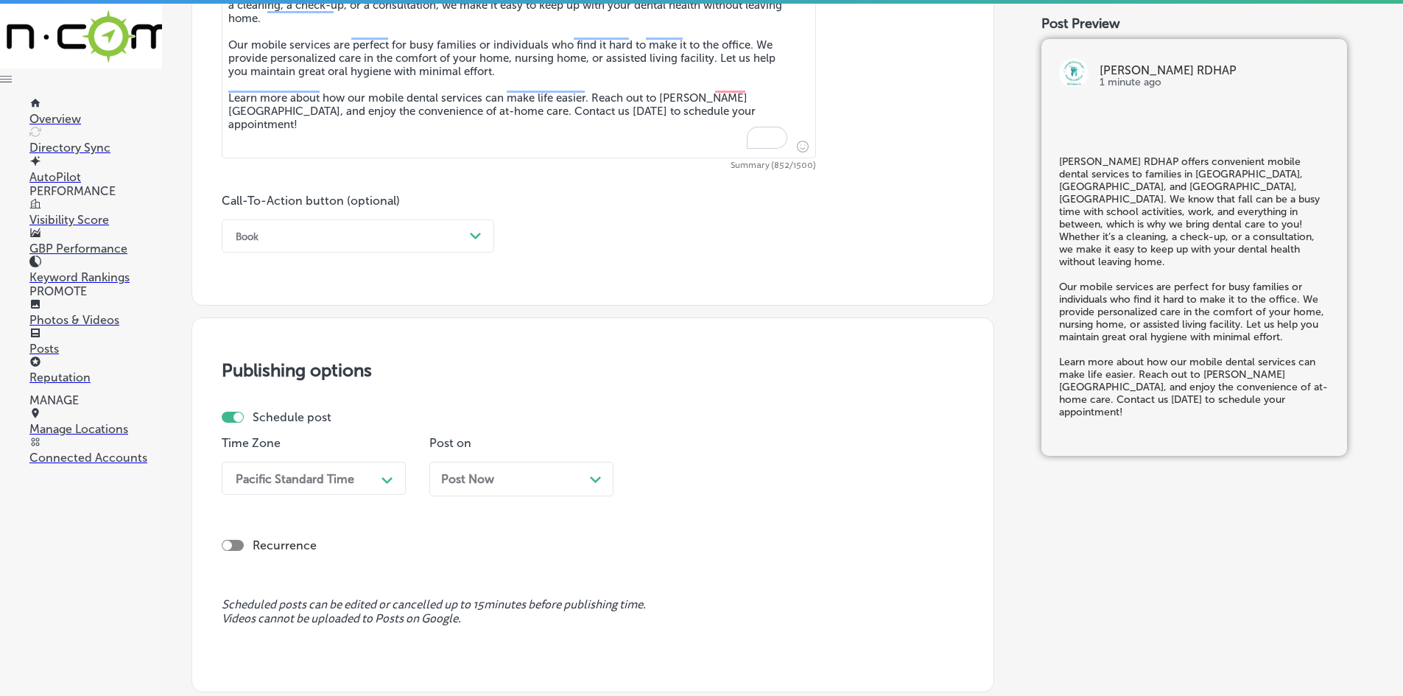
scroll to position [925, 0]
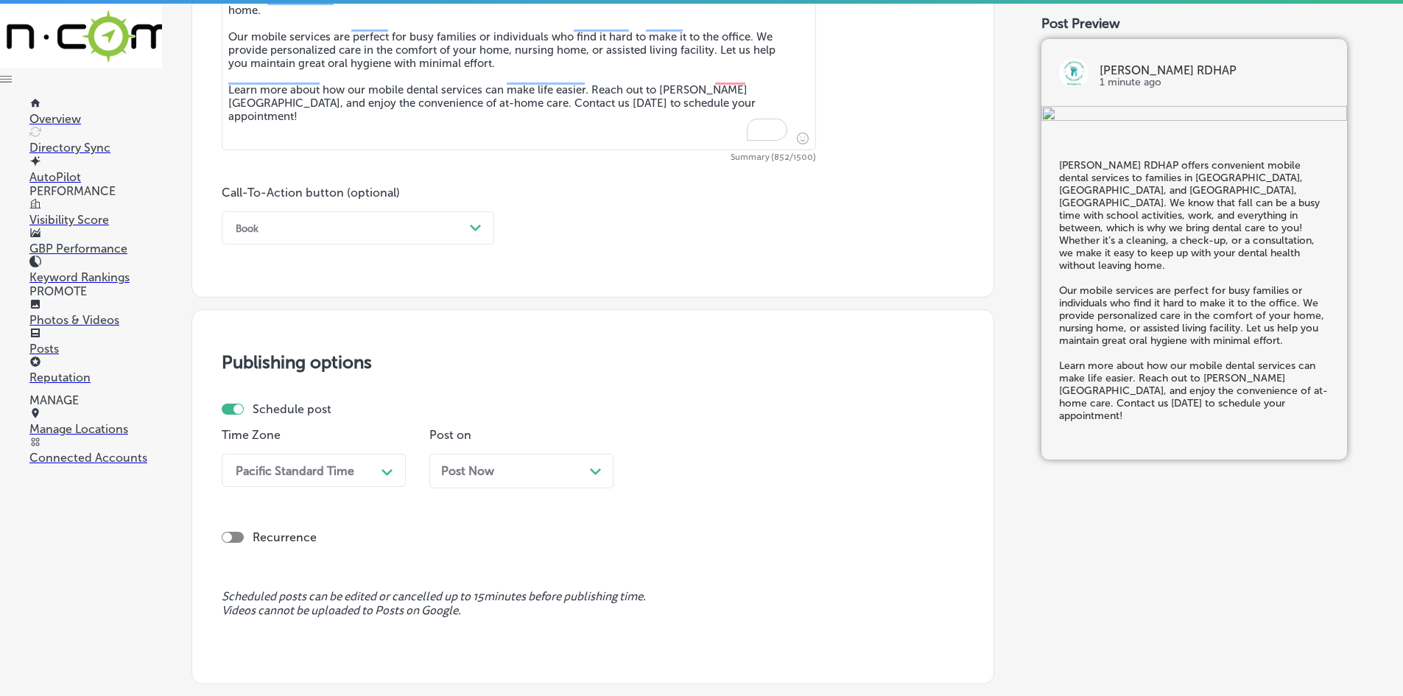
click at [369, 237] on div "Book" at bounding box center [346, 228] width 236 height 23
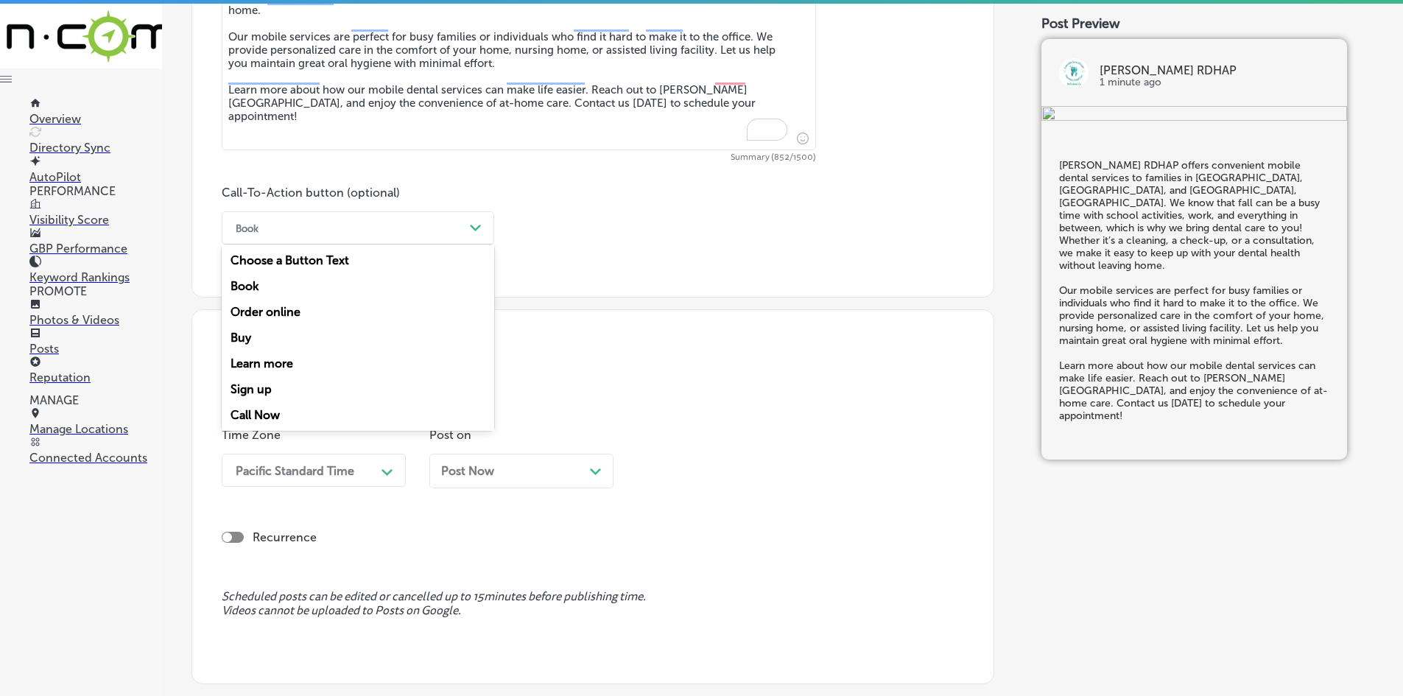
click at [274, 368] on div "Learn more" at bounding box center [358, 364] width 273 height 26
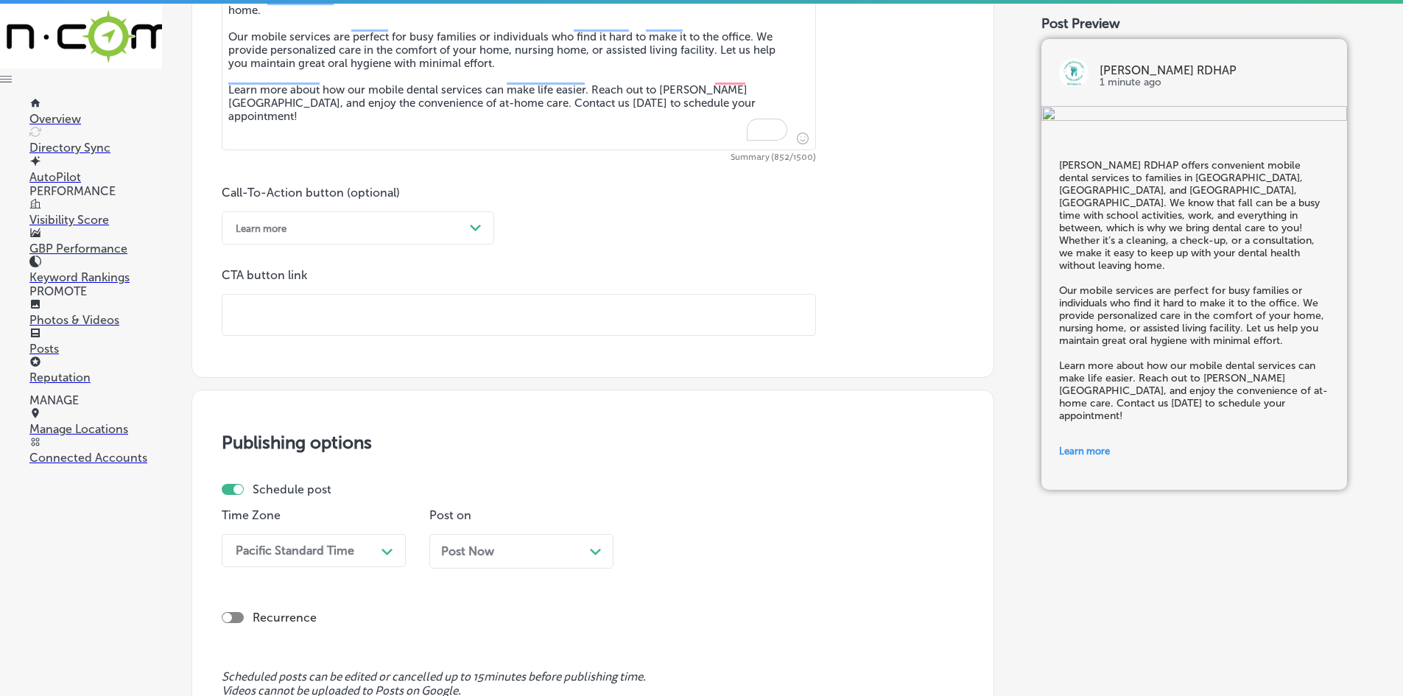
click at [313, 299] on input "text" at bounding box center [518, 315] width 593 height 41
paste input "http://esmeraldagarzardhap.com/"
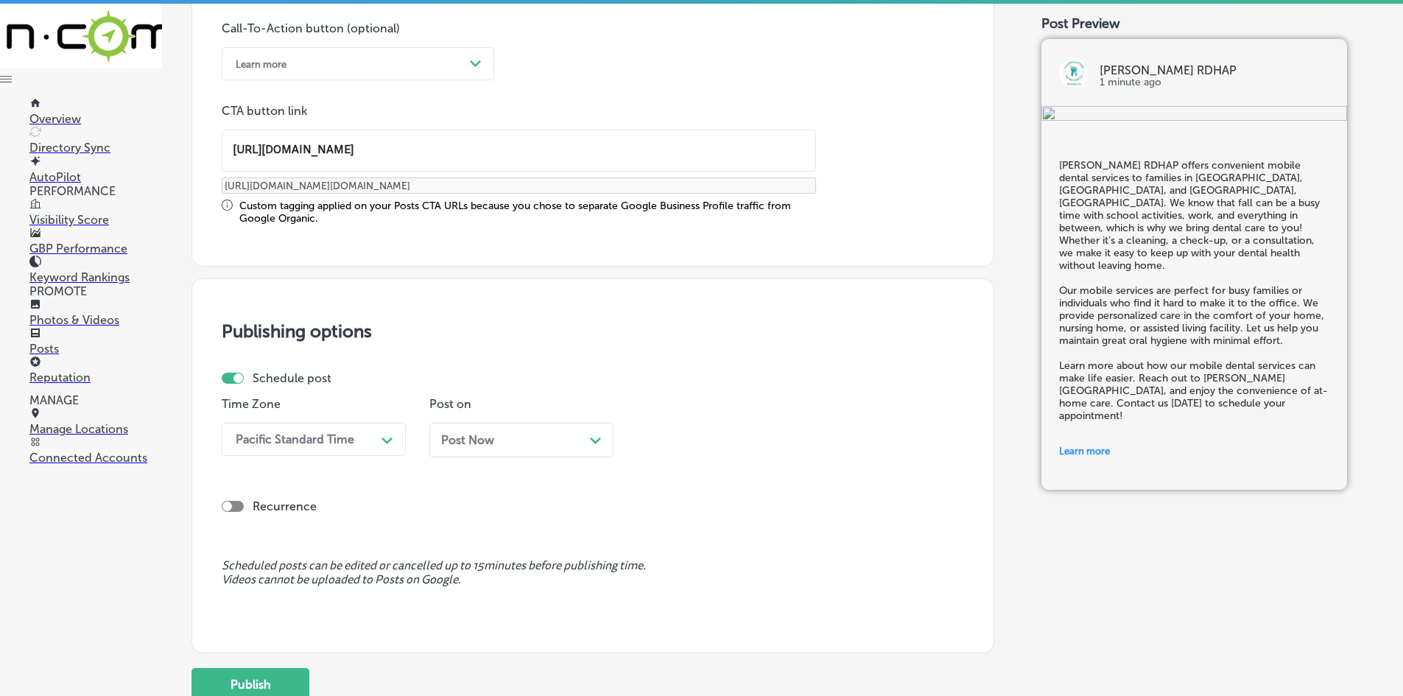
scroll to position [1206, 0]
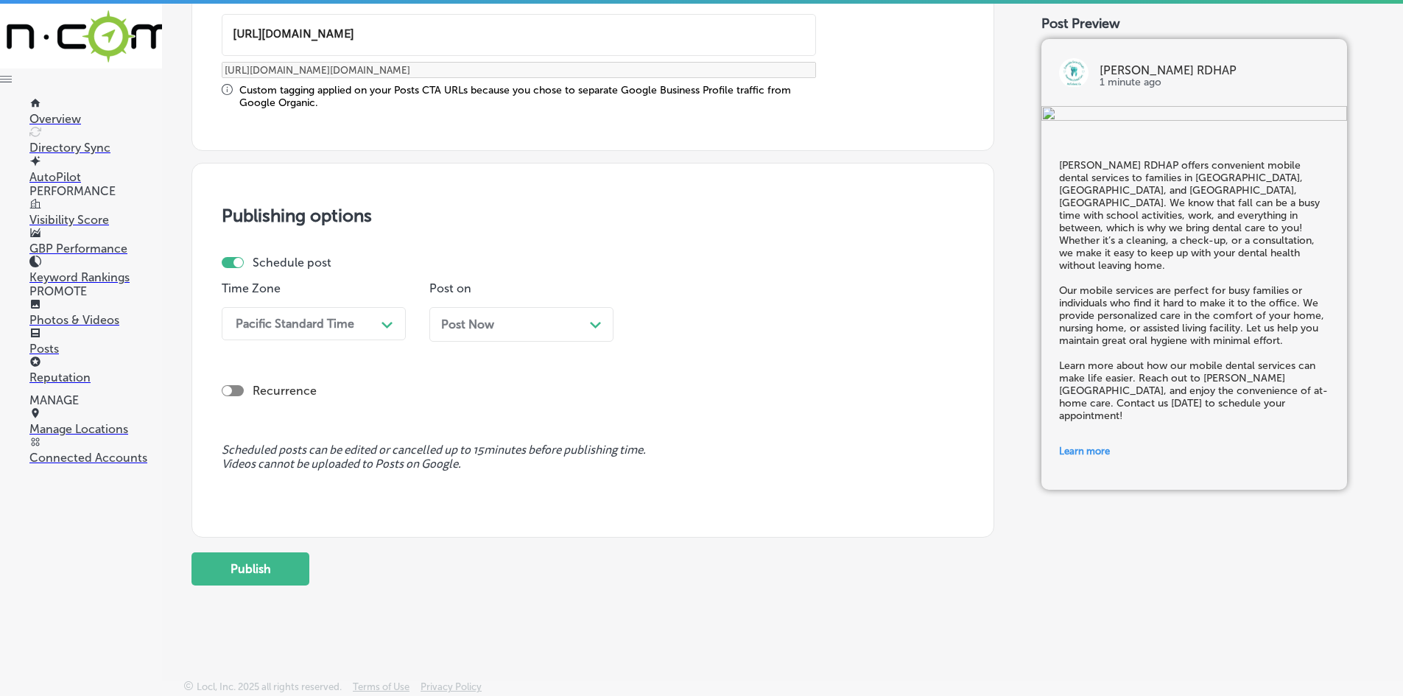
type input "http://esmeraldagarzardhap.com/"
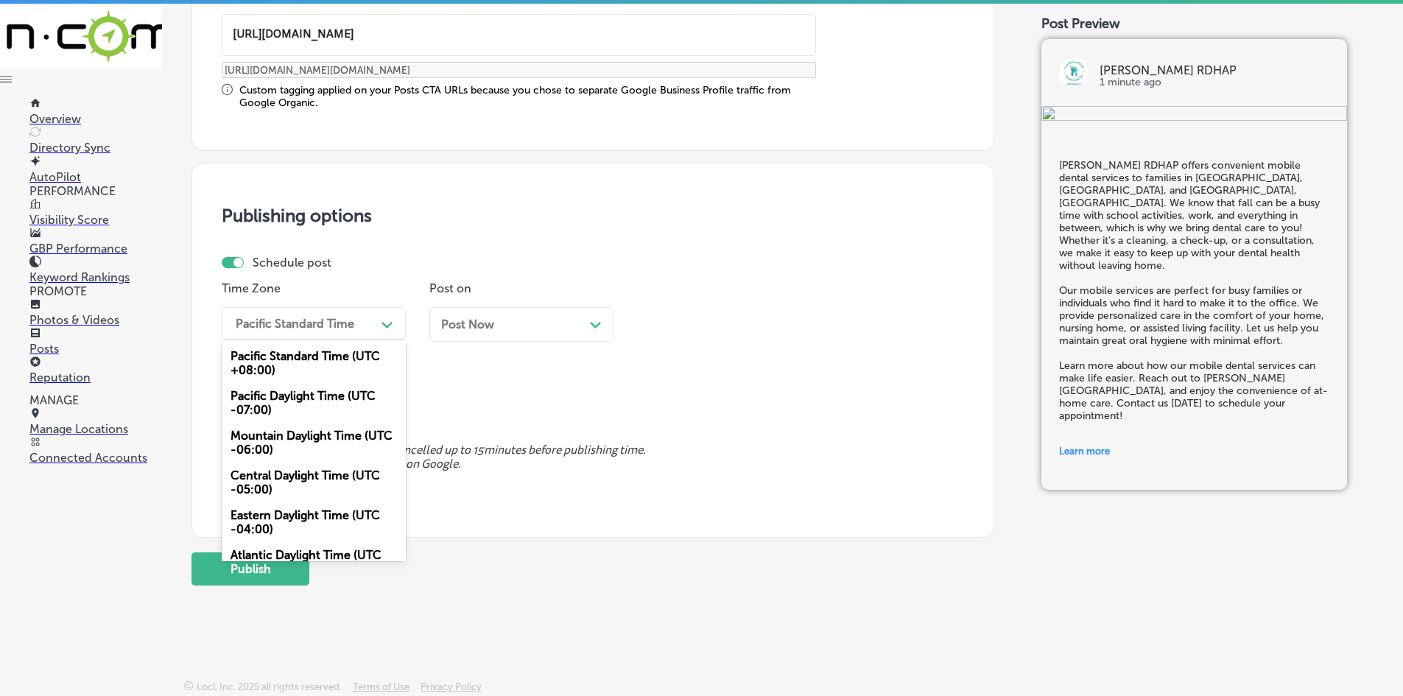
click at [324, 337] on div "Pacific Standard Time Path Created with Sketch." at bounding box center [314, 323] width 184 height 33
click at [289, 443] on div "Mountain Daylight Time (UTC -06:00)" at bounding box center [314, 443] width 184 height 40
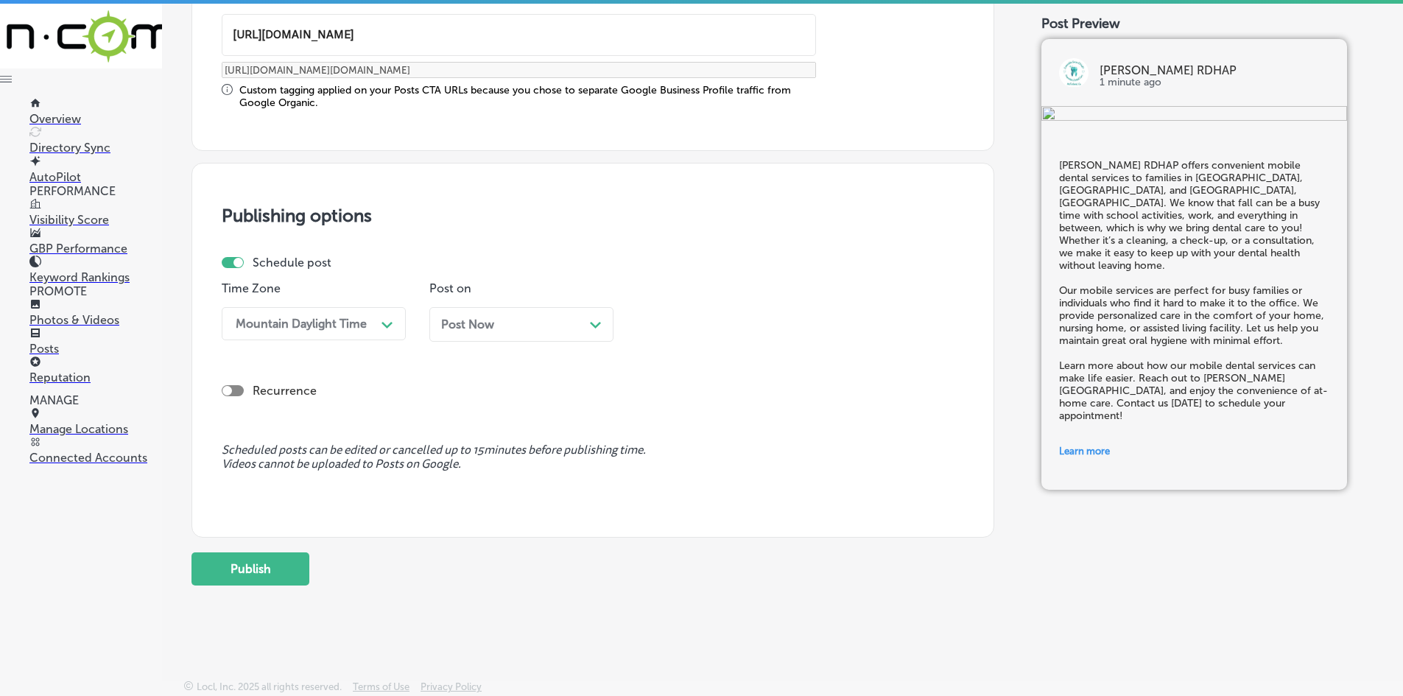
click at [456, 340] on div "Post Now Path Created with Sketch." at bounding box center [521, 324] width 184 height 35
click at [658, 337] on div "01:00 PM Path Created with Sketch." at bounding box center [729, 323] width 184 height 33
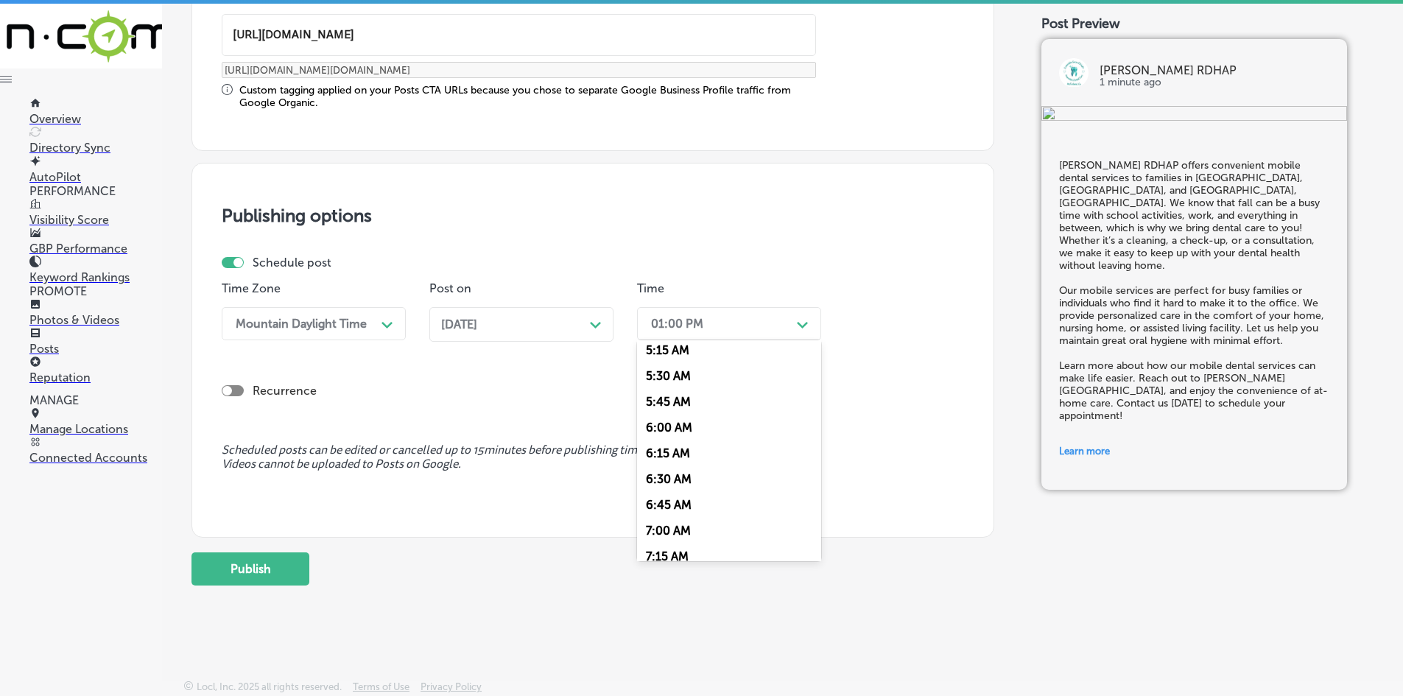
scroll to position [589, 0]
click at [670, 488] on div "7:00 AM" at bounding box center [729, 489] width 184 height 26
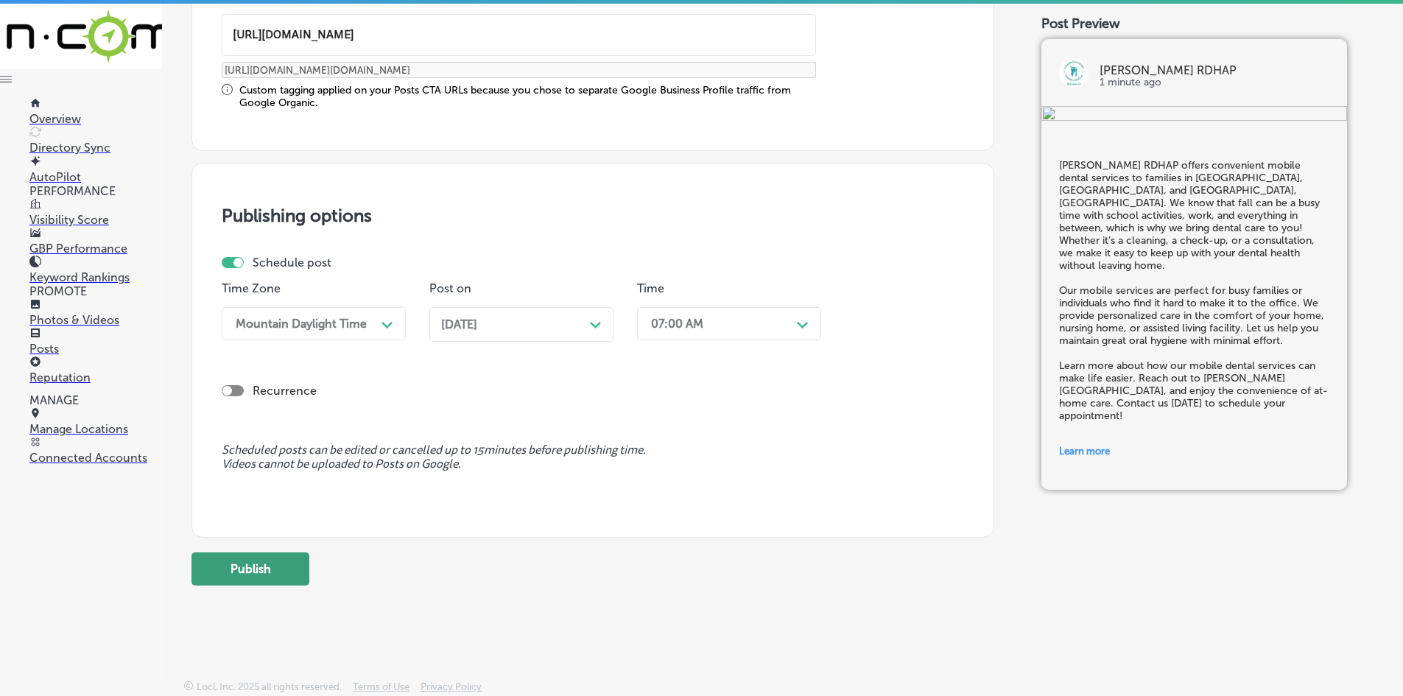
click at [253, 564] on button "Publish" at bounding box center [251, 568] width 118 height 33
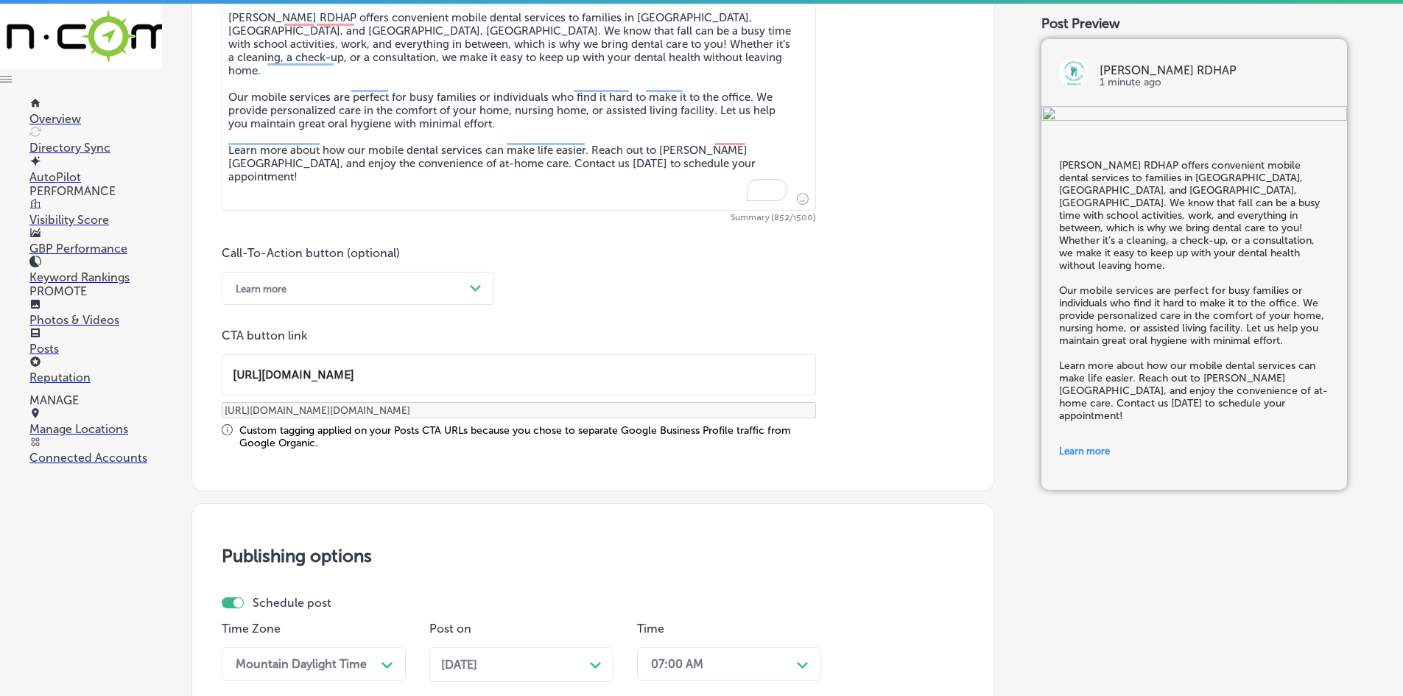
scroll to position [837, 0]
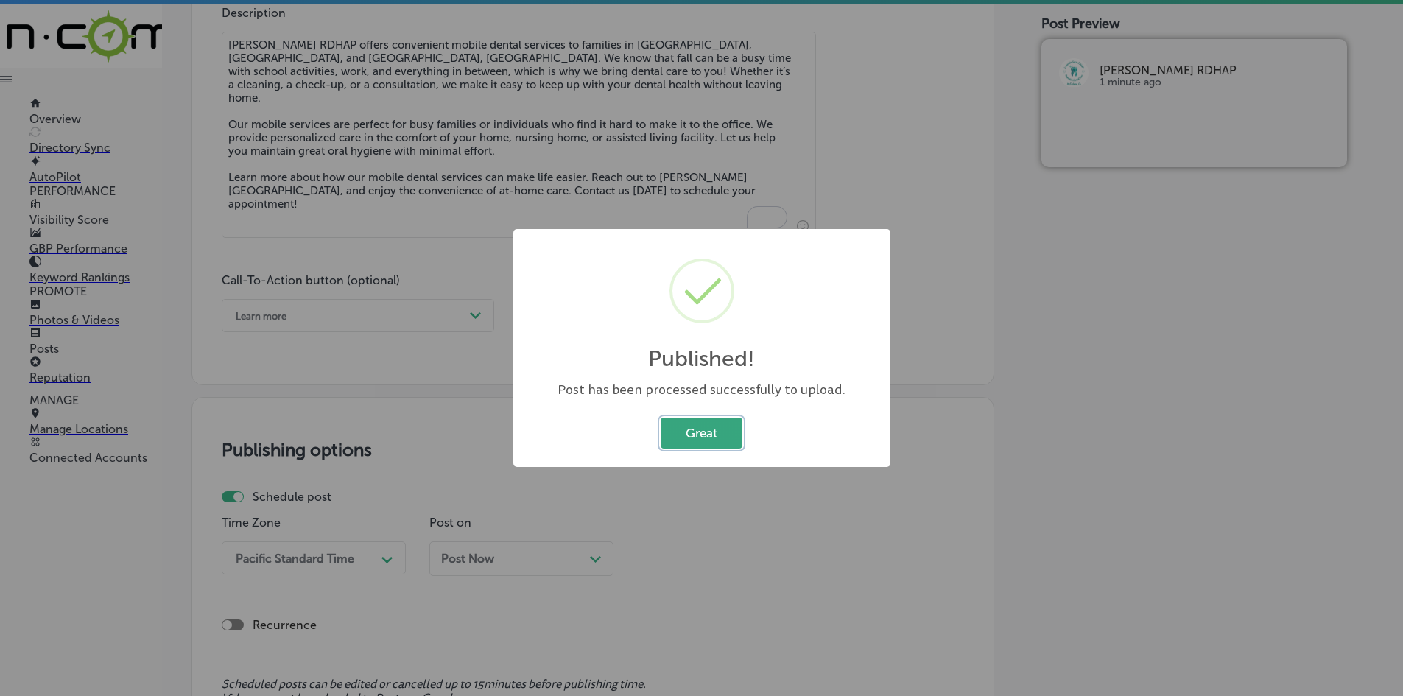
click at [664, 442] on button "Great" at bounding box center [702, 433] width 82 height 30
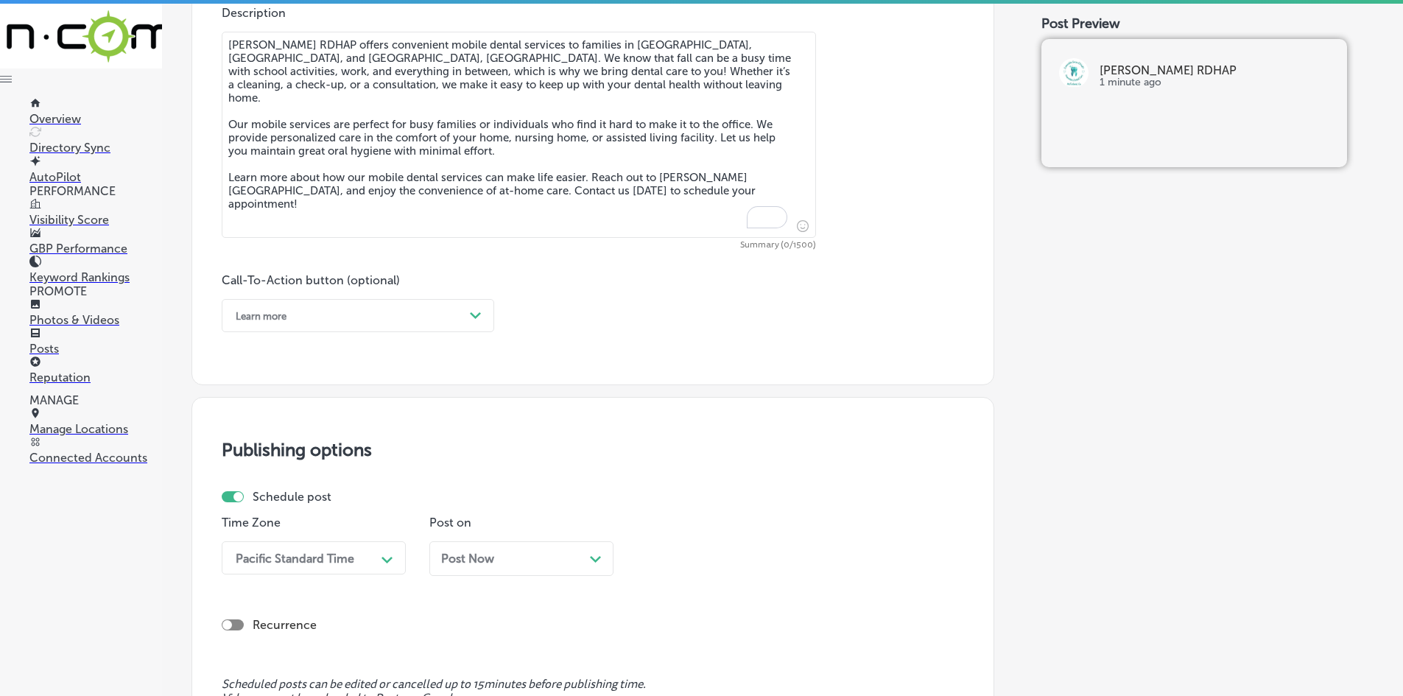
click at [301, 176] on textarea "Esmeralda Garza RDHAP offers convenient mobile dental services to families in F…" at bounding box center [519, 135] width 594 height 206
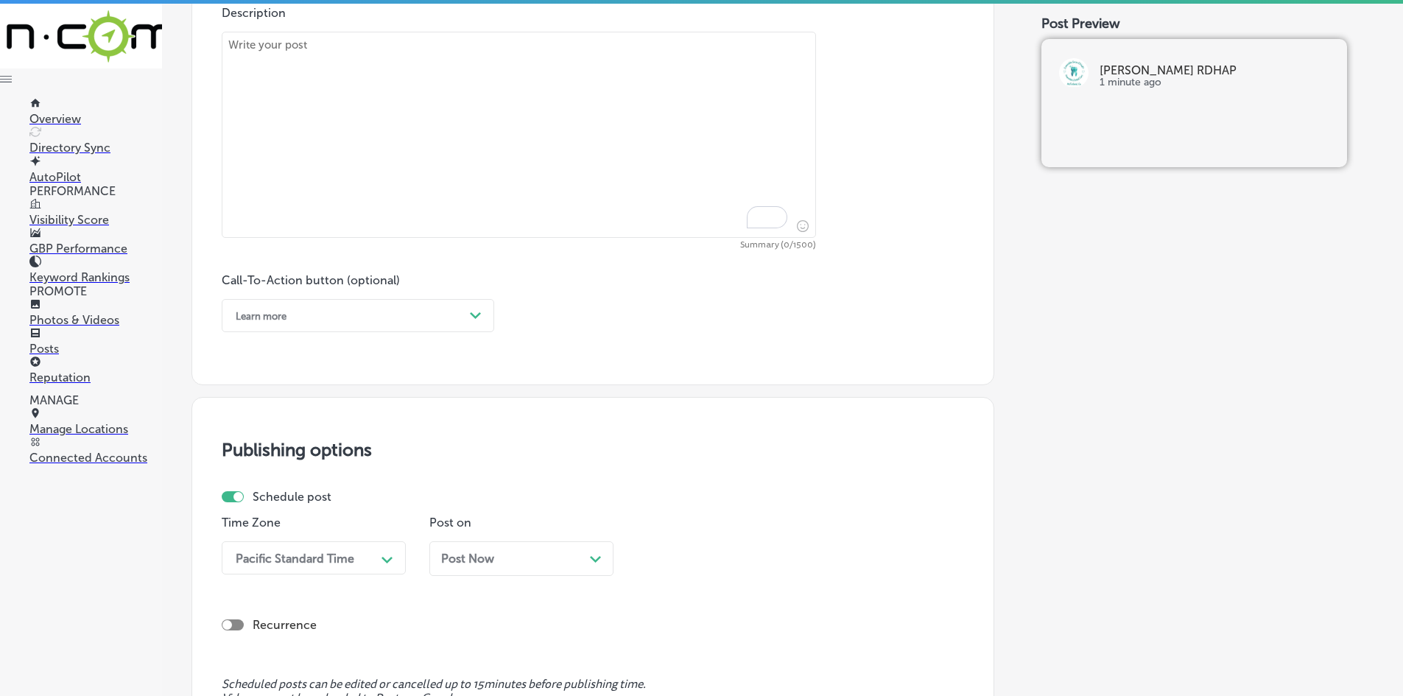
paste textarea "At Esmeralda Garza RDHAP, we pride ourselves on offering exceptional care for a…"
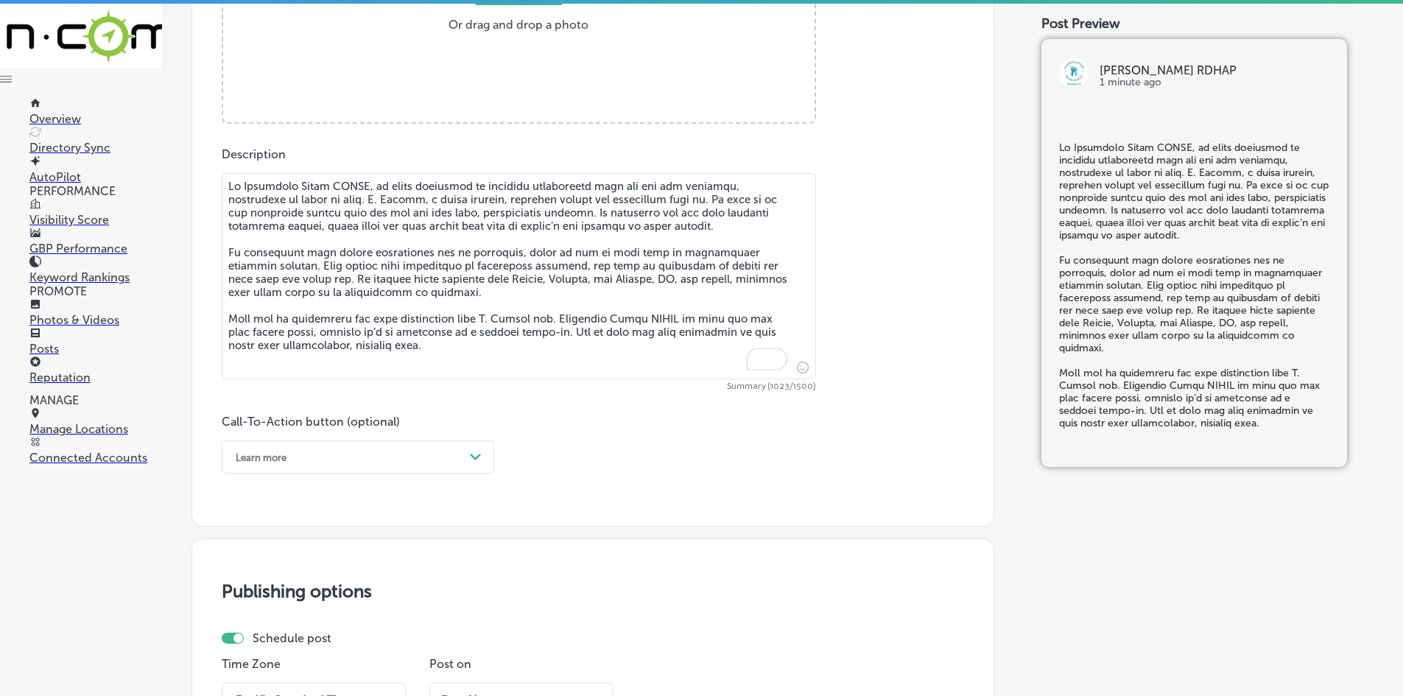
scroll to position [469, 0]
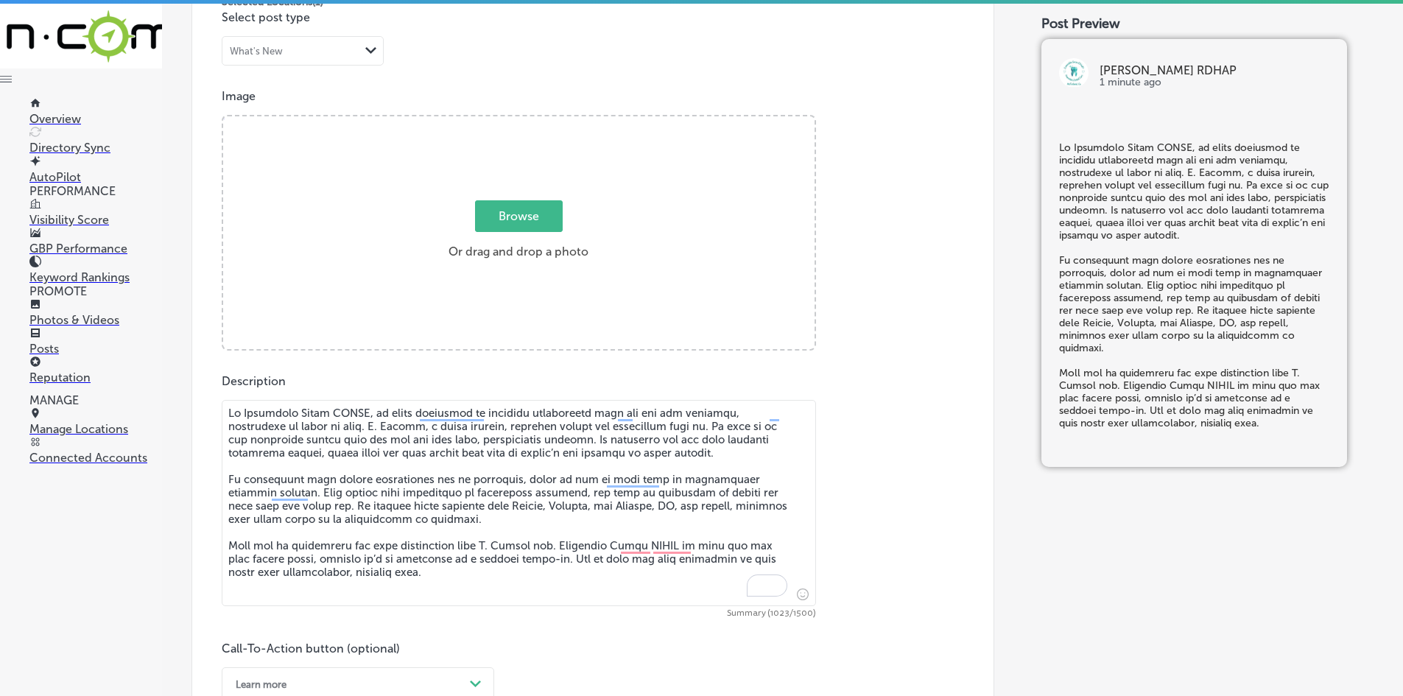
type textarea "At Esmeralda Garza RDHAP, we pride ourselves on offering exceptional care for a…"
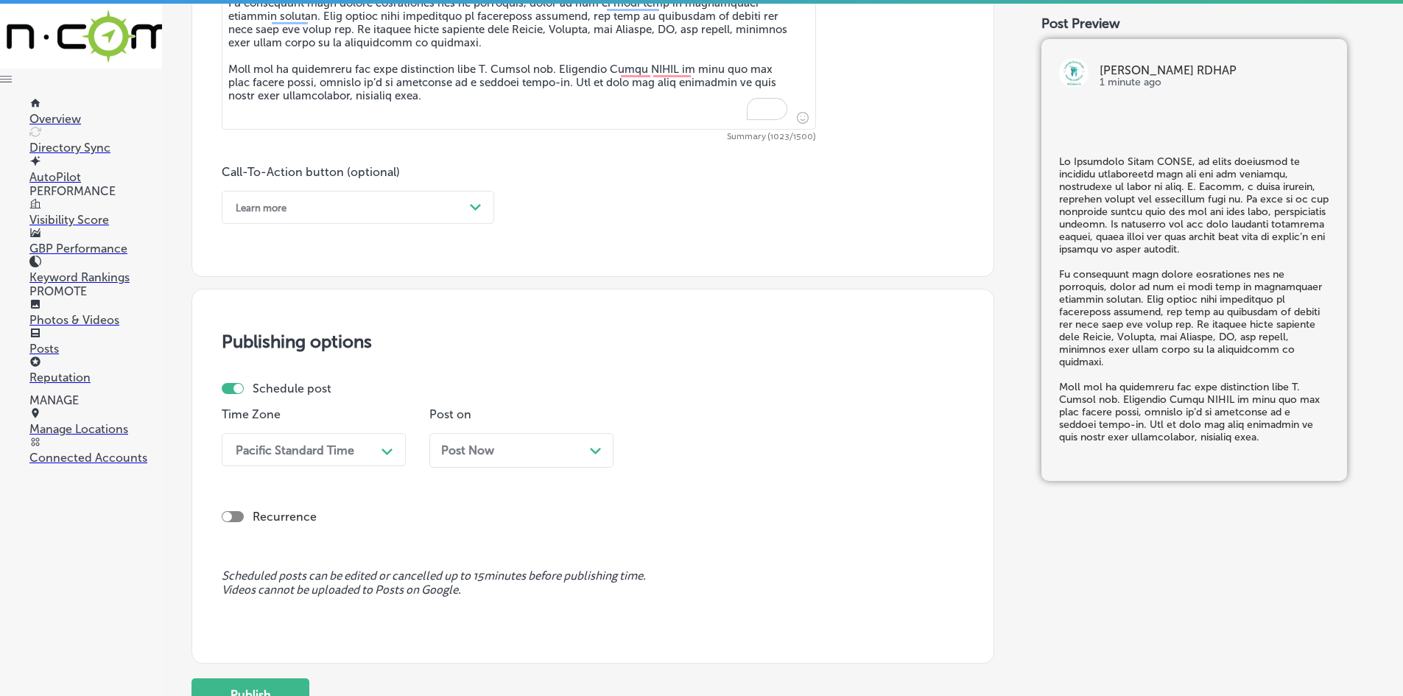
scroll to position [985, 0]
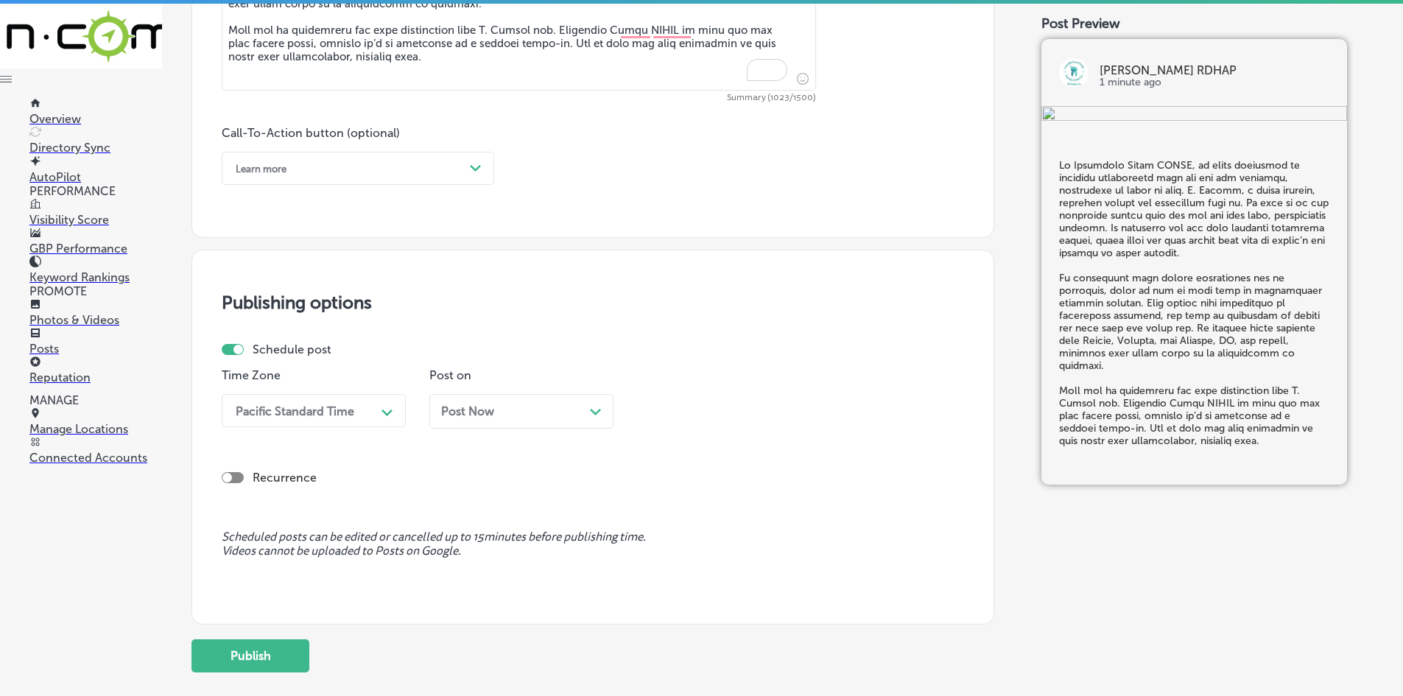
click at [275, 405] on div "Pacific Standard Time" at bounding box center [295, 411] width 119 height 14
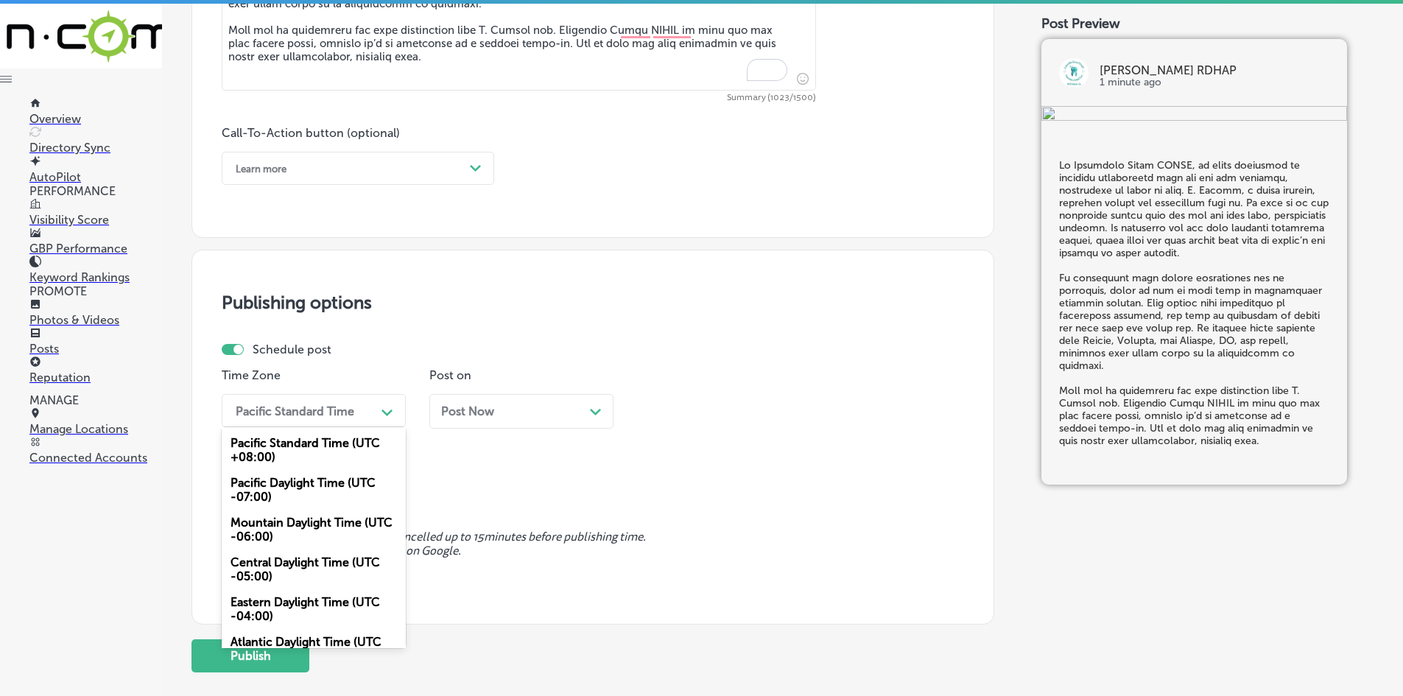
click at [270, 496] on div "Pacific Daylight Time (UTC -07:00)" at bounding box center [314, 490] width 184 height 40
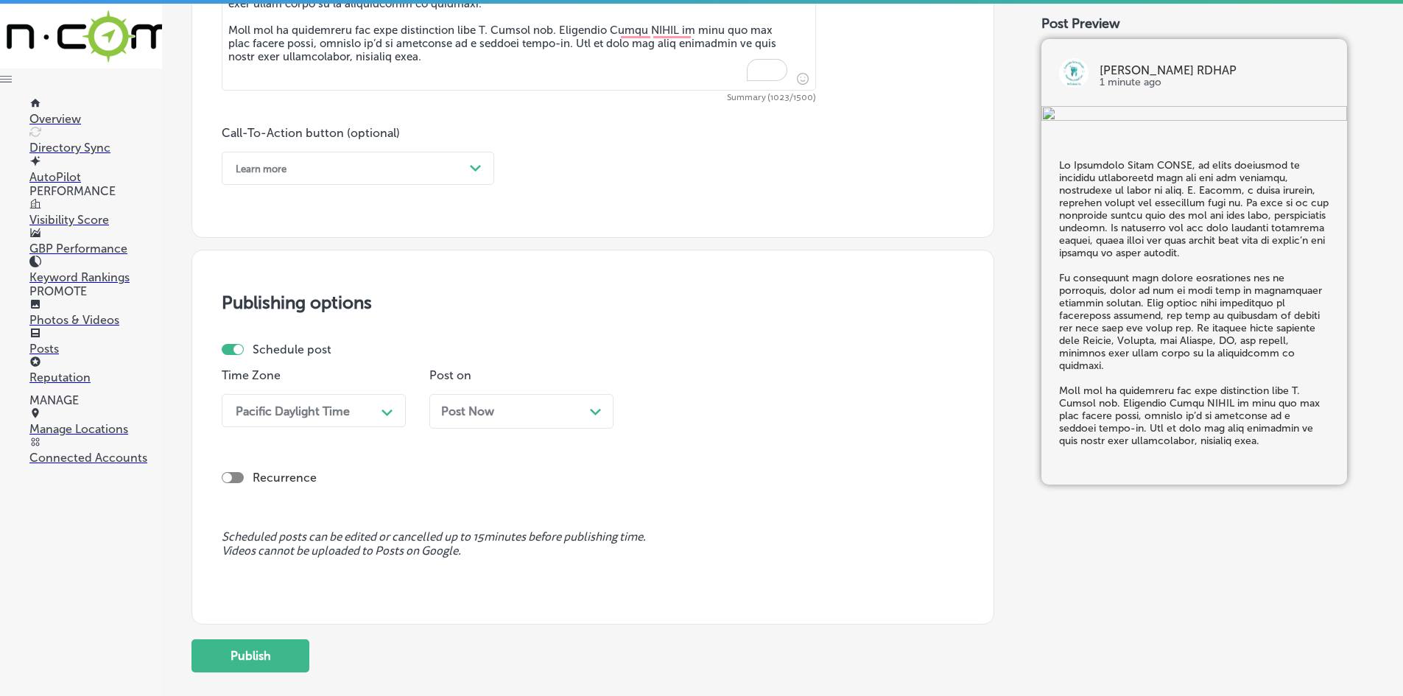
click at [323, 423] on div "Pacific Daylight Time" at bounding box center [301, 411] width 147 height 26
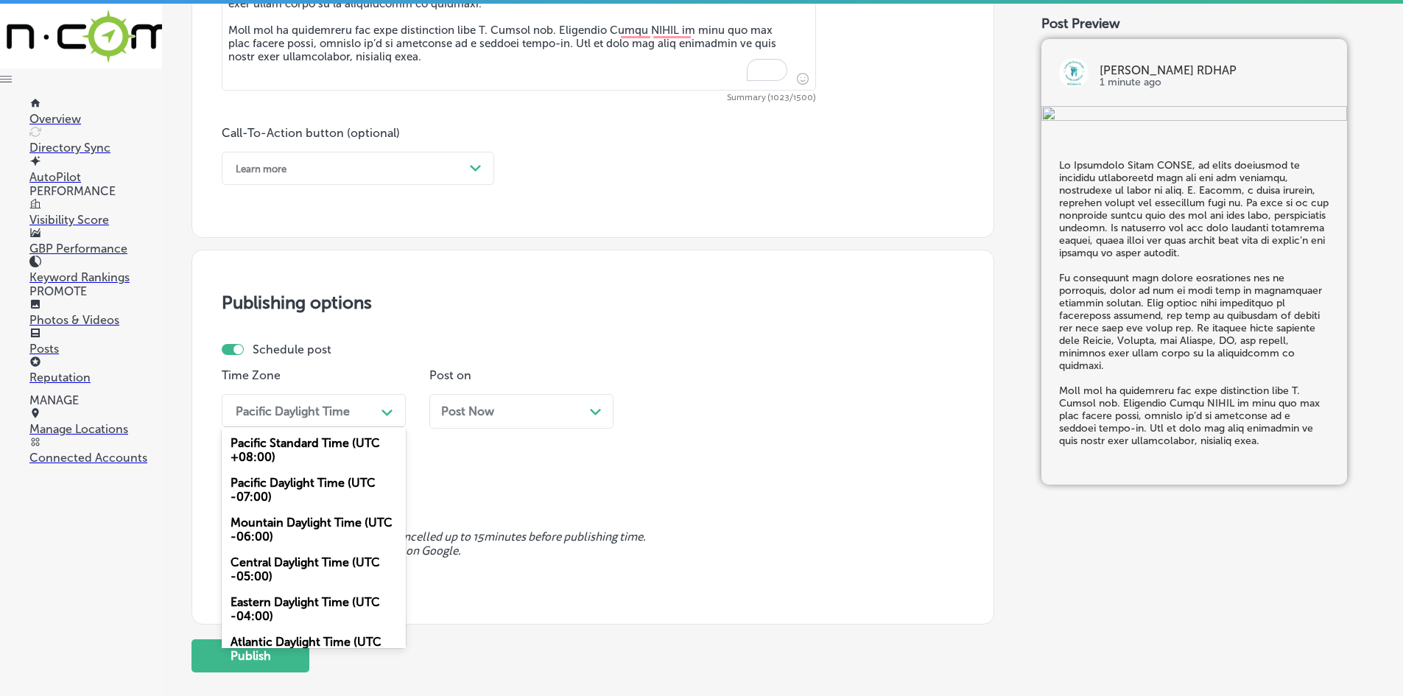
click at [267, 533] on div "Mountain Daylight Time (UTC -06:00)" at bounding box center [314, 530] width 184 height 40
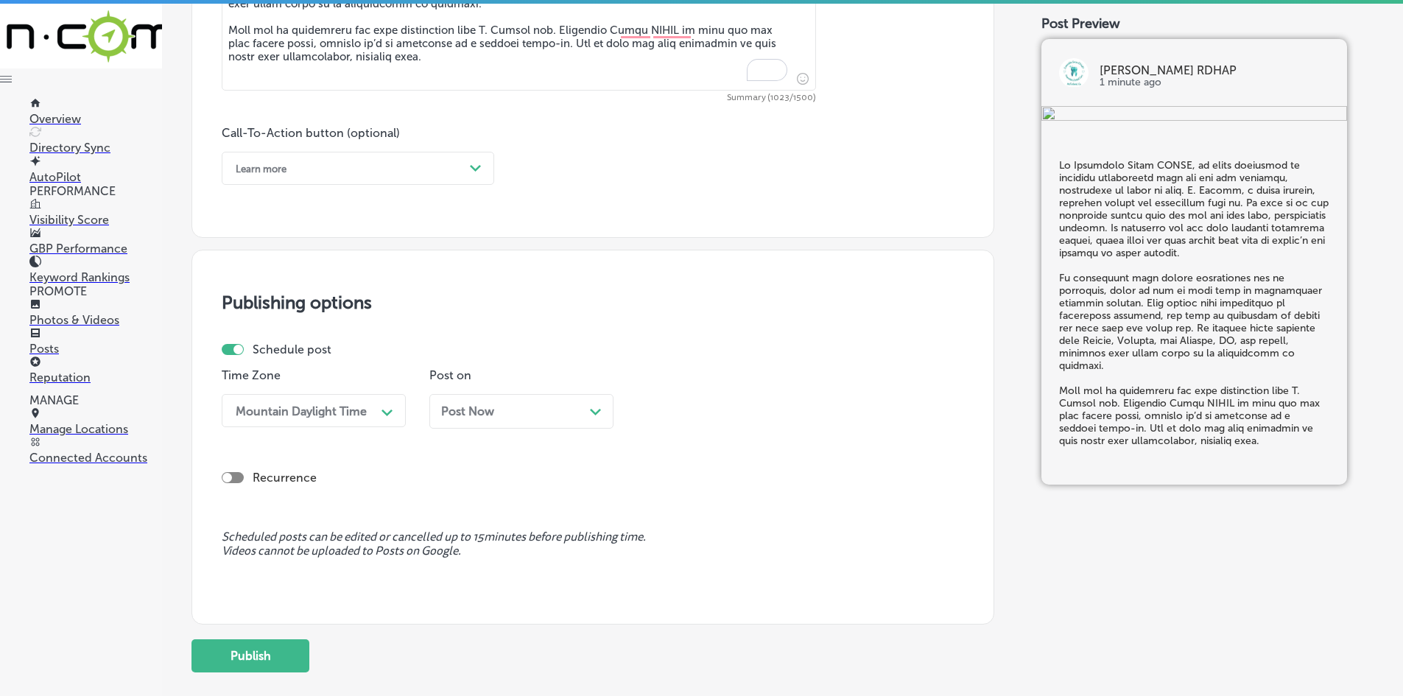
click at [474, 421] on div "Post Now Path Created with Sketch." at bounding box center [521, 411] width 184 height 35
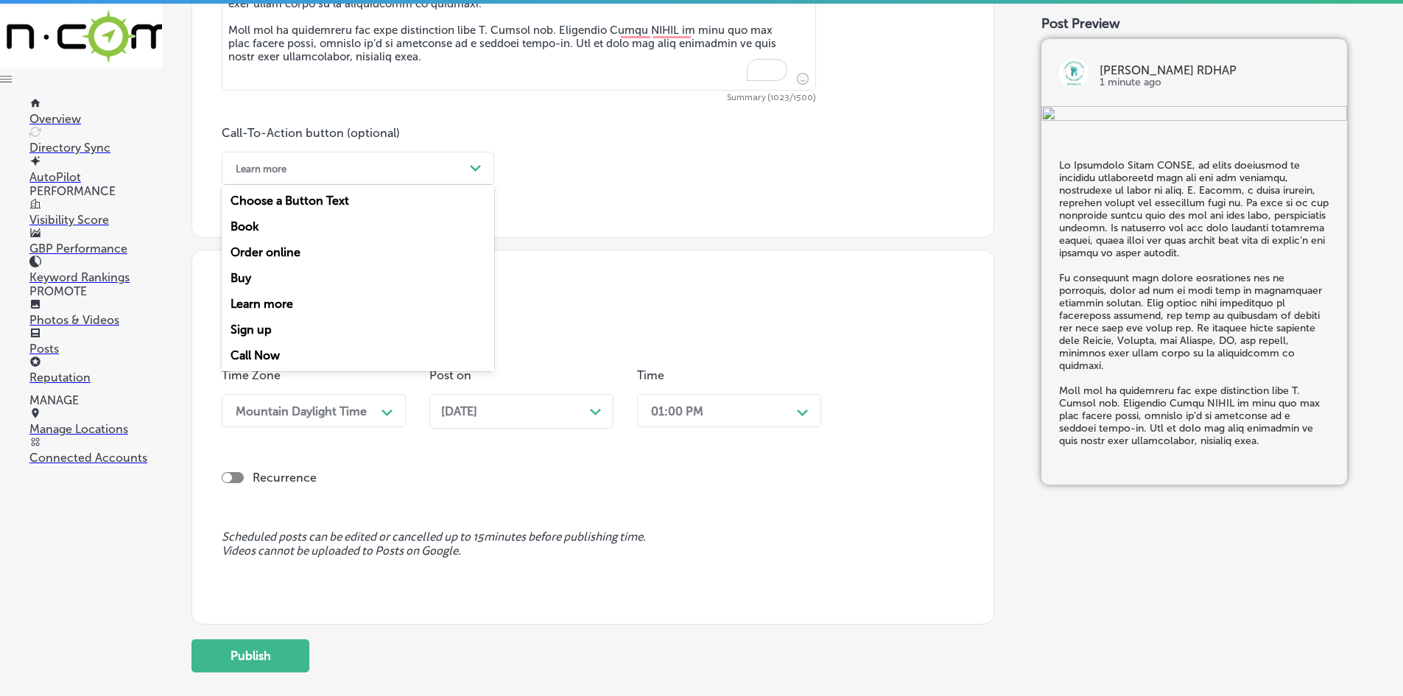
click at [349, 174] on div "Learn more" at bounding box center [346, 168] width 236 height 23
click at [259, 357] on div "Call Now" at bounding box center [358, 356] width 273 height 26
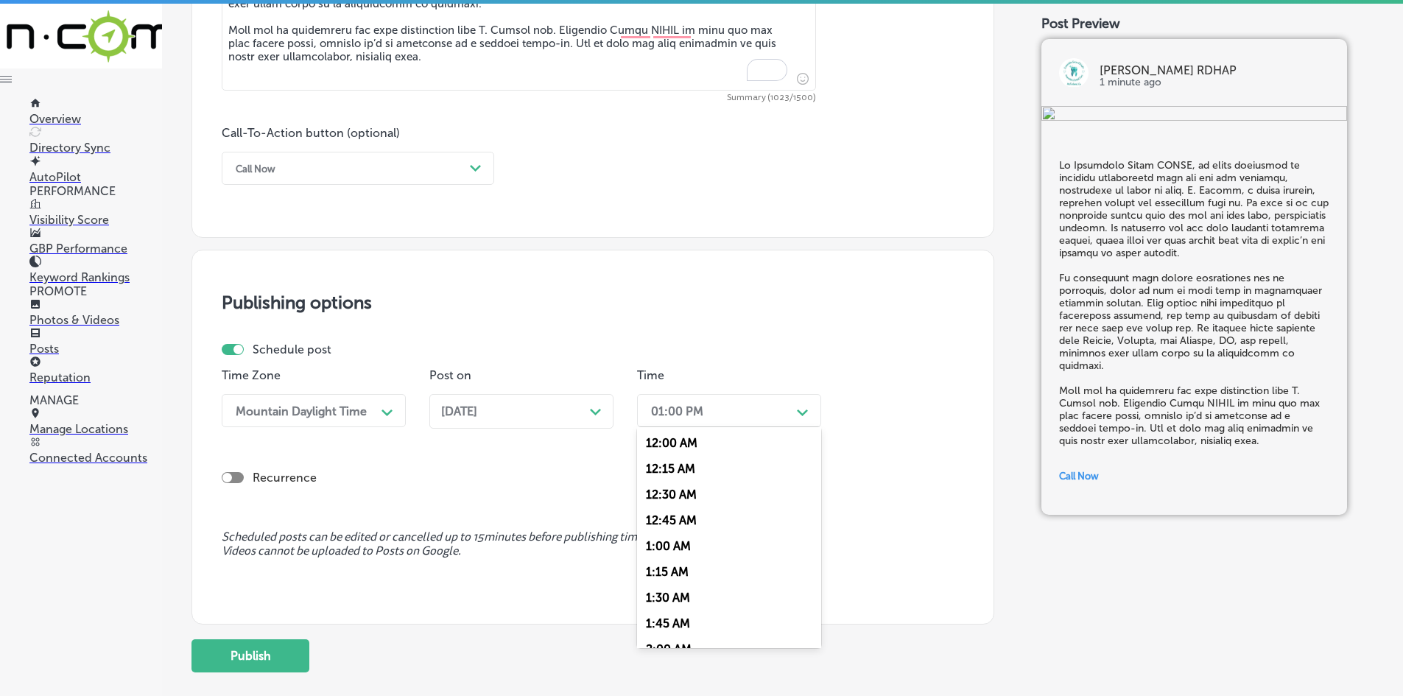
click at [654, 418] on div "01:00 PM" at bounding box center [717, 411] width 147 height 26
click at [672, 575] on div "7:00 AM" at bounding box center [729, 576] width 184 height 26
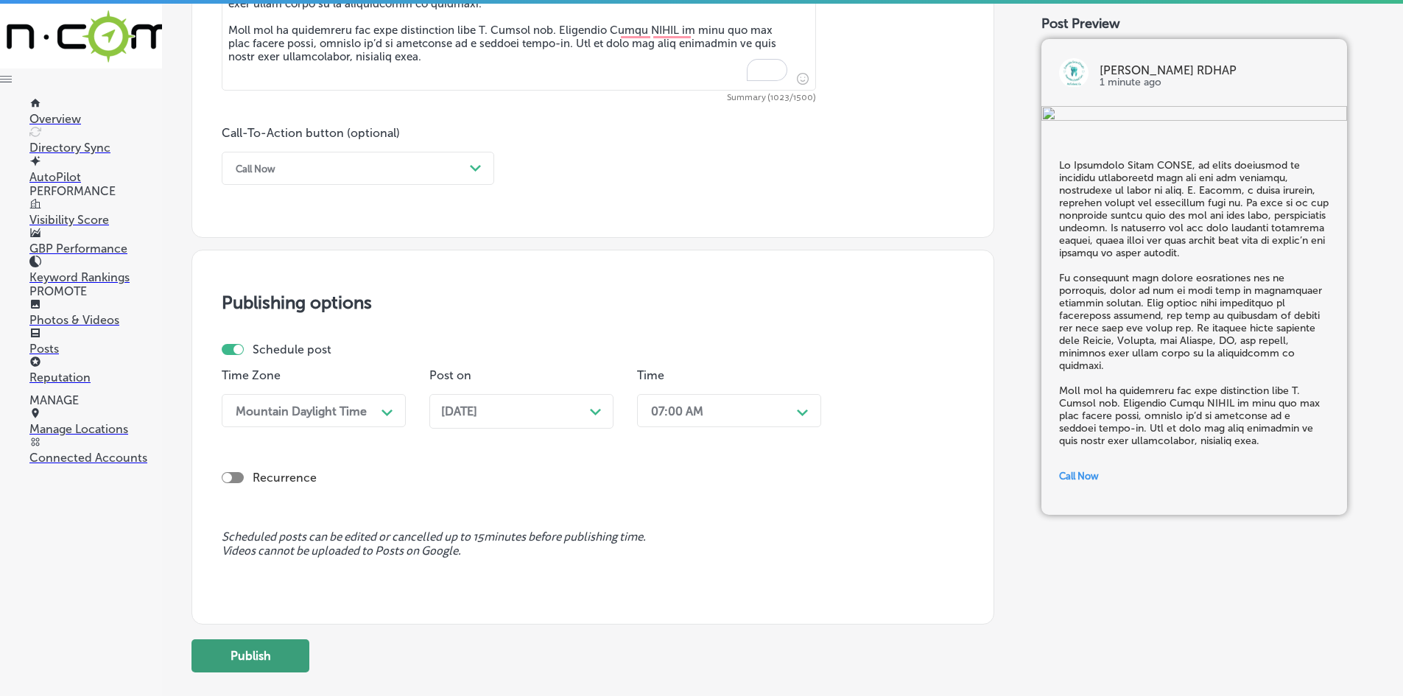
click at [282, 647] on button "Publish" at bounding box center [251, 655] width 118 height 33
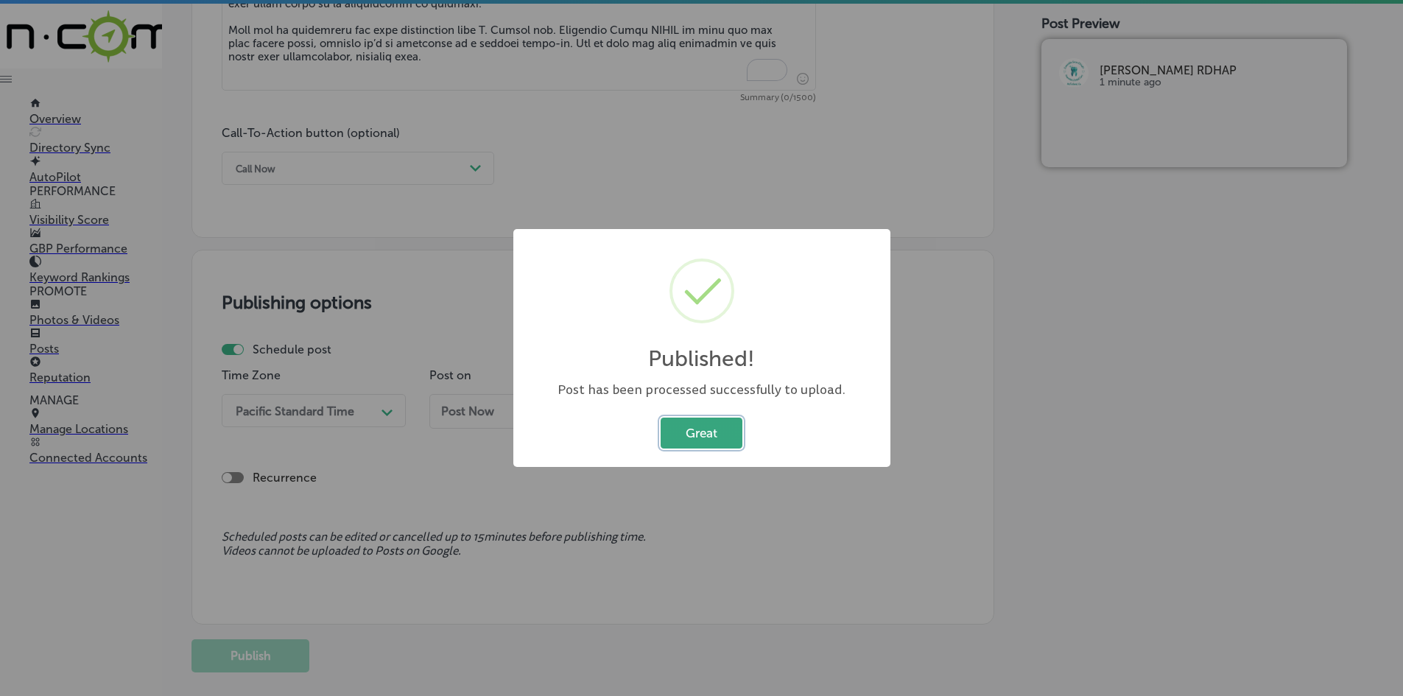
click at [715, 438] on button "Great" at bounding box center [702, 433] width 82 height 30
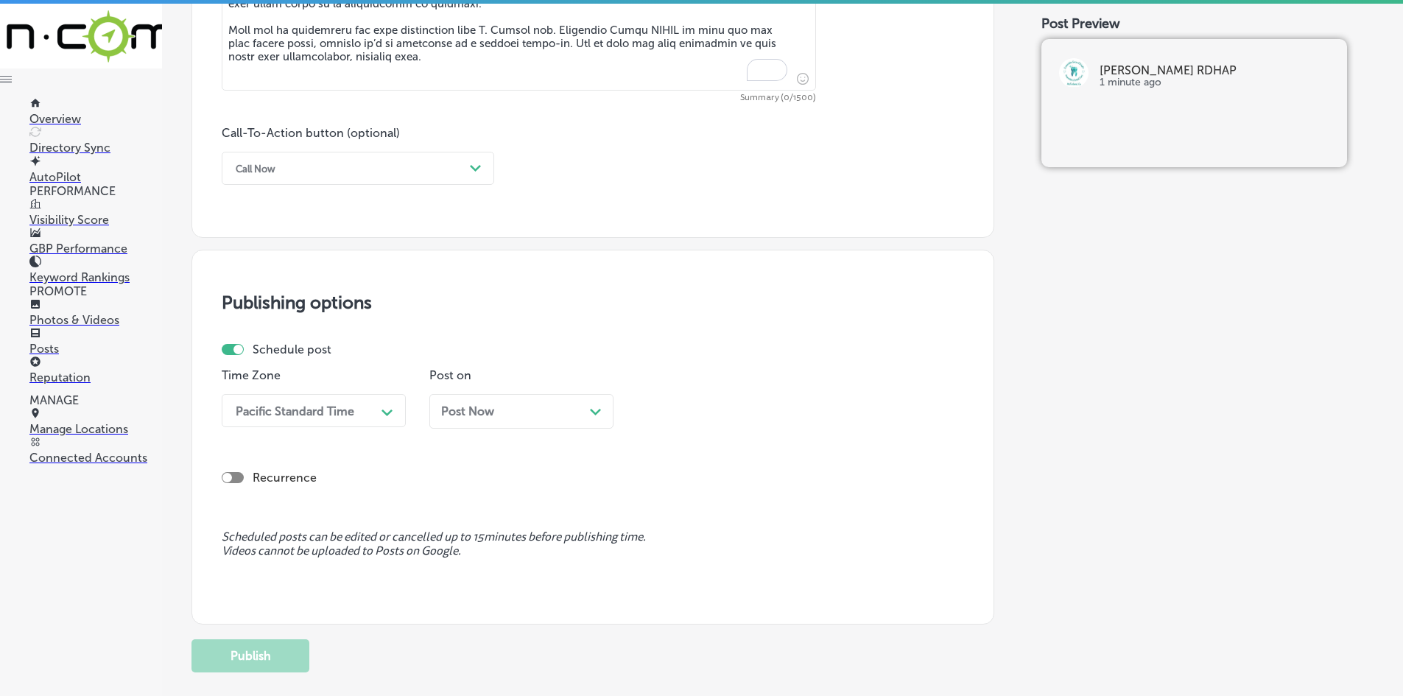
click at [80, 344] on link "Posts" at bounding box center [95, 342] width 133 height 28
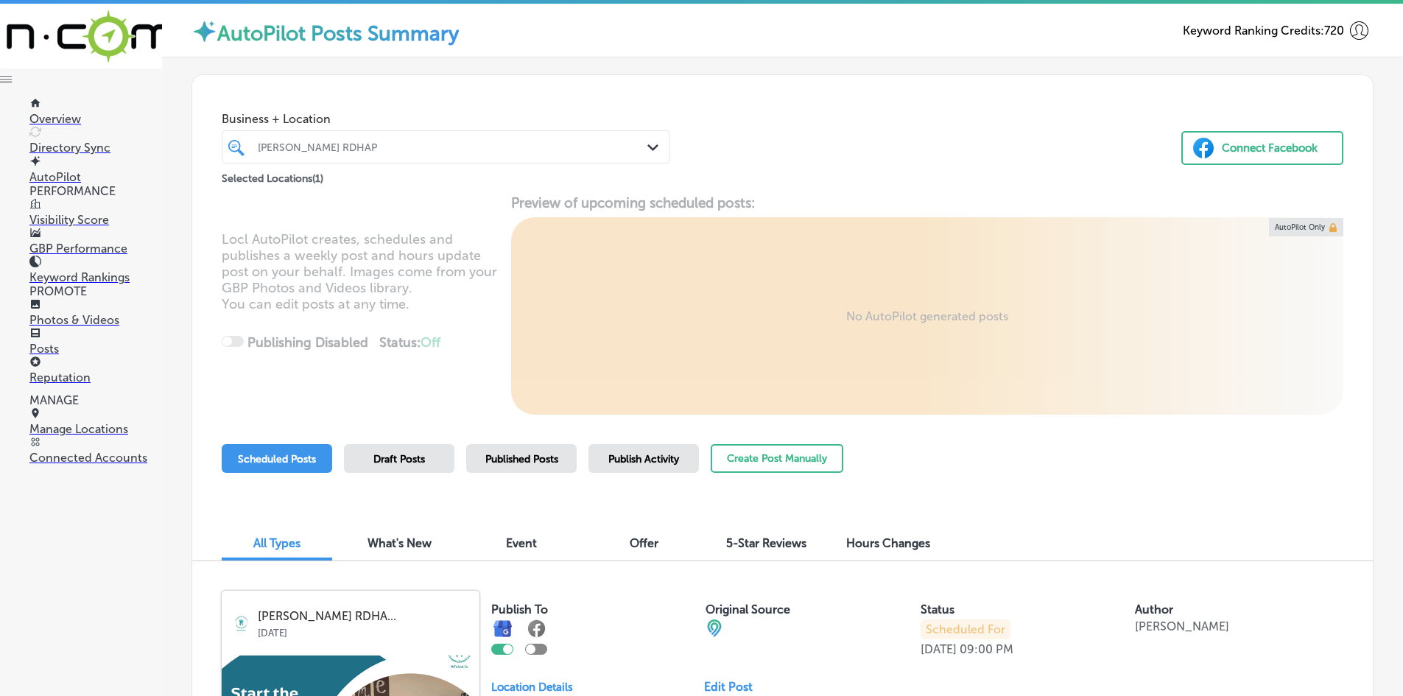
click at [76, 343] on link "Posts" at bounding box center [95, 342] width 133 height 28
click at [86, 337] on link "Posts" at bounding box center [95, 342] width 133 height 28
click at [67, 358] on link "Reputation" at bounding box center [95, 370] width 133 height 28
type textarea "x"
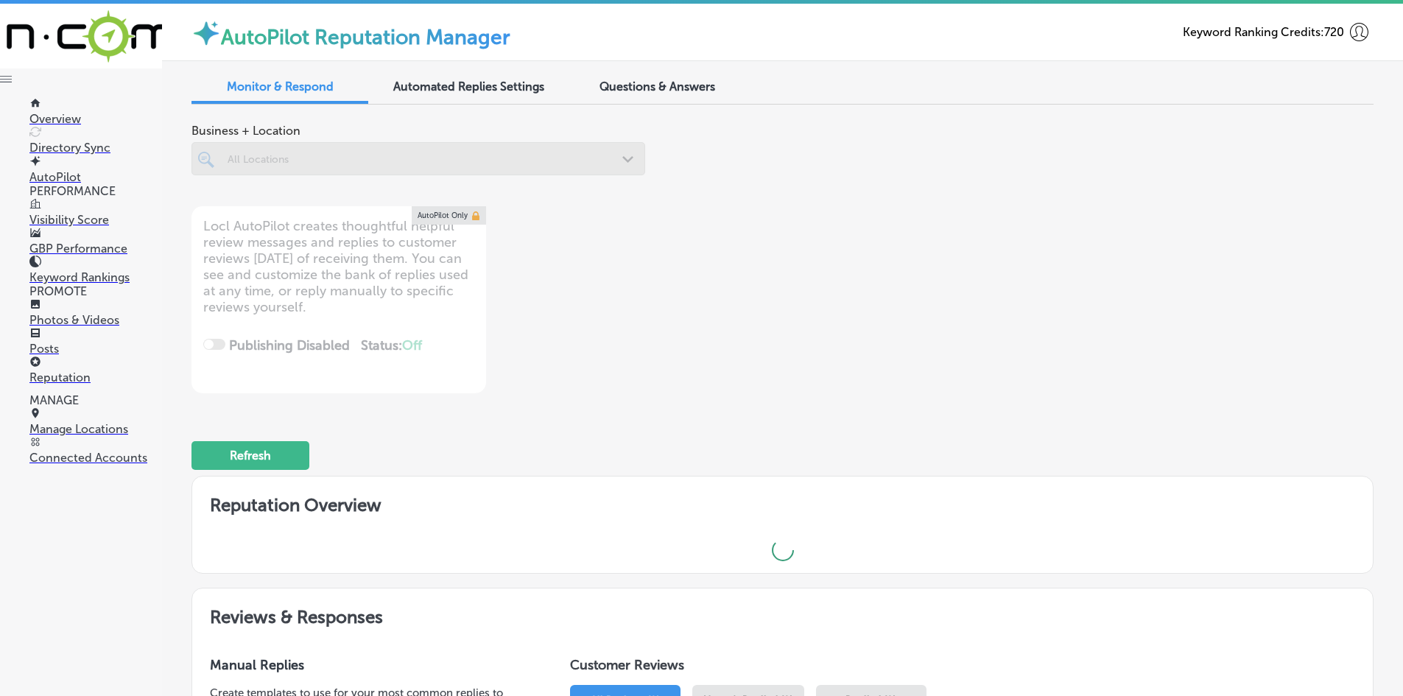
click at [68, 343] on p "Posts" at bounding box center [95, 349] width 133 height 14
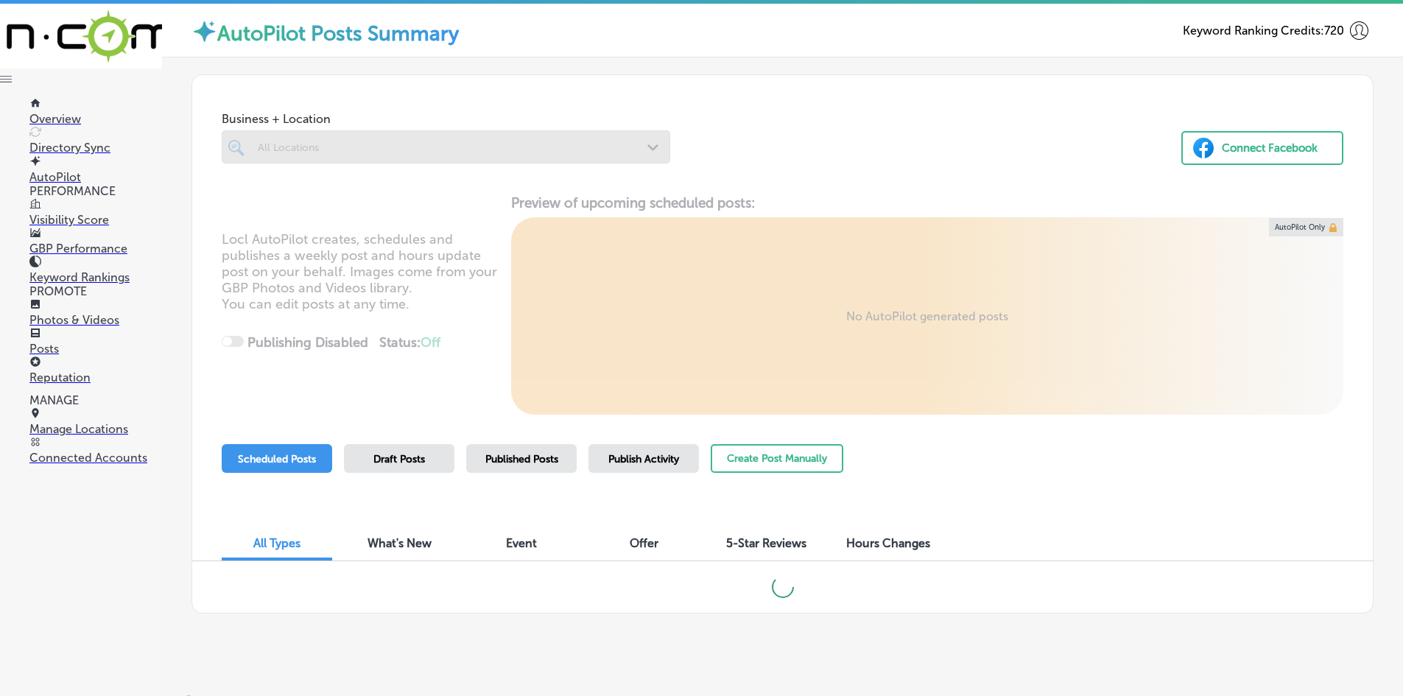
click at [353, 146] on div at bounding box center [446, 146] width 449 height 33
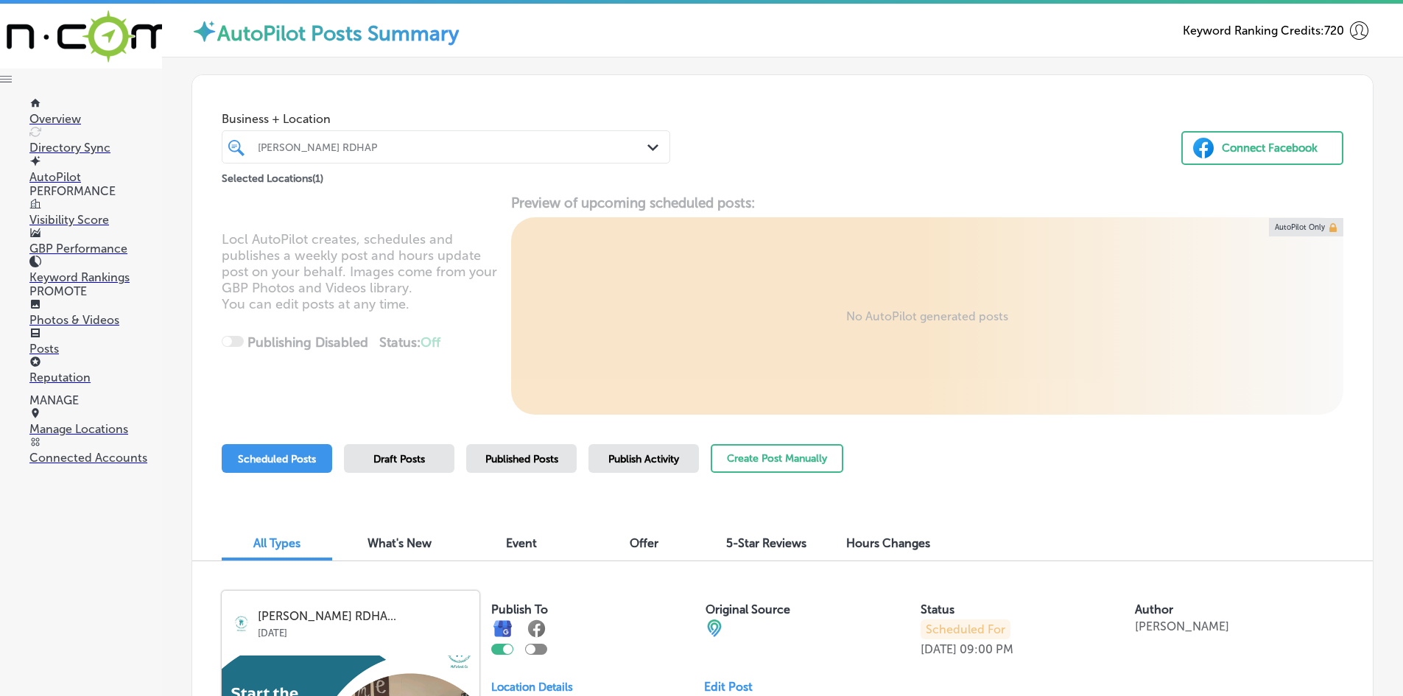
click at [309, 337] on div "Locl AutoPilot creates, schedules and publishes a weekly post and hours update …" at bounding box center [782, 304] width 1181 height 220
click at [808, 465] on button "Create Post Manually" at bounding box center [777, 458] width 133 height 29
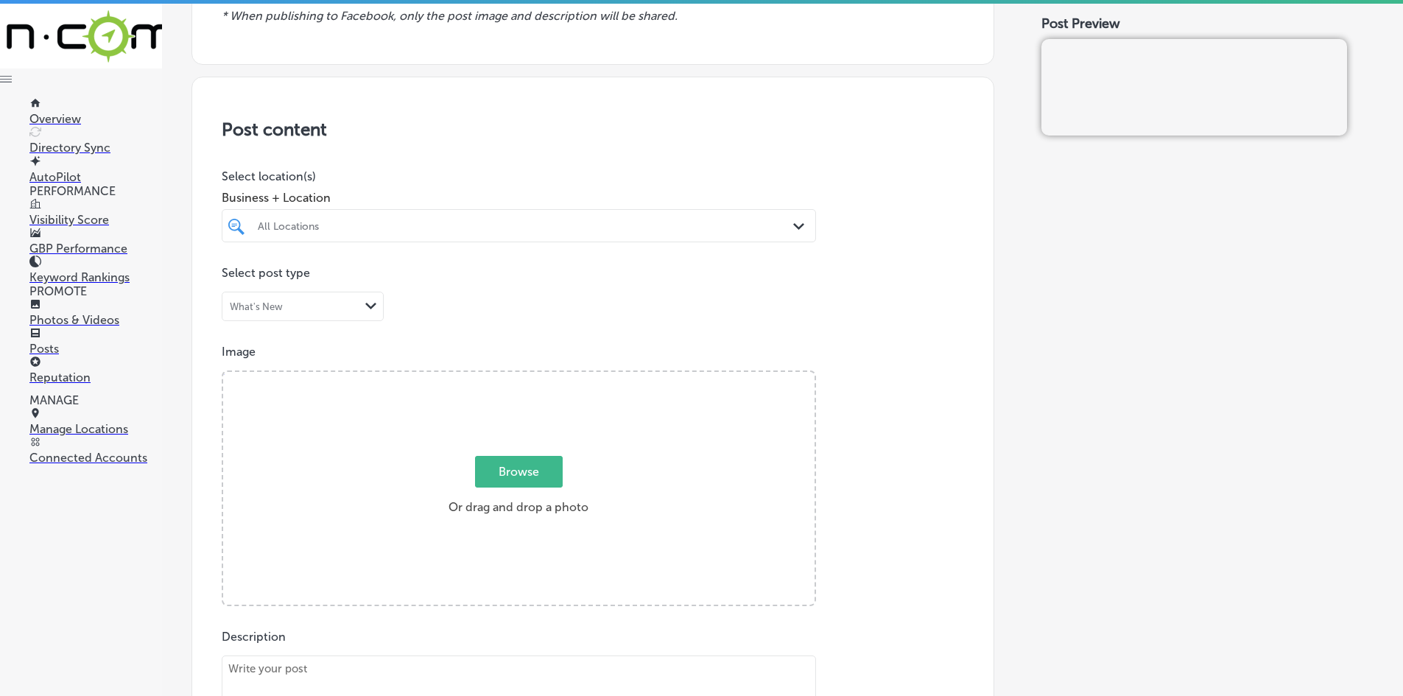
scroll to position [221, 0]
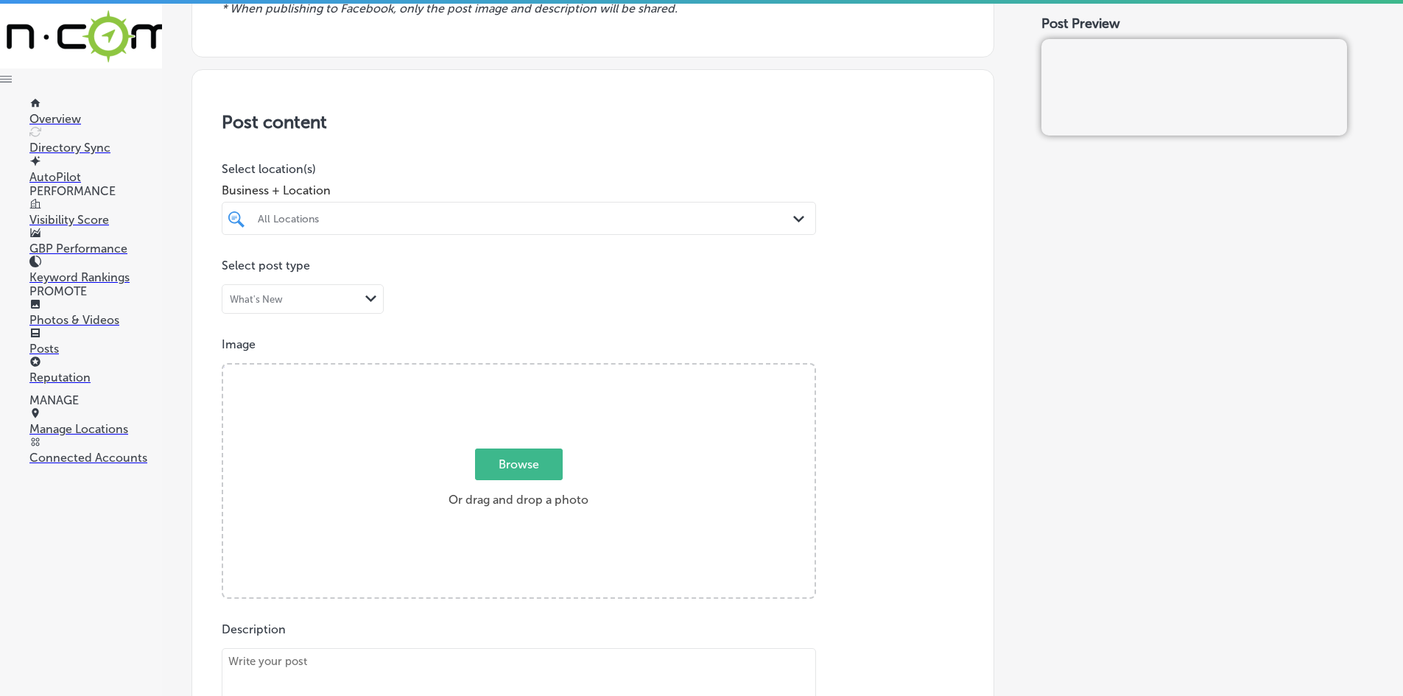
click at [75, 340] on link "Posts" at bounding box center [95, 342] width 133 height 28
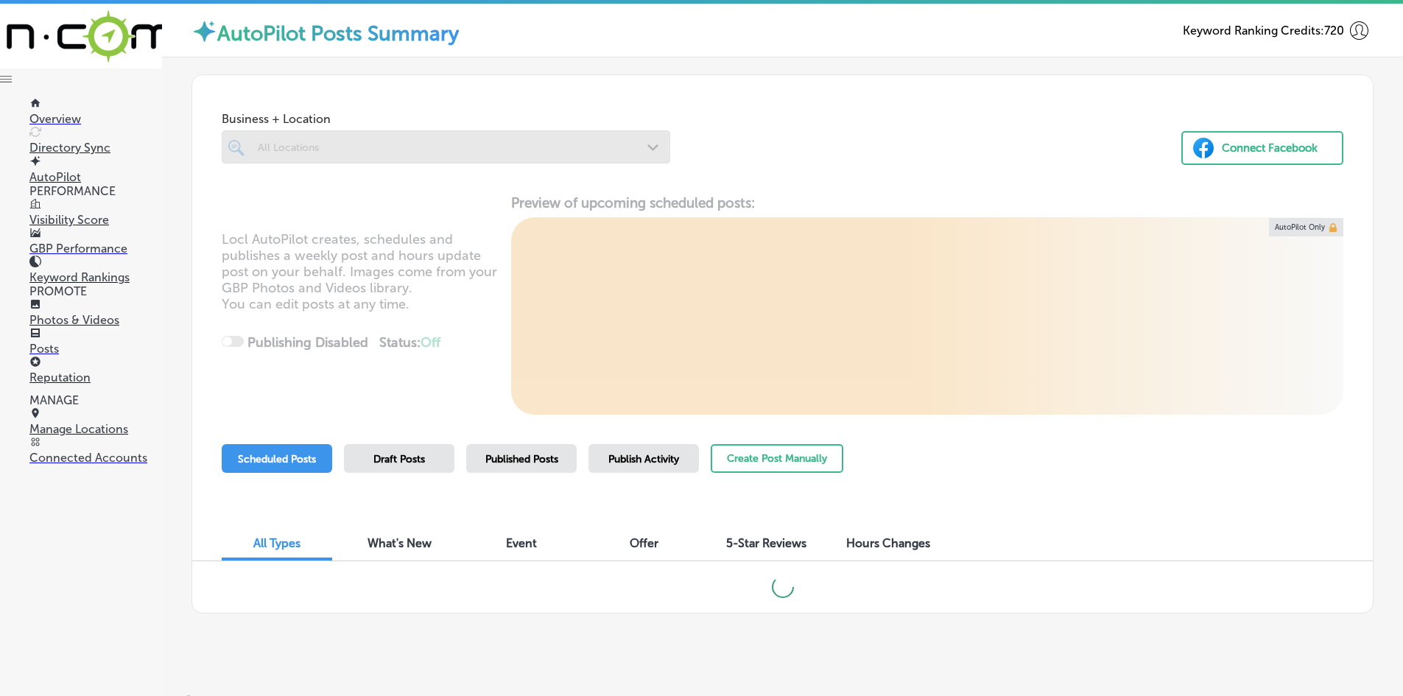
click at [303, 147] on div at bounding box center [446, 146] width 449 height 33
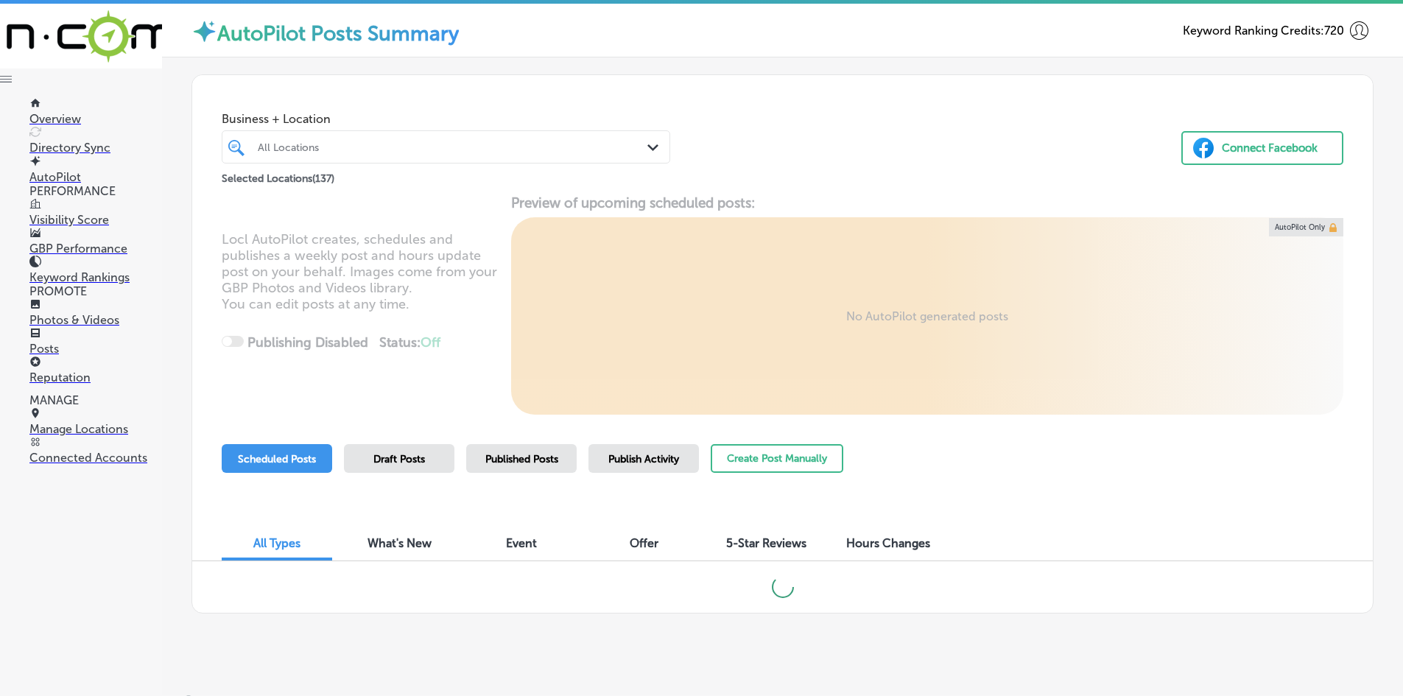
click at [342, 147] on div "All Locations" at bounding box center [453, 147] width 391 height 13
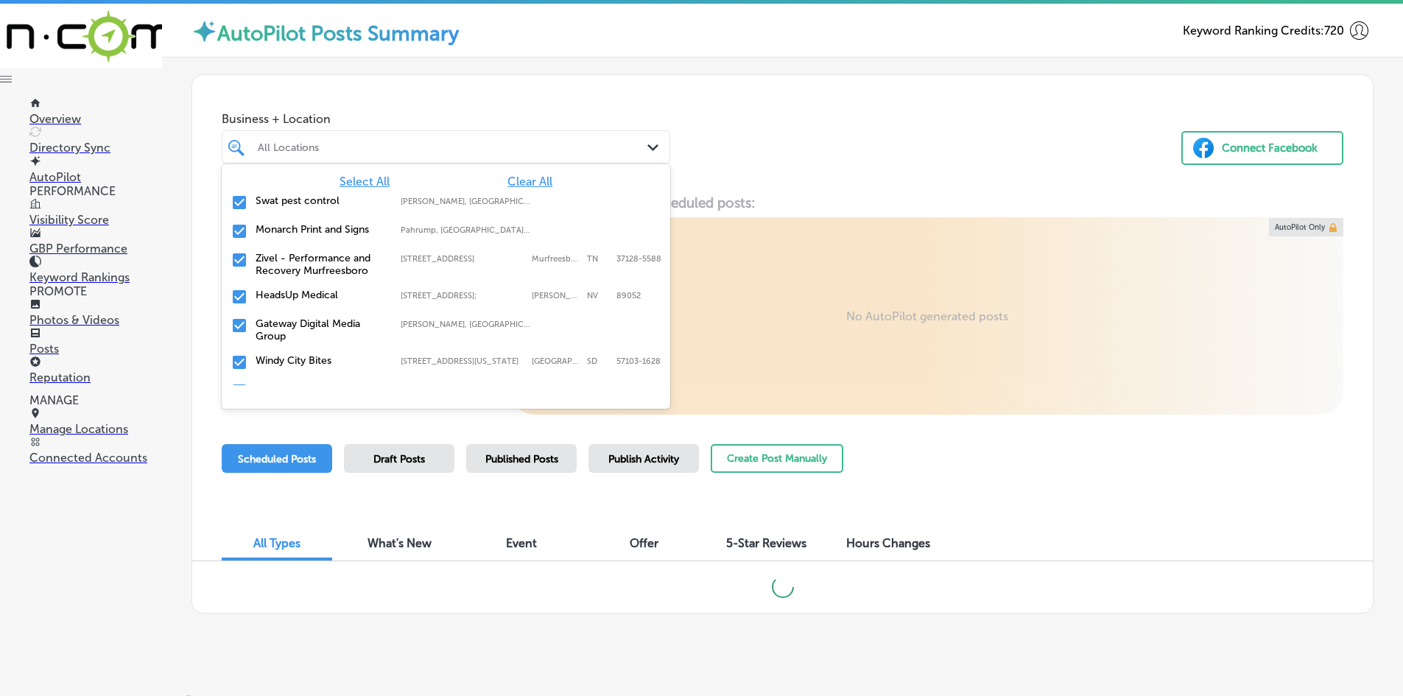
click at [509, 178] on span "Clear All" at bounding box center [529, 182] width 45 height 14
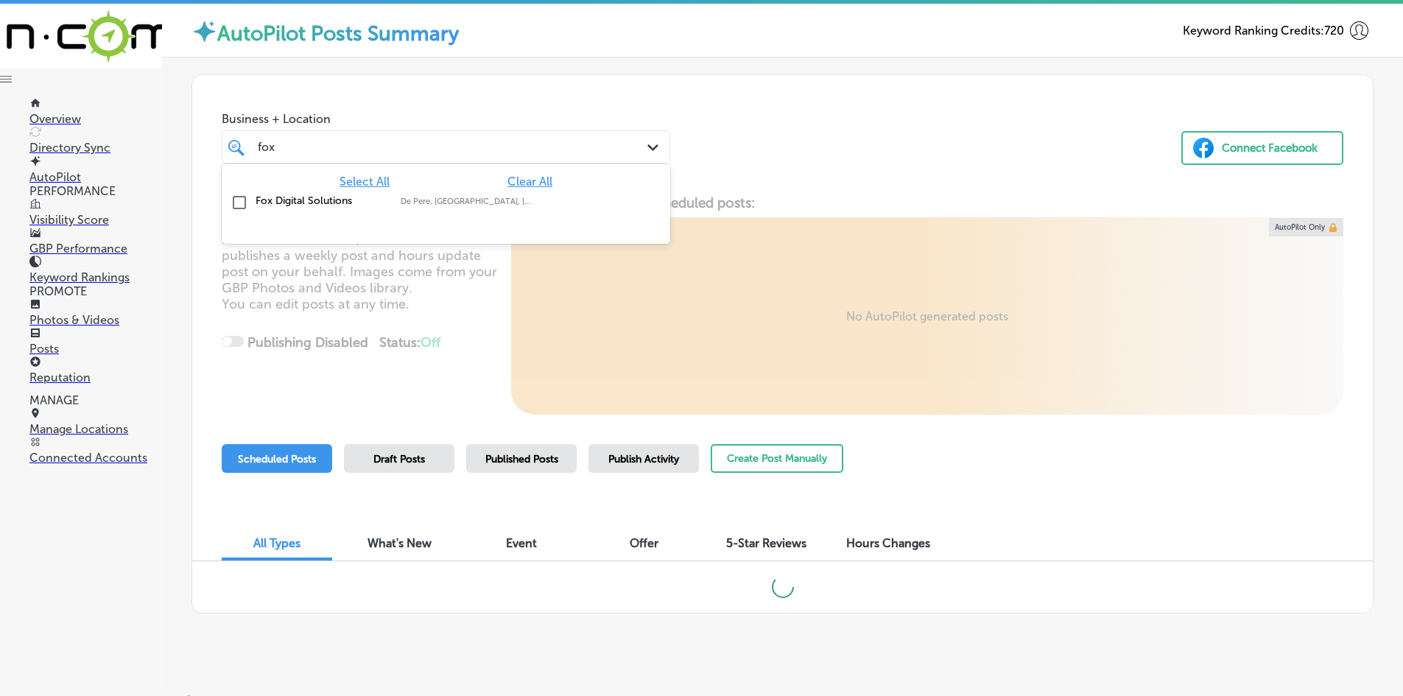
click at [487, 197] on label "De Pere, WI, USA | Menasha, WI, USA | Os ..." at bounding box center [466, 202] width 130 height 10
type input "fox"
click at [776, 141] on div "Business + Location option focused, 2 of 138. 2 results available for search te…" at bounding box center [782, 131] width 1181 height 112
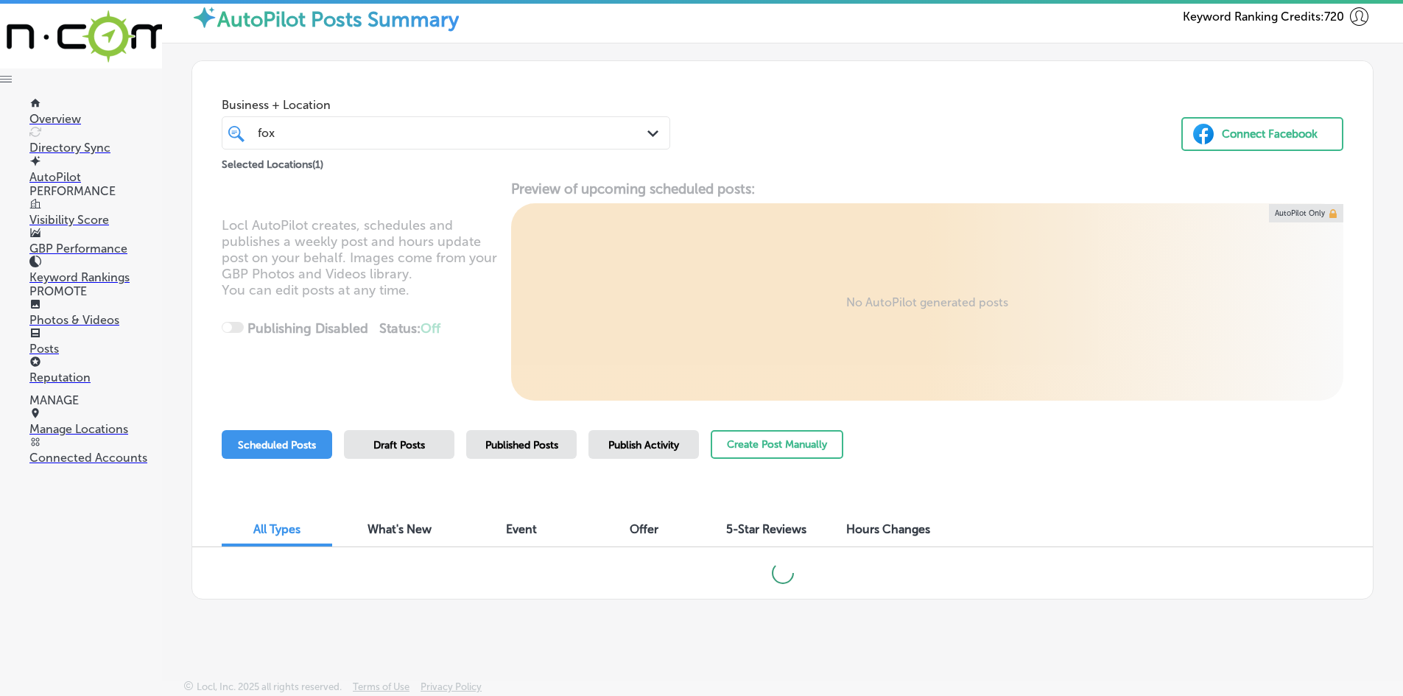
scroll to position [9, 0]
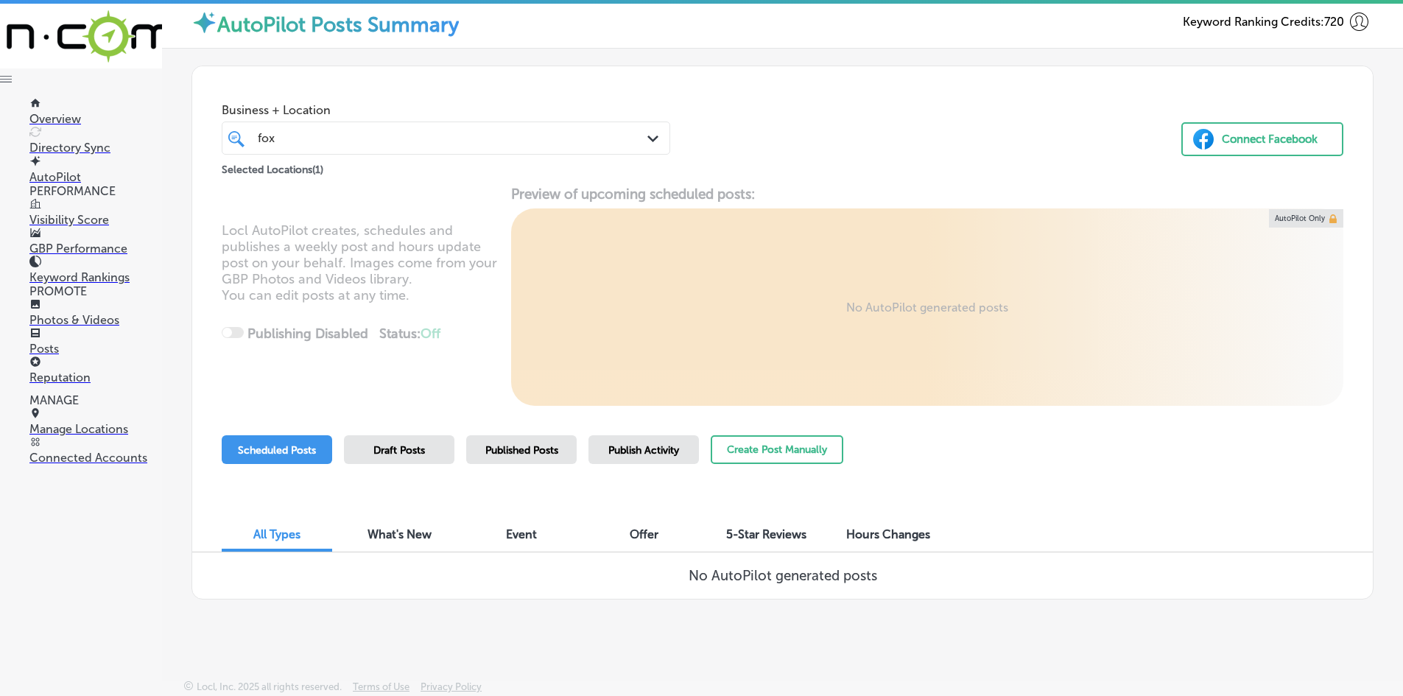
click at [535, 450] on span "Published Posts" at bounding box center [521, 450] width 73 height 13
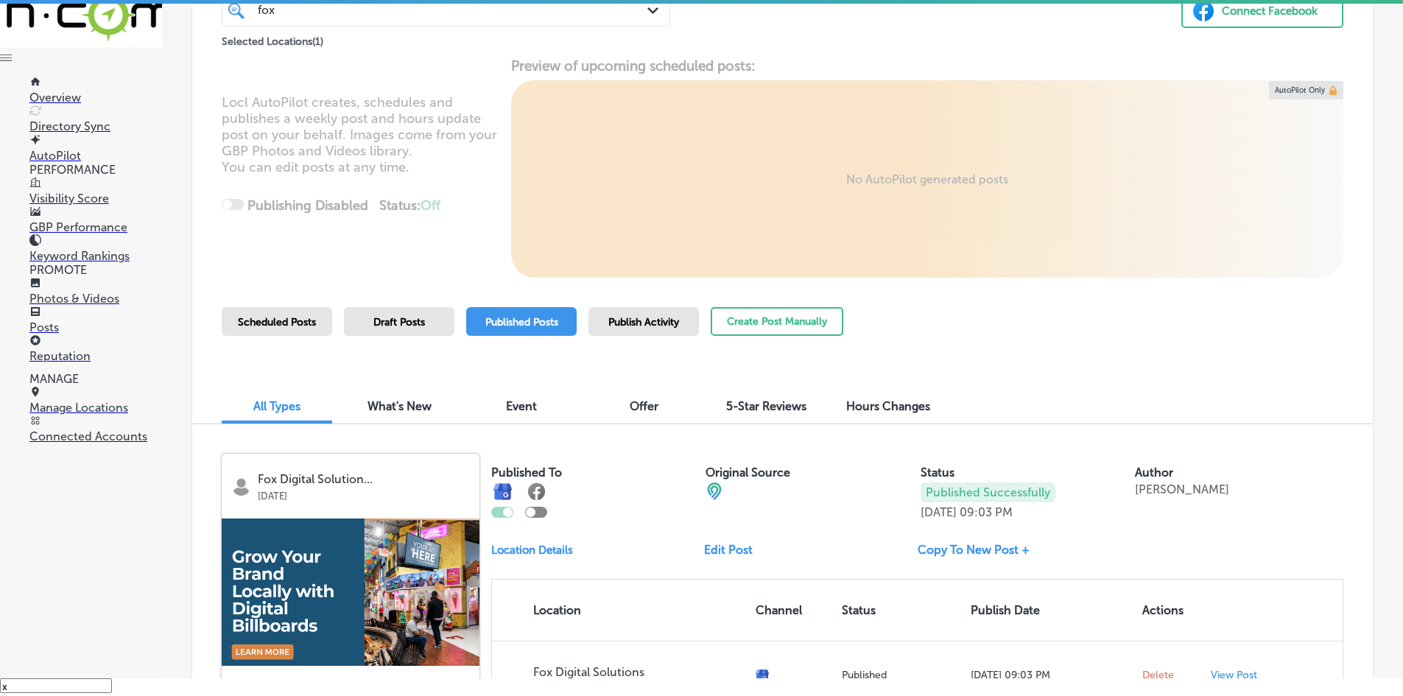
scroll to position [88, 0]
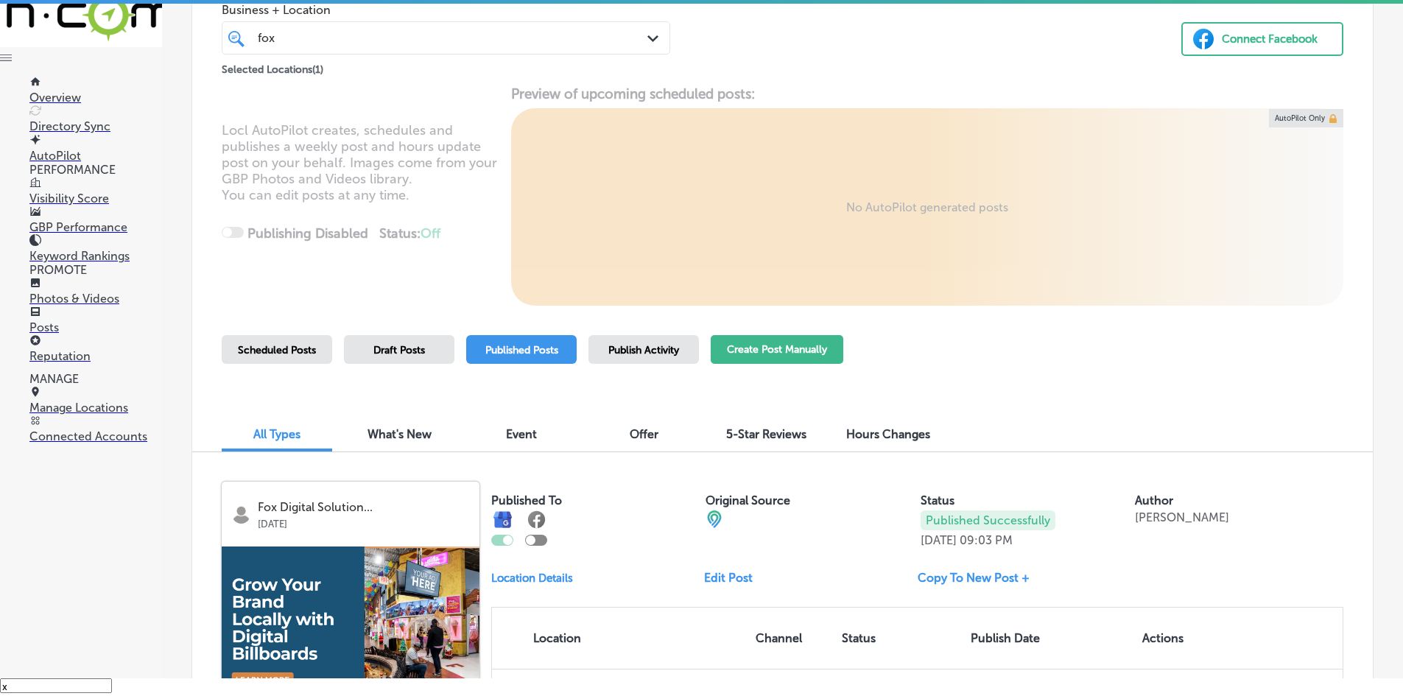
click at [789, 356] on button "Create Post Manually" at bounding box center [777, 349] width 133 height 29
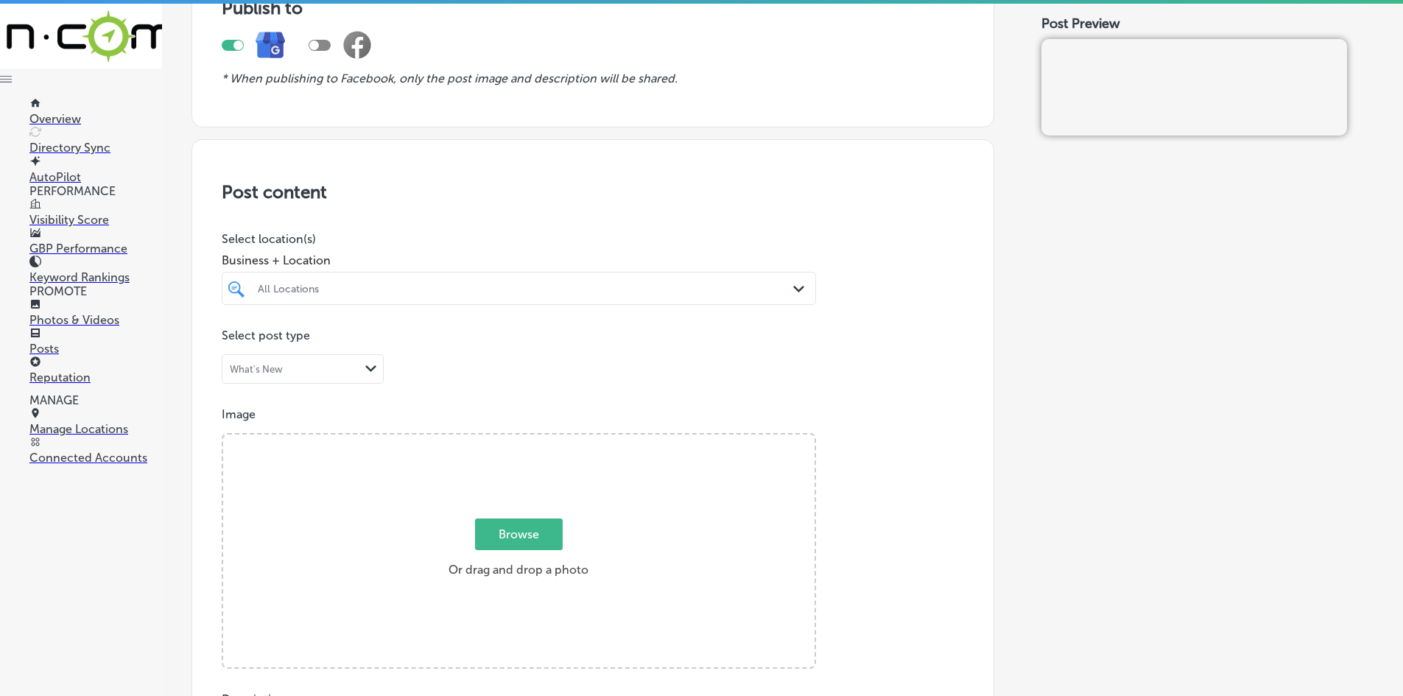
scroll to position [221, 0]
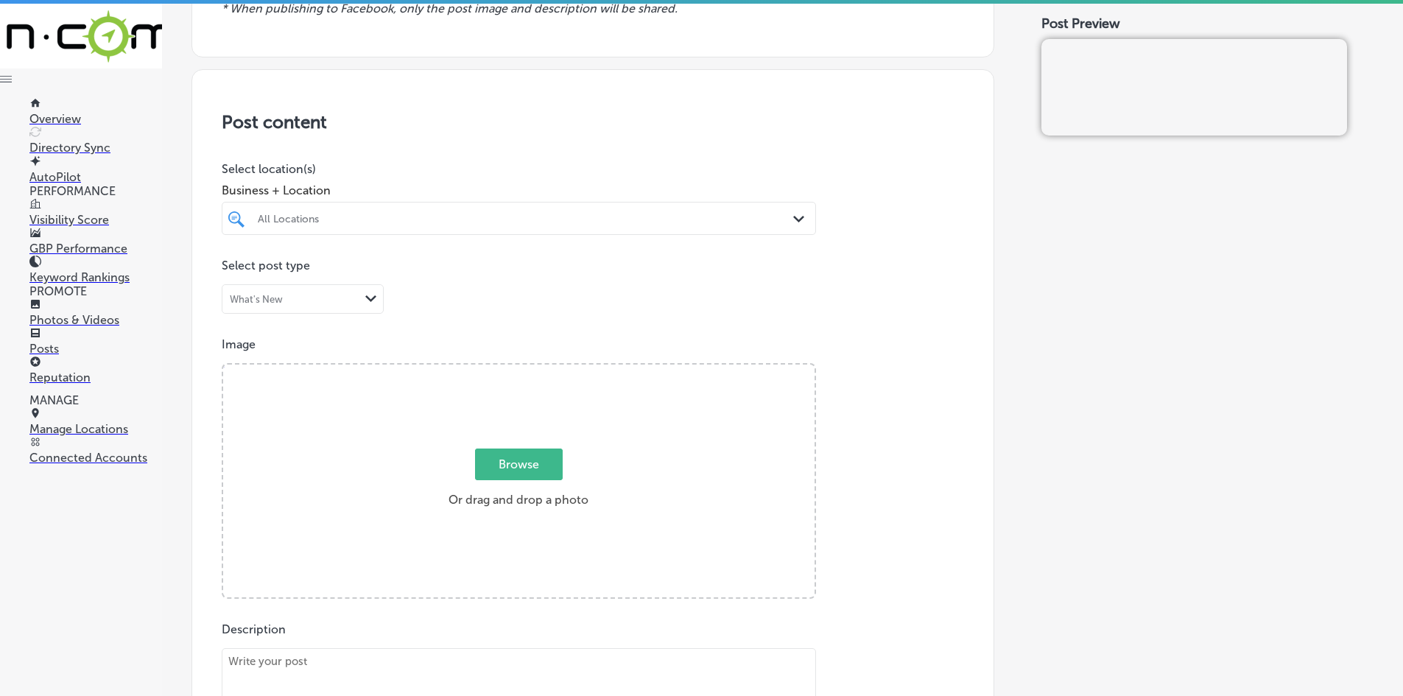
click at [323, 222] on div "All Locations" at bounding box center [526, 218] width 537 height 13
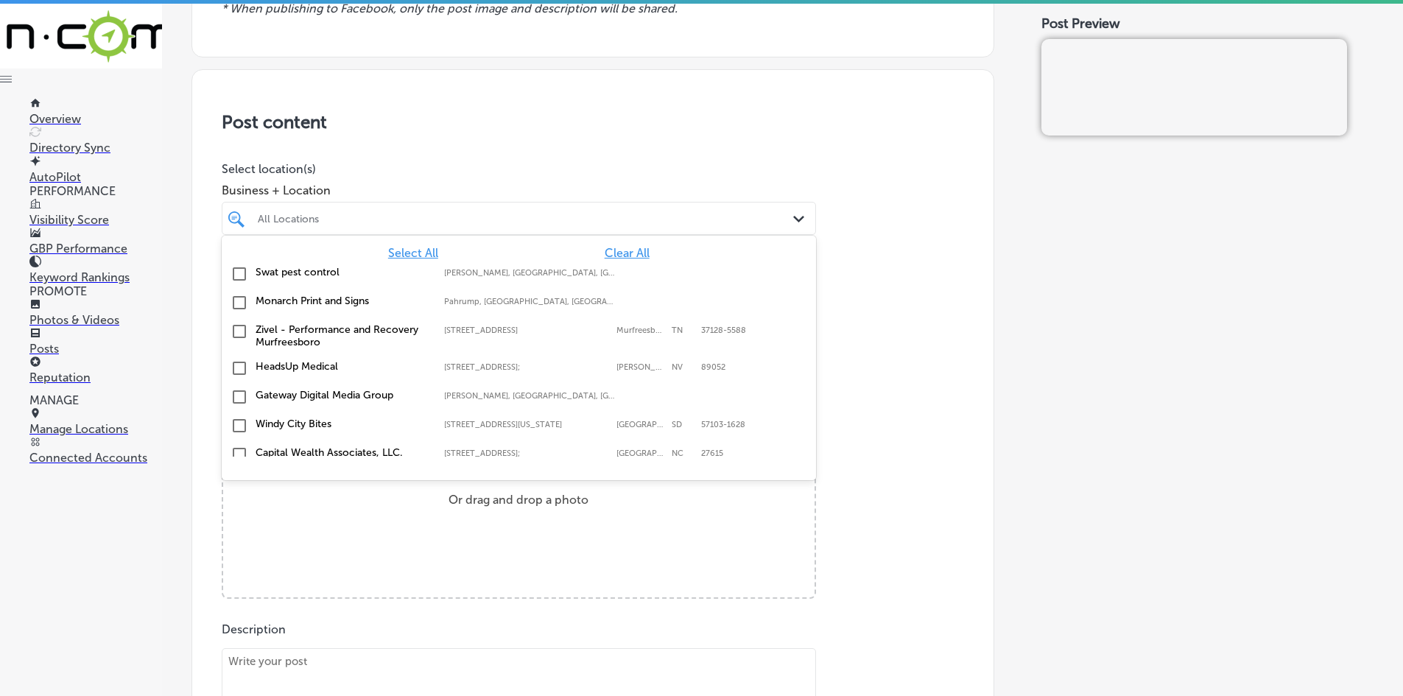
click at [605, 250] on span "Clear All" at bounding box center [627, 253] width 45 height 14
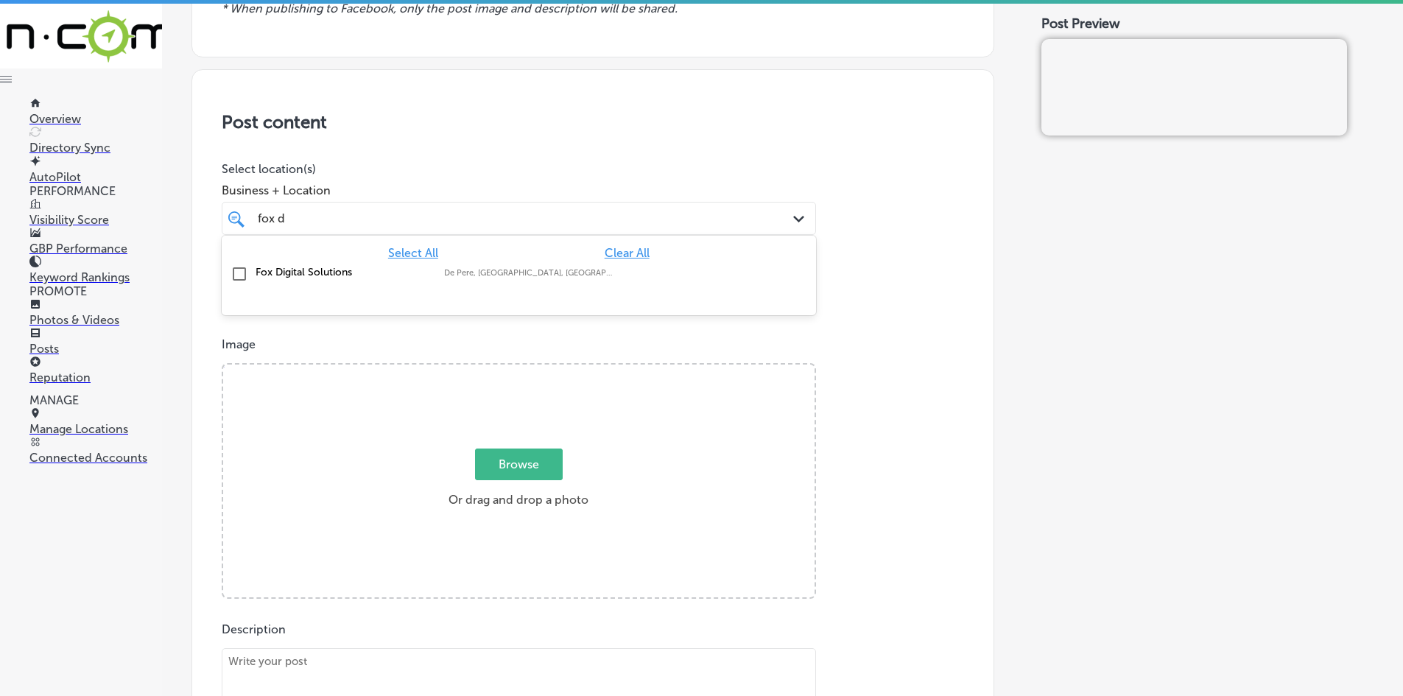
click at [569, 277] on label "De Pere, WI, USA | Menasha, WI, USA | Os ..." at bounding box center [531, 273] width 174 height 10
type input "fox d"
click at [401, 356] on div "Image Powered by PQINA Browse Or drag and drop a photo" at bounding box center [593, 467] width 742 height 261
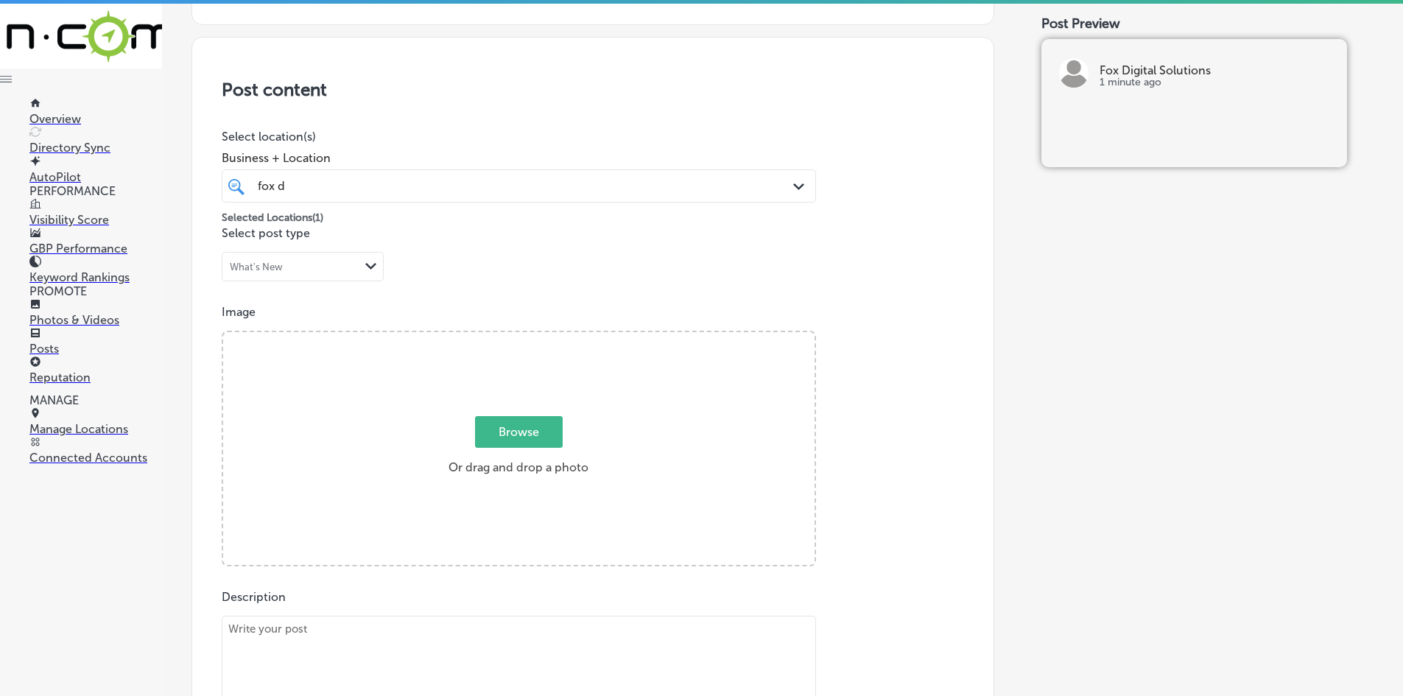
scroll to position [368, 0]
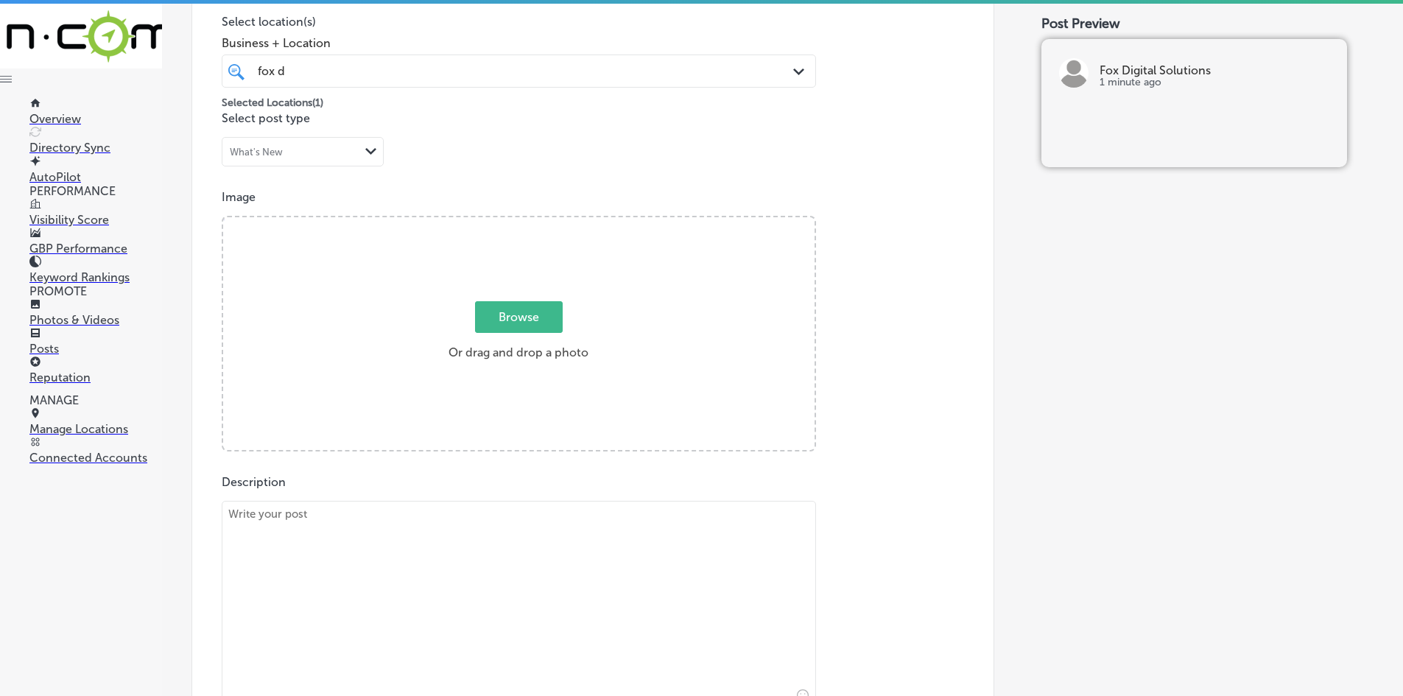
click at [246, 516] on textarea at bounding box center [519, 604] width 594 height 206
paste textarea "As the leaves change, so should your advertising strategy. Fox Digital Solution…"
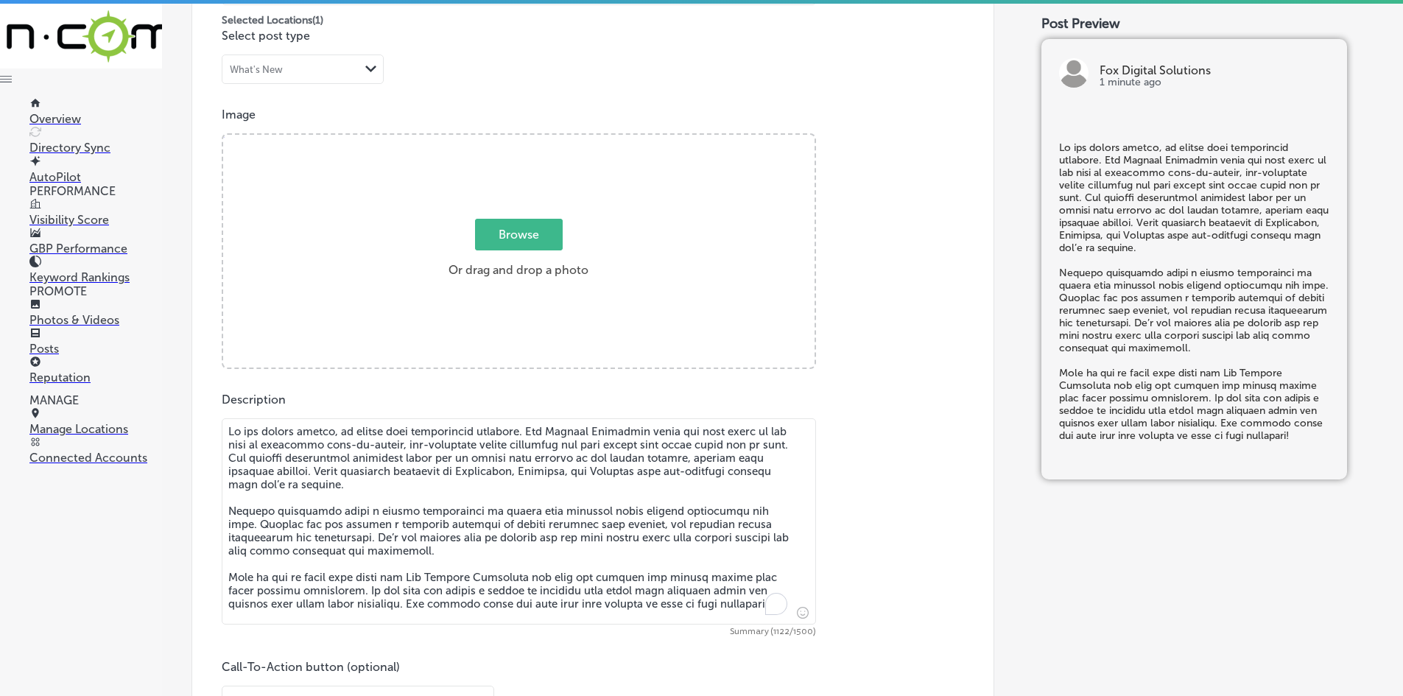
scroll to position [589, 0]
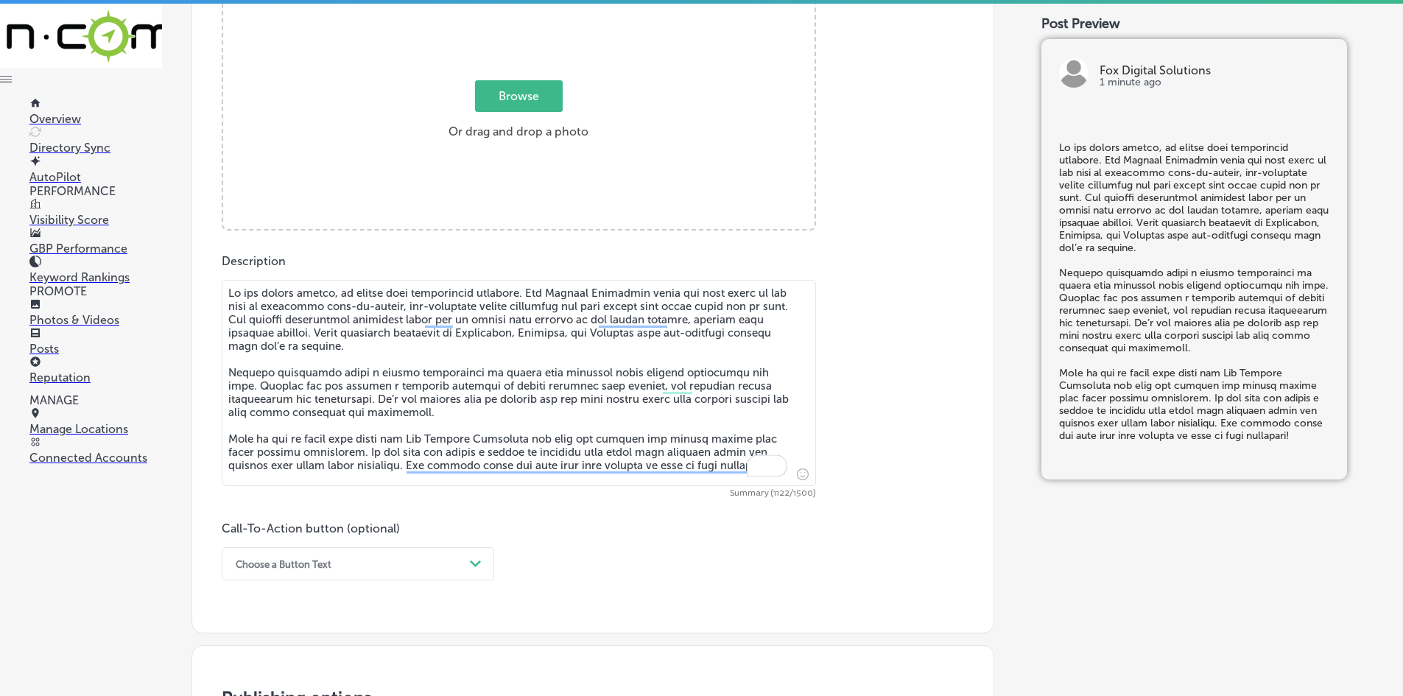
type textarea "As the leaves change, so should your advertising strategy. Fox Digital Solution…"
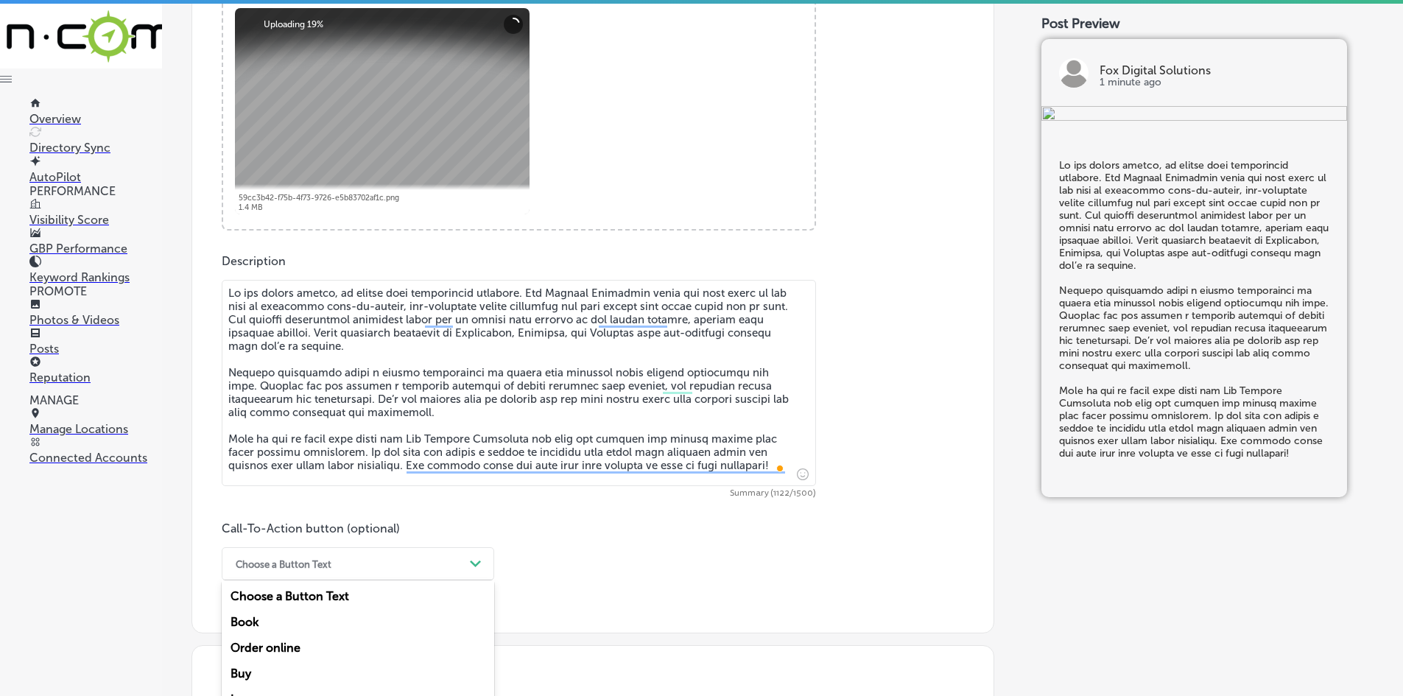
click at [387, 553] on div "option Book focused, 2 of 7. 7 results available. Use Up and Down to choose opt…" at bounding box center [358, 563] width 273 height 33
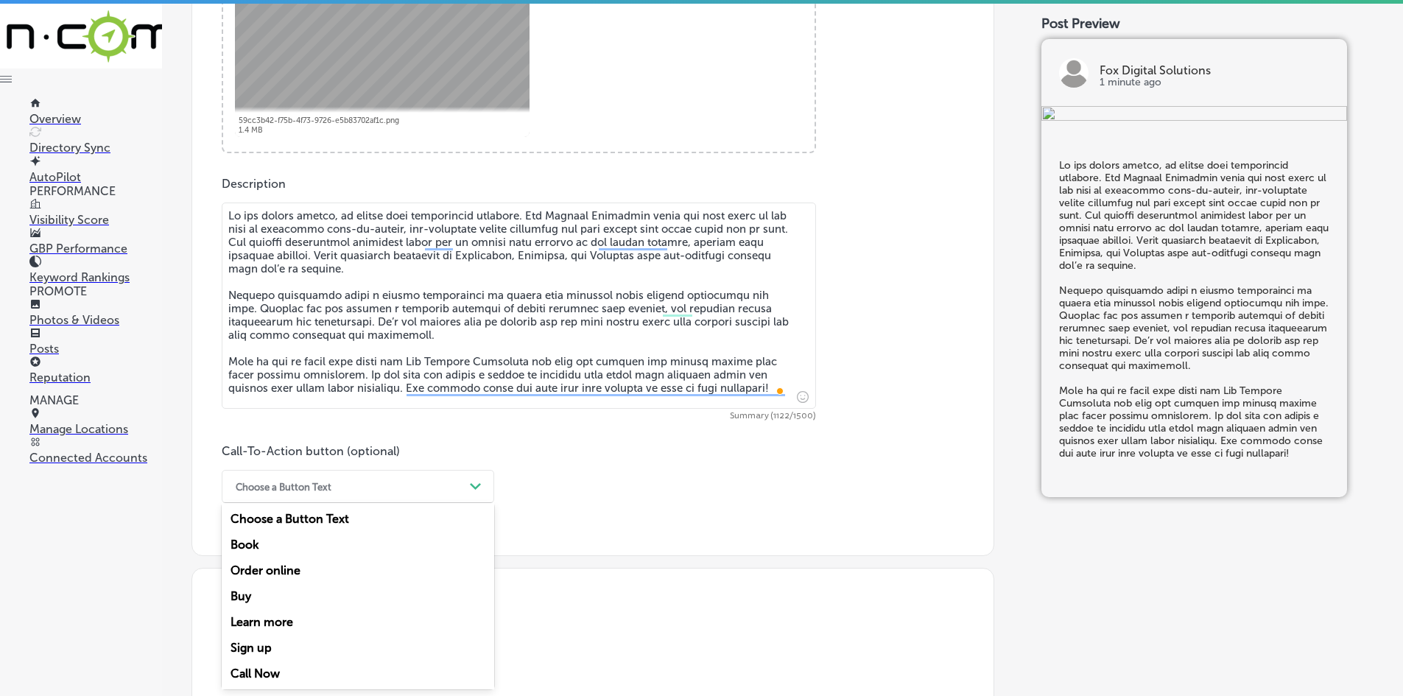
click at [284, 666] on div "Call Now" at bounding box center [358, 674] width 273 height 26
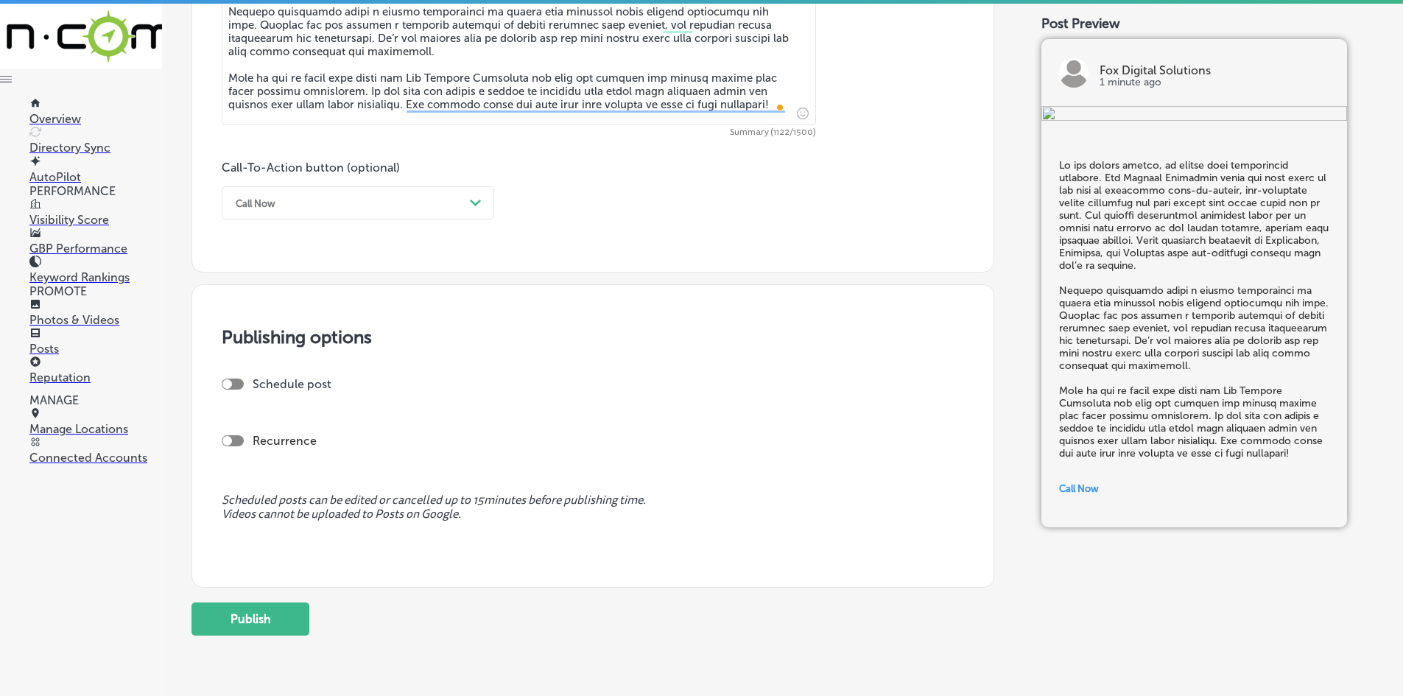
scroll to position [1001, 0]
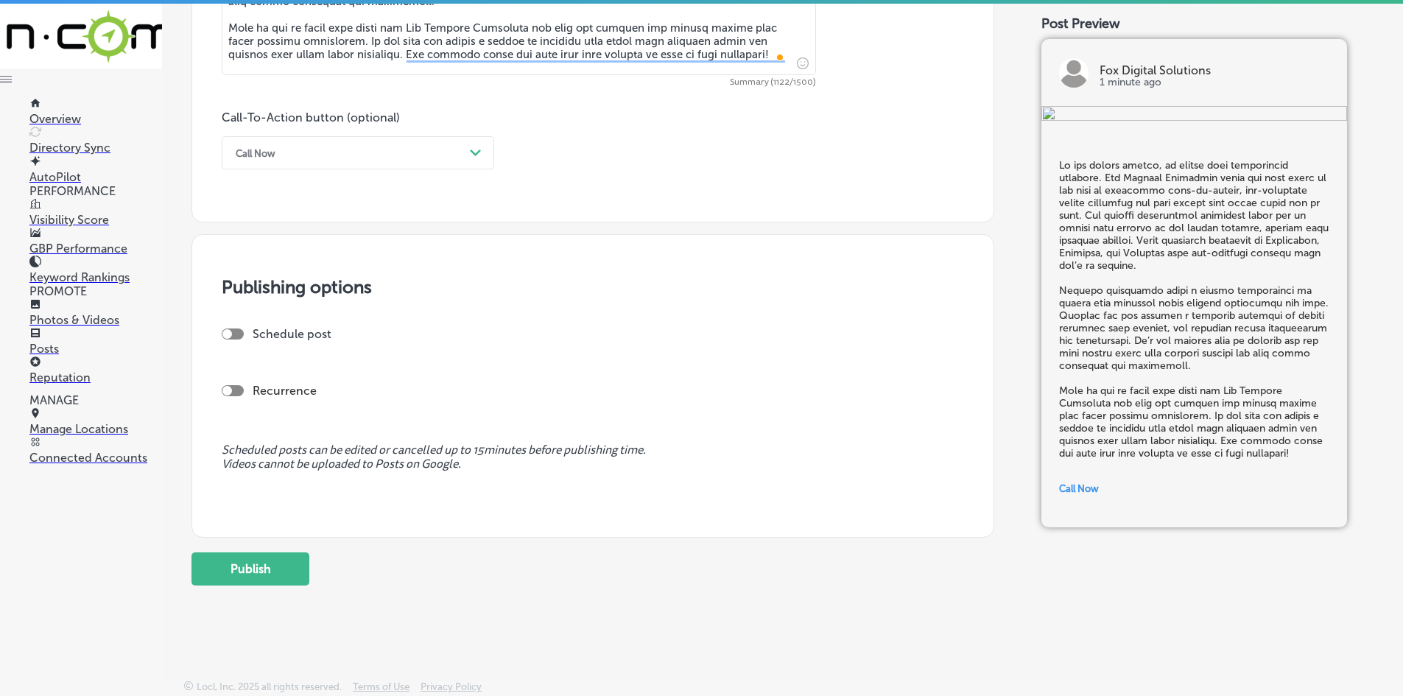
click at [237, 332] on div at bounding box center [233, 334] width 22 height 11
checkbox input "true"
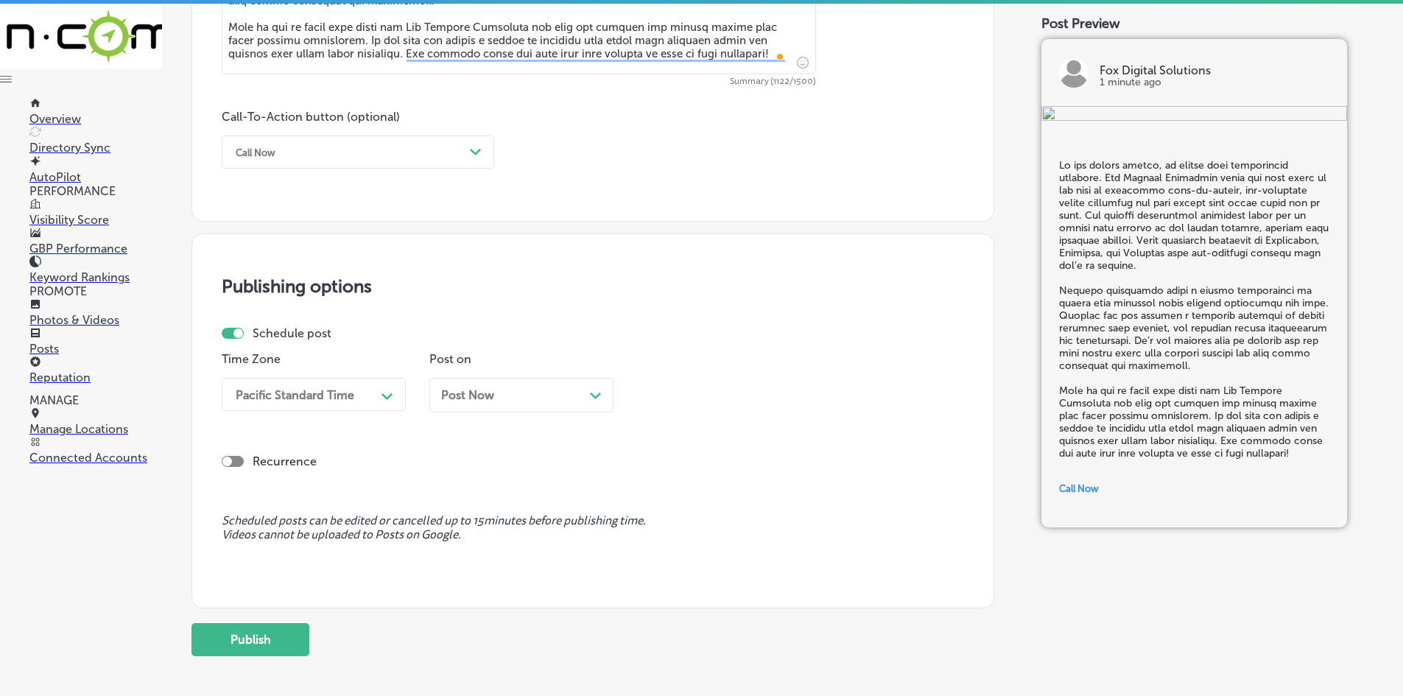
click at [294, 403] on div "Pacific Standard Time" at bounding box center [301, 395] width 147 height 26
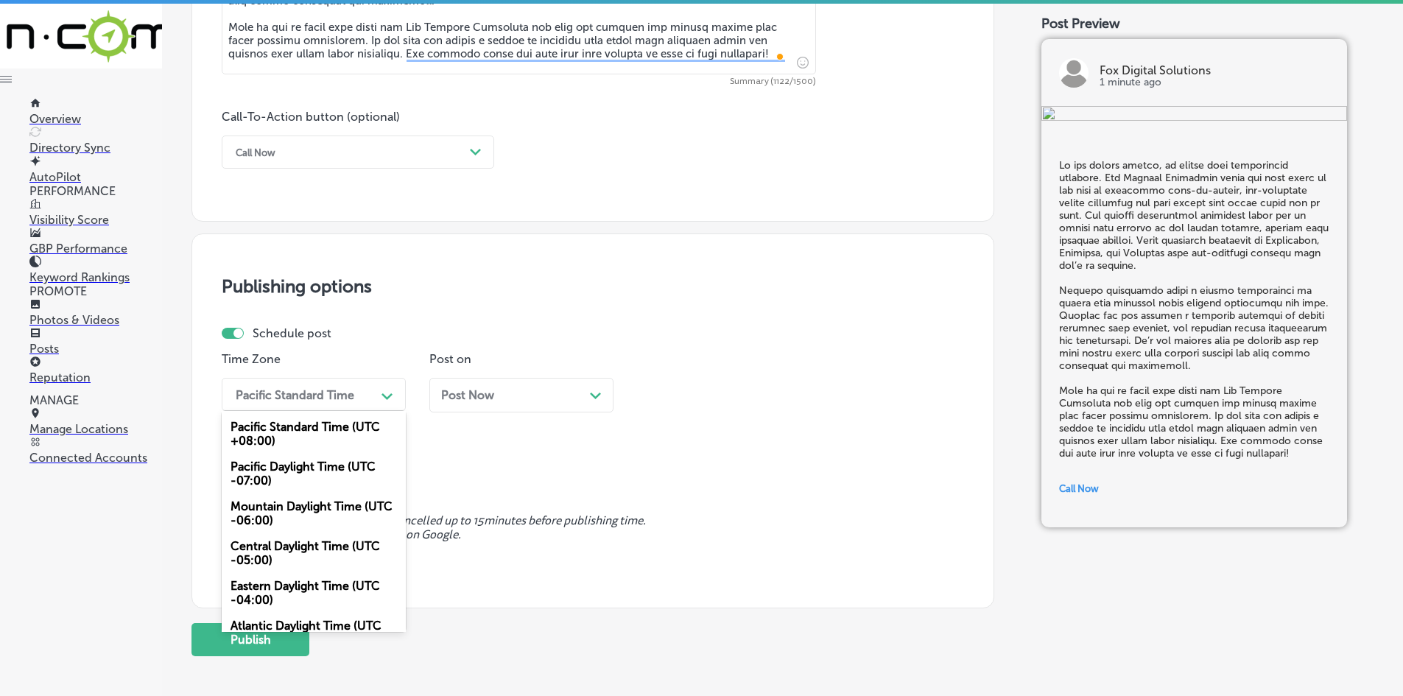
click at [289, 504] on div "Mountain Daylight Time (UTC -06:00)" at bounding box center [314, 513] width 184 height 40
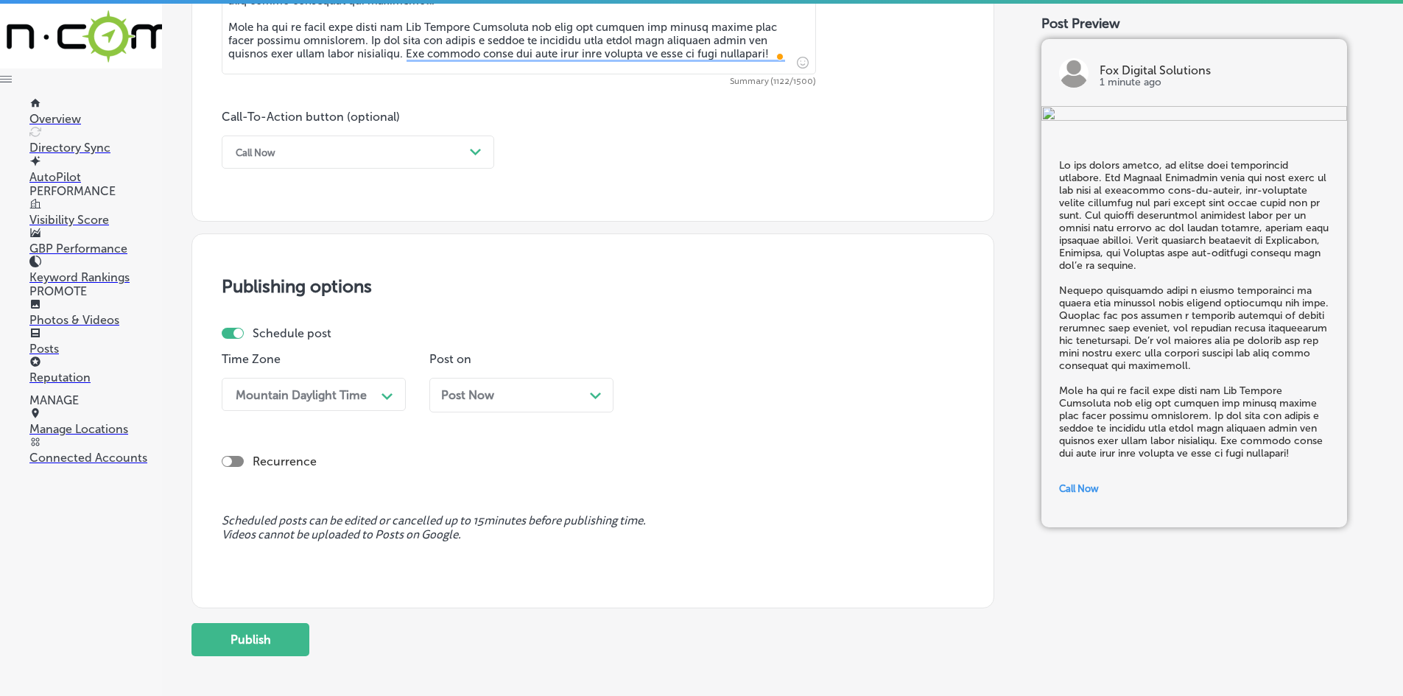
click at [497, 373] on div "Post on Post Now Path Created with Sketch." at bounding box center [521, 387] width 184 height 71
click at [474, 398] on span "Post Now" at bounding box center [467, 395] width 53 height 14
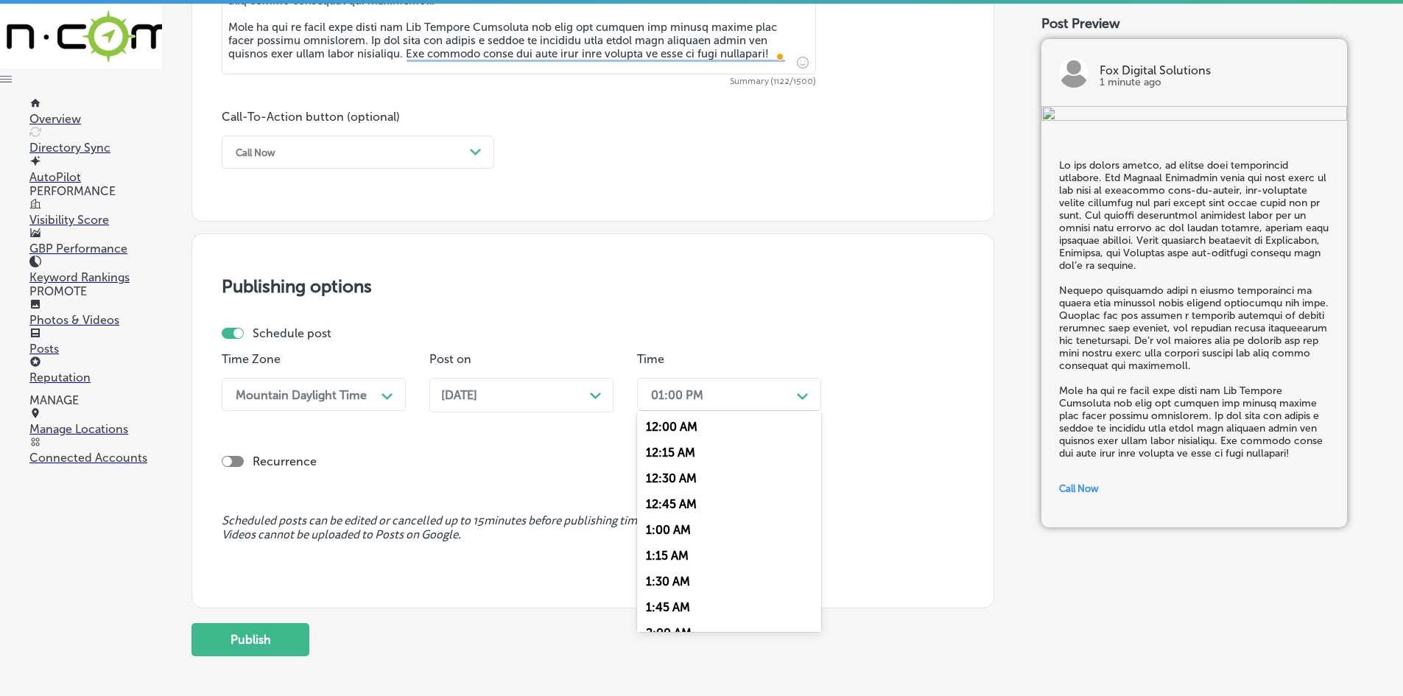
click at [695, 404] on div "01:00 PM" at bounding box center [717, 395] width 147 height 26
click at [672, 486] on div "7:00 AM" at bounding box center [729, 486] width 184 height 26
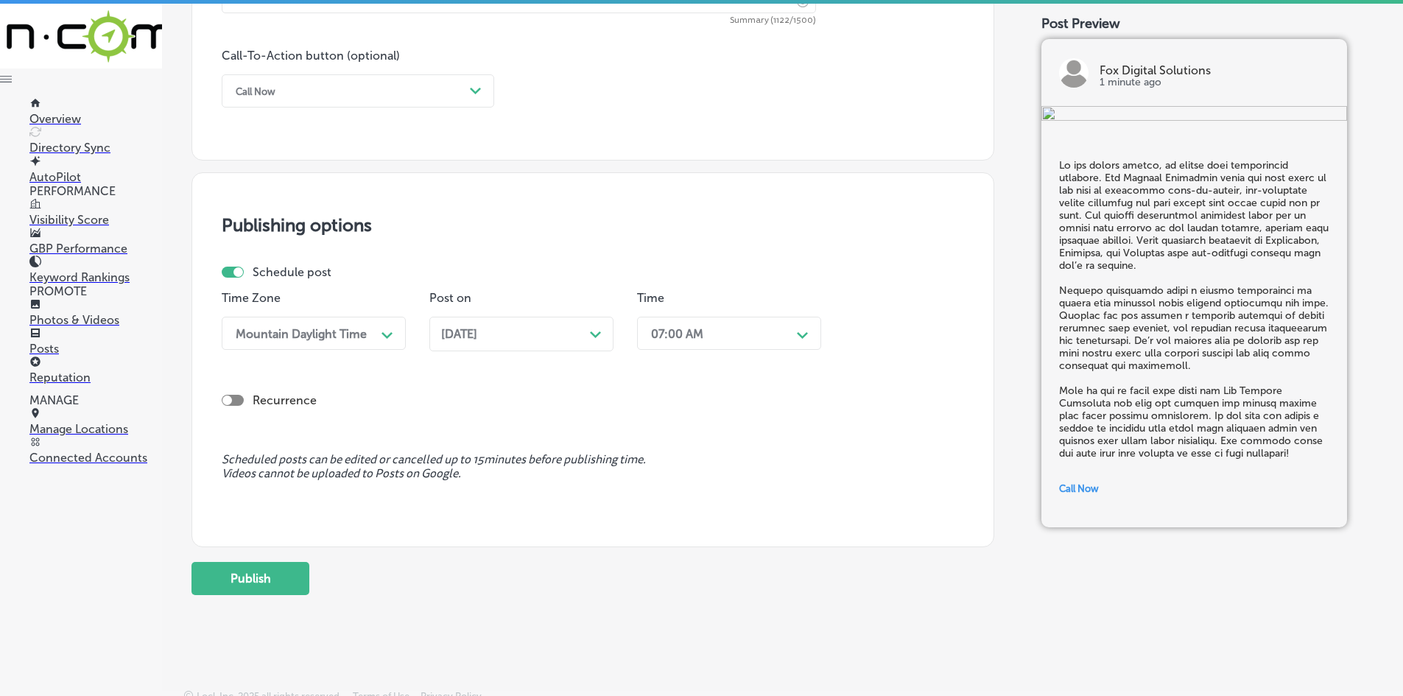
scroll to position [1072, 0]
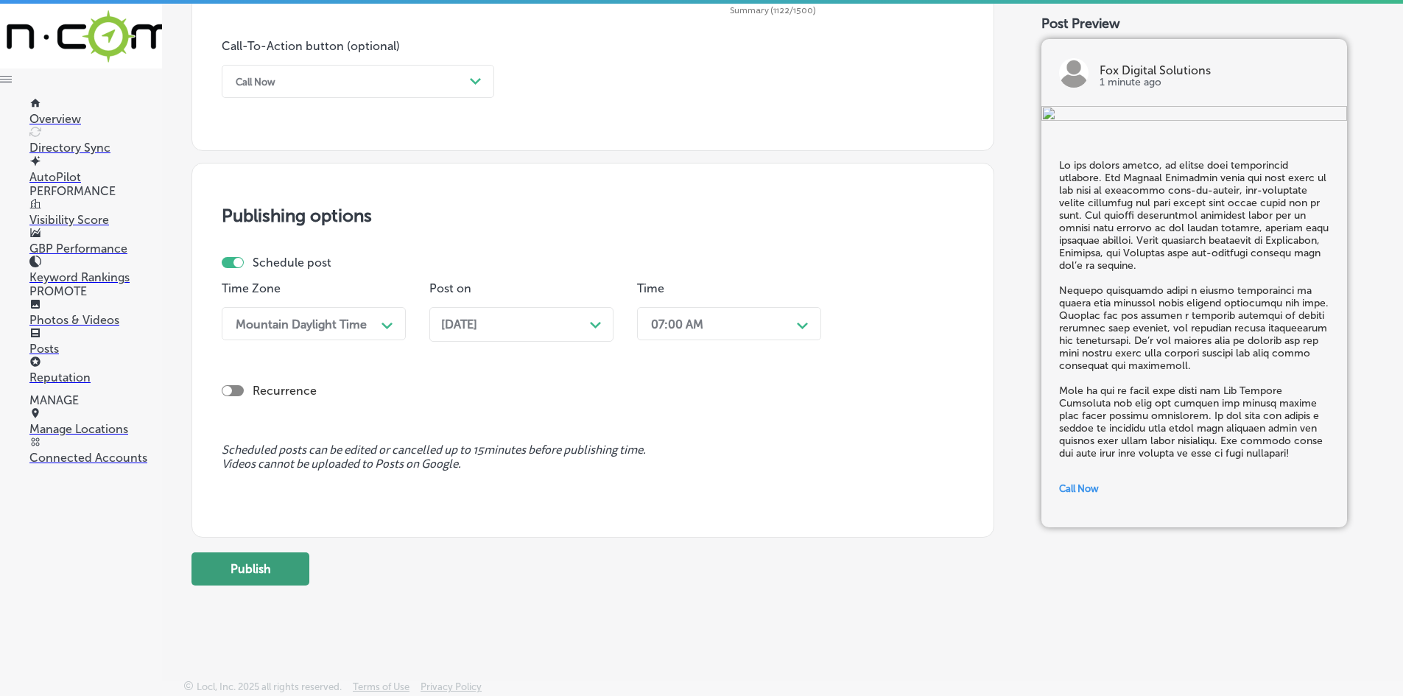
click at [278, 557] on button "Publish" at bounding box center [251, 568] width 118 height 33
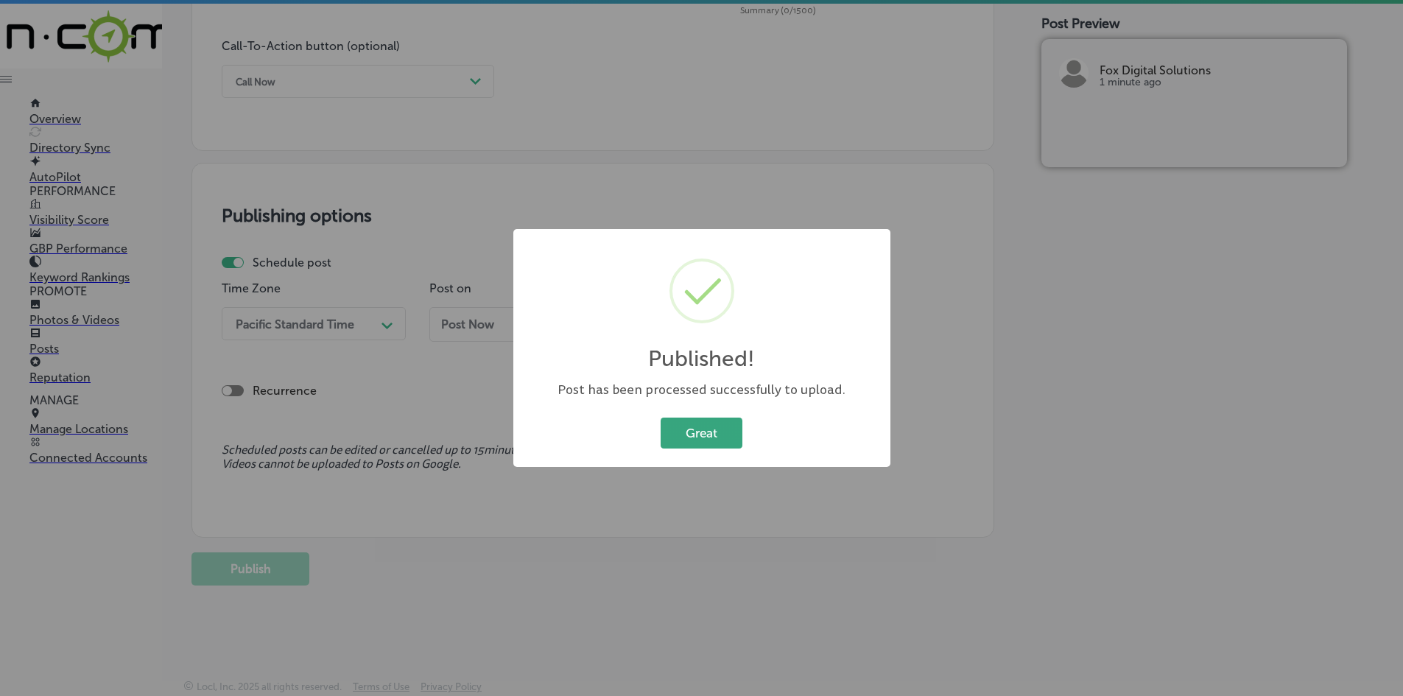
click at [689, 434] on button "Great" at bounding box center [702, 433] width 82 height 30
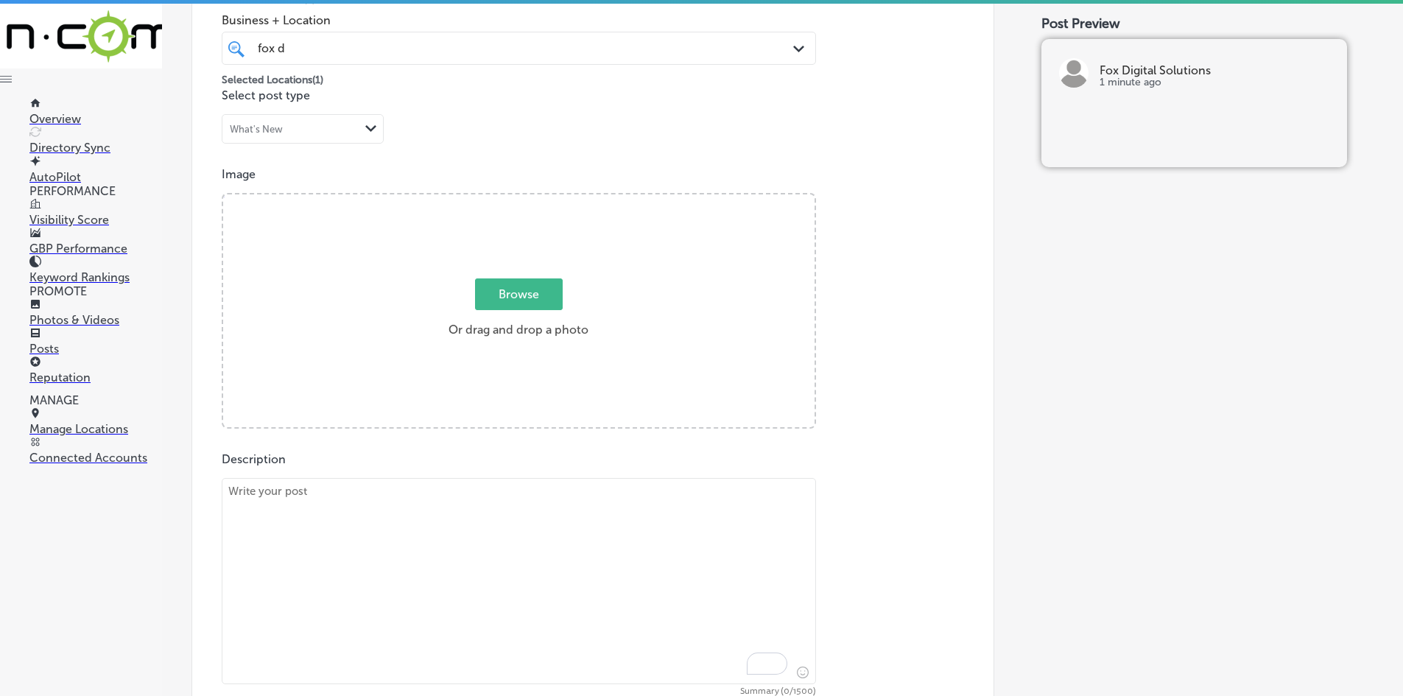
scroll to position [410, 0]
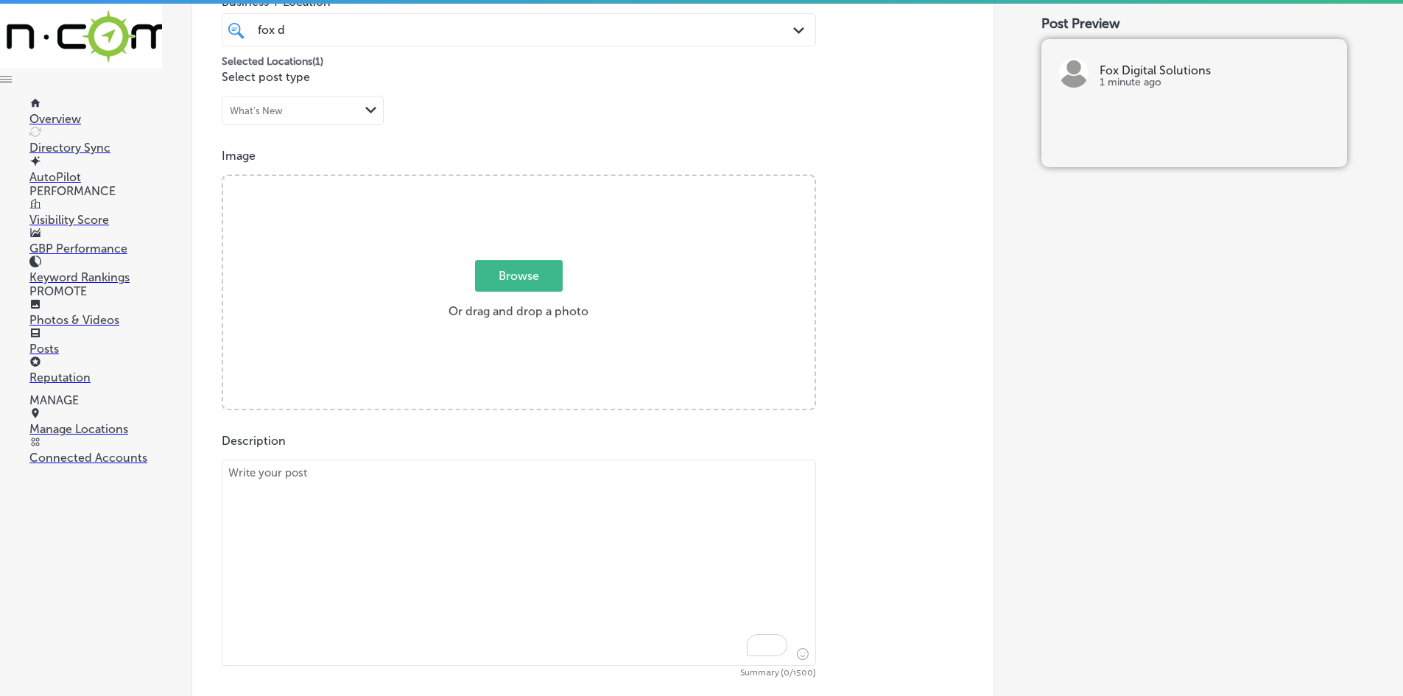
click at [292, 558] on textarea "To enrich screen reader interactions, please activate Accessibility in Grammarl…" at bounding box center [519, 563] width 594 height 206
paste textarea "This fall, give your website a seasonal refresh! Fox Digital Solutions speciali…"
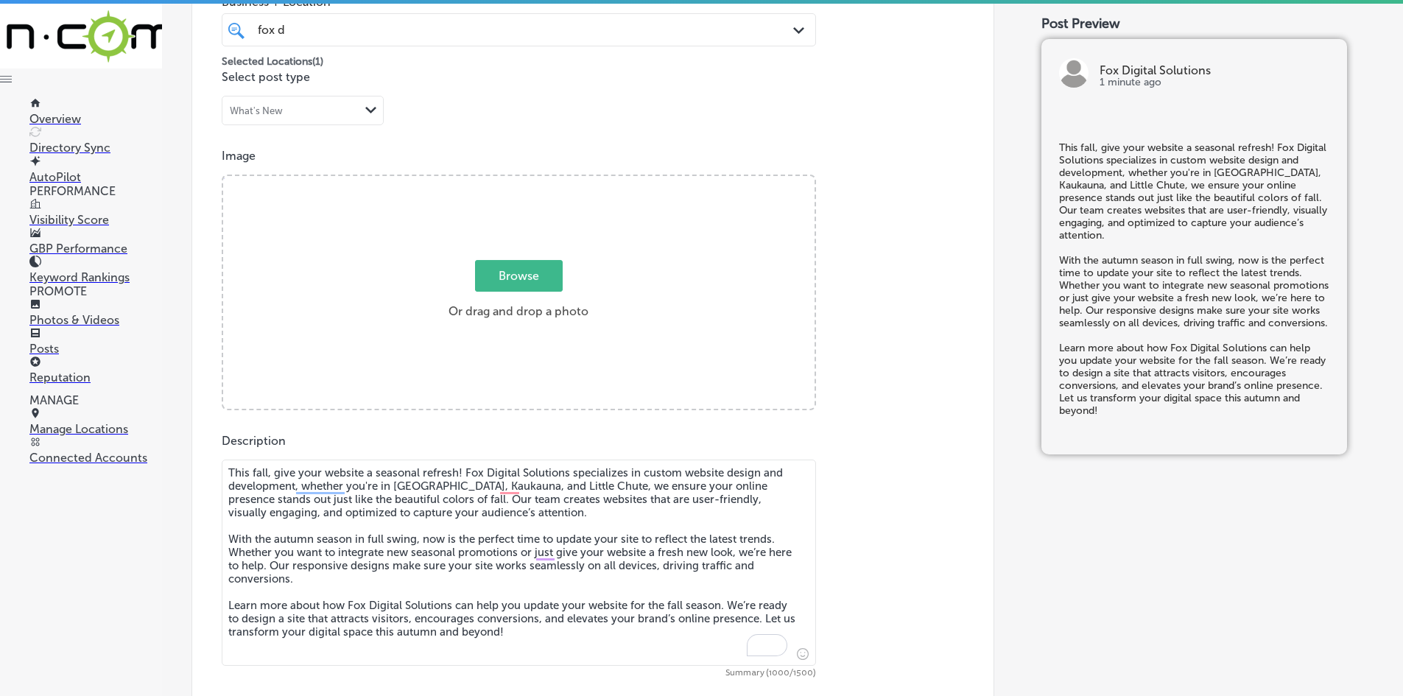
type textarea "This fall, give your website a seasonal refresh! Fox Digital Solutions speciali…"
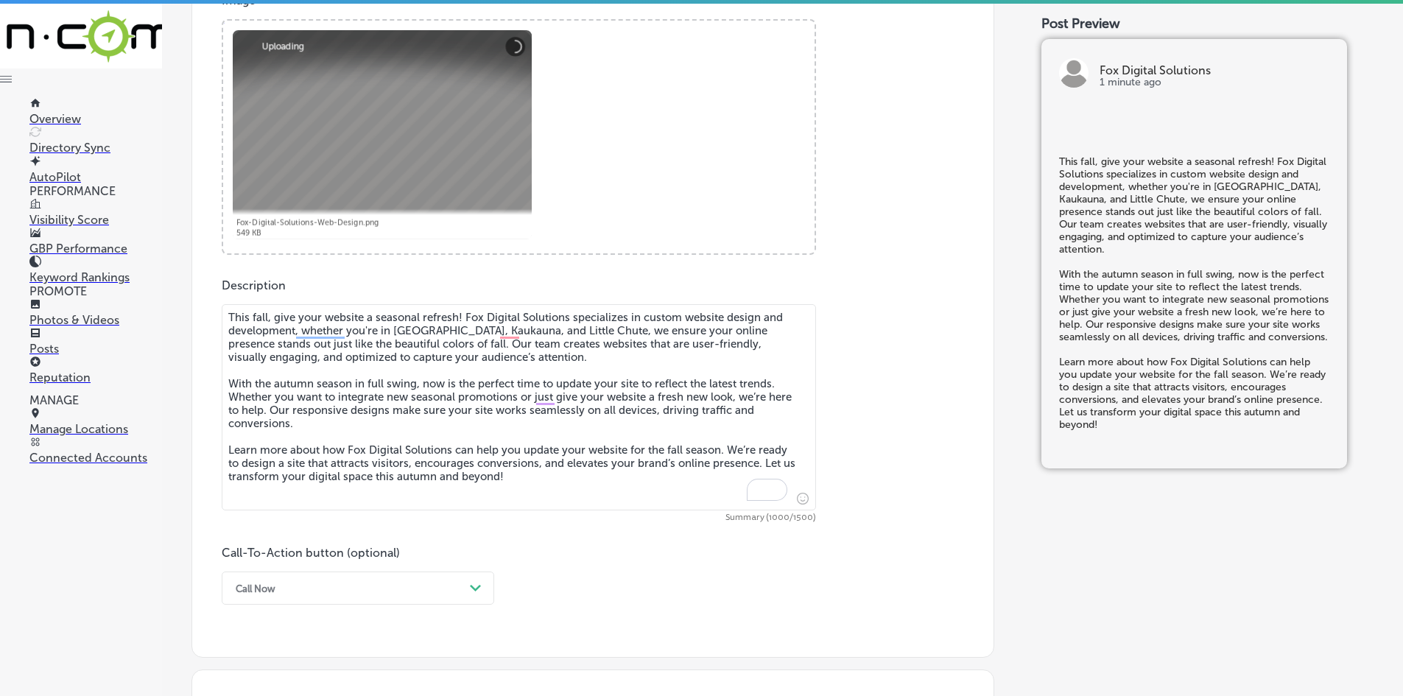
scroll to position [851, 0]
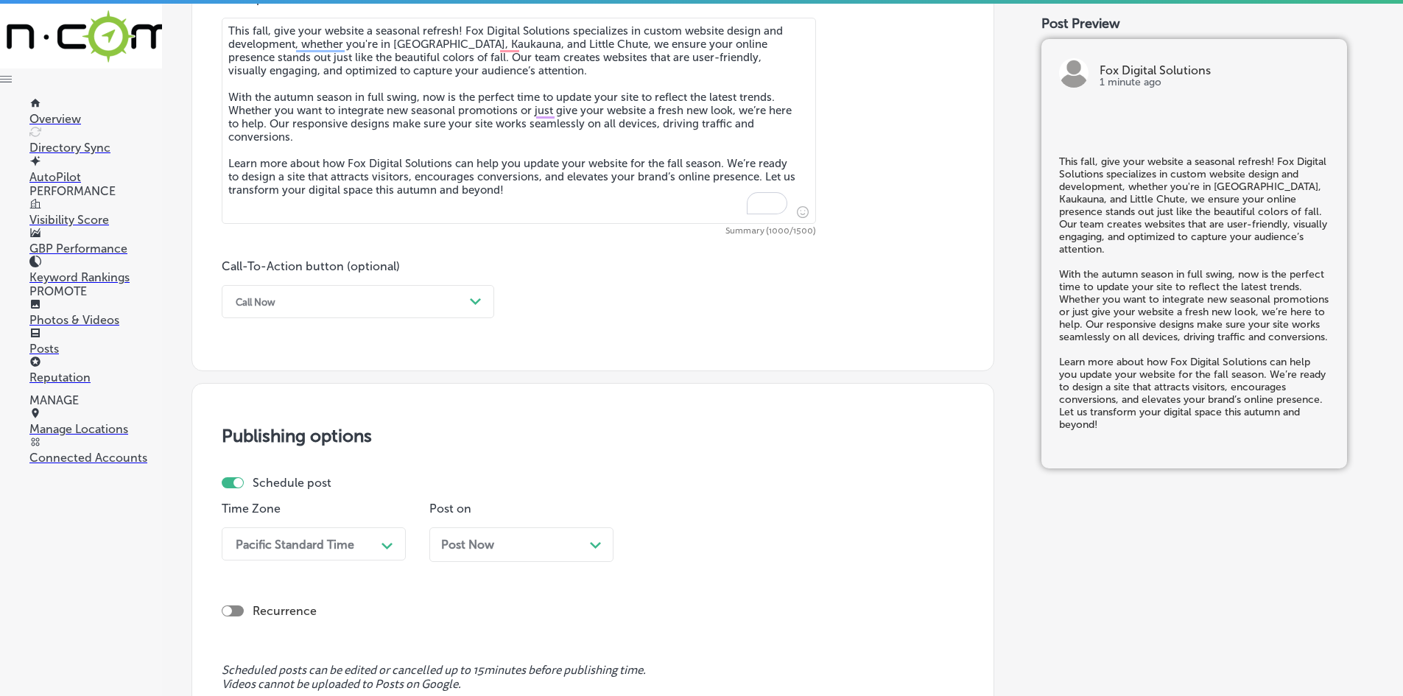
click at [296, 309] on div "Call Now" at bounding box center [346, 301] width 236 height 23
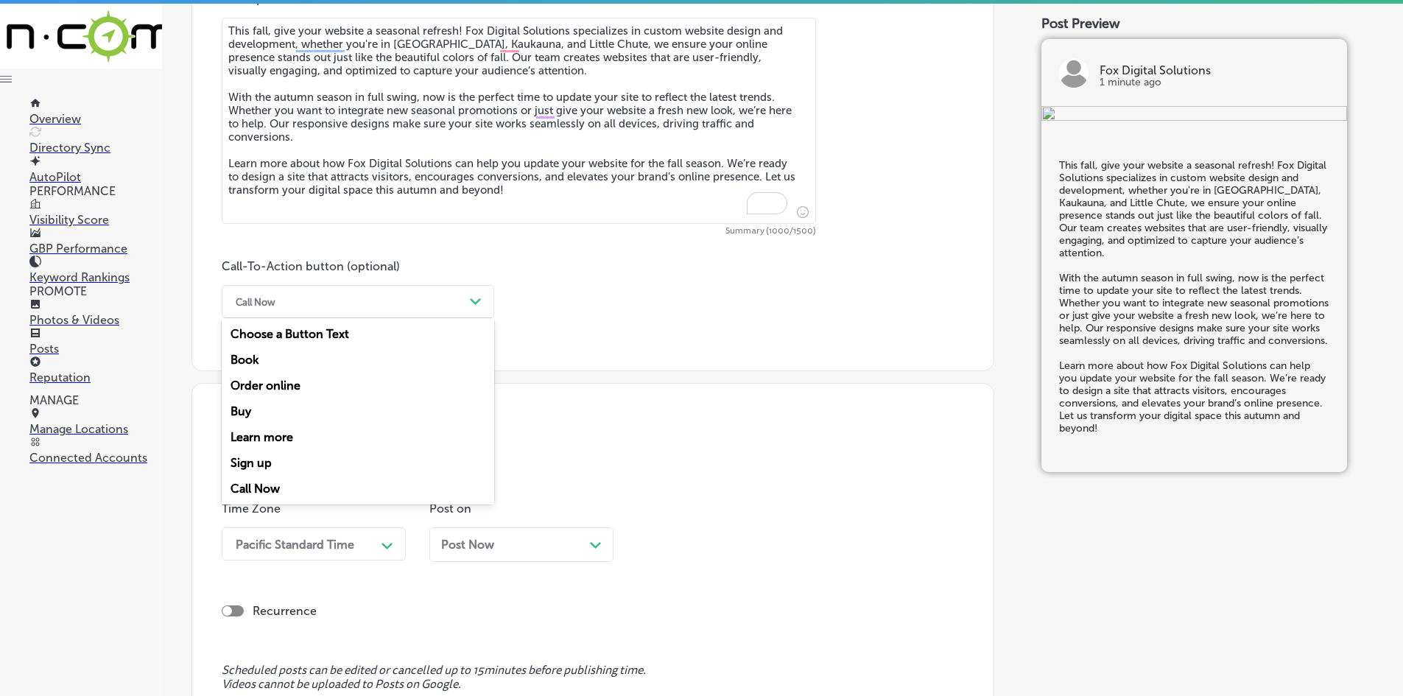
click at [332, 302] on div "Call Now" at bounding box center [346, 301] width 236 height 23
click at [292, 435] on div "Learn more" at bounding box center [358, 437] width 273 height 26
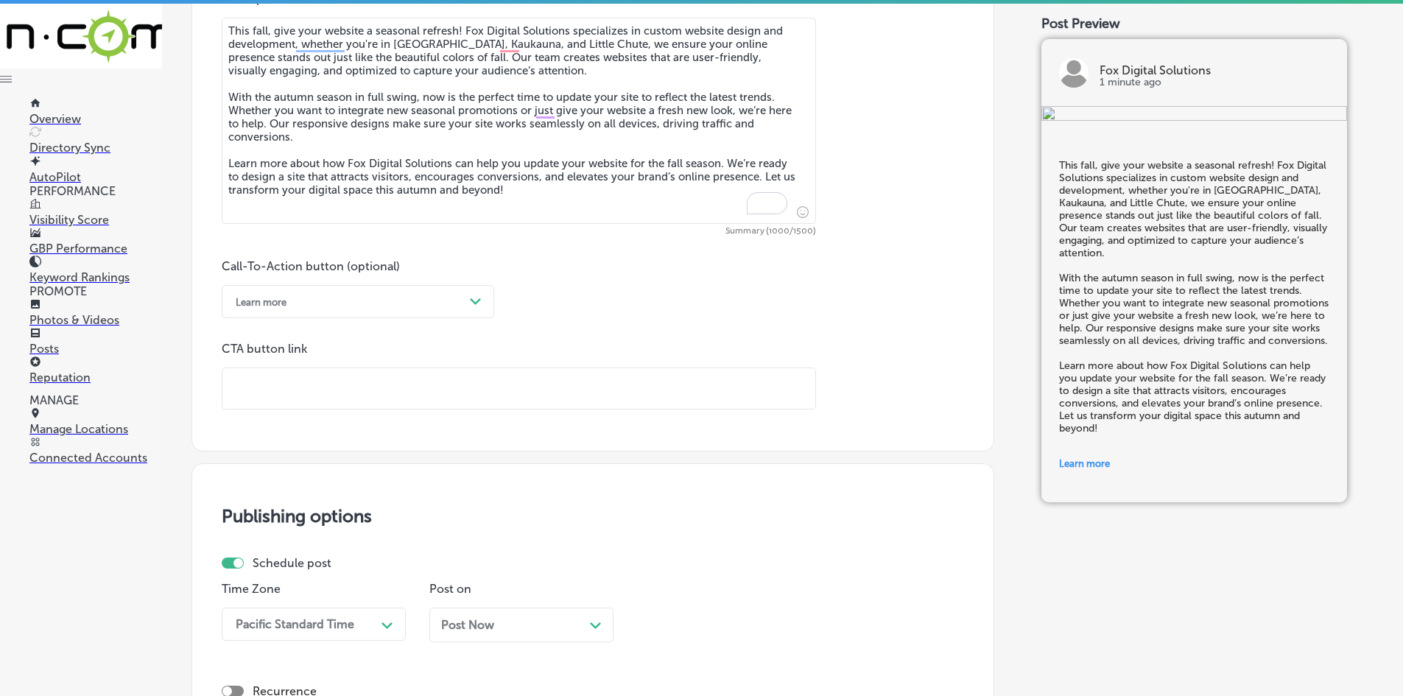
click at [292, 401] on input "text" at bounding box center [518, 388] width 593 height 41
paste input "https://fdsolutions.info/"
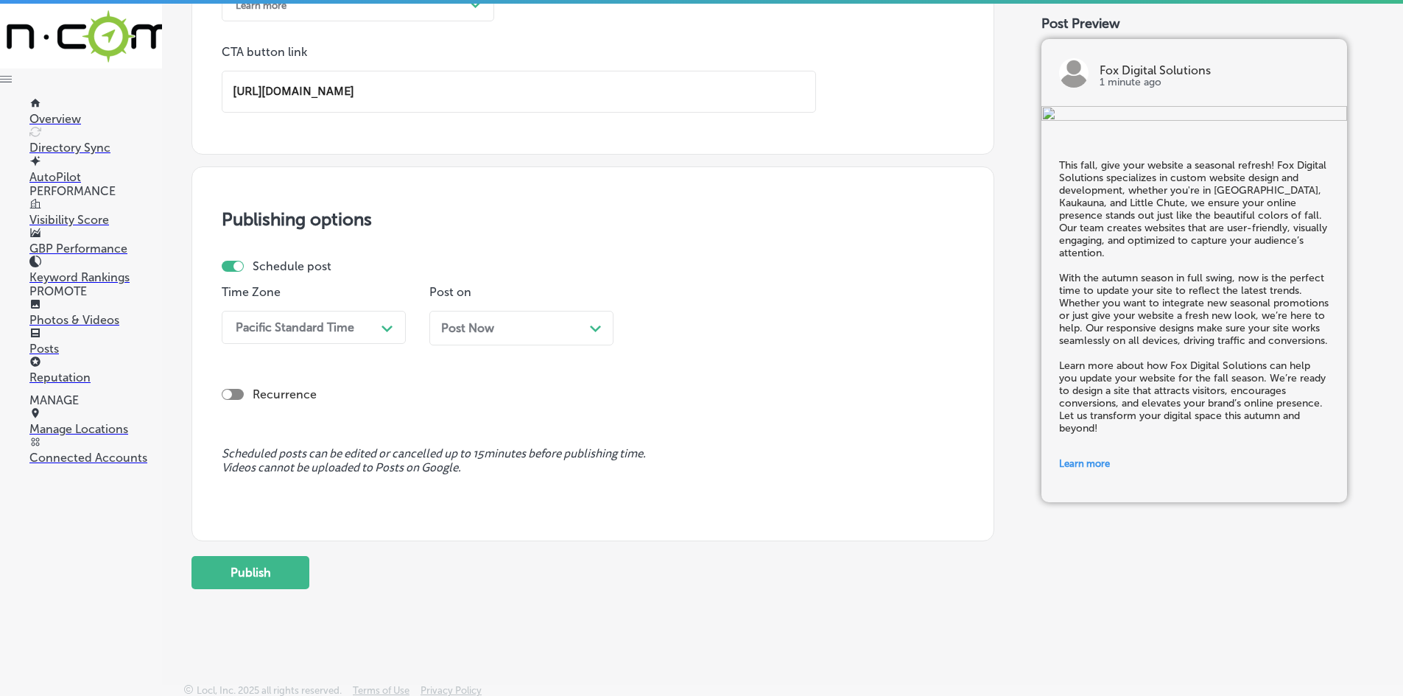
scroll to position [1153, 0]
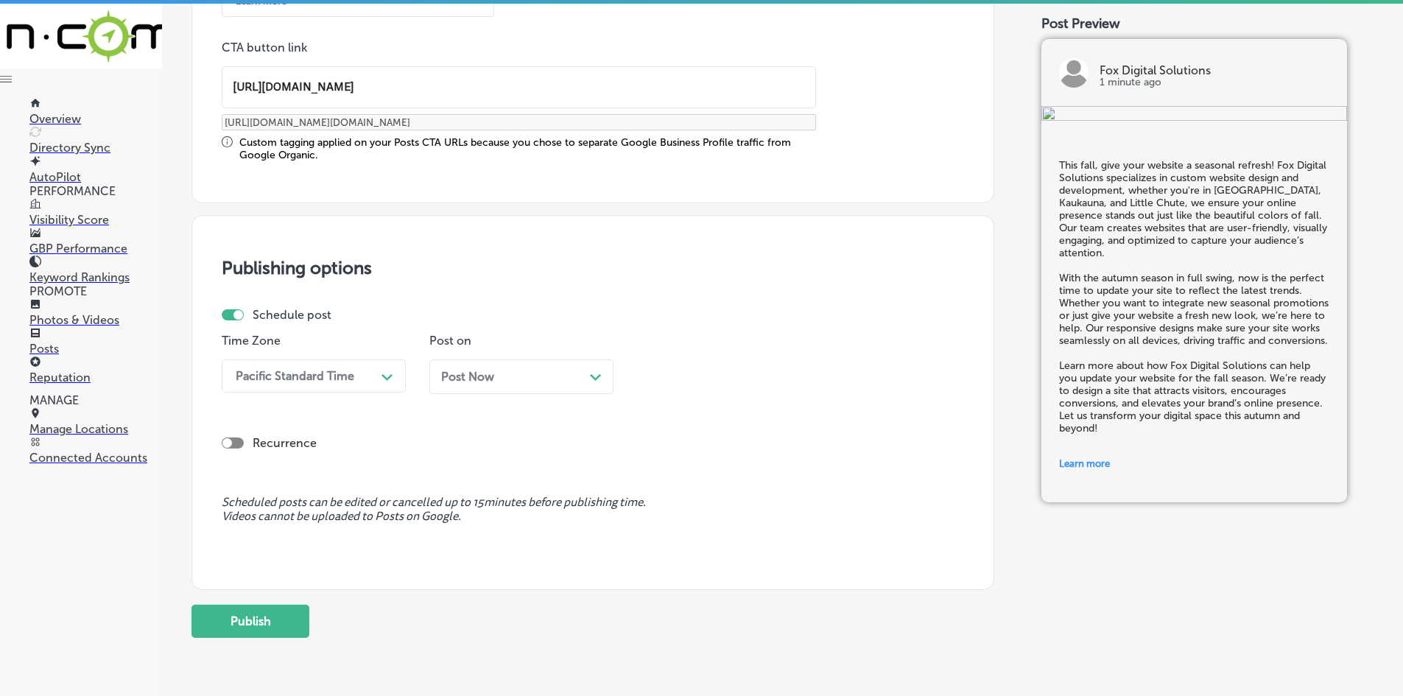
type input "https://fdsolutions.info/"
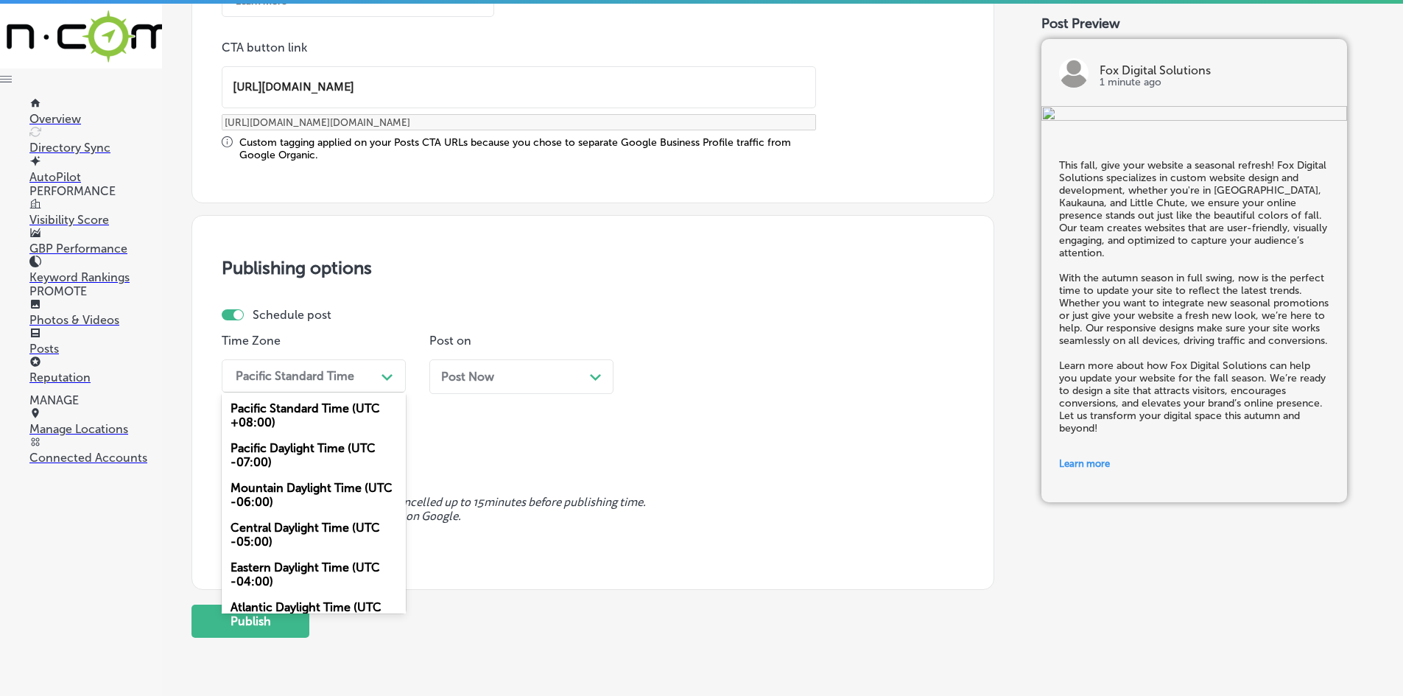
click at [273, 361] on div "Pacific Standard Time Path Created with Sketch." at bounding box center [314, 375] width 184 height 33
click at [268, 488] on div "Mountain Daylight Time (UTC -06:00)" at bounding box center [314, 495] width 184 height 40
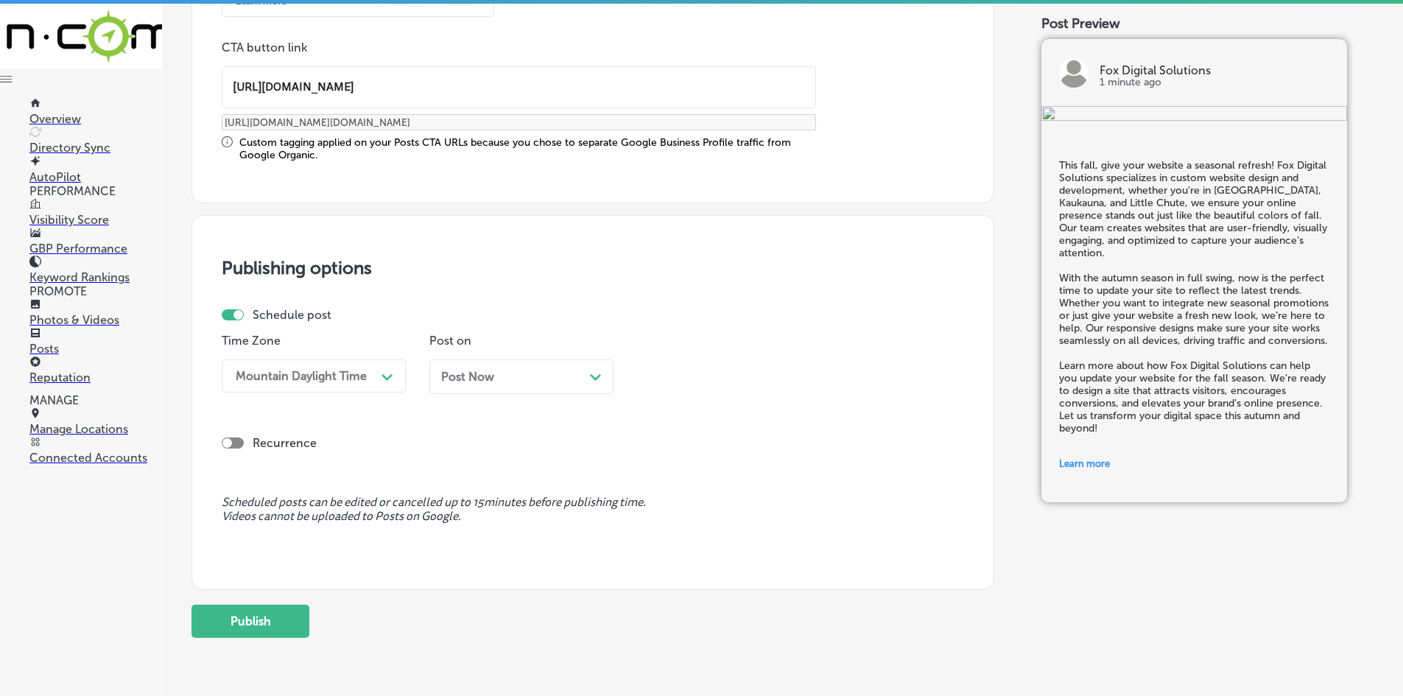
click at [469, 398] on div "Post Now Path Created with Sketch." at bounding box center [521, 382] width 184 height 46
click at [470, 382] on span "Post Now" at bounding box center [467, 377] width 53 height 14
drag, startPoint x: 475, startPoint y: 223, endPoint x: 475, endPoint y: 240, distance: 16.9
click at [703, 376] on div "01:00 PM" at bounding box center [717, 376] width 147 height 26
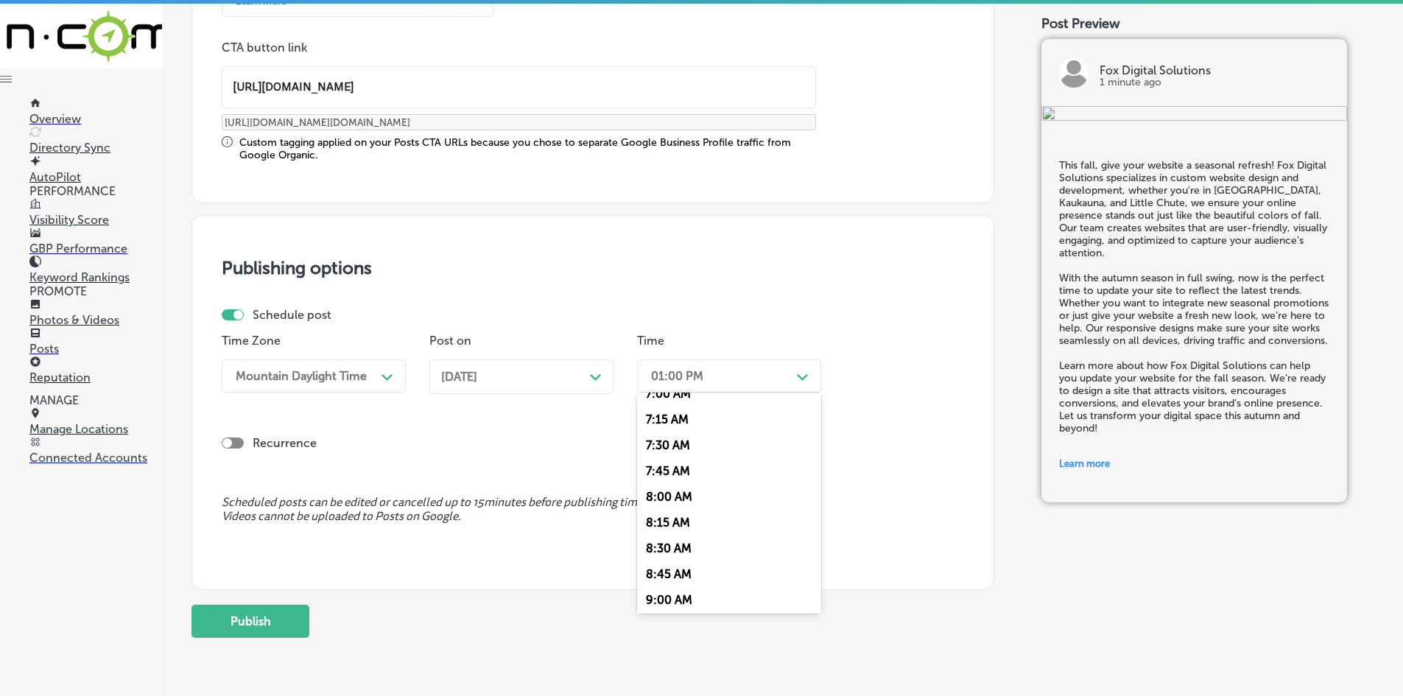
click at [670, 490] on div "8:00 AM" at bounding box center [729, 497] width 184 height 26
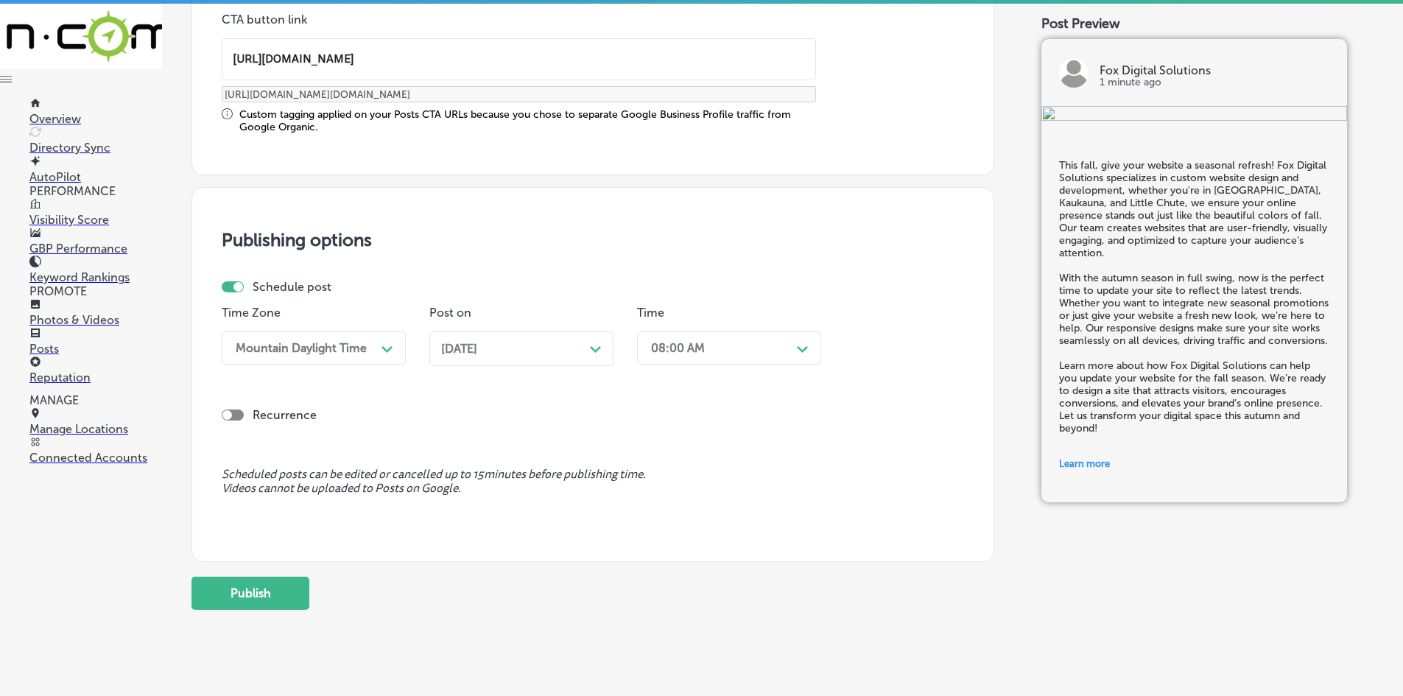
scroll to position [1206, 0]
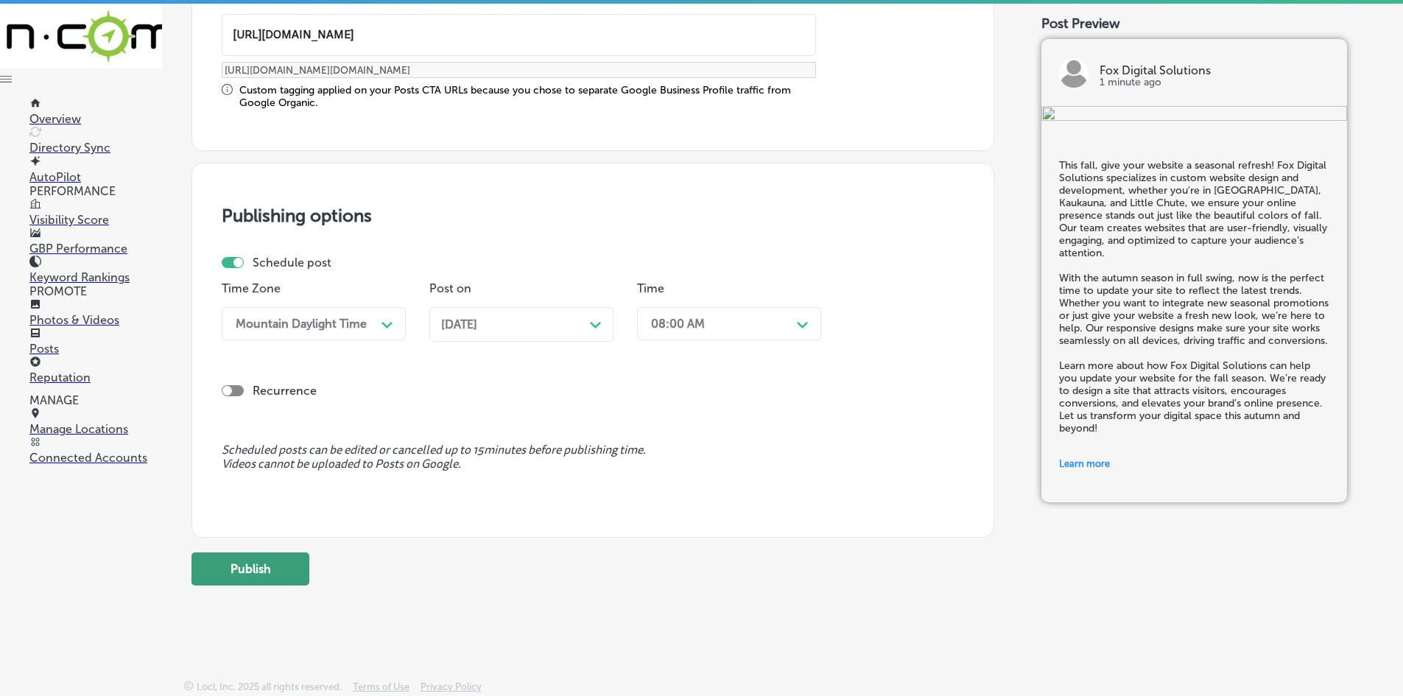
click at [250, 559] on button "Publish" at bounding box center [251, 568] width 118 height 33
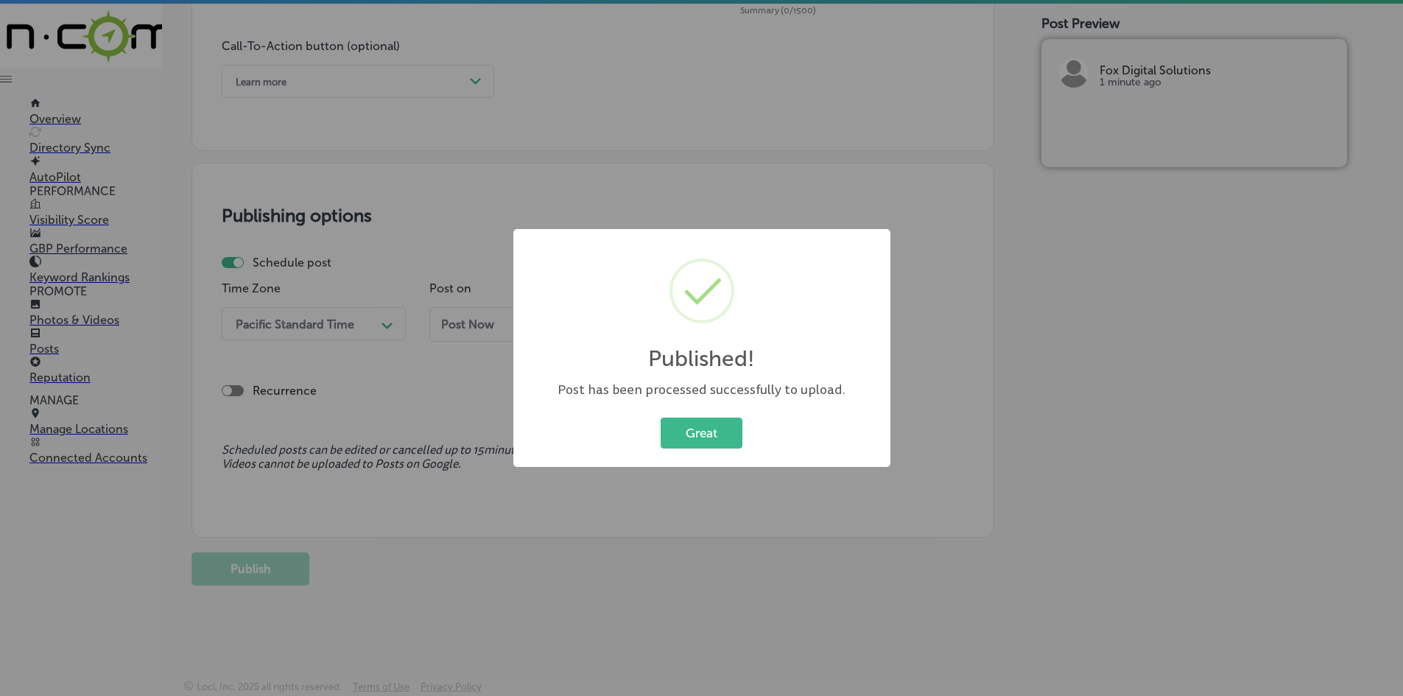
scroll to position [1072, 0]
click at [700, 418] on button "Great" at bounding box center [702, 433] width 82 height 30
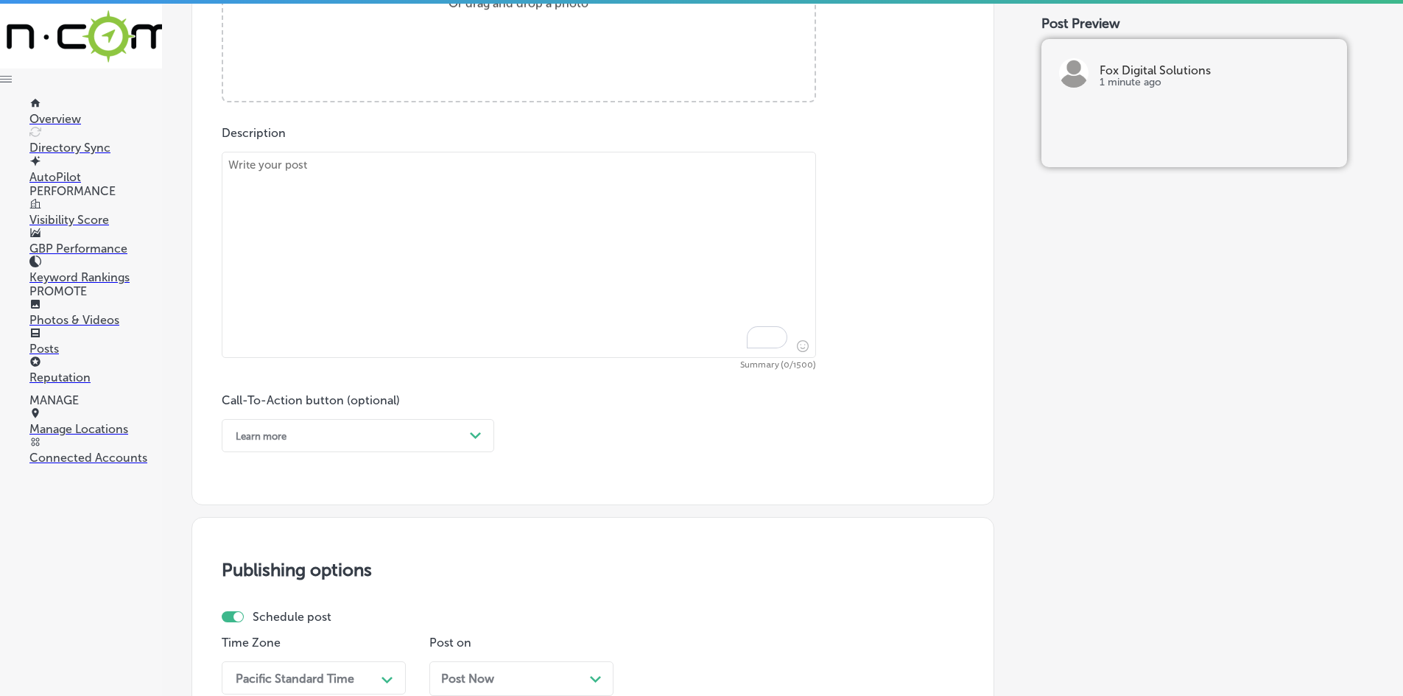
scroll to position [704, 0]
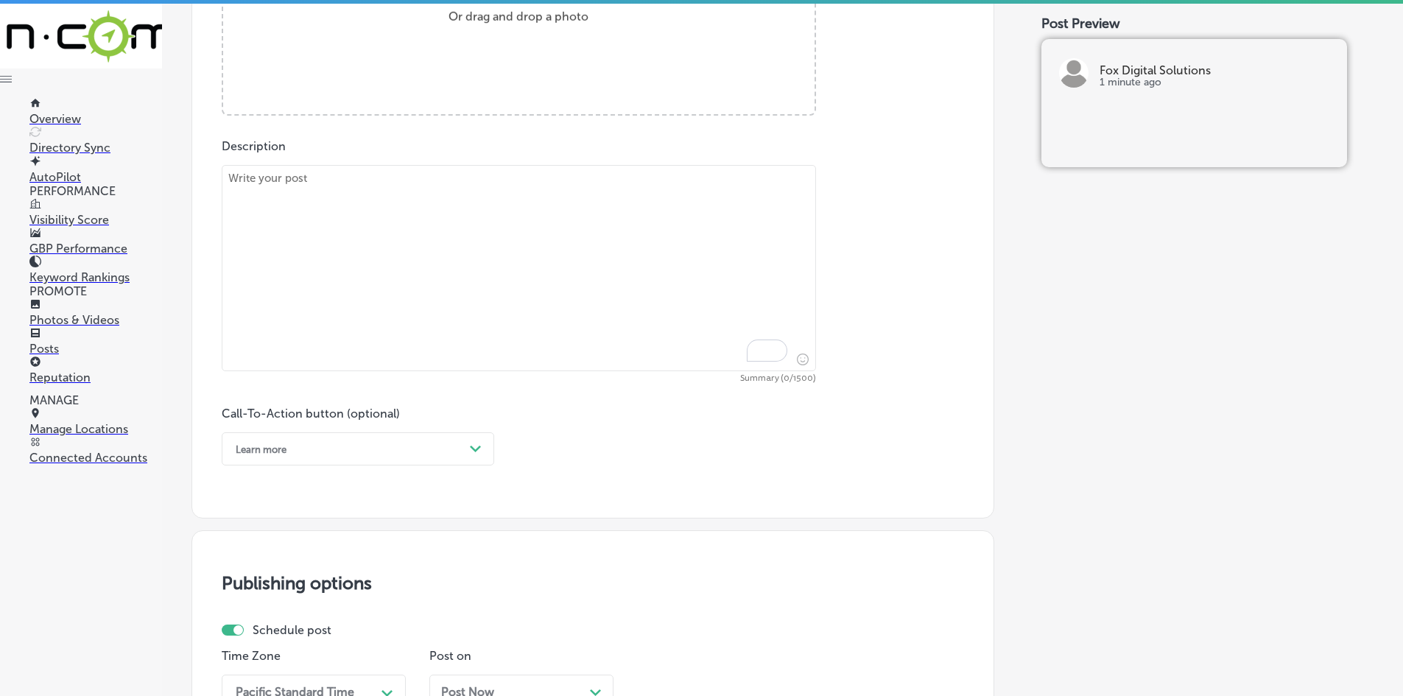
click at [249, 369] on textarea "To enrich screen reader interactions, please activate Accessibility in Grammarl…" at bounding box center [519, 268] width 594 height 206
paste textarea "Your local business success begins with effective digital advertising! Fox Digi…"
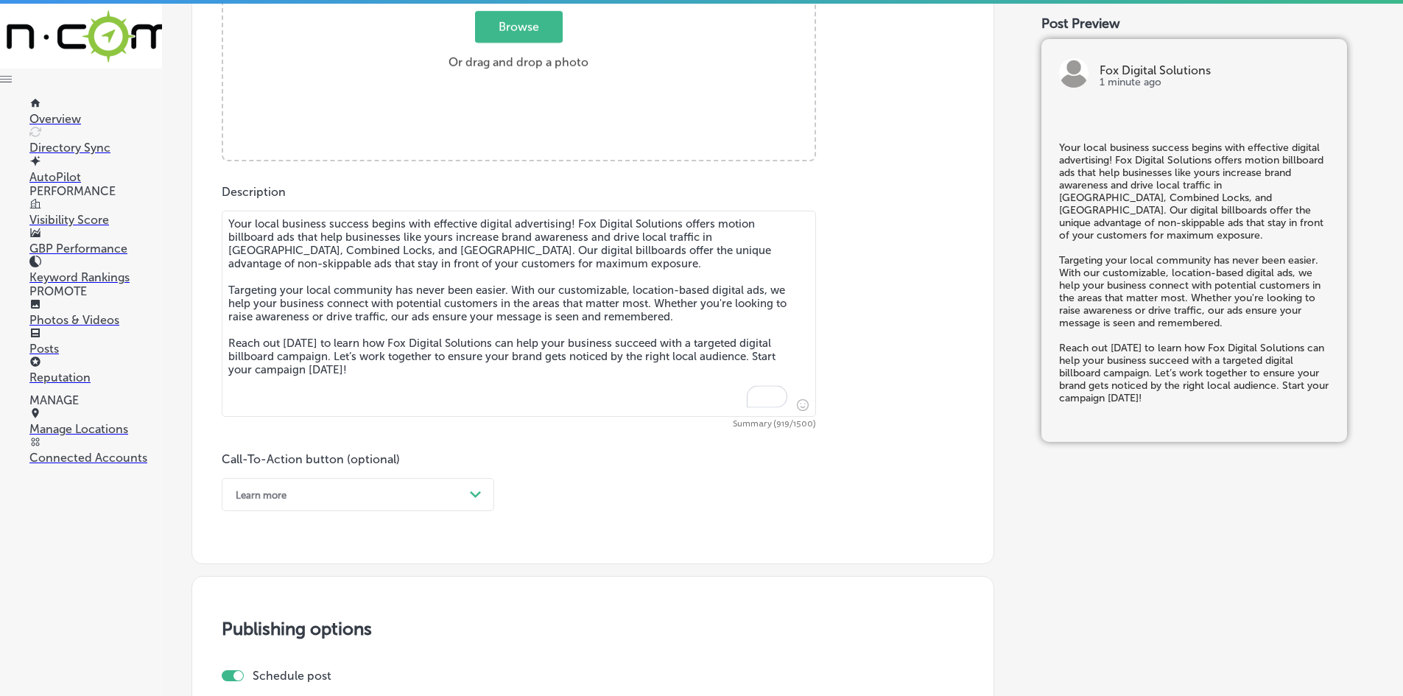
scroll to position [410, 0]
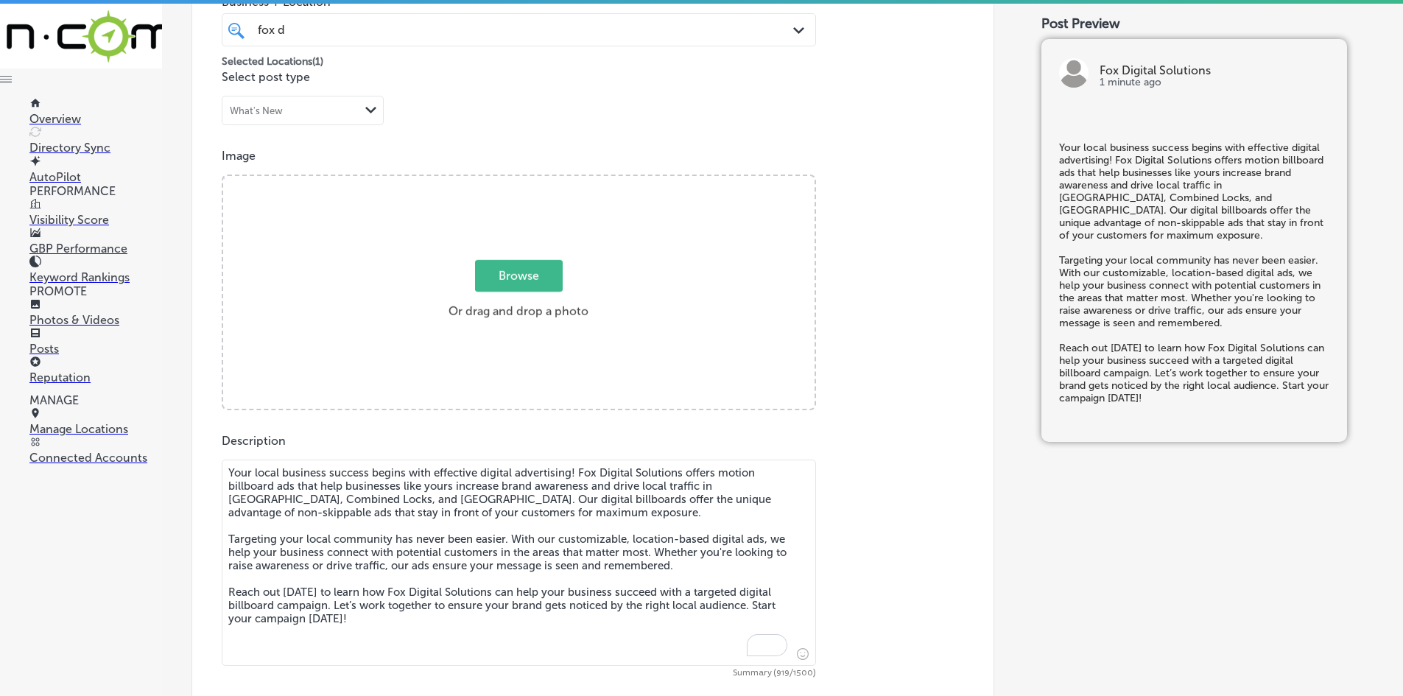
type textarea "Your local business success begins with effective digital advertising! Fox Digi…"
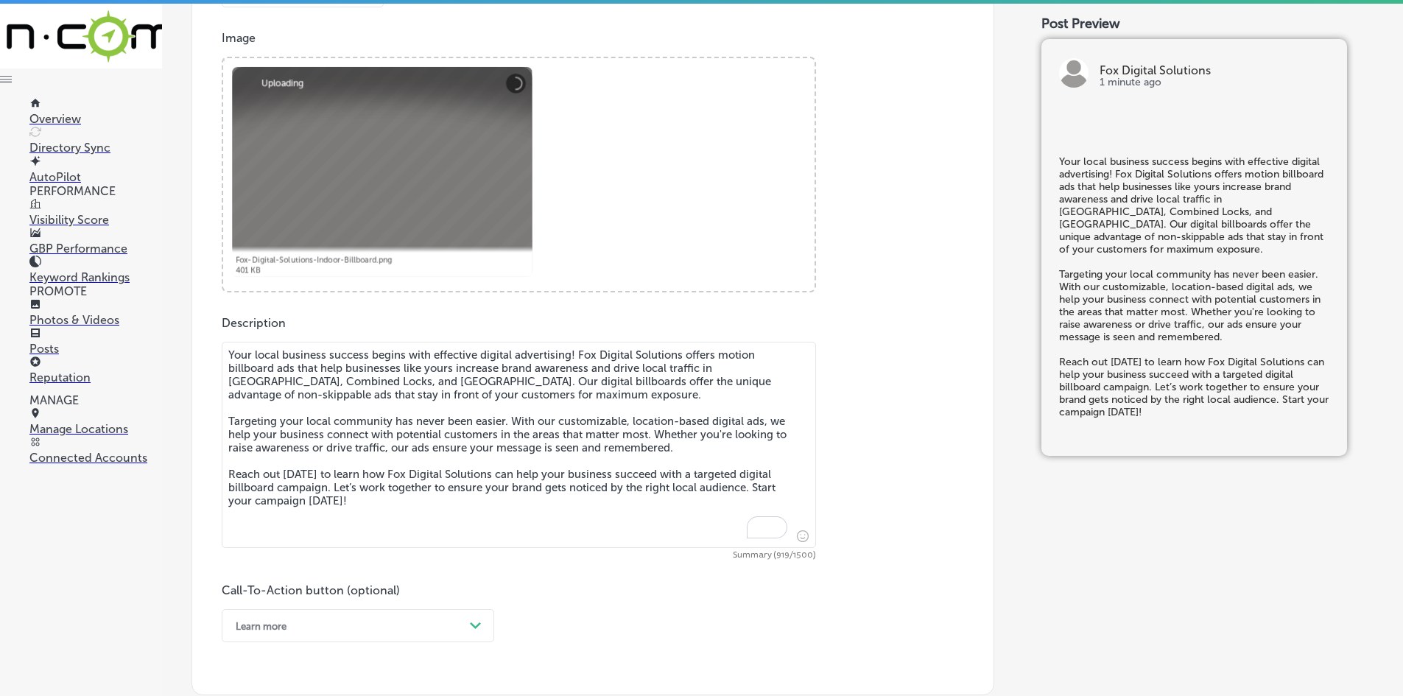
scroll to position [778, 0]
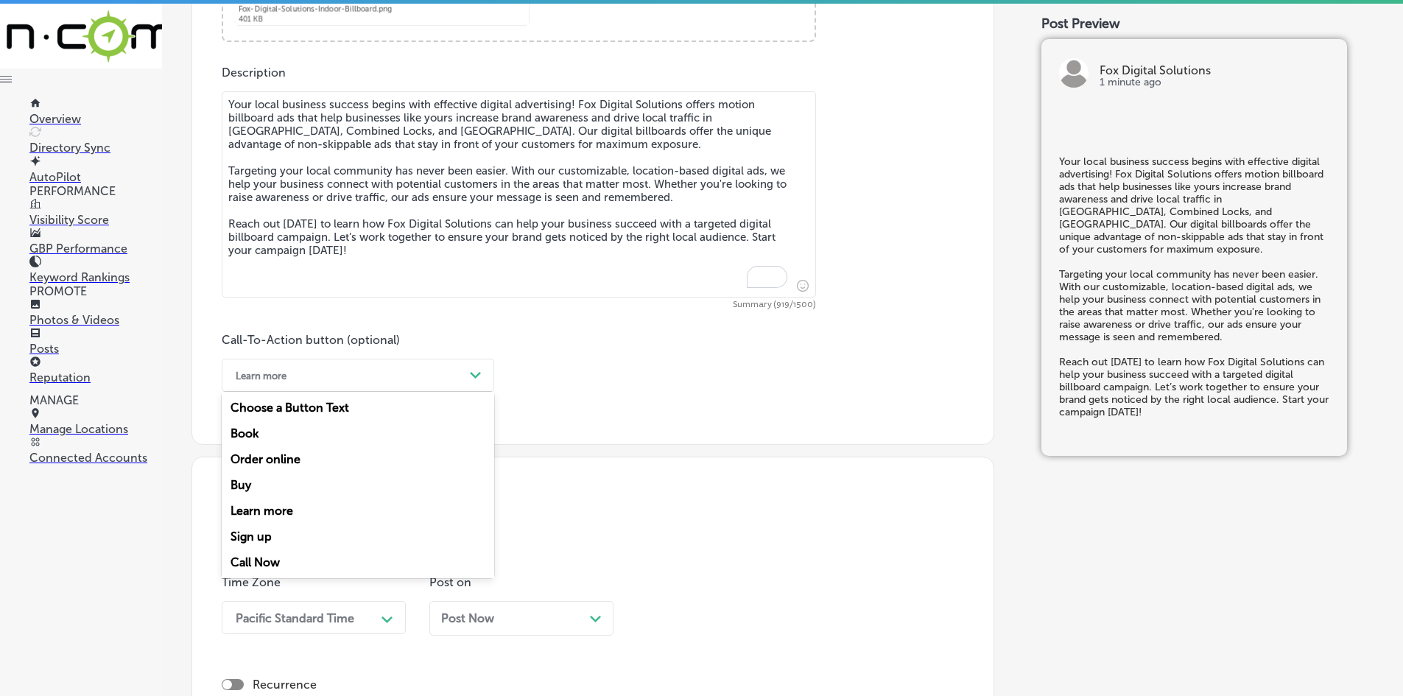
click at [324, 378] on div "Learn more" at bounding box center [346, 375] width 236 height 23
click at [247, 562] on div "Call Now" at bounding box center [358, 562] width 273 height 26
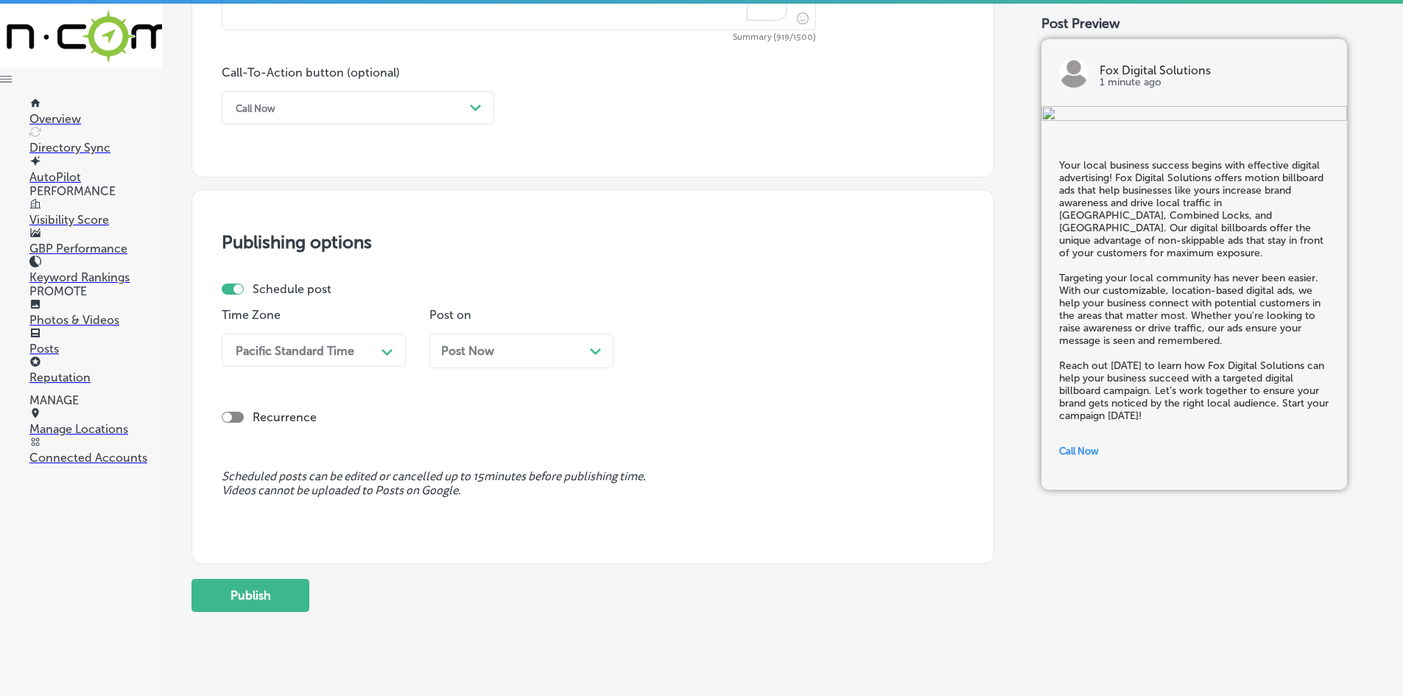
scroll to position [1072, 0]
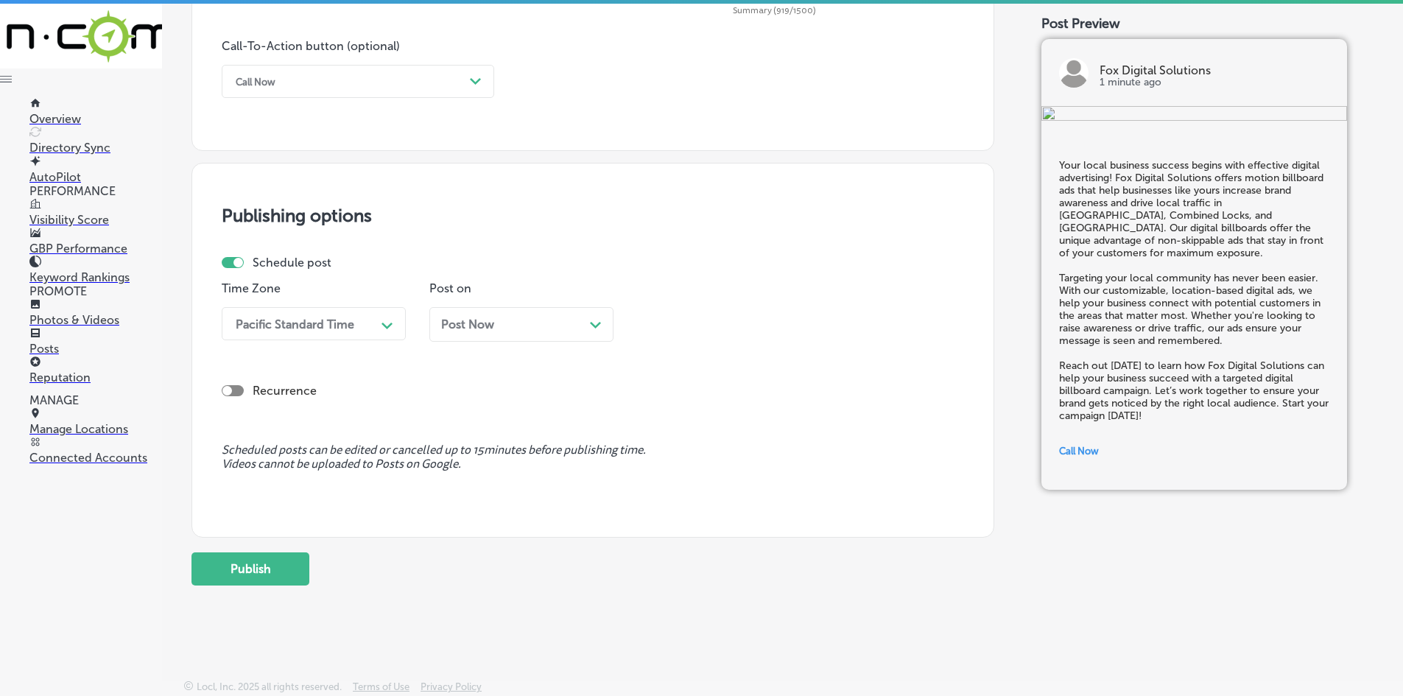
click at [331, 336] on div "Pacific Standard Time" at bounding box center [301, 324] width 147 height 26
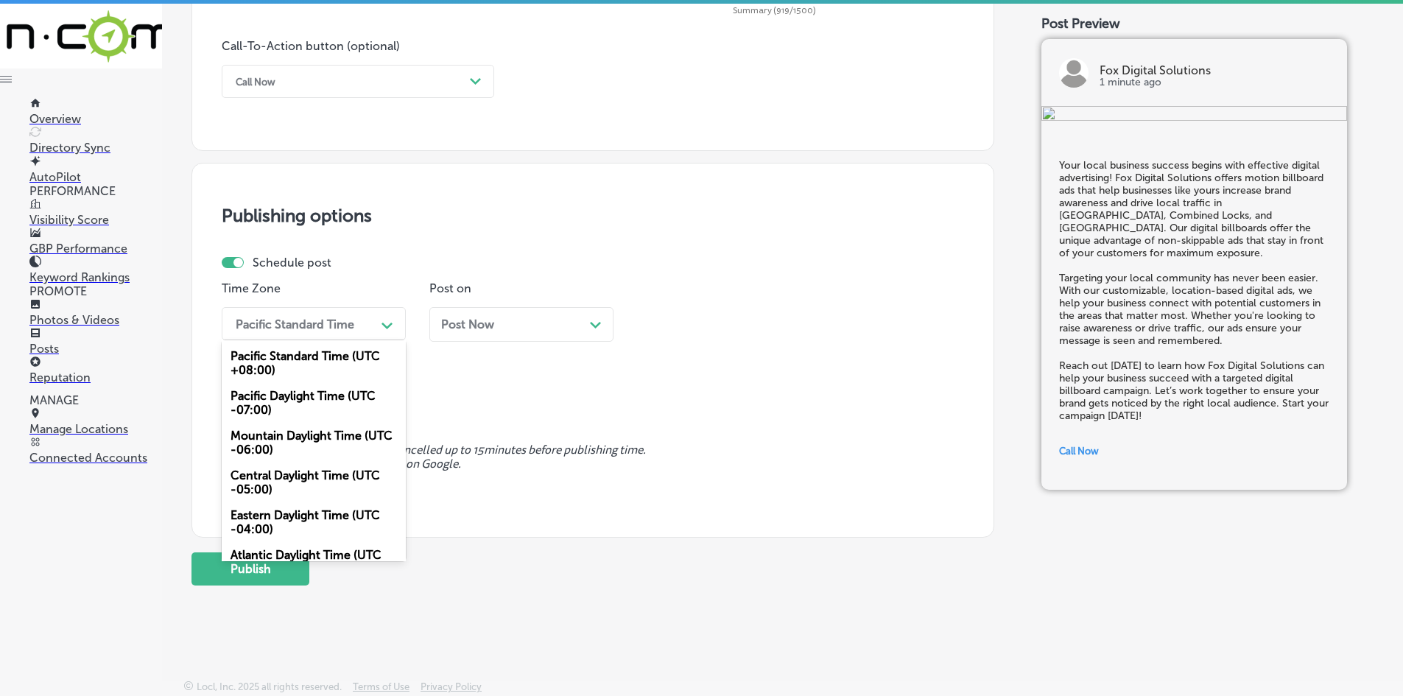
click at [307, 439] on div "Mountain Daylight Time (UTC -06:00)" at bounding box center [314, 443] width 184 height 40
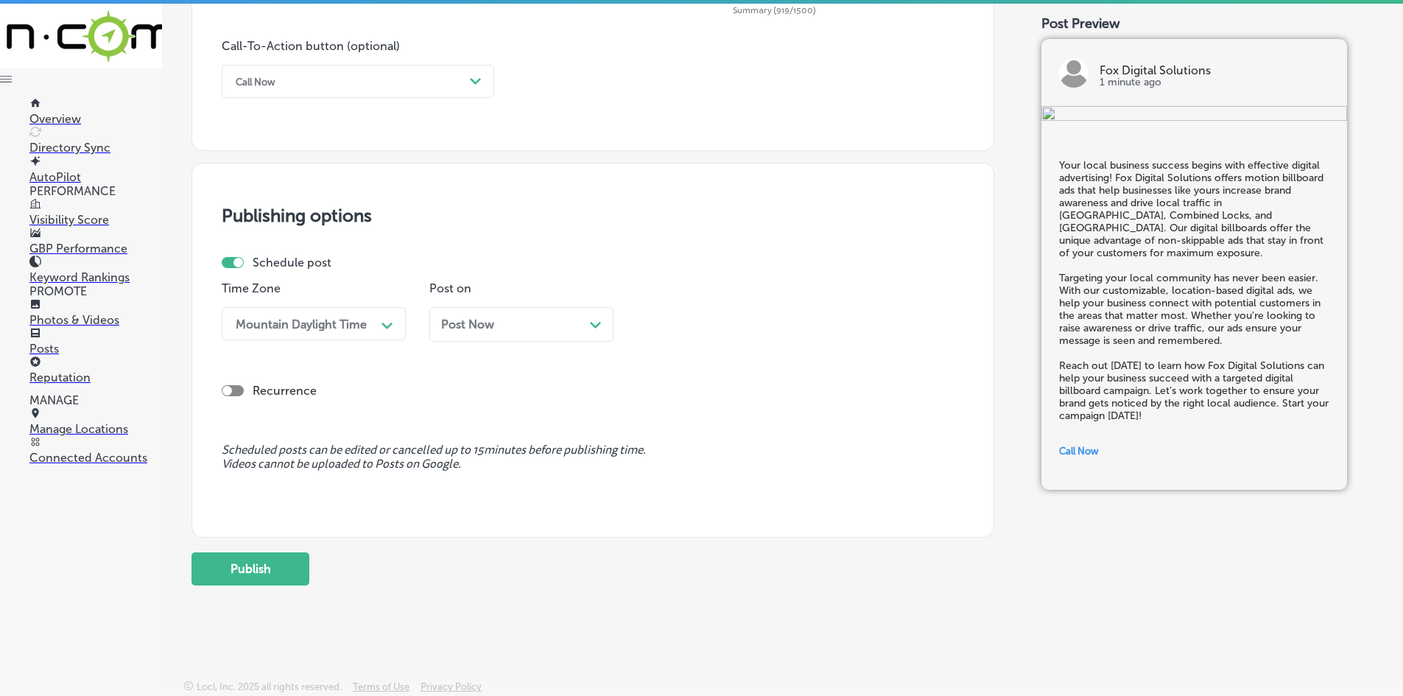
click at [504, 309] on div "Post Now Path Created with Sketch." at bounding box center [521, 324] width 184 height 35
click at [683, 320] on div "01:15 PM" at bounding box center [676, 324] width 50 height 14
click at [667, 408] on div "7:00 AM" at bounding box center [729, 415] width 184 height 26
click at [237, 575] on button "Publish" at bounding box center [251, 568] width 118 height 33
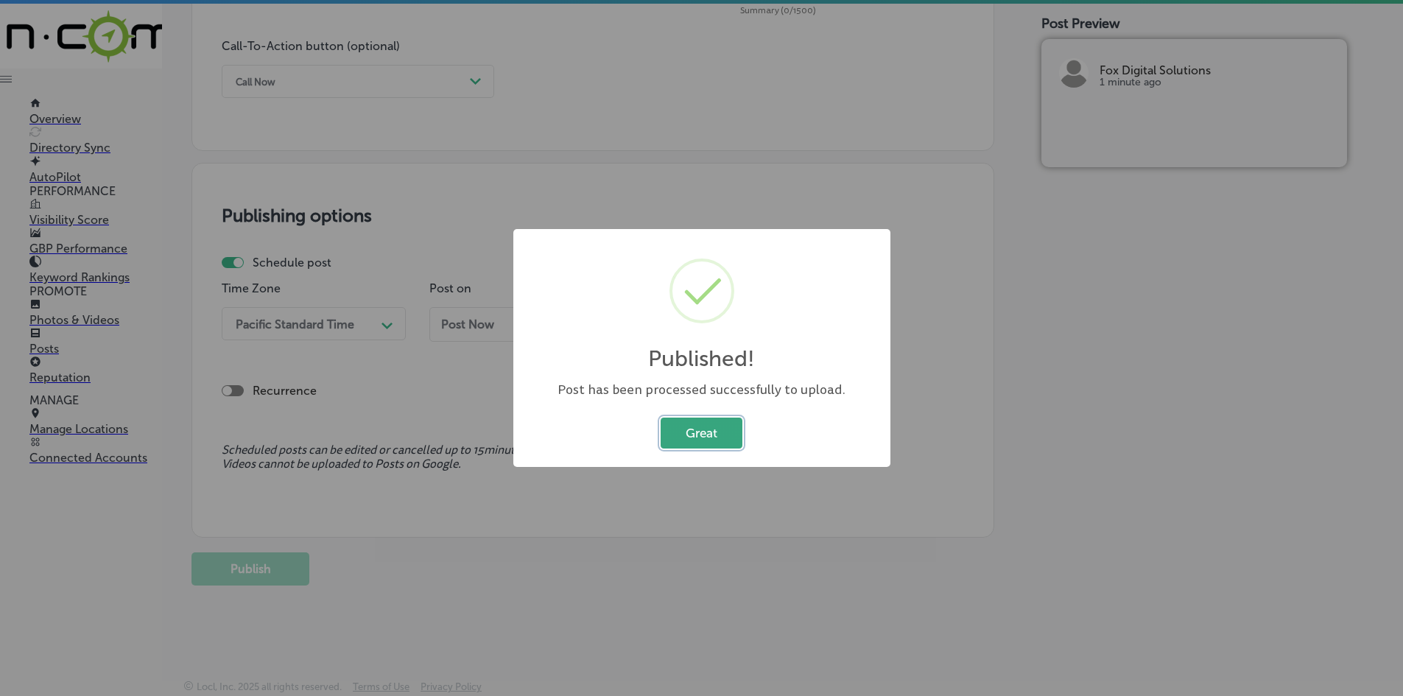
click at [666, 430] on button "Great" at bounding box center [702, 433] width 82 height 30
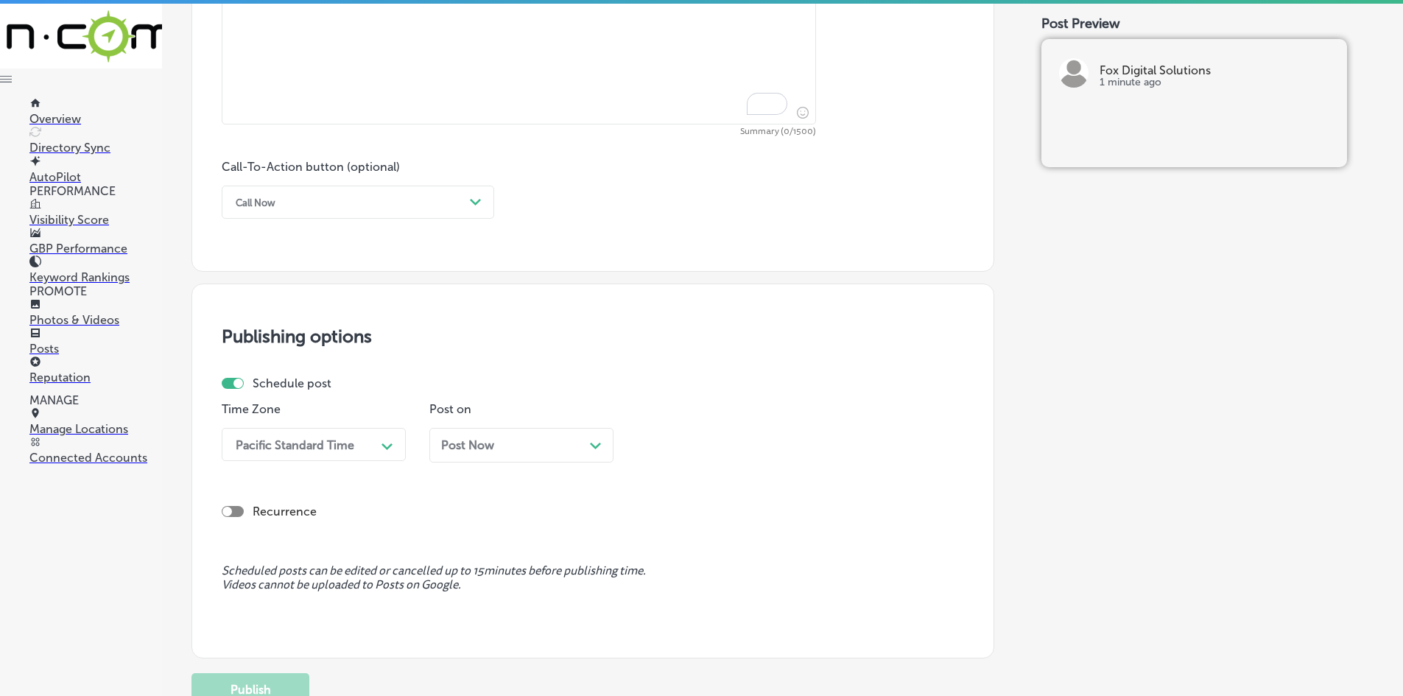
scroll to position [630, 0]
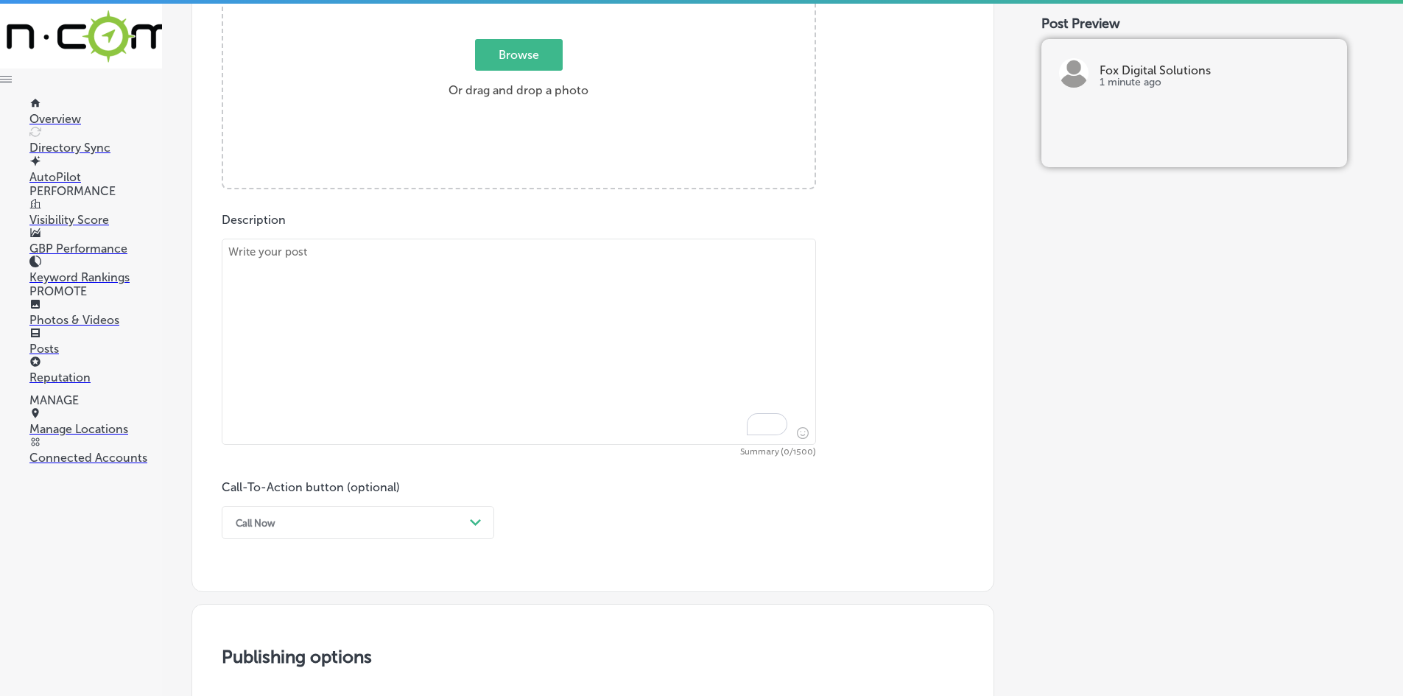
click at [356, 337] on textarea "To enrich screen reader interactions, please activate Accessibility in Grammarl…" at bounding box center [519, 342] width 594 height 206
paste textarea "As the crisp air settles in, it’s time to fall in love with your social media p…"
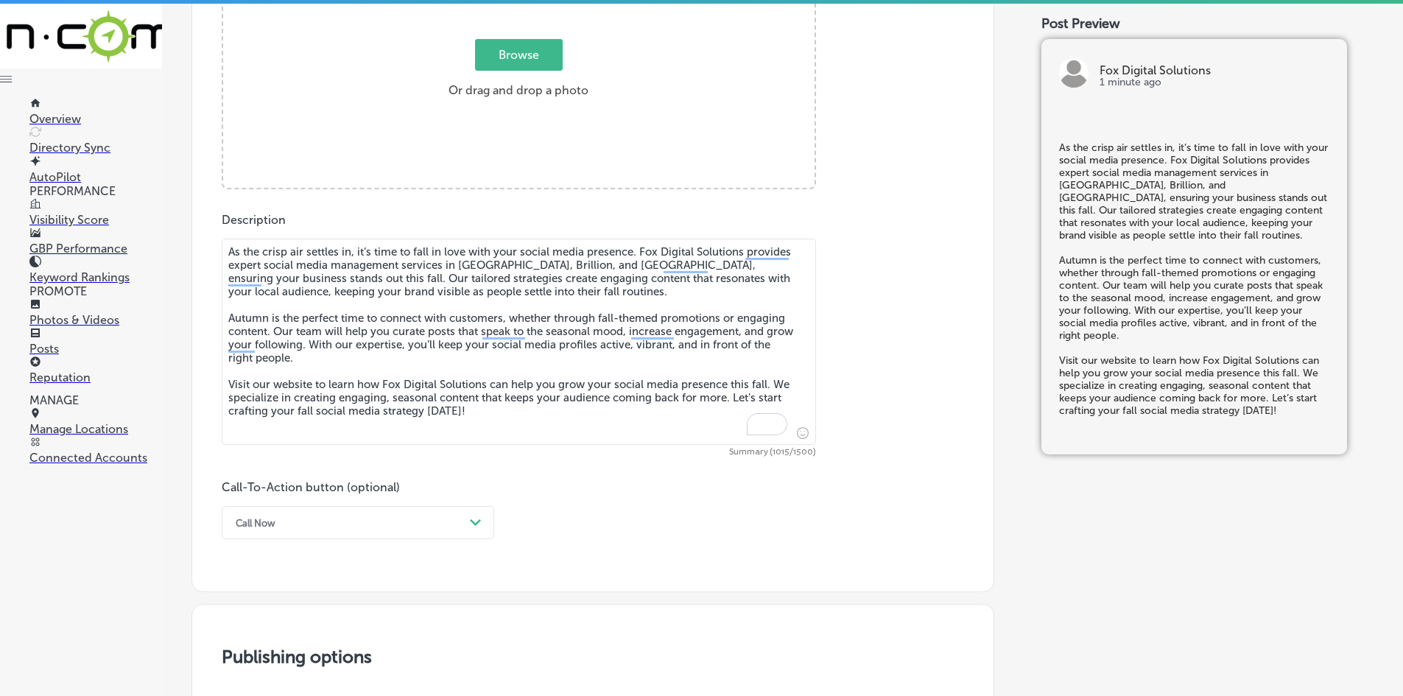
type textarea "As the crisp air settles in, it’s time to fall in love with your social media p…"
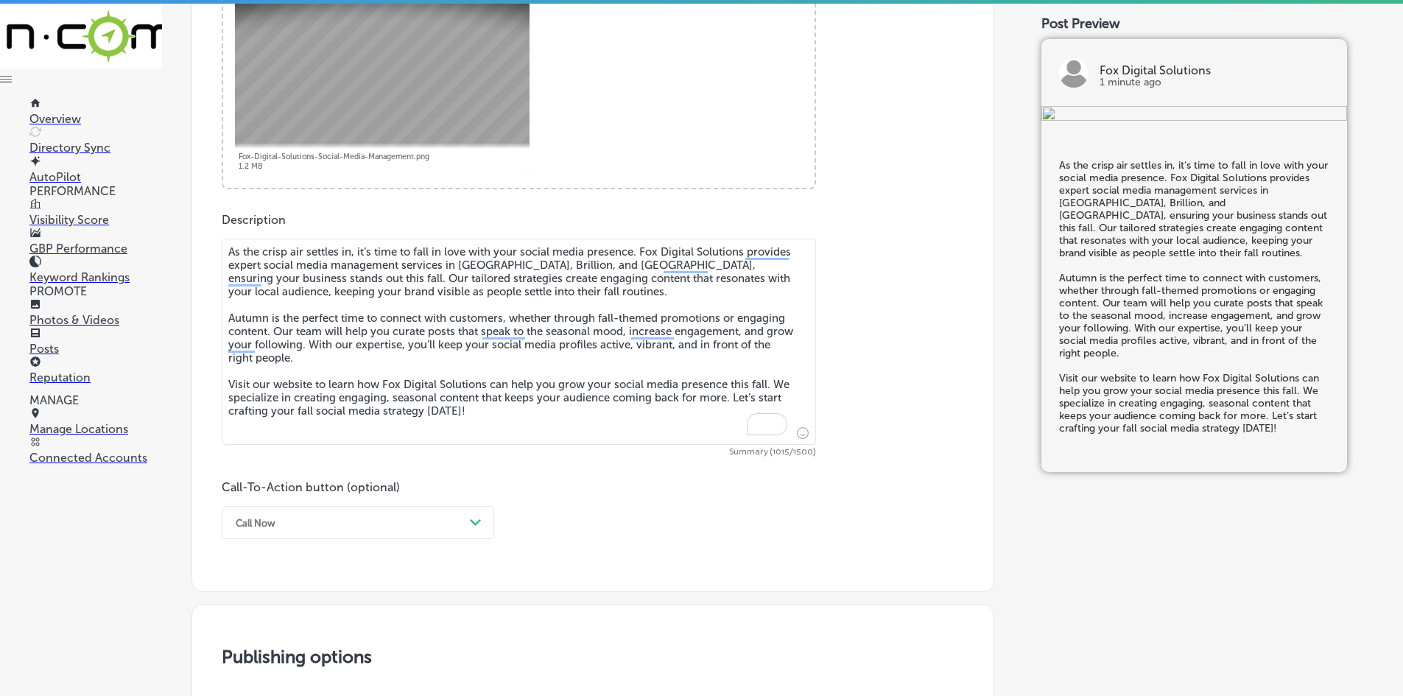
click at [254, 530] on div "Call Now Path Created with Sketch." at bounding box center [358, 522] width 273 height 33
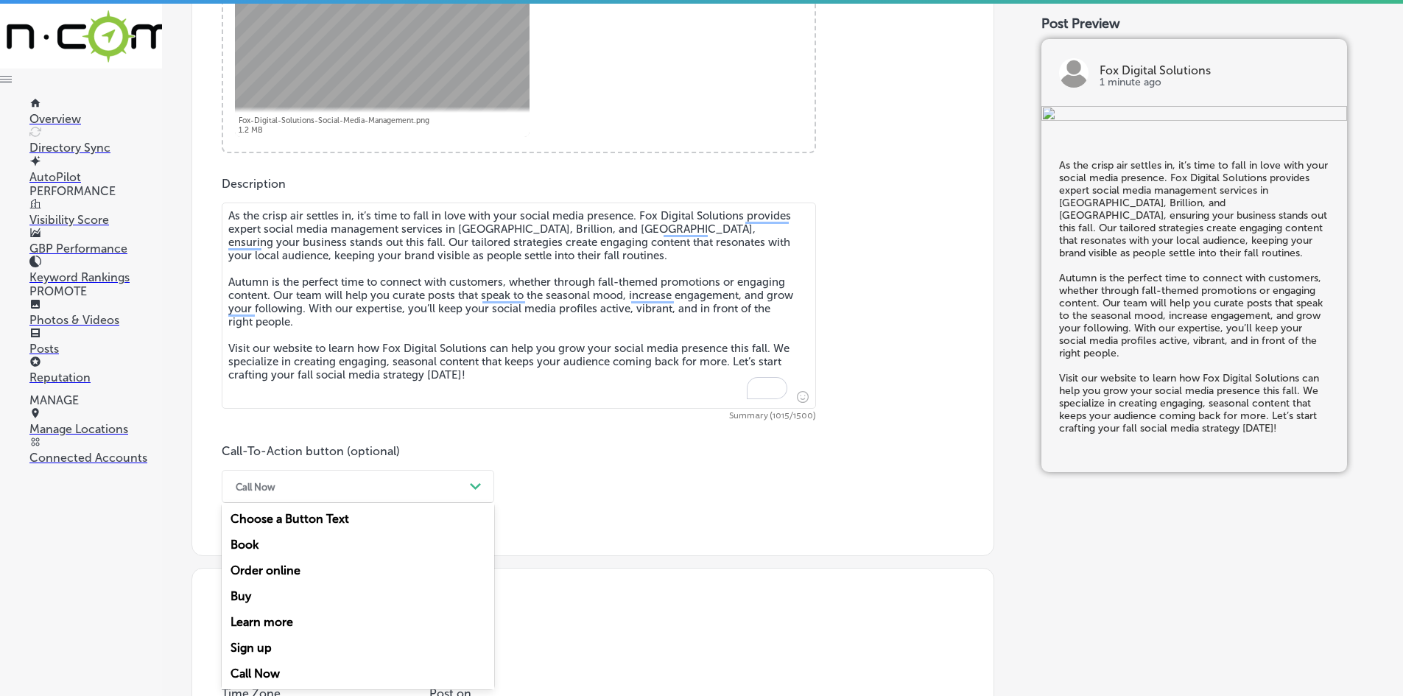
click at [273, 618] on div "Learn more" at bounding box center [358, 622] width 273 height 26
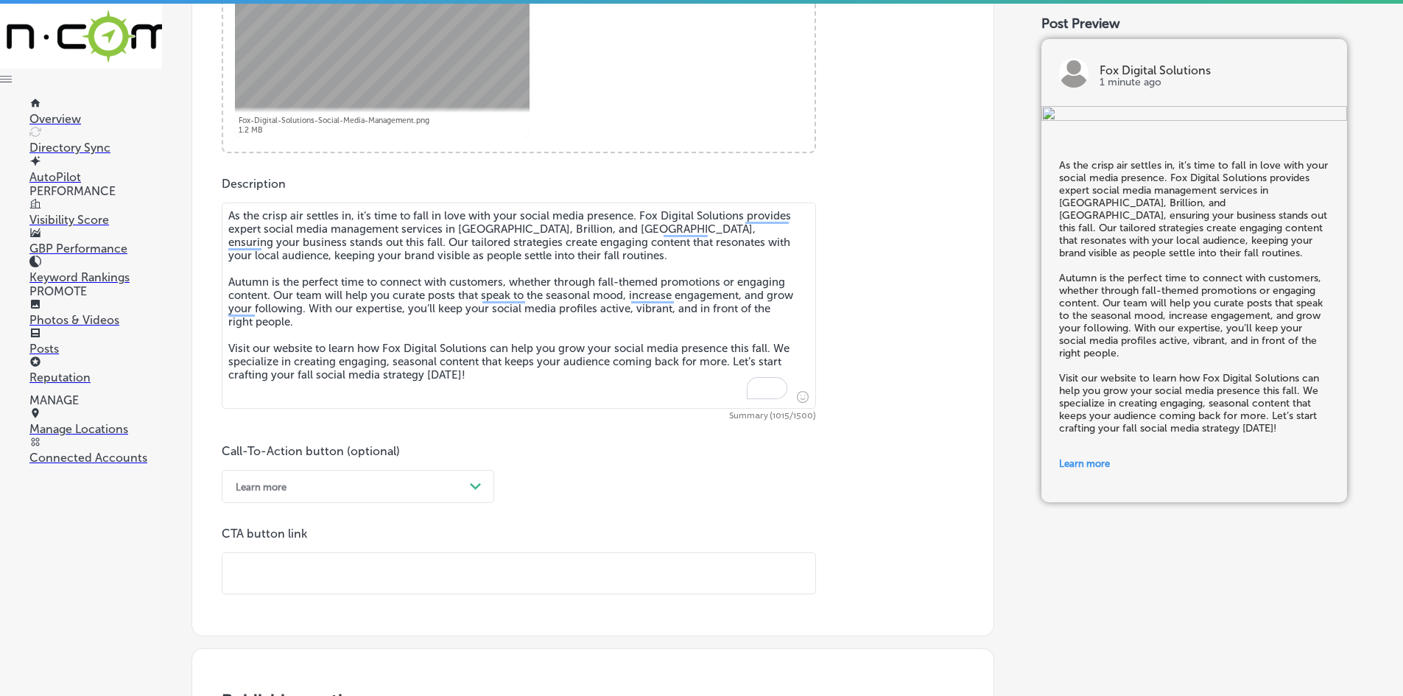
click at [300, 557] on input "text" at bounding box center [518, 573] width 593 height 41
paste input "https://fdsolutions.info/"
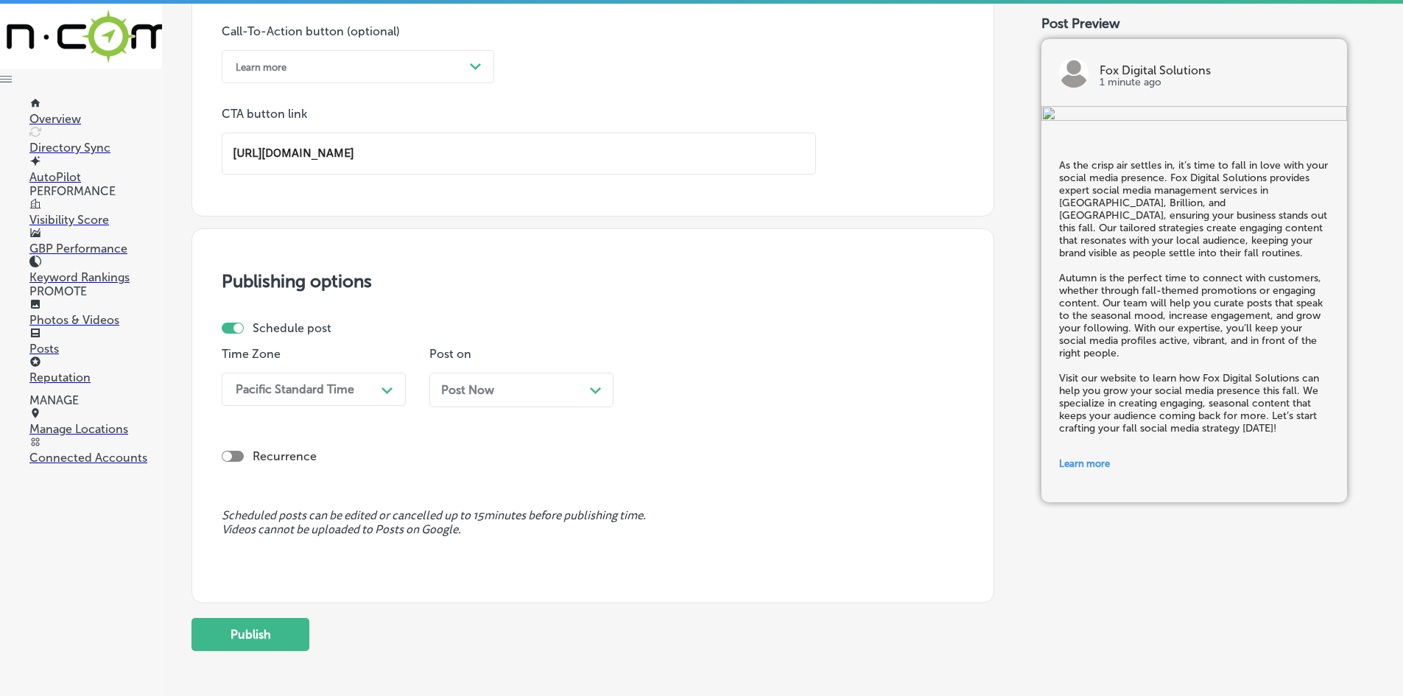
scroll to position [1109, 0]
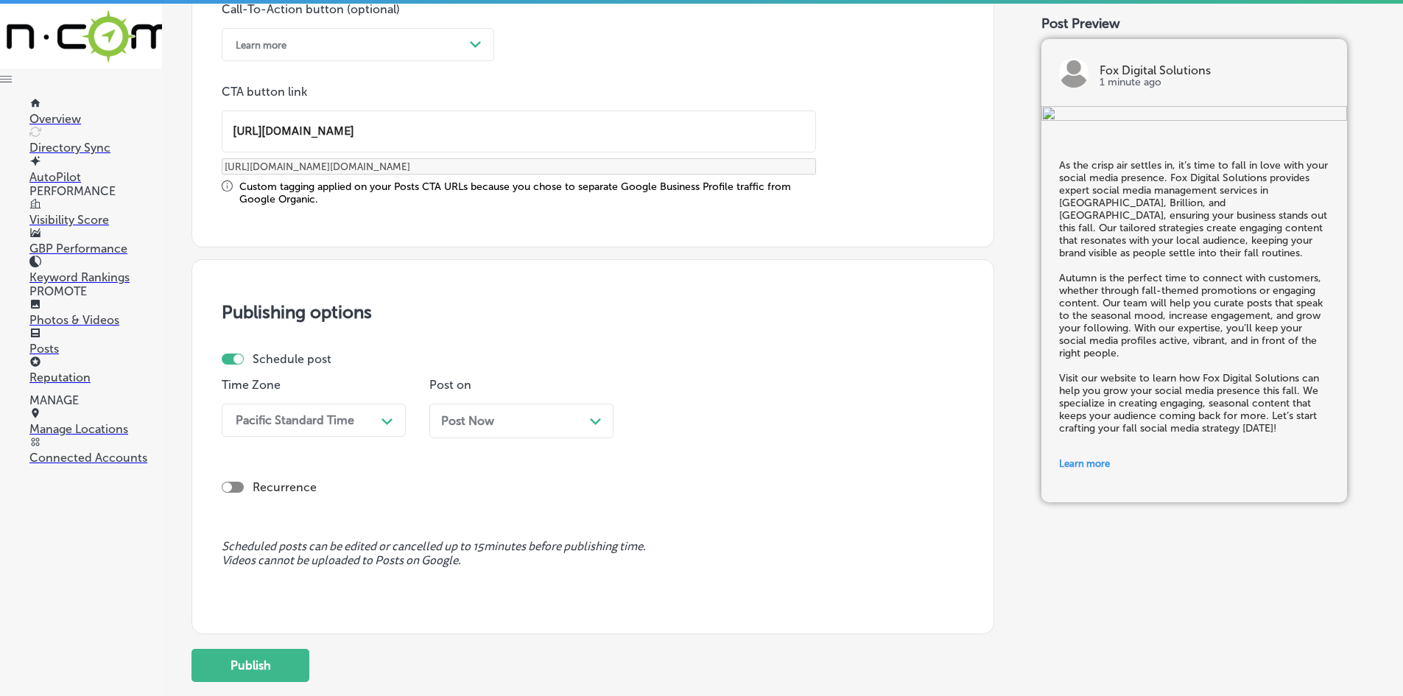
type input "https://fdsolutions.info/"
click at [295, 429] on div "Pacific Standard Time" at bounding box center [301, 420] width 147 height 26
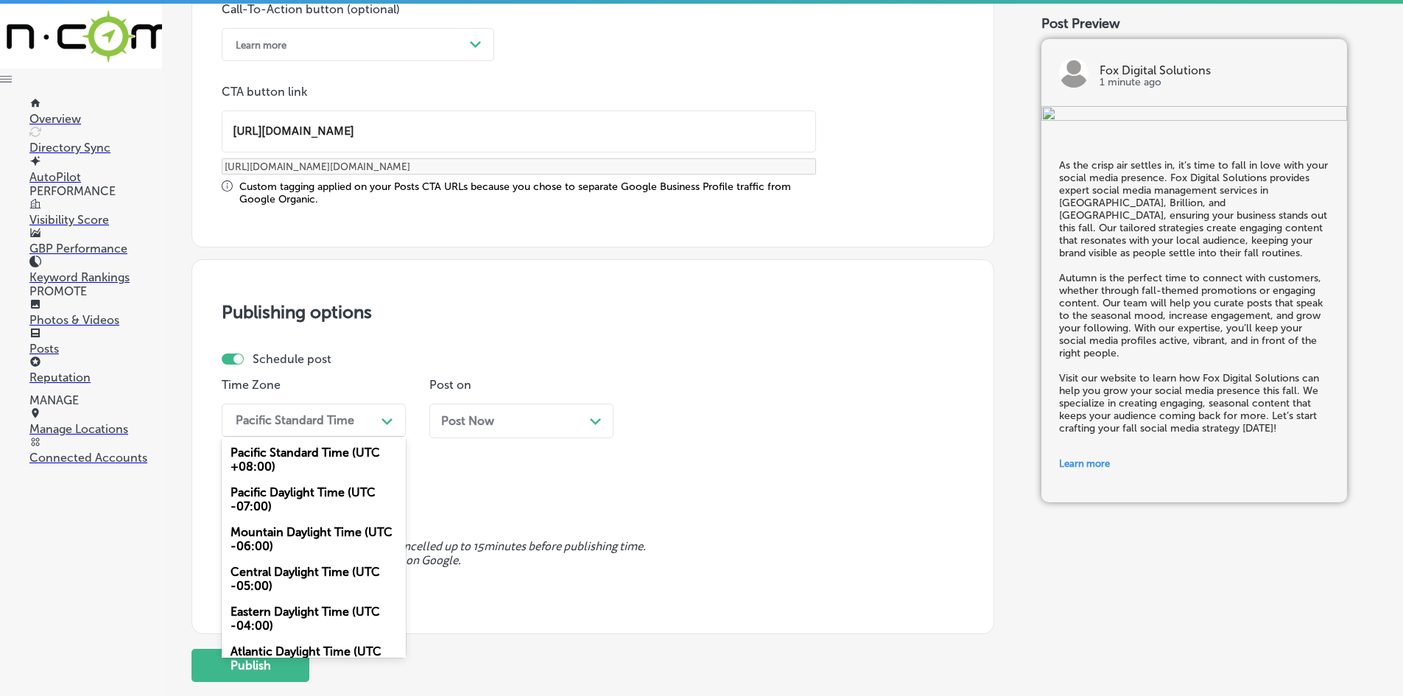
click at [281, 536] on div "Mountain Daylight Time (UTC -06:00)" at bounding box center [314, 539] width 184 height 40
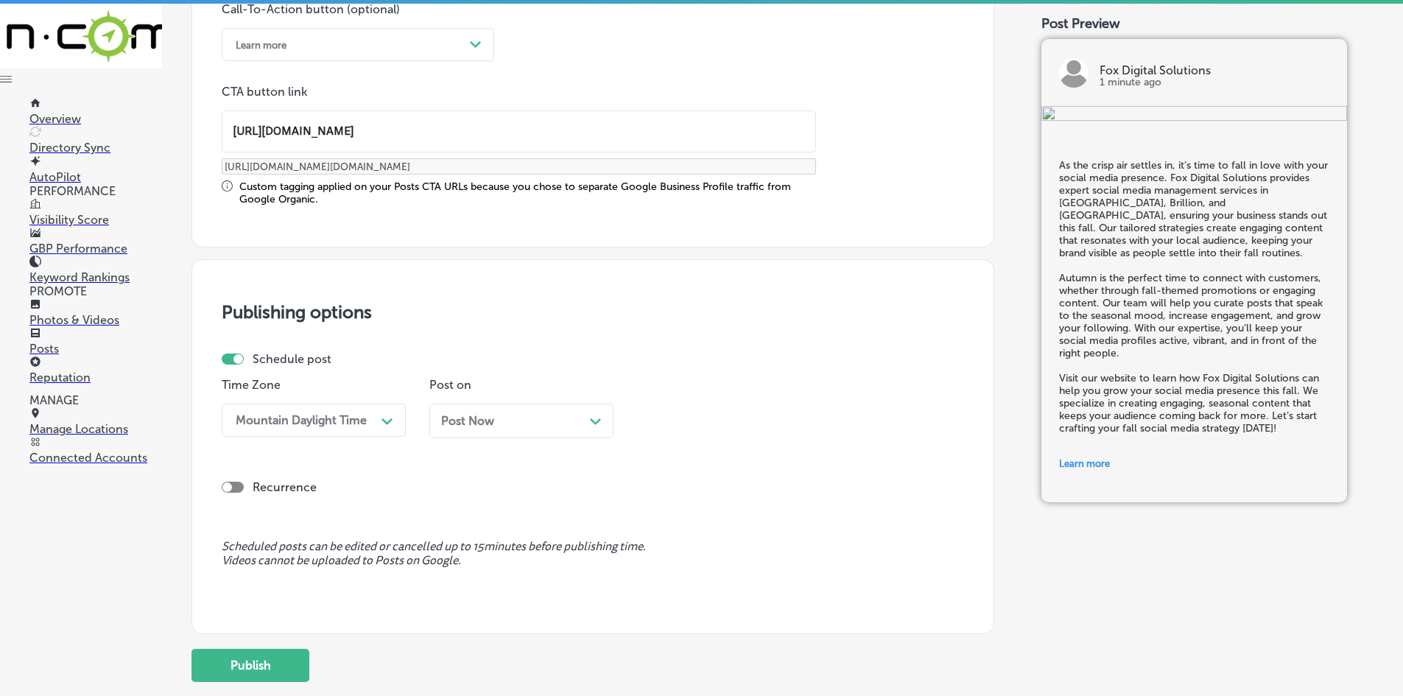
click at [496, 424] on div "Post Now Path Created with Sketch." at bounding box center [521, 421] width 161 height 14
click at [677, 415] on div "01:15 PM" at bounding box center [676, 420] width 50 height 14
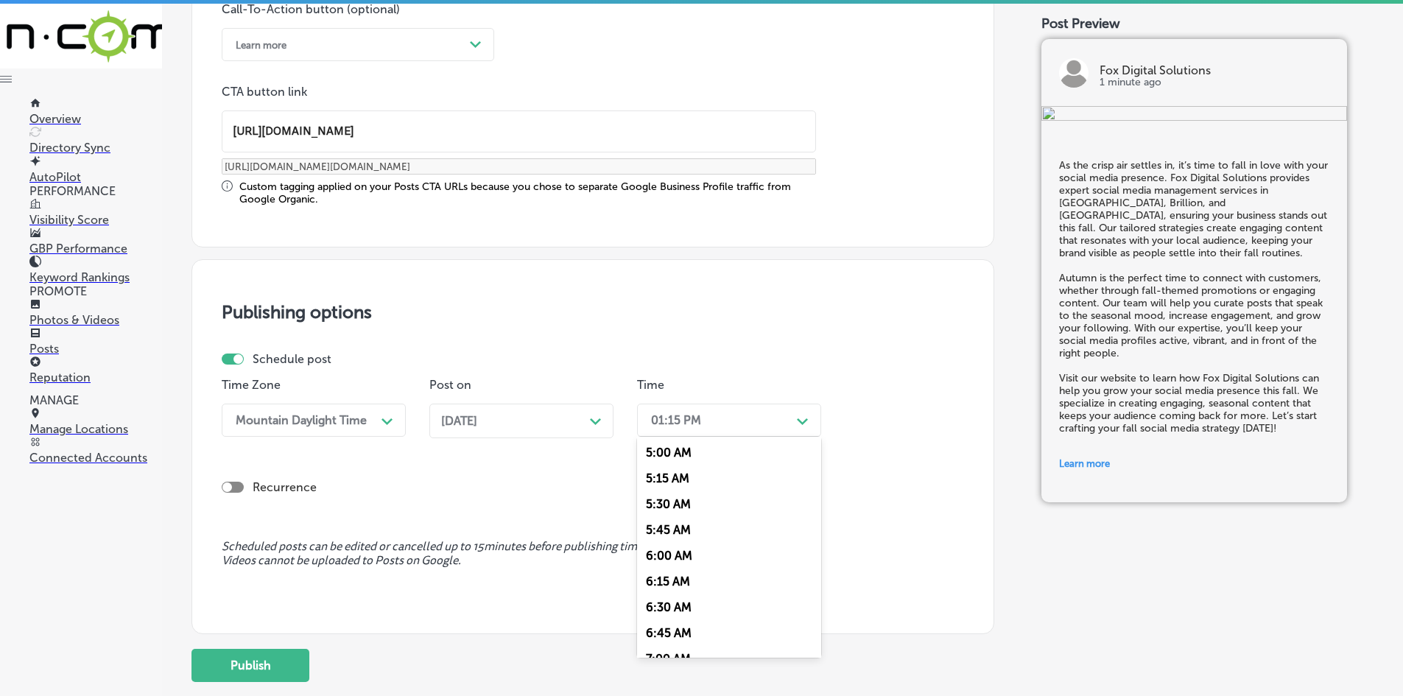
scroll to position [589, 0]
click at [662, 583] on div "7:00 AM" at bounding box center [729, 585] width 184 height 26
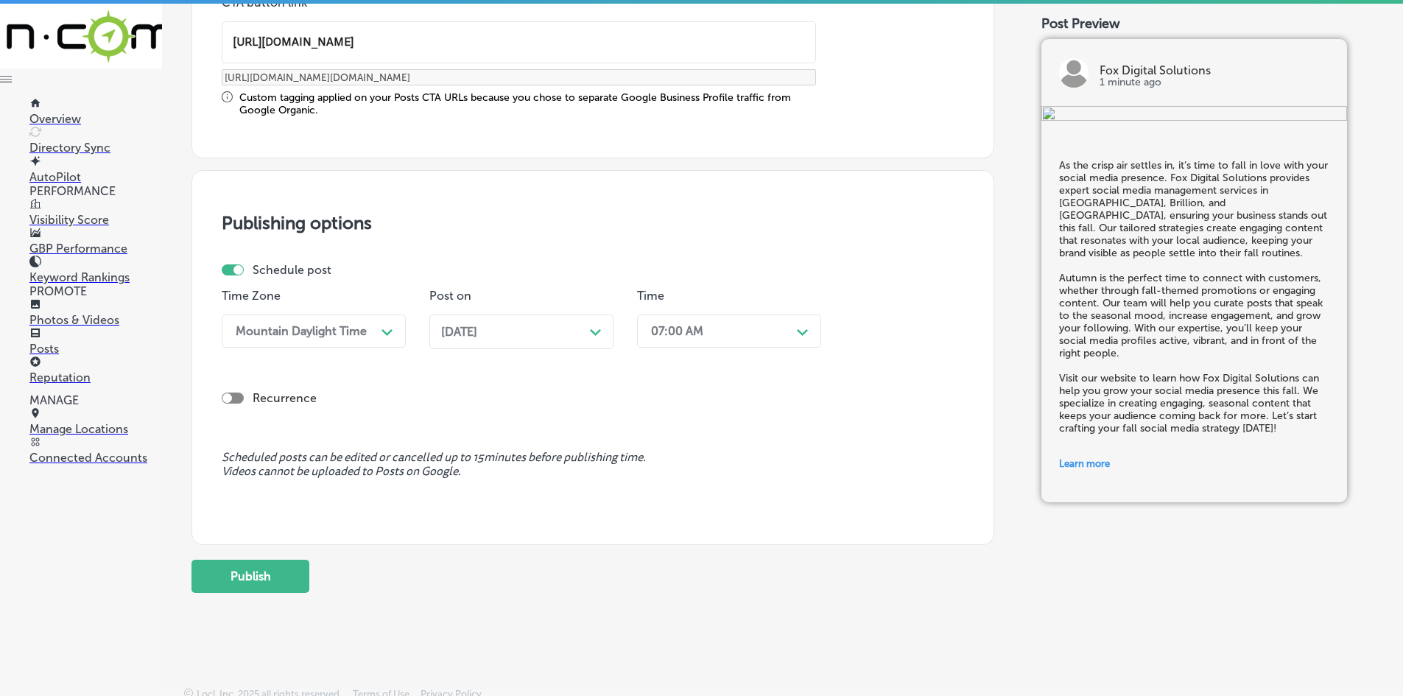
scroll to position [1206, 0]
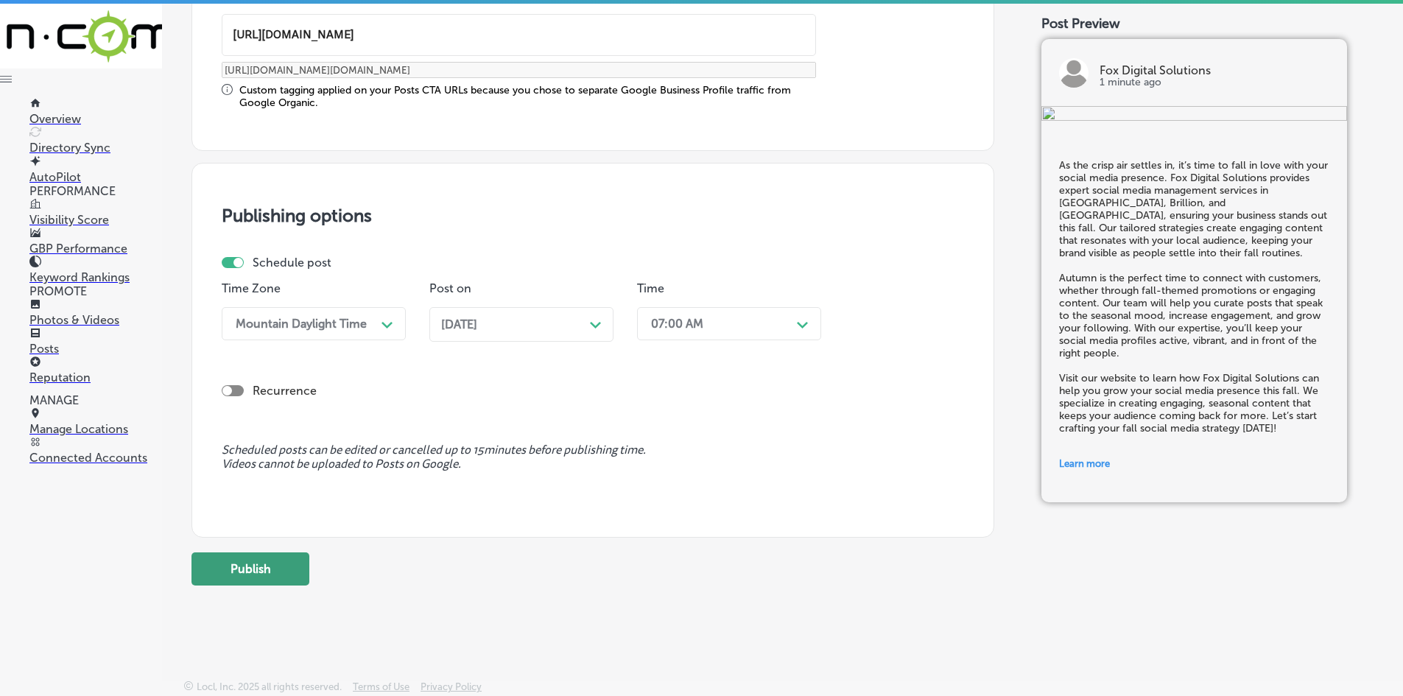
click at [233, 557] on button "Publish" at bounding box center [251, 568] width 118 height 33
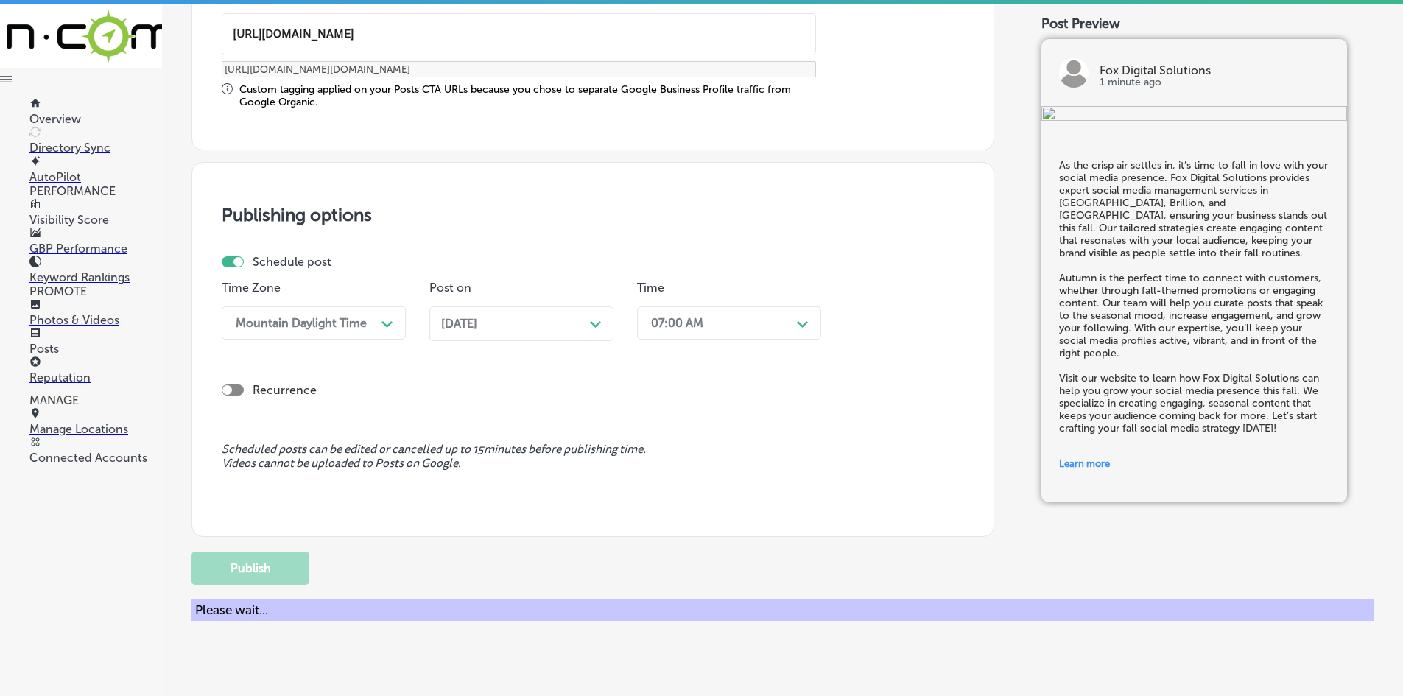
scroll to position [1072, 0]
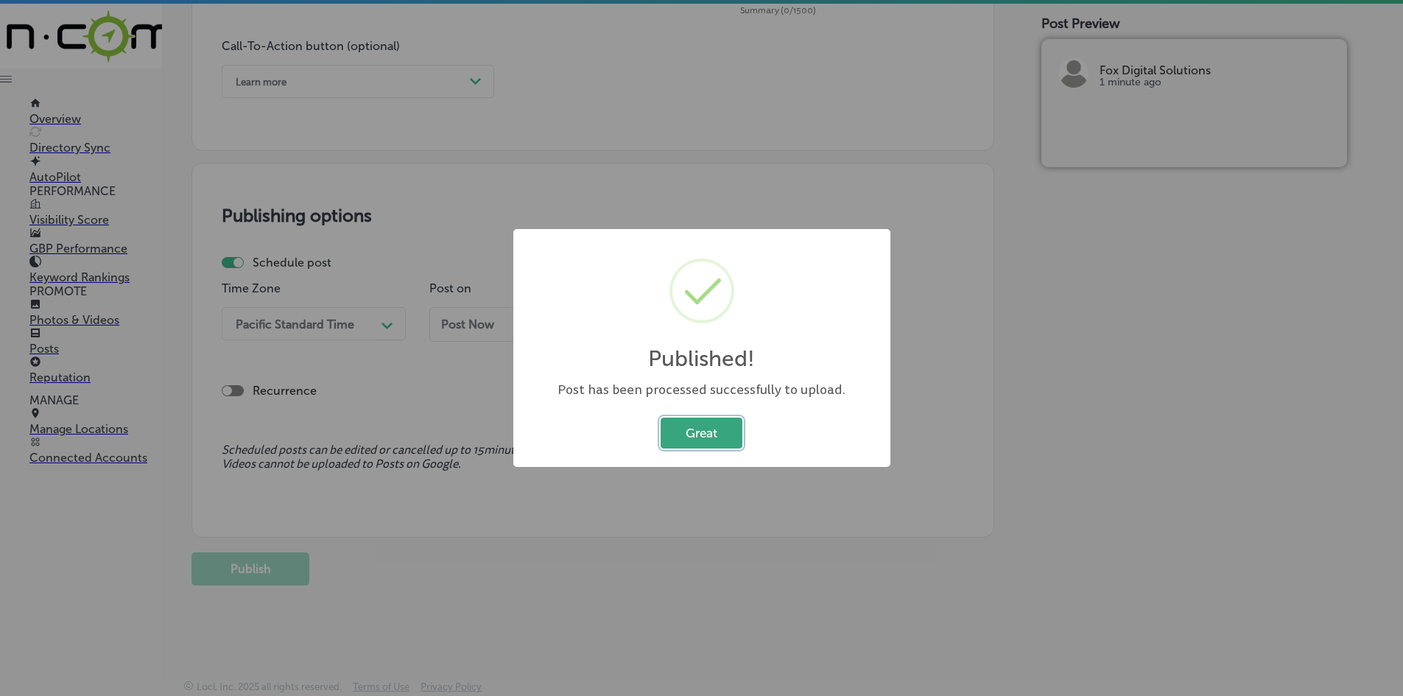
click at [696, 427] on button "Great" at bounding box center [702, 433] width 82 height 30
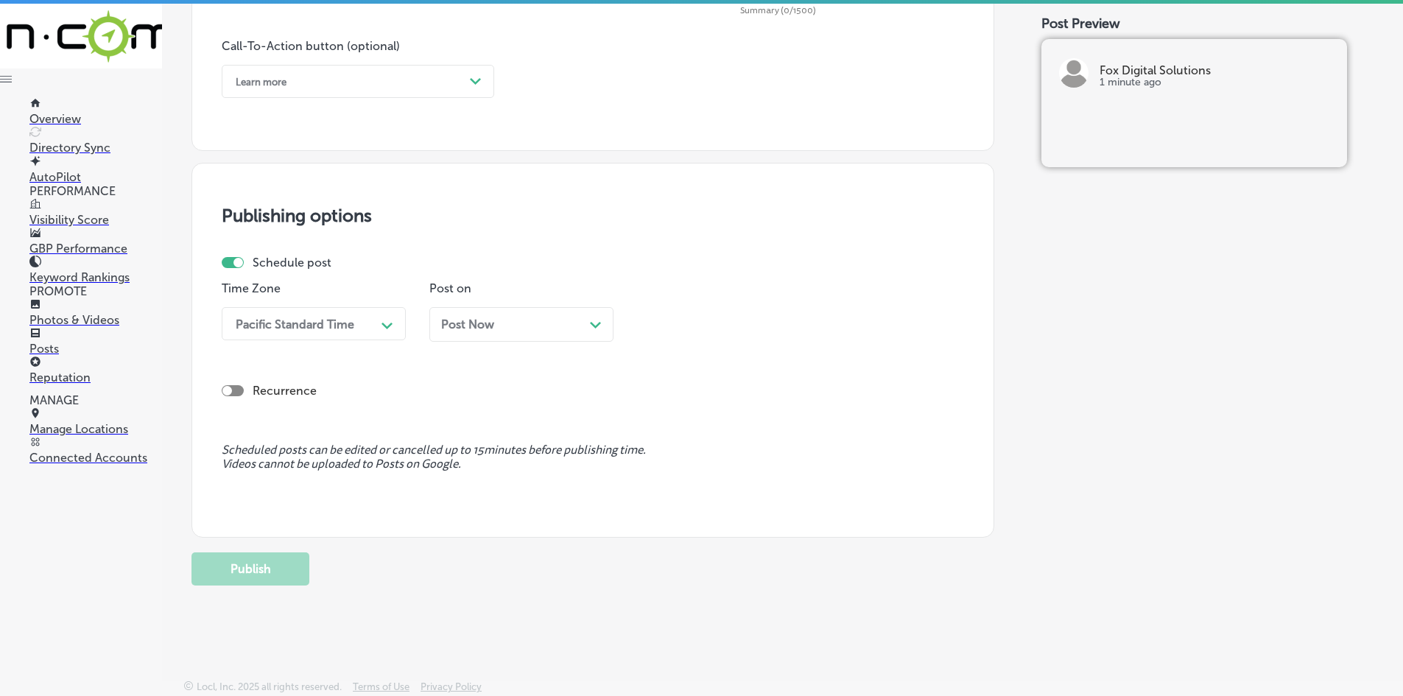
scroll to position [704, 0]
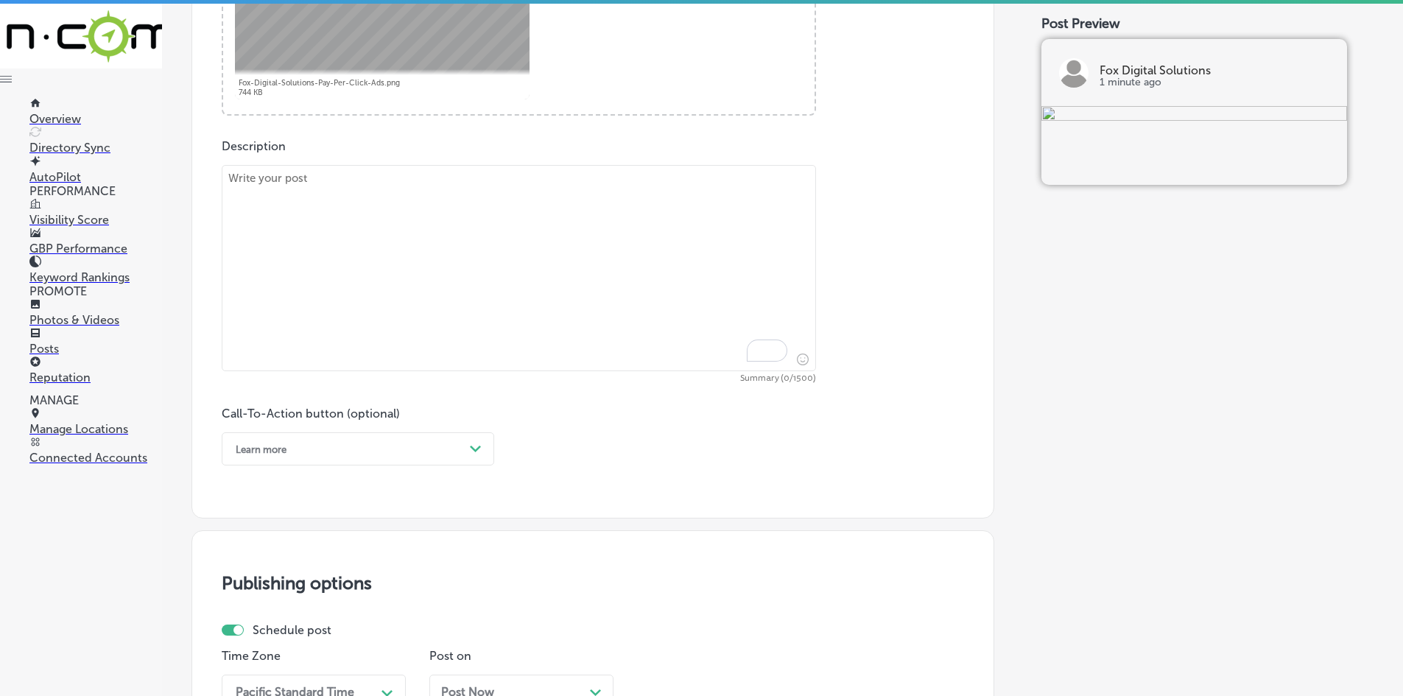
click at [294, 345] on textarea "To enrich screen reader interactions, please activate Accessibility in Grammarl…" at bounding box center [519, 268] width 594 height 206
paste textarea "This fall, give your business the visibility it deserves with Fox Digital Solut…"
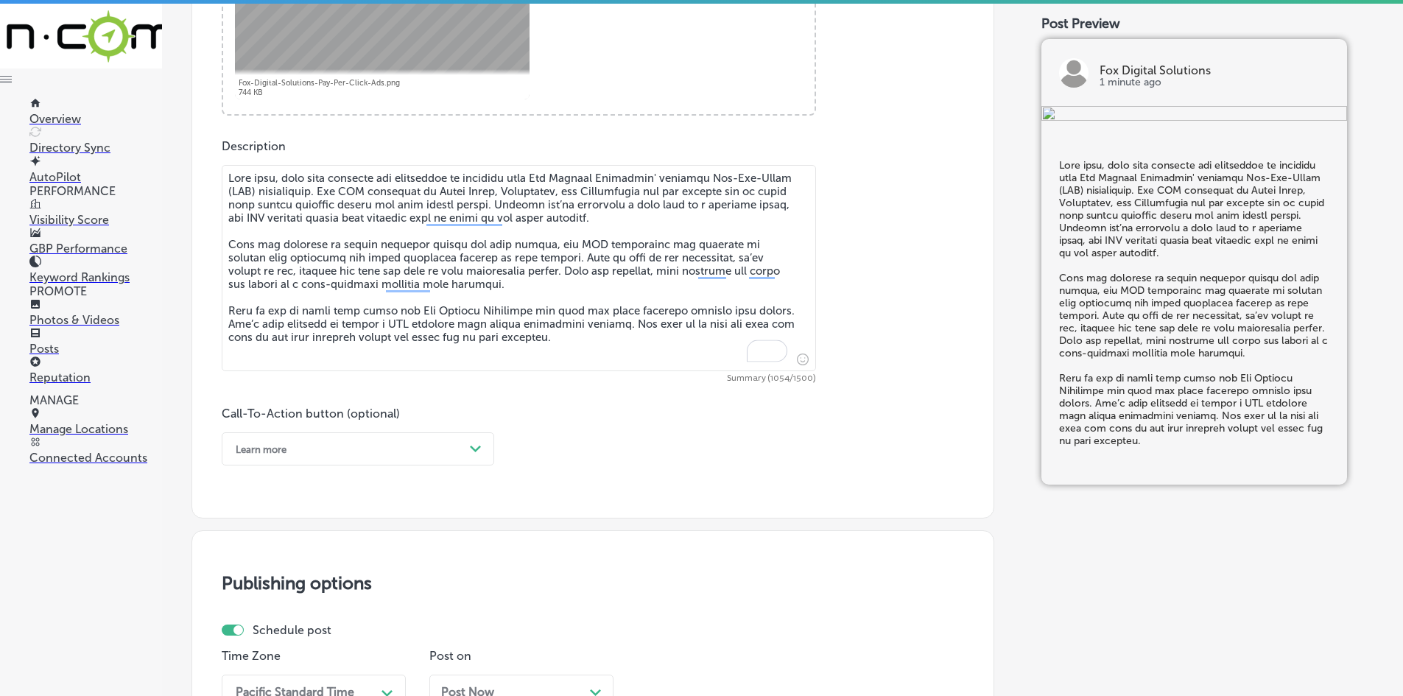
type textarea "This fall, give your business the visibility it deserves with Fox Digital Solut…"
click at [323, 463] on div "Learn more Path Created with Sketch." at bounding box center [358, 448] width 273 height 33
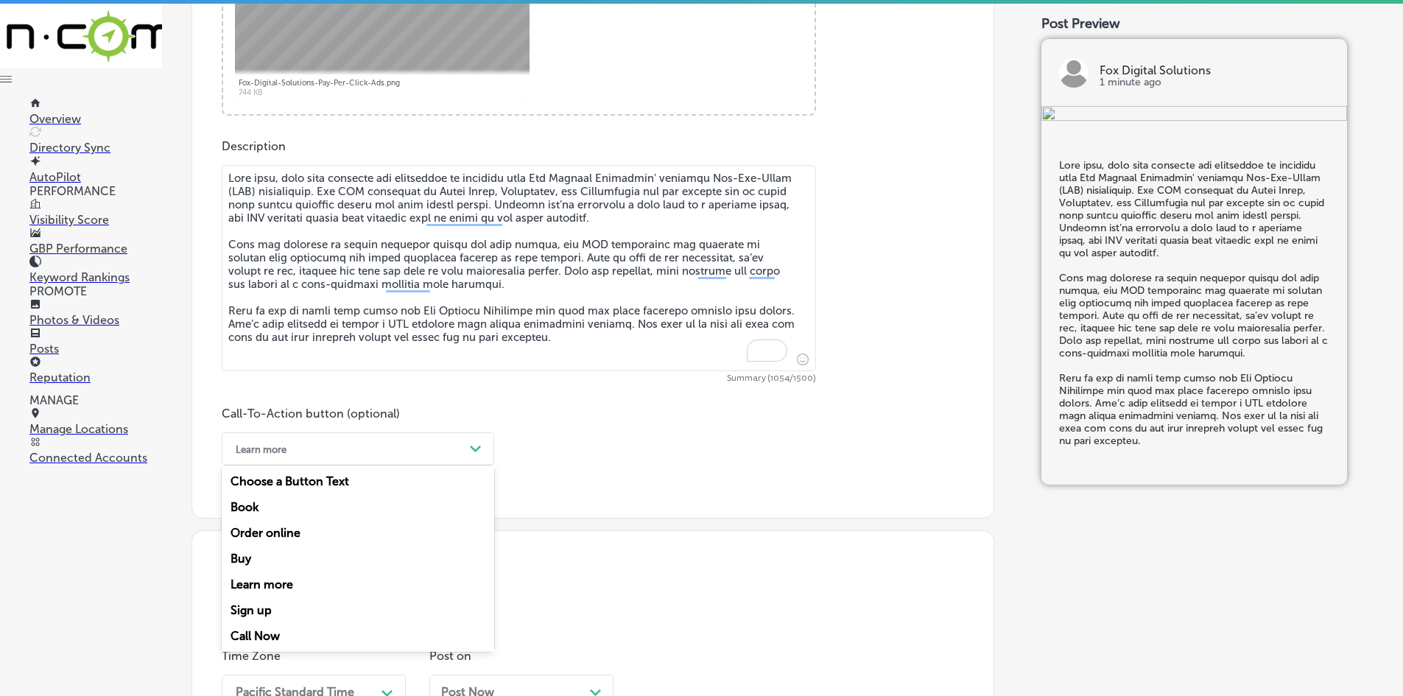
click at [275, 642] on div "Call Now" at bounding box center [358, 636] width 273 height 26
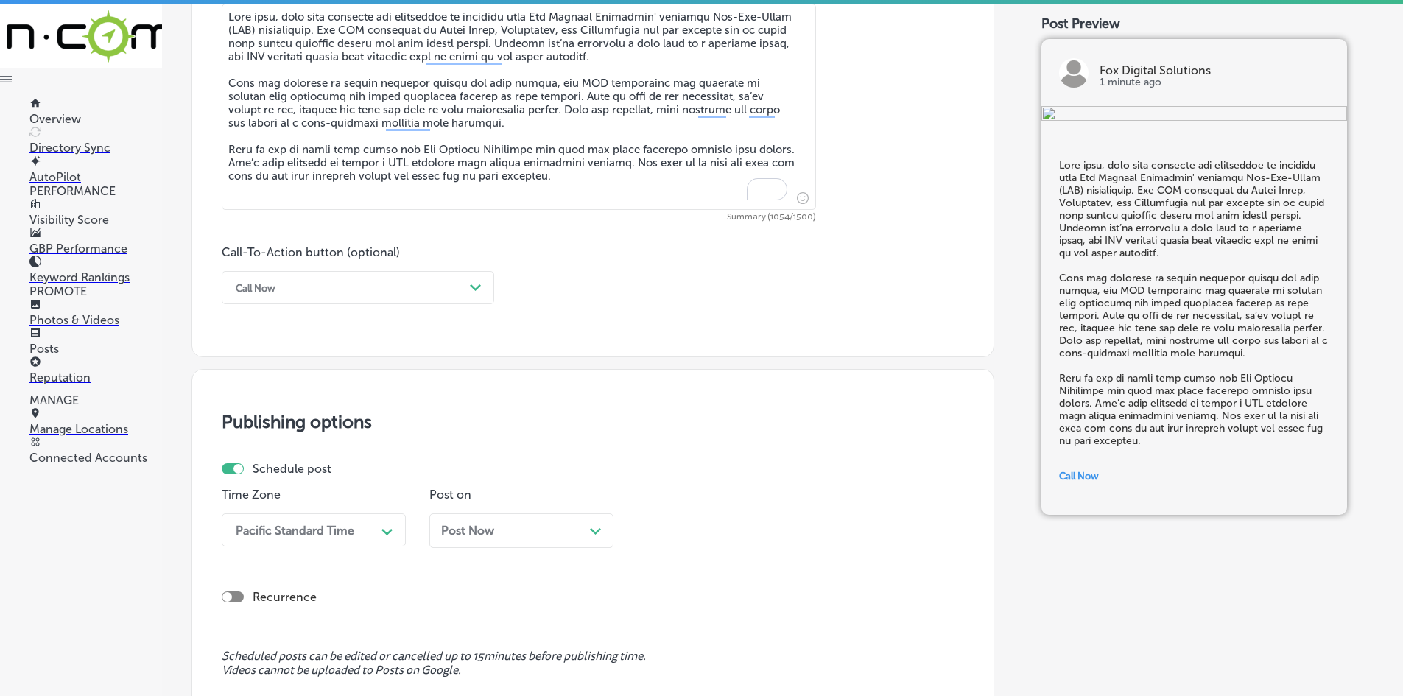
scroll to position [1072, 0]
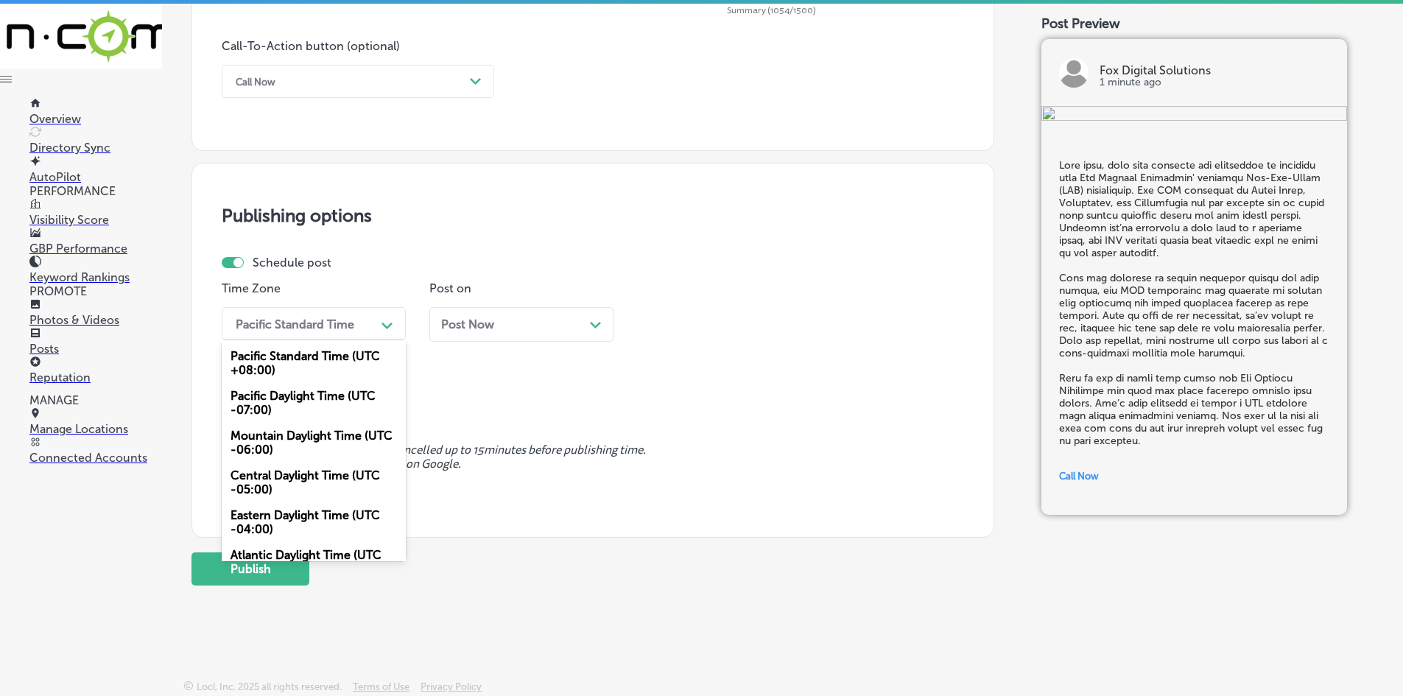
click at [312, 328] on div "Pacific Standard Time" at bounding box center [295, 324] width 119 height 14
click at [295, 430] on div "Mountain Daylight Time (UTC -06:00)" at bounding box center [314, 443] width 184 height 40
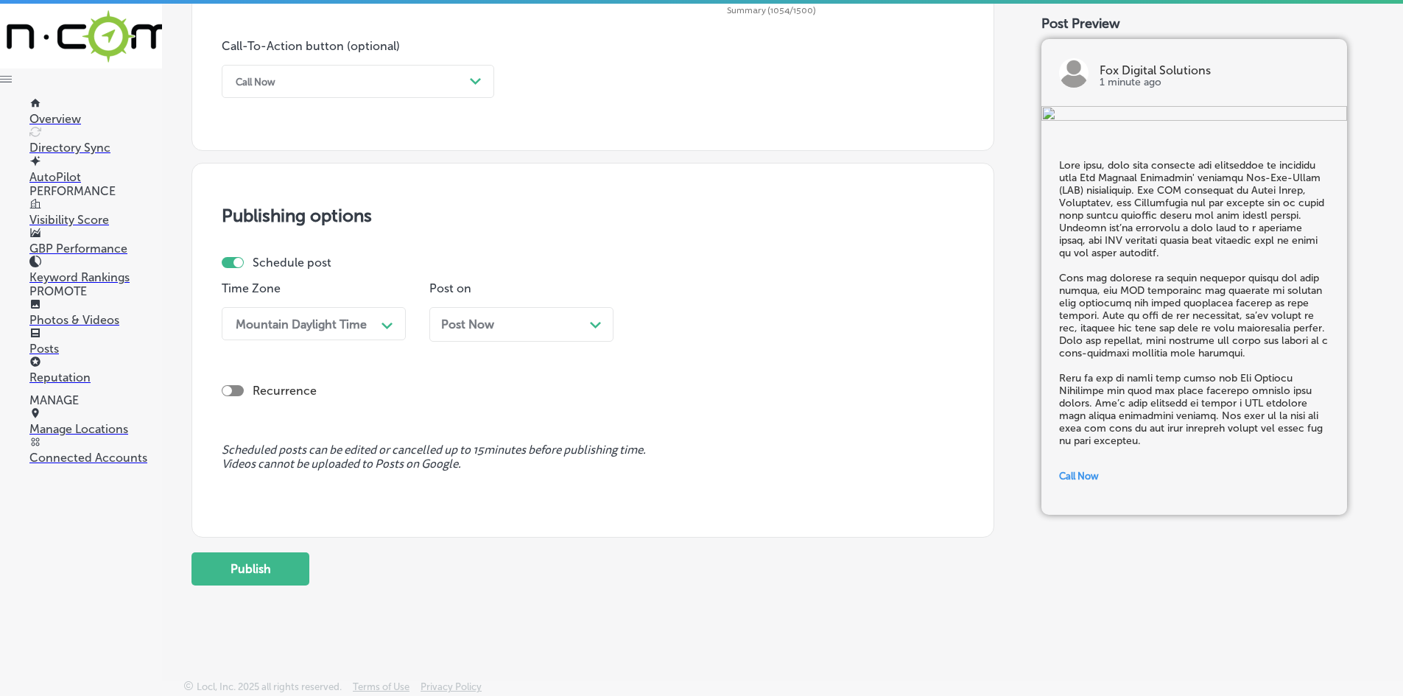
click at [437, 320] on div "Post Now Path Created with Sketch." at bounding box center [521, 324] width 184 height 35
click at [689, 318] on div "01:15 PM" at bounding box center [676, 324] width 50 height 14
click at [681, 484] on div "7:00 AM" at bounding box center [729, 489] width 184 height 26
click at [278, 570] on button "Publish" at bounding box center [251, 568] width 118 height 33
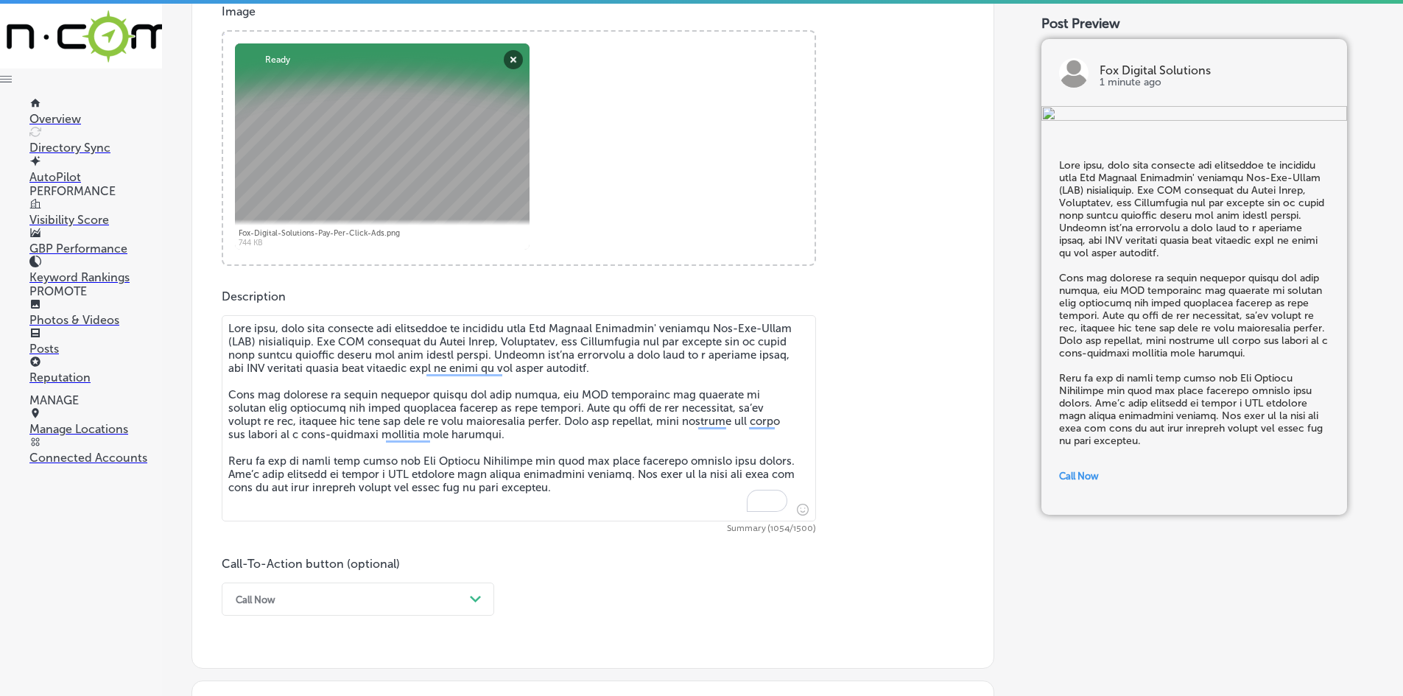
scroll to position [262, 0]
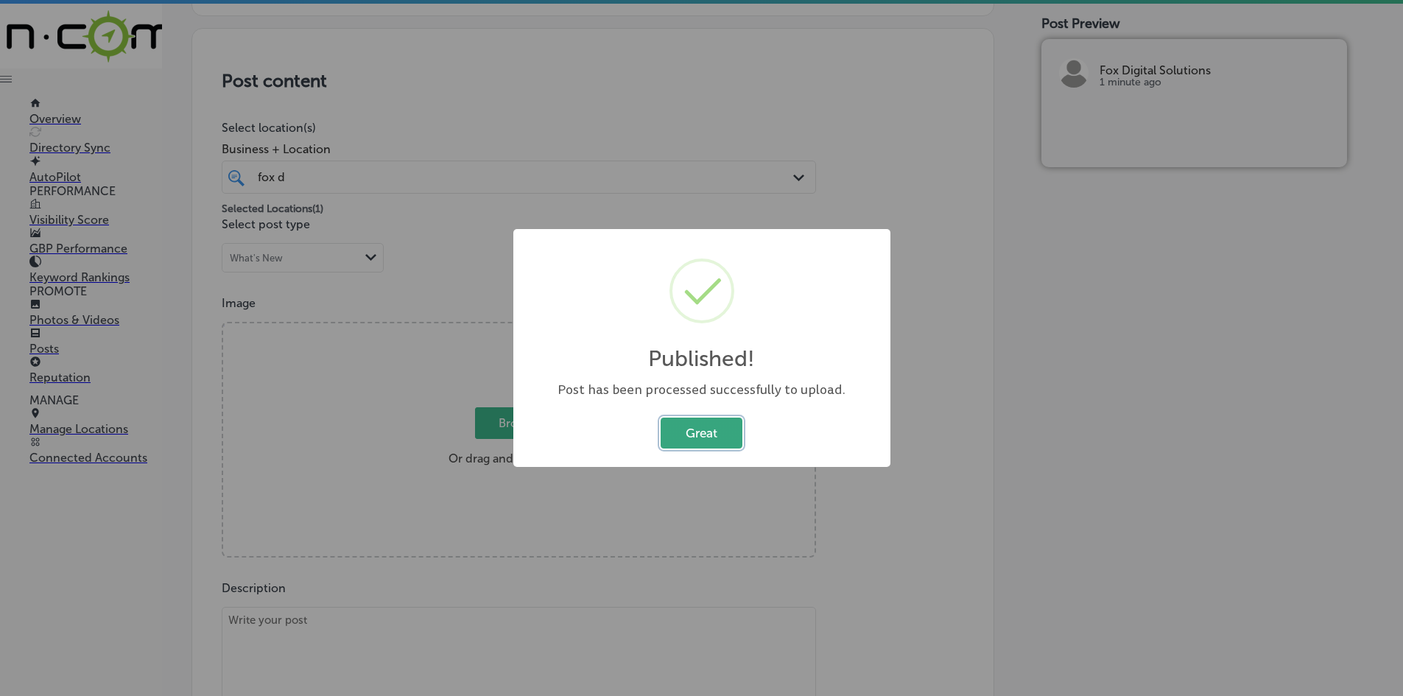
click at [670, 422] on button "Great" at bounding box center [702, 433] width 82 height 30
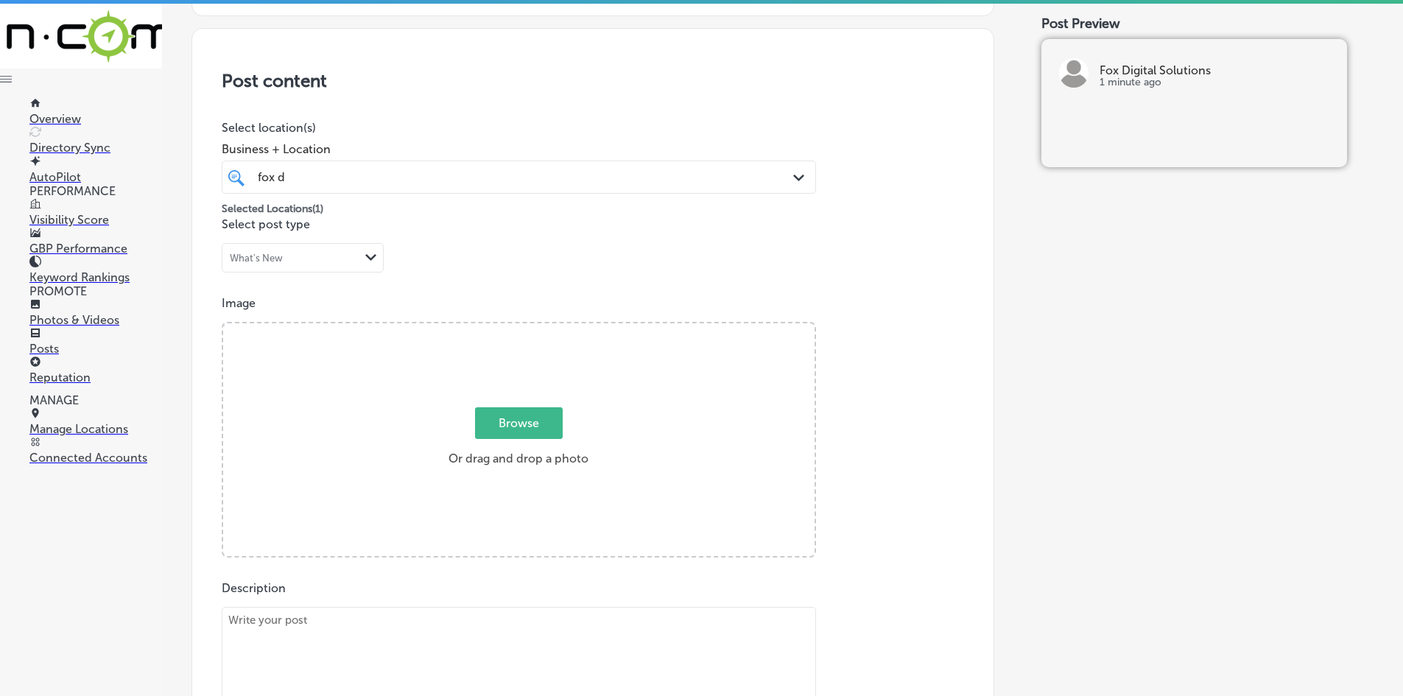
click at [1041, 412] on div "Post Preview Fox Digital Solutions 1 minute ago" at bounding box center [1207, 613] width 332 height 1563
click at [76, 343] on link "Posts" at bounding box center [95, 342] width 133 height 28
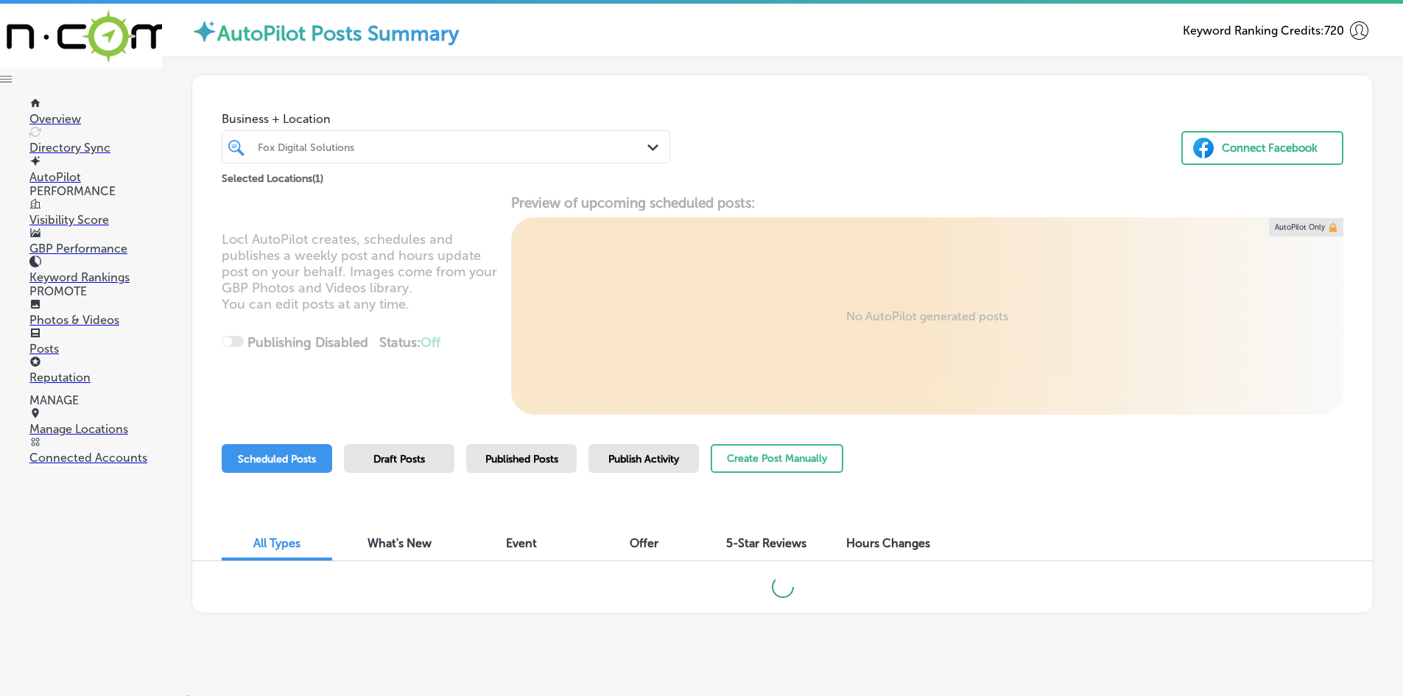
click at [412, 161] on div "Fox Digital Solutions Path Created with Sketch." at bounding box center [446, 146] width 449 height 33
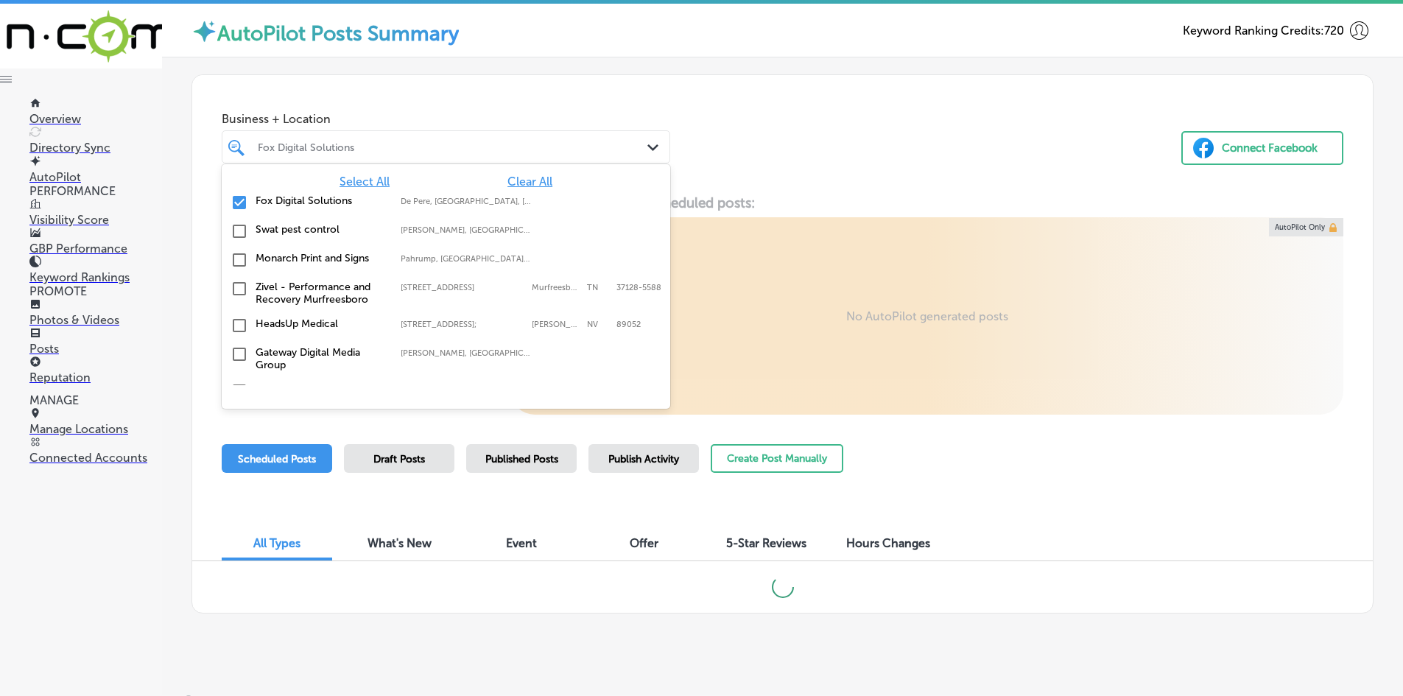
click at [509, 178] on span "Clear All" at bounding box center [529, 182] width 45 height 14
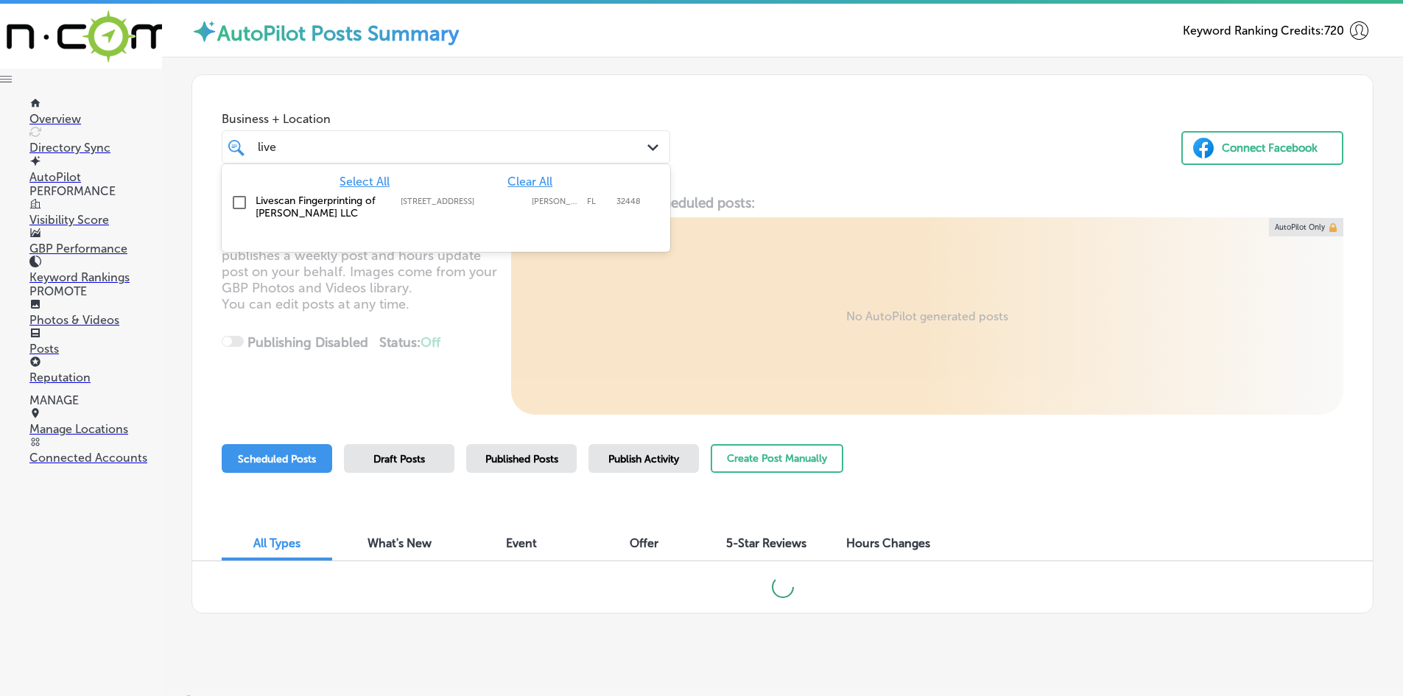
click at [438, 204] on label "[STREET_ADDRESS]" at bounding box center [463, 202] width 124 height 10
type input "live"
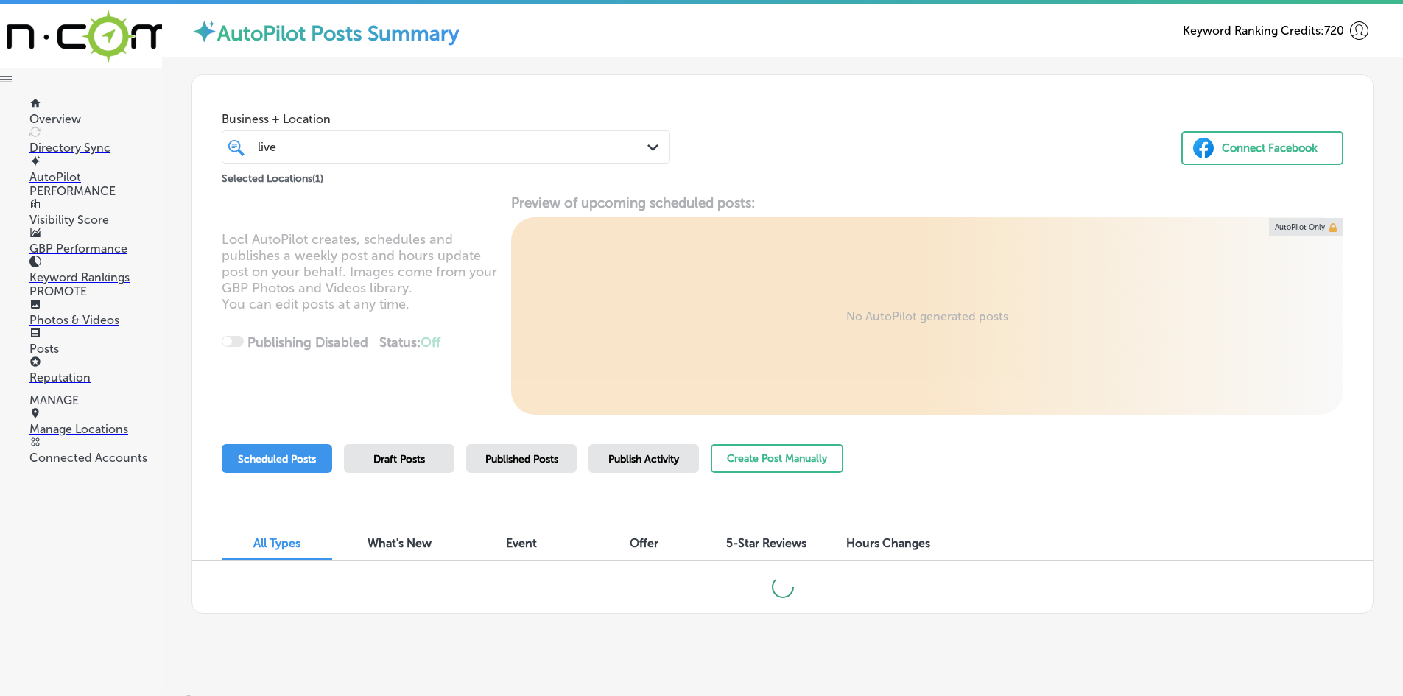
click at [885, 136] on div "Business + Location live live Path Created with Sketch. Selected Locations ( 1 …" at bounding box center [782, 131] width 1181 height 112
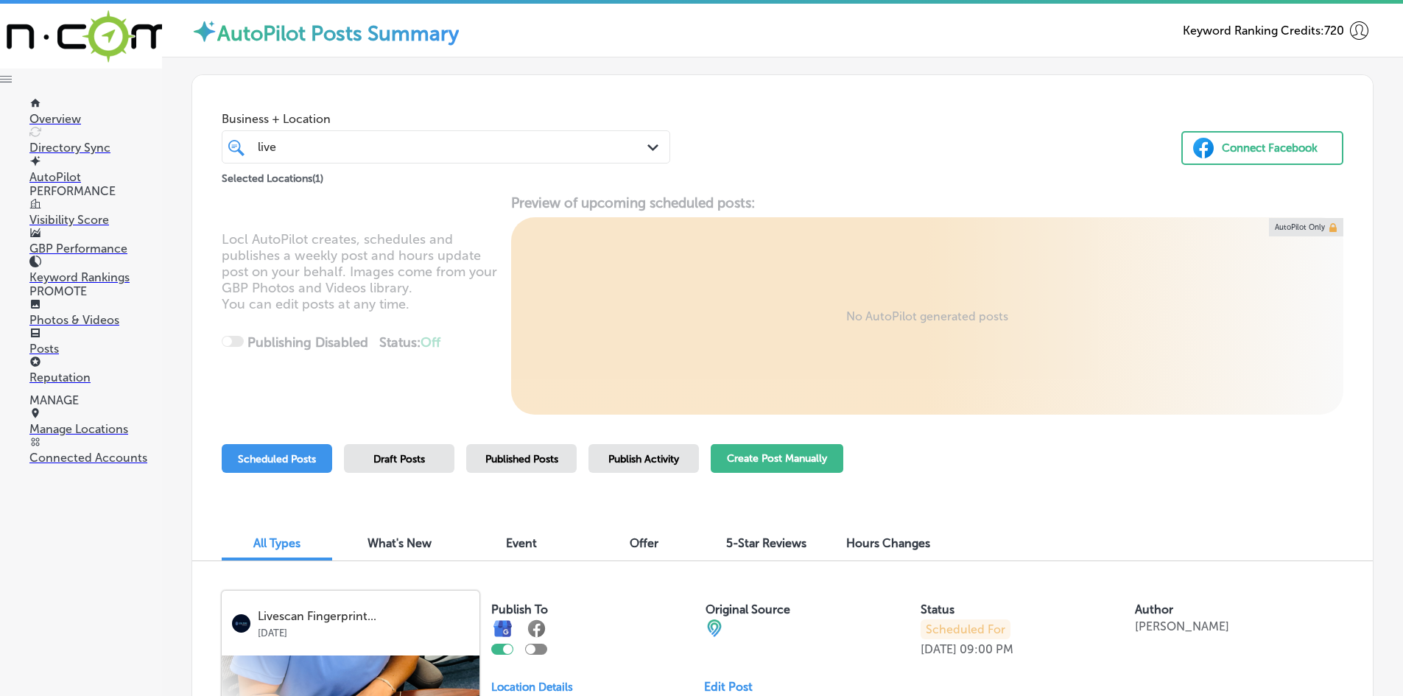
click at [748, 460] on button "Create Post Manually" at bounding box center [777, 458] width 133 height 29
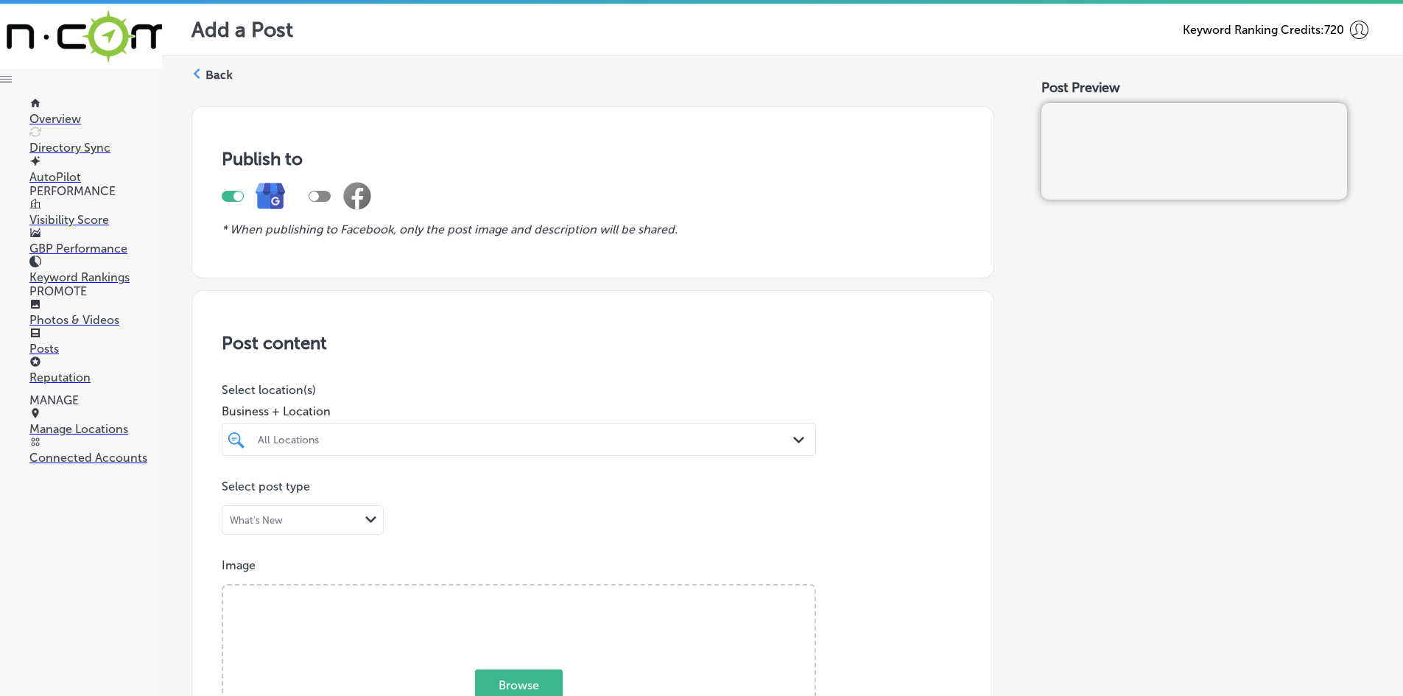
click at [333, 428] on div "All Locations Path Created with Sketch." at bounding box center [519, 439] width 594 height 33
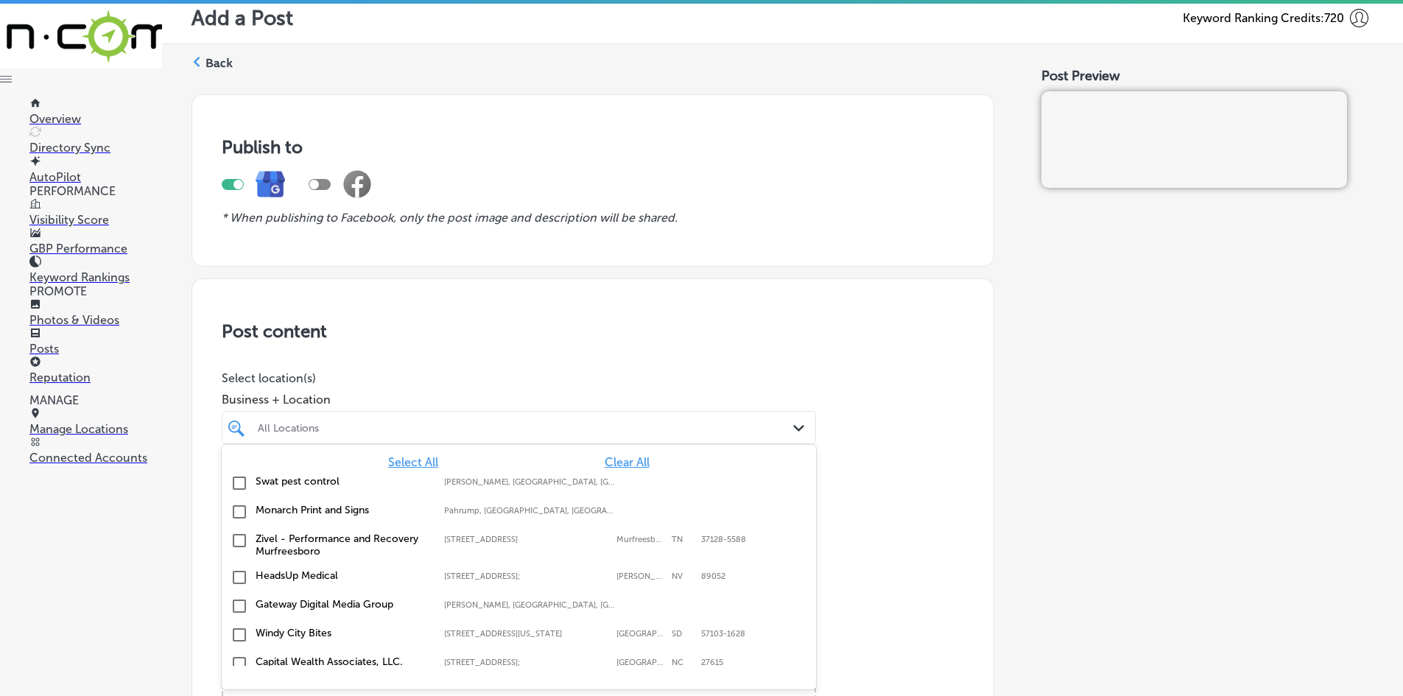
scroll to position [12, 0]
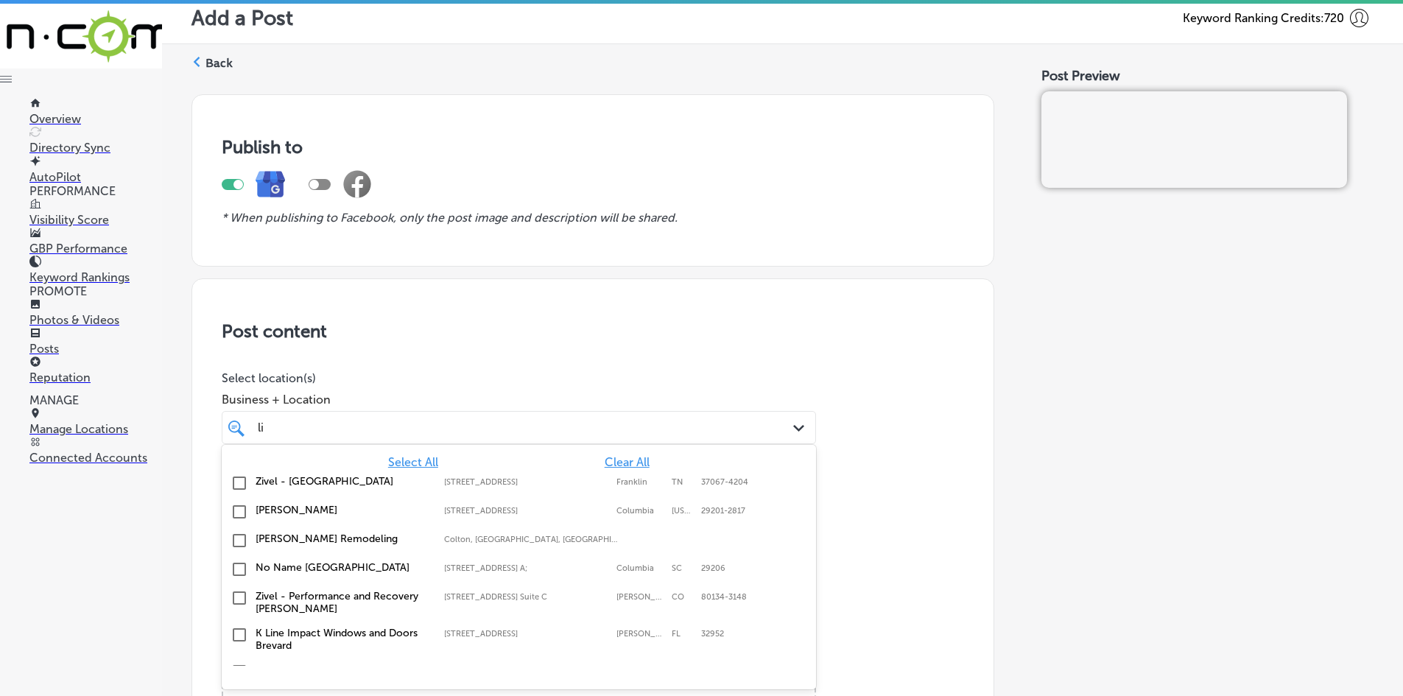
click at [633, 470] on div "Zivel - Franklin Cool Springs 790 Jordan Rd, Suite 107, Franklin, TN, 37067-420…" at bounding box center [519, 483] width 594 height 29
click at [593, 474] on div "Zivel - Franklin Cool Springs 790 Jordan Rd, Suite 107, Franklin, TN, 37067-420…" at bounding box center [519, 483] width 583 height 23
click at [605, 465] on span "Clear All" at bounding box center [627, 462] width 45 height 14
click at [605, 462] on span "Clear All" at bounding box center [627, 462] width 45 height 14
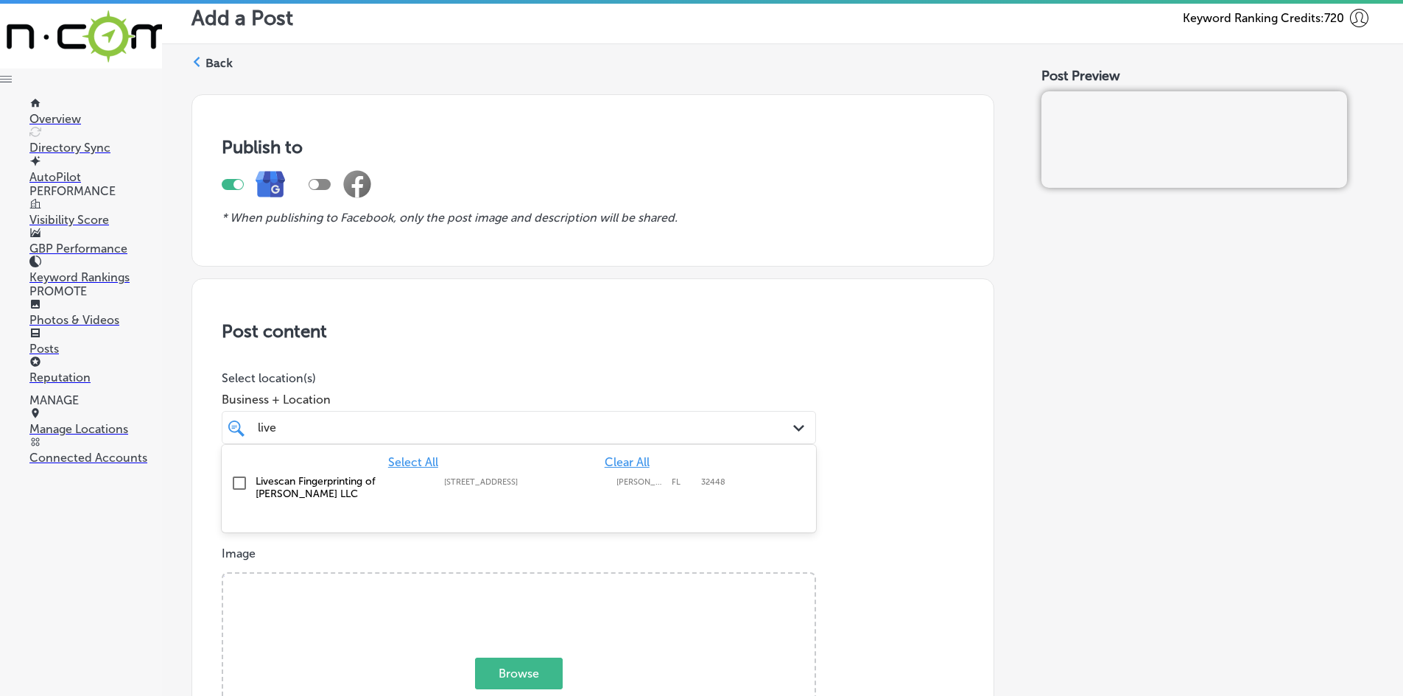
click at [394, 493] on label "Livescan Fingerprinting of [PERSON_NAME] LLC" at bounding box center [343, 487] width 174 height 25
type input "live"
click at [496, 395] on span "Business + Location" at bounding box center [519, 400] width 594 height 14
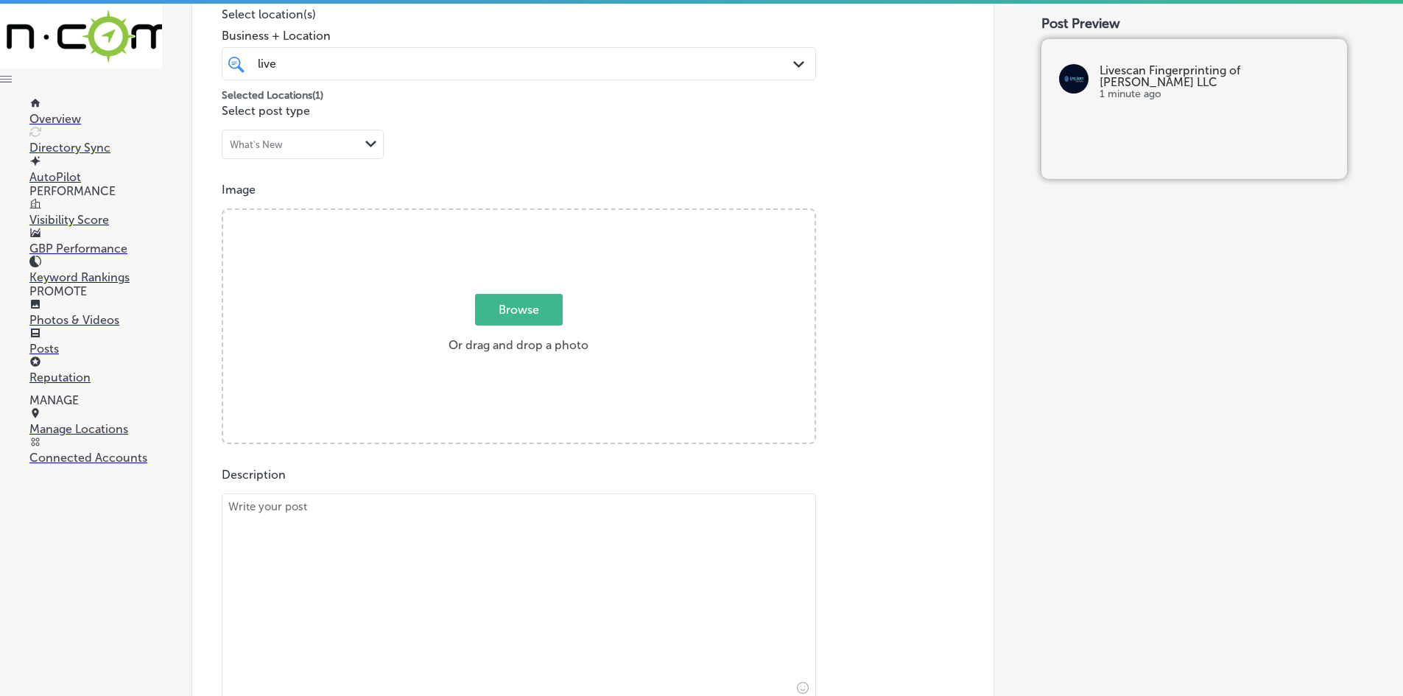
scroll to position [380, 0]
click at [317, 516] on textarea at bounding box center [519, 592] width 594 height 206
paste textarea "When it comes to getting fingerprinted for your employment or professional lice…"
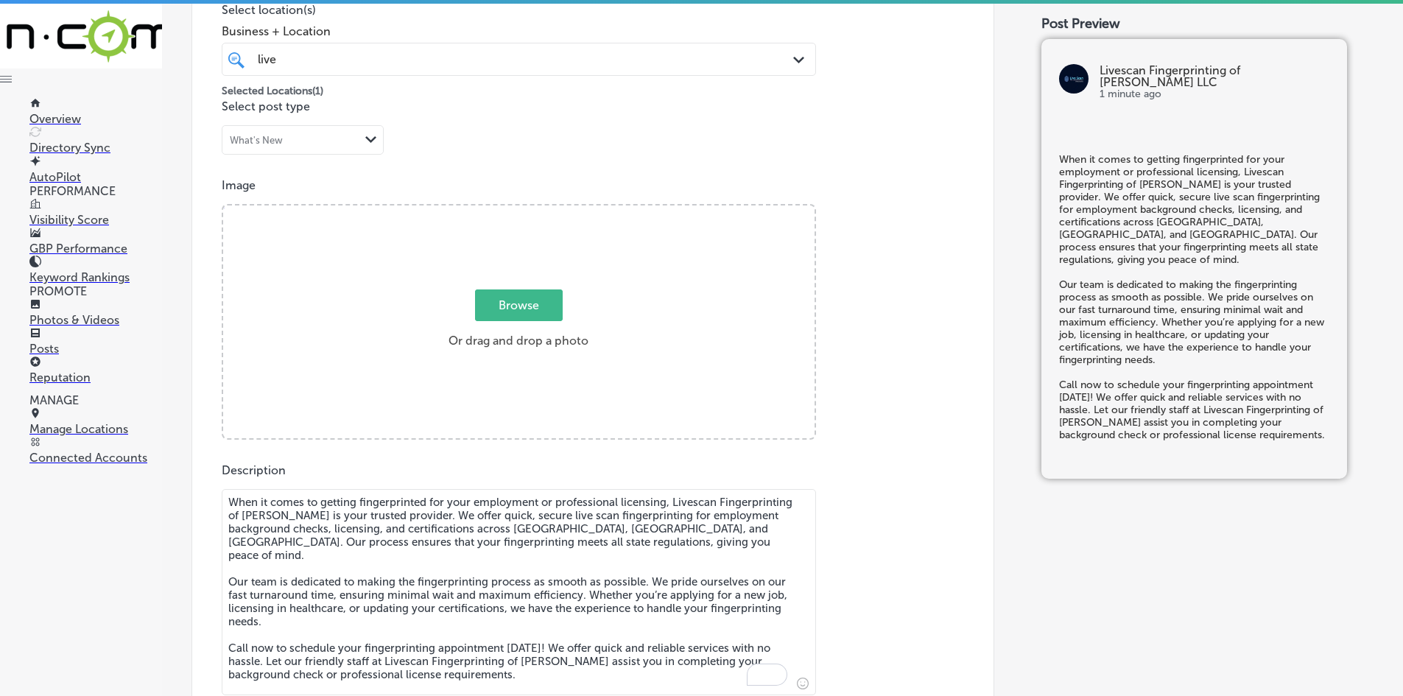
type textarea "When it comes to getting fingerprinted for your employment or professional lice…"
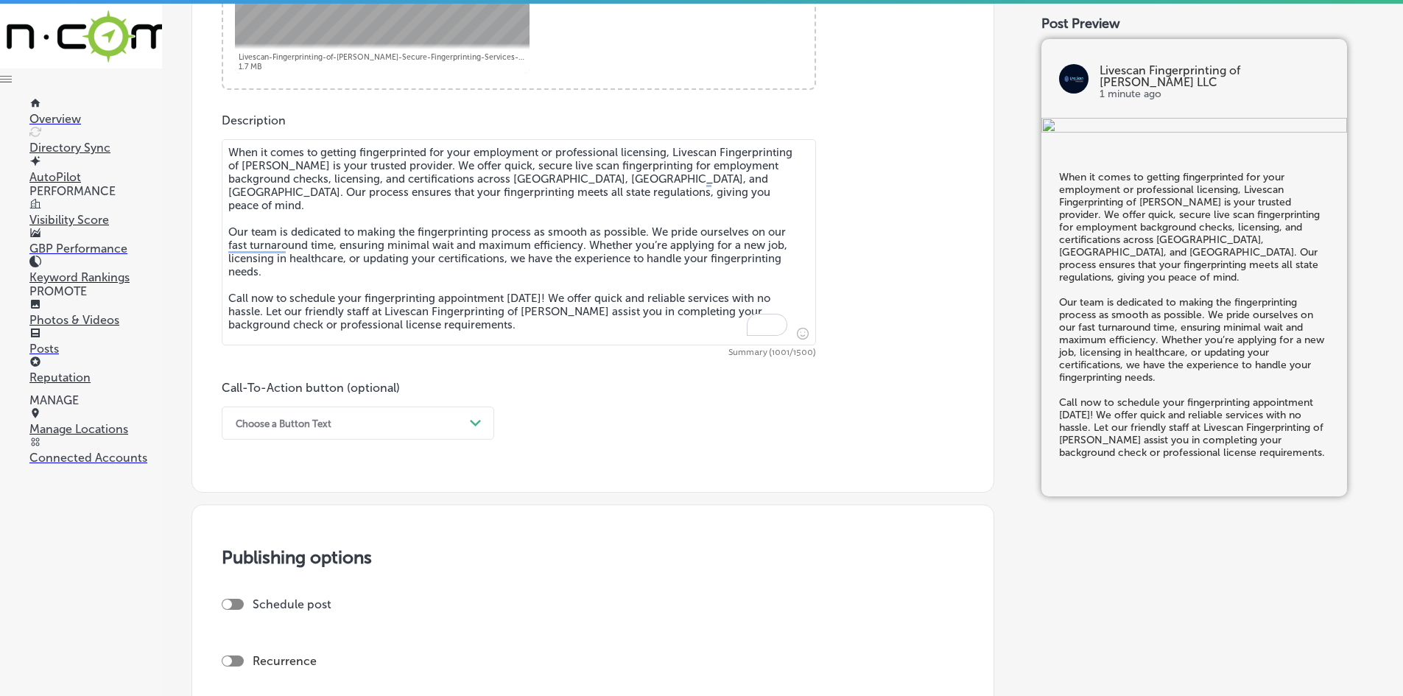
scroll to position [748, 0]
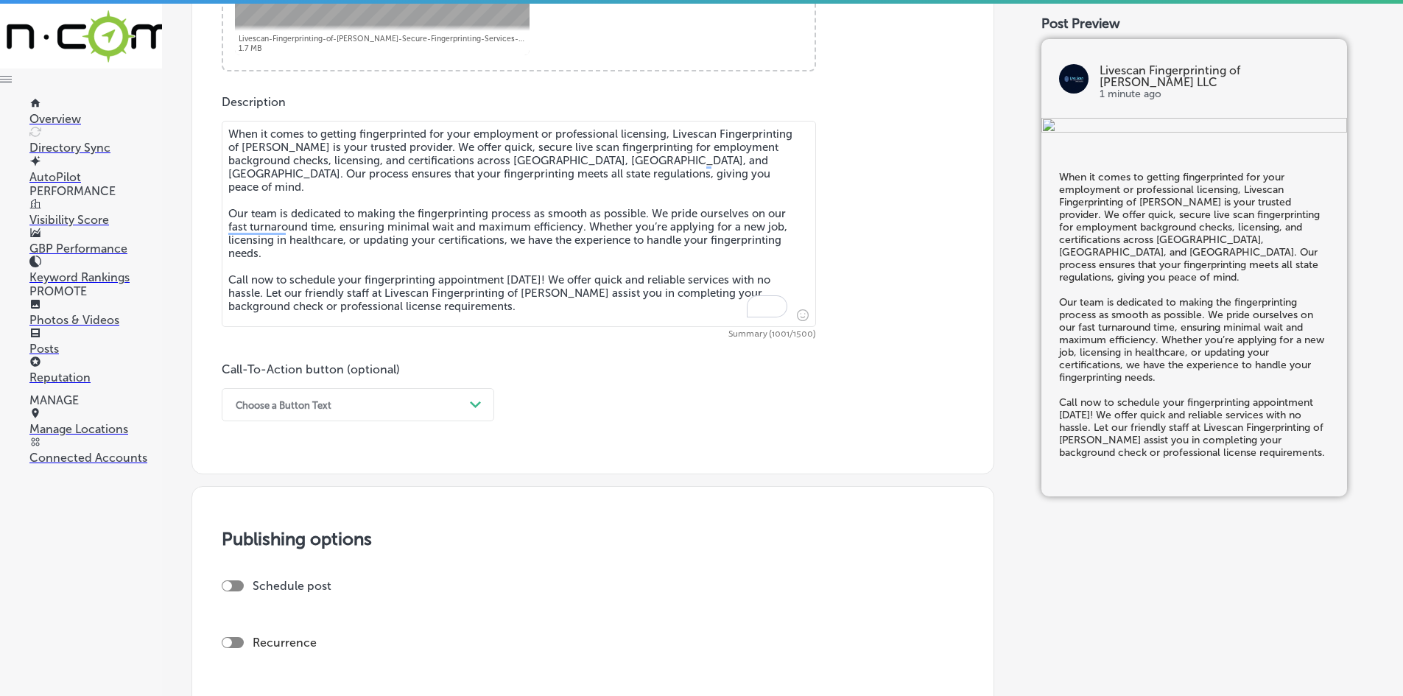
click at [309, 412] on div "Choose a Button Text" at bounding box center [346, 404] width 236 height 23
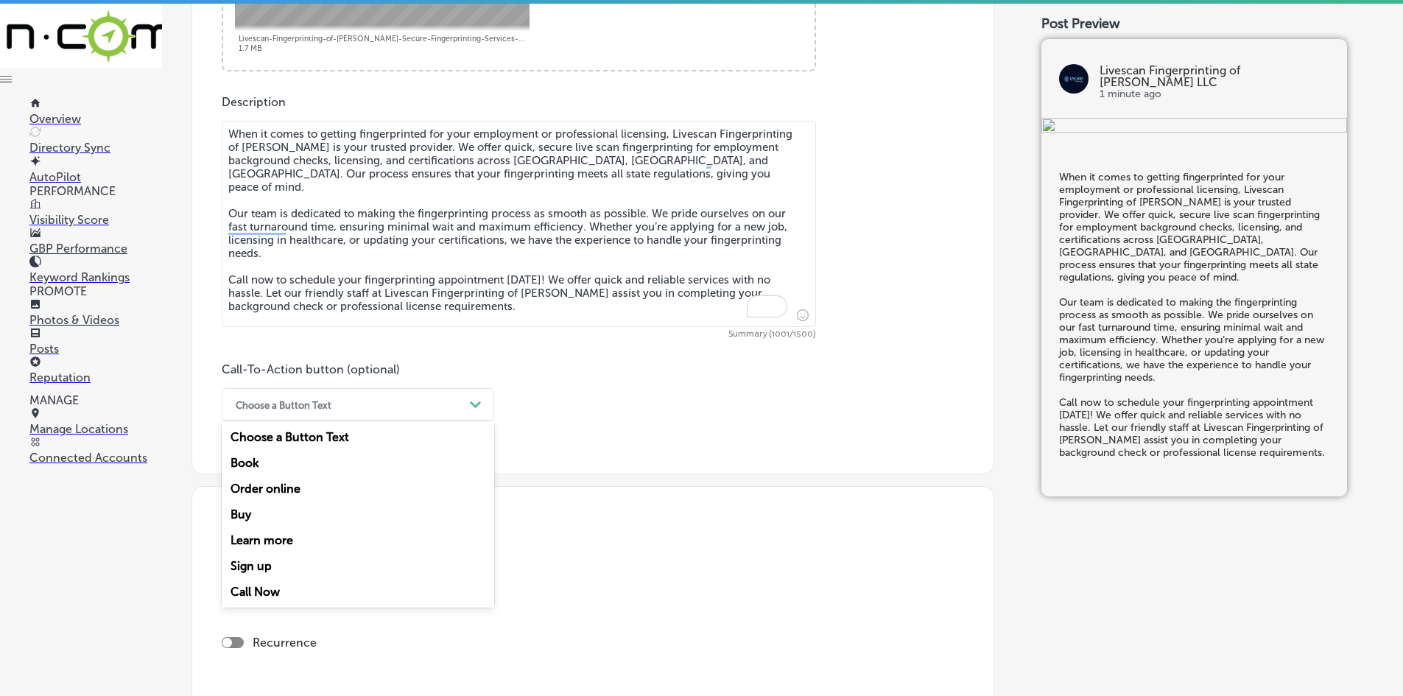
click at [290, 596] on div "Call Now" at bounding box center [358, 592] width 273 height 26
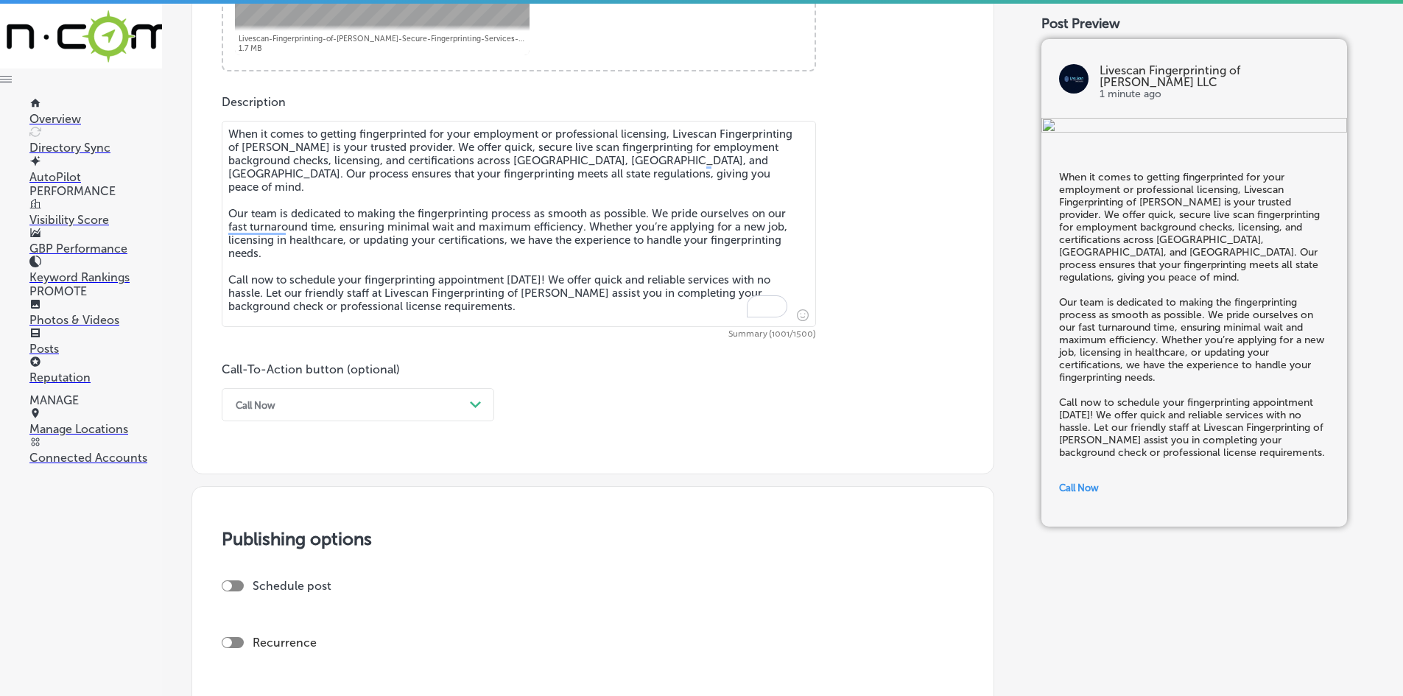
click at [236, 586] on div at bounding box center [233, 585] width 22 height 11
checkbox input "true"
click at [274, 653] on div "Pacific Standard Time Path Created with Sketch." at bounding box center [314, 646] width 184 height 33
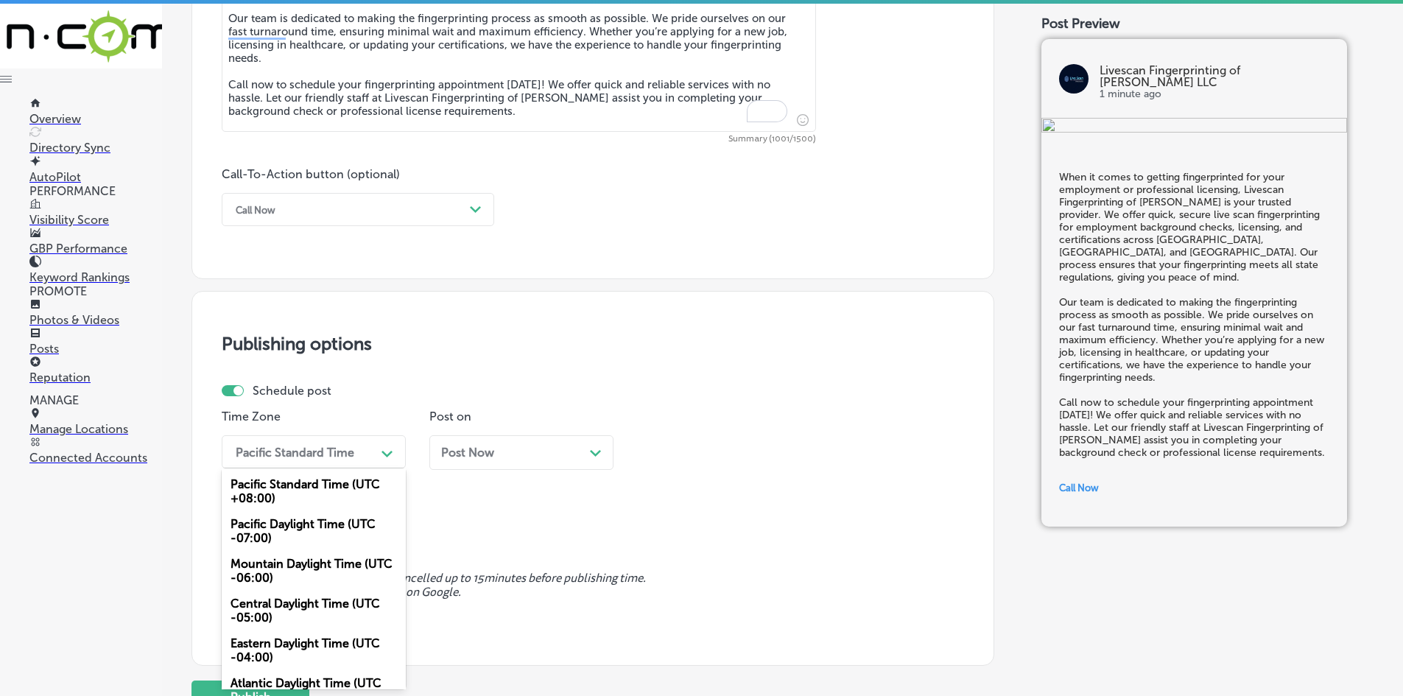
click at [268, 570] on div "Mountain Daylight Time (UTC -06:00)" at bounding box center [314, 571] width 184 height 40
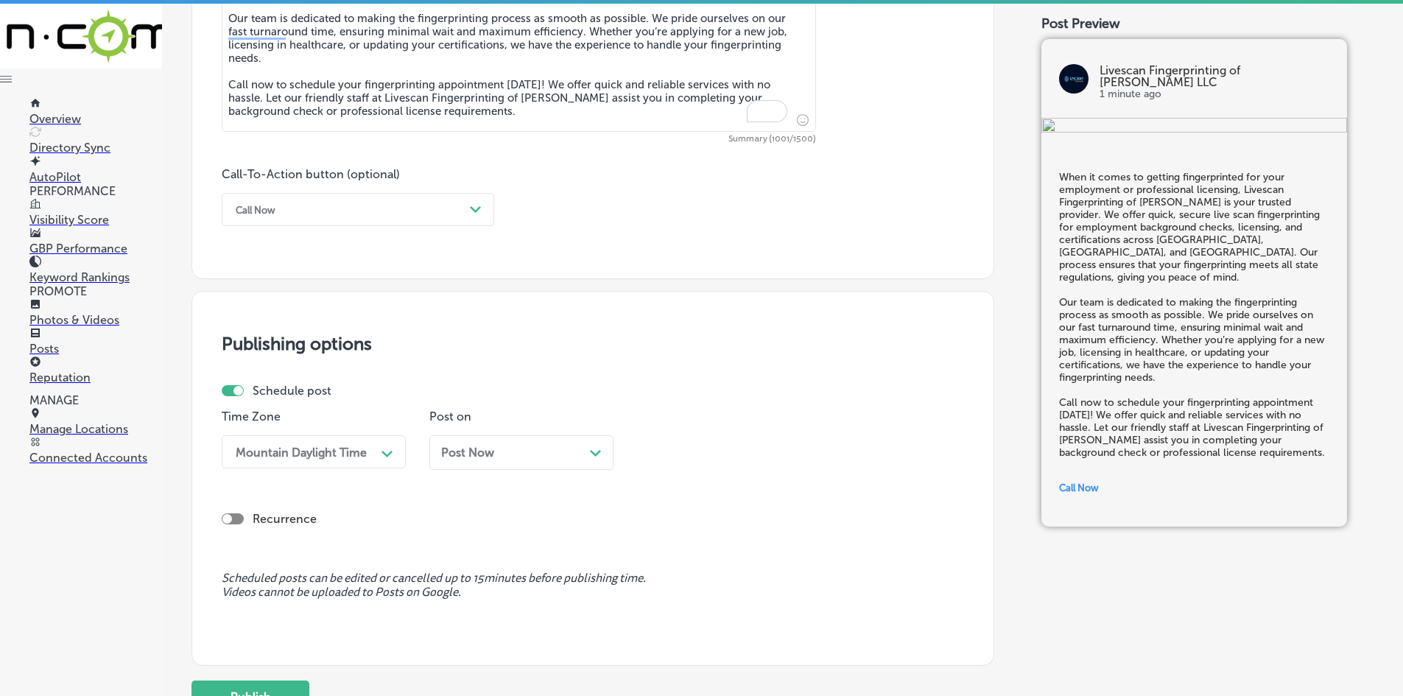
click at [506, 448] on div "Post Now Path Created with Sketch." at bounding box center [521, 453] width 161 height 14
click at [736, 468] on div "Time 01:15 PM Path Created with Sketch." at bounding box center [729, 445] width 184 height 71
click at [721, 452] on div "01:15 PM" at bounding box center [717, 452] width 147 height 26
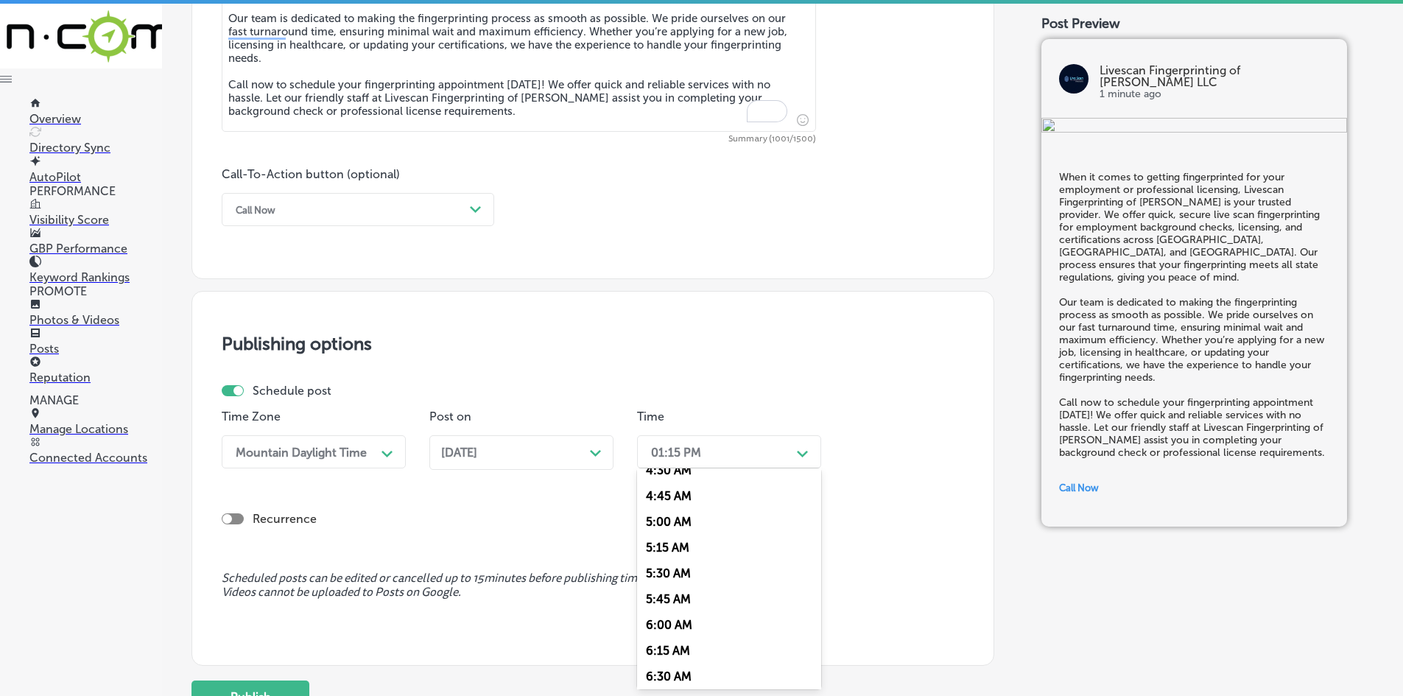
scroll to position [589, 0]
click at [674, 516] on div "6:00 AM" at bounding box center [729, 514] width 184 height 26
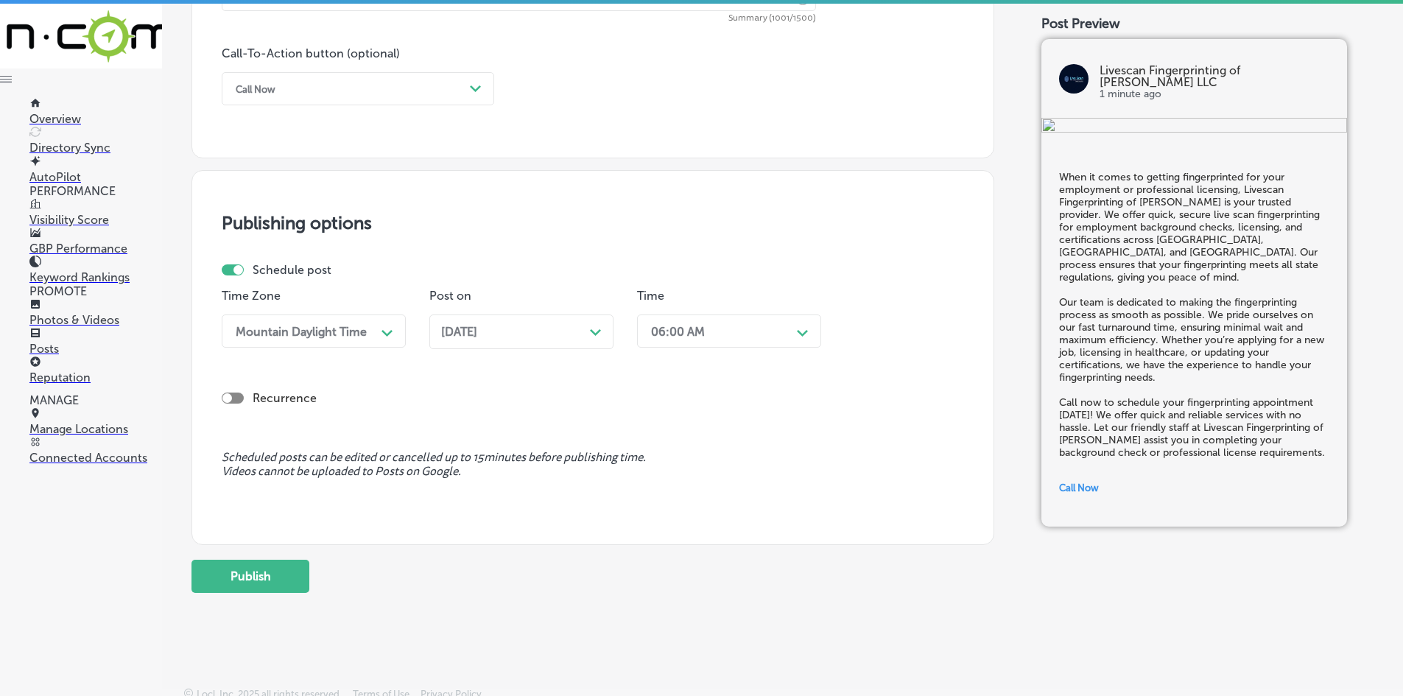
scroll to position [1072, 0]
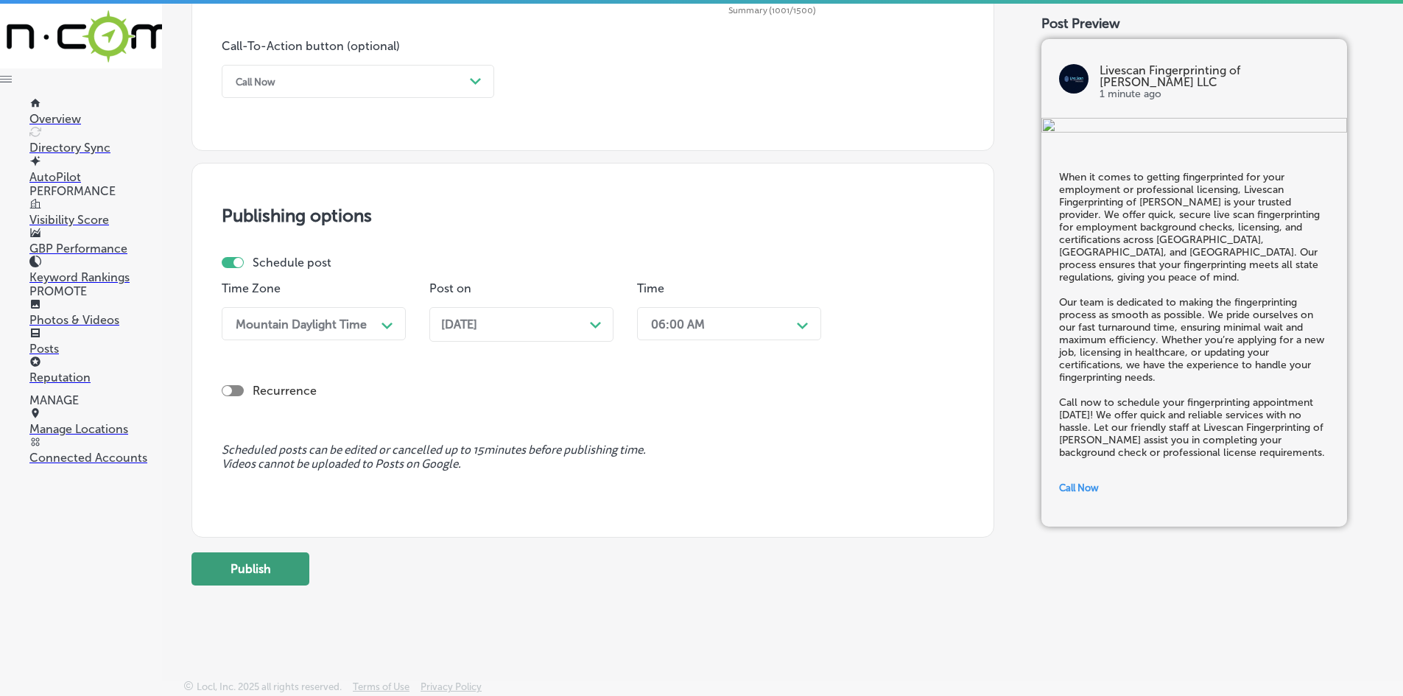
click at [241, 561] on button "Publish" at bounding box center [251, 568] width 118 height 33
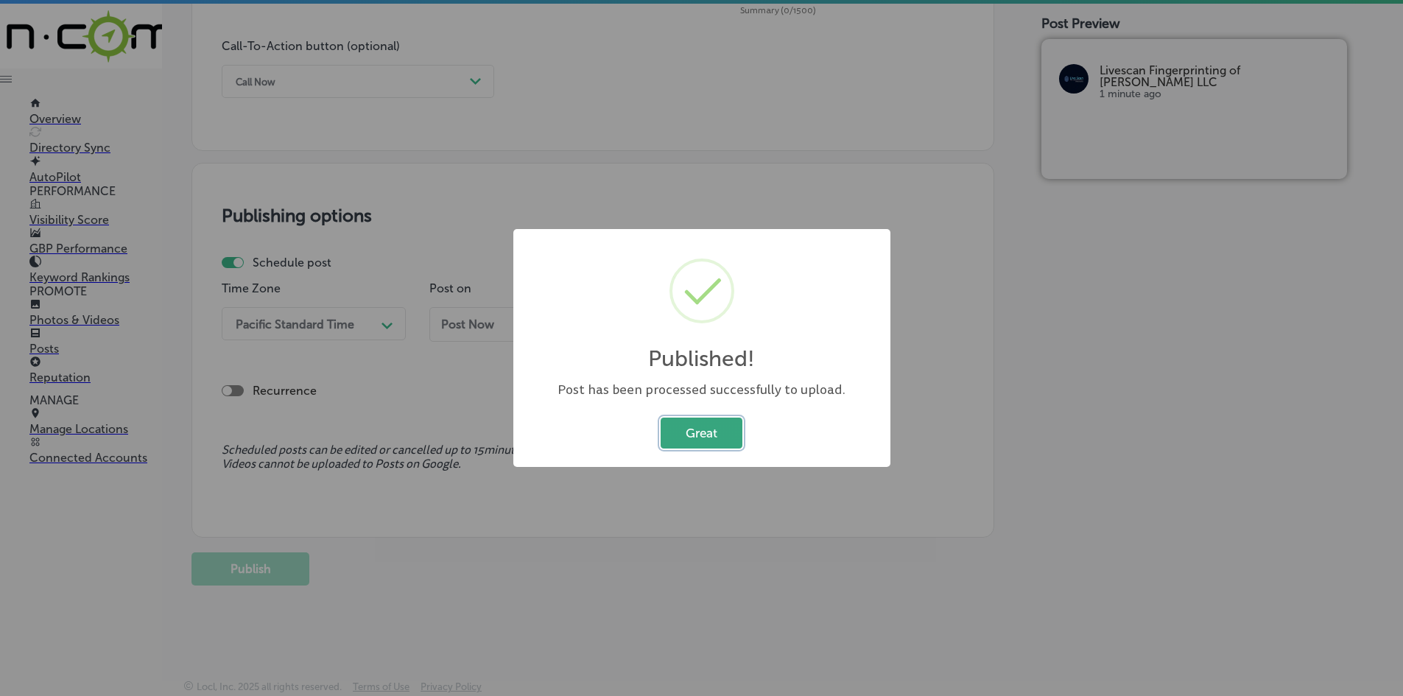
click at [714, 430] on button "Great" at bounding box center [702, 433] width 82 height 30
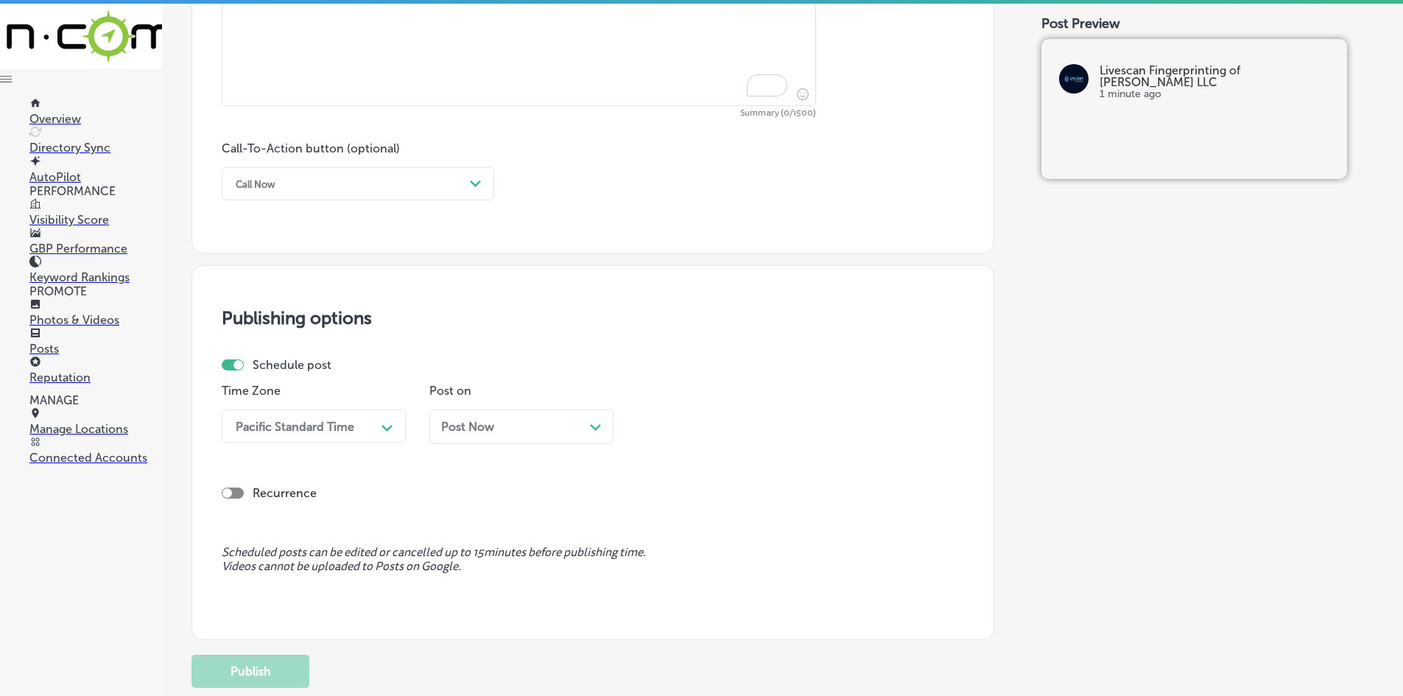
scroll to position [704, 0]
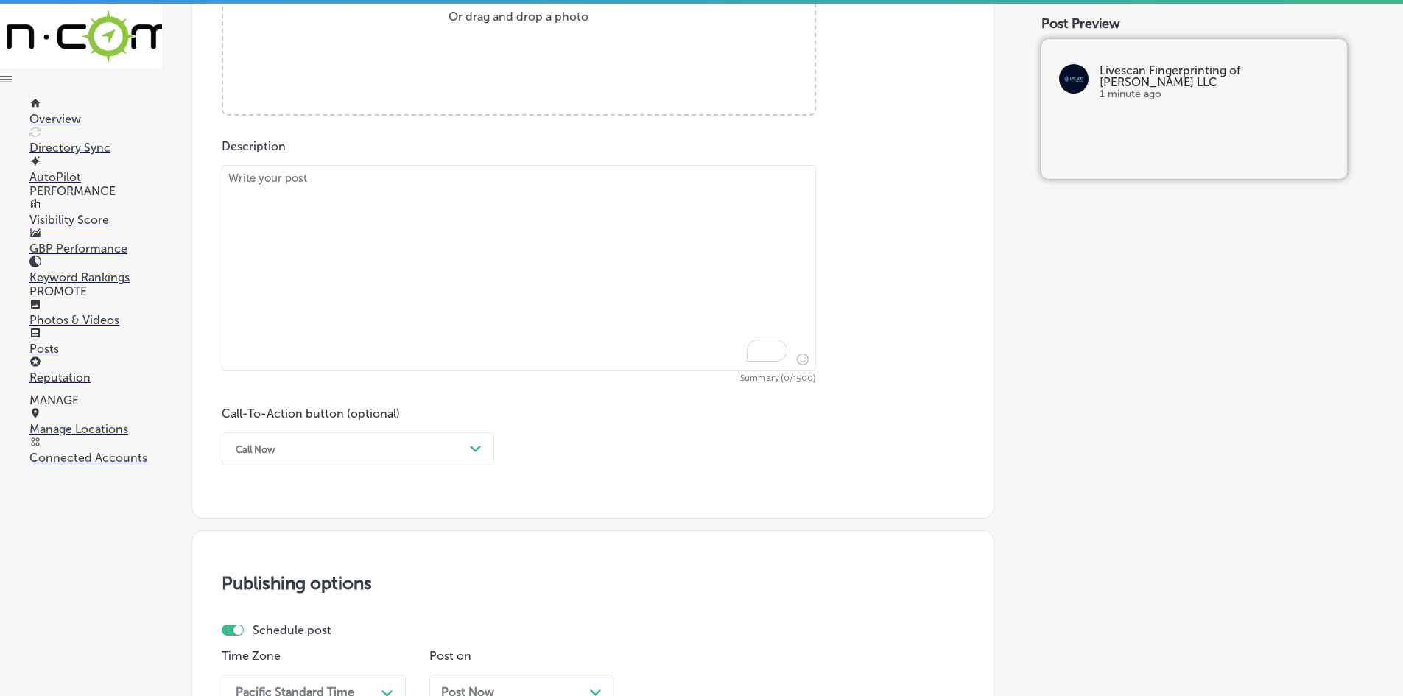
click at [264, 237] on textarea "To enrich screen reader interactions, please activate Accessibility in Grammarl…" at bounding box center [519, 268] width 594 height 206
type textarea "v"
paste textarea "If you’re applying for your Florida Concealed Carry (CCW) permit, Livescan Fing…"
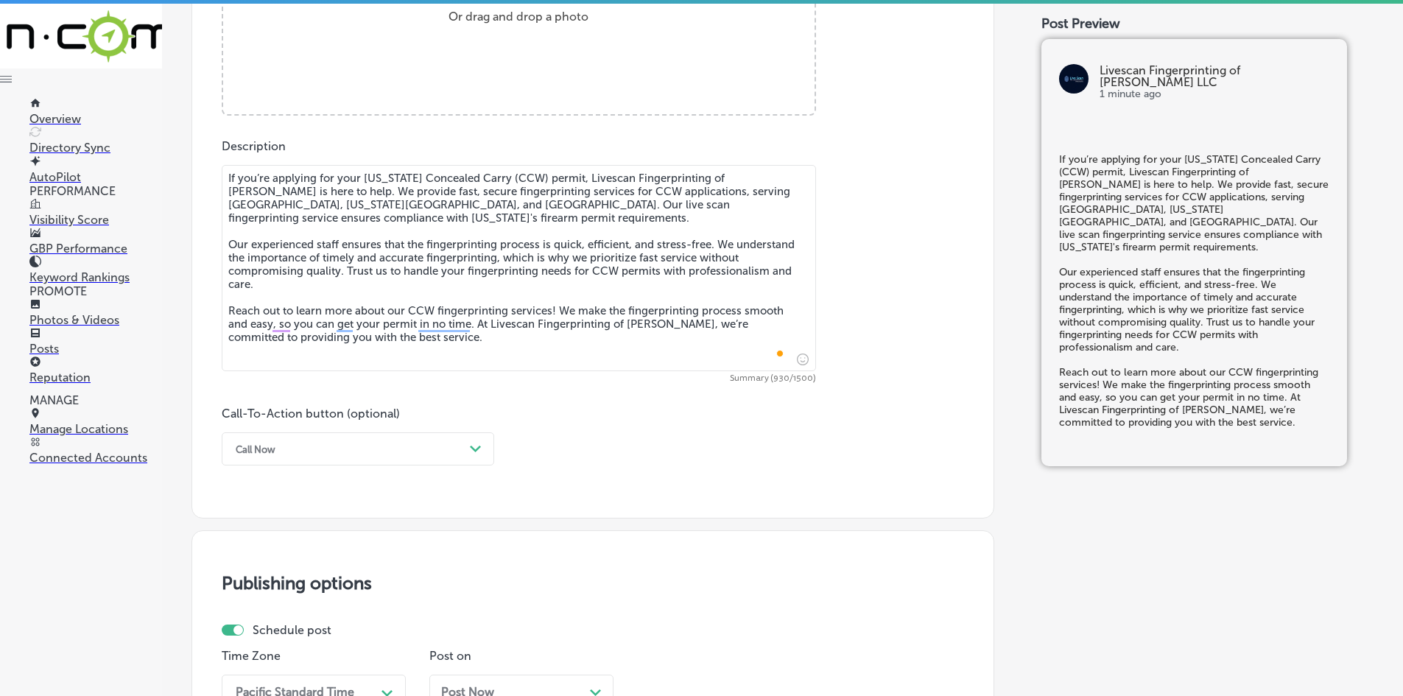
type textarea "If you’re applying for your Florida Concealed Carry (CCW) permit, Livescan Fing…"
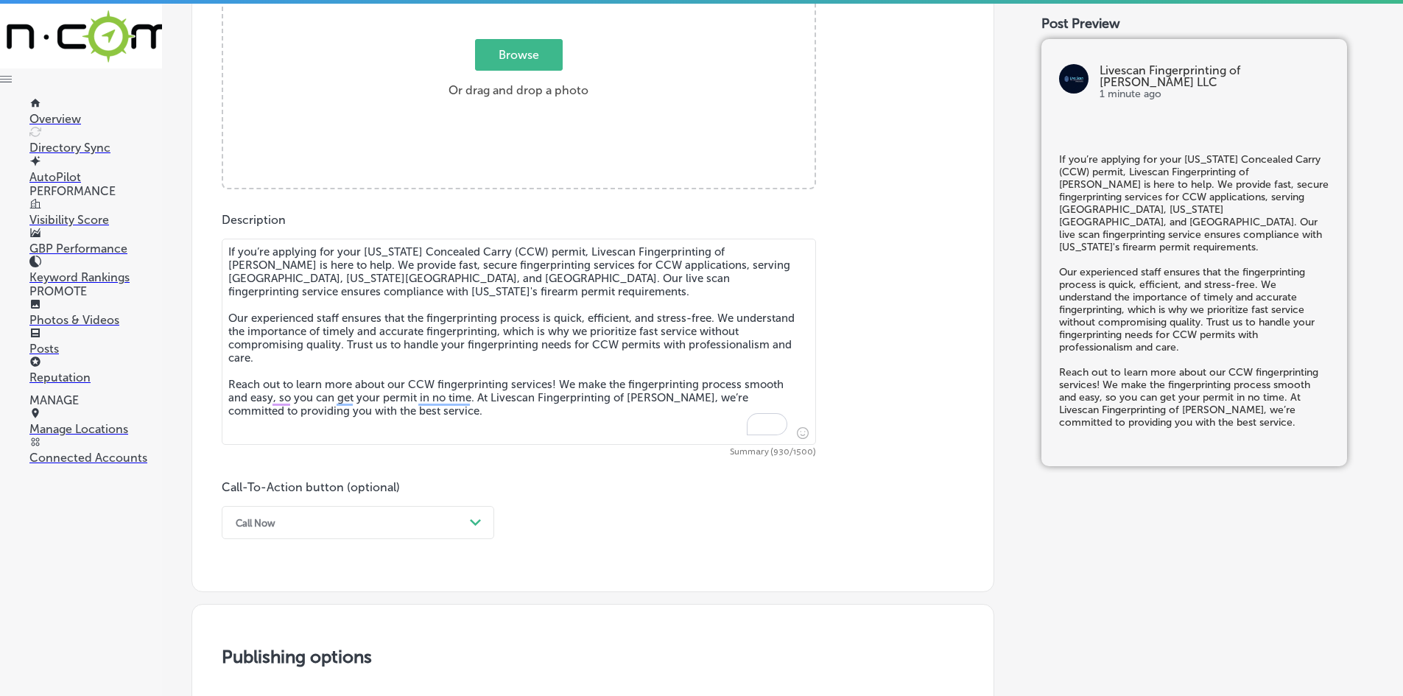
click at [284, 532] on div "Call Now Path Created with Sketch." at bounding box center [358, 522] width 273 height 33
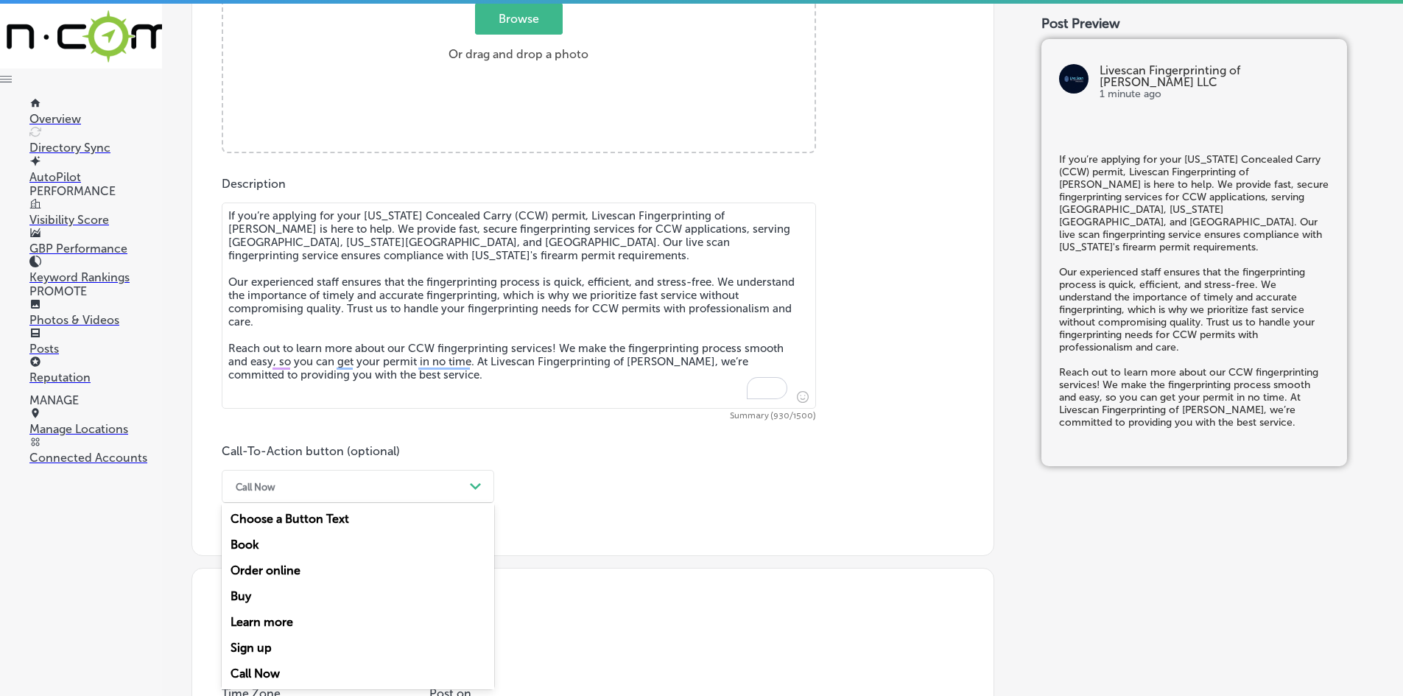
click at [282, 618] on div "Learn more" at bounding box center [358, 622] width 273 height 26
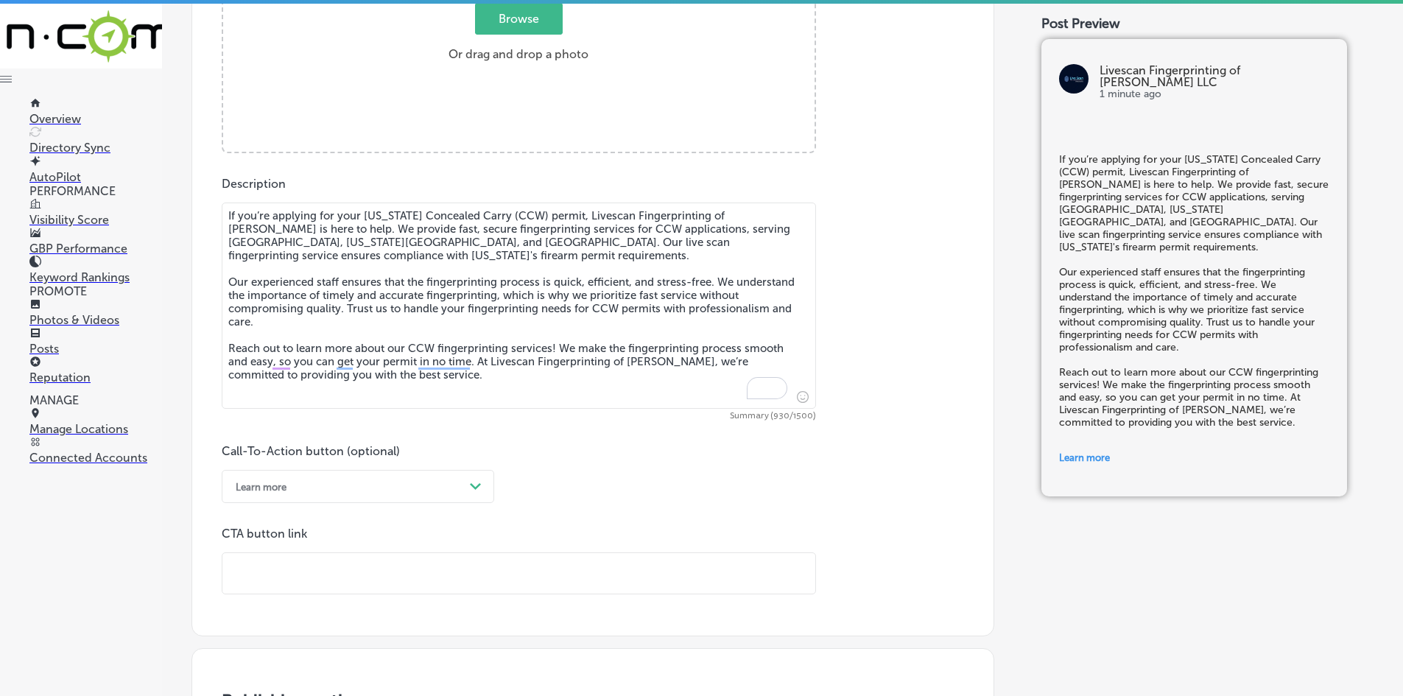
click at [312, 586] on input "text" at bounding box center [518, 573] width 593 height 41
paste input "https://livescanfingerprintingofmarianna.com/"
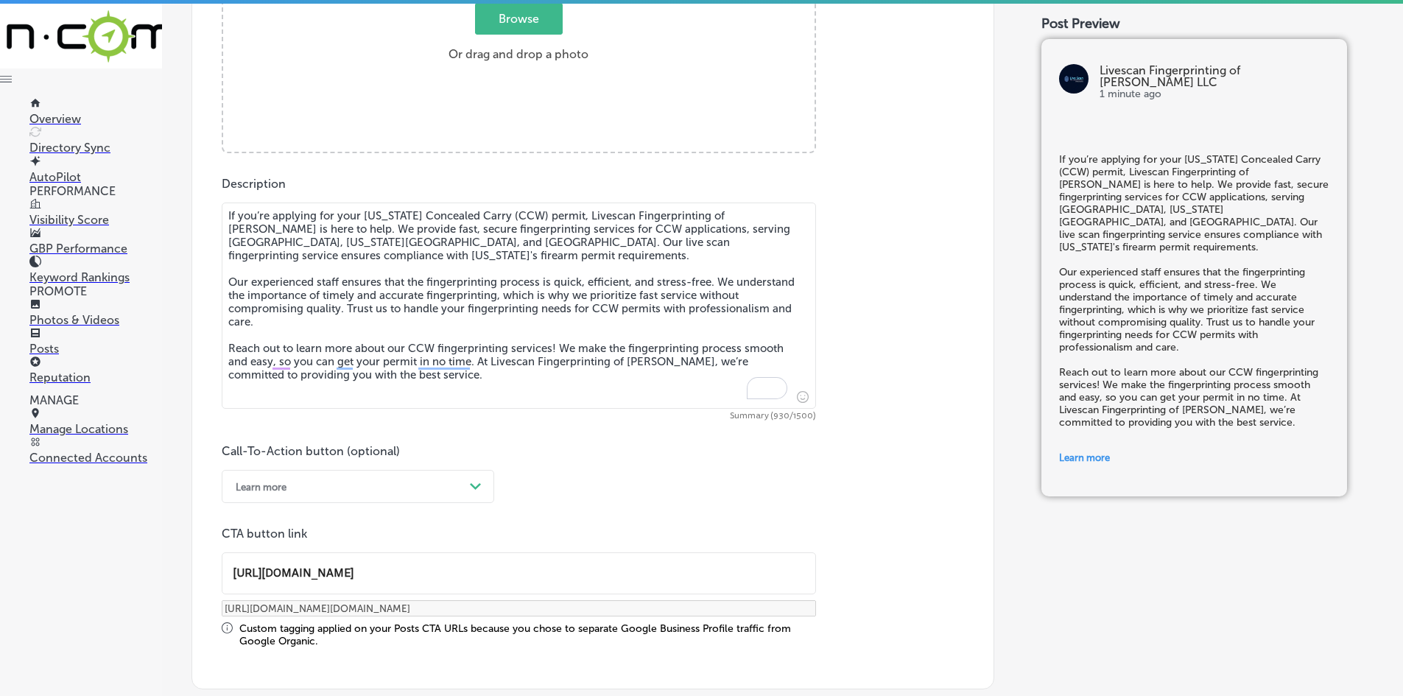
type input "https://livescanfingerprintingofmarianna.com/"
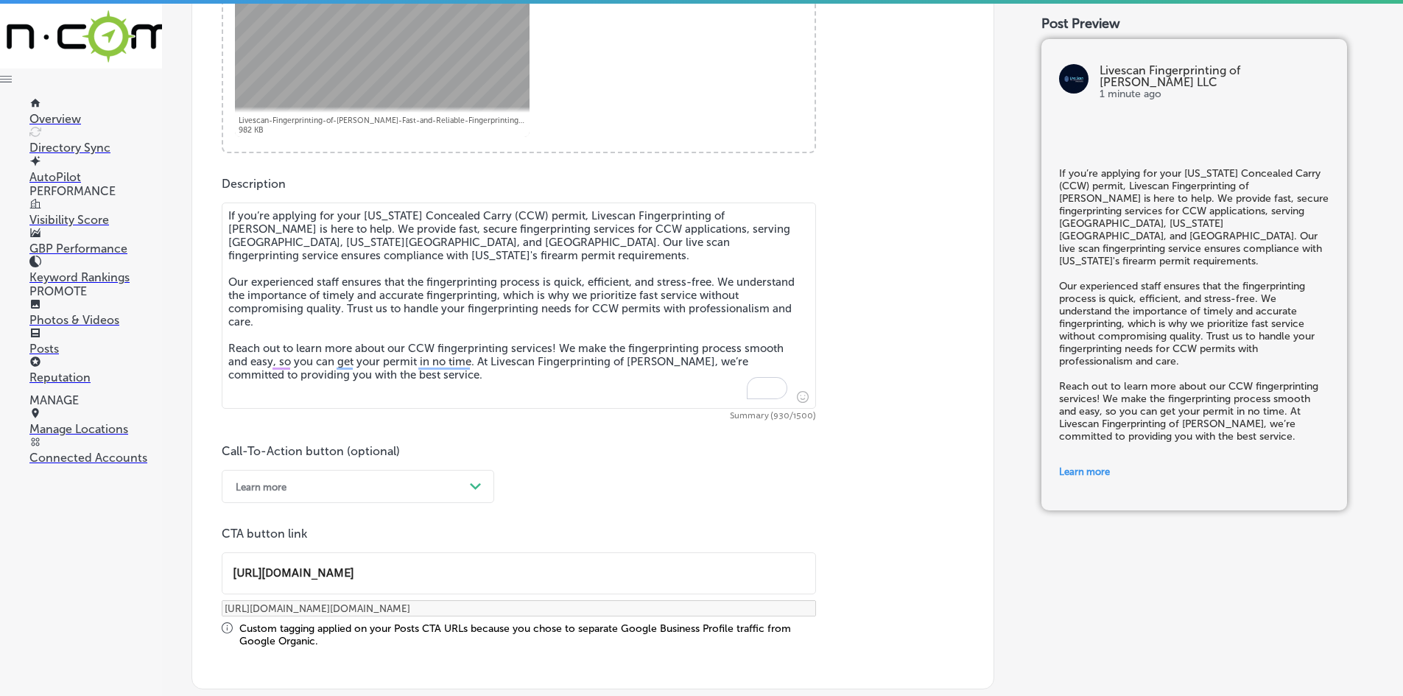
click at [684, 496] on div "Call-To-Action button (optional) Learn more Path Created with Sketch. CTA butto…" at bounding box center [593, 545] width 742 height 203
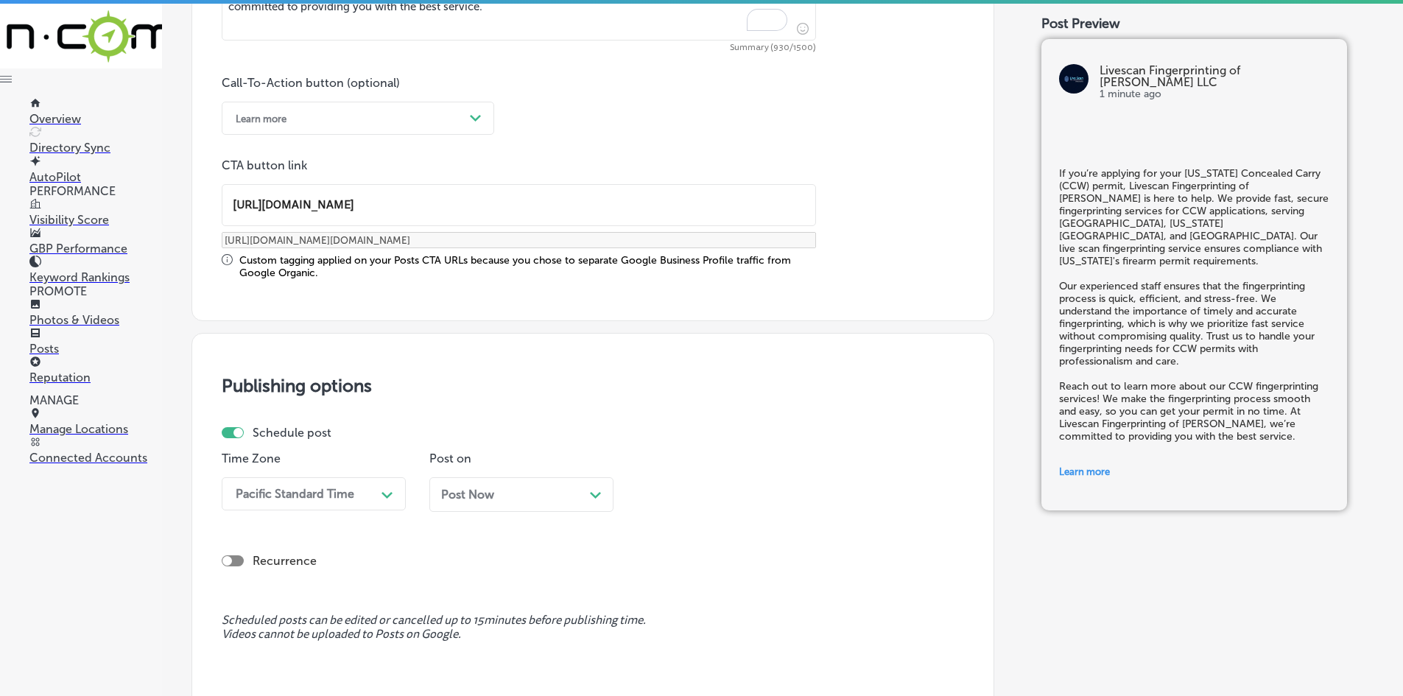
click at [295, 498] on div "Pacific Standard Time Path Created with Sketch." at bounding box center [314, 493] width 184 height 33
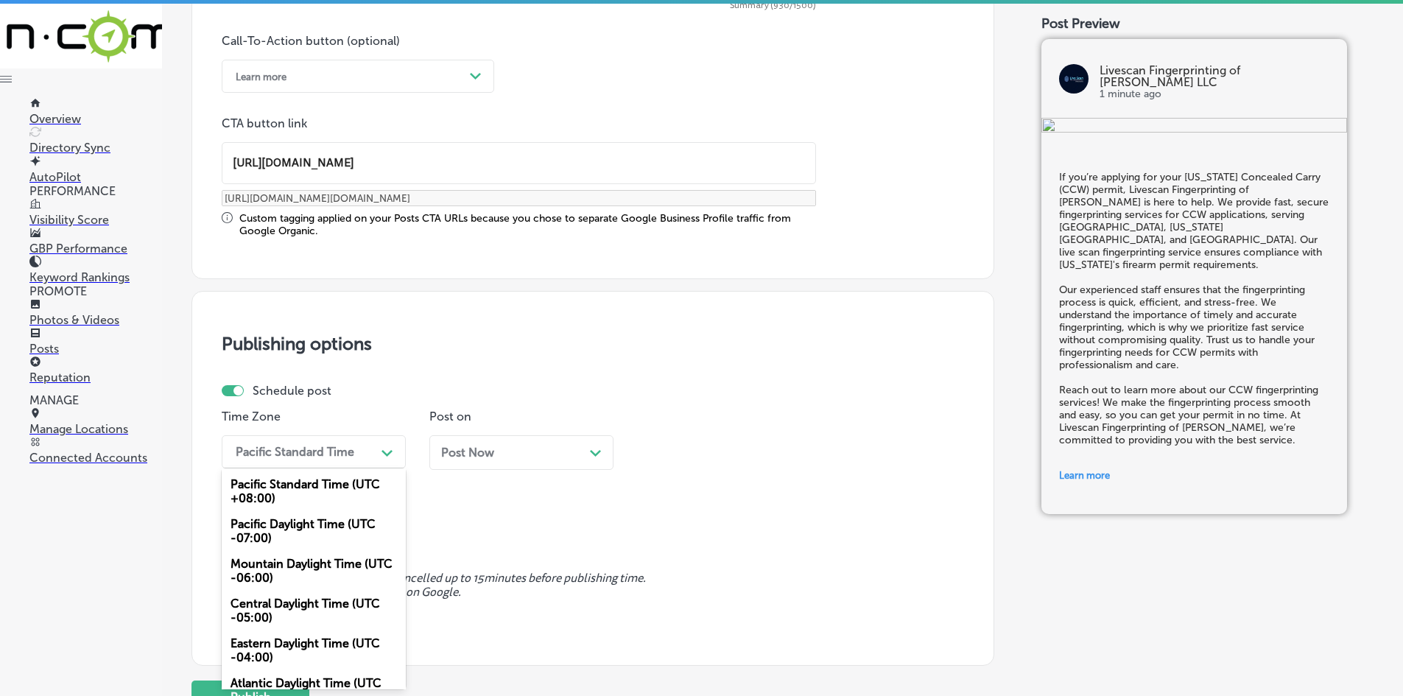
click at [280, 556] on div "Mountain Daylight Time (UTC -06:00)" at bounding box center [314, 571] width 184 height 40
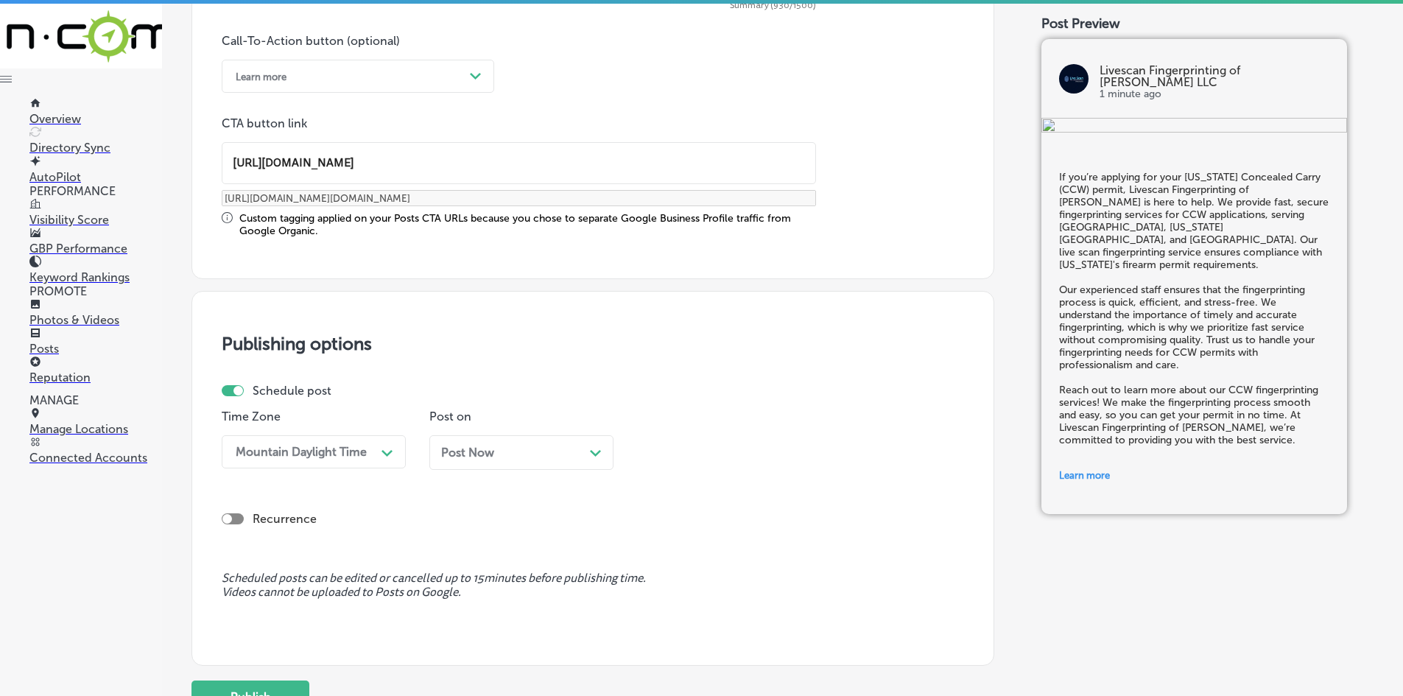
click at [474, 461] on div "Post Now Path Created with Sketch." at bounding box center [521, 452] width 184 height 35
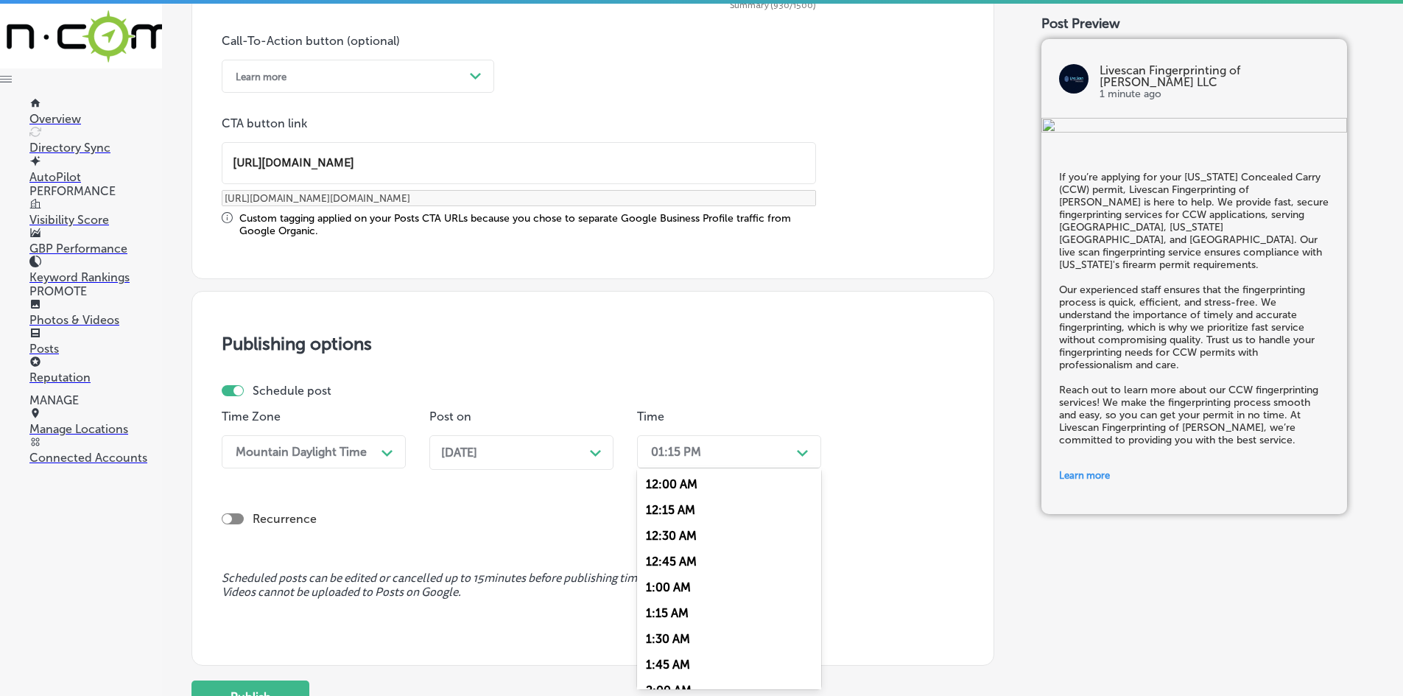
click at [743, 466] on div "01:15 PM Path Created with Sketch." at bounding box center [729, 451] width 184 height 33
click at [664, 621] on div "7:00 AM" at bounding box center [729, 617] width 184 height 26
click at [530, 532] on div "Recurrence" at bounding box center [593, 519] width 742 height 29
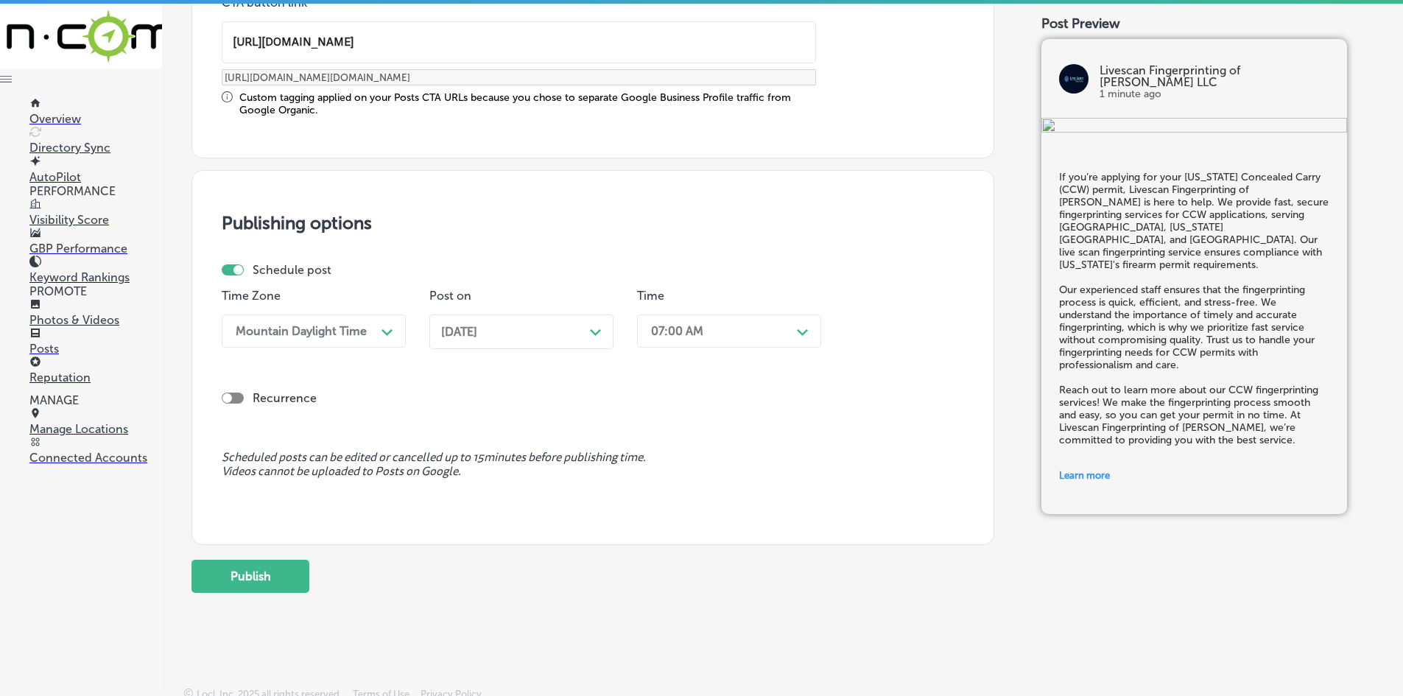
scroll to position [1206, 0]
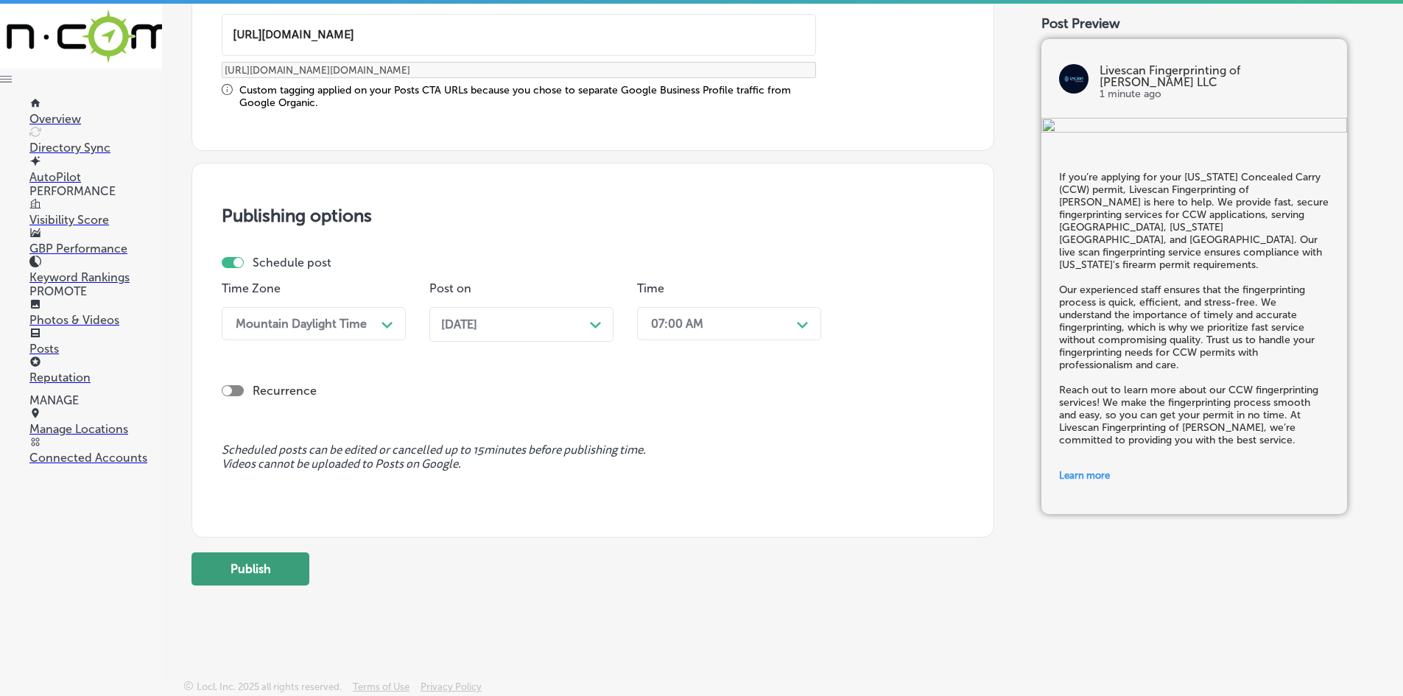
click at [256, 558] on button "Publish" at bounding box center [251, 568] width 118 height 33
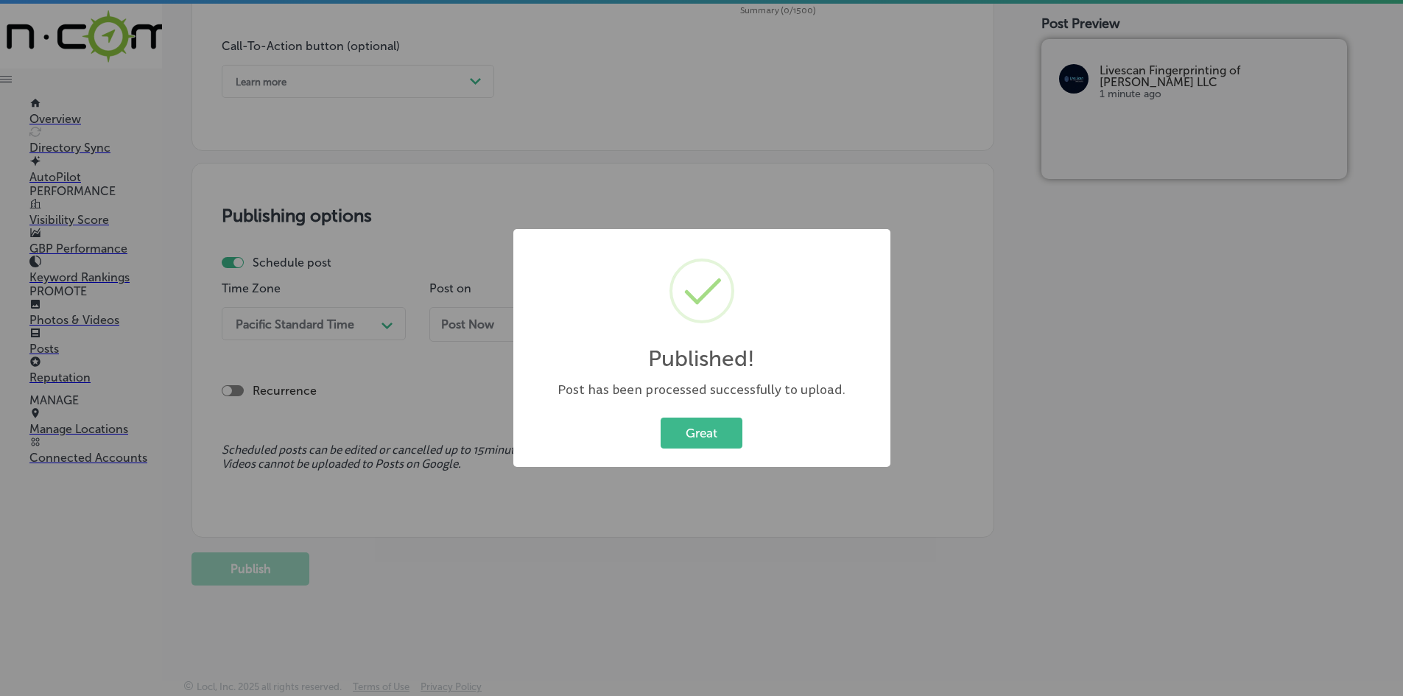
scroll to position [1072, 0]
click at [704, 447] on button "Great" at bounding box center [702, 433] width 82 height 30
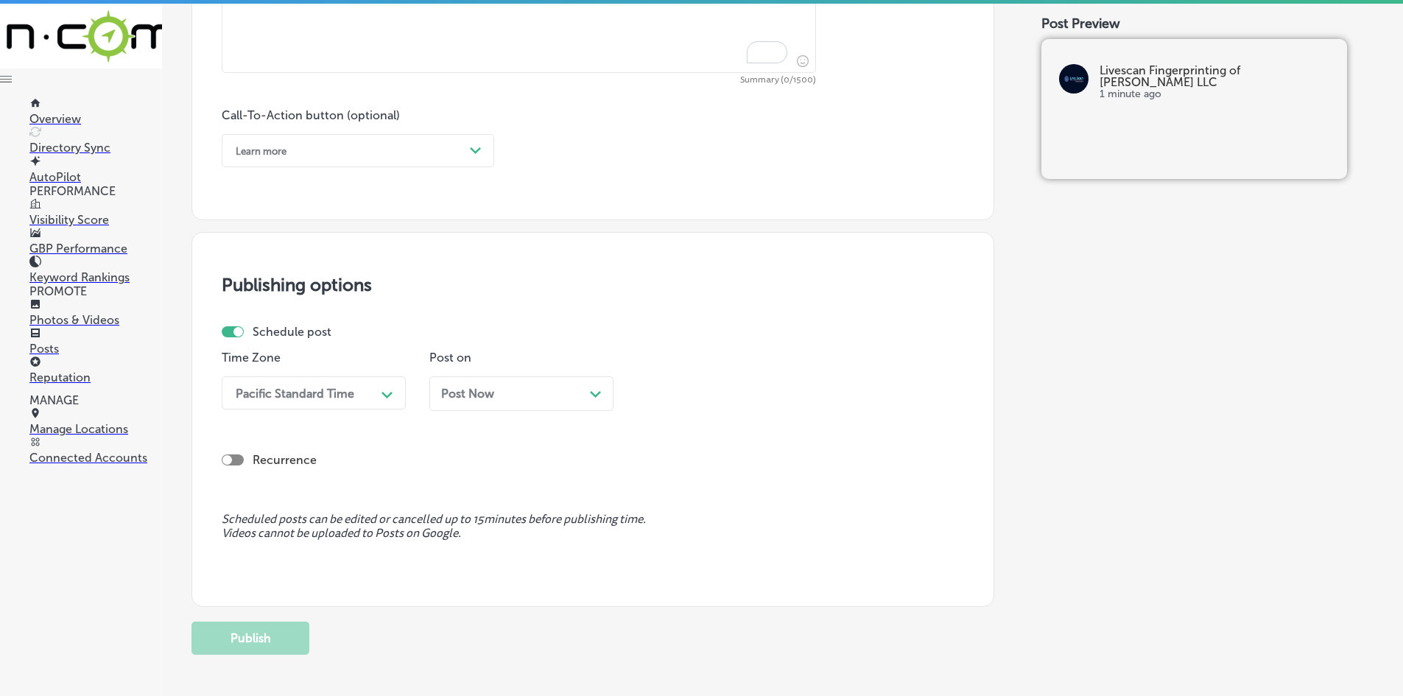
scroll to position [704, 0]
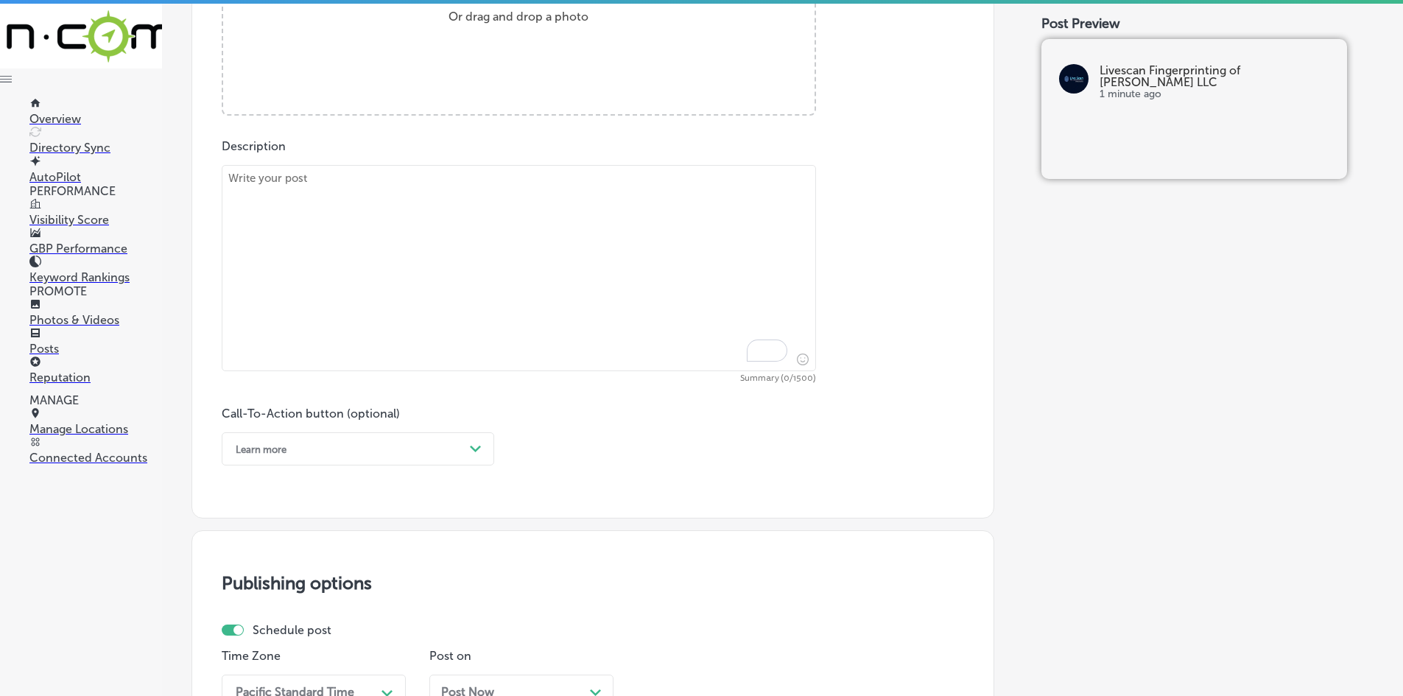
click at [409, 301] on textarea "To enrich screen reader interactions, please activate Accessibility in Grammarl…" at bounding box center [519, 268] width 594 height 206
paste textarea "At Livescan Fingerprinting of Marianna, we provide reliable fingerprinting serv…"
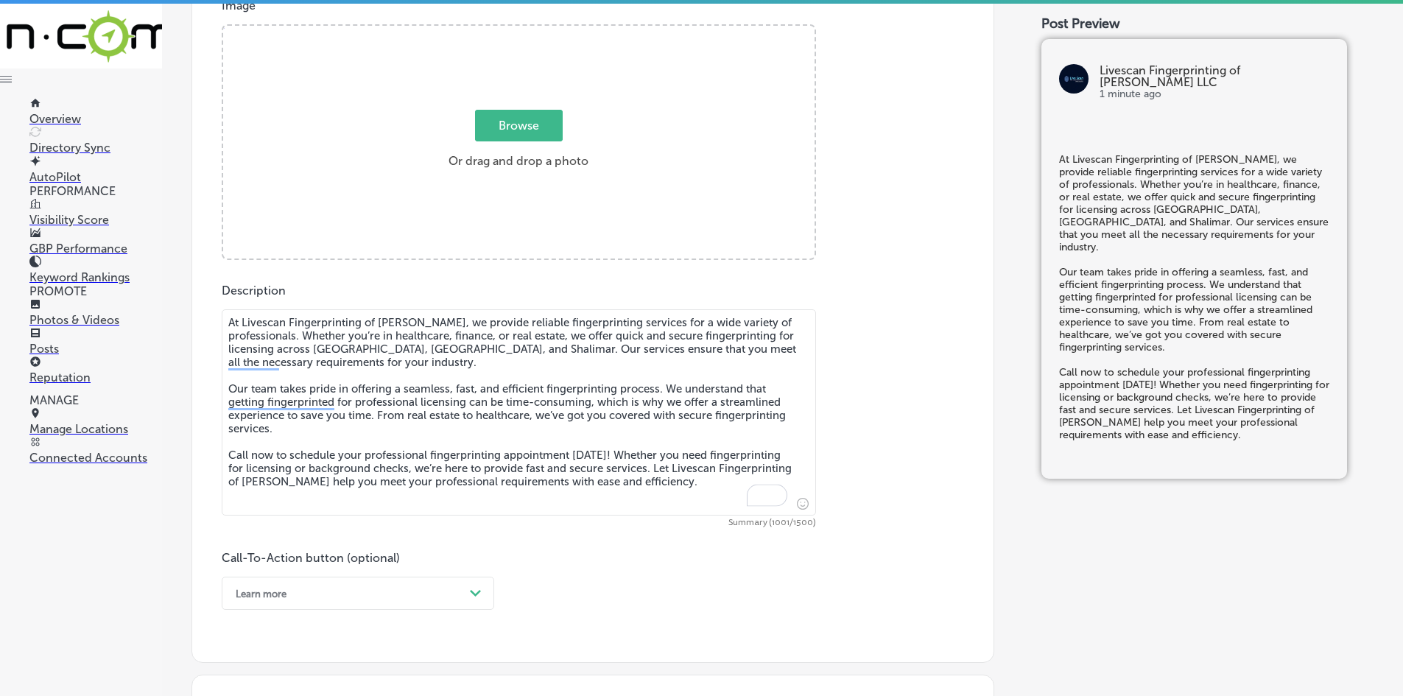
scroll to position [557, 0]
type textarea "At Livescan Fingerprinting of Marianna, we provide reliable fingerprinting serv…"
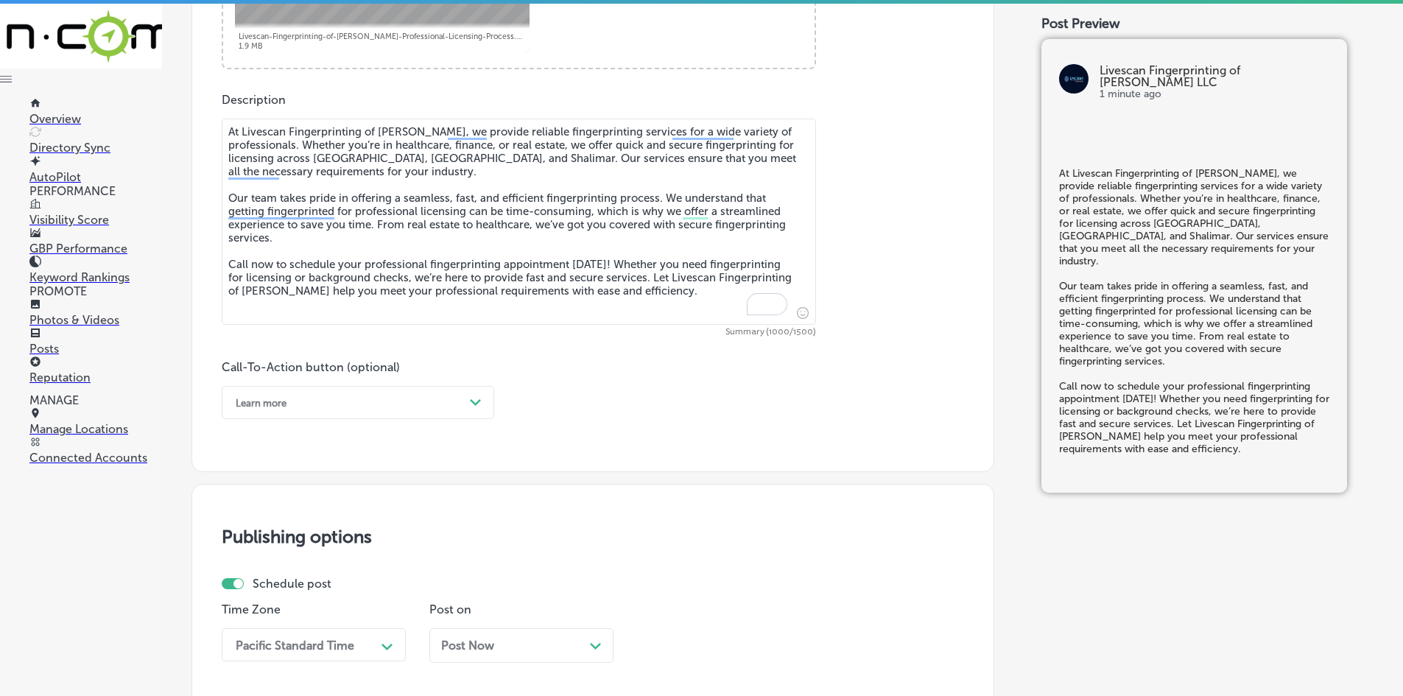
scroll to position [778, 0]
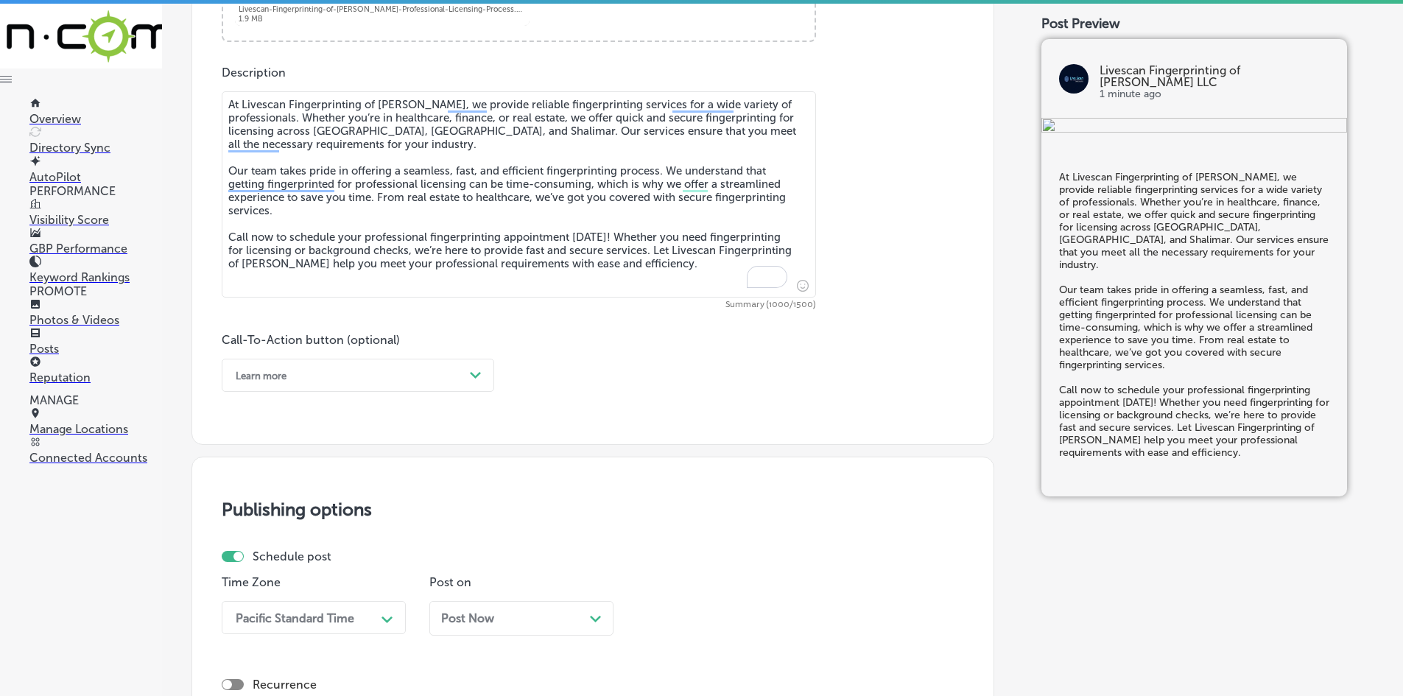
click at [247, 390] on div "Learn more Path Created with Sketch." at bounding box center [358, 375] width 273 height 33
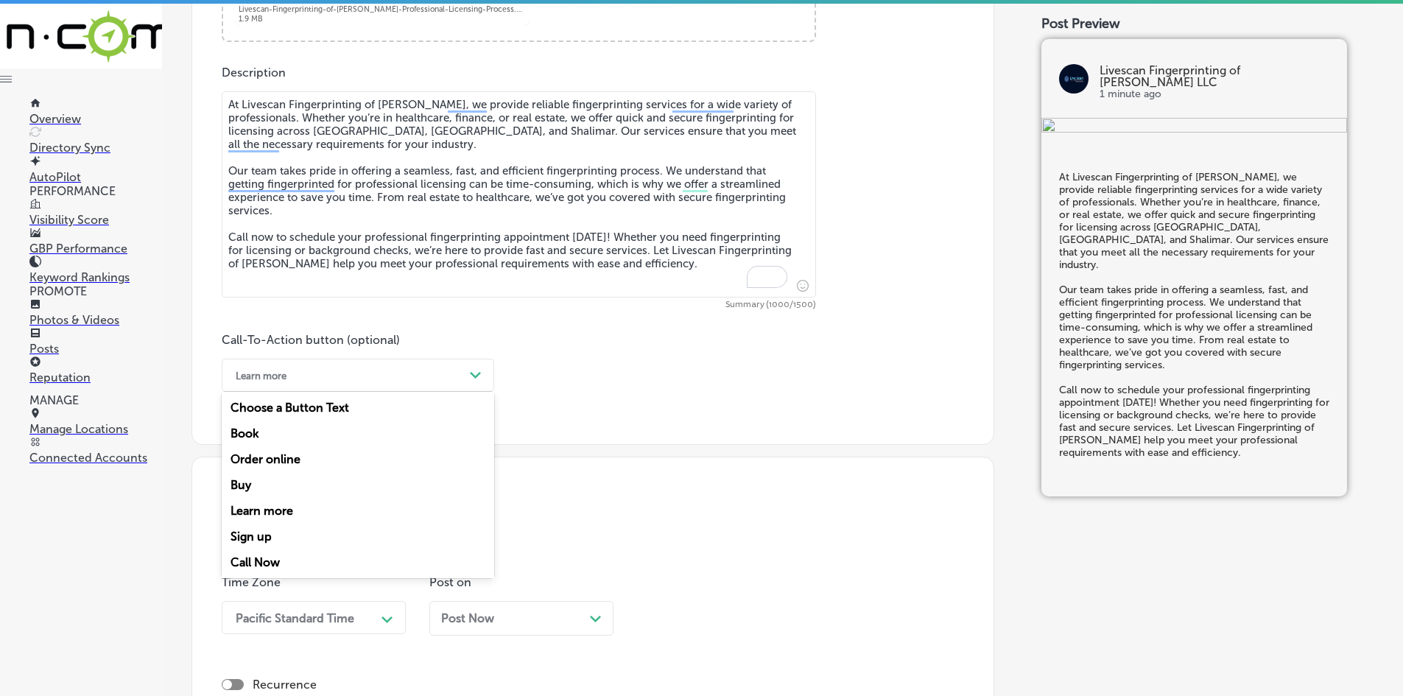
click at [261, 562] on div "Call Now" at bounding box center [358, 562] width 273 height 26
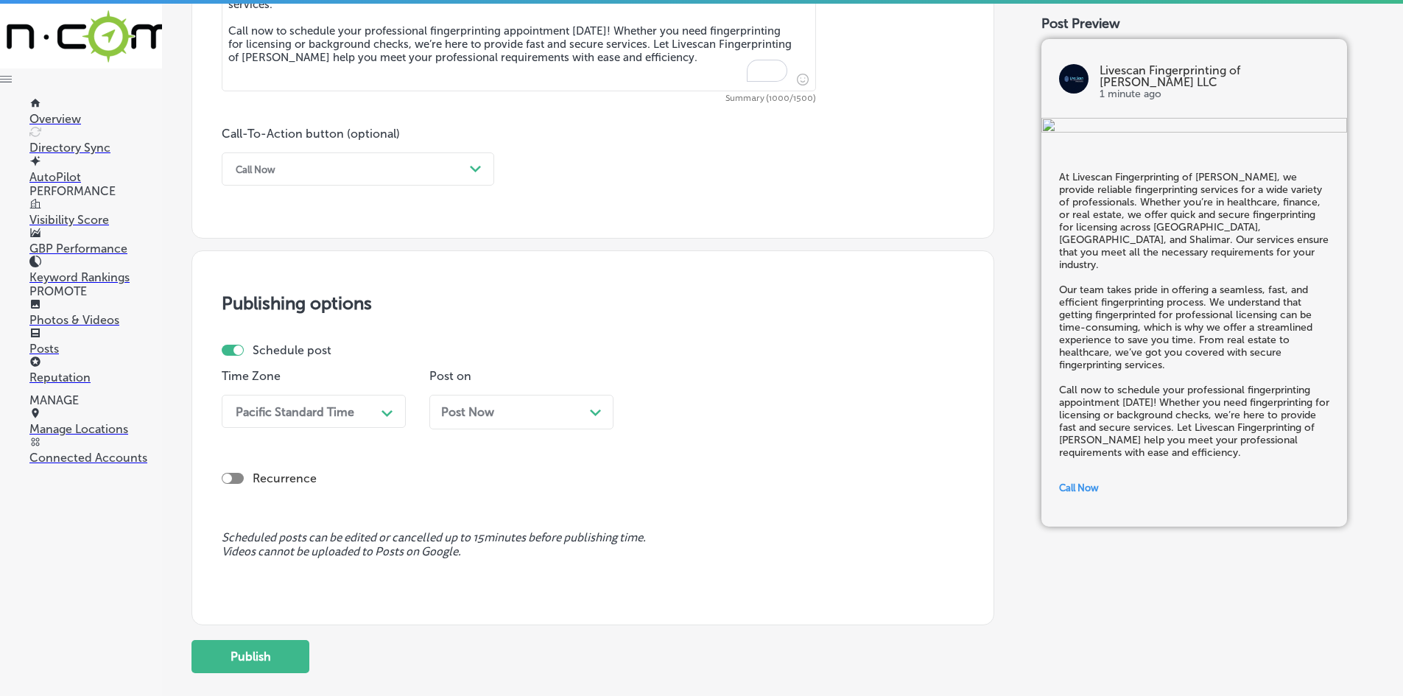
scroll to position [999, 0]
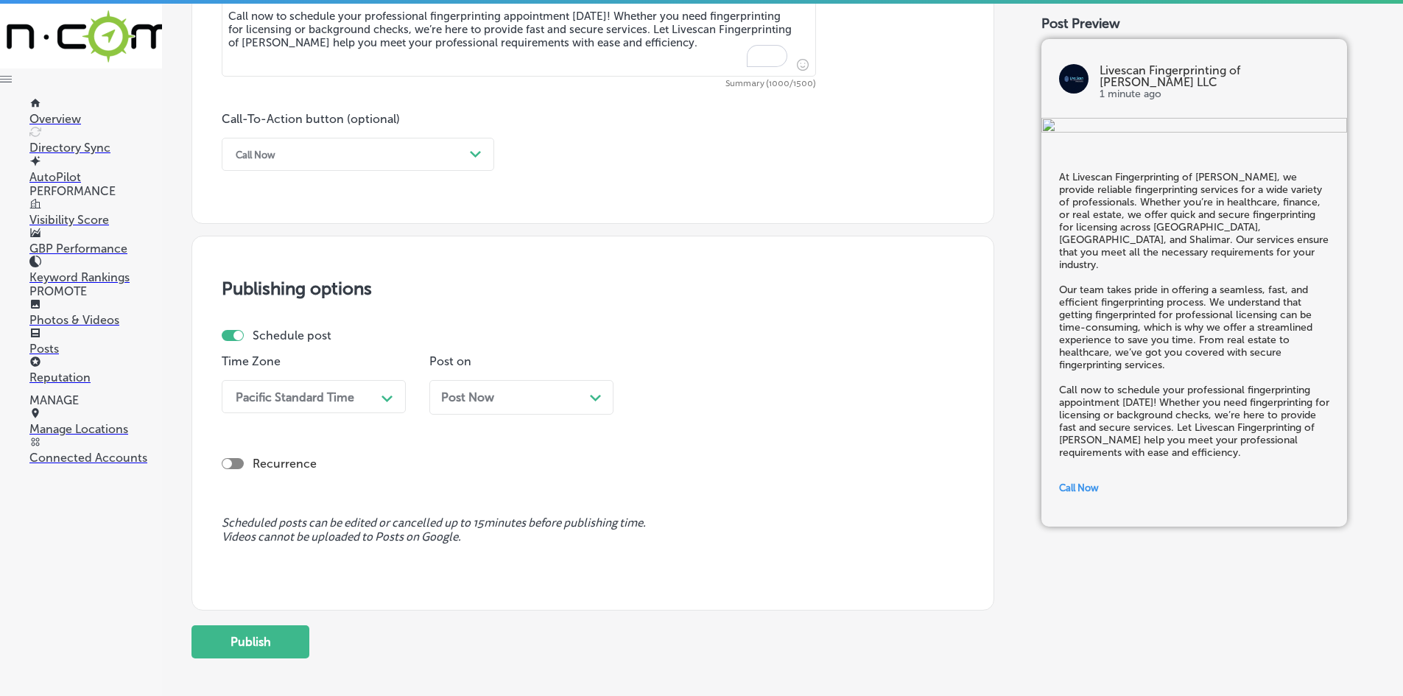
click at [269, 407] on div "Pacific Standard Time" at bounding box center [301, 397] width 147 height 26
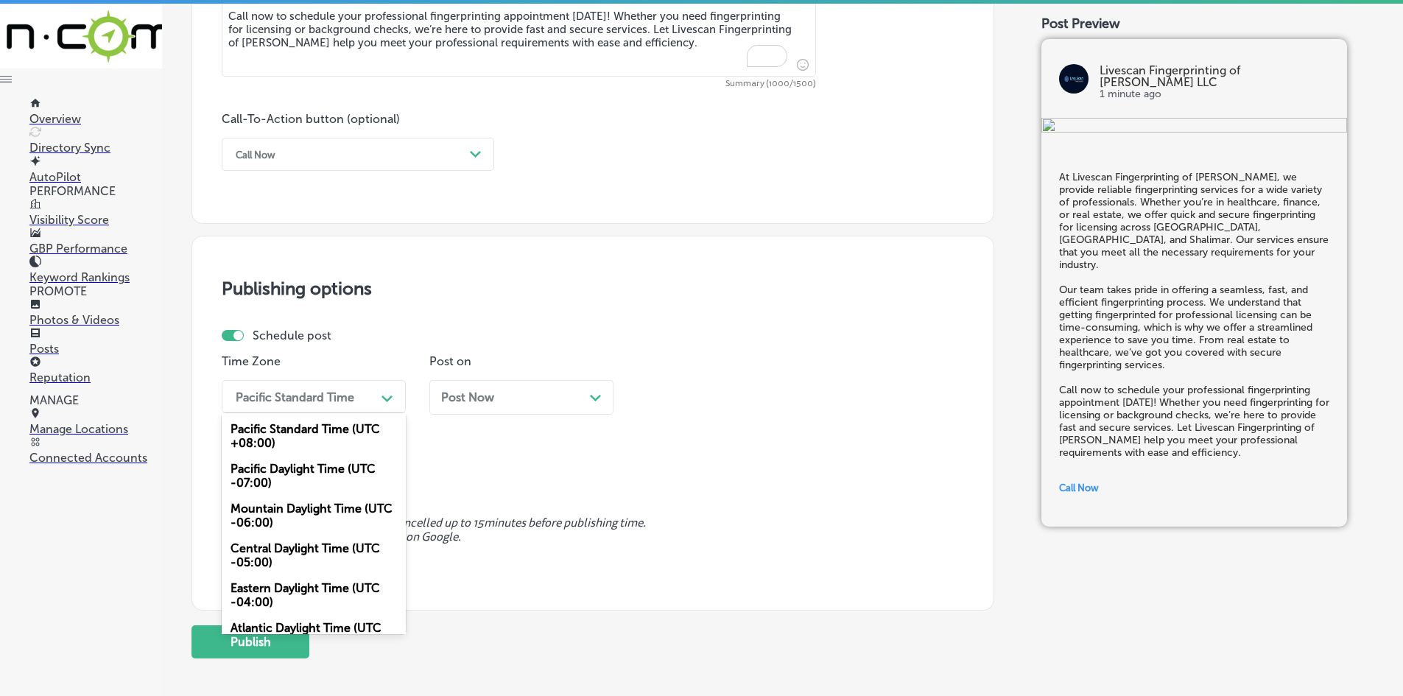
click at [278, 510] on div "Mountain Daylight Time (UTC -06:00)" at bounding box center [314, 516] width 184 height 40
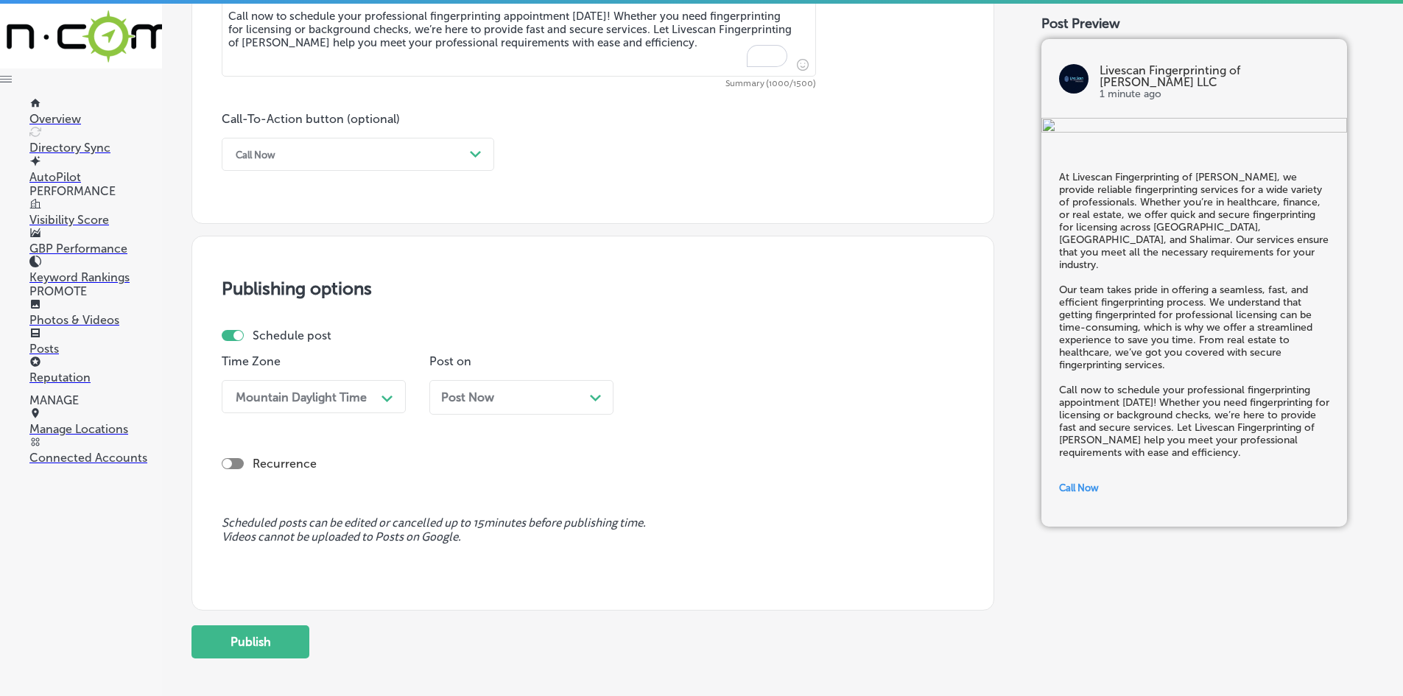
click at [477, 390] on div "Post Now Path Created with Sketch." at bounding box center [521, 397] width 184 height 35
click at [669, 392] on div "01:15 PM" at bounding box center [676, 397] width 50 height 14
click at [670, 489] on div "7:00 AM" at bounding box center [729, 488] width 184 height 26
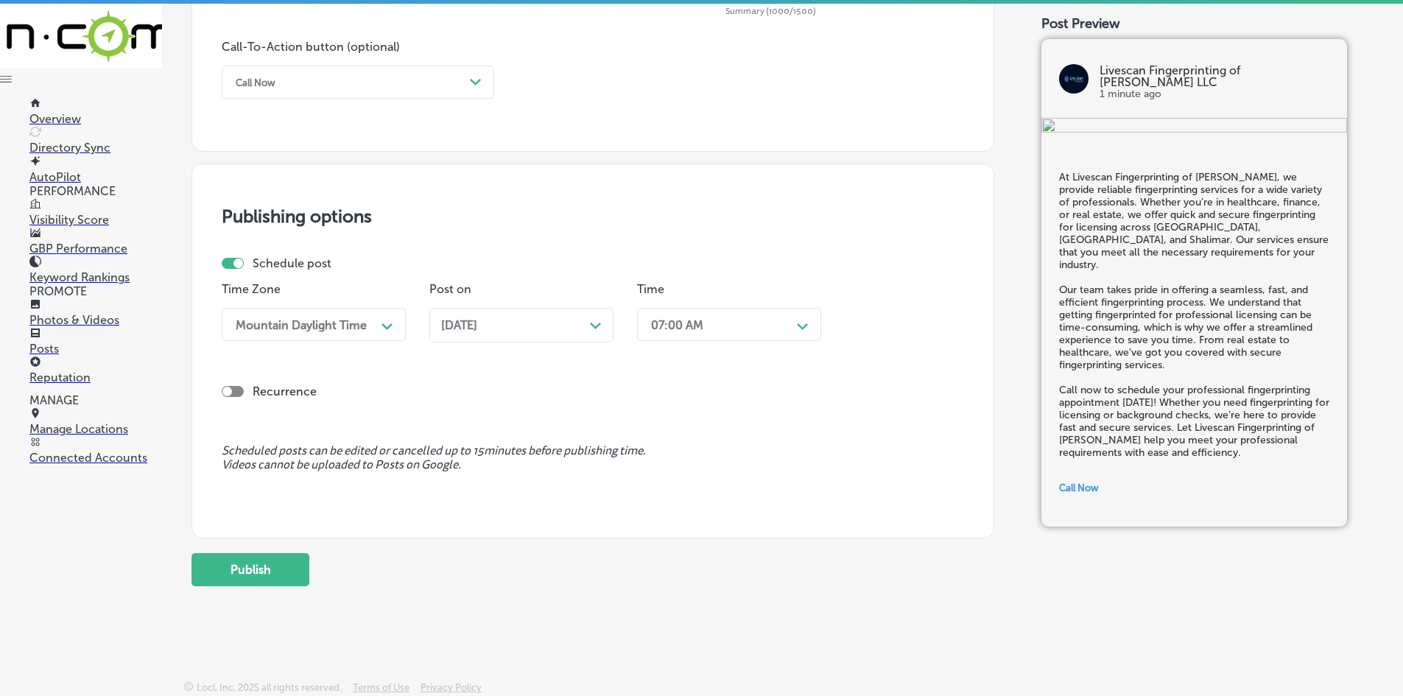
scroll to position [1072, 0]
click at [264, 556] on button "Publish" at bounding box center [251, 568] width 118 height 33
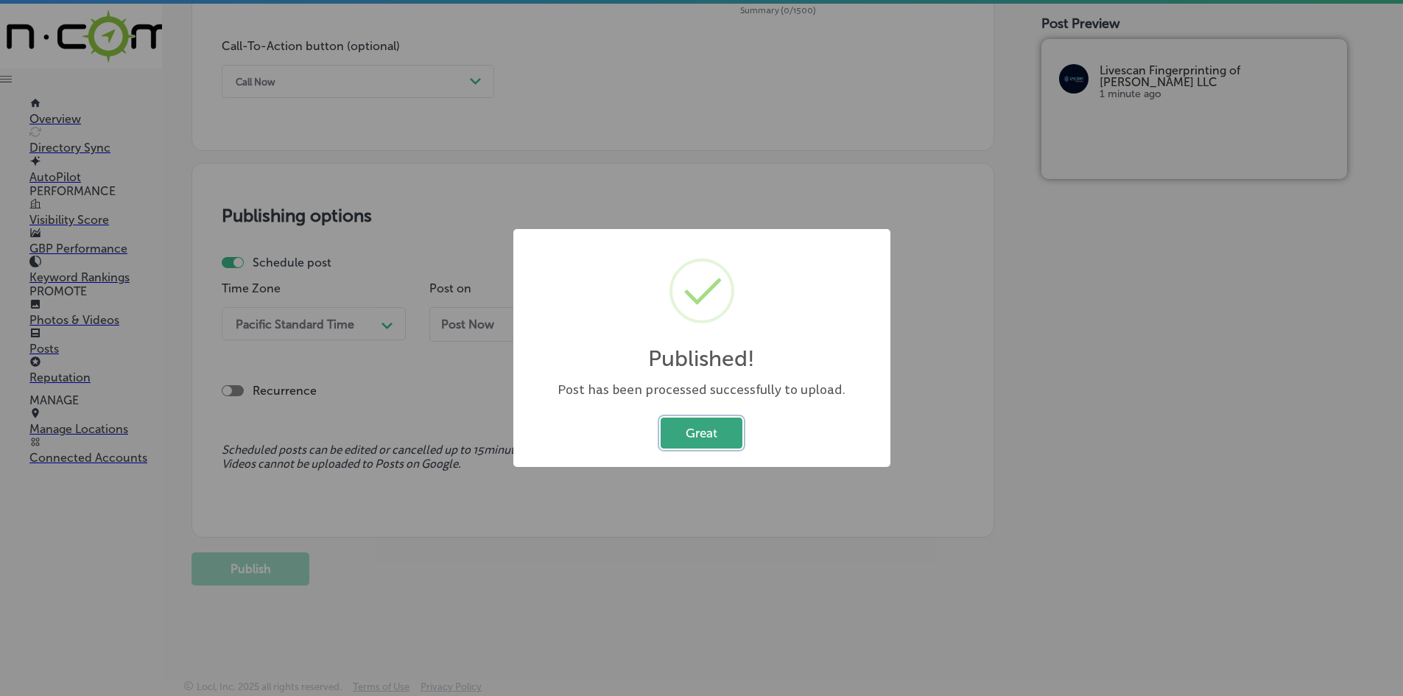
click at [700, 432] on button "Great" at bounding box center [702, 433] width 82 height 30
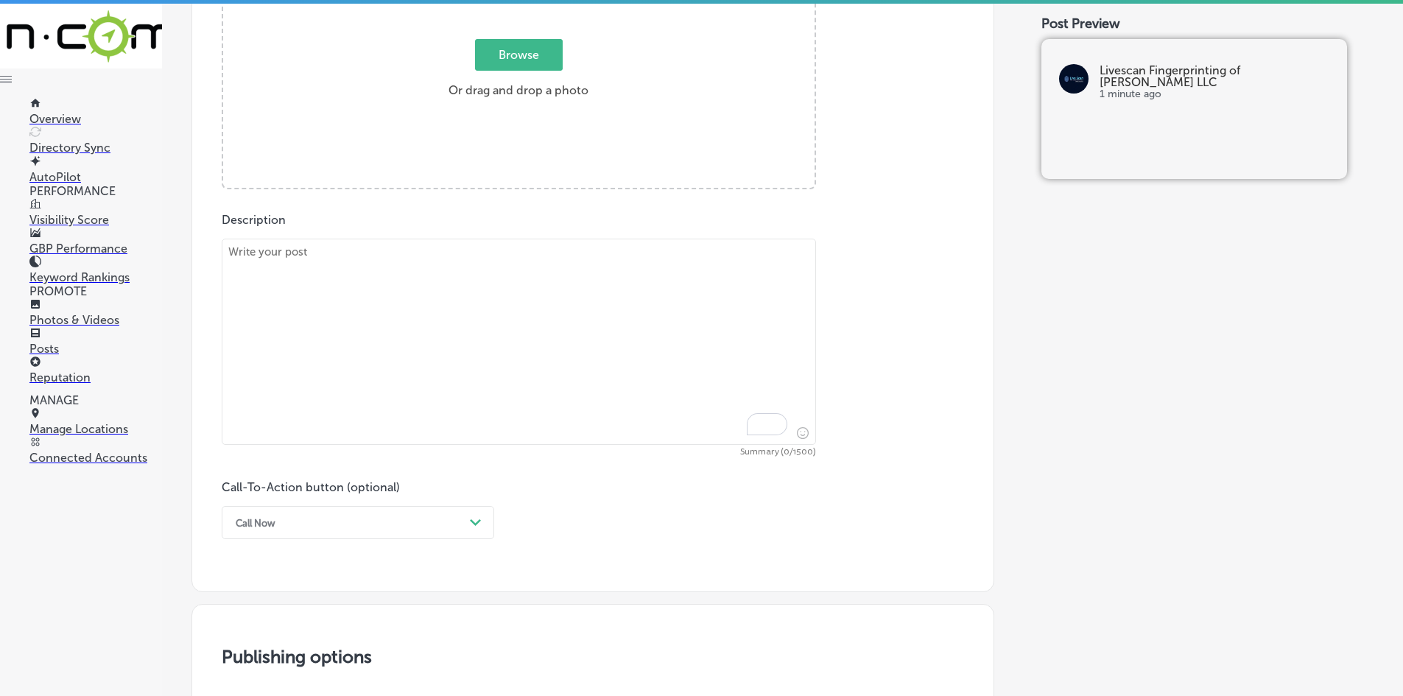
click at [416, 360] on textarea "To enrich screen reader interactions, please activate Accessibility in Grammarl…" at bounding box center [519, 342] width 594 height 206
paste textarea "At Livescan Fingerprinting of Marianna, we offer secure and efficient fingerpri…"
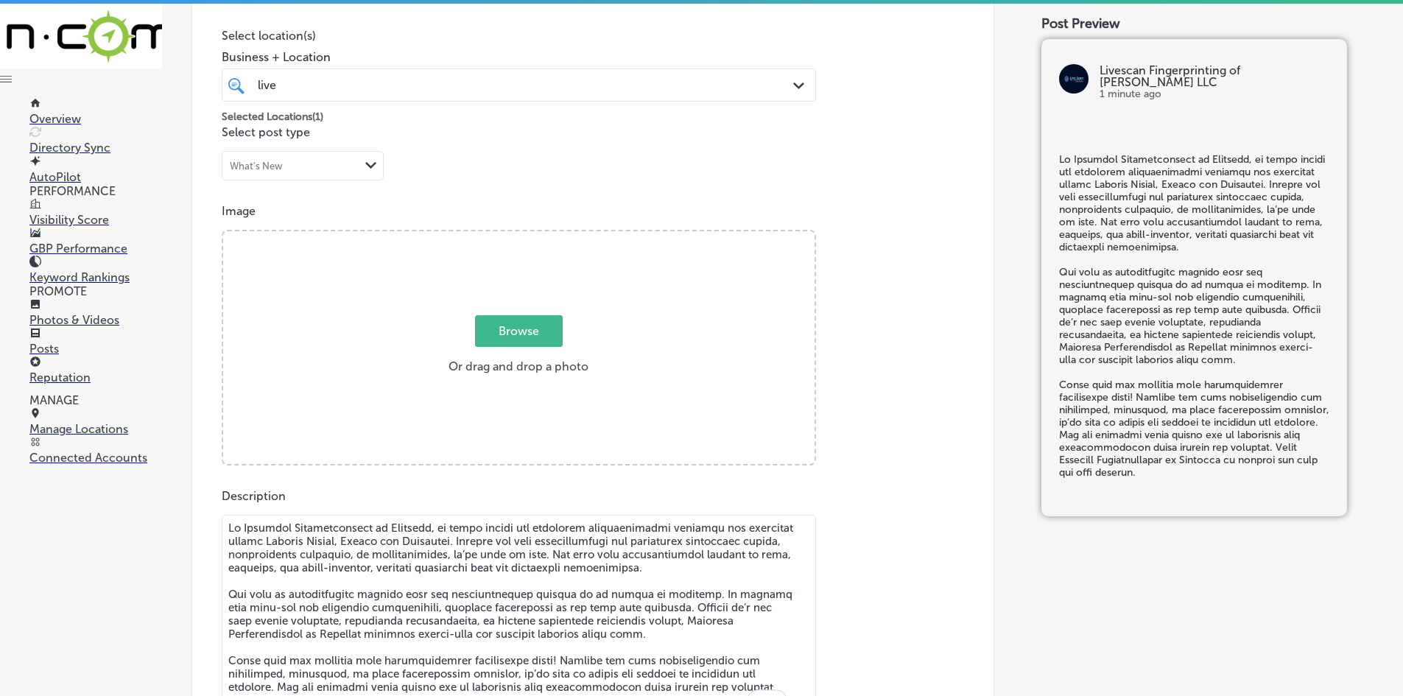
scroll to position [336, 0]
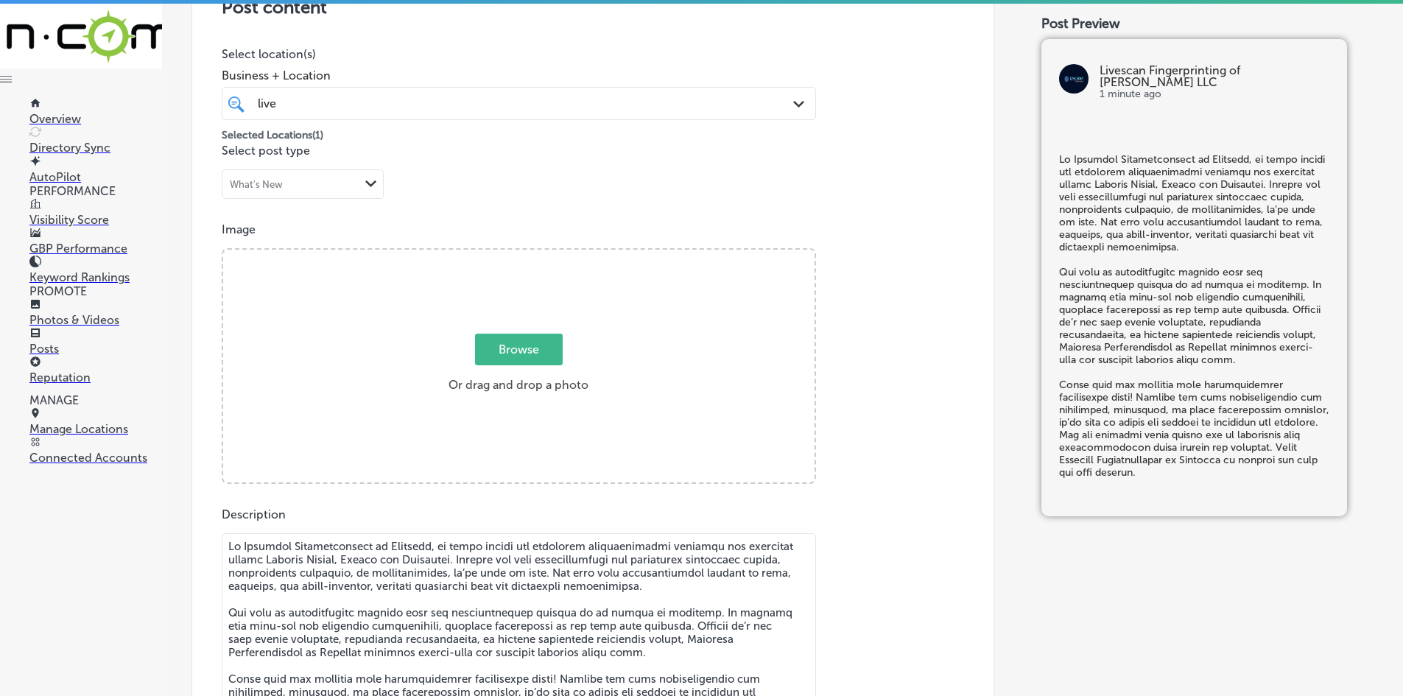
type textarea "At Livescan Fingerprinting of Marianna, we offer secure and efficient fingerpri…"
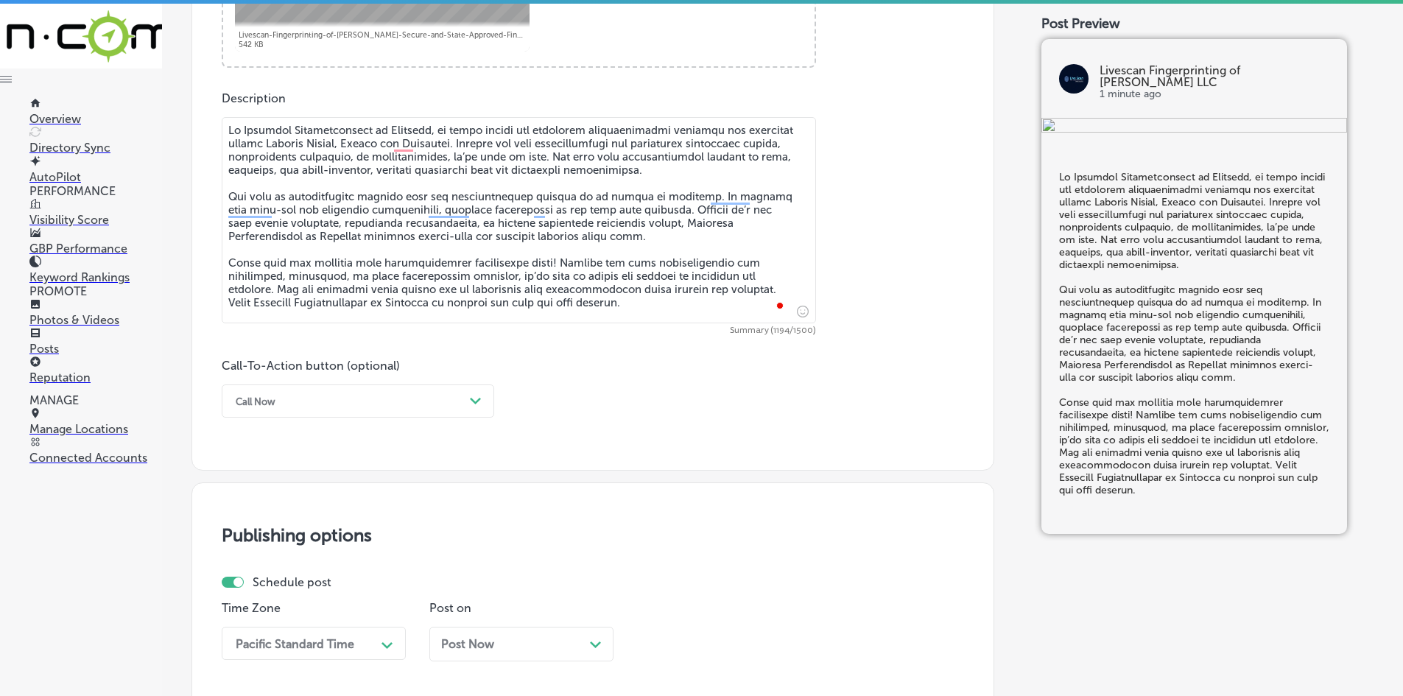
scroll to position [778, 0]
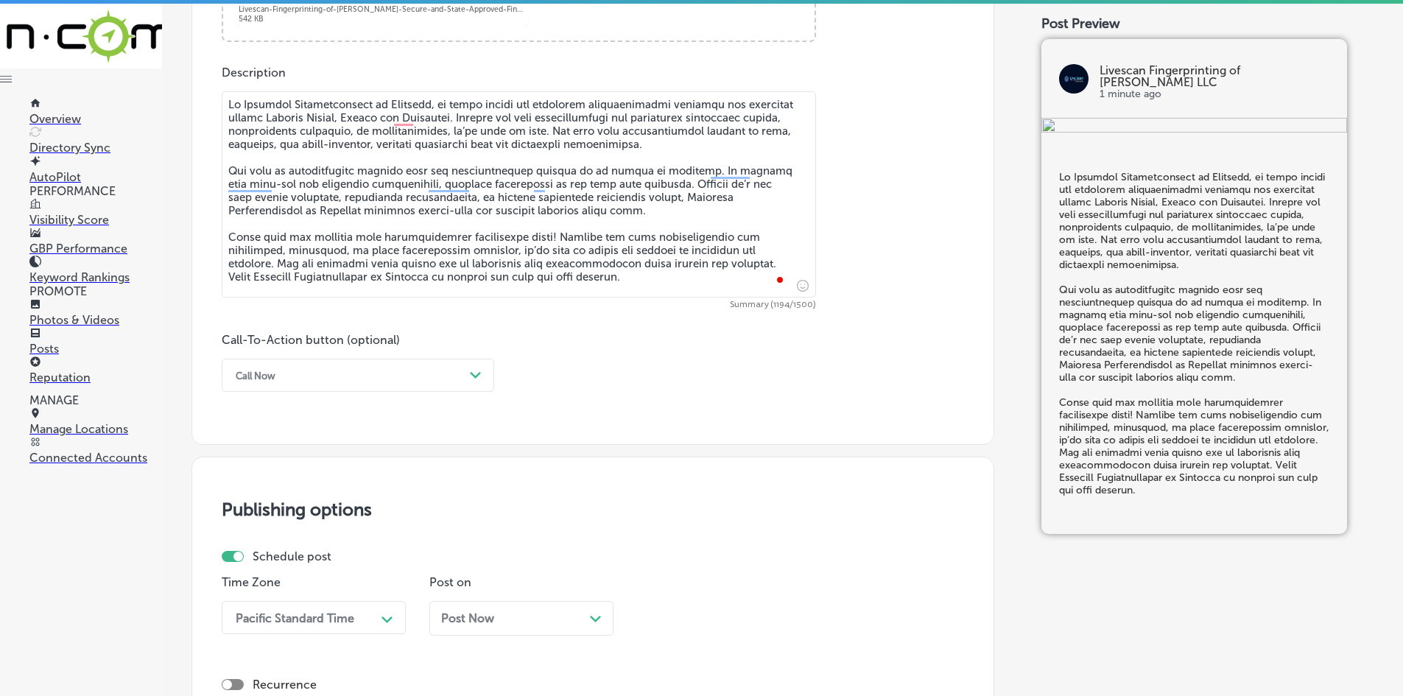
drag, startPoint x: 283, startPoint y: 379, endPoint x: 287, endPoint y: 388, distance: 9.6
click at [283, 379] on div "Call Now" at bounding box center [346, 375] width 236 height 23
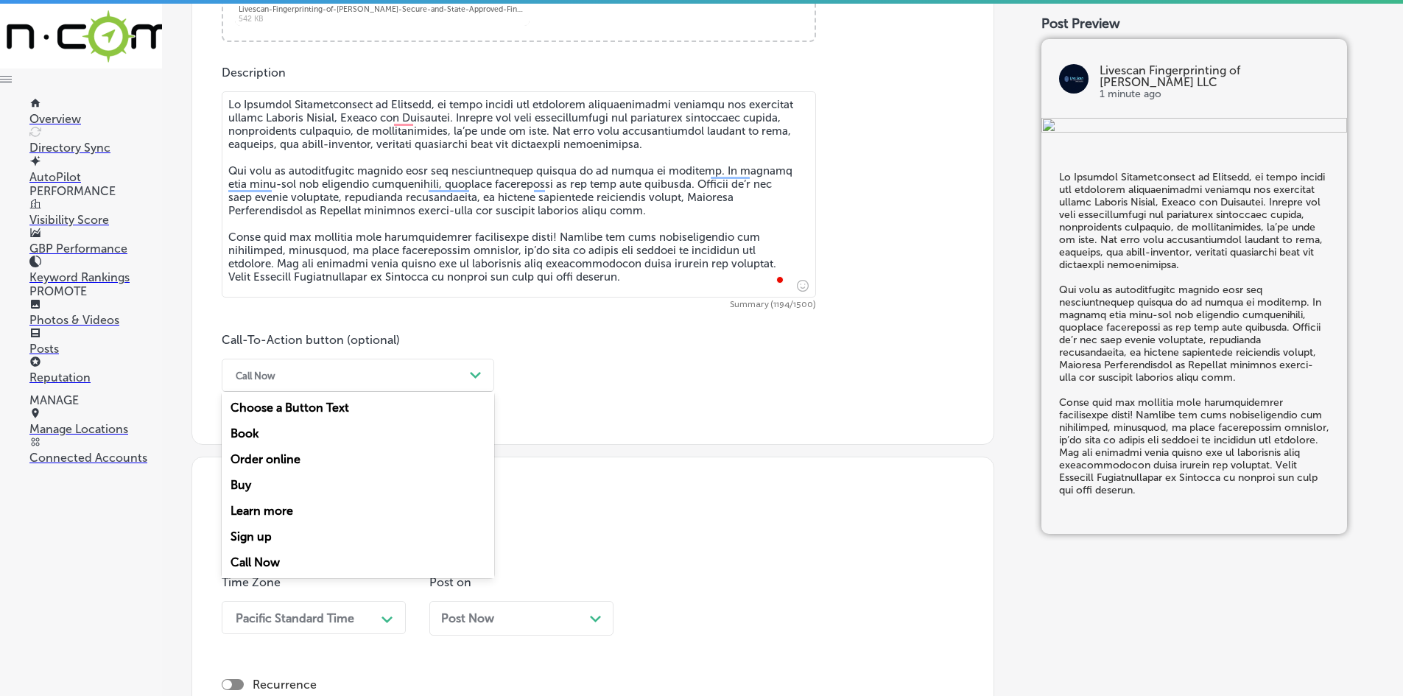
click at [281, 505] on div "Learn more" at bounding box center [358, 511] width 273 height 26
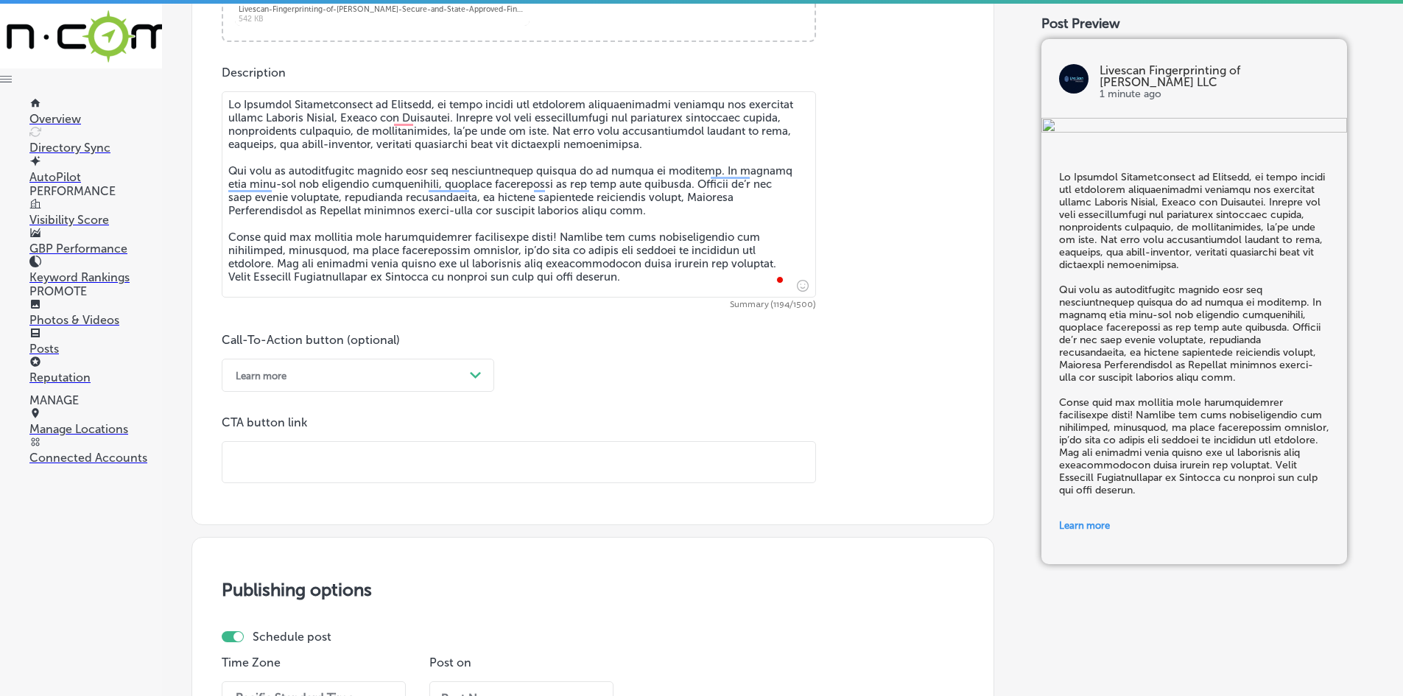
click at [279, 468] on input "text" at bounding box center [518, 462] width 593 height 41
paste input "https://livescanfingerprintingofmarianna.com/"
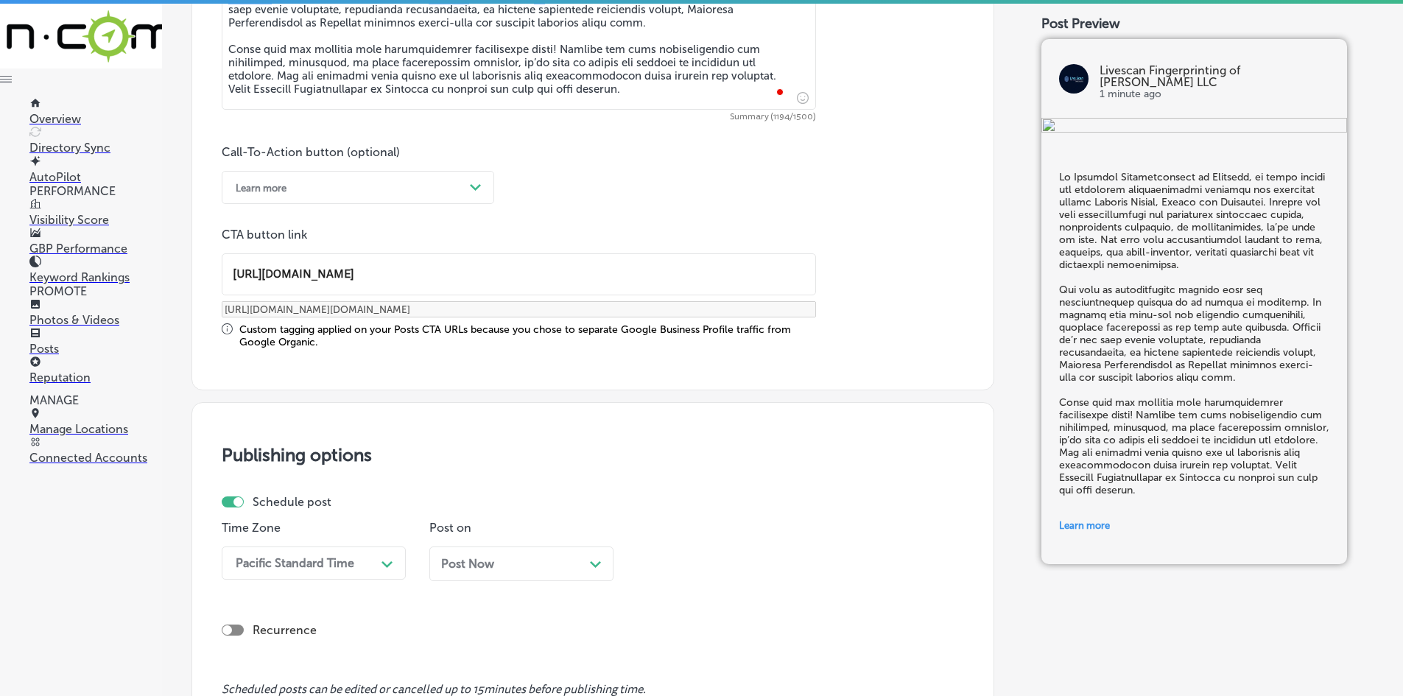
scroll to position [1153, 0]
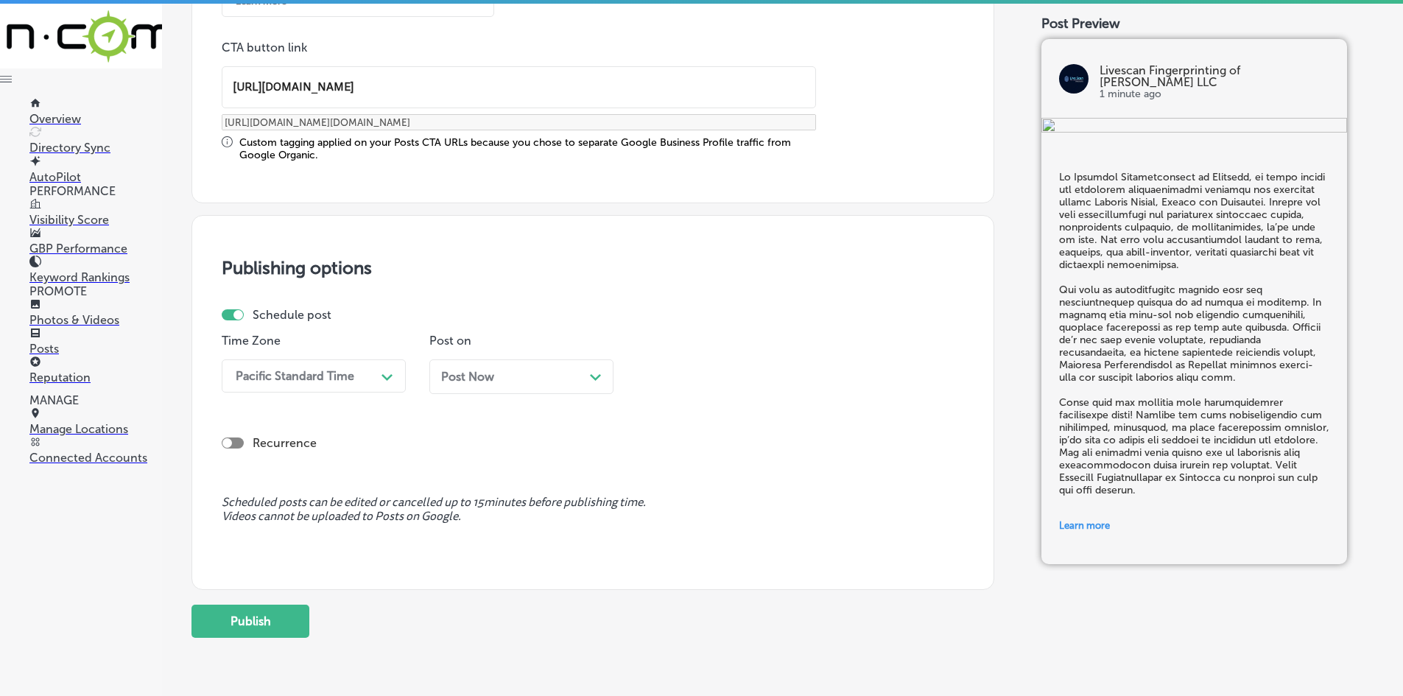
type input "https://livescanfingerprintingofmarianna.com/"
click at [313, 385] on div "Pacific Standard Time" at bounding box center [301, 376] width 147 height 26
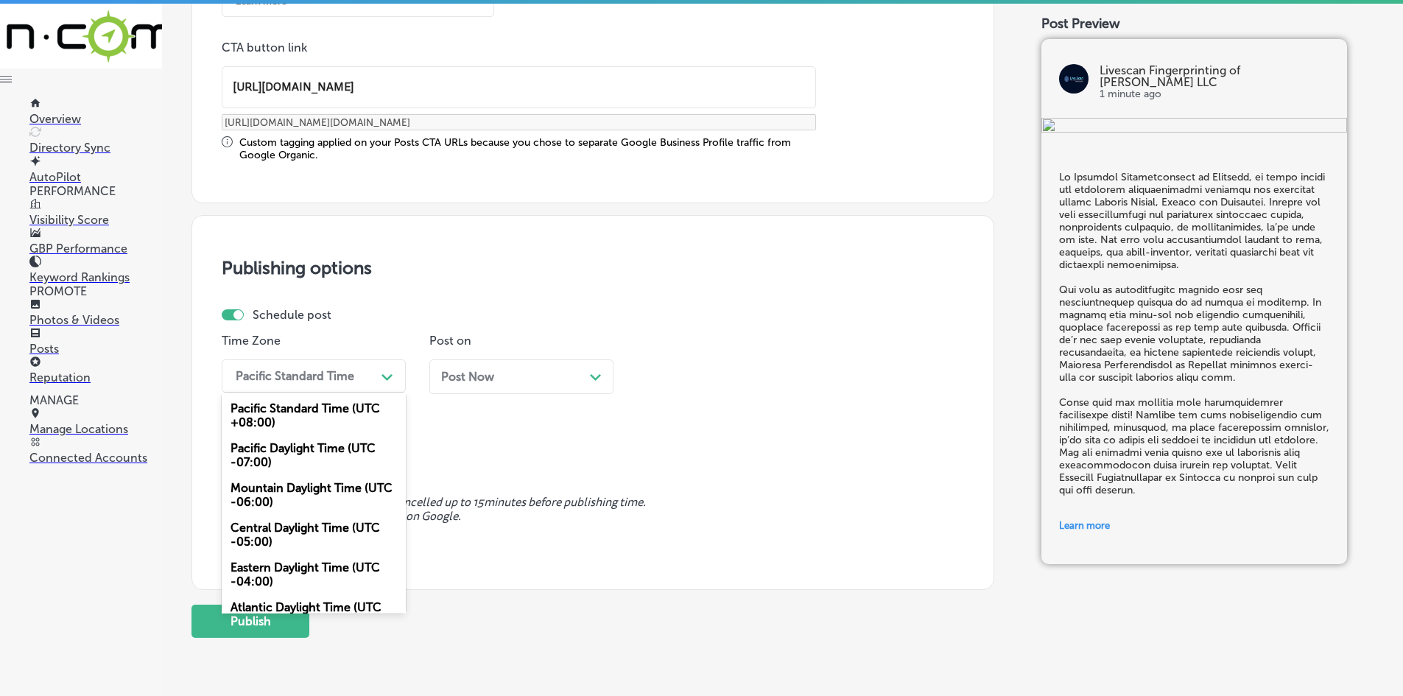
click at [289, 488] on div "Mountain Daylight Time (UTC -06:00)" at bounding box center [314, 495] width 184 height 40
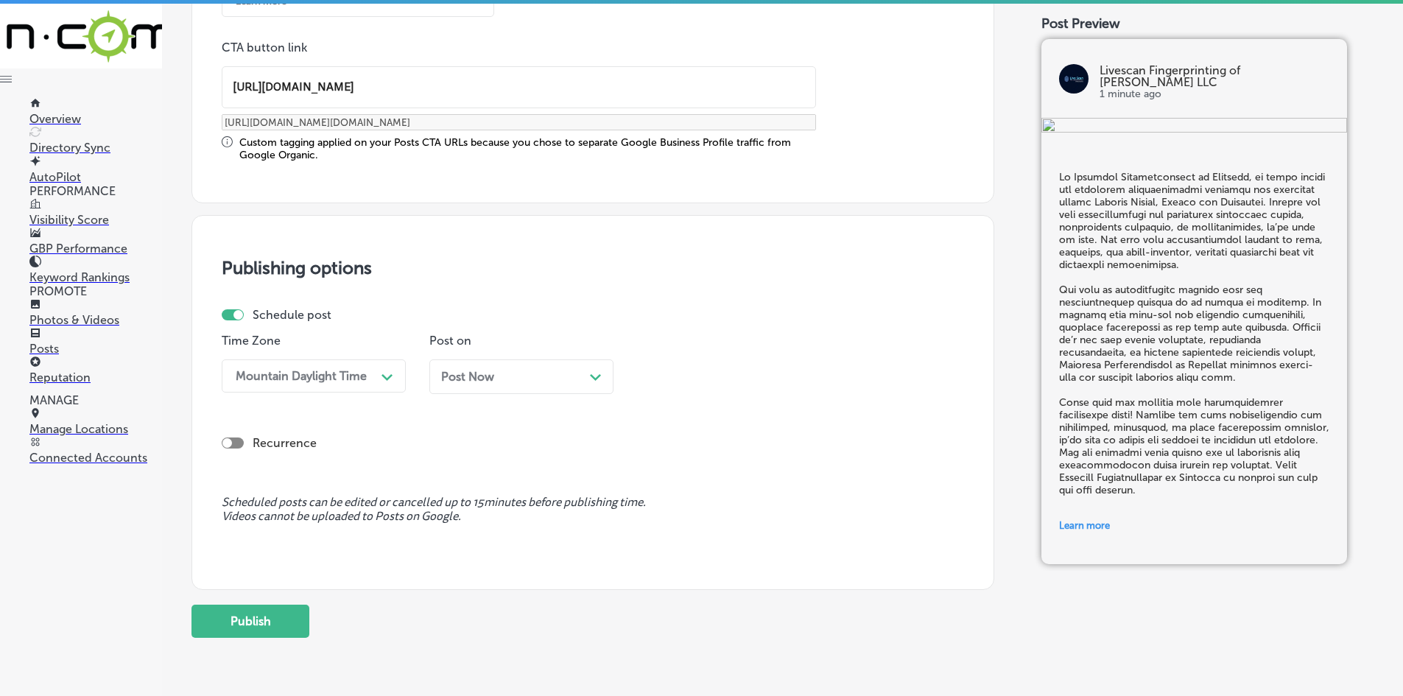
click at [470, 379] on span "Post Now" at bounding box center [467, 377] width 53 height 14
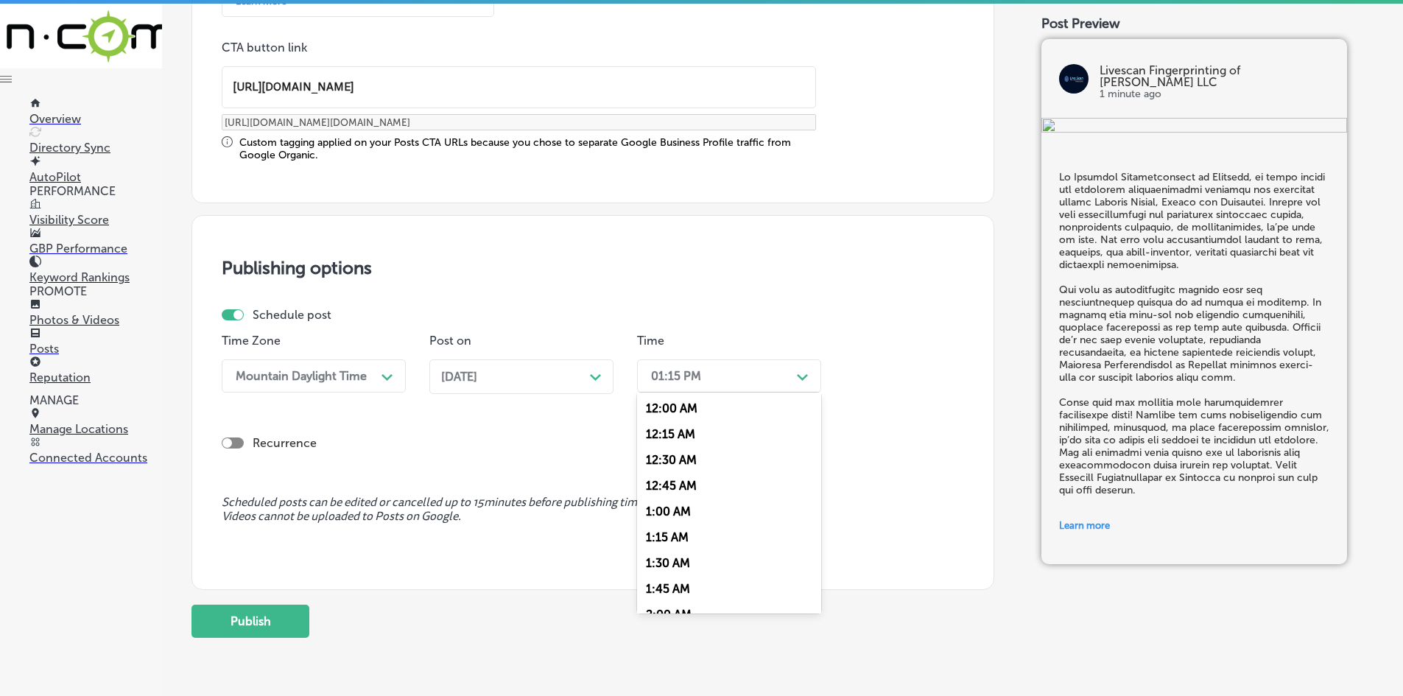
click at [656, 360] on div "01:15 PM Path Created with Sketch." at bounding box center [729, 375] width 184 height 33
click at [662, 463] on div "7:00 AM" at bounding box center [729, 467] width 184 height 26
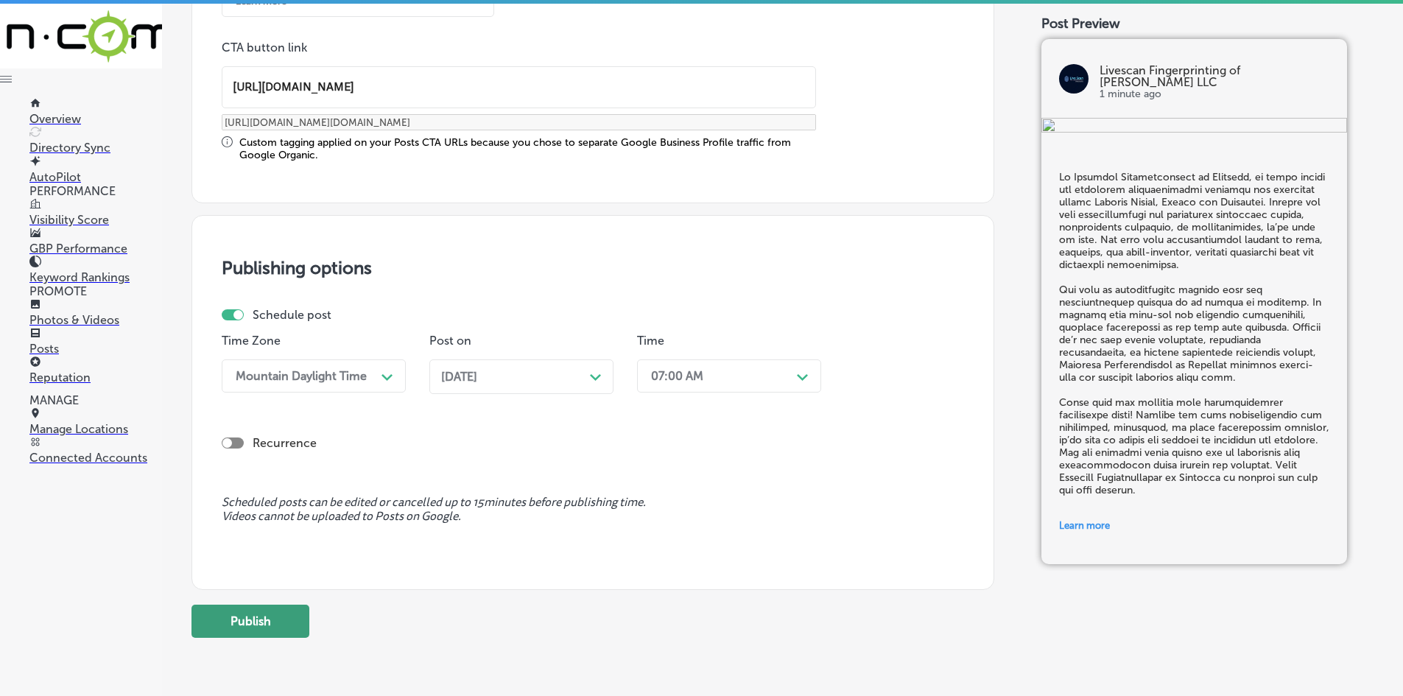
click at [269, 615] on button "Publish" at bounding box center [251, 621] width 118 height 33
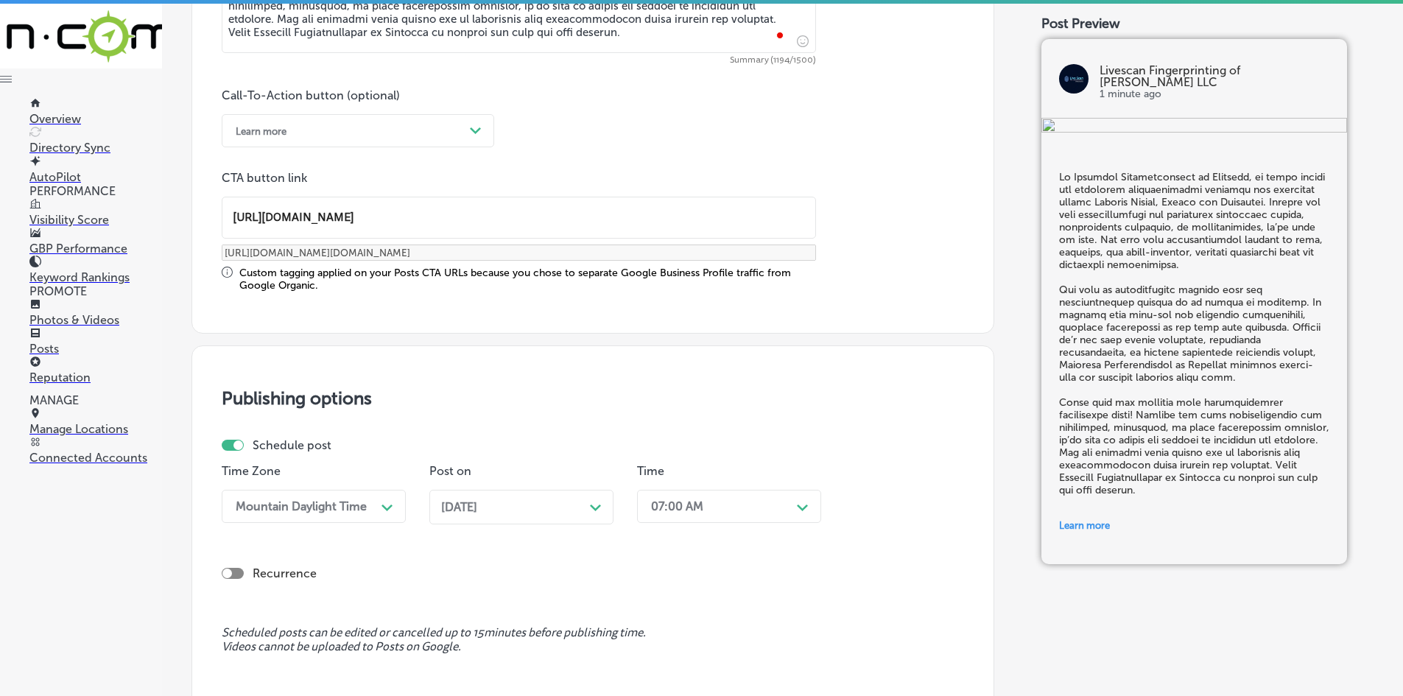
scroll to position [1005, 0]
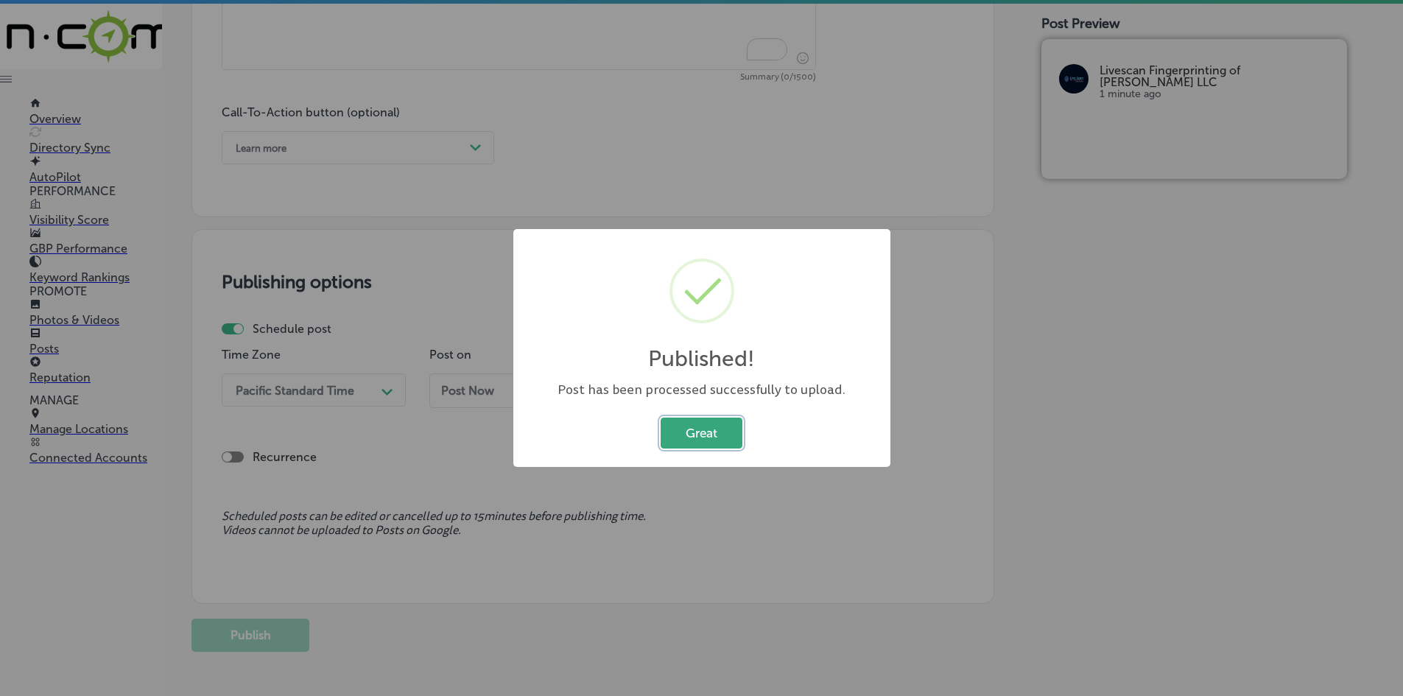
click at [725, 435] on button "Great" at bounding box center [702, 433] width 82 height 30
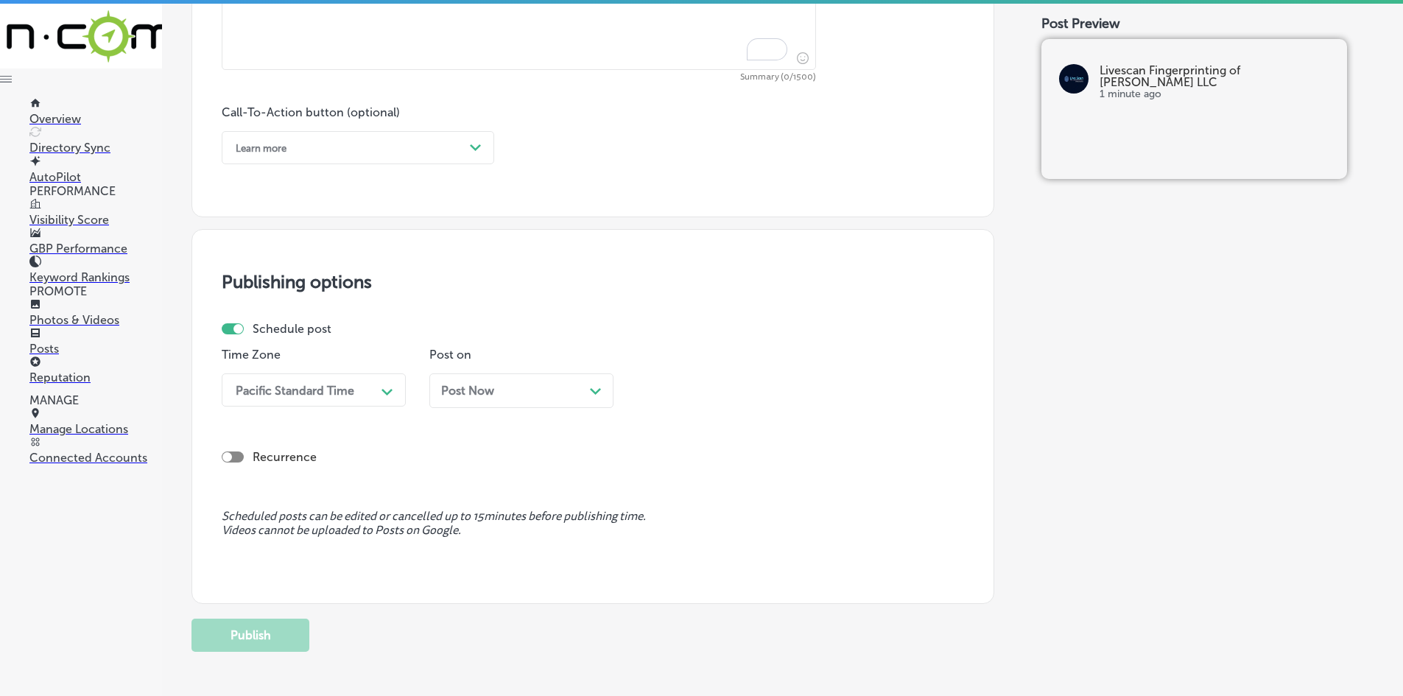
click at [118, 324] on link "Photos & Videos" at bounding box center [95, 313] width 133 height 28
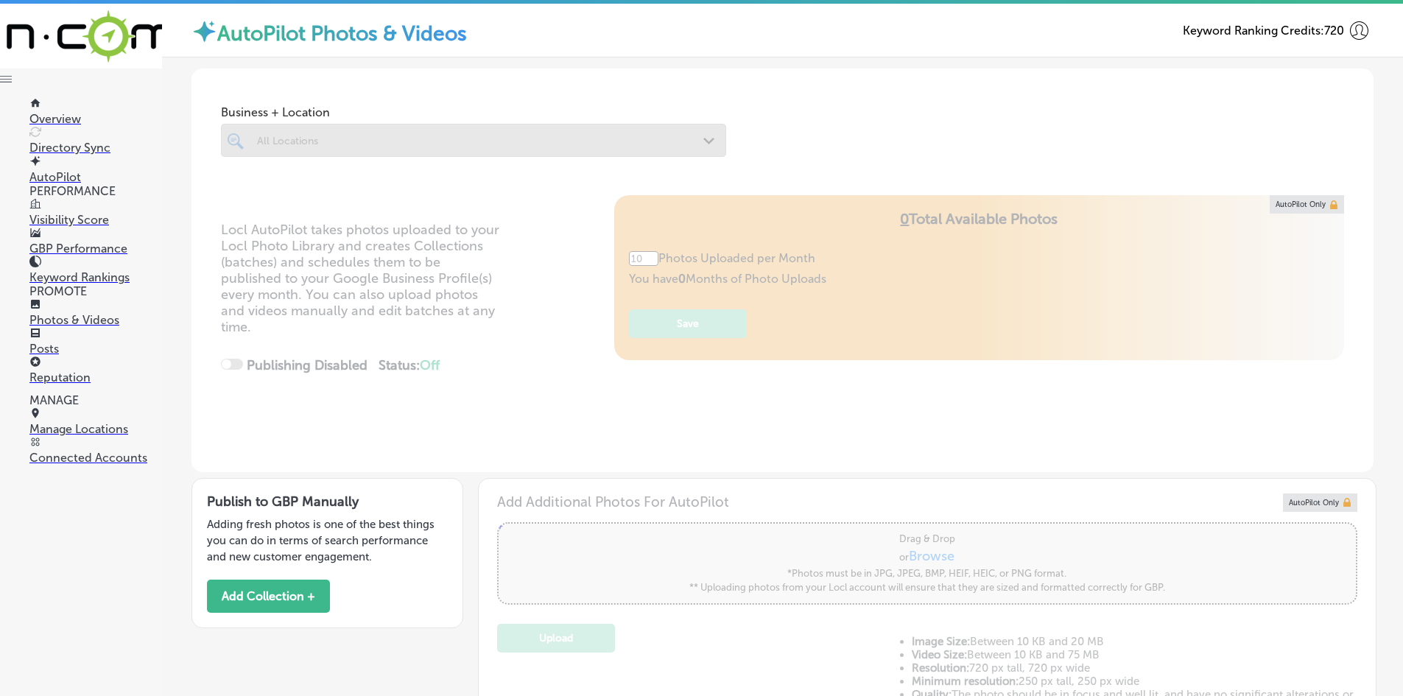
type input "5"
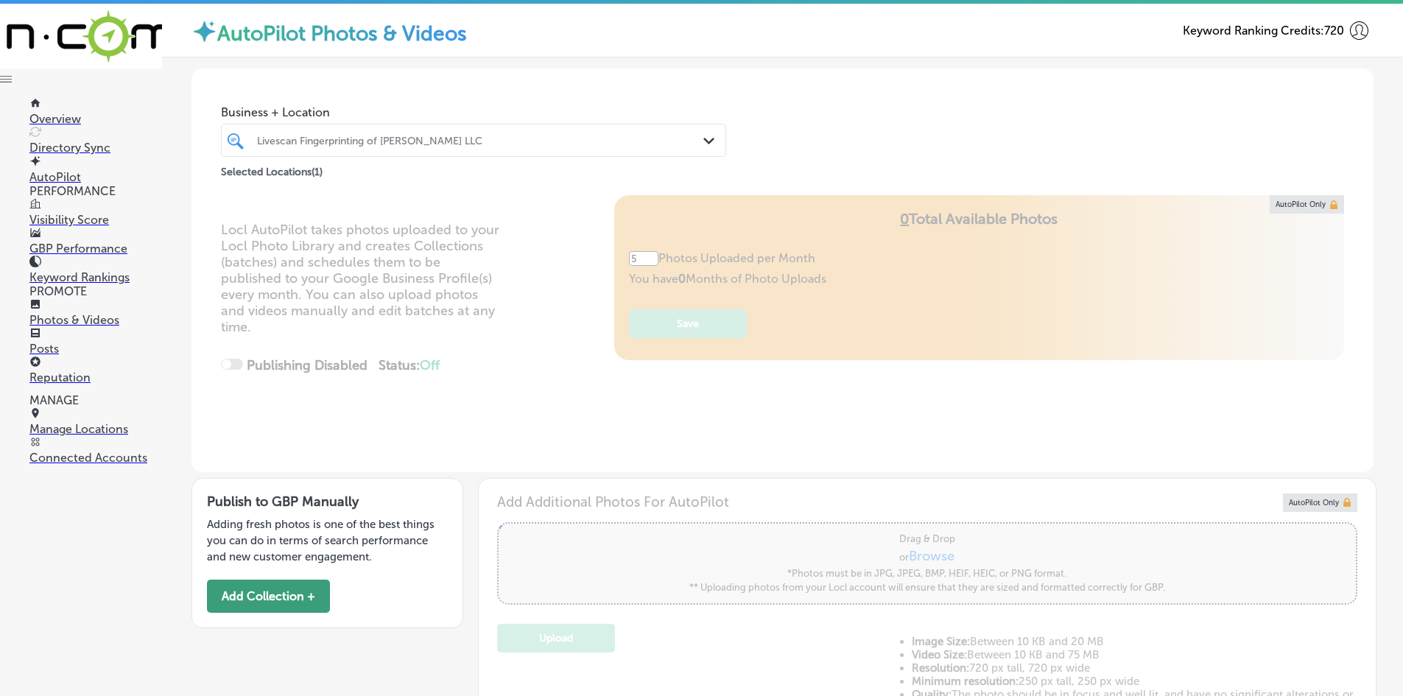
click at [295, 600] on button "Add Collection +" at bounding box center [268, 596] width 123 height 33
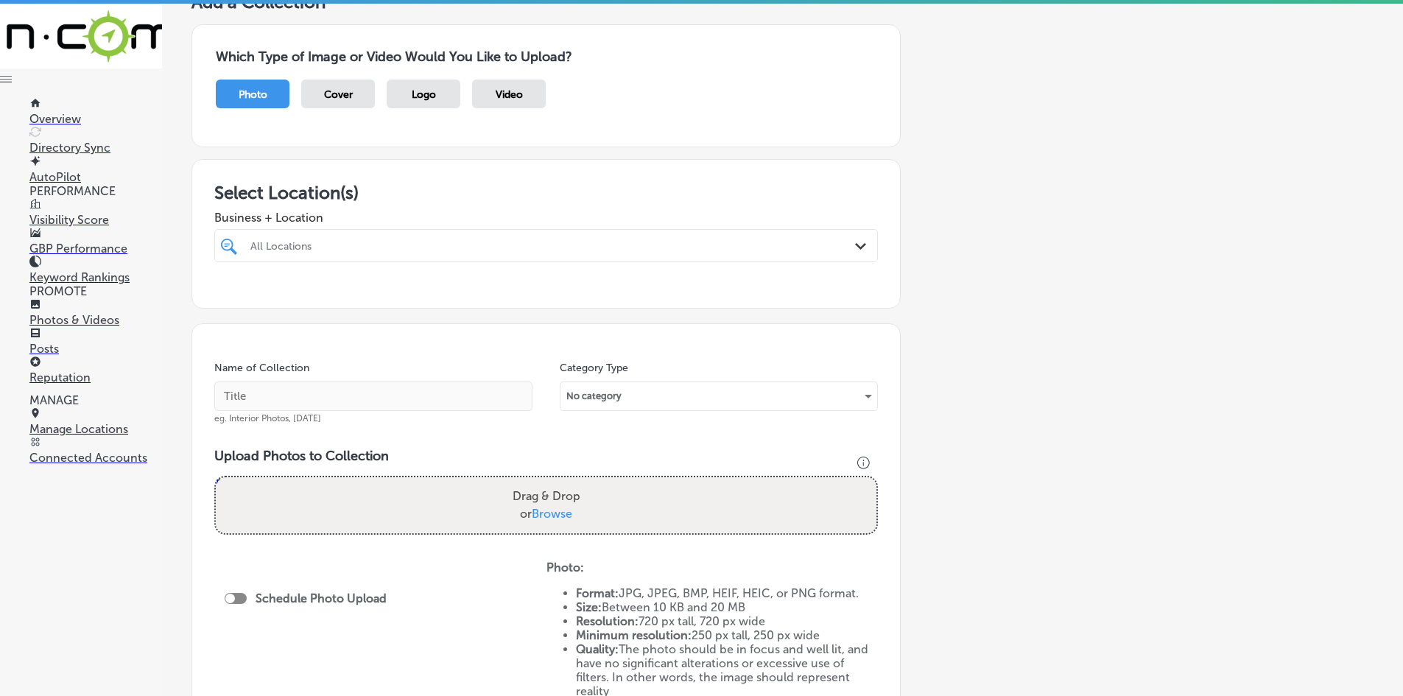
scroll to position [74, 0]
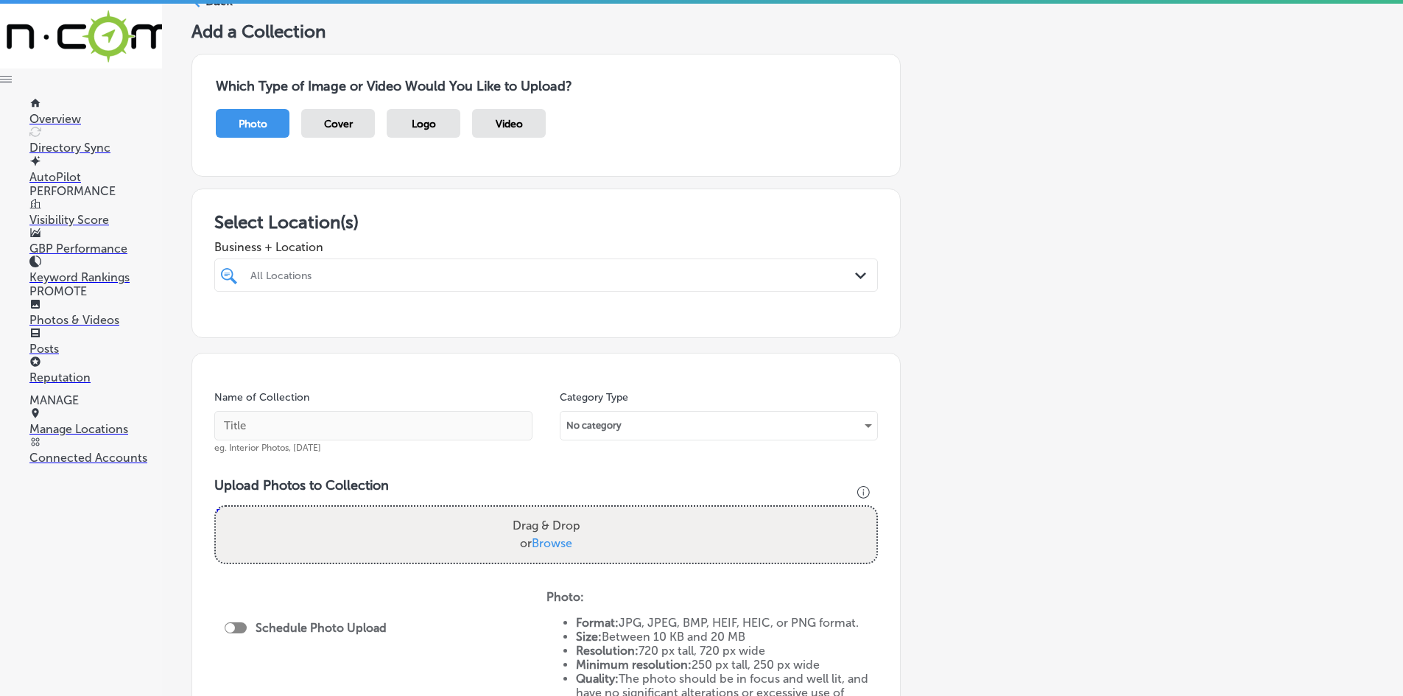
click at [362, 287] on div "All Locations" at bounding box center [546, 275] width 606 height 23
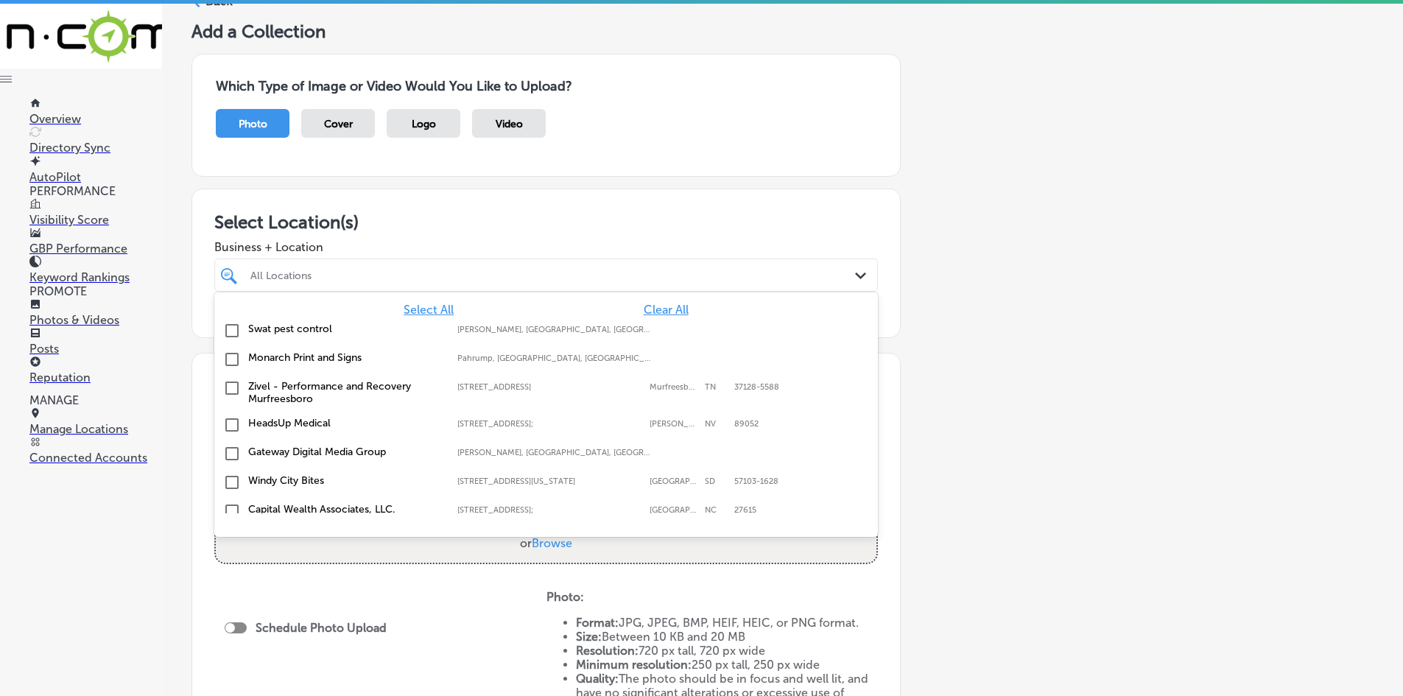
click at [650, 309] on span "Clear All" at bounding box center [666, 310] width 45 height 14
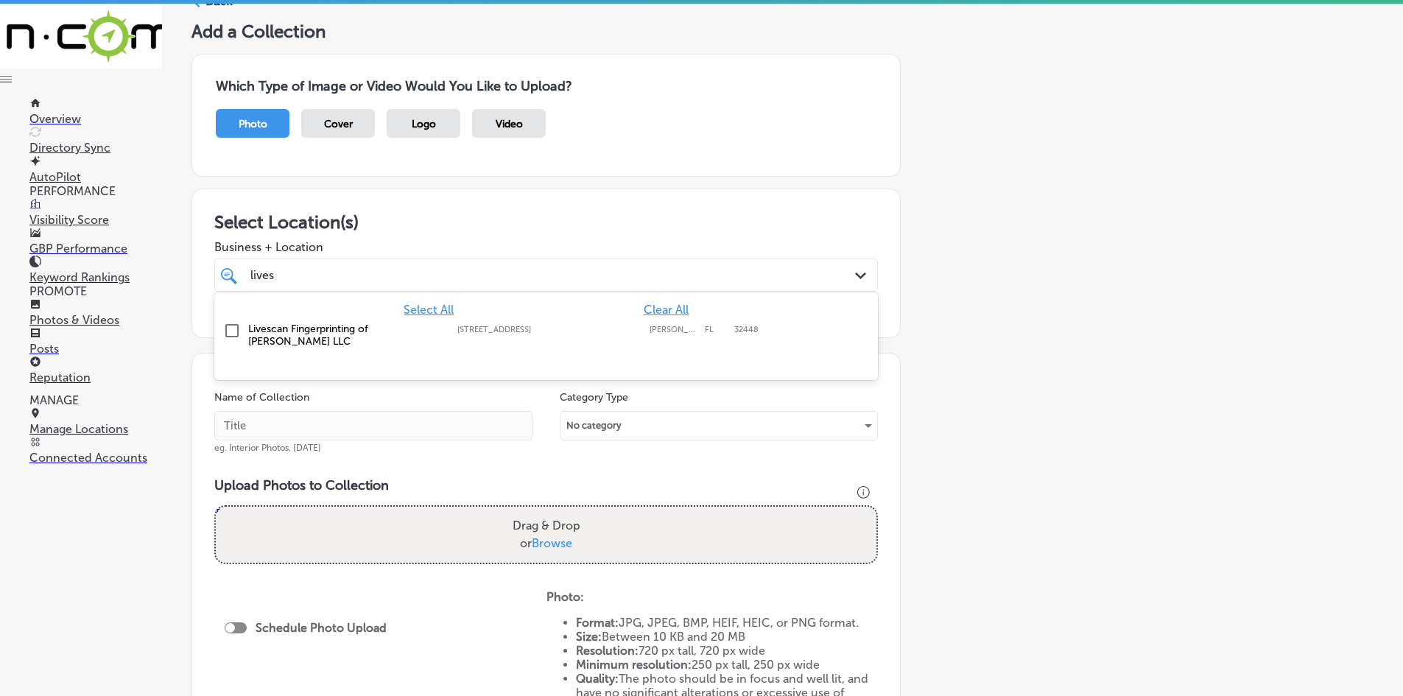
click at [396, 343] on div "Livescan Fingerprinting of Marianna LLC 3026 Auction Drive, Marianna, FL, 32448…" at bounding box center [546, 335] width 664 height 37
click at [823, 348] on div "Select All Clear All Livescan Fingerprinting of Marianna LLC 3026 Auction Drive…" at bounding box center [546, 324] width 664 height 64
type input "lives"
click at [1038, 329] on div "Add a Collection Which Type of Image or Video Would You Like to Upload? Photo C…" at bounding box center [783, 458] width 1182 height 874
click at [348, 436] on input "text" at bounding box center [373, 425] width 318 height 29
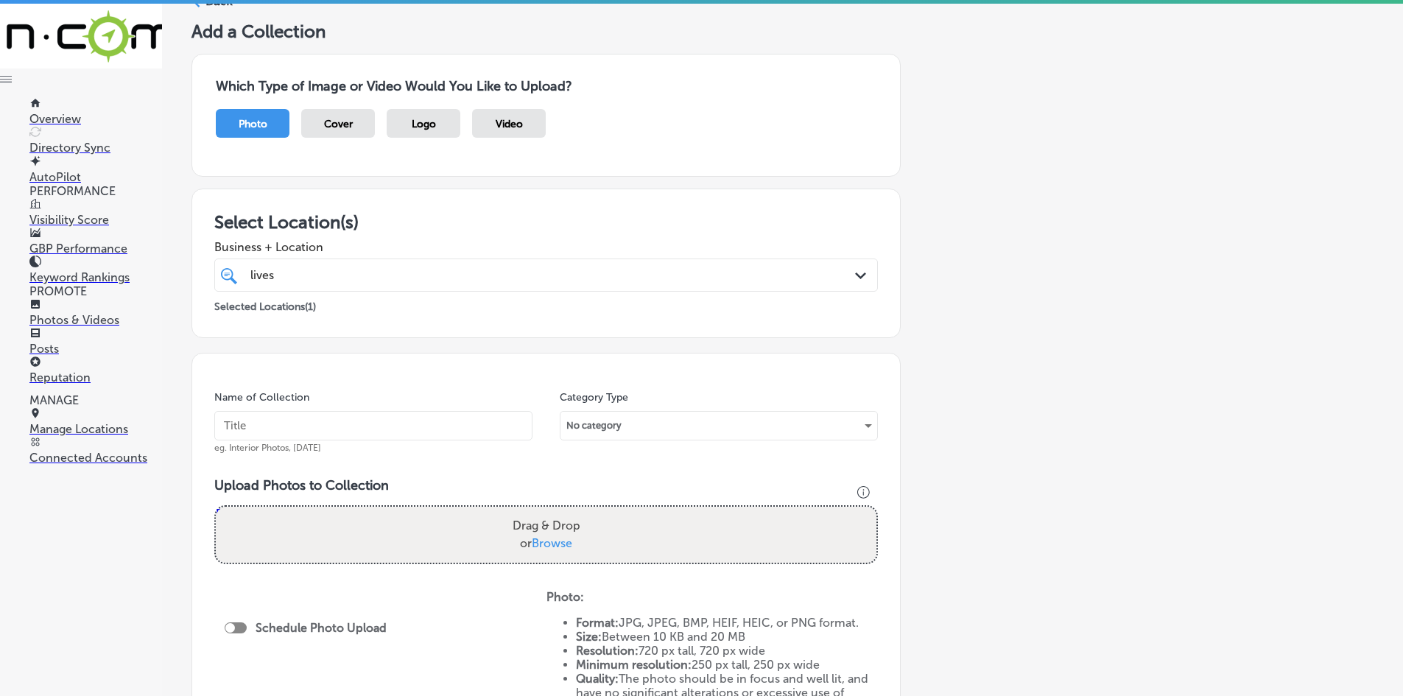
paste input "Livescan-Fingerprinting-of-Marianna-Secure-Fingerprinting-Services-for-Employme…"
type input "Livescan-Fingerprinting-of-Marianna-Secure-Fingerprinting-Services-for-Employme…"
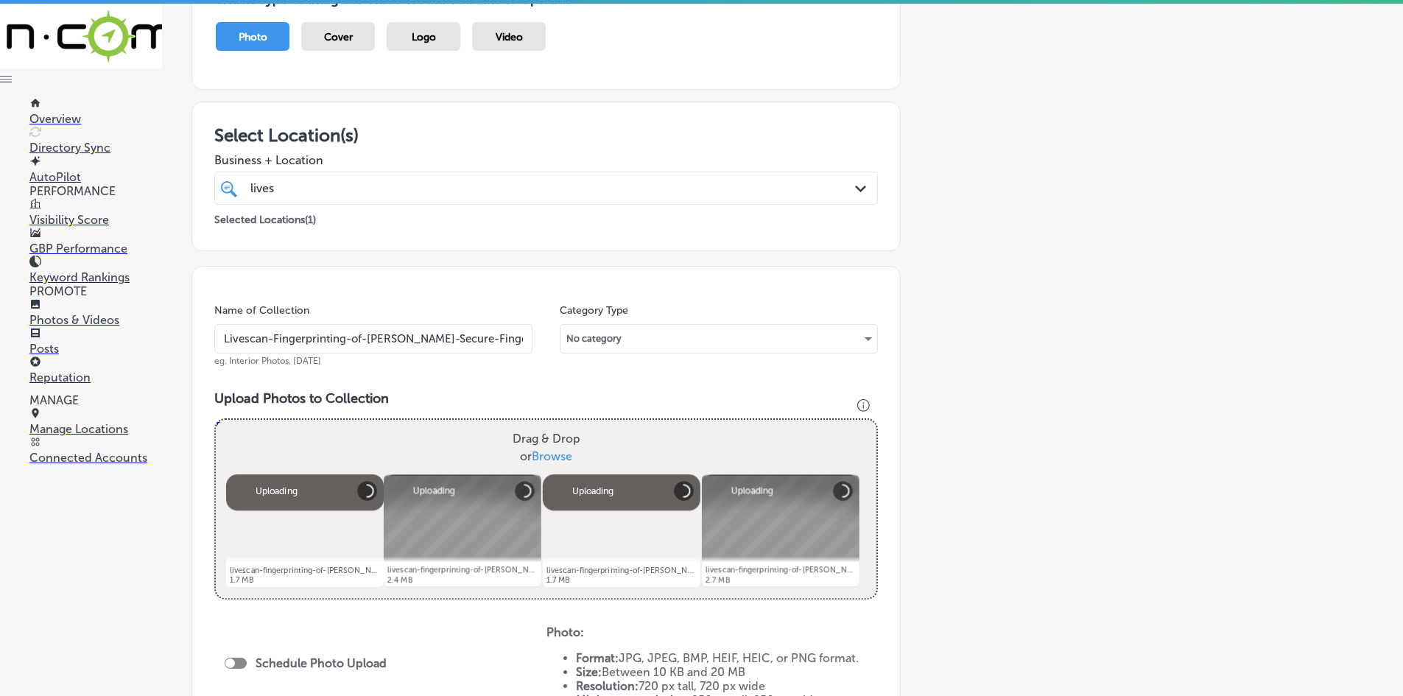
scroll to position [368, 0]
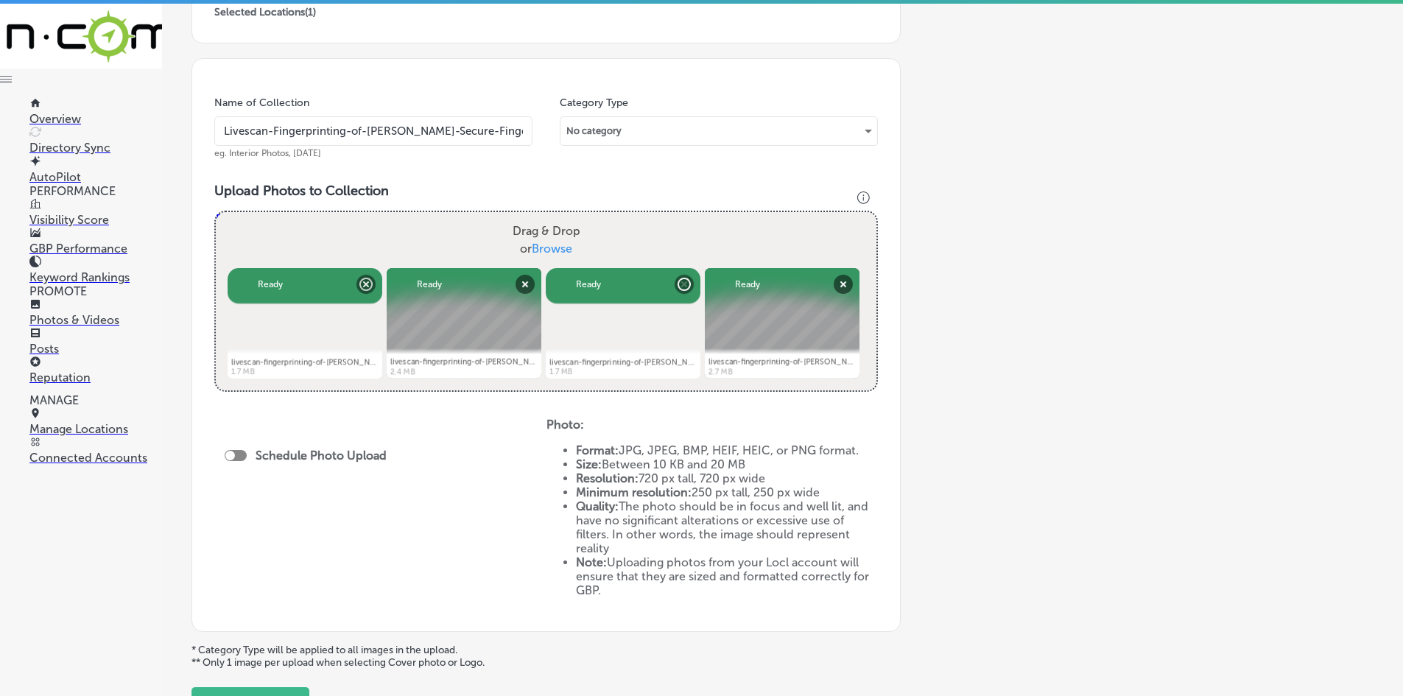
click at [240, 462] on div "Schedule Photo Upload" at bounding box center [309, 456] width 169 height 14
click at [244, 458] on div at bounding box center [236, 455] width 22 height 11
checkbox input "true"
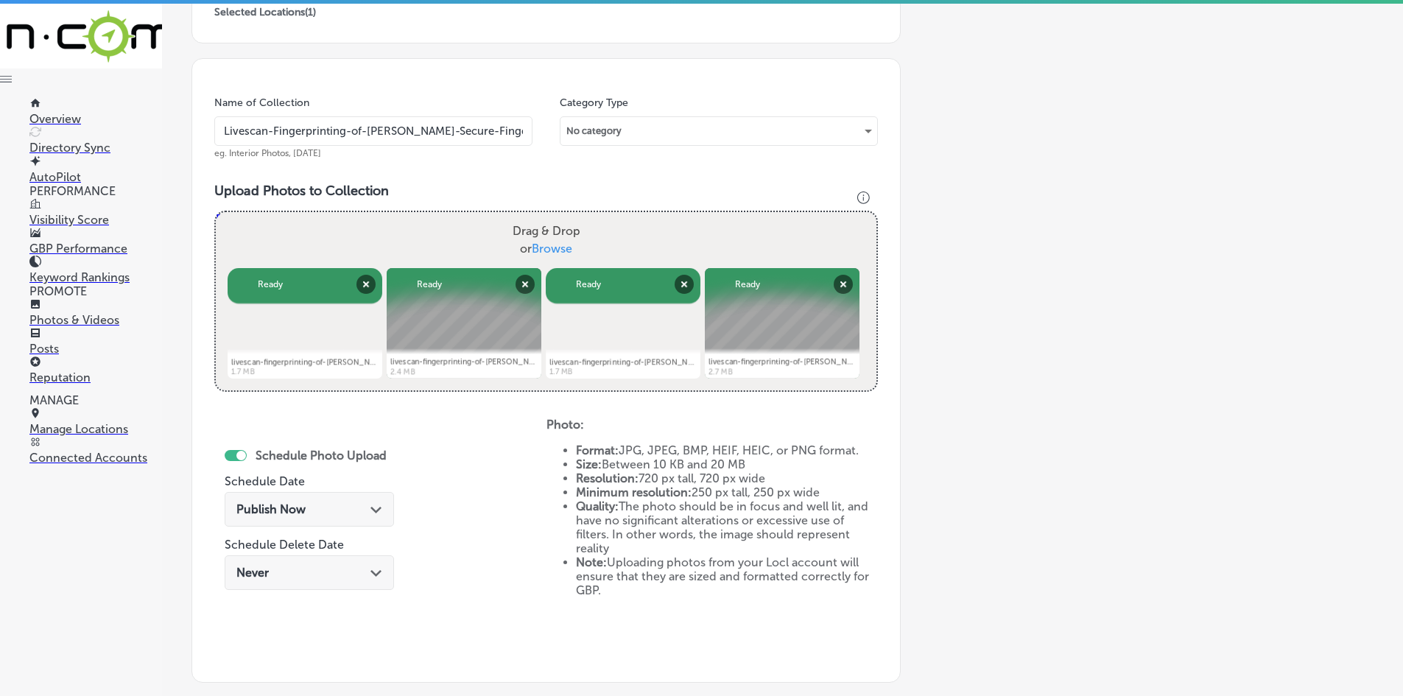
click at [275, 523] on div "Publish Now Path Created with Sketch." at bounding box center [309, 509] width 169 height 35
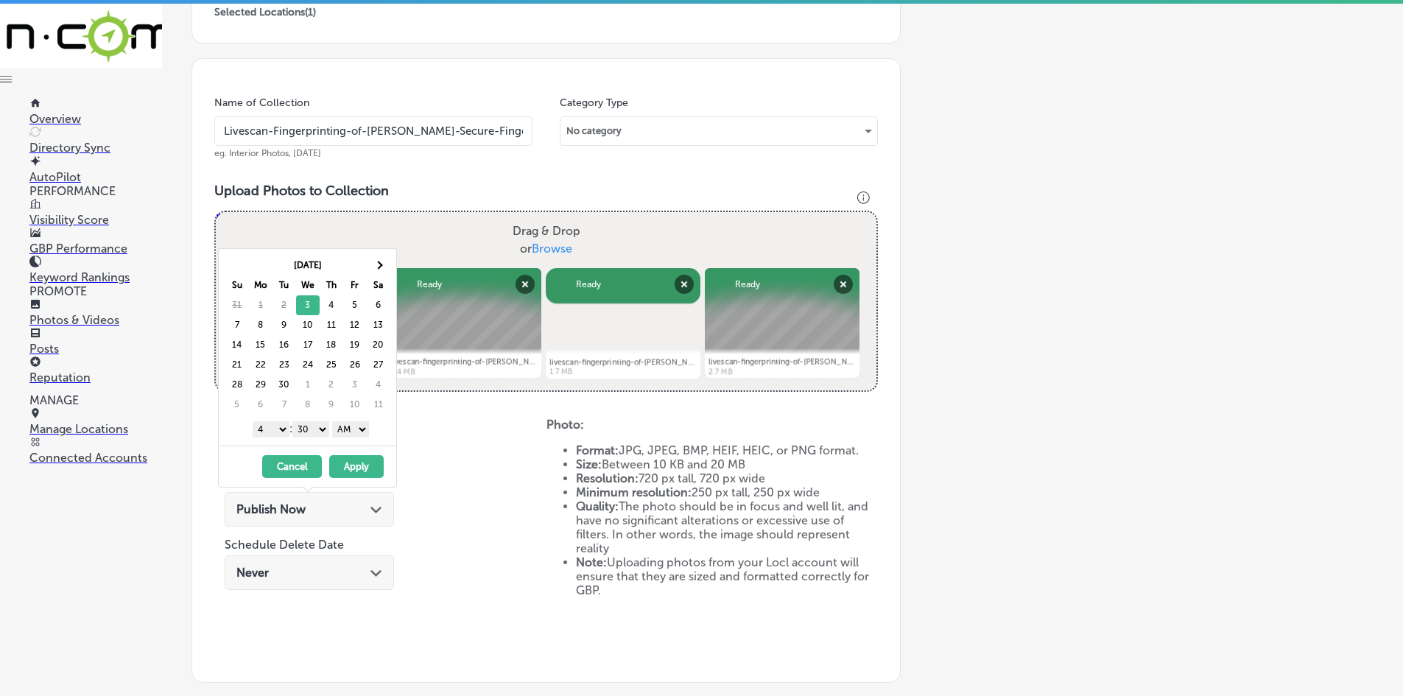
click at [274, 429] on select "1 2 3 4 5 6 7 8 9 10 11 12" at bounding box center [271, 429] width 37 height 16
click at [312, 428] on select "00 10 20 30 40 50" at bounding box center [310, 429] width 37 height 16
click at [340, 431] on select "AM PM" at bounding box center [350, 429] width 37 height 16
click at [343, 467] on button "Apply" at bounding box center [356, 466] width 55 height 23
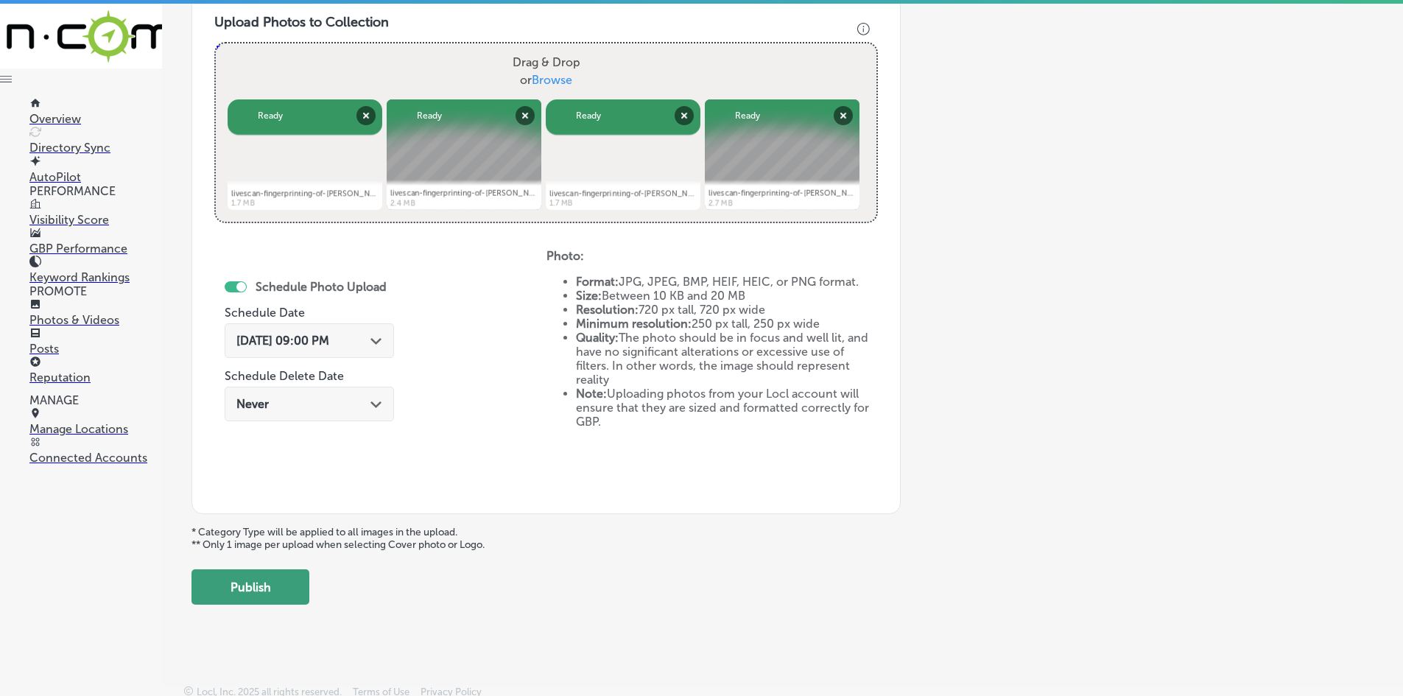
scroll to position [543, 0]
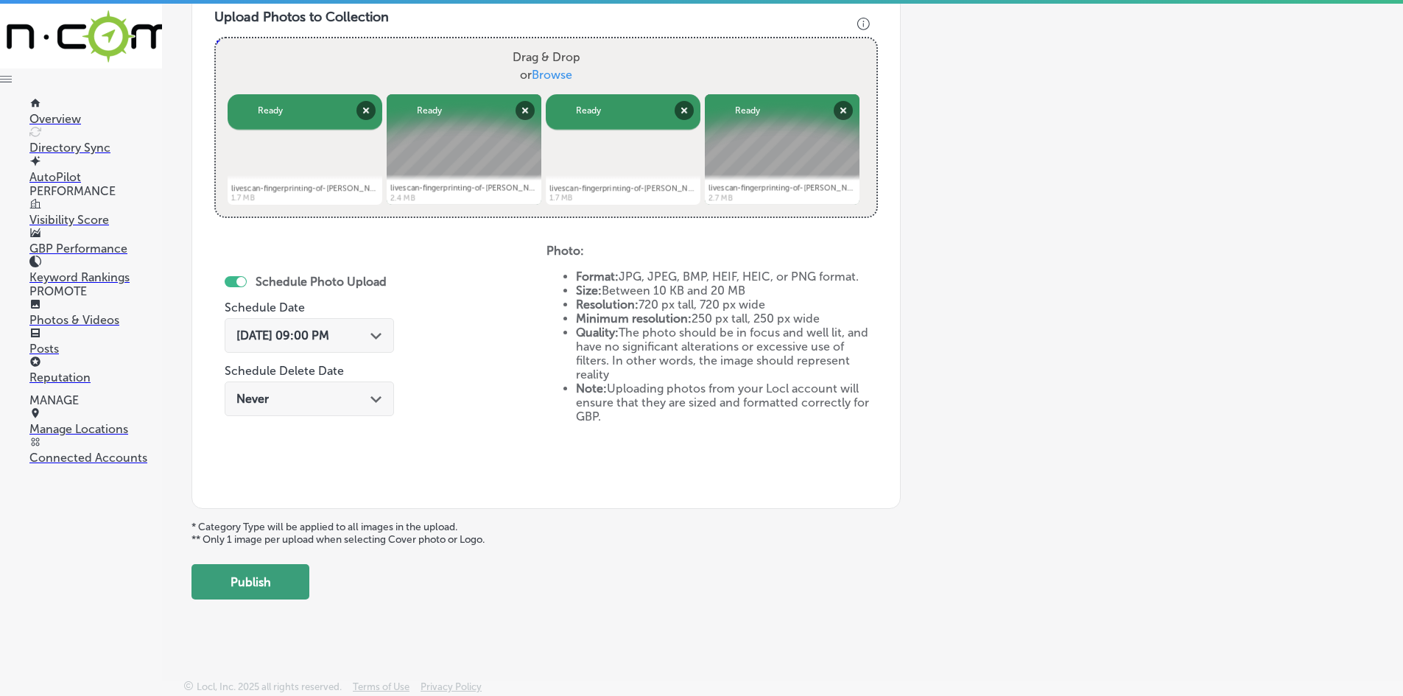
click at [271, 572] on button "Publish" at bounding box center [251, 581] width 118 height 35
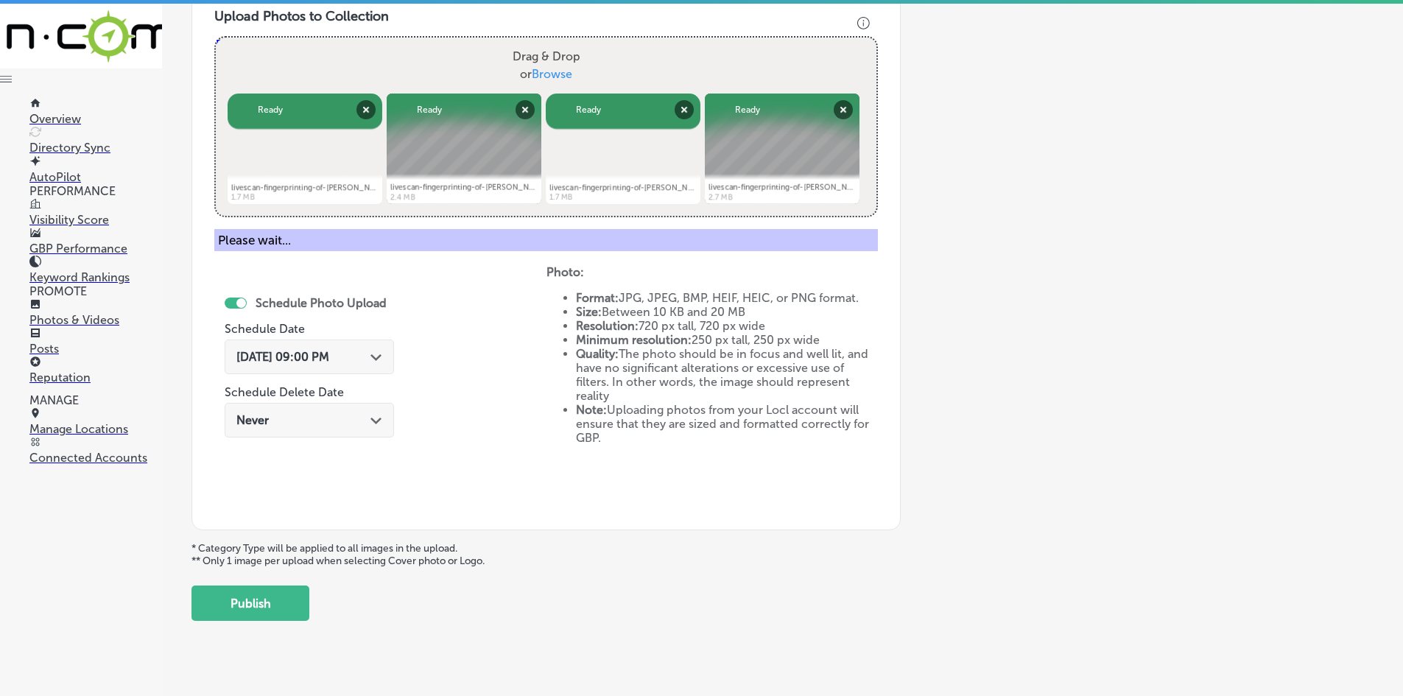
scroll to position [421, 0]
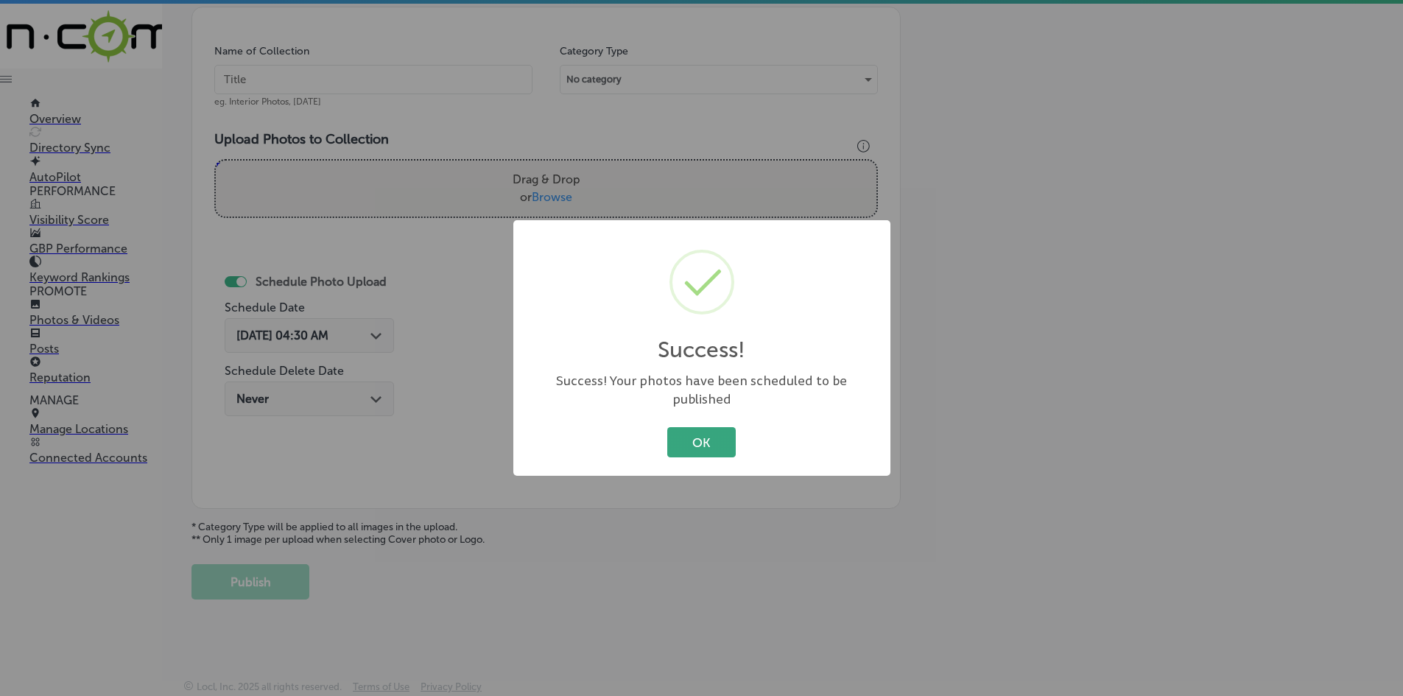
click at [709, 445] on button "OK" at bounding box center [701, 442] width 69 height 30
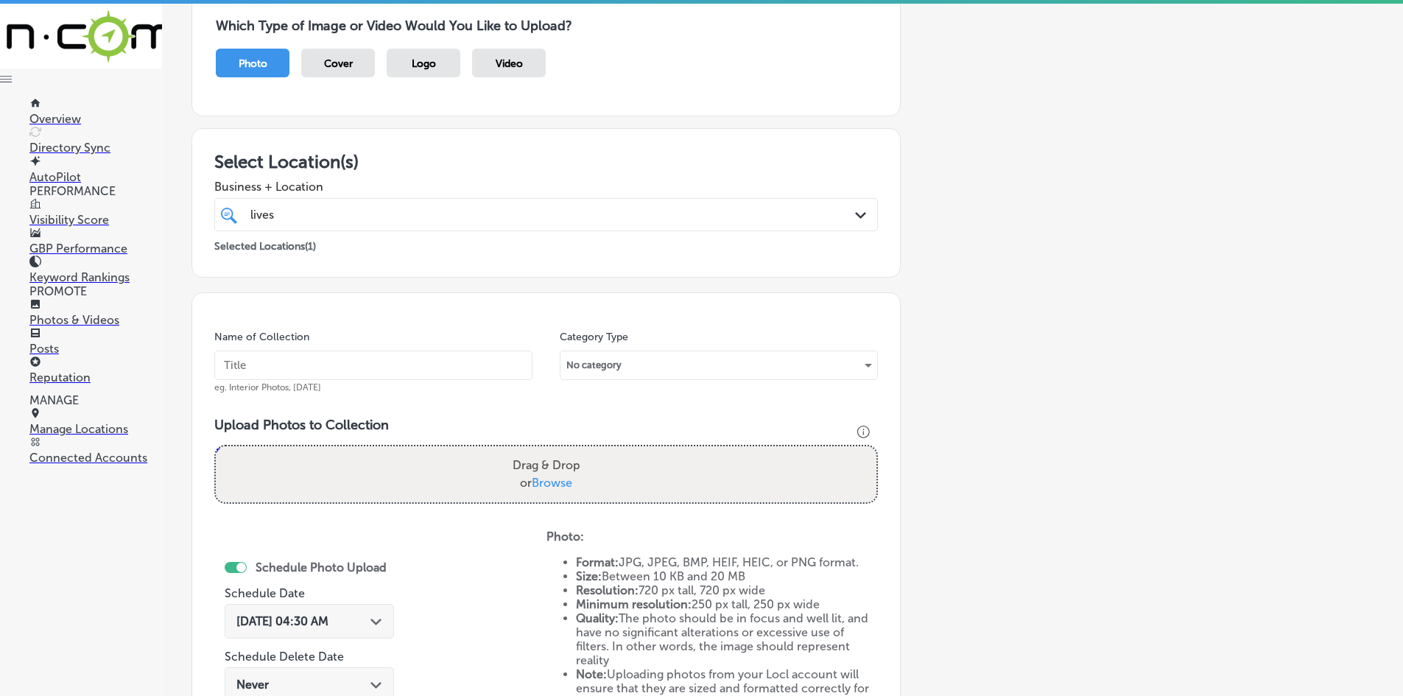
scroll to position [126, 0]
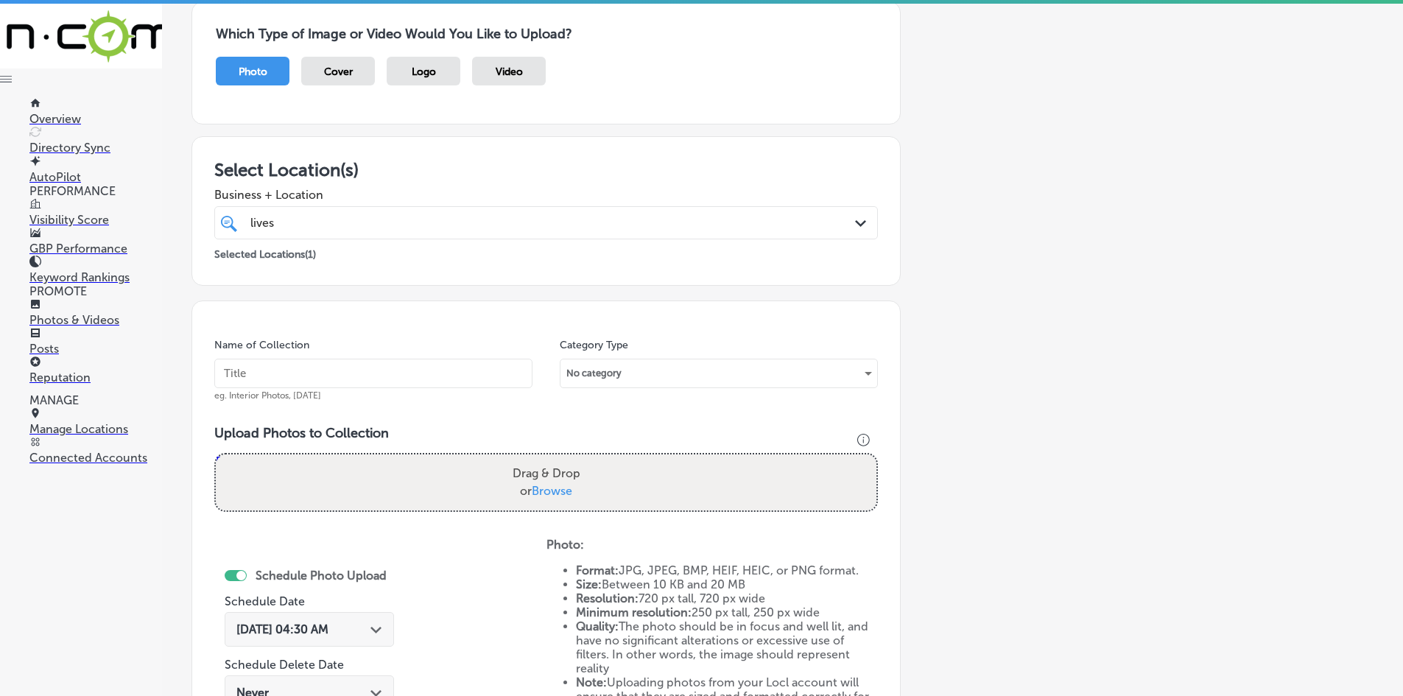
click at [334, 376] on input "text" at bounding box center [373, 373] width 318 height 29
paste input "Livescan-Fingerprinting-of-Marianna-Fast-and-Reliable-Fingerprinting-for-Your-F…"
type input "Livescan-Fingerprinting-of-Marianna-Fast-and-Reliable-Fingerprinting-for-Your-F…"
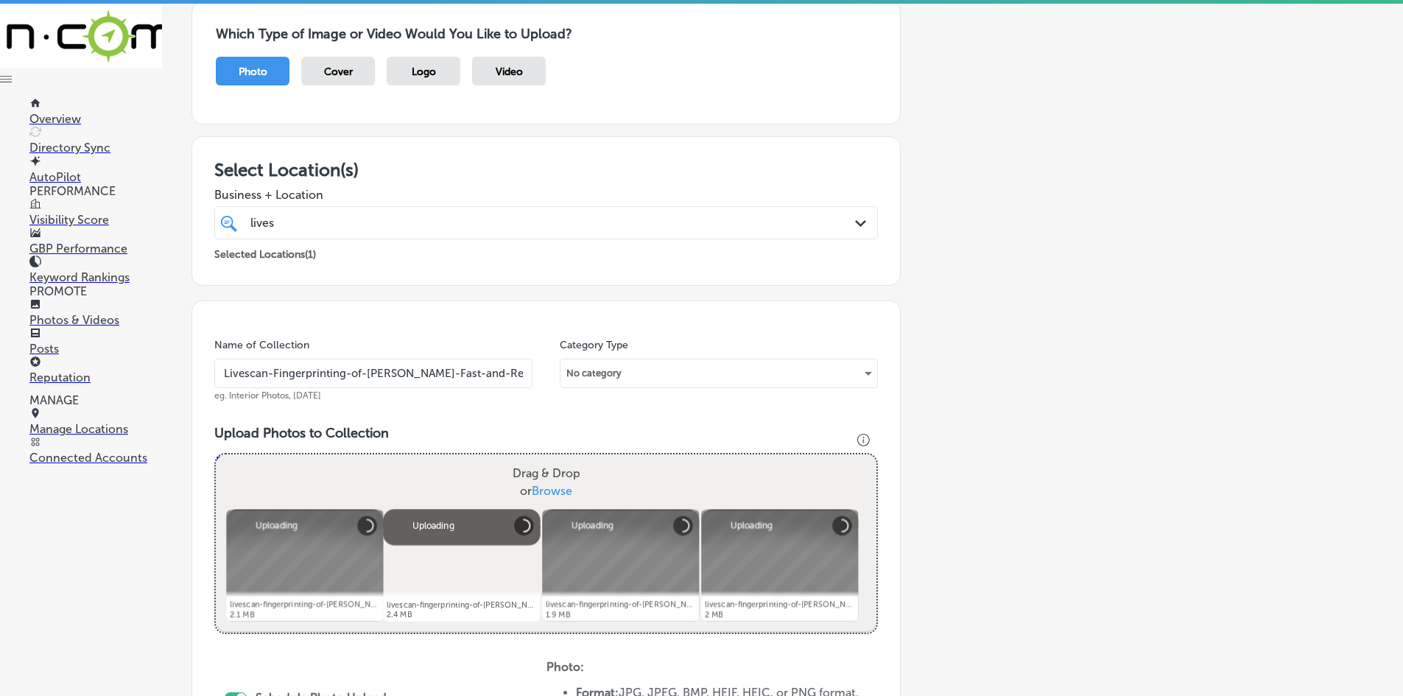
scroll to position [421, 0]
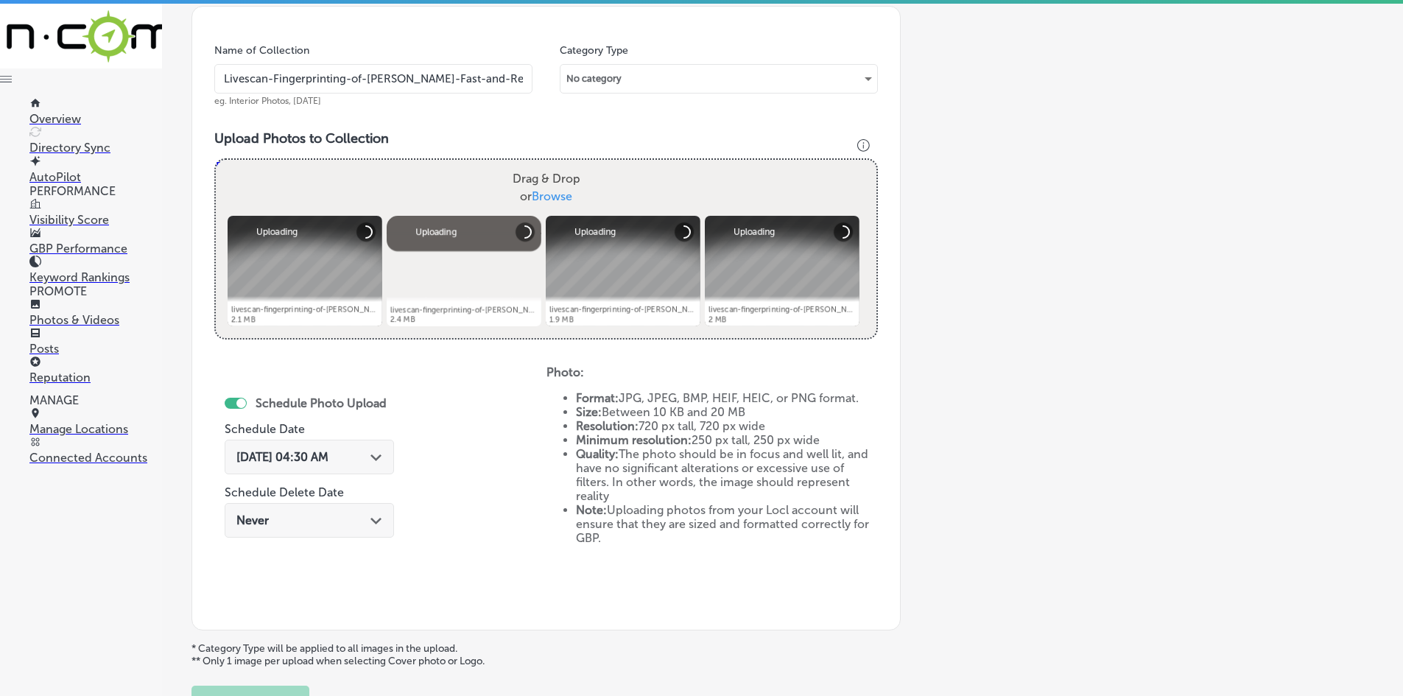
click at [312, 456] on span "Sep 3, 2025 04:30 AM" at bounding box center [282, 457] width 92 height 14
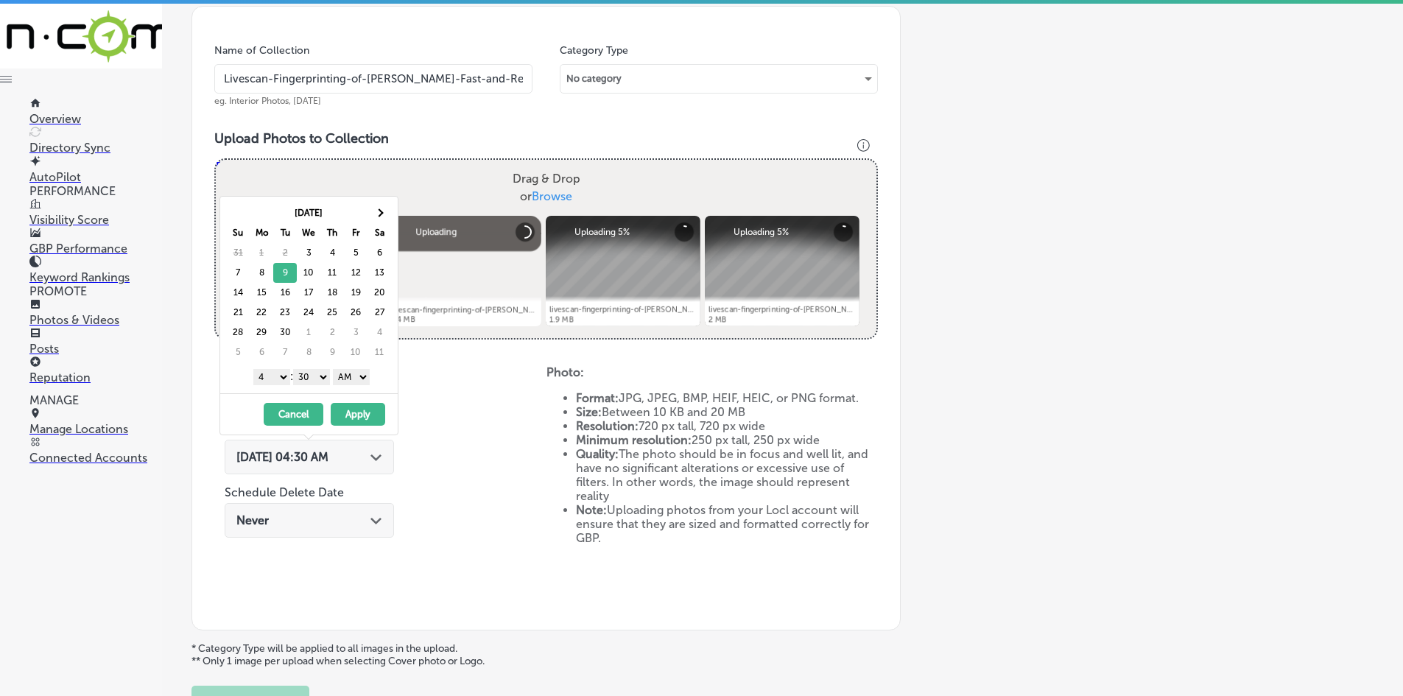
click at [279, 377] on select "1 2 3 4 5 6 7 8 9 10 11 12" at bounding box center [271, 377] width 37 height 16
click at [304, 370] on select "00 10 20 30 40 50" at bounding box center [311, 377] width 37 height 16
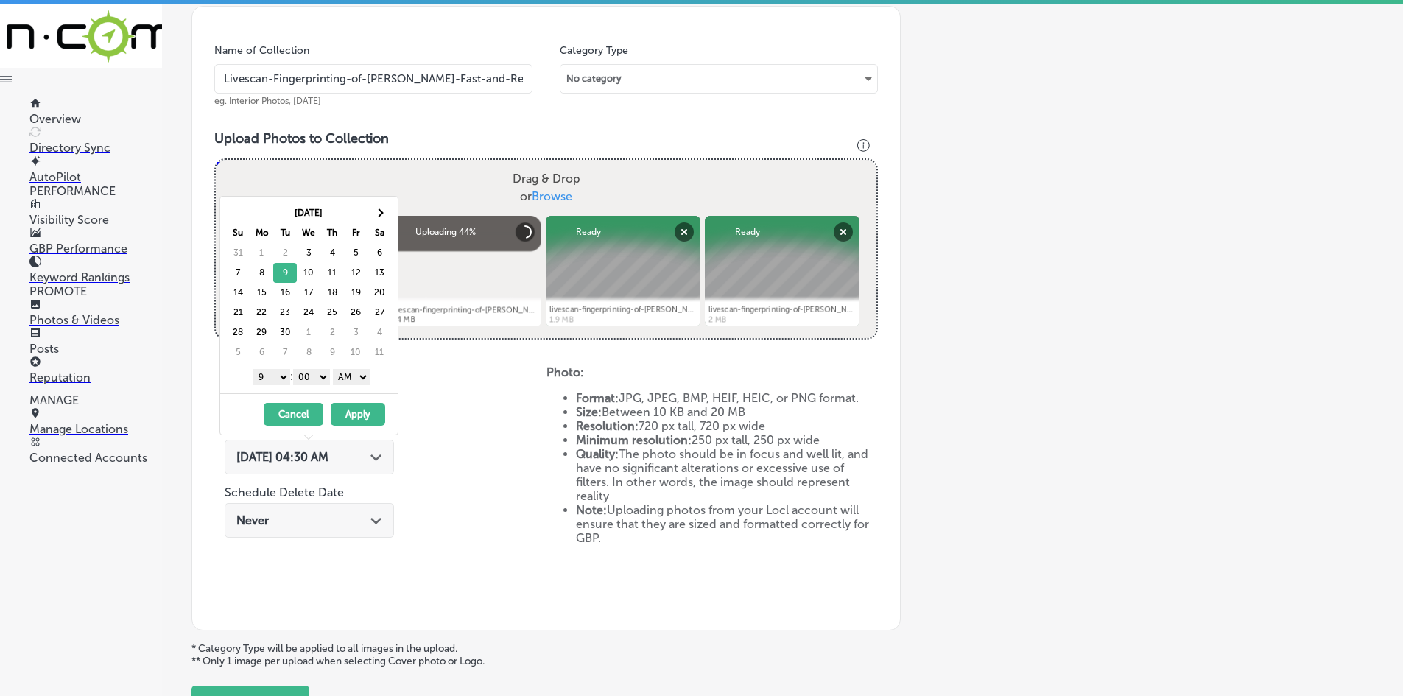
click at [345, 382] on select "AM PM" at bounding box center [351, 377] width 37 height 16
click at [345, 416] on button "Apply" at bounding box center [358, 414] width 55 height 23
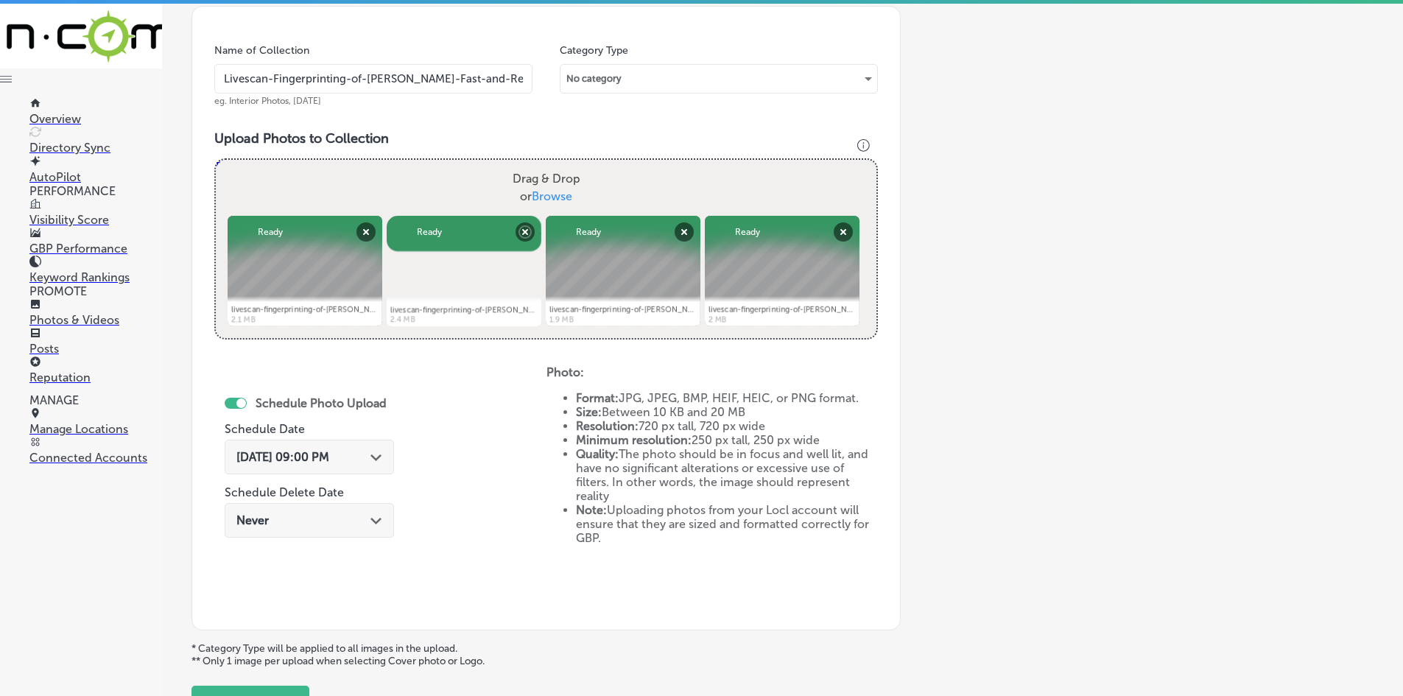
click at [446, 491] on div "Schedule Photo Upload Schedule Date Sep 9, 2025 09:00 PM Path Created with Sket…" at bounding box center [380, 486] width 332 height 242
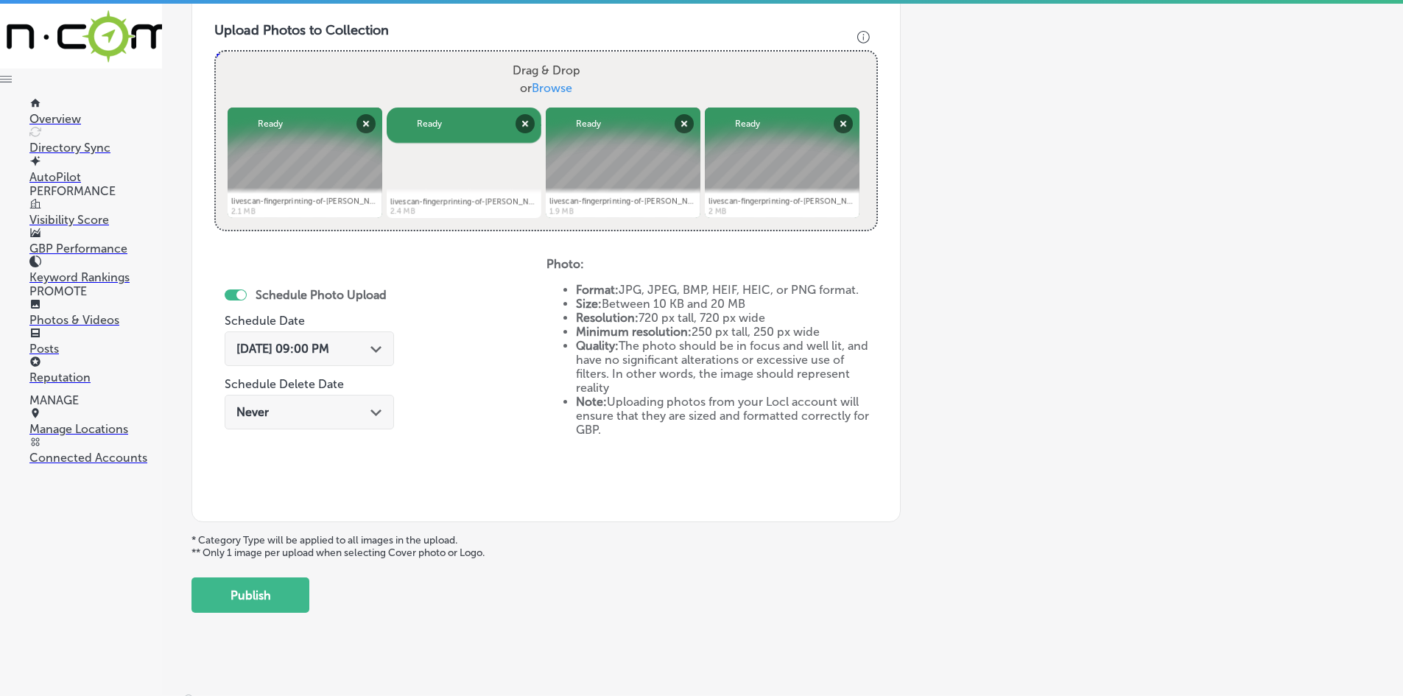
scroll to position [543, 0]
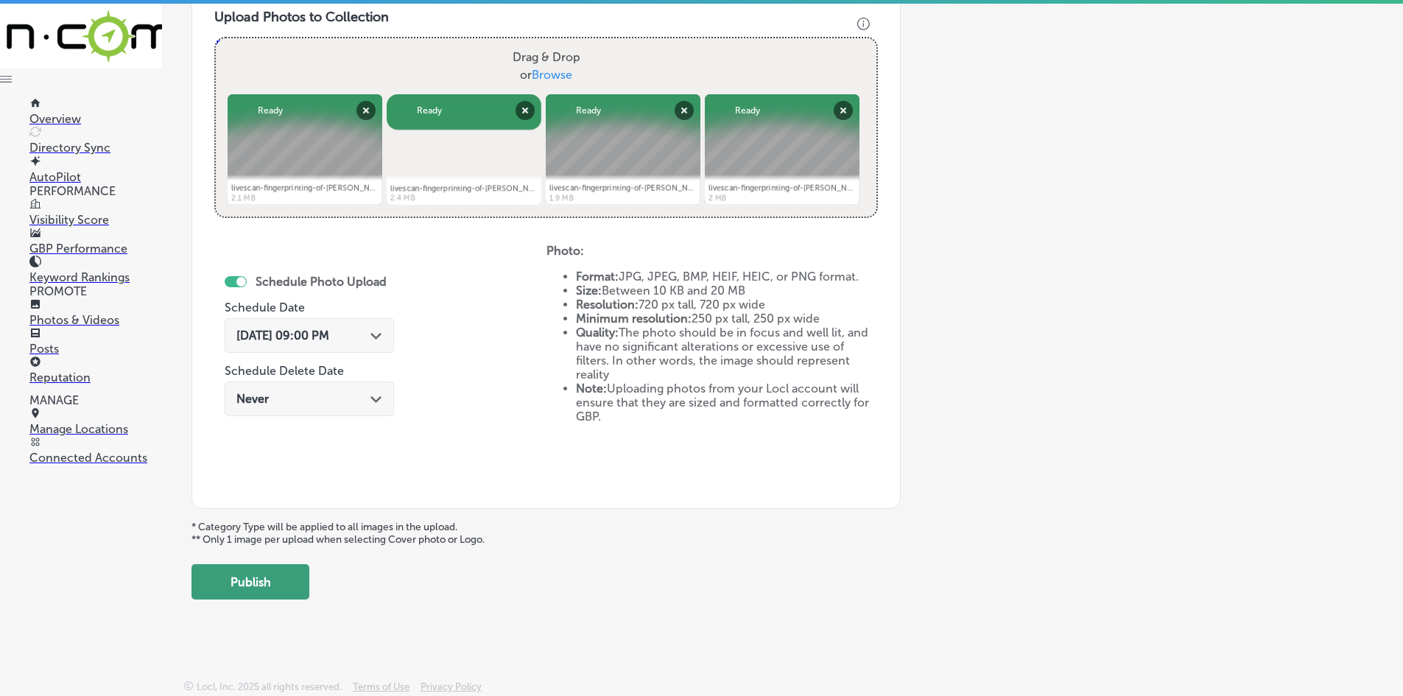
click at [271, 575] on button "Publish" at bounding box center [251, 581] width 118 height 35
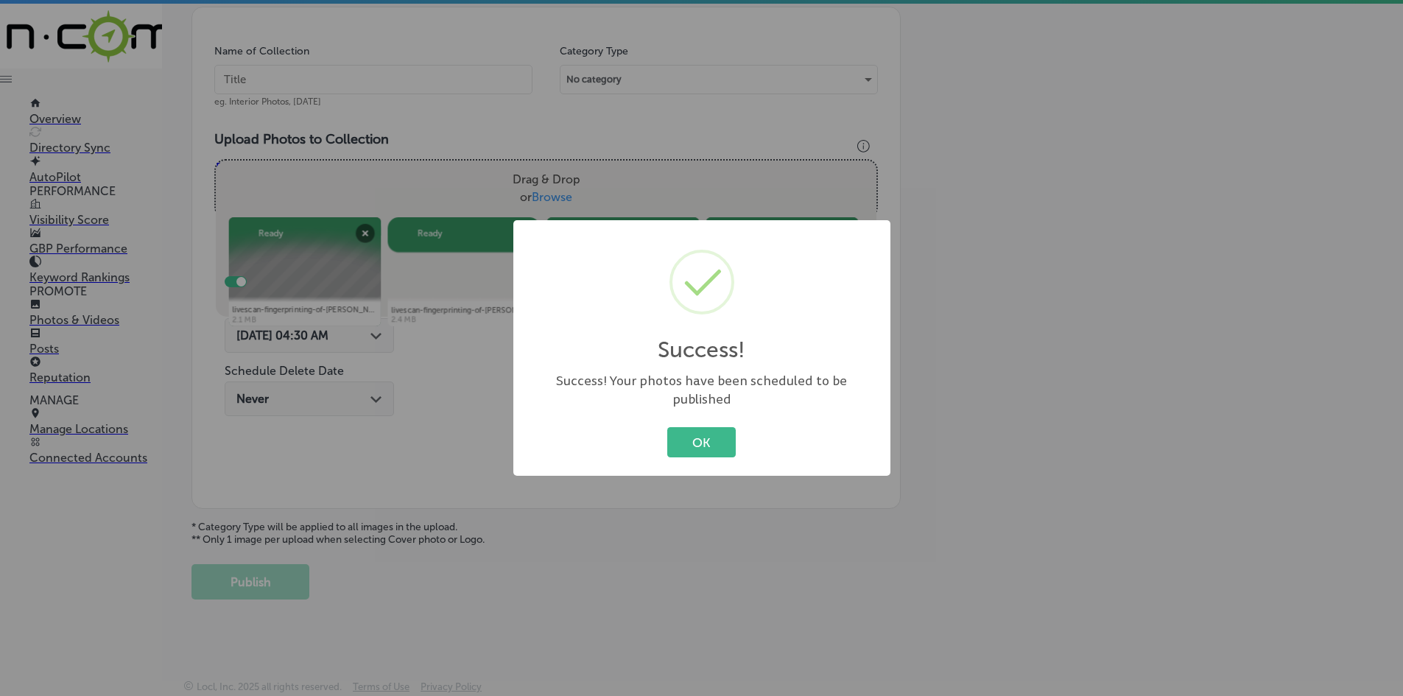
scroll to position [421, 0]
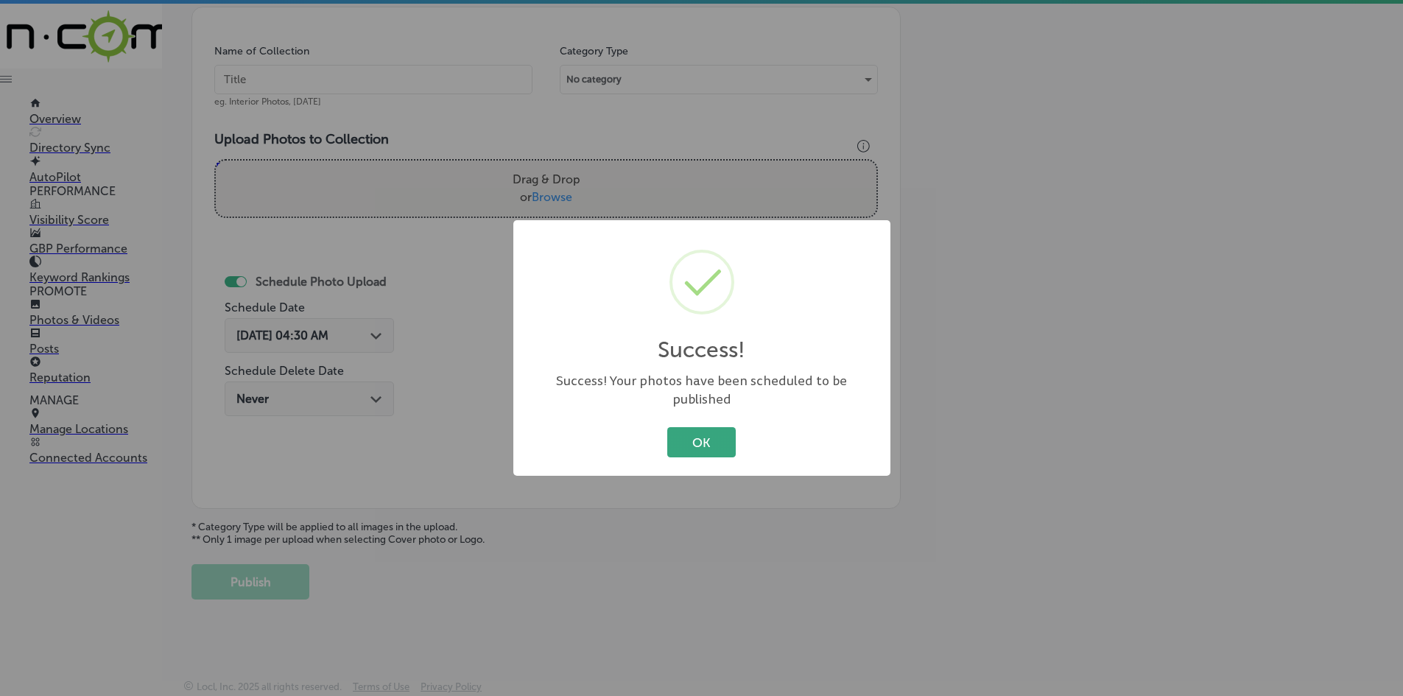
click at [693, 432] on button "OK" at bounding box center [701, 442] width 69 height 30
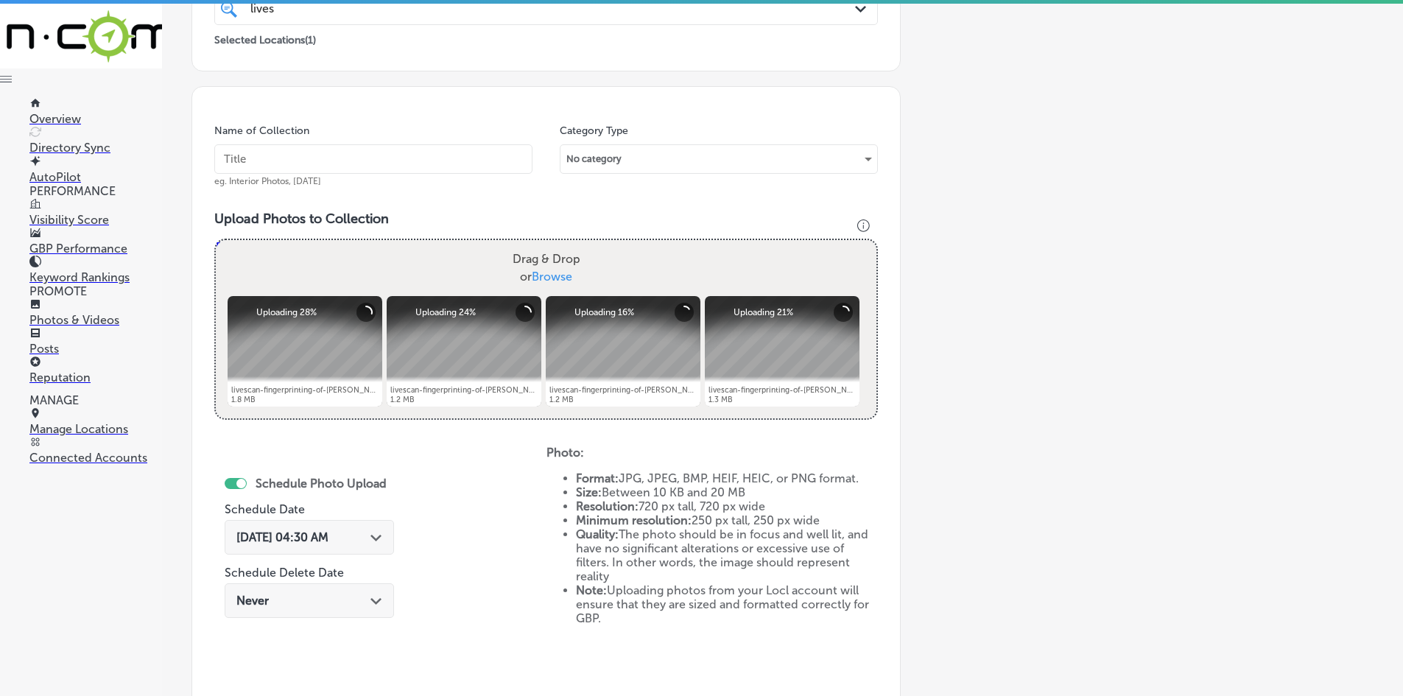
scroll to position [322, 0]
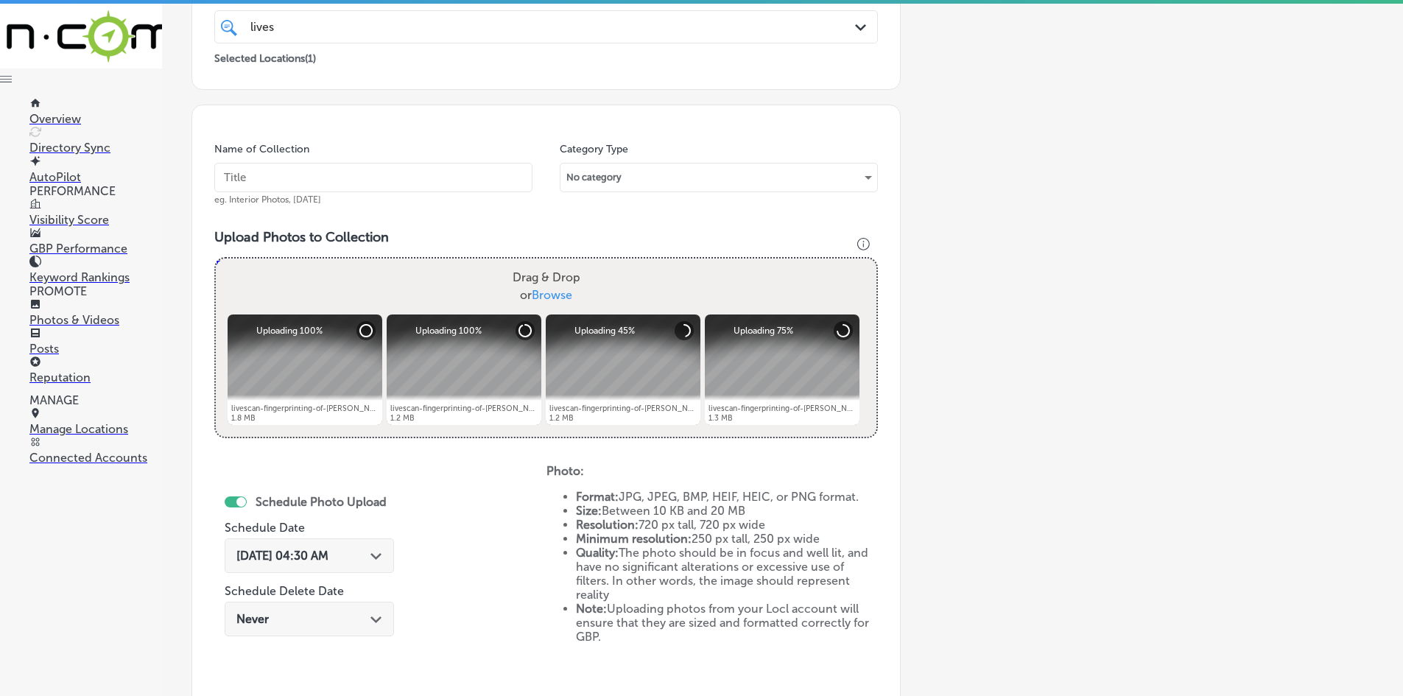
click at [387, 174] on input "text" at bounding box center [373, 177] width 318 height 29
paste input "Livescan-Fingerprinting-of-Marianna-Professional-Licensing-Process"
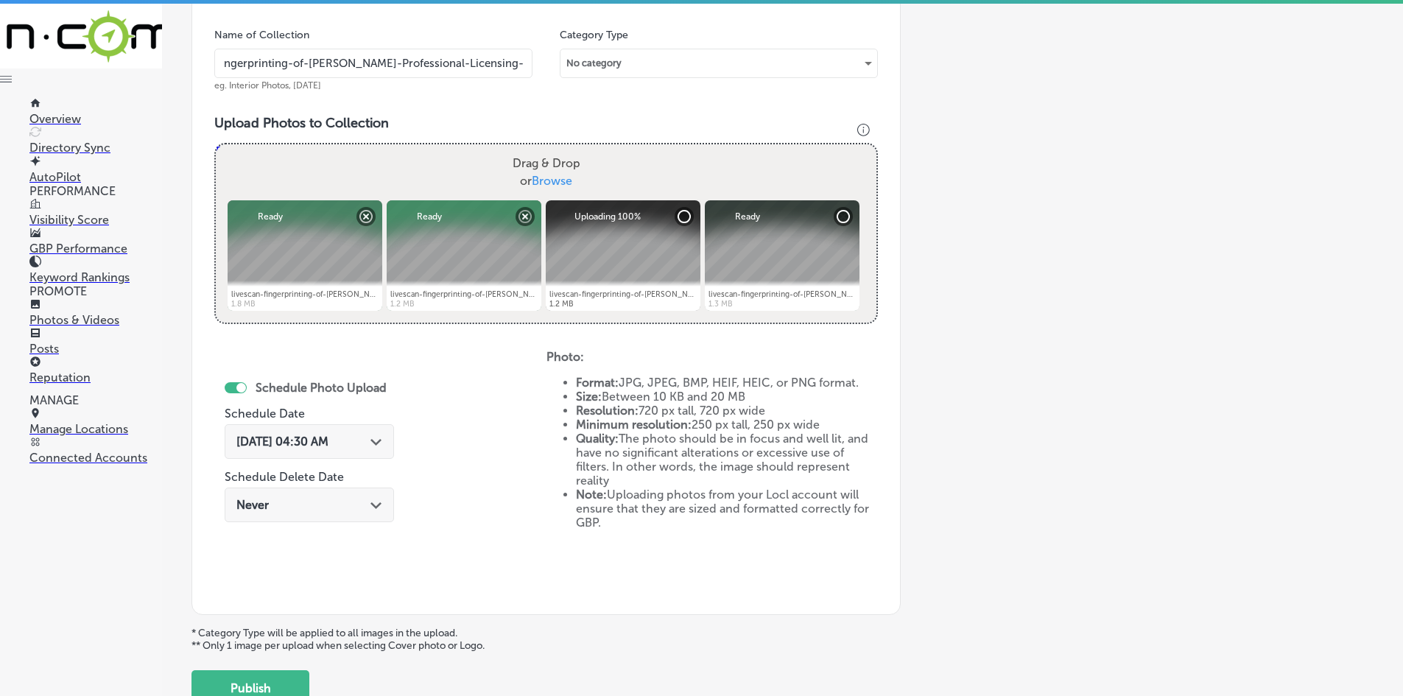
scroll to position [543, 0]
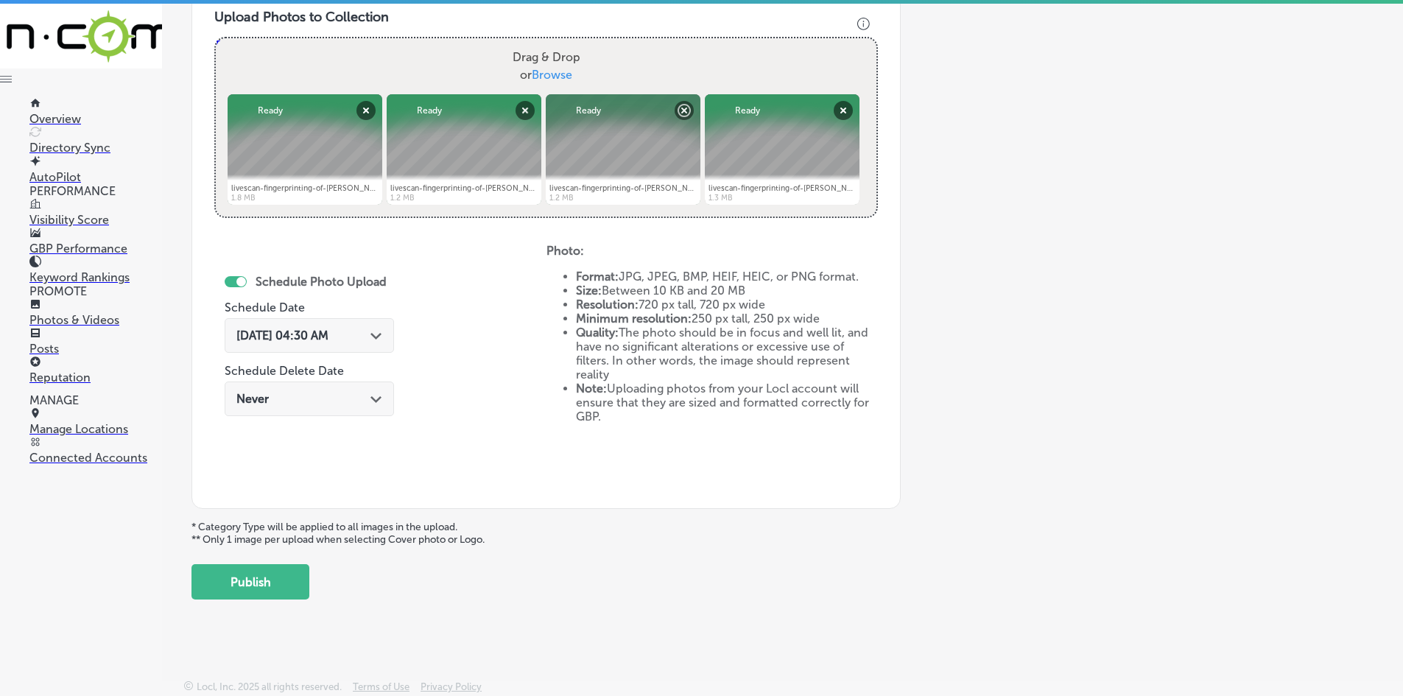
type input "Livescan-Fingerprinting-of-Marianna-Professional-Licensing-Process"
click at [302, 334] on span "Sep 3, 2025 04:30 AM" at bounding box center [282, 336] width 92 height 14
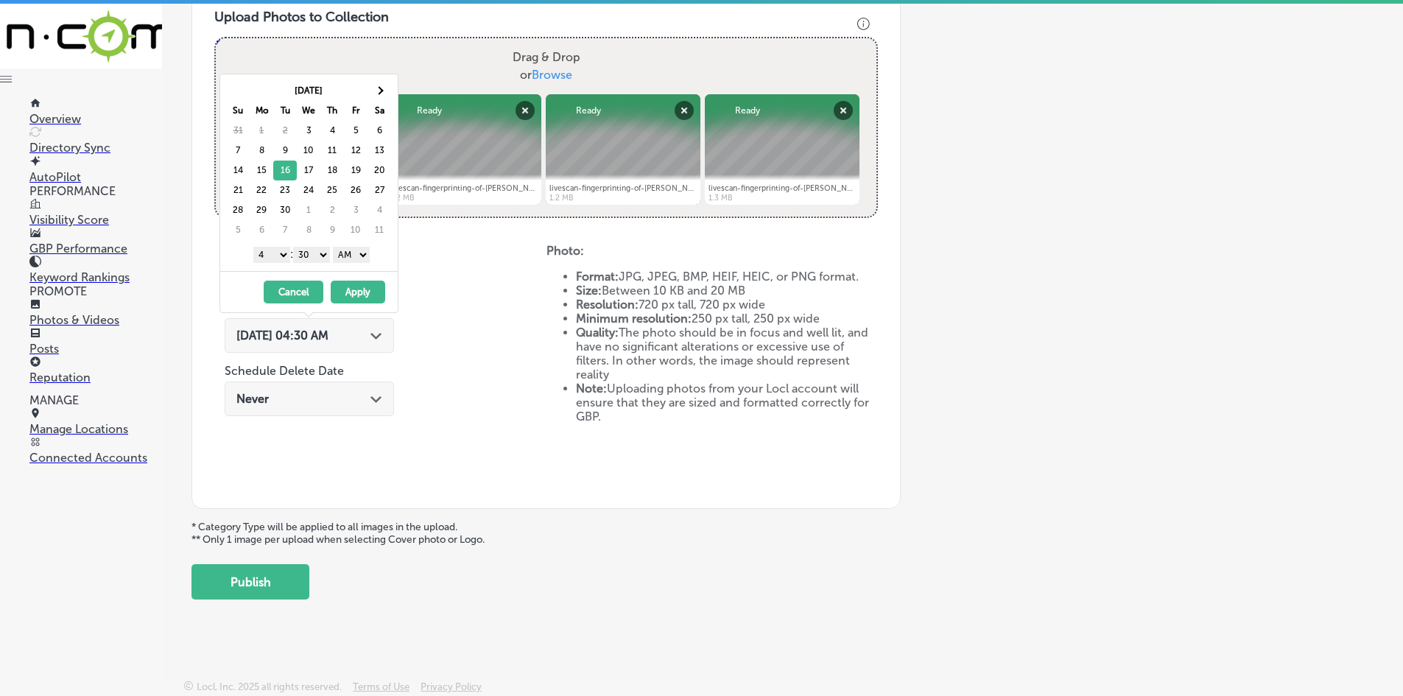
click at [272, 250] on select "1 2 3 4 5 6 7 8 9 10 11 12" at bounding box center [271, 255] width 37 height 16
click at [323, 258] on select "00 10 20 30 40 50" at bounding box center [311, 255] width 37 height 16
click at [340, 256] on select "AM PM" at bounding box center [351, 255] width 37 height 16
click at [348, 296] on button "Apply" at bounding box center [358, 292] width 55 height 23
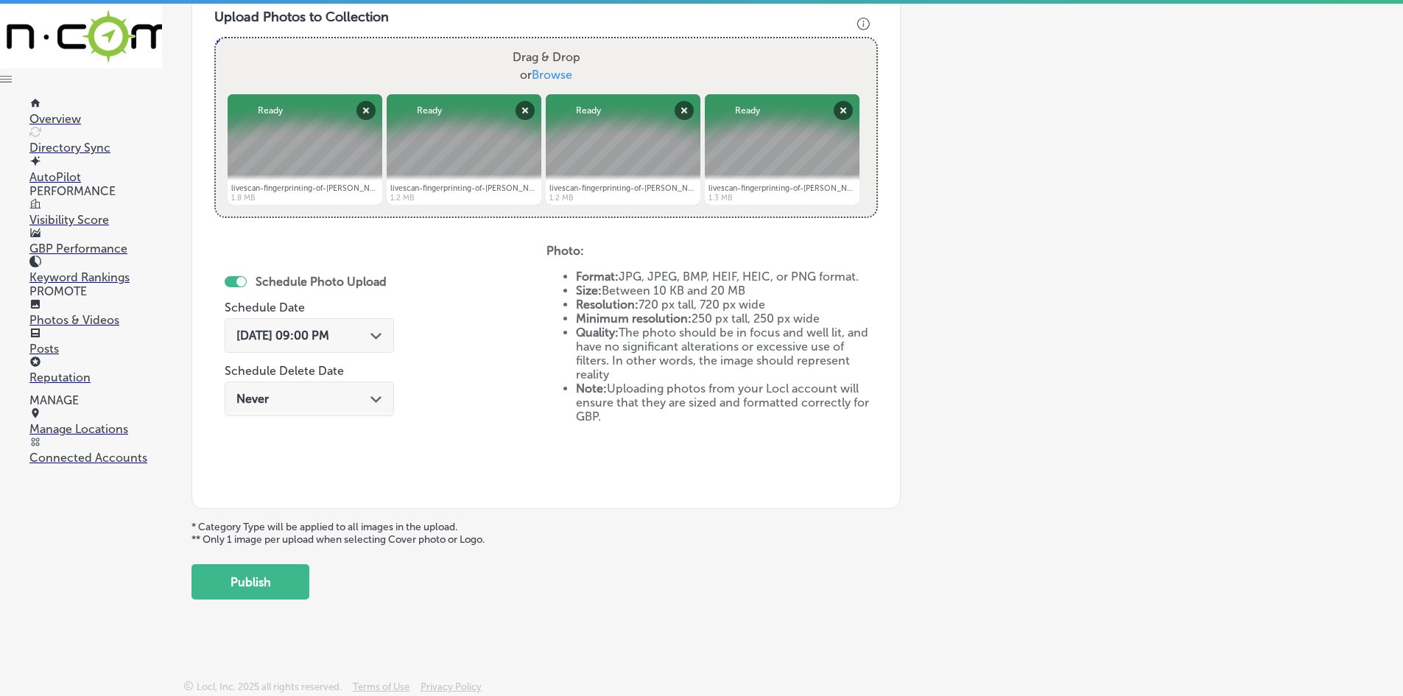
scroll to position [21, 0]
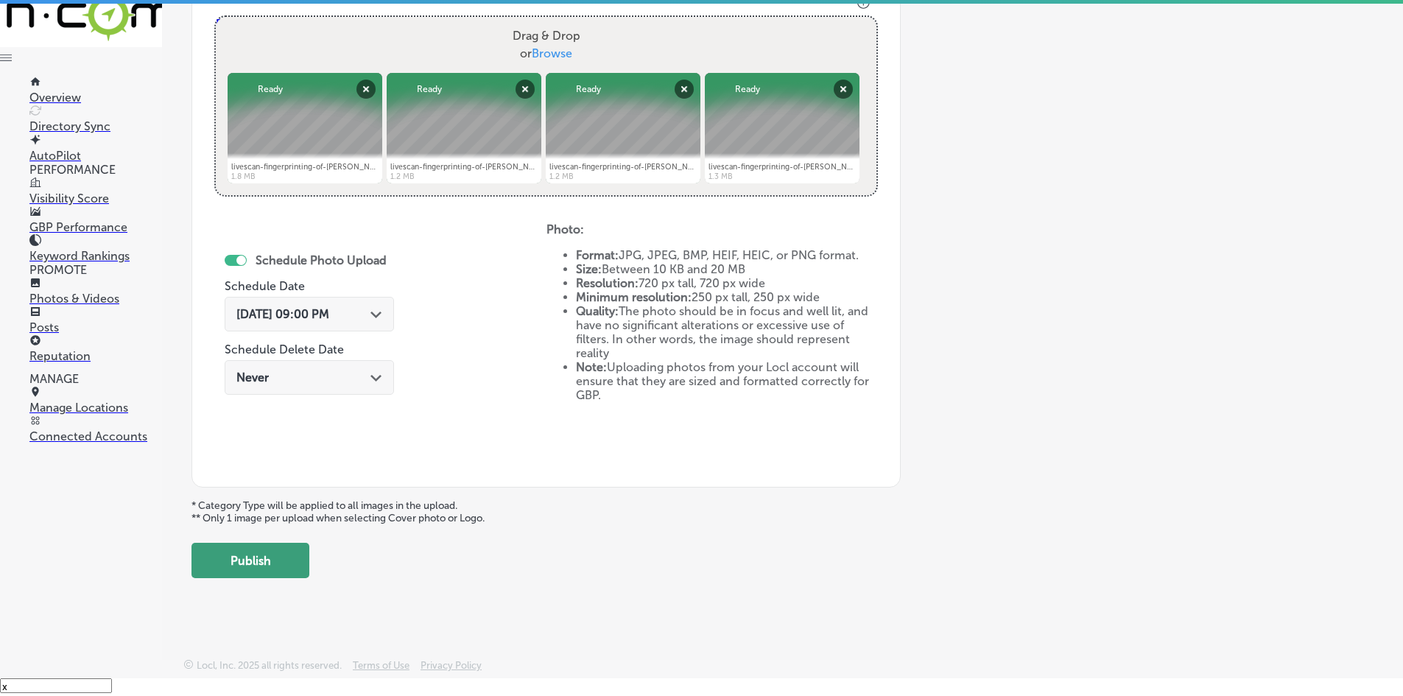
click at [284, 561] on button "Publish" at bounding box center [251, 560] width 118 height 35
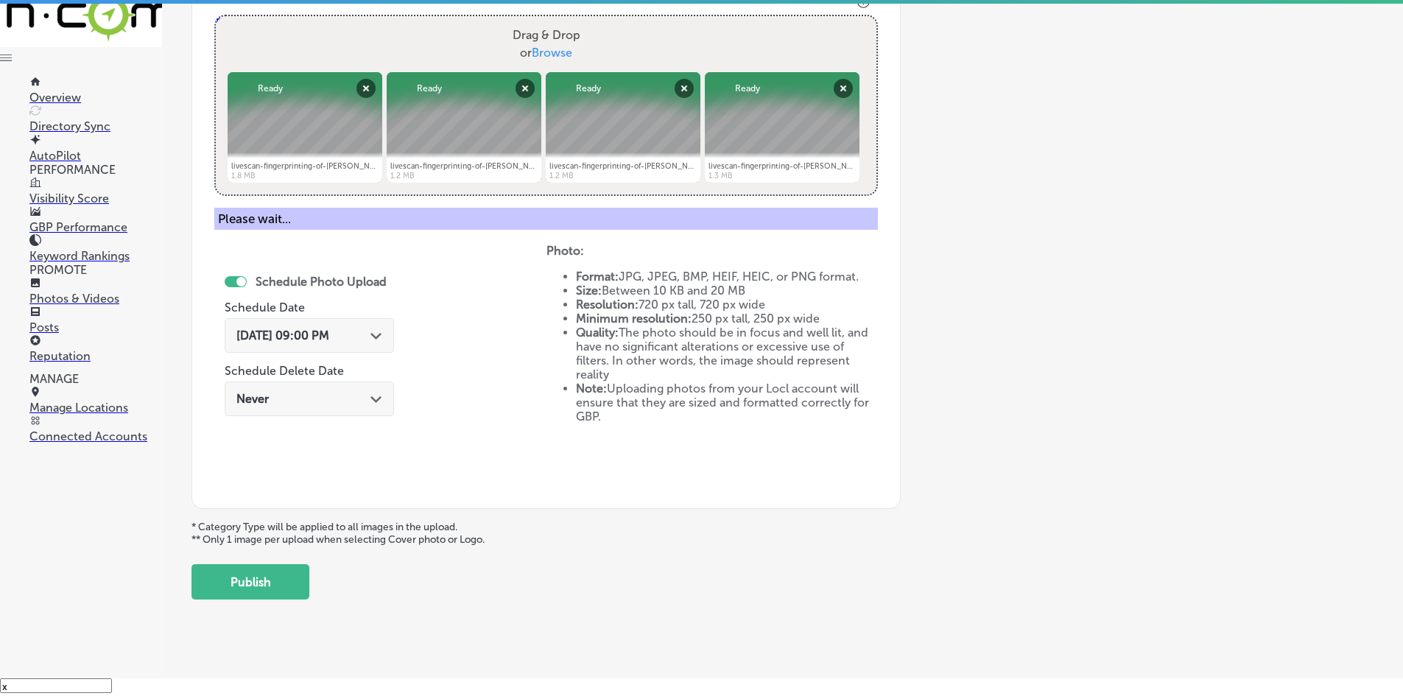
scroll to position [421, 0]
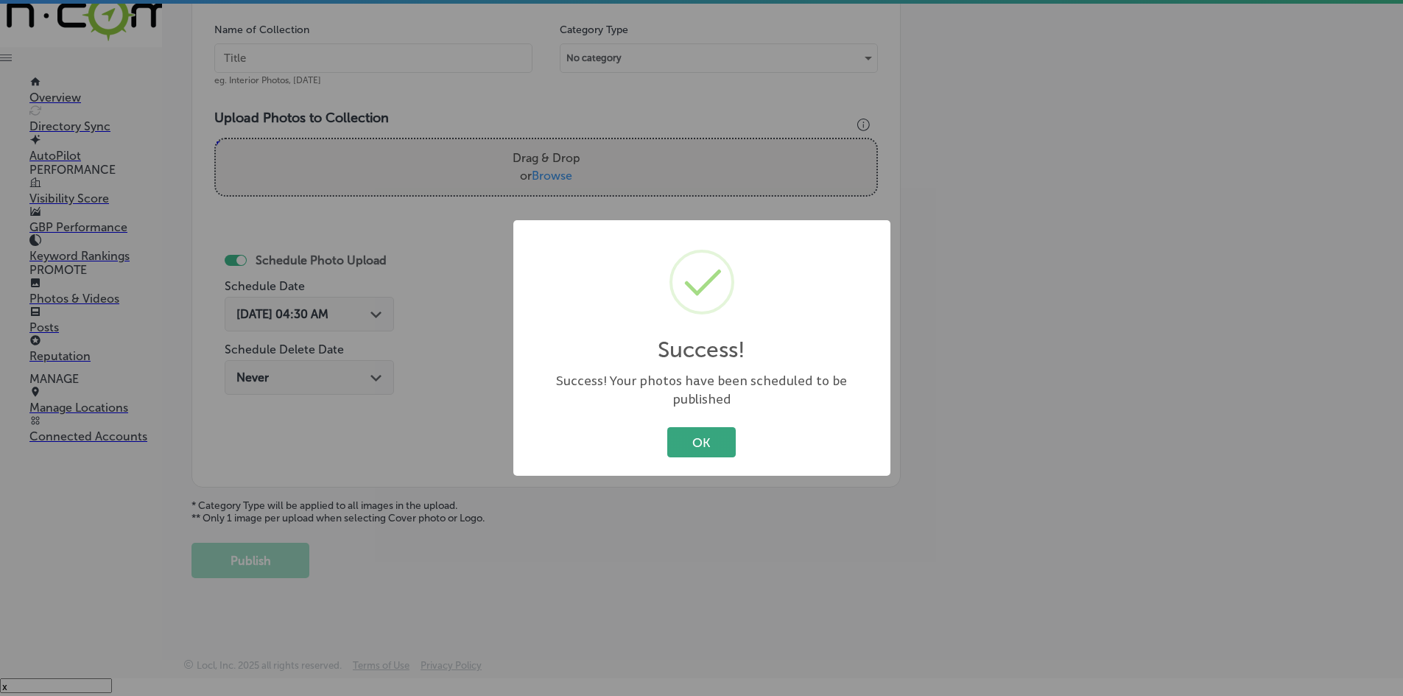
click at [695, 429] on button "OK" at bounding box center [701, 442] width 69 height 30
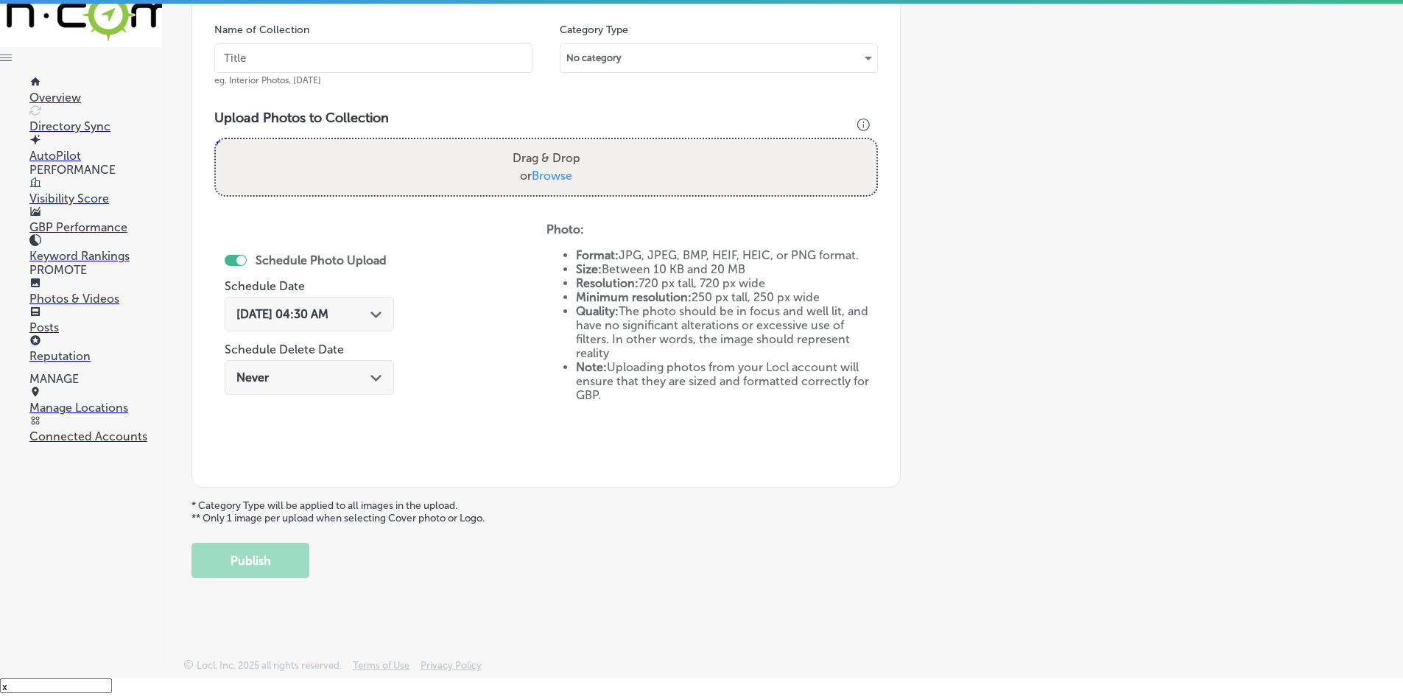
click at [301, 72] on input "text" at bounding box center [373, 57] width 318 height 29
paste input "Livescan-Fingerprinting-of-Marianna-Secure-and-State-Approved-Fingerprinting-fo…"
type input "Livescan-Fingerprinting-of-Marianna-Secure-and-State-Approved-Fingerprinting-fo…"
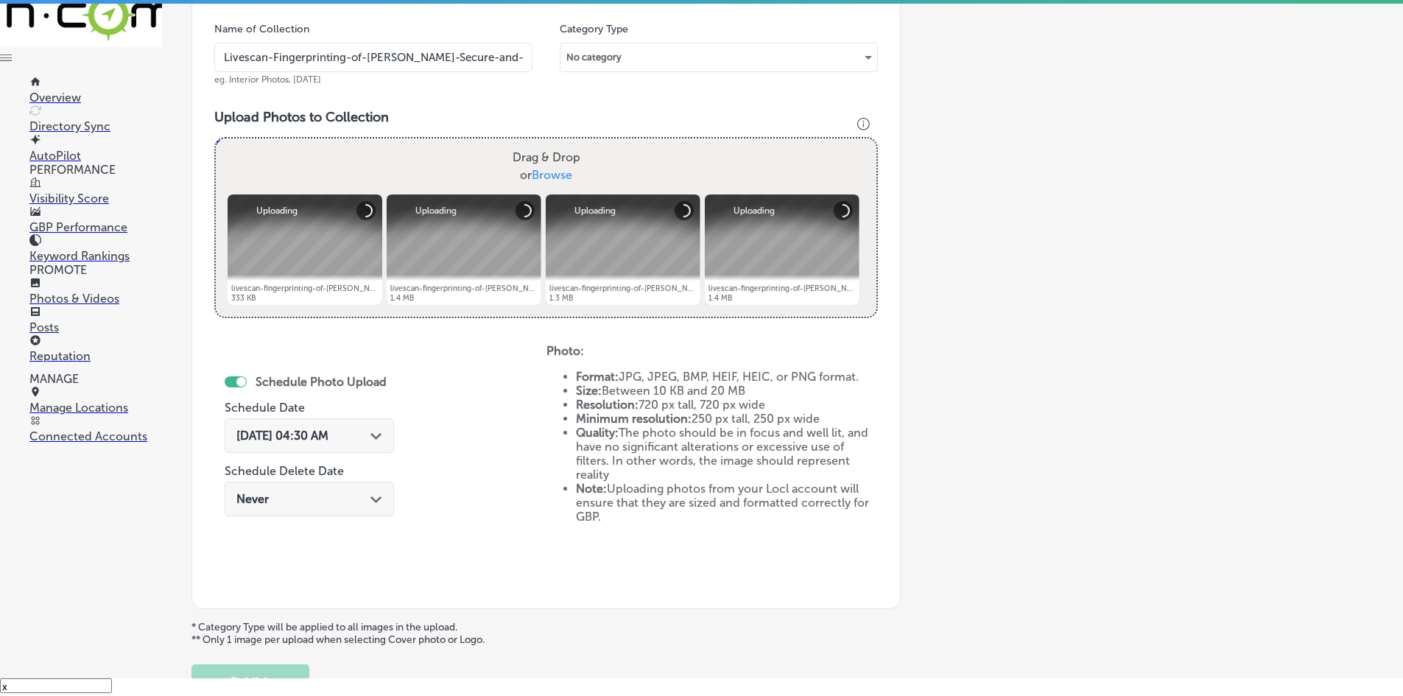
click at [298, 424] on div "Sep 3, 2025 04:30 AM Path Created with Sketch." at bounding box center [309, 435] width 169 height 35
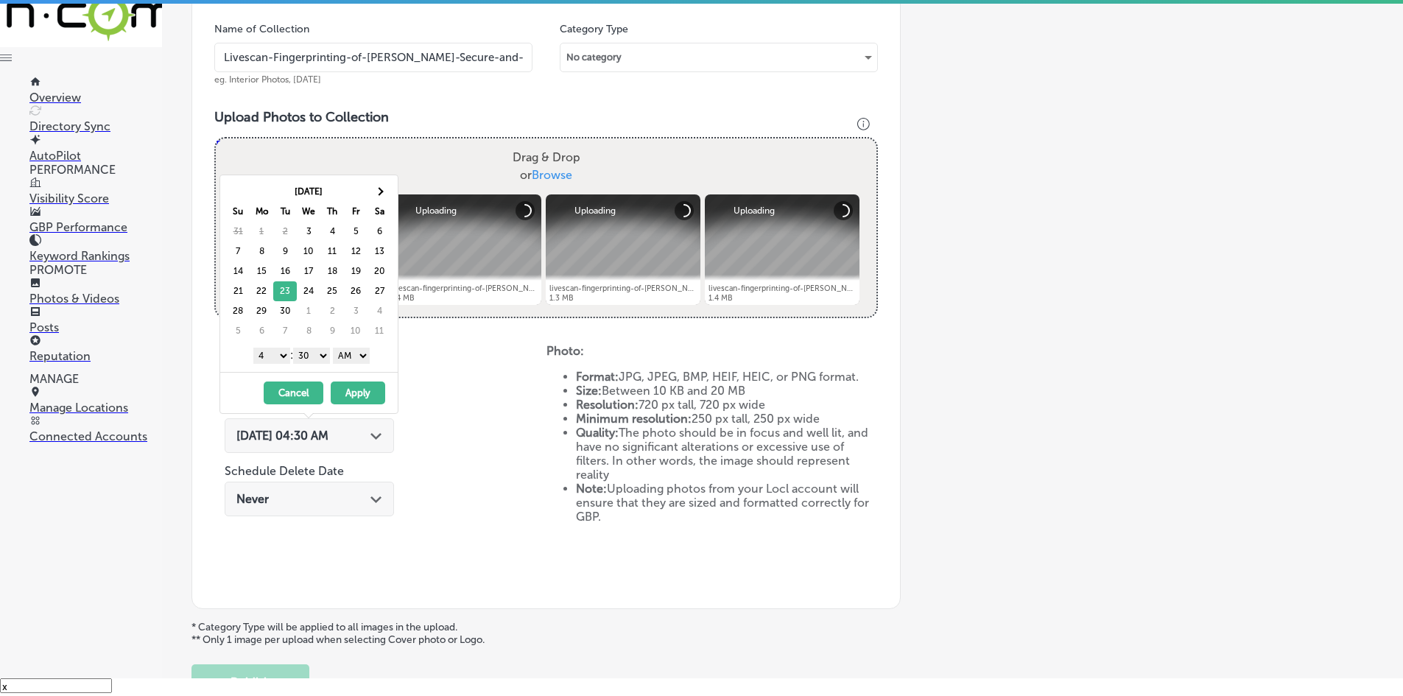
click at [282, 351] on select "1 2 3 4 5 6 7 8 9 10 11 12" at bounding box center [271, 356] width 37 height 16
click at [316, 356] on select "00 10 20 30 40 50" at bounding box center [311, 356] width 37 height 16
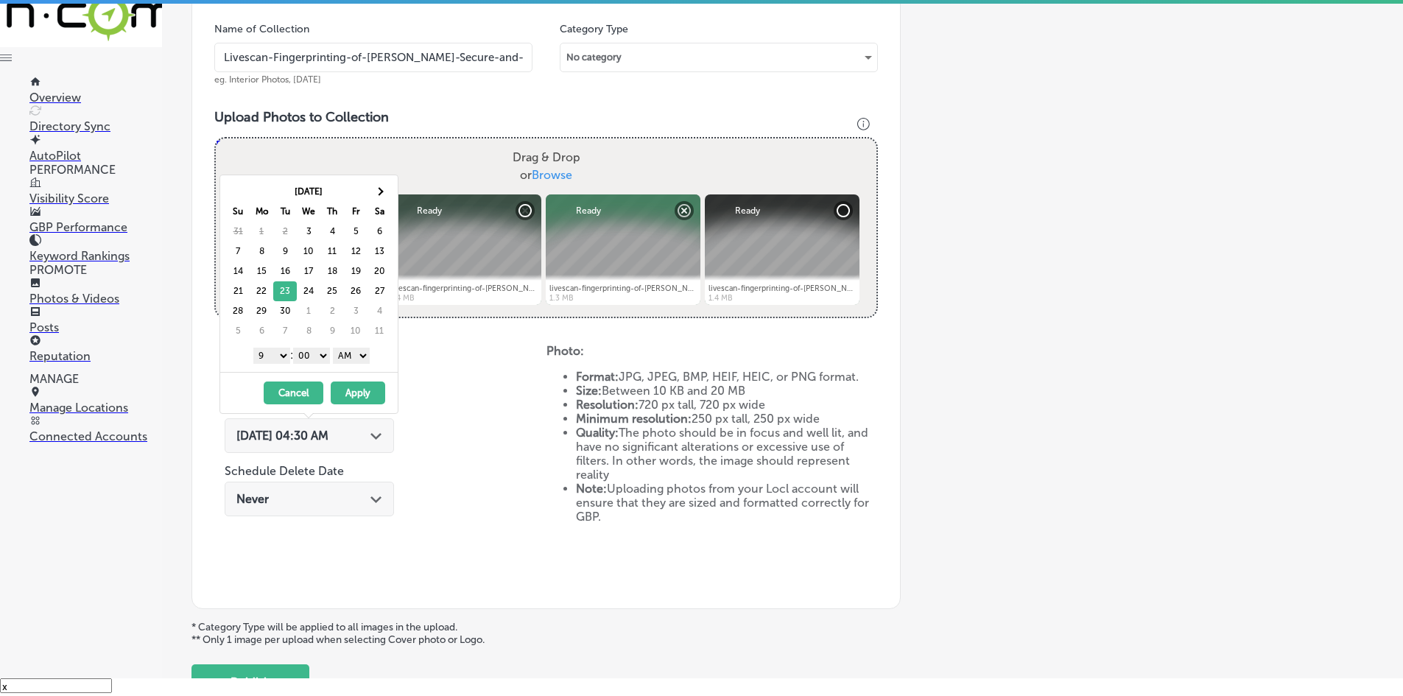
click at [343, 360] on select "AM PM" at bounding box center [351, 356] width 37 height 16
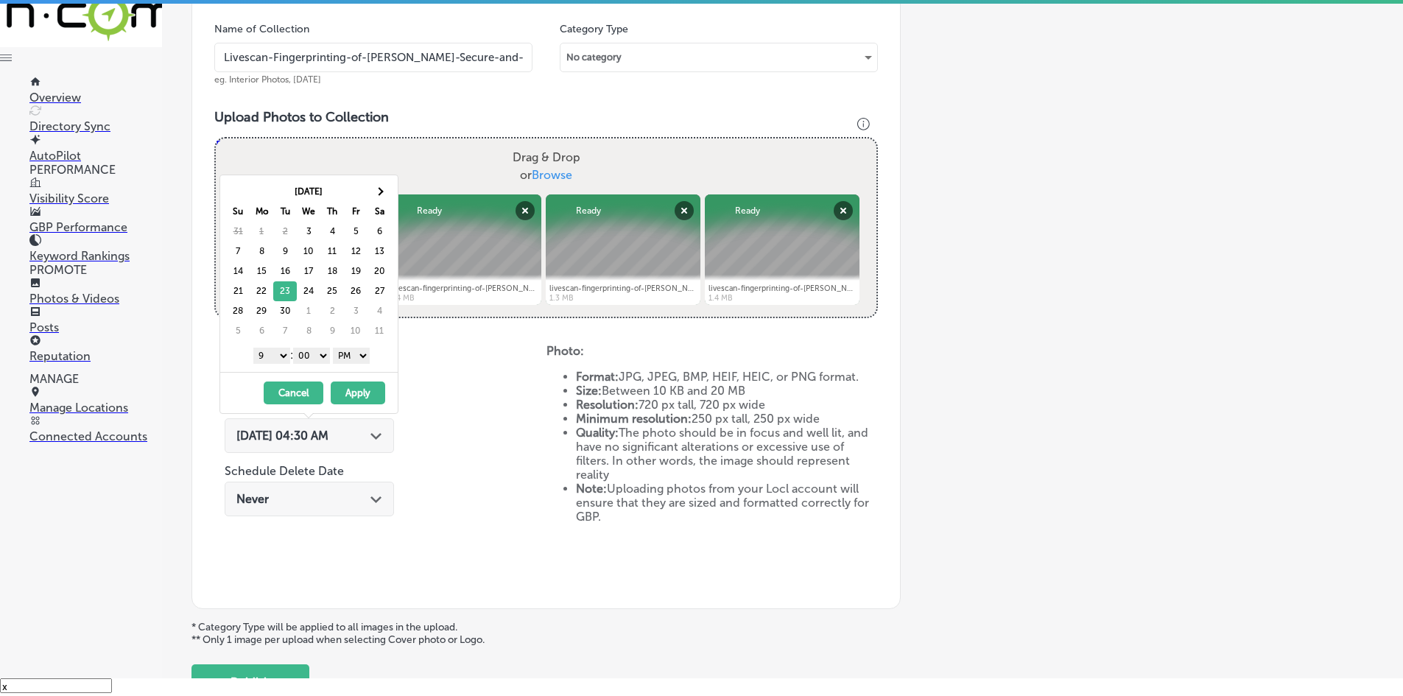
click at [348, 397] on button "Apply" at bounding box center [358, 393] width 55 height 23
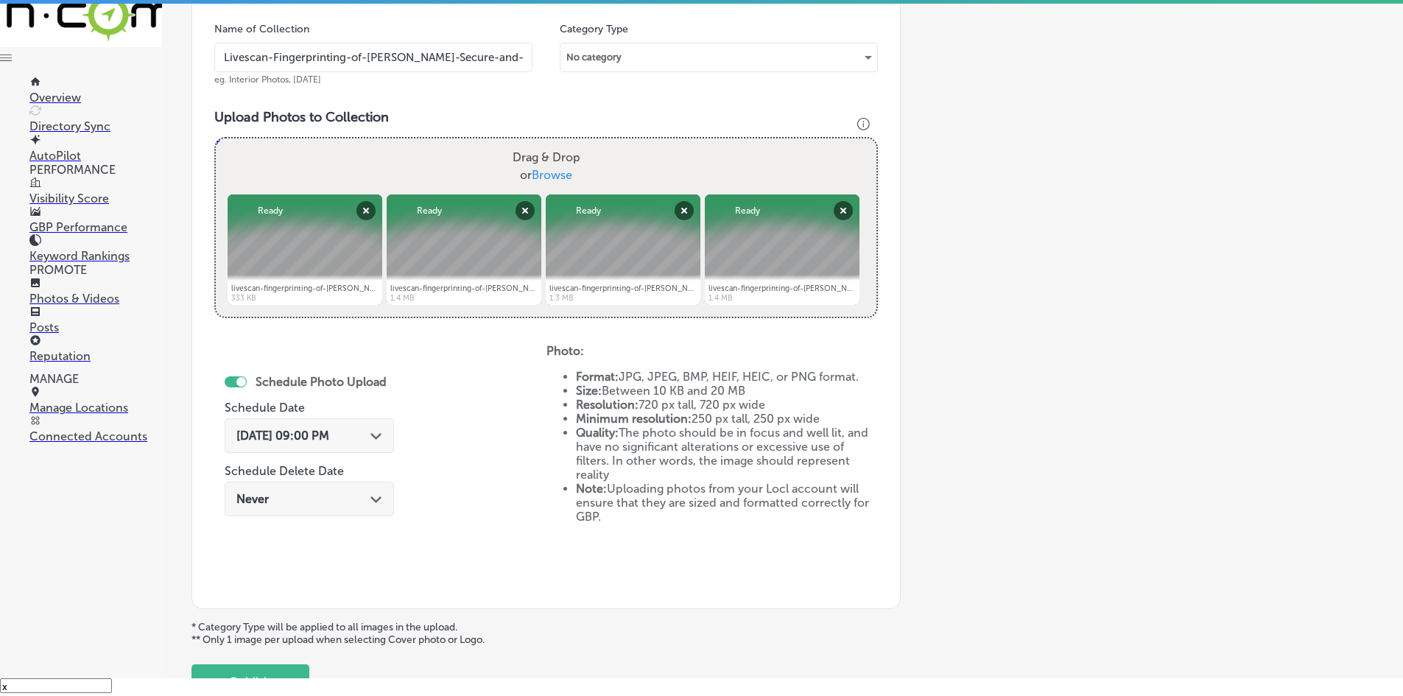
click at [460, 486] on div "Schedule Photo Upload Schedule Date Sep 23, 2025 09:00 PM Path Created with Ske…" at bounding box center [380, 465] width 332 height 242
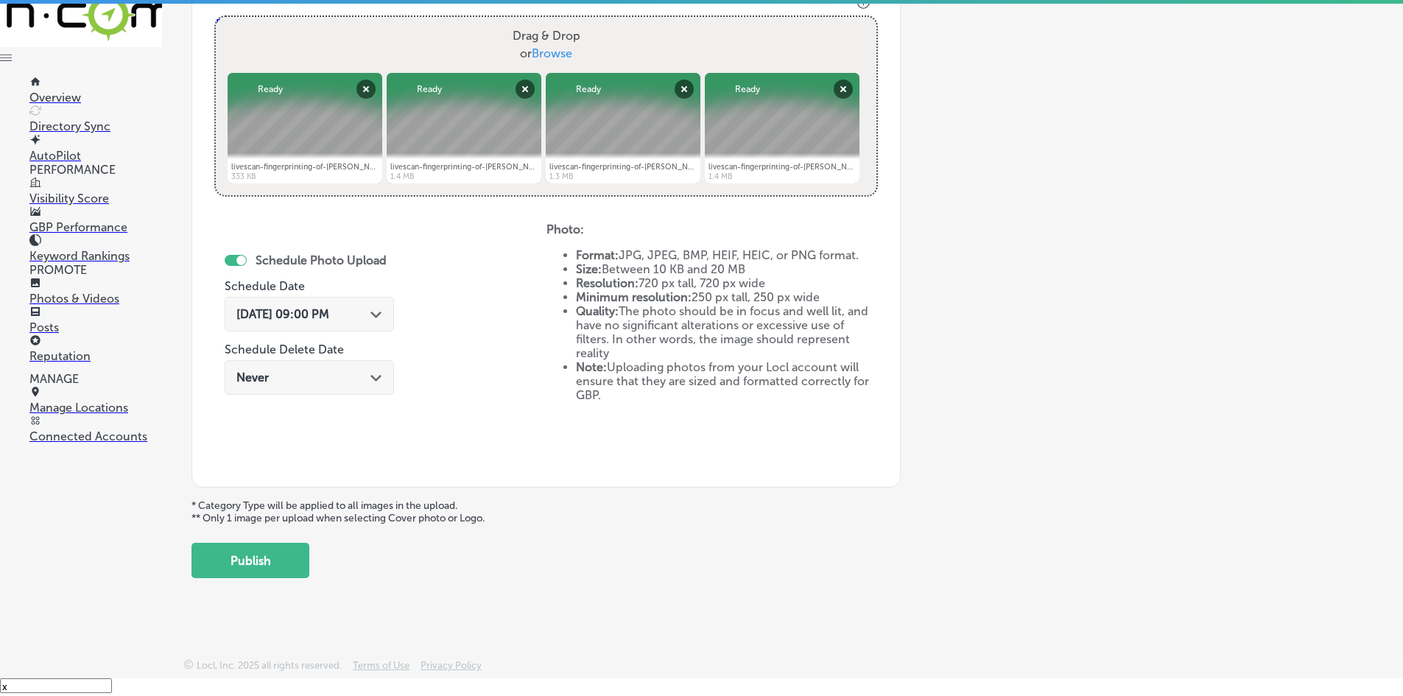
scroll to position [543, 0]
click at [260, 549] on button "Publish" at bounding box center [251, 560] width 118 height 35
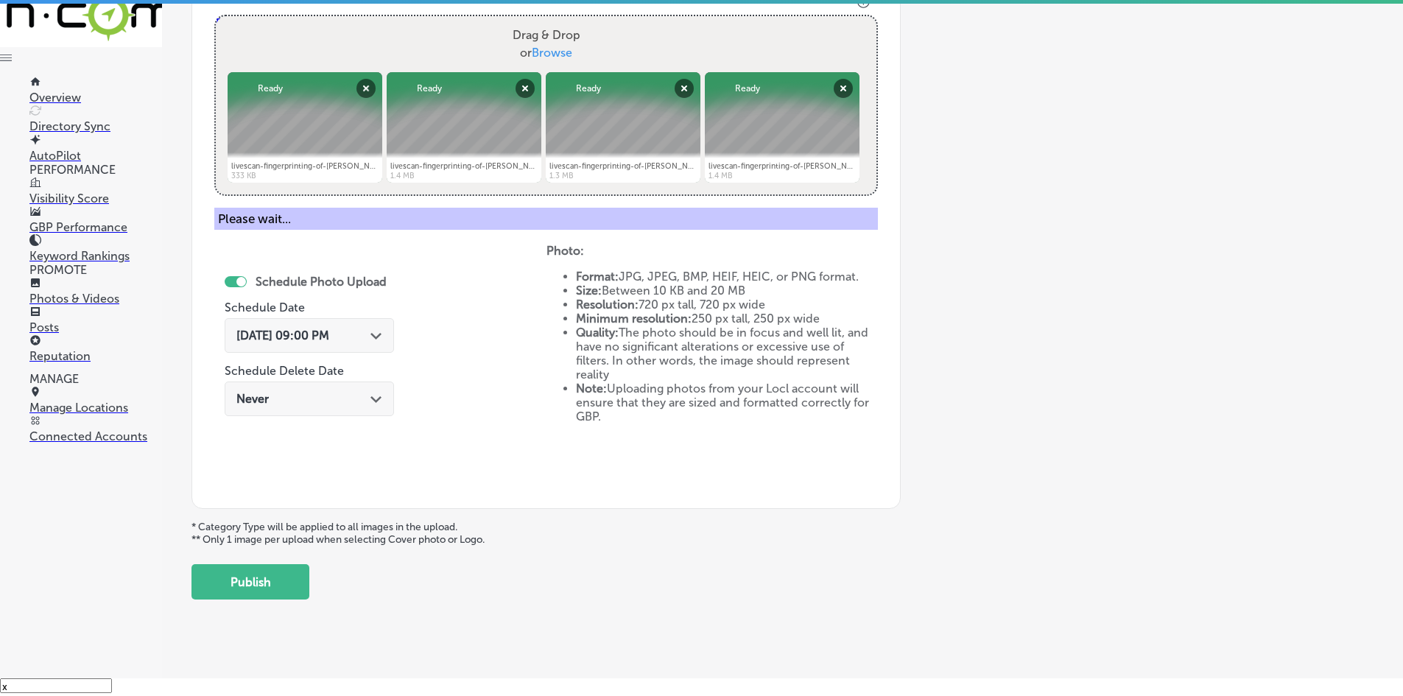
scroll to position [421, 0]
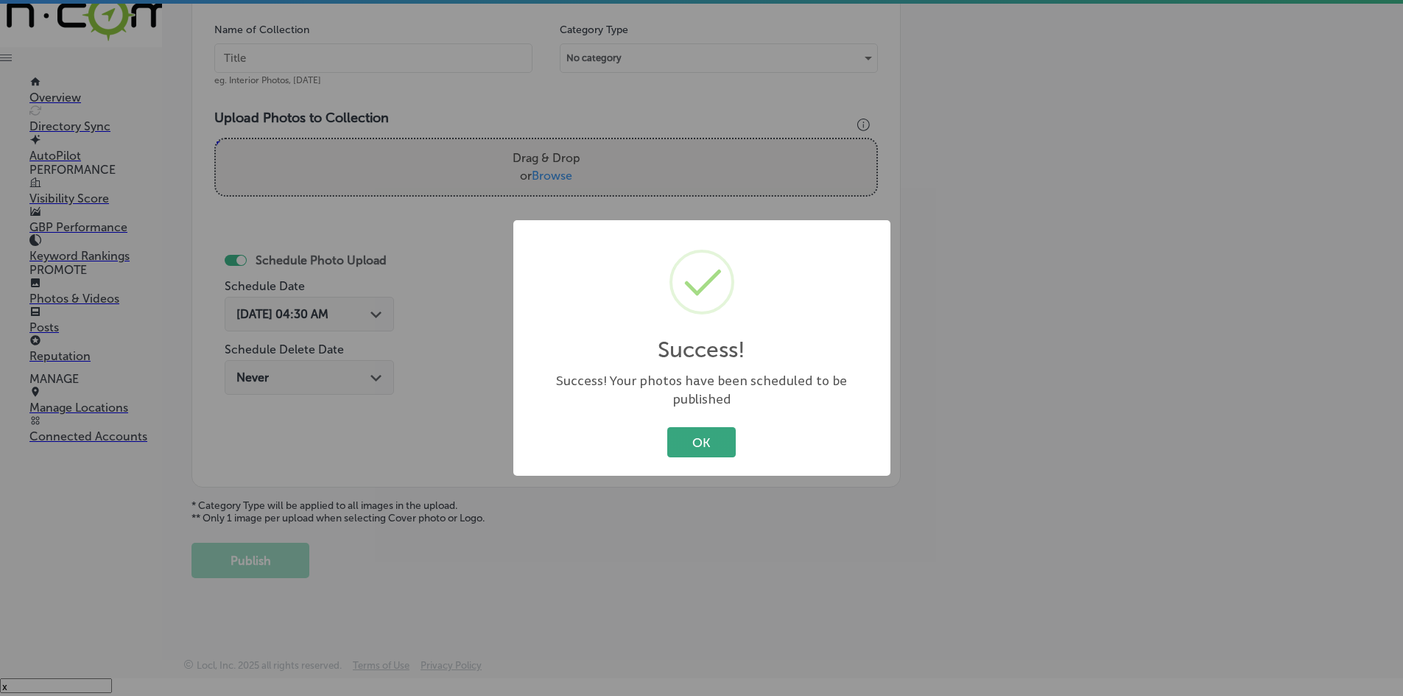
click at [696, 437] on button "OK" at bounding box center [701, 442] width 69 height 30
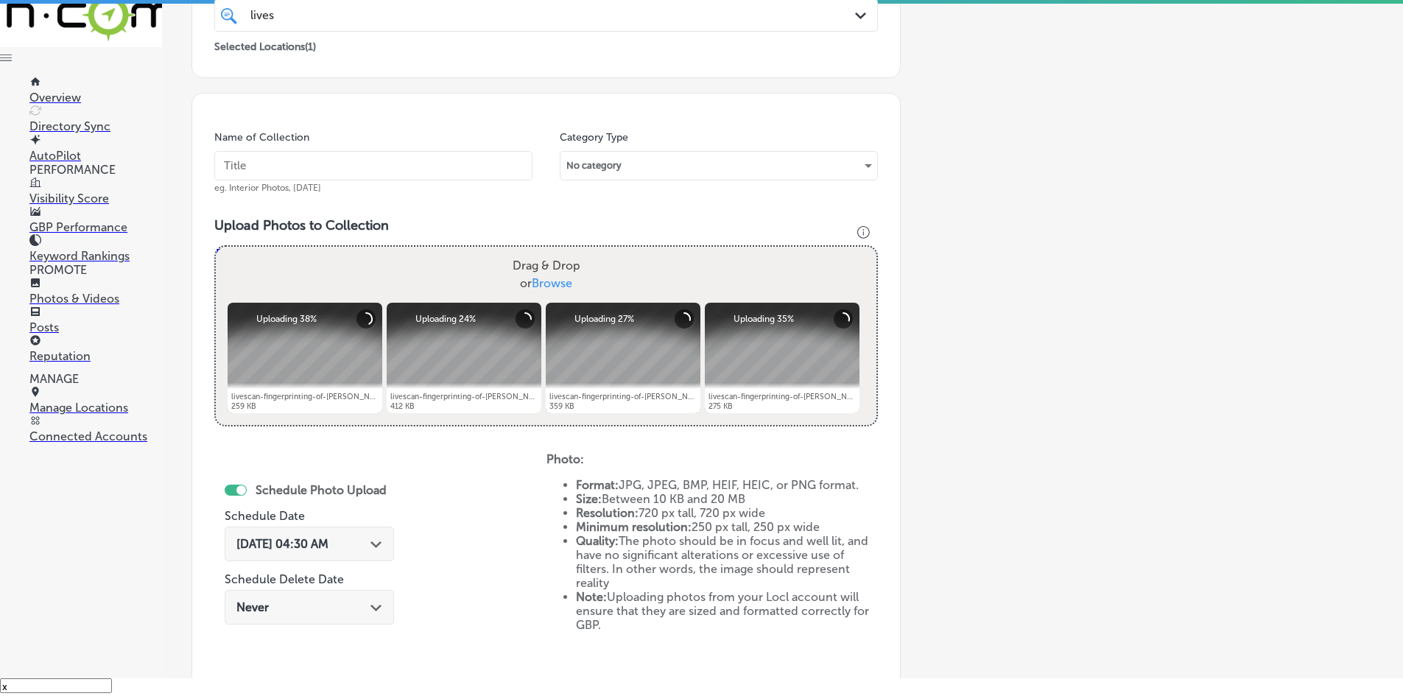
scroll to position [248, 0]
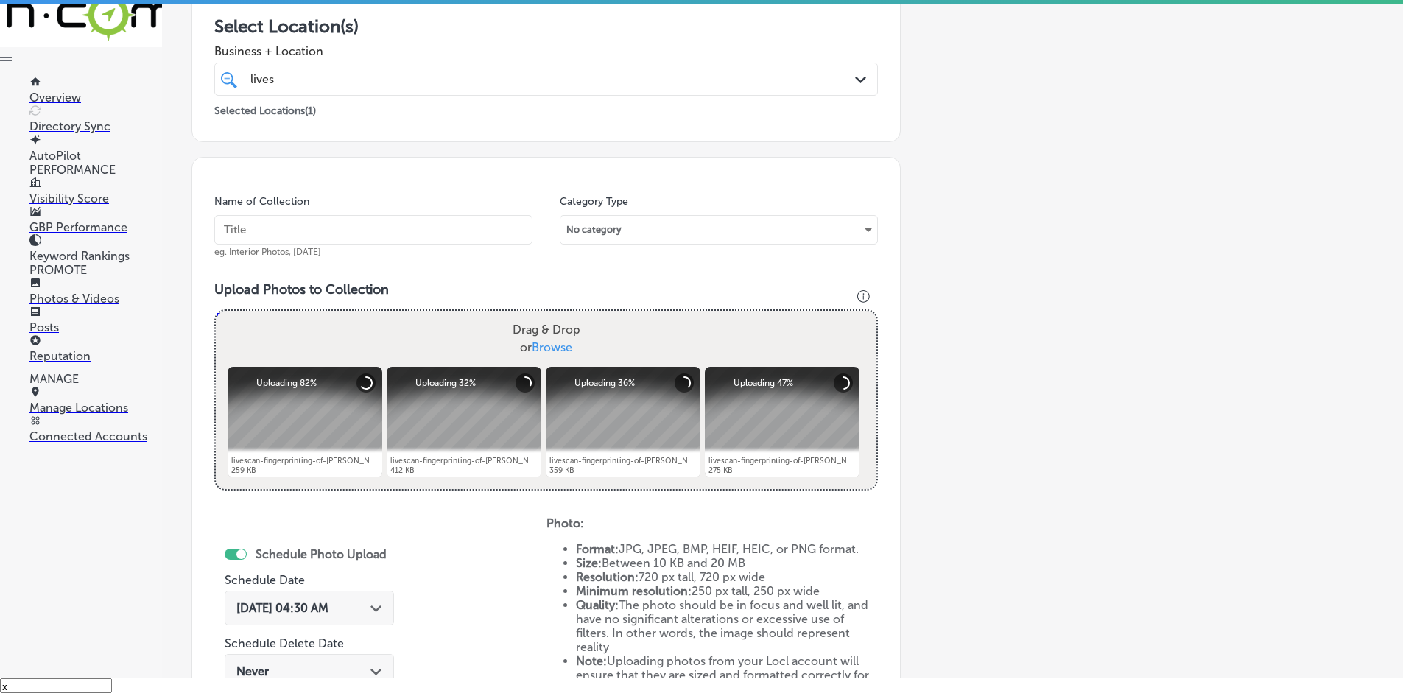
click at [329, 236] on input "text" at bounding box center [373, 229] width 318 height 29
paste input "Livescan-Fingerprinting-of-Marianna-Secure-Fingerprinting-Services-for-Employme…"
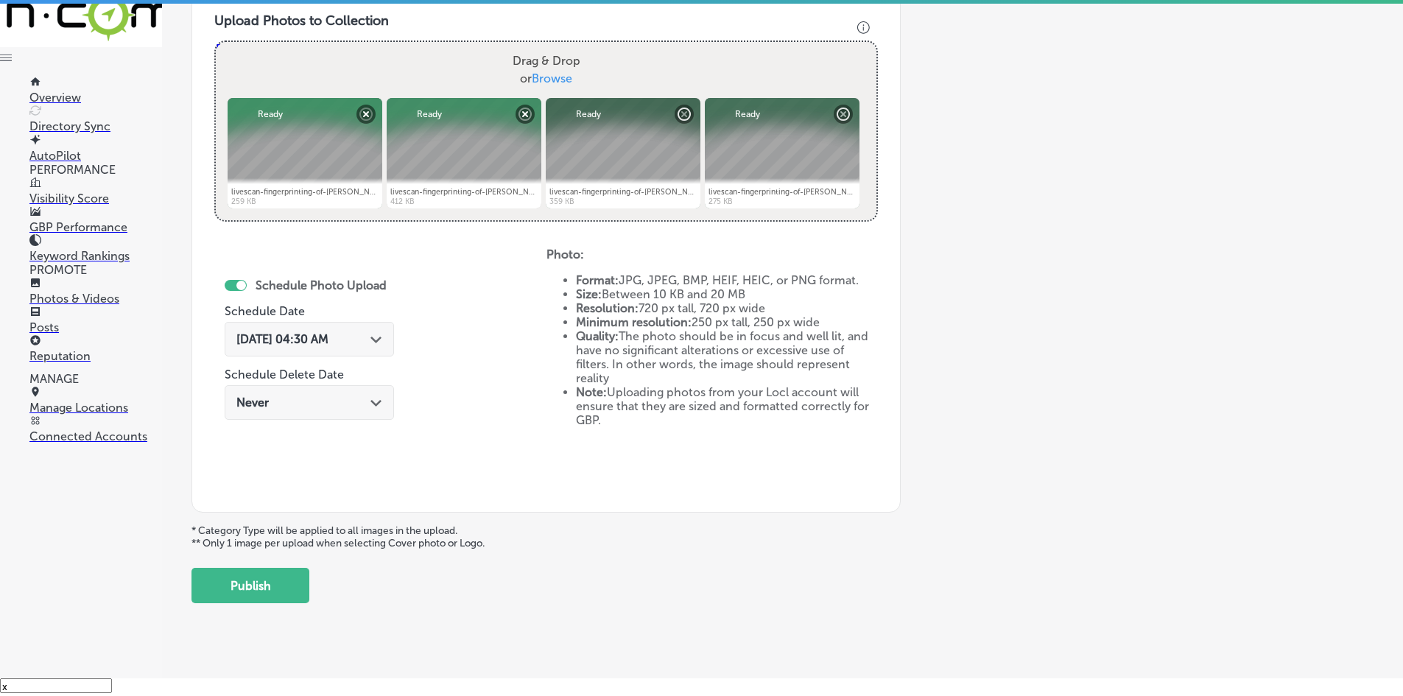
scroll to position [543, 0]
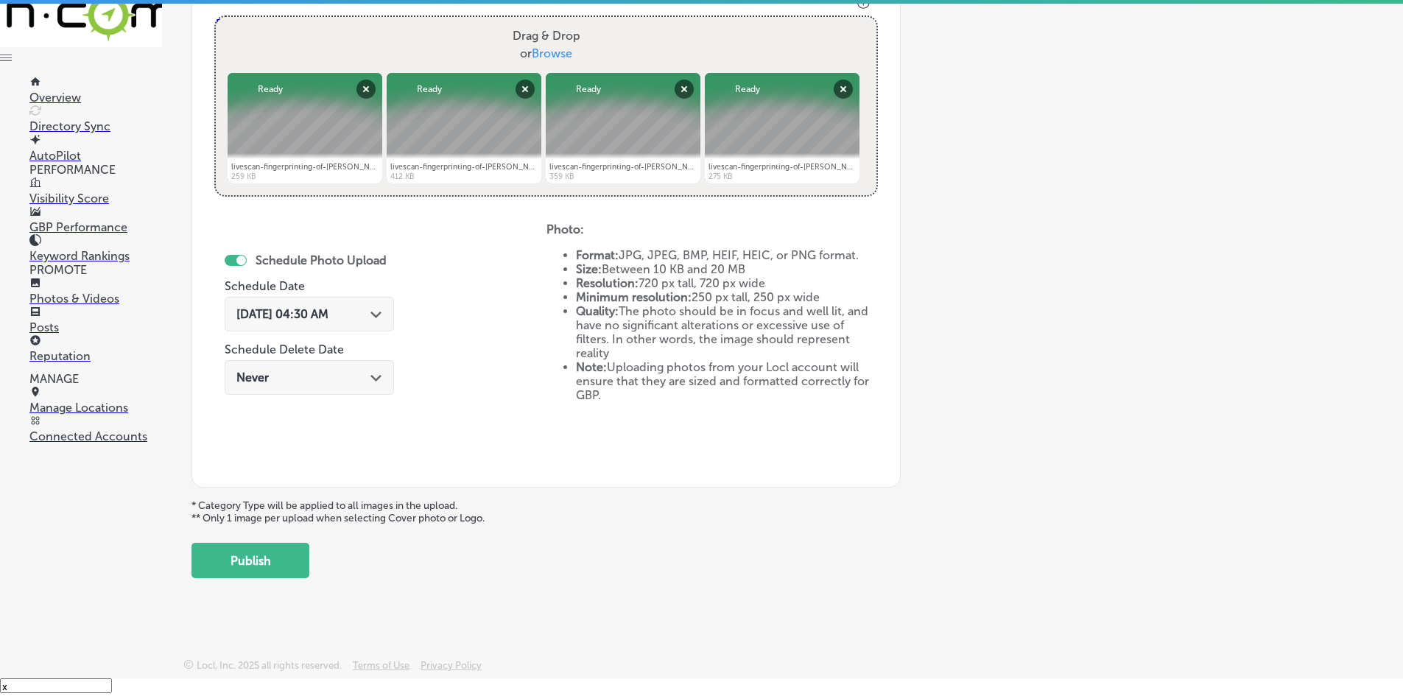
type input "Livescan-Fingerprinting-of-Marianna-Secure-Fingerprinting-Services-for-Employme…"
click at [292, 326] on div "Sep 3, 2025 04:30 AM Path Created with Sketch." at bounding box center [309, 314] width 169 height 35
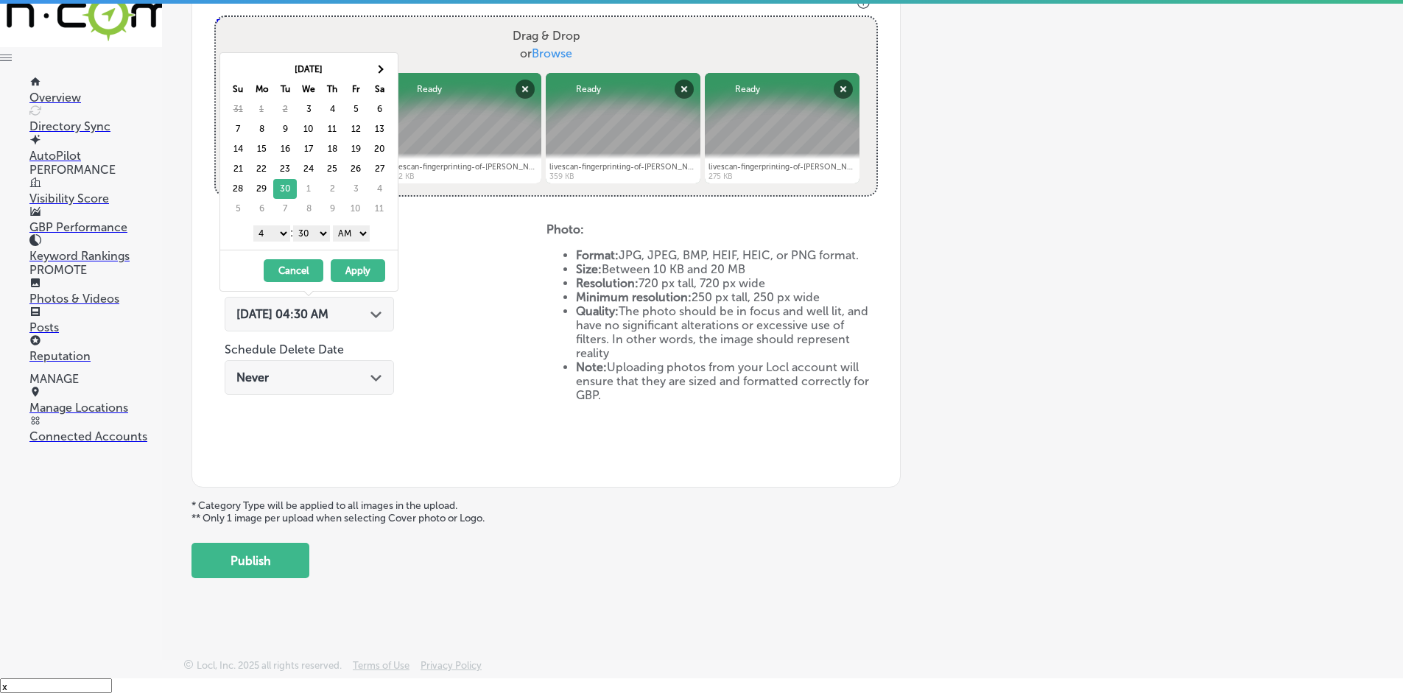
click at [267, 239] on select "1 2 3 4 5 6 7 8 9 10 11 12" at bounding box center [271, 233] width 37 height 16
click at [315, 241] on select "00 10 20 30 40 50" at bounding box center [311, 233] width 37 height 16
click at [347, 236] on select "AM PM" at bounding box center [351, 233] width 37 height 16
click at [340, 271] on button "Apply" at bounding box center [358, 270] width 55 height 23
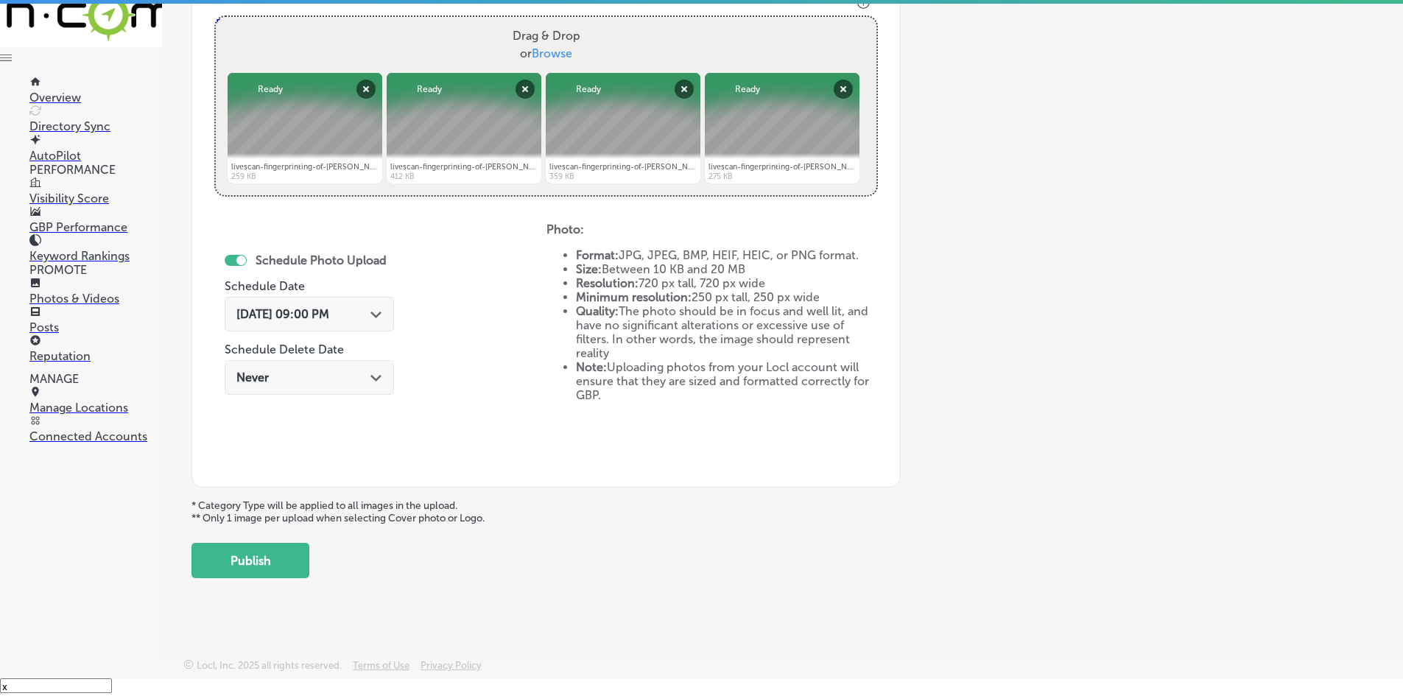
click at [468, 379] on div "Schedule Photo Upload Schedule Date Sep 30, 2025 09:00 PM Path Created with Ske…" at bounding box center [380, 343] width 332 height 242
click at [270, 552] on button "Publish" at bounding box center [251, 560] width 118 height 35
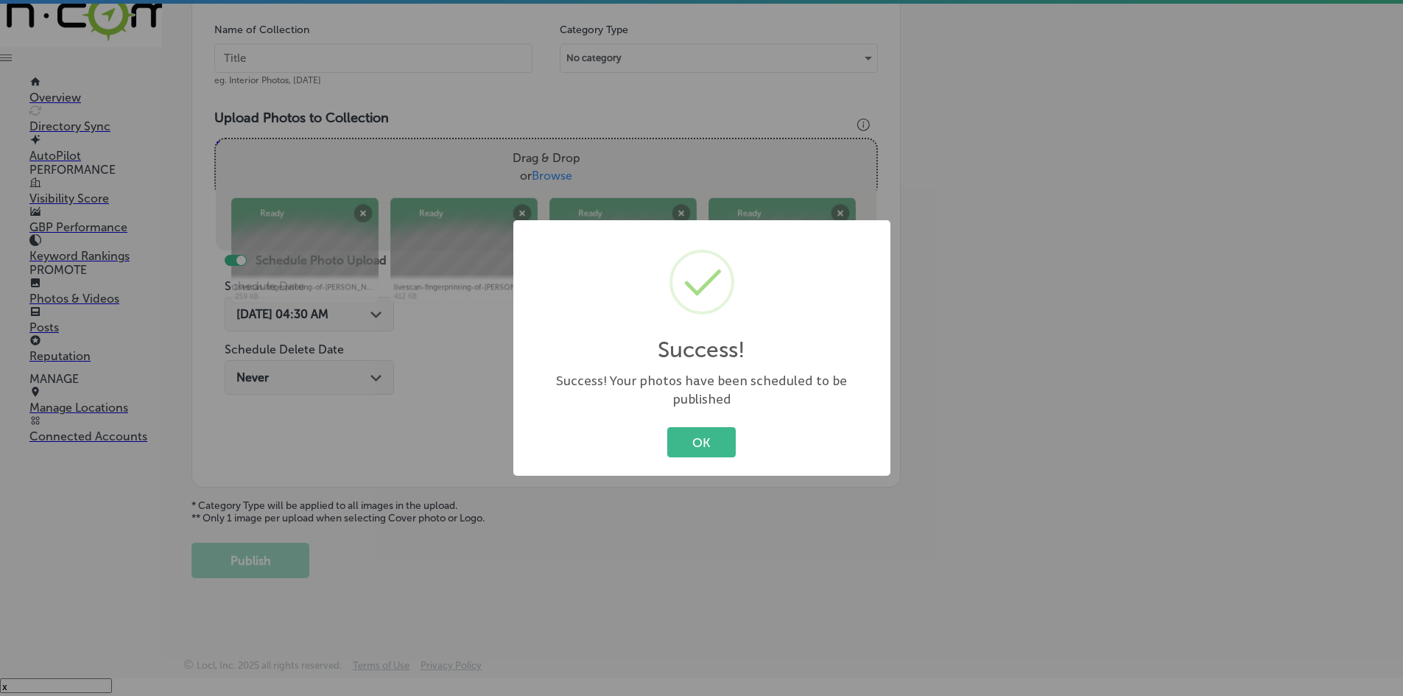
scroll to position [421, 0]
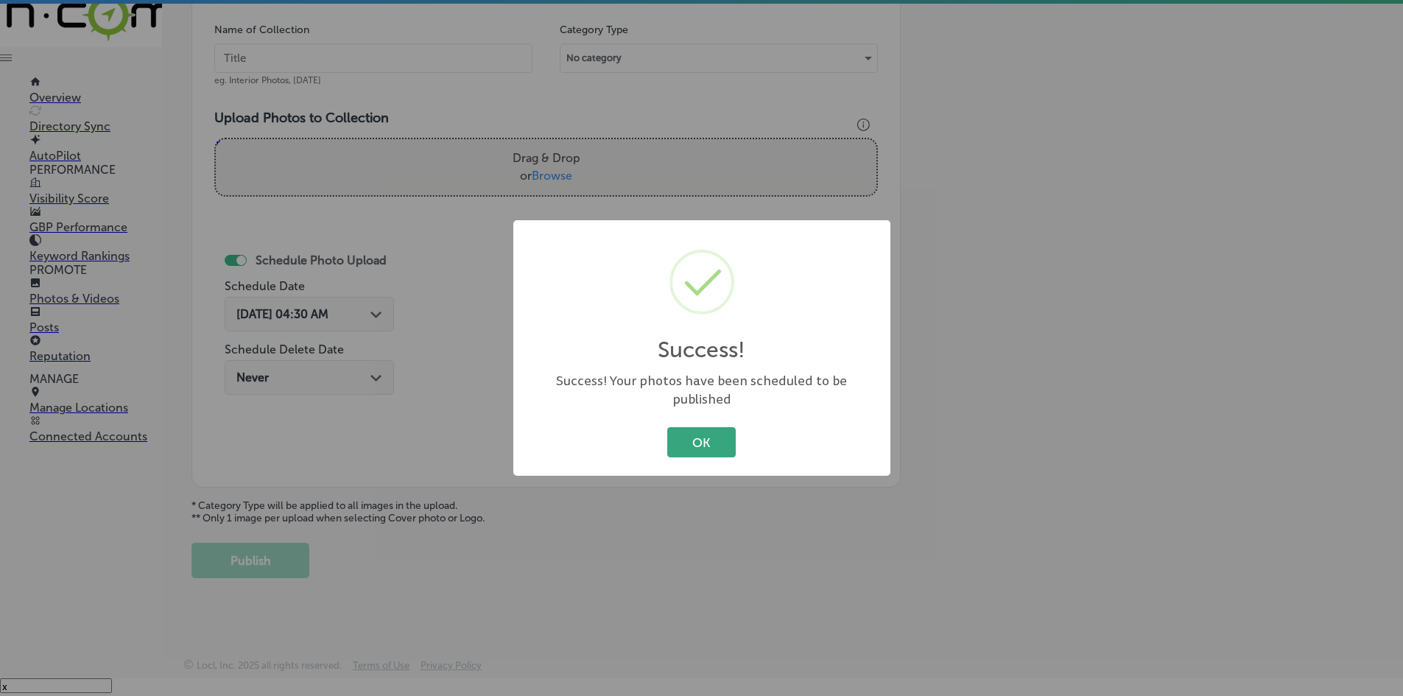
click at [702, 430] on button "OK" at bounding box center [701, 442] width 69 height 30
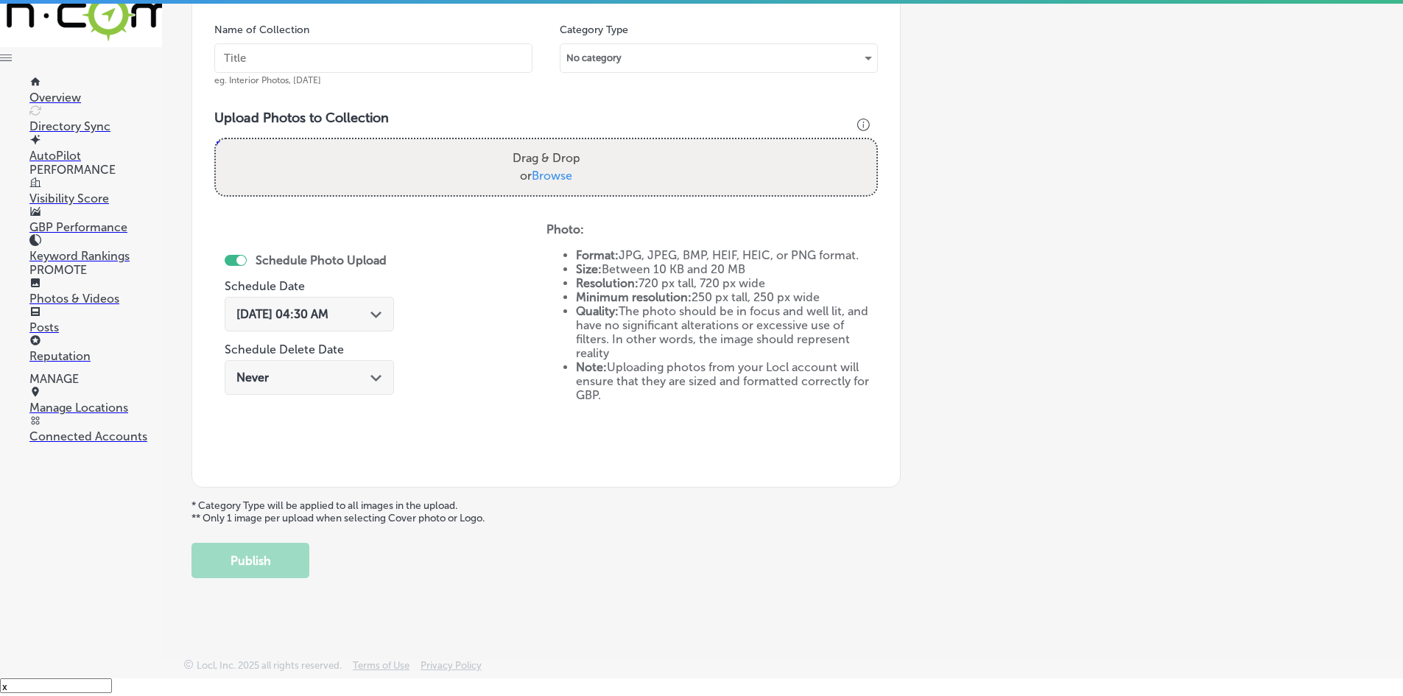
click at [78, 304] on link "Photos & Videos" at bounding box center [95, 292] width 133 height 28
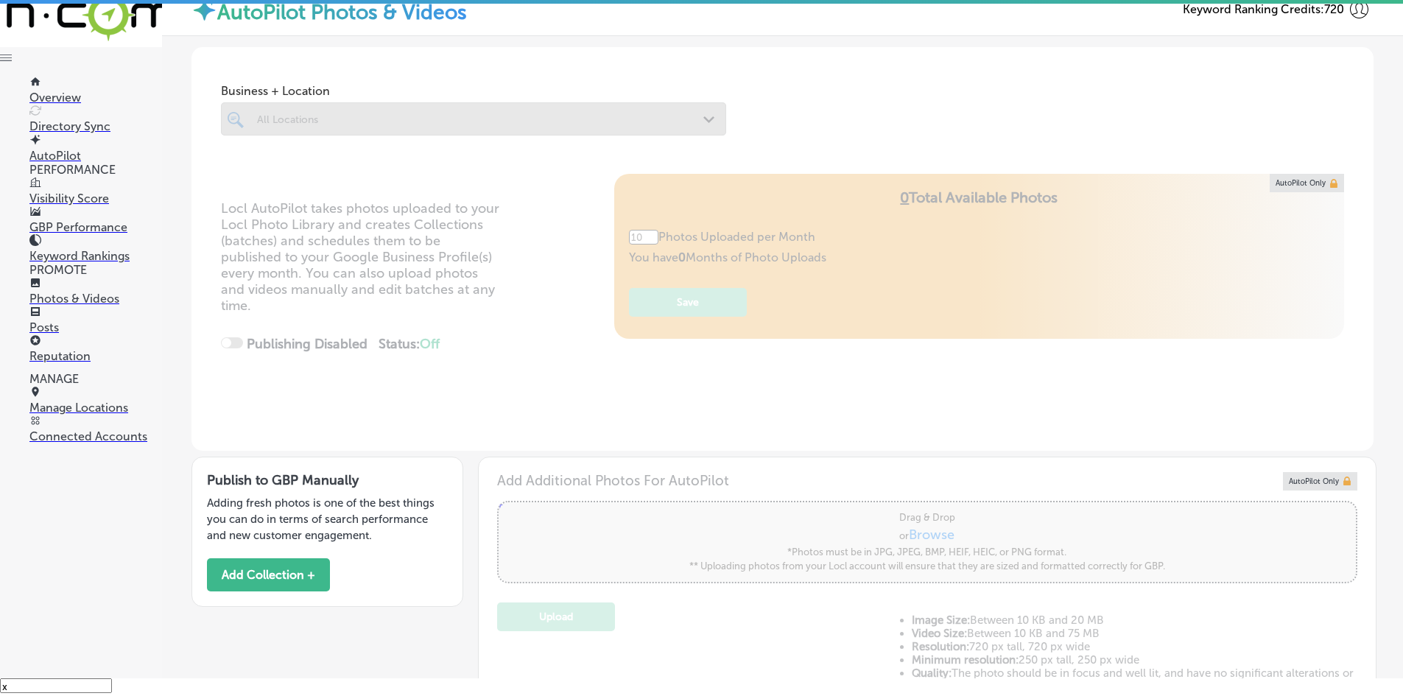
type input "5"
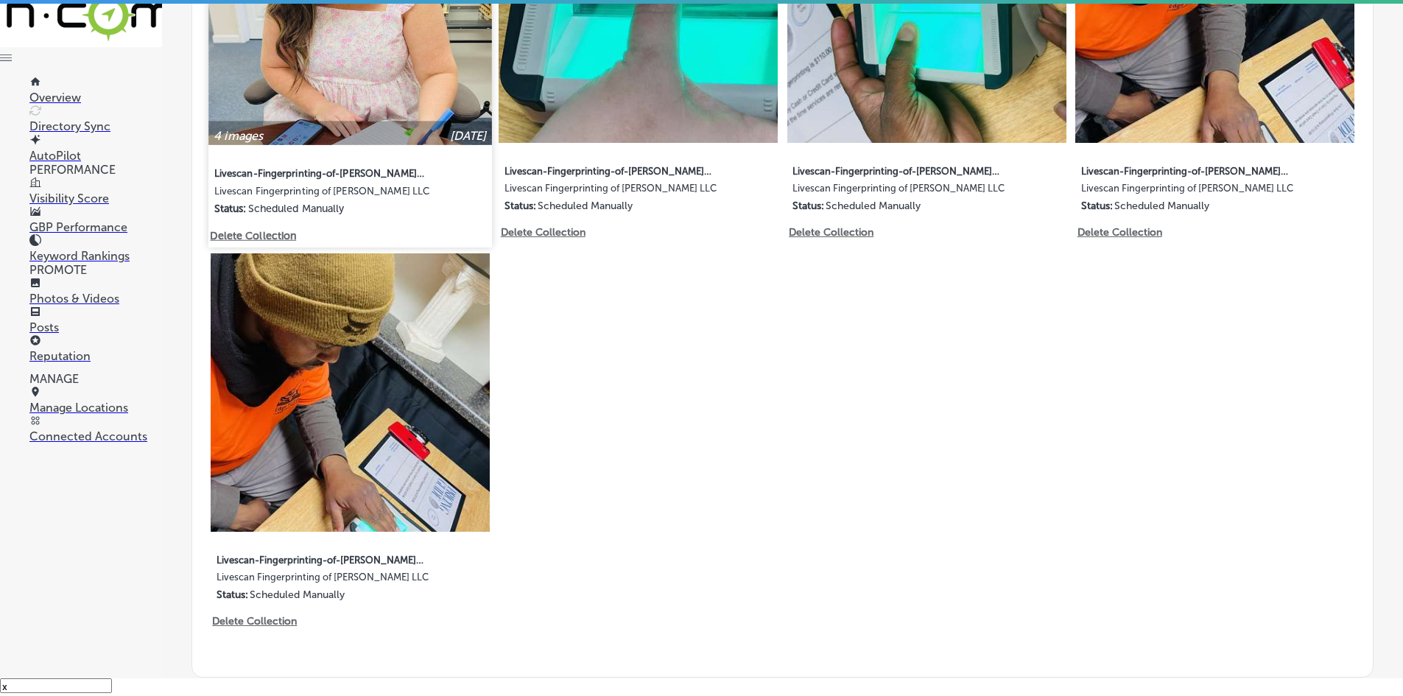
scroll to position [958, 0]
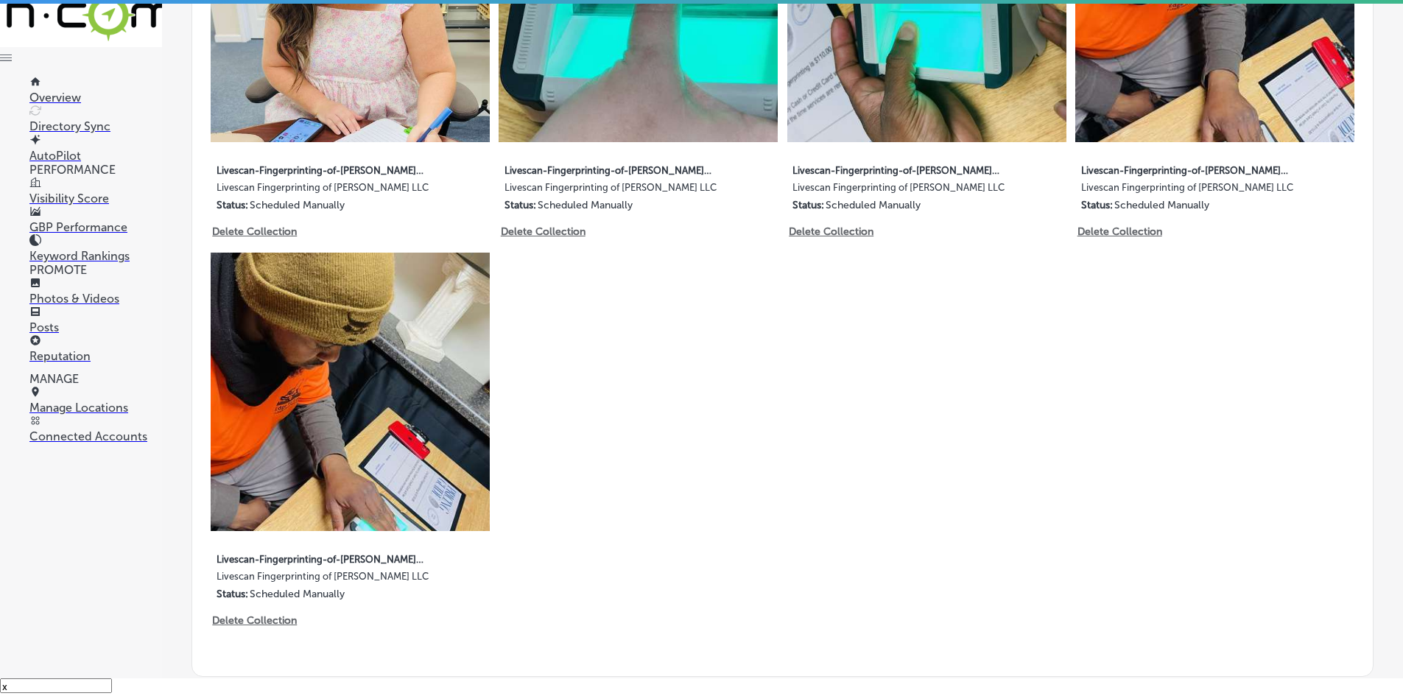
click at [96, 306] on p "Photos & Videos" at bounding box center [95, 299] width 133 height 14
